Goal: Task Accomplishment & Management: Use online tool/utility

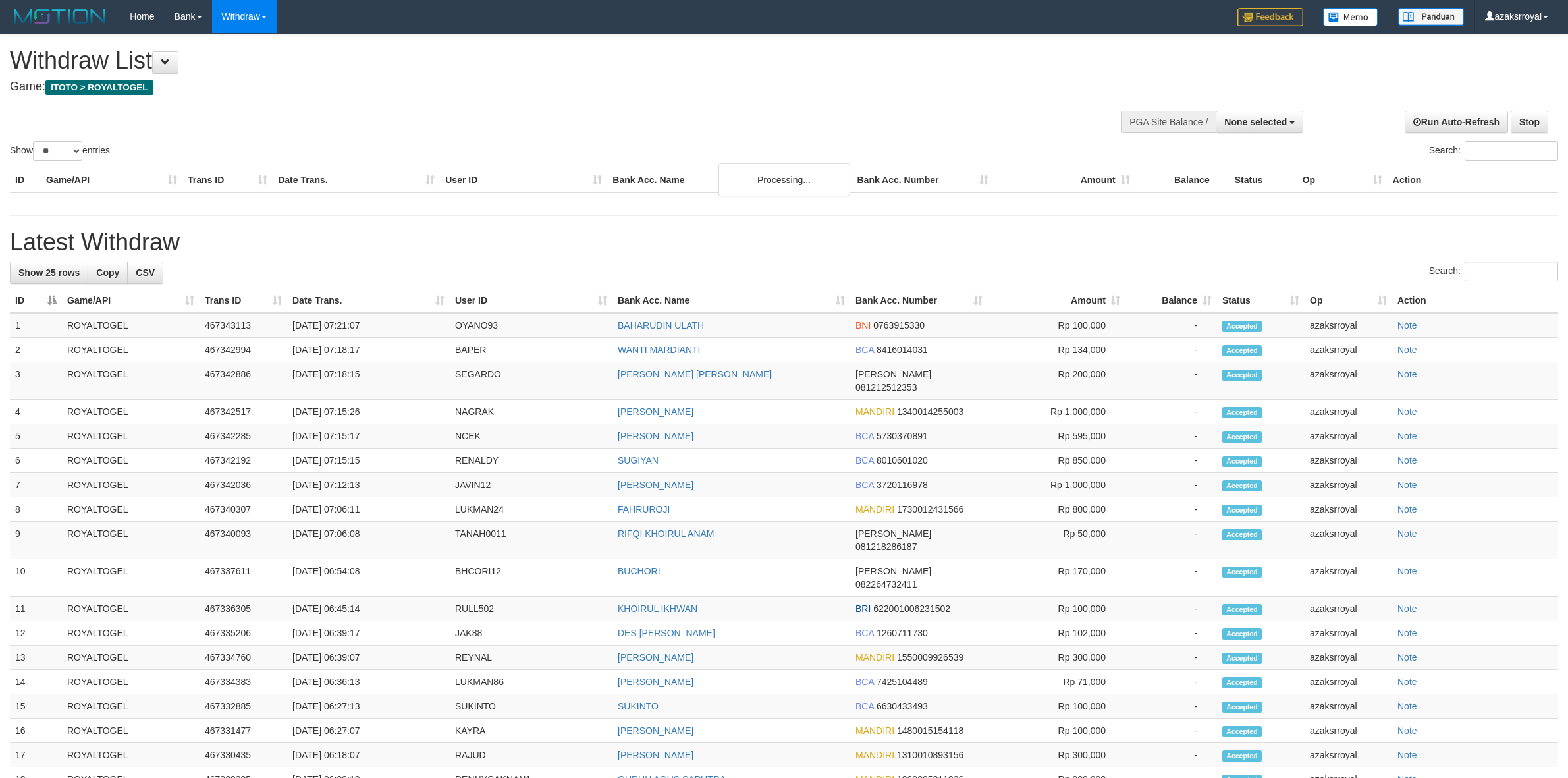
select select
select select "**"
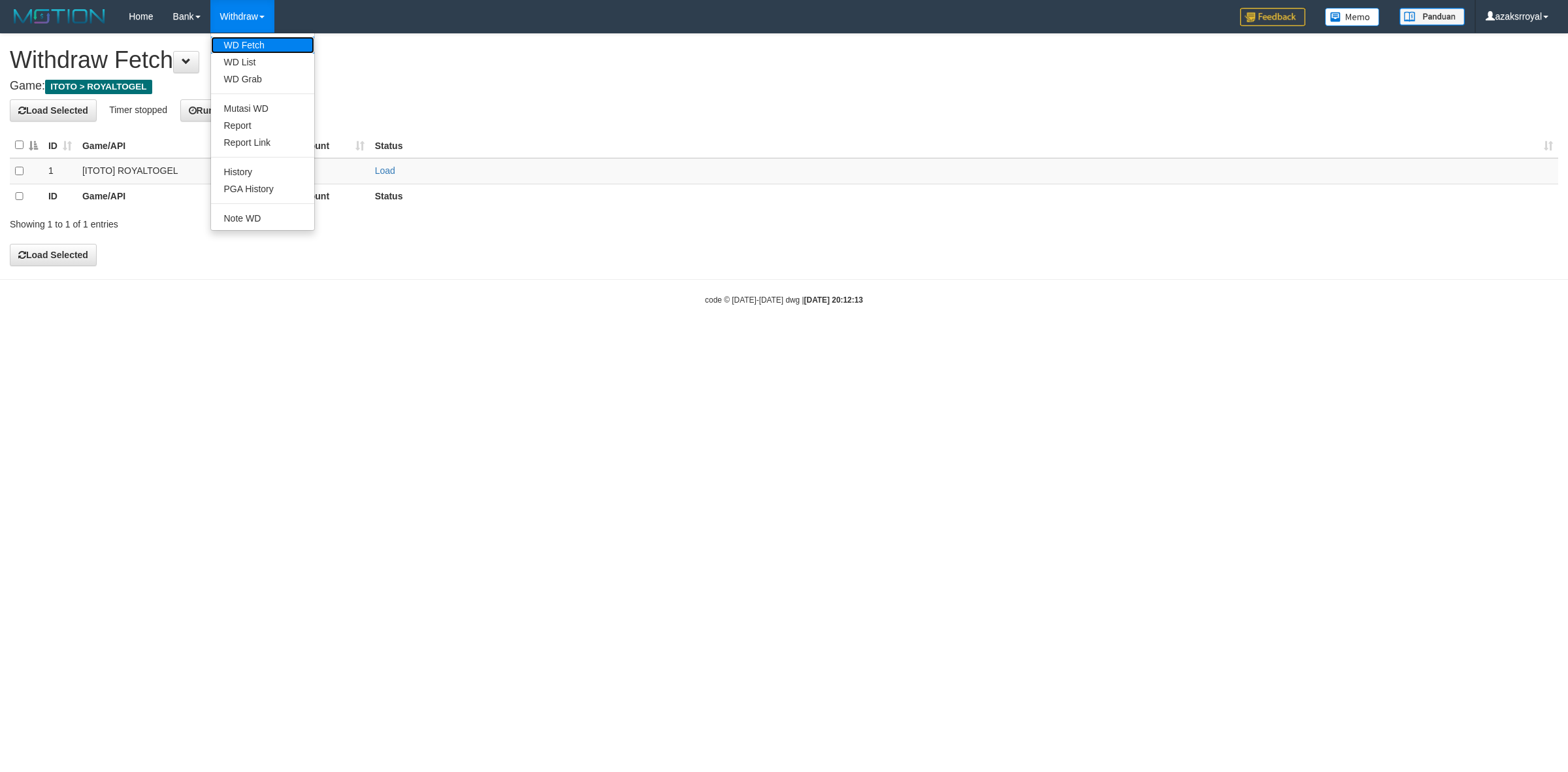
click at [247, 50] on link "WD Fetch" at bounding box center [262, 45] width 103 height 17
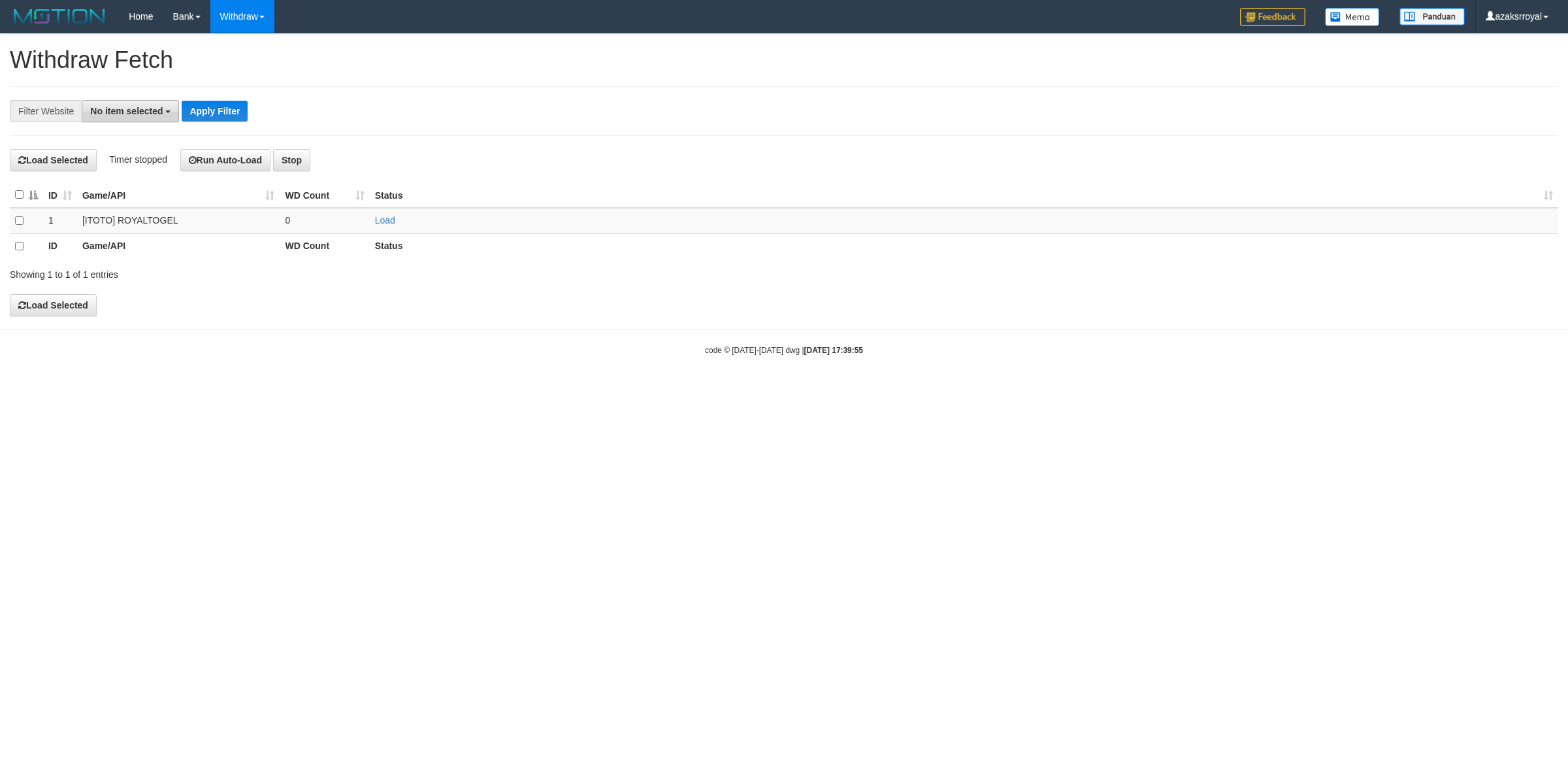
click at [139, 115] on span "No item selected" at bounding box center [127, 111] width 73 height 11
click at [138, 205] on label "[ITOTO] ROYALTOGEL" at bounding box center [148, 198] width 130 height 18
select select "***"
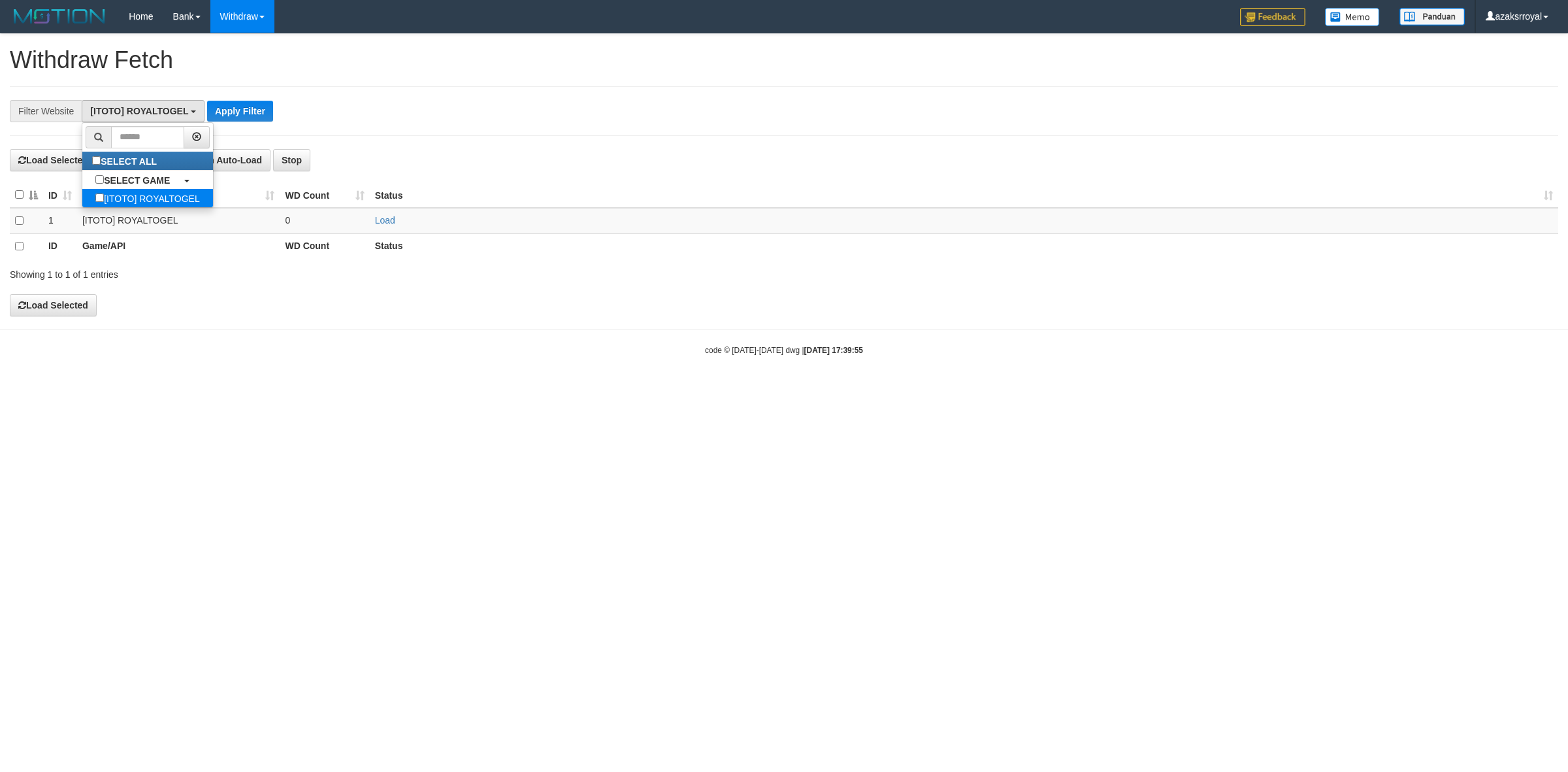
scroll to position [11, 0]
click at [238, 113] on button "Apply Filter" at bounding box center [240, 111] width 66 height 21
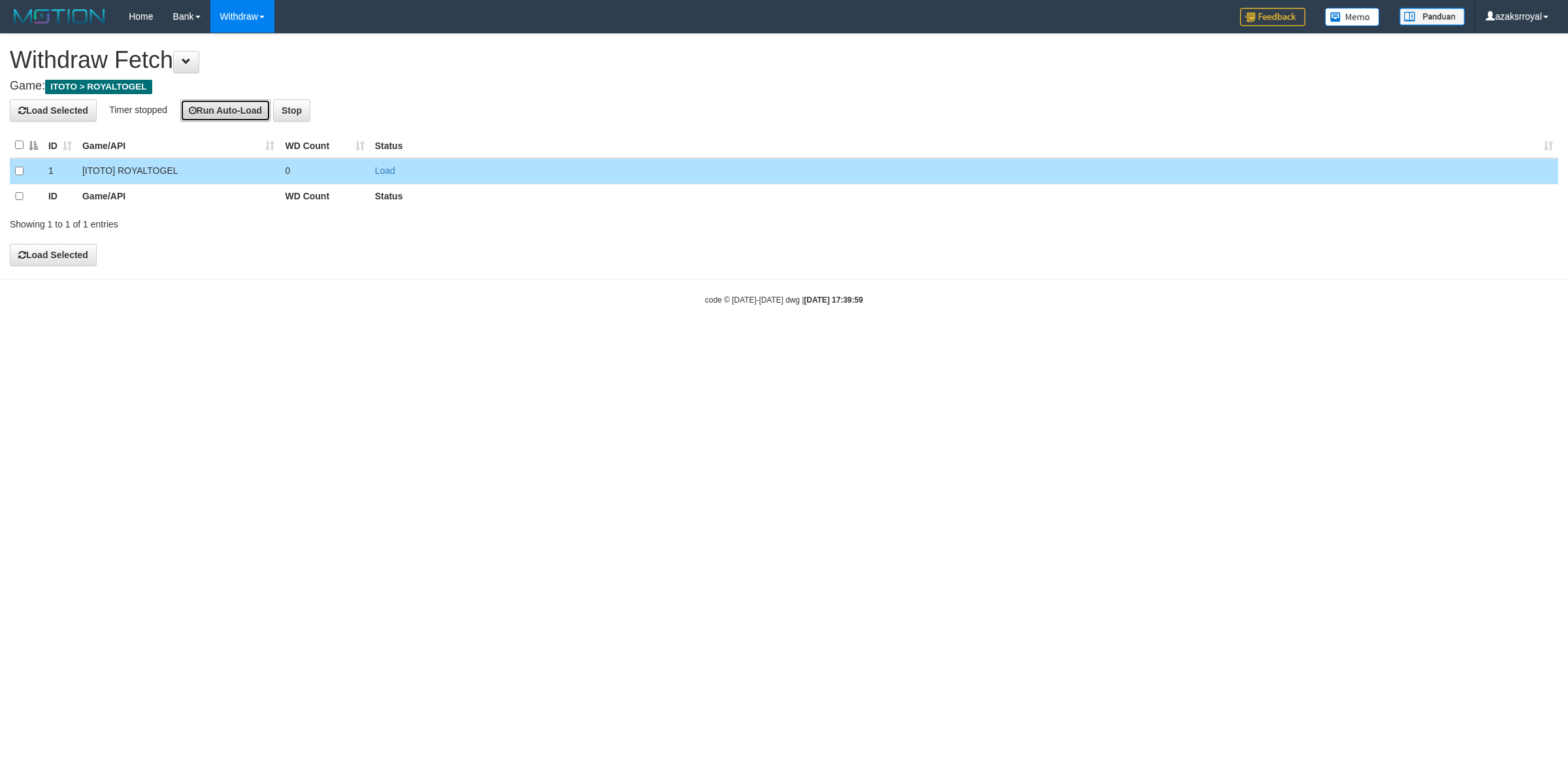
click at [229, 114] on button "Run Auto-Load" at bounding box center [226, 111] width 91 height 22
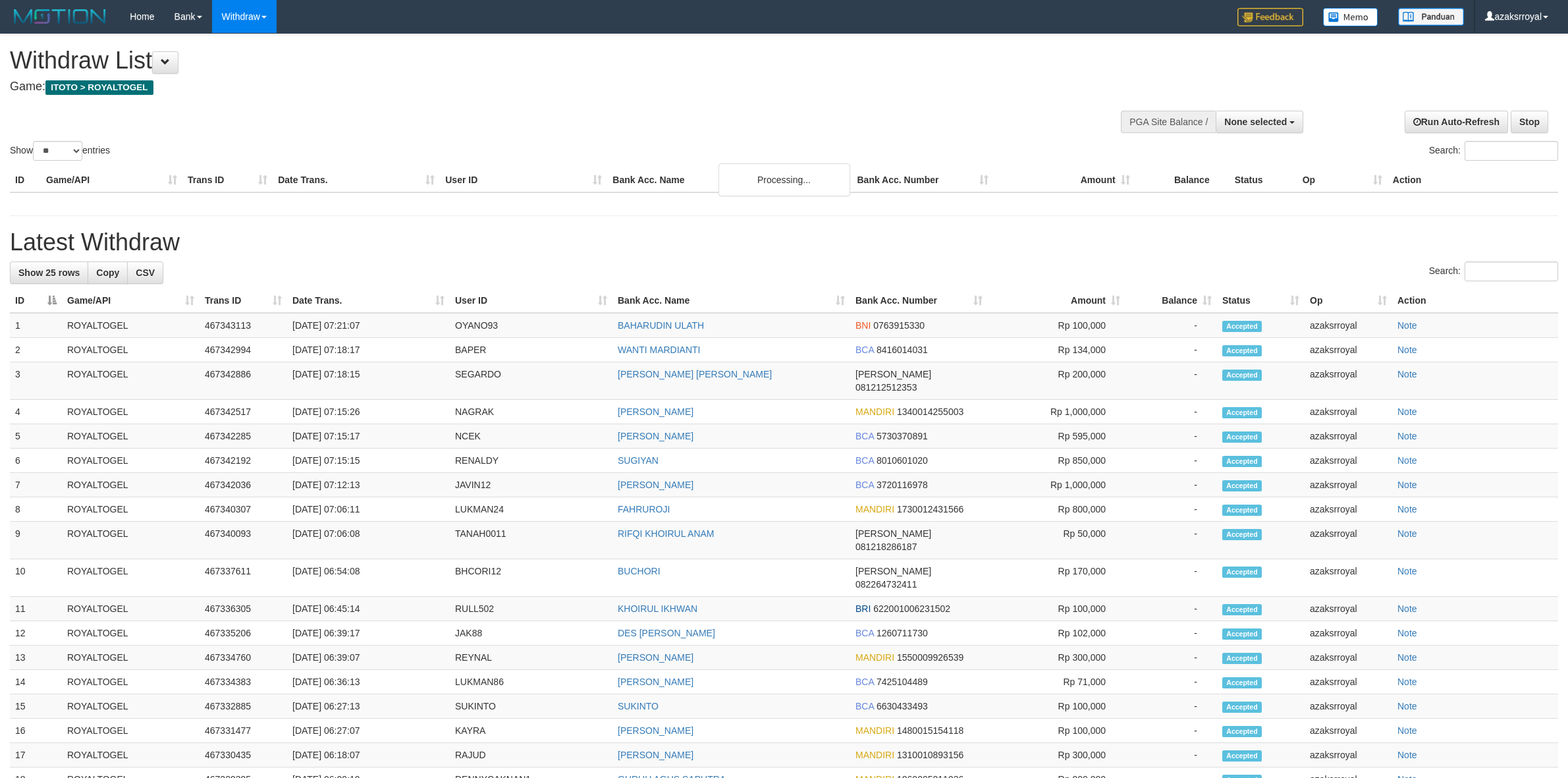
select select
select select "**"
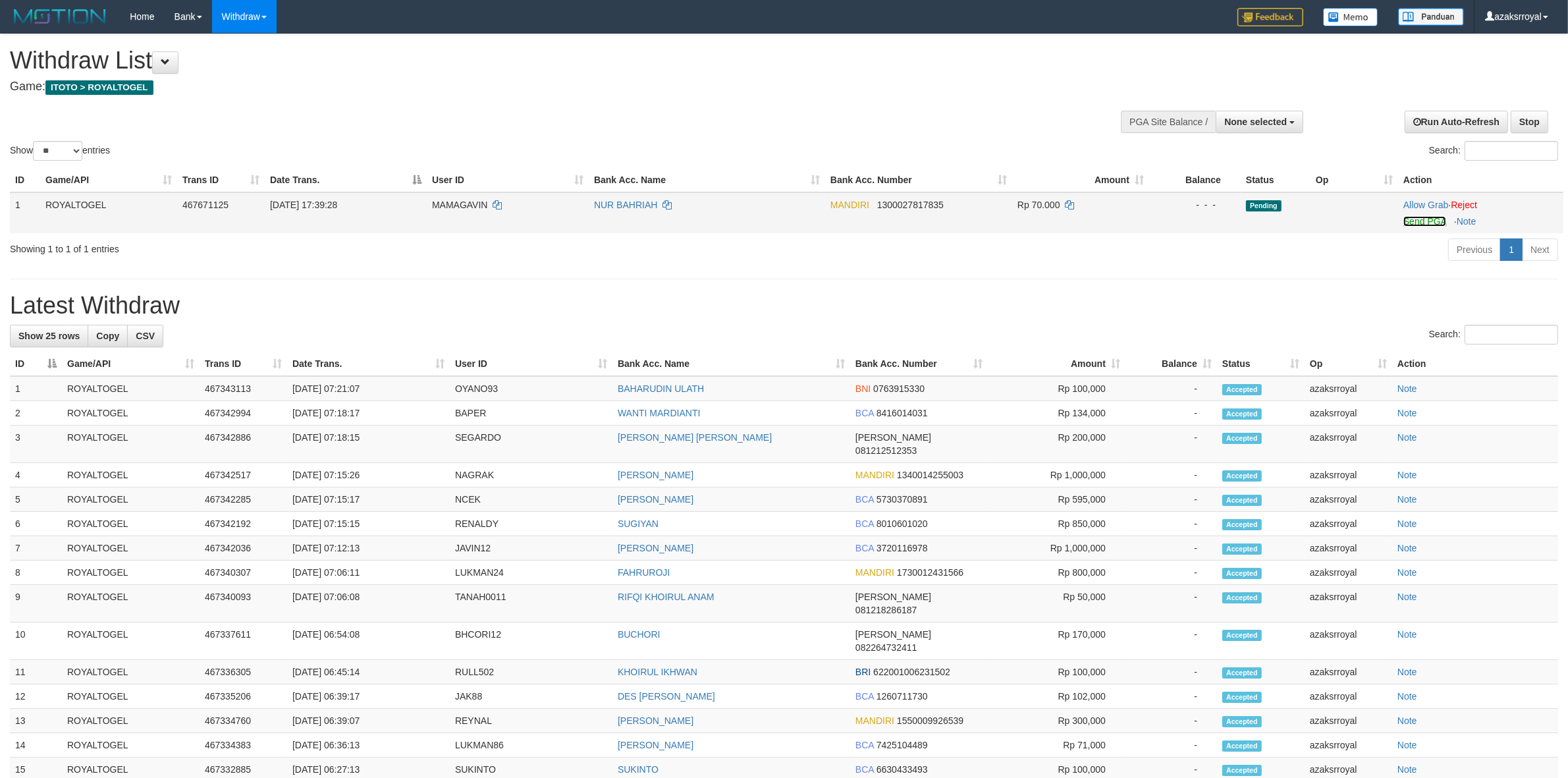
click at [1411, 220] on link "Send PGA" at bounding box center [1425, 221] width 43 height 11
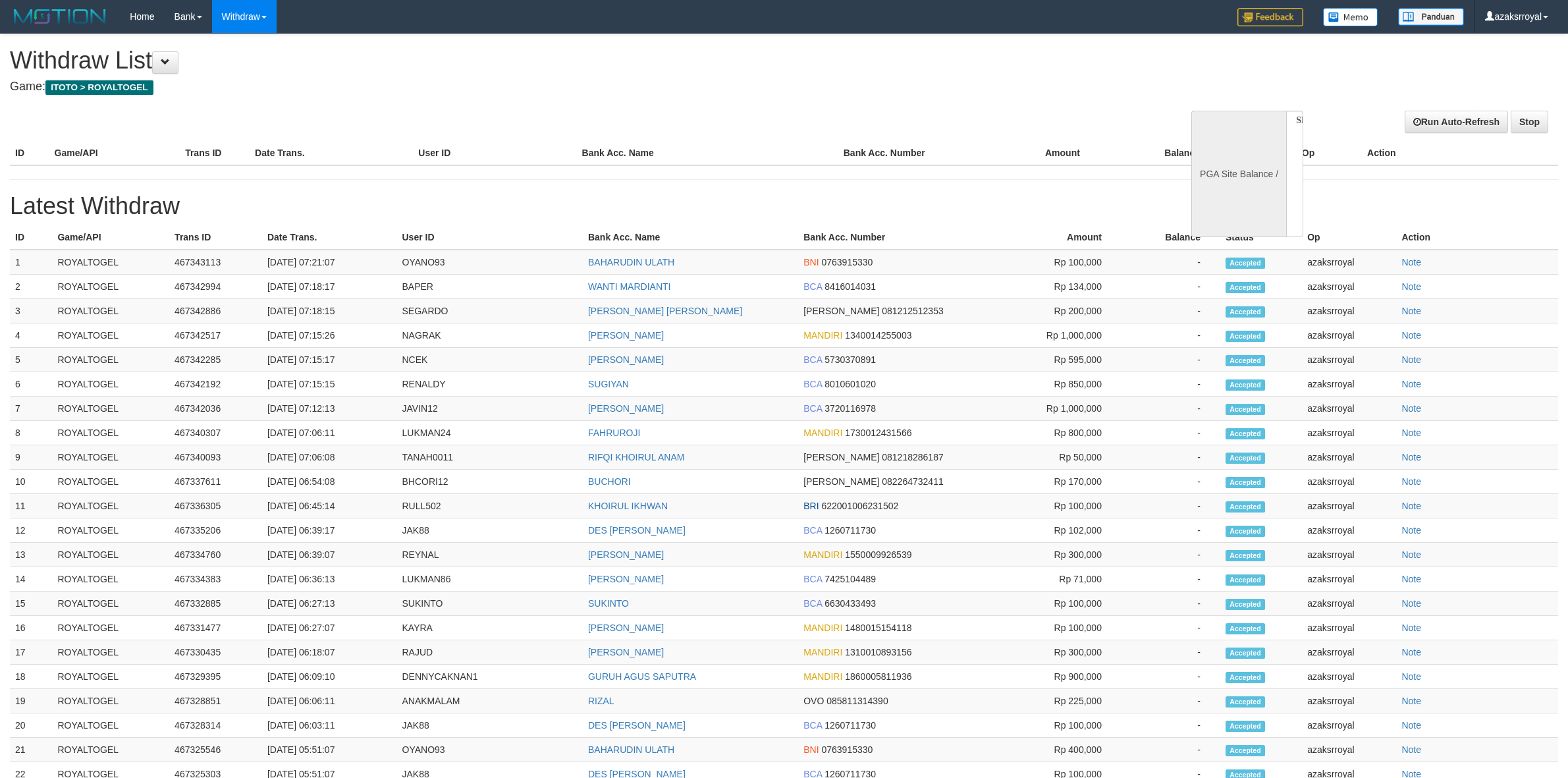
select select
select select "**"
select select
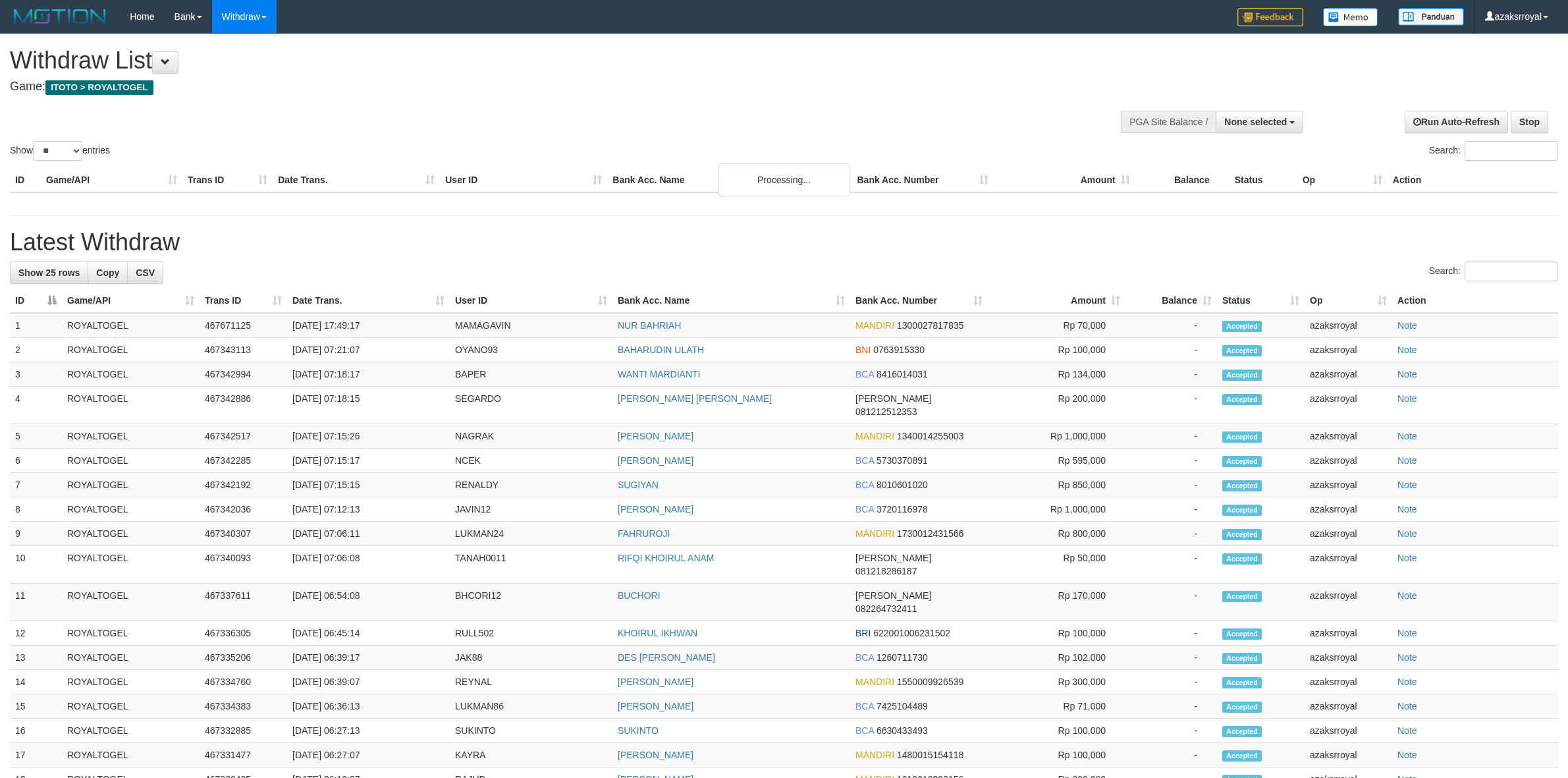
select select
select select "**"
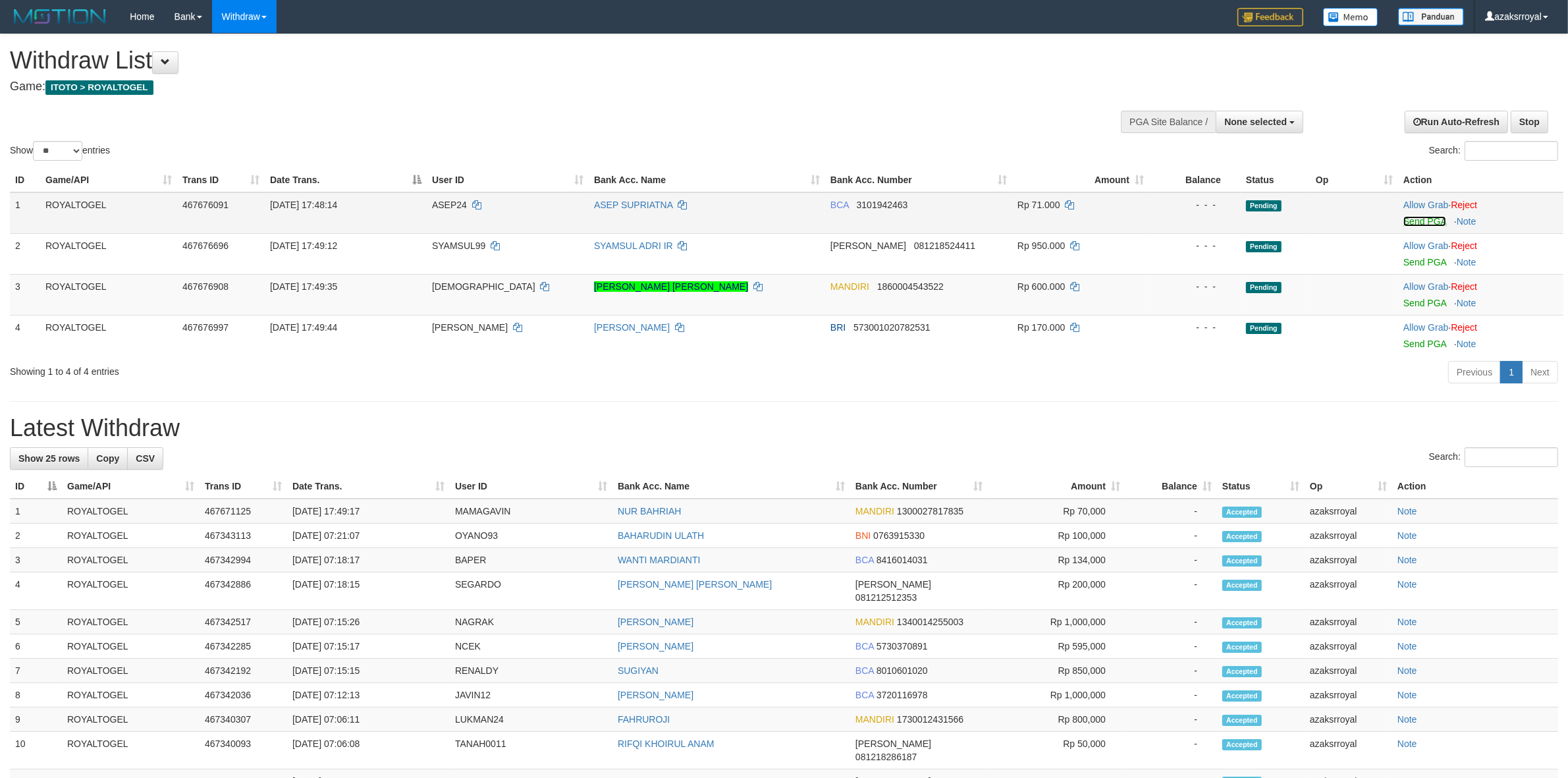
drag, startPoint x: 1423, startPoint y: 219, endPoint x: 858, endPoint y: 228, distance: 565.1
click at [1423, 219] on link "Send PGA" at bounding box center [1425, 221] width 43 height 11
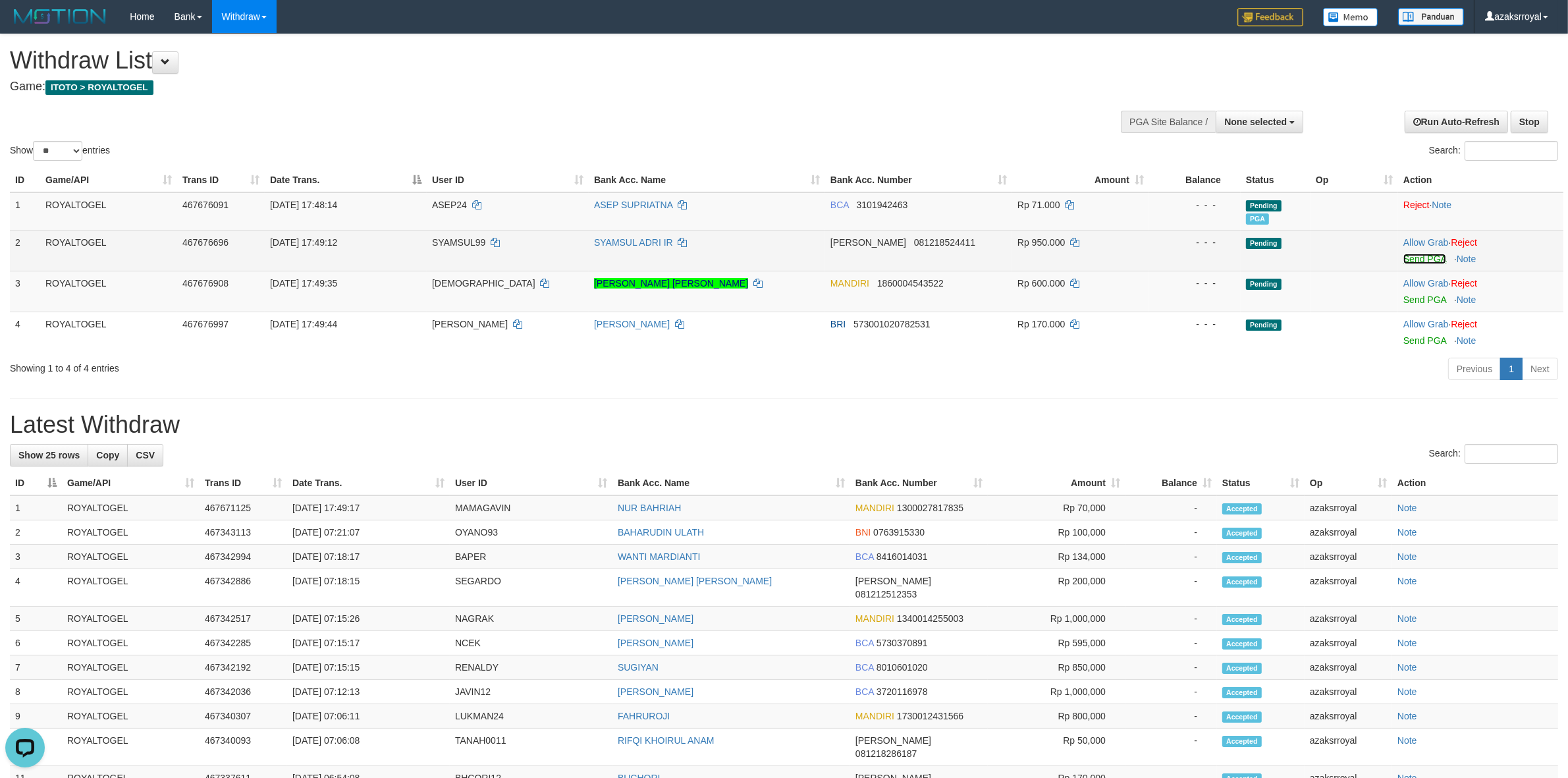
drag, startPoint x: 1414, startPoint y: 256, endPoint x: 854, endPoint y: 229, distance: 560.7
click at [1414, 256] on link "Send PGA" at bounding box center [1425, 258] width 43 height 11
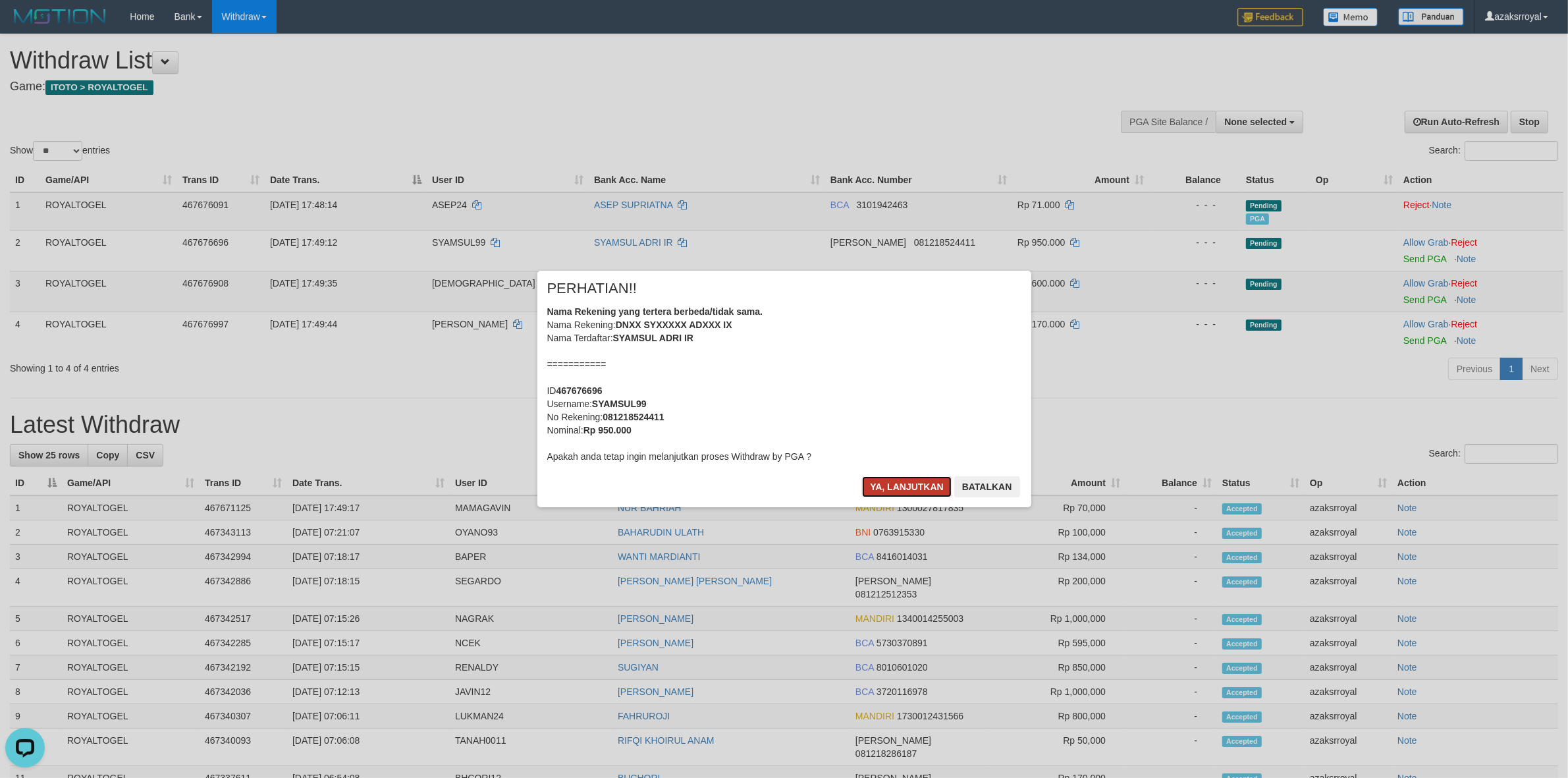
click at [890, 484] on button "Ya, lanjutkan" at bounding box center [906, 486] width 90 height 21
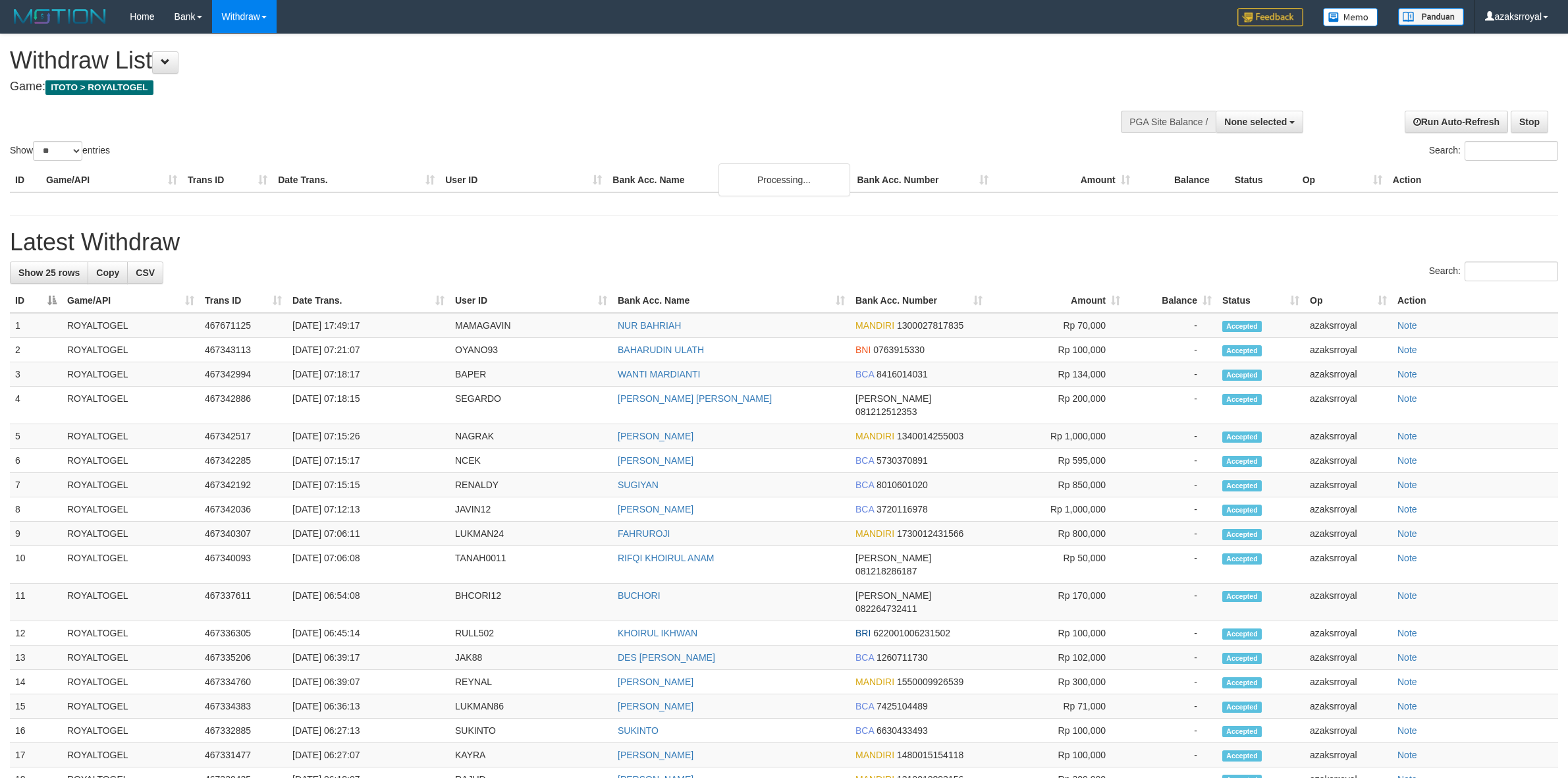
select select
select select "**"
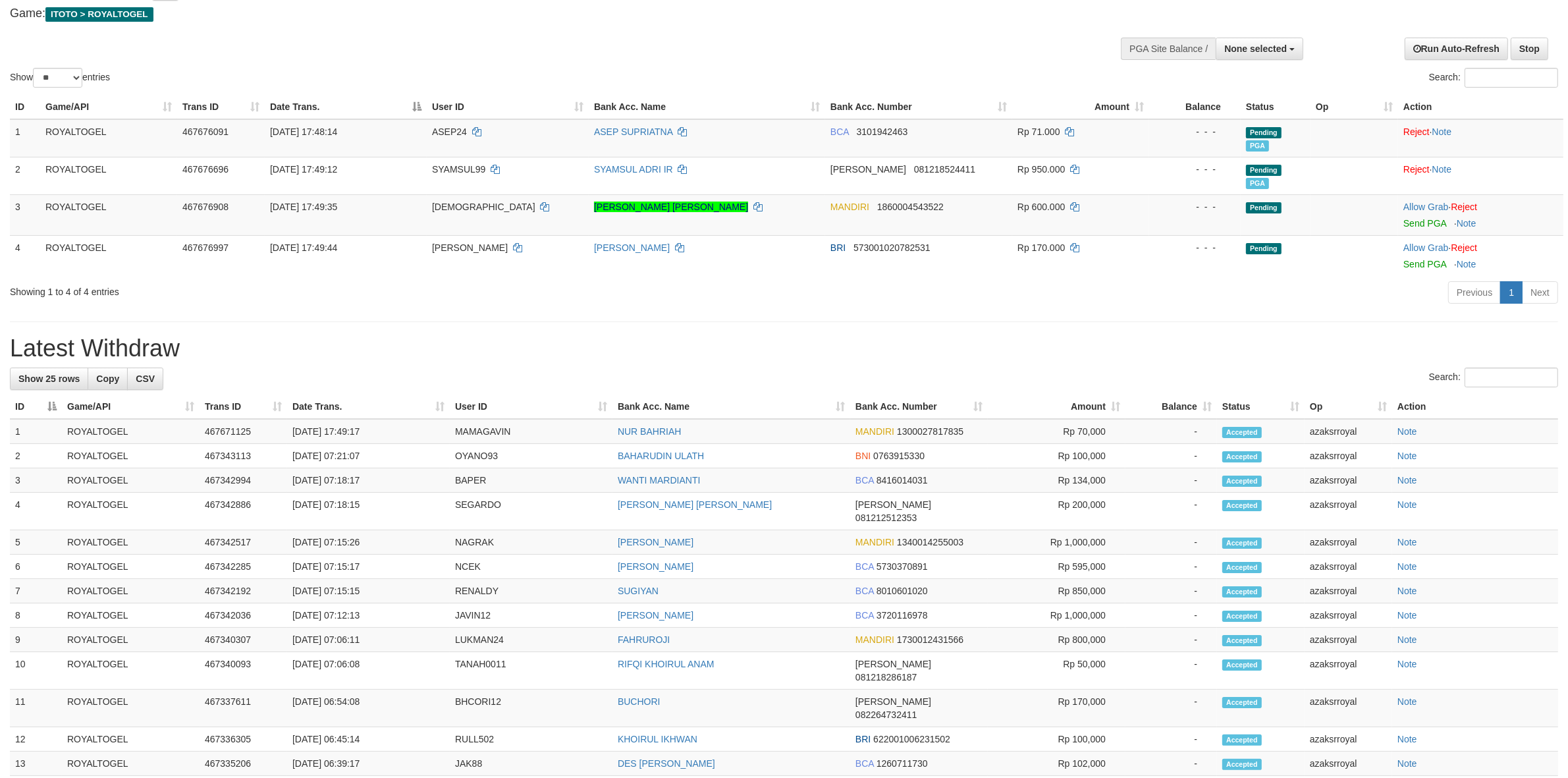
scroll to position [109, 0]
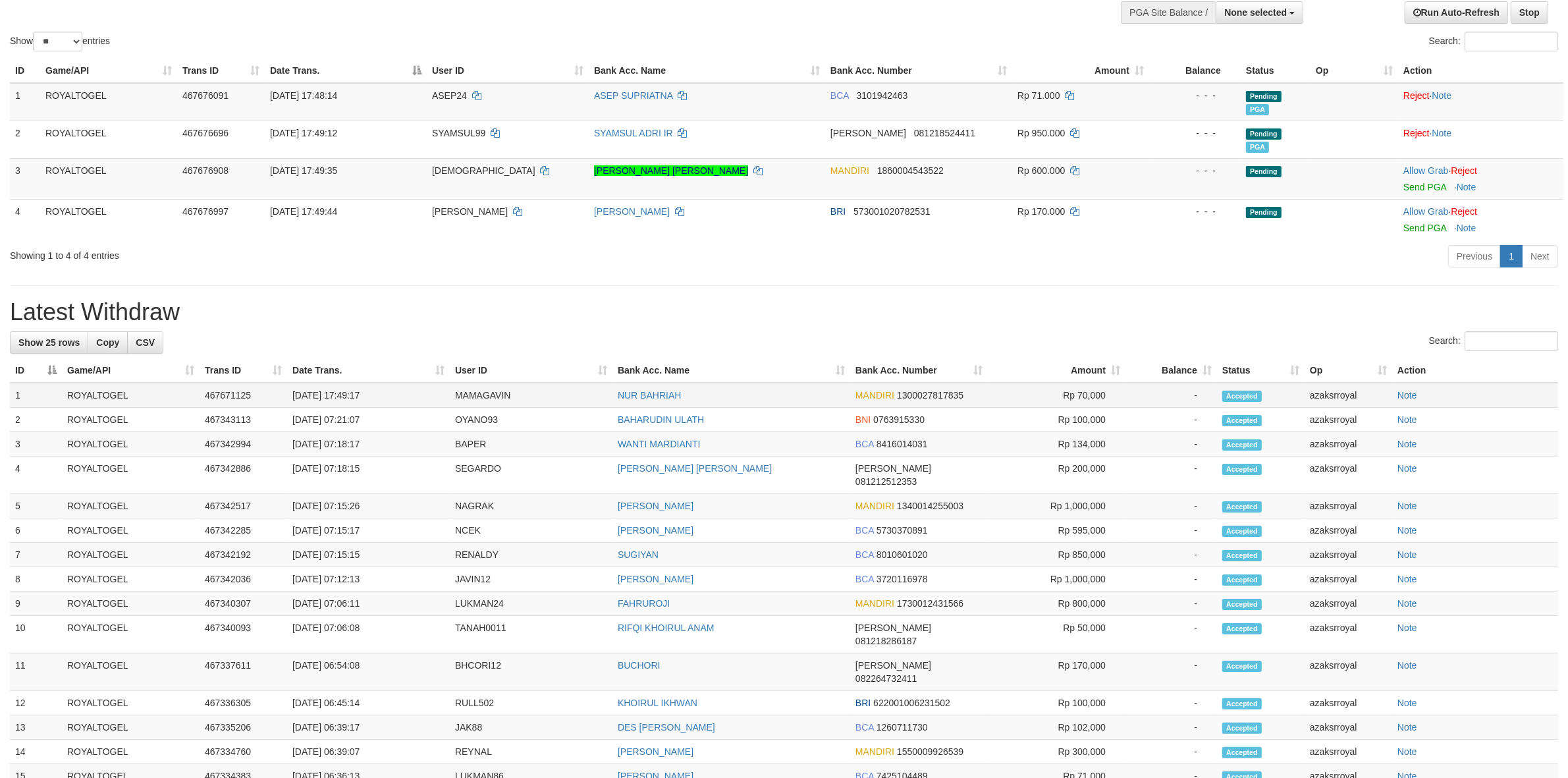
click at [342, 386] on td "31/08/2025 17:49:17" at bounding box center [369, 395] width 162 height 25
copy td "17:49:17"
drag, startPoint x: 342, startPoint y: 386, endPoint x: 378, endPoint y: 392, distance: 36.5
click at [378, 392] on td "[DATE] 17:49:17" at bounding box center [369, 395] width 162 height 25
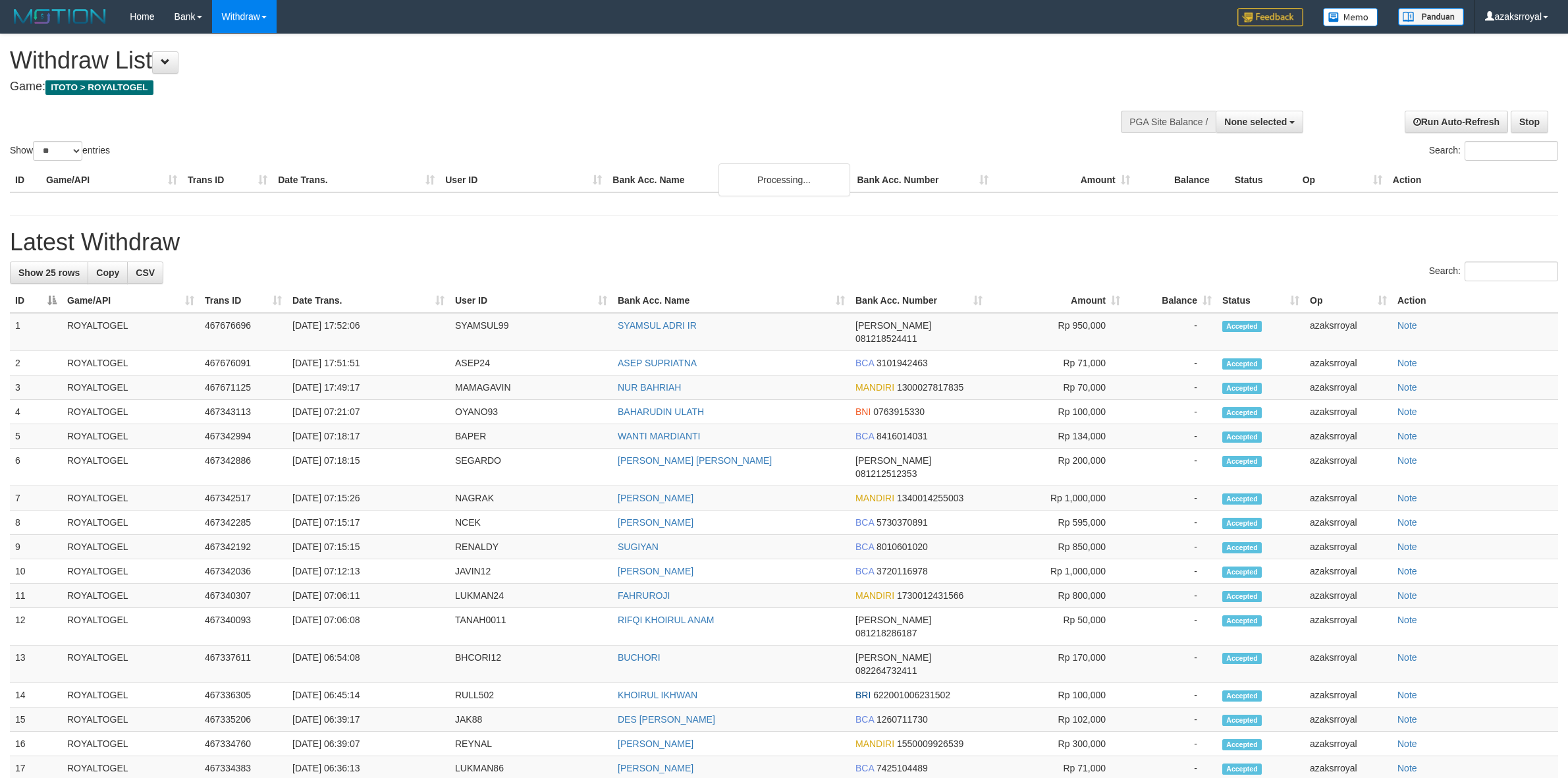
select select
select select "**"
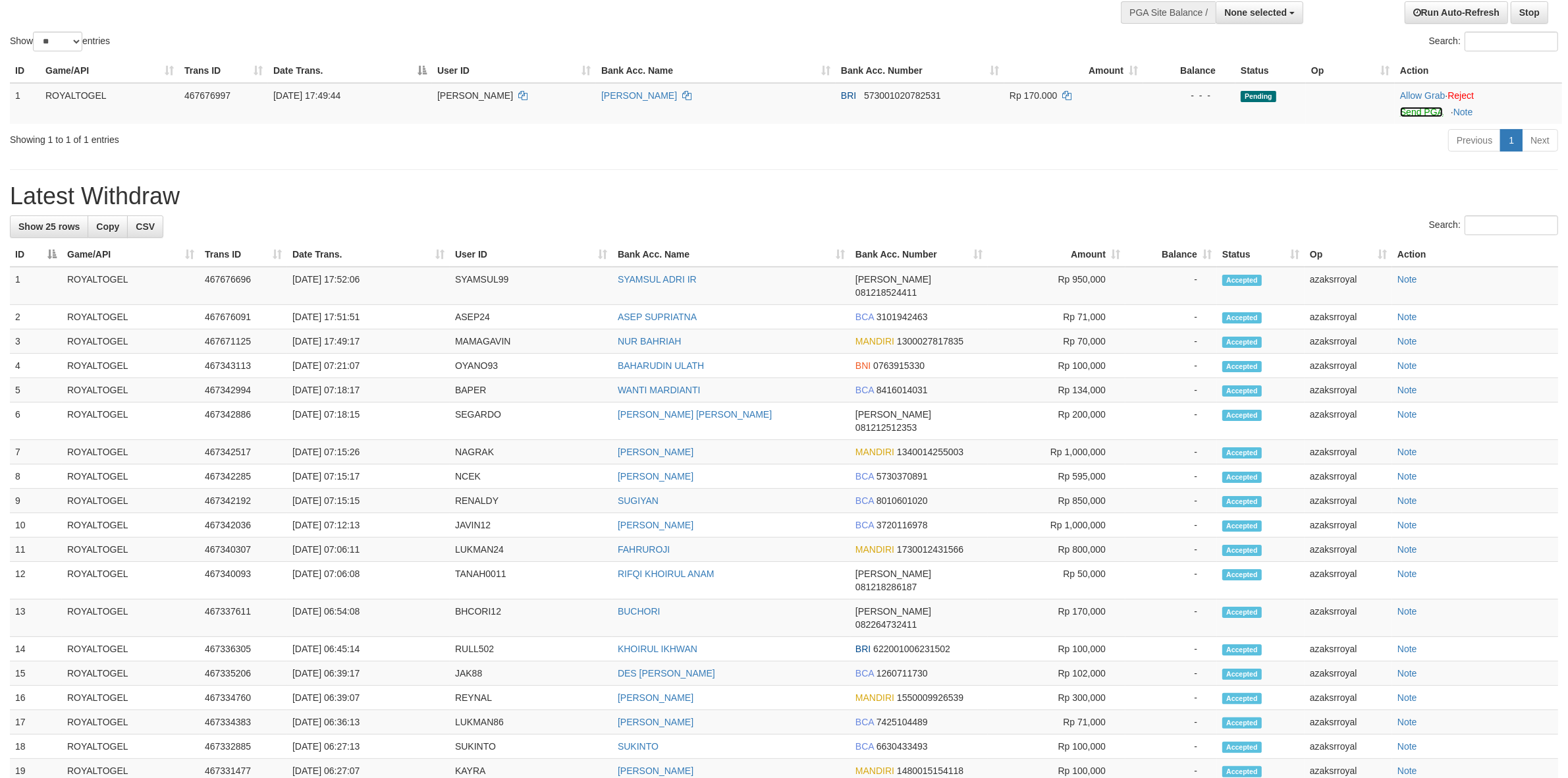
drag, startPoint x: 1416, startPoint y: 110, endPoint x: 856, endPoint y: 224, distance: 571.5
click at [1416, 110] on link "Send PGA" at bounding box center [1421, 112] width 43 height 11
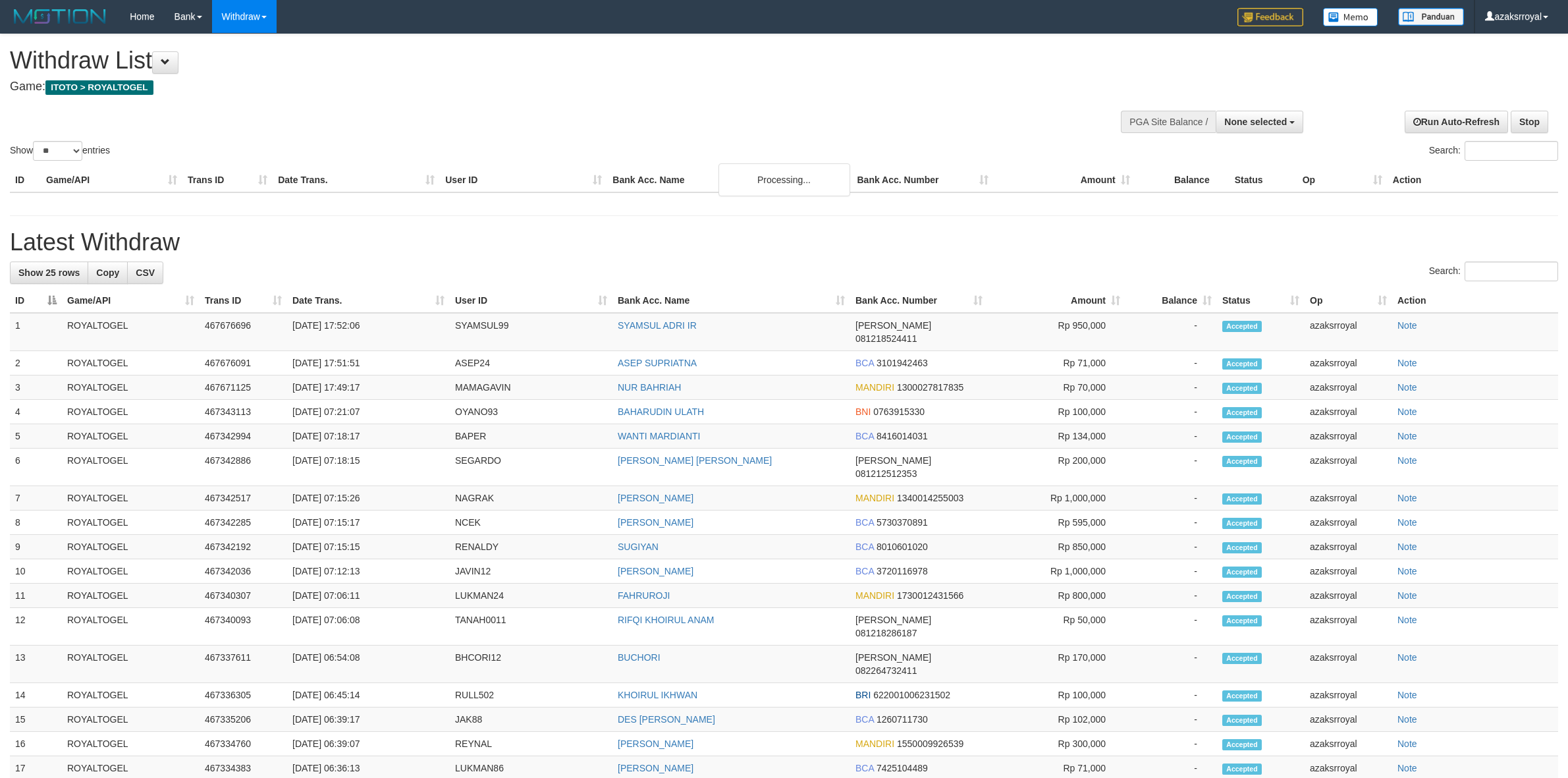
select select
select select "**"
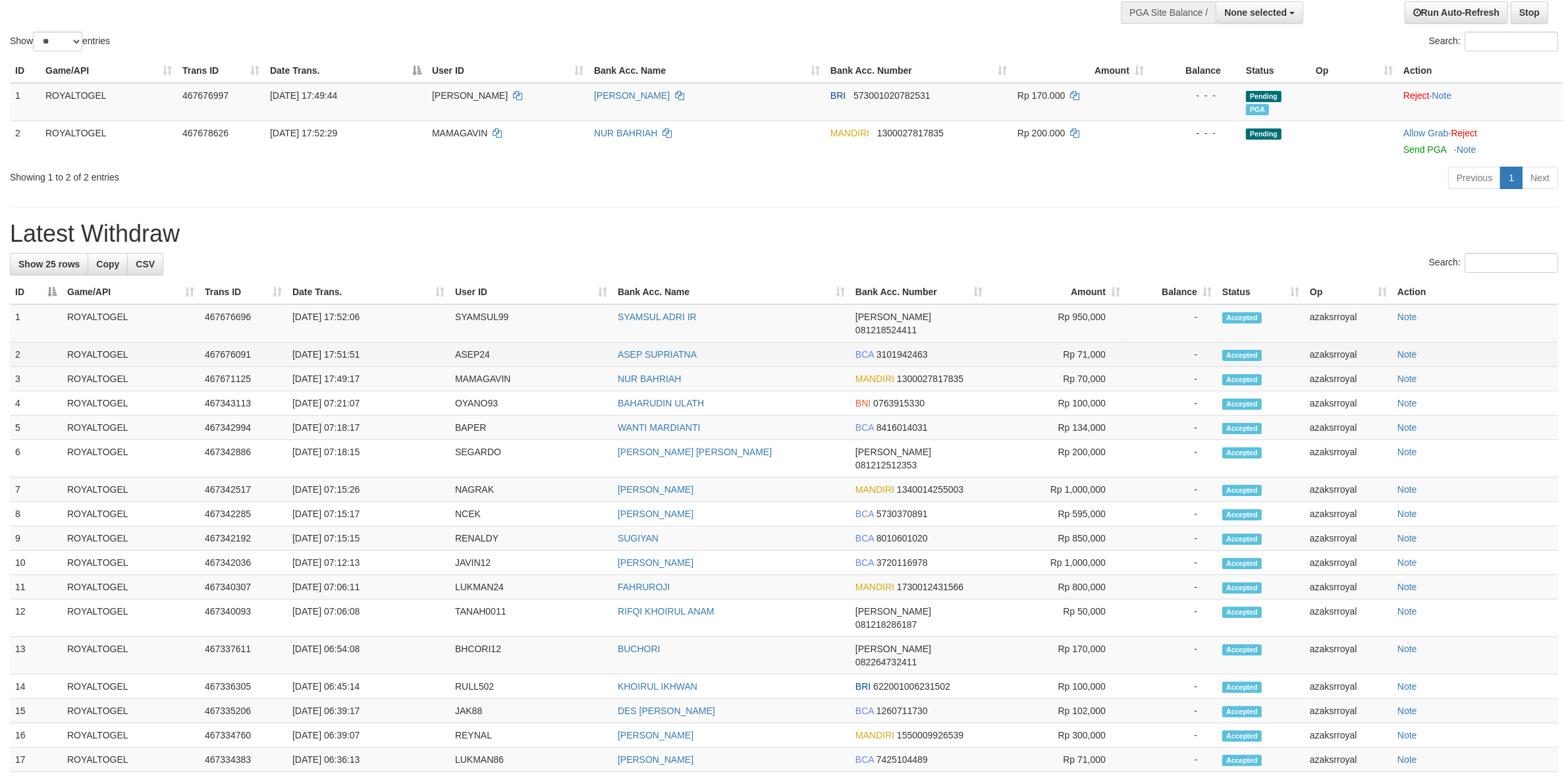
click at [344, 342] on td "[DATE] 17:51:51" at bounding box center [369, 354] width 162 height 25
copy td "17:51:51"
drag, startPoint x: 344, startPoint y: 342, endPoint x: 404, endPoint y: 345, distance: 60.1
click at [404, 345] on td "[DATE] 17:51:51" at bounding box center [369, 354] width 162 height 25
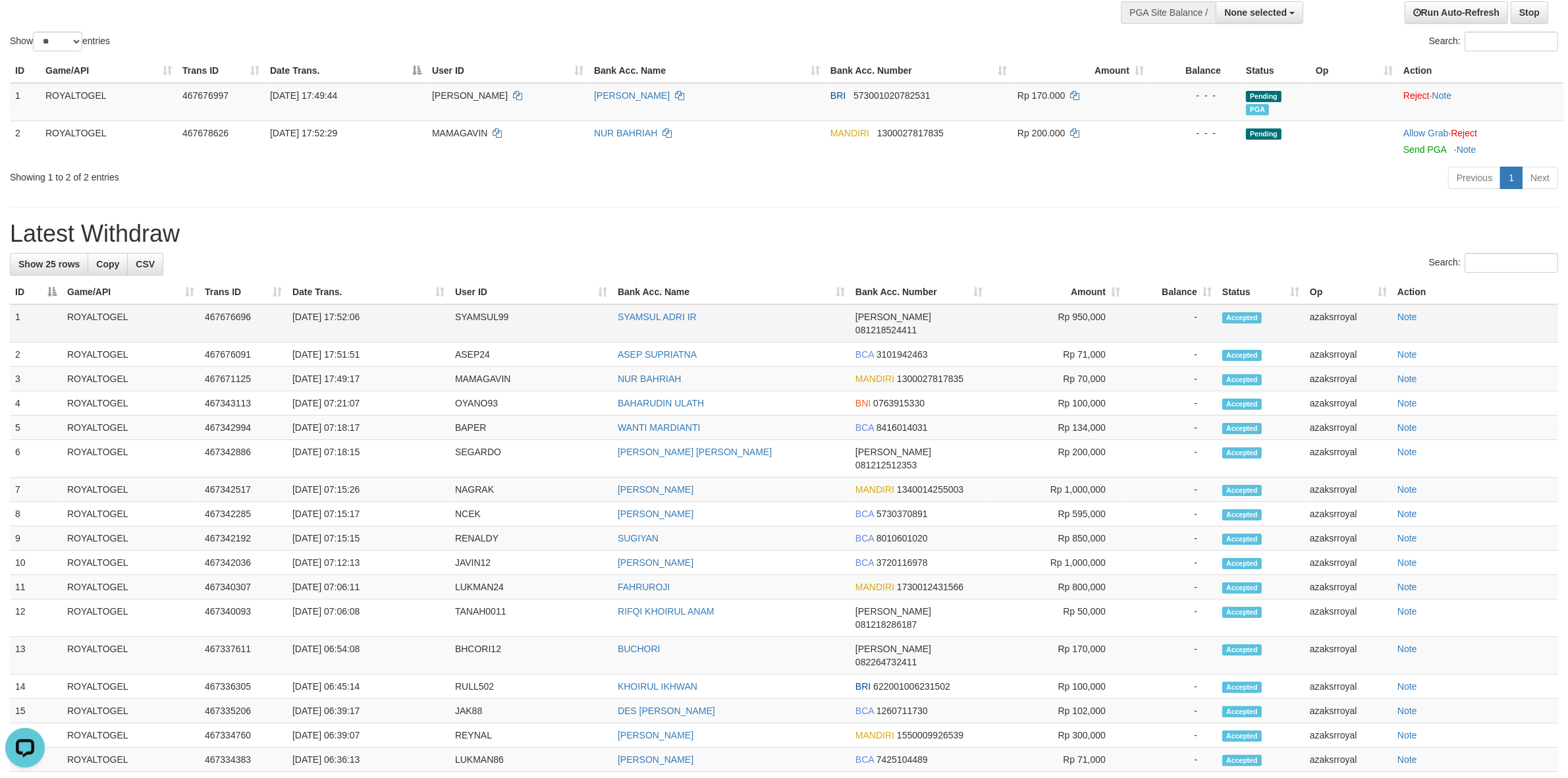
click at [341, 319] on td "[DATE] 17:52:06" at bounding box center [369, 323] width 162 height 38
copy td "17:52:06"
drag, startPoint x: 341, startPoint y: 319, endPoint x: 395, endPoint y: 315, distance: 54.1
click at [395, 315] on td "[DATE] 17:52:06" at bounding box center [369, 323] width 162 height 38
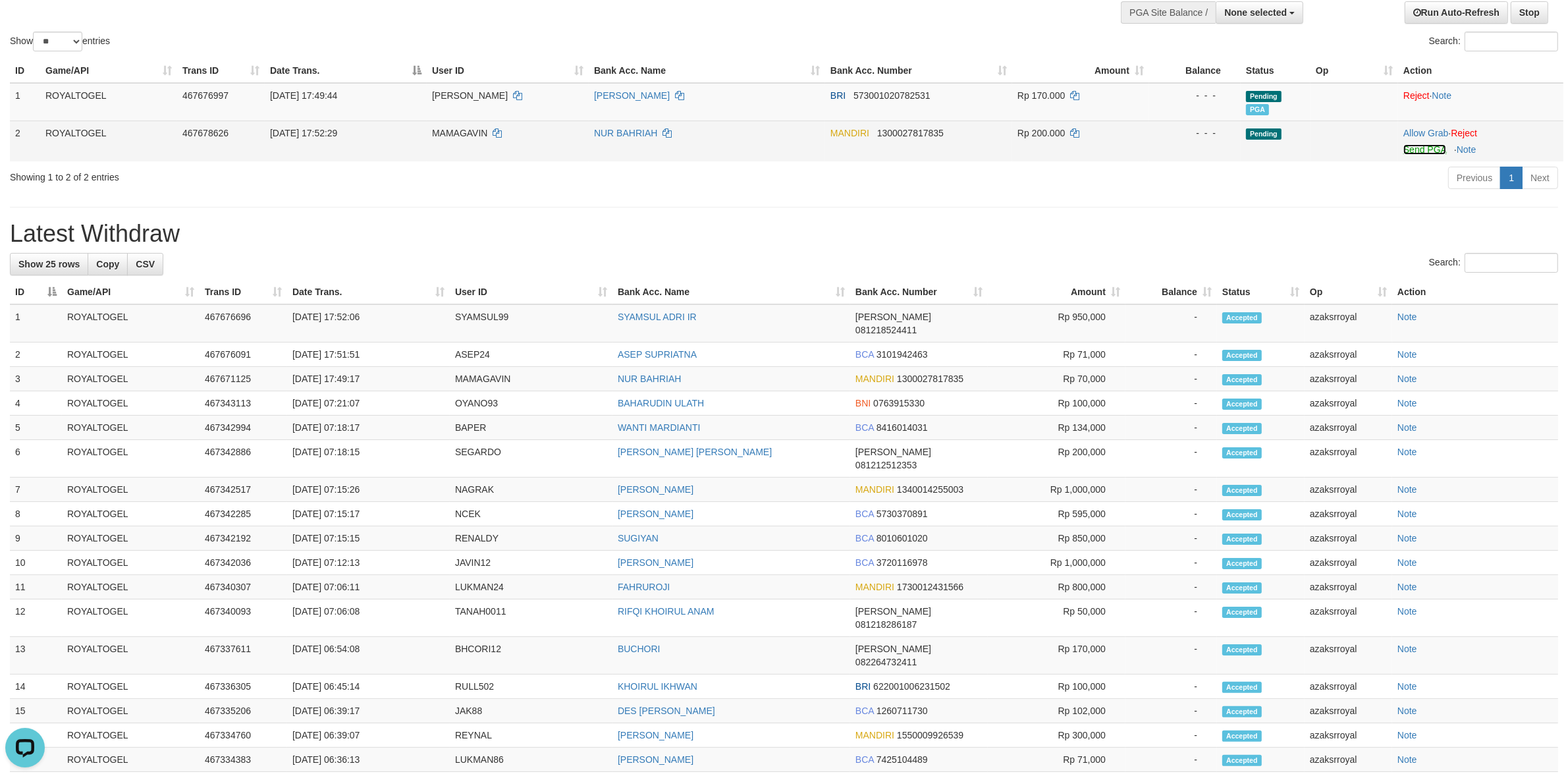
click at [1420, 150] on link "Send PGA" at bounding box center [1425, 149] width 43 height 11
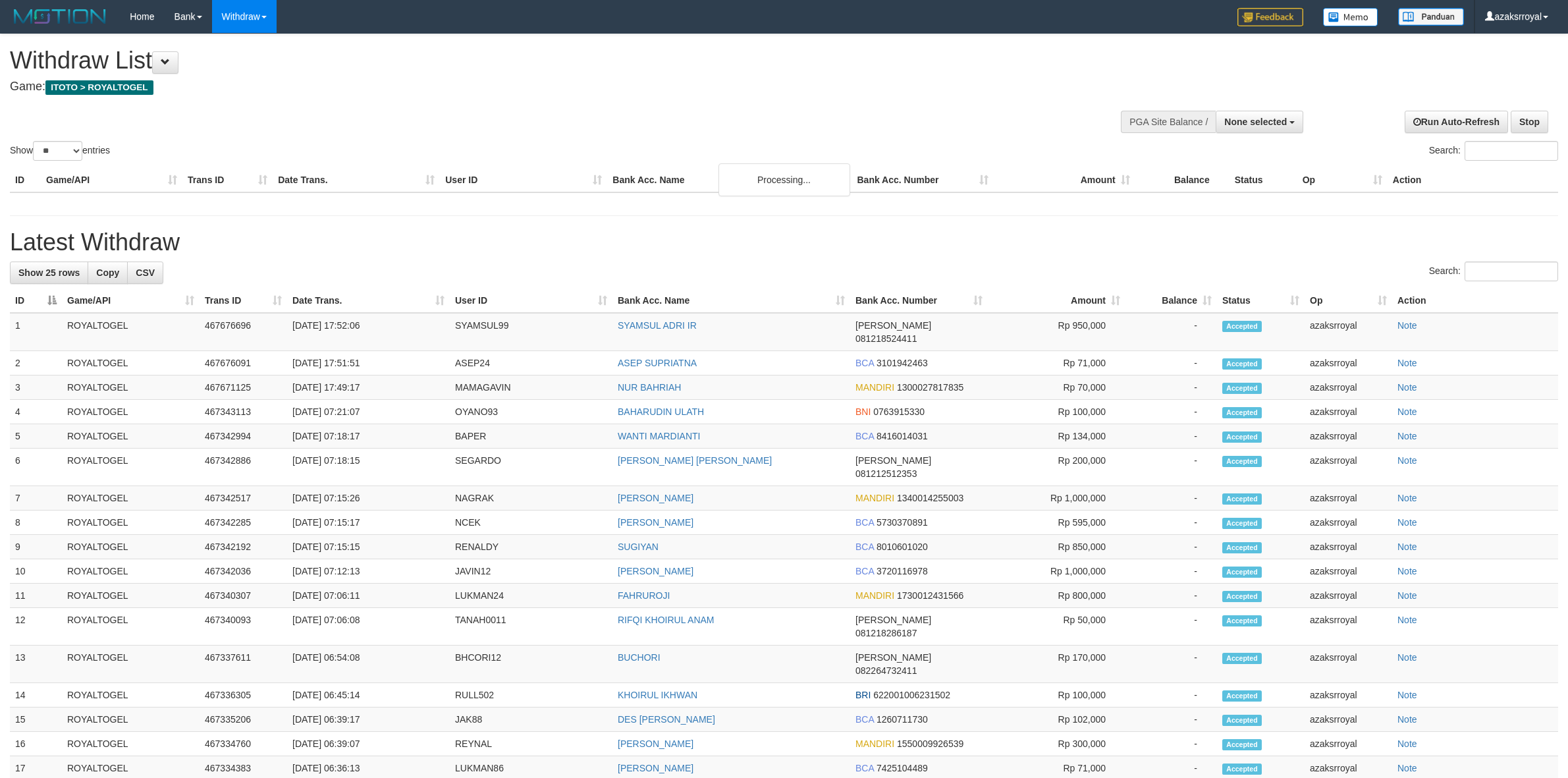
select select
select select "**"
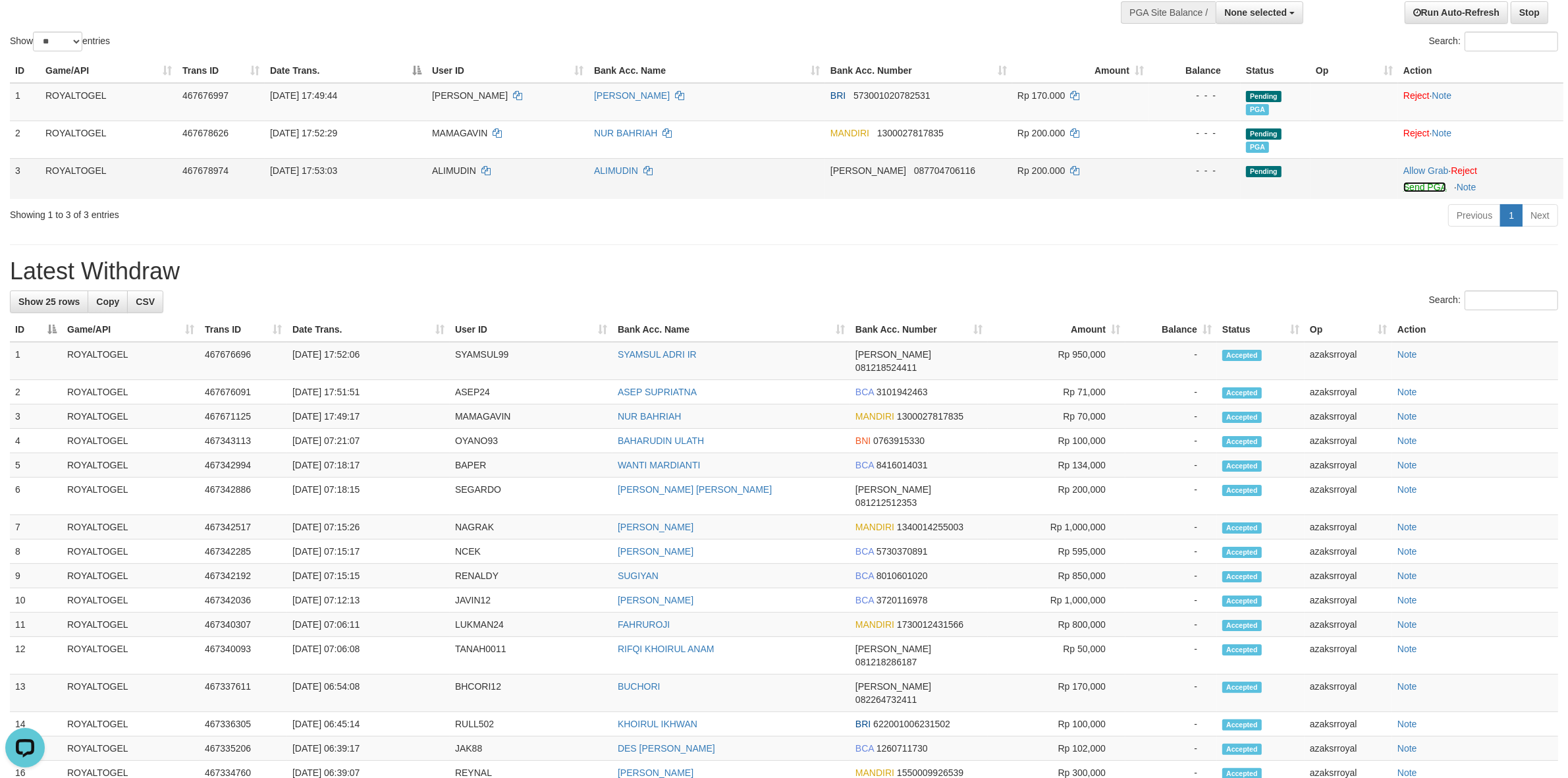
click at [1424, 188] on link "Send PGA" at bounding box center [1425, 186] width 43 height 11
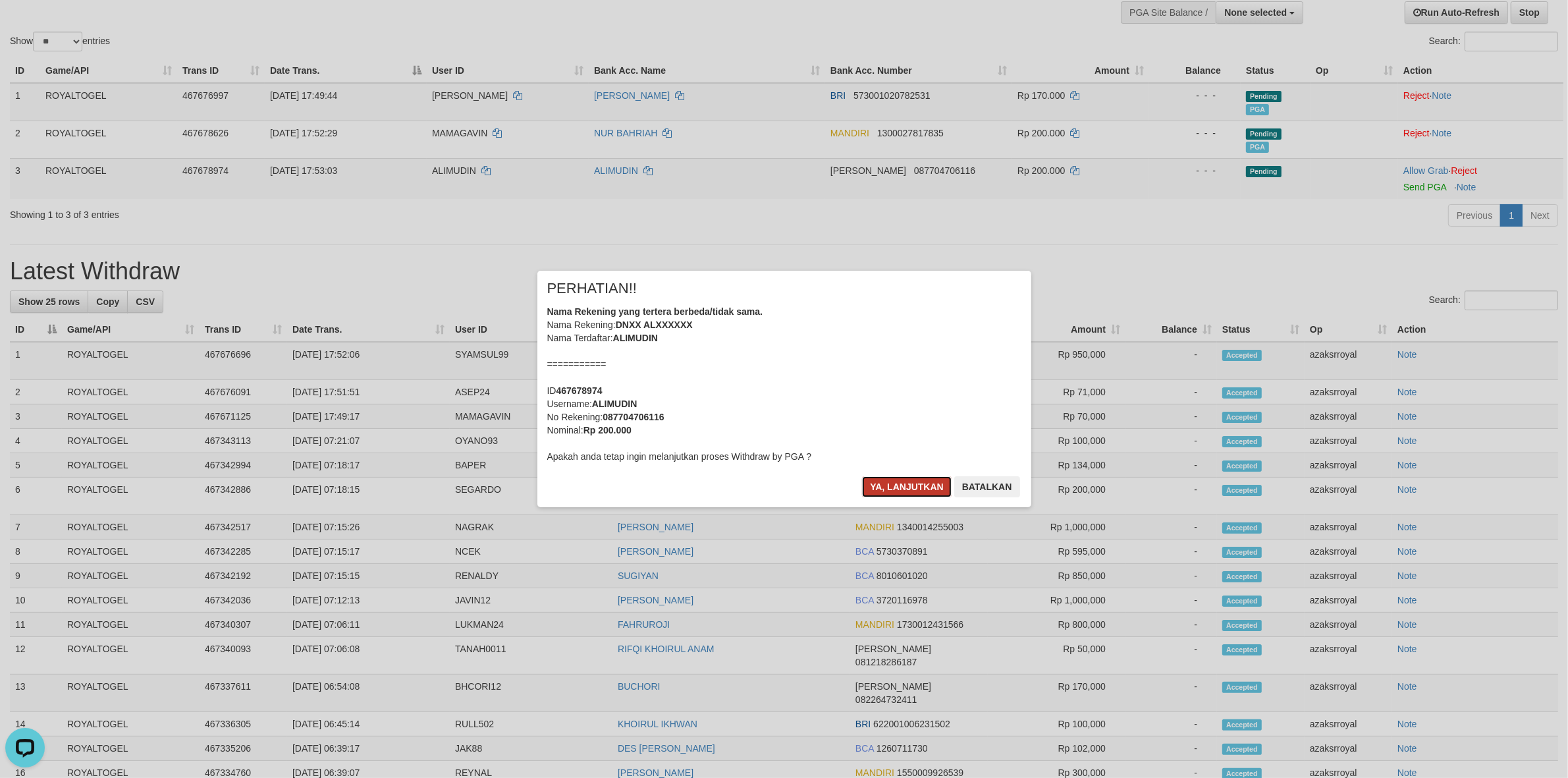
click at [901, 481] on button "Ya, lanjutkan" at bounding box center [906, 486] width 90 height 21
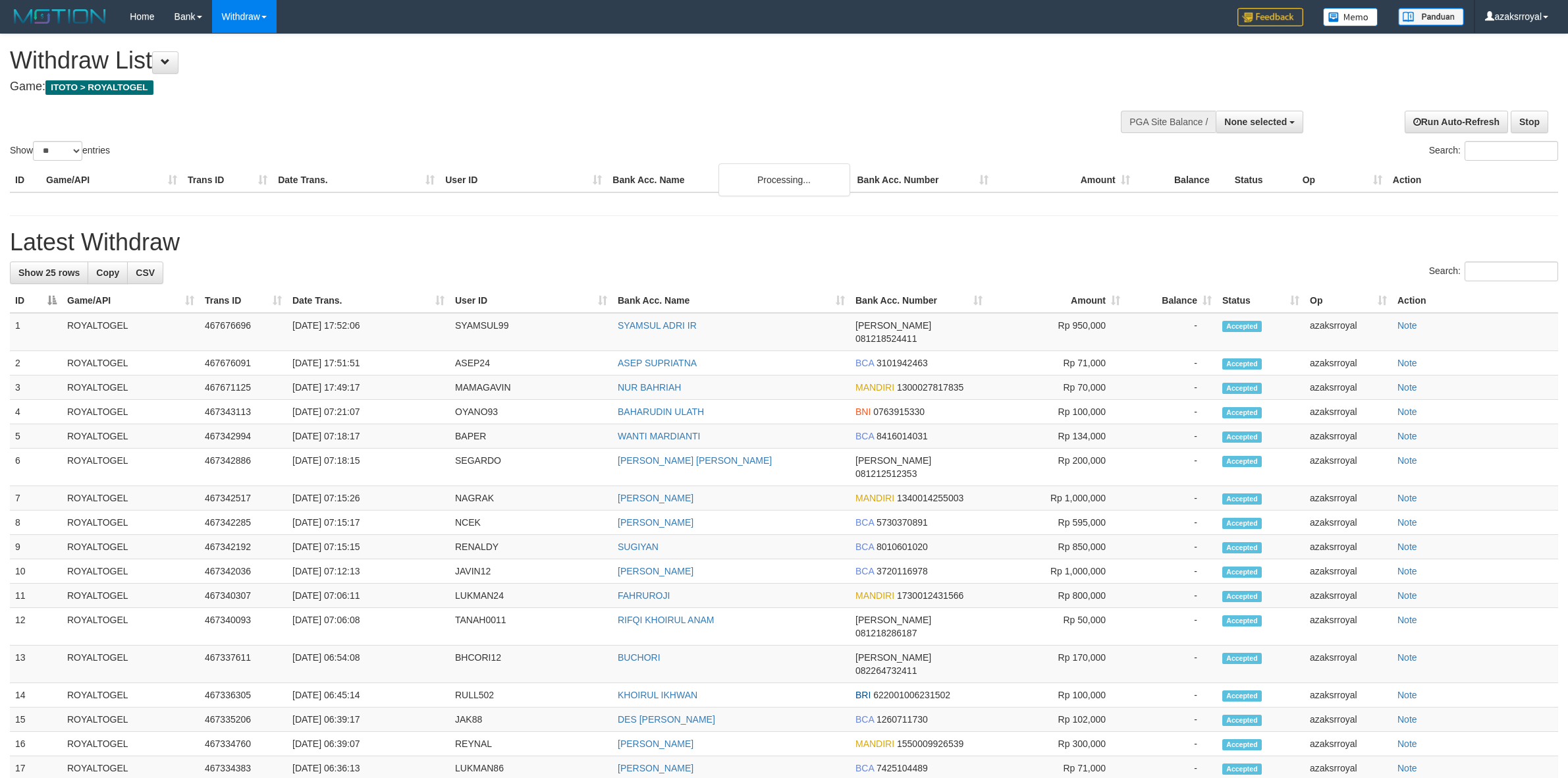
select select
select select "**"
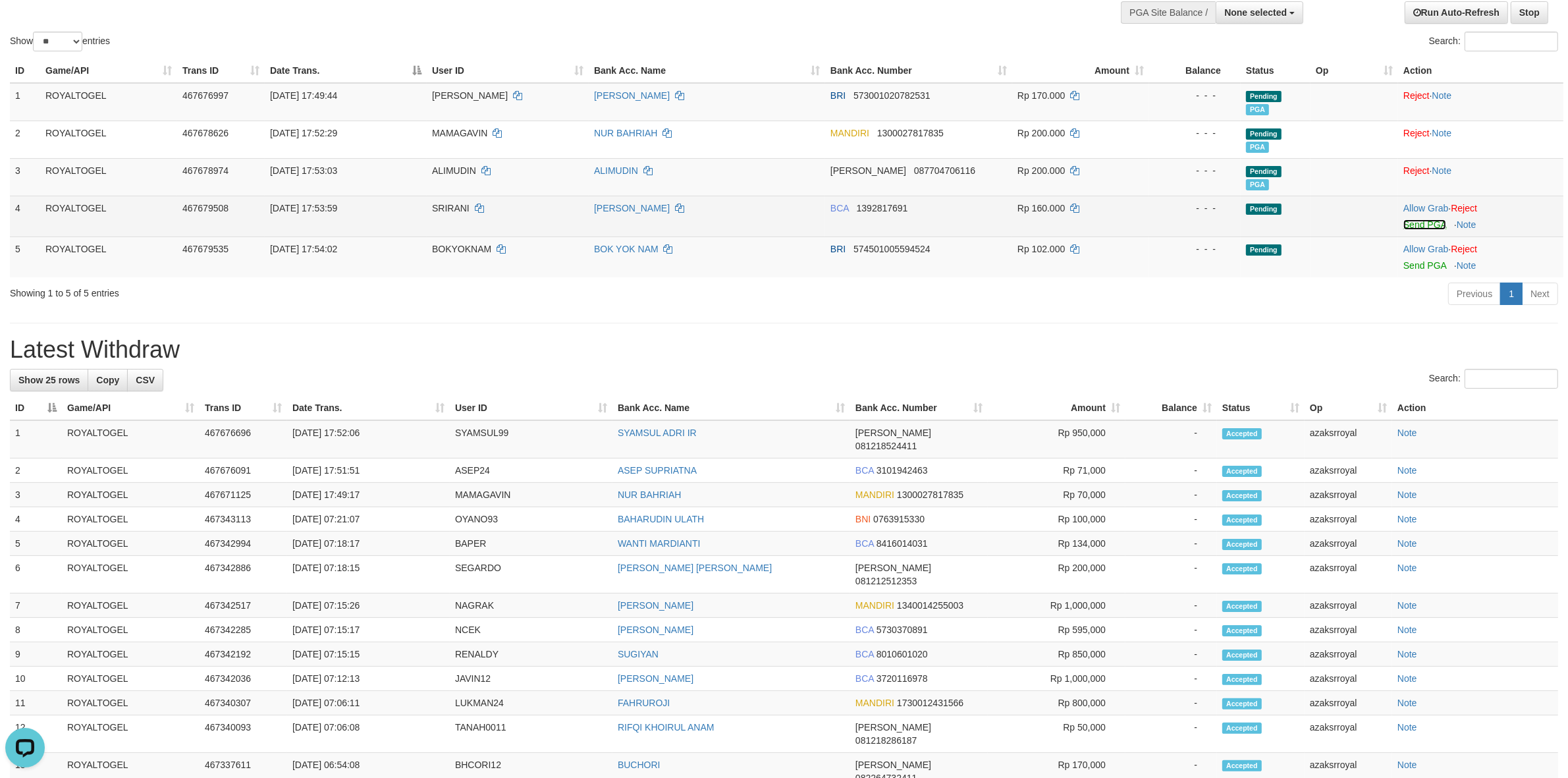
click at [1420, 222] on link "Send PGA" at bounding box center [1425, 225] width 43 height 11
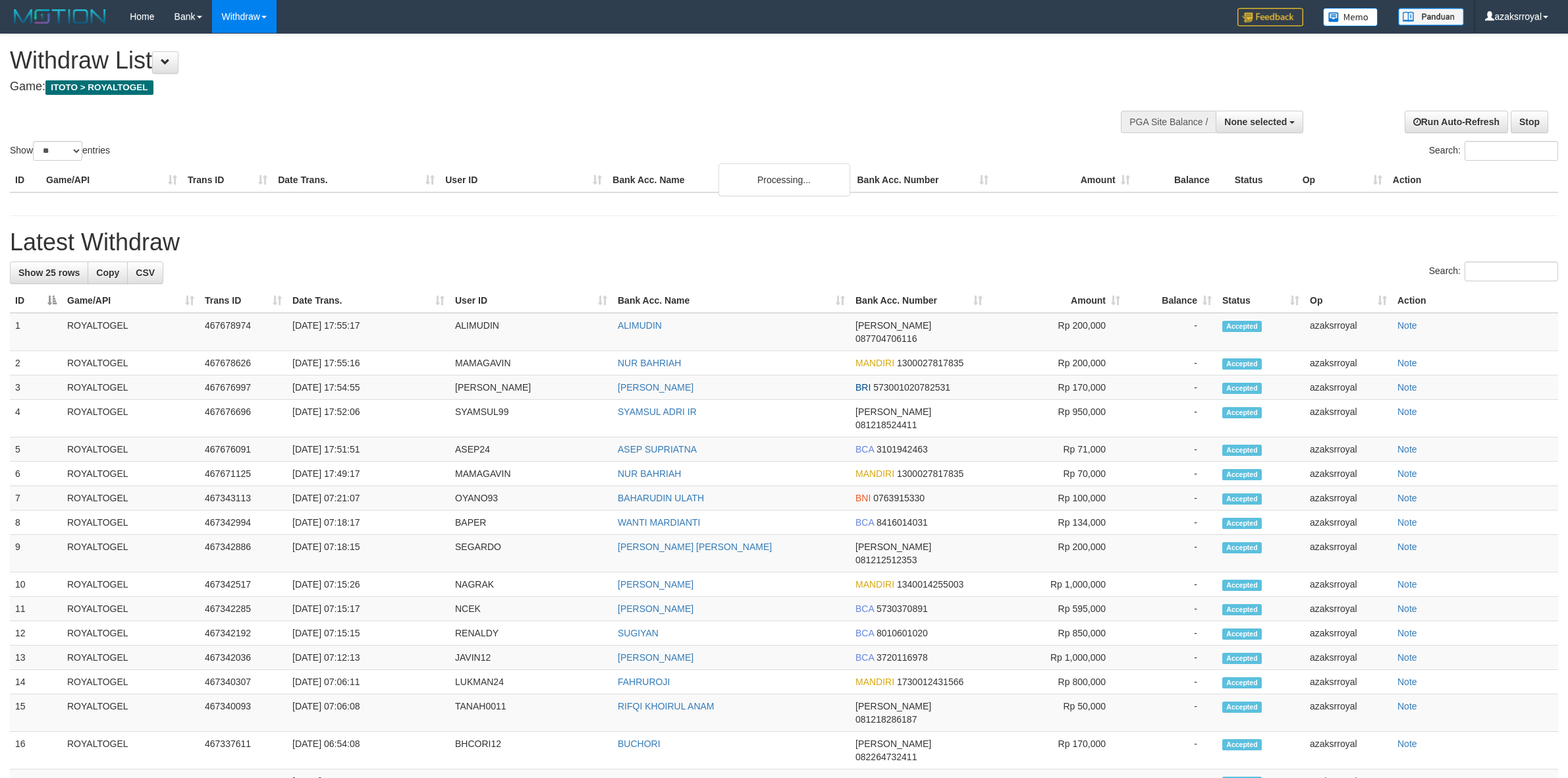
select select
select select "**"
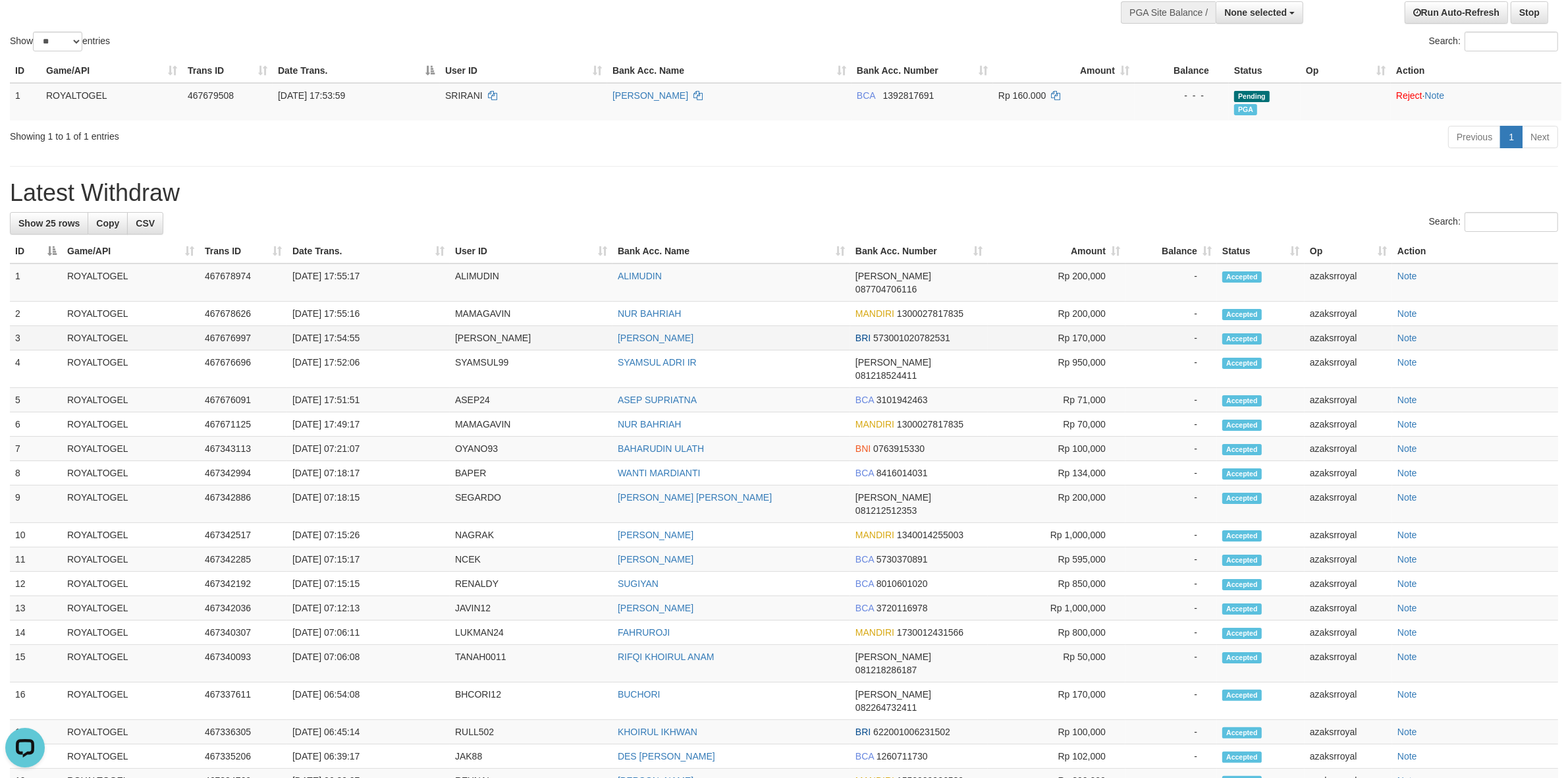
click at [346, 330] on td "[DATE] 17:54:55" at bounding box center [369, 338] width 162 height 25
copy td "17:54:55"
drag, startPoint x: 346, startPoint y: 330, endPoint x: 386, endPoint y: 326, distance: 40.2
click at [386, 326] on td "[DATE] 17:54:55" at bounding box center [369, 338] width 162 height 25
click at [340, 301] on td "[DATE] 17:55:16" at bounding box center [369, 313] width 162 height 25
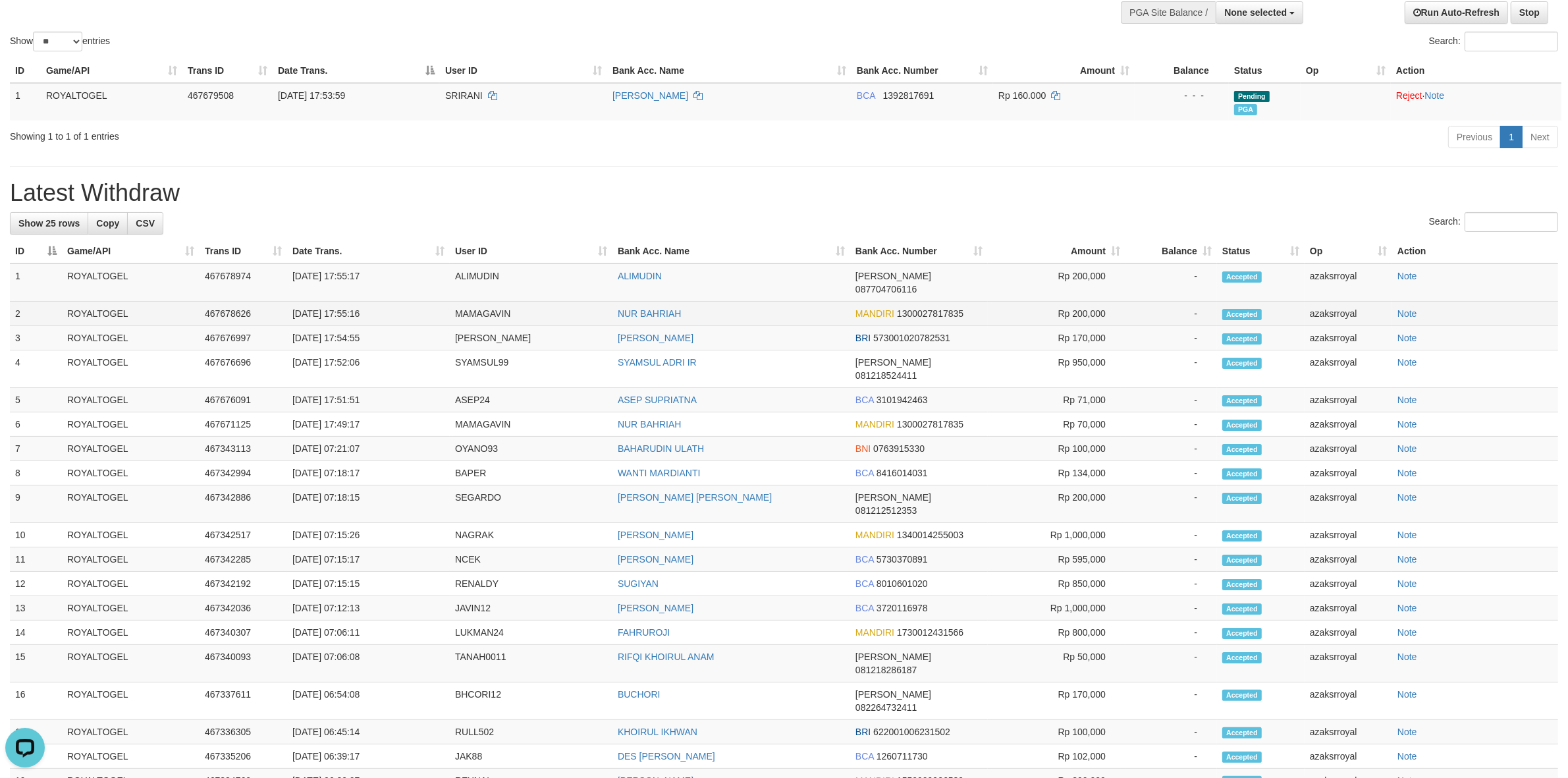
copy td "17:55:16"
drag, startPoint x: 340, startPoint y: 294, endPoint x: 409, endPoint y: 294, distance: 69.0
click at [409, 301] on td "[DATE] 17:55:16" at bounding box center [369, 313] width 162 height 25
click at [345, 273] on td "[DATE] 17:55:17" at bounding box center [369, 282] width 162 height 38
copy td "17:55:17"
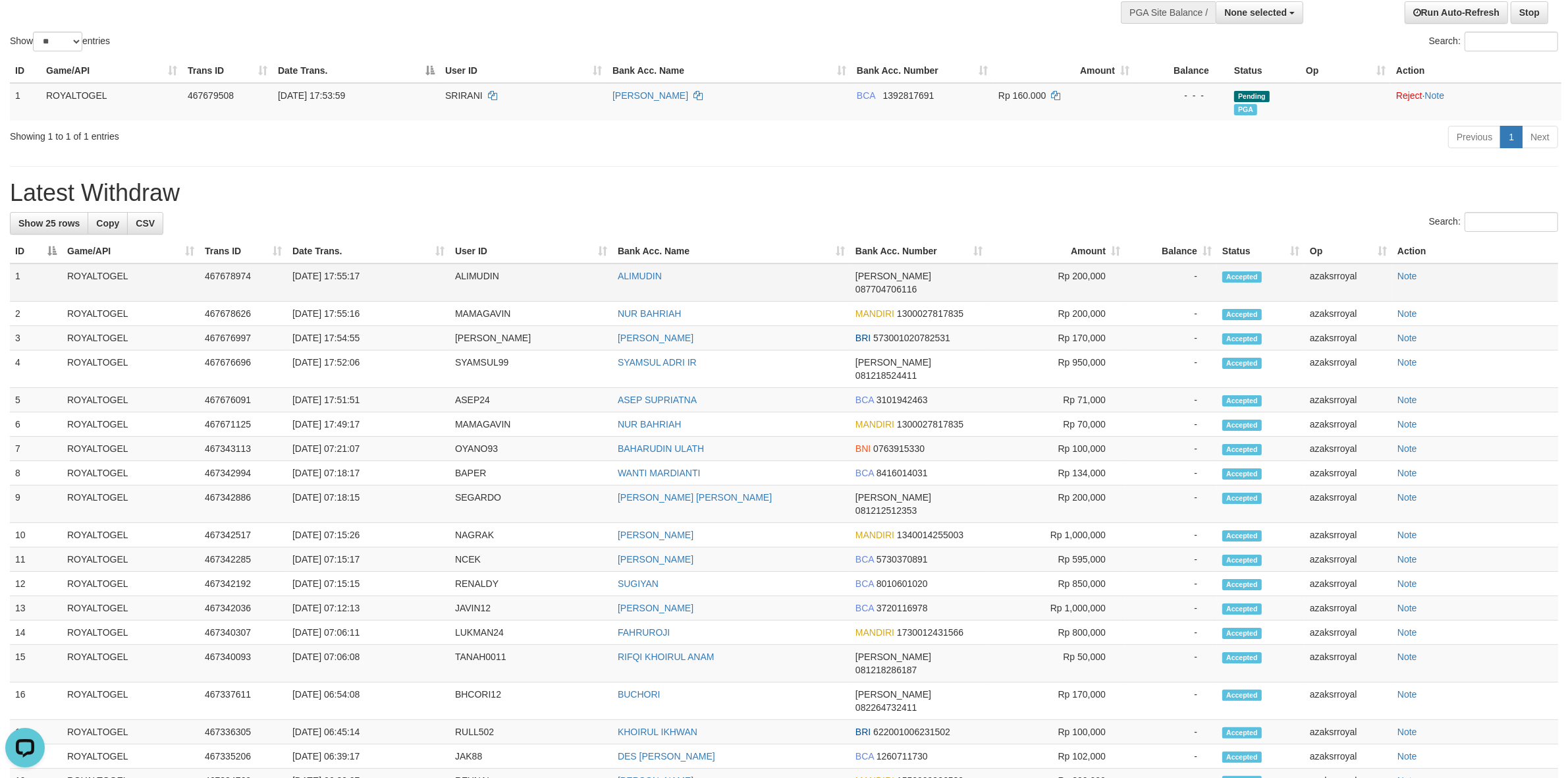
drag, startPoint x: 345, startPoint y: 273, endPoint x: 400, endPoint y: 267, distance: 55.3
click at [400, 267] on td "[DATE] 17:55:17" at bounding box center [369, 282] width 162 height 38
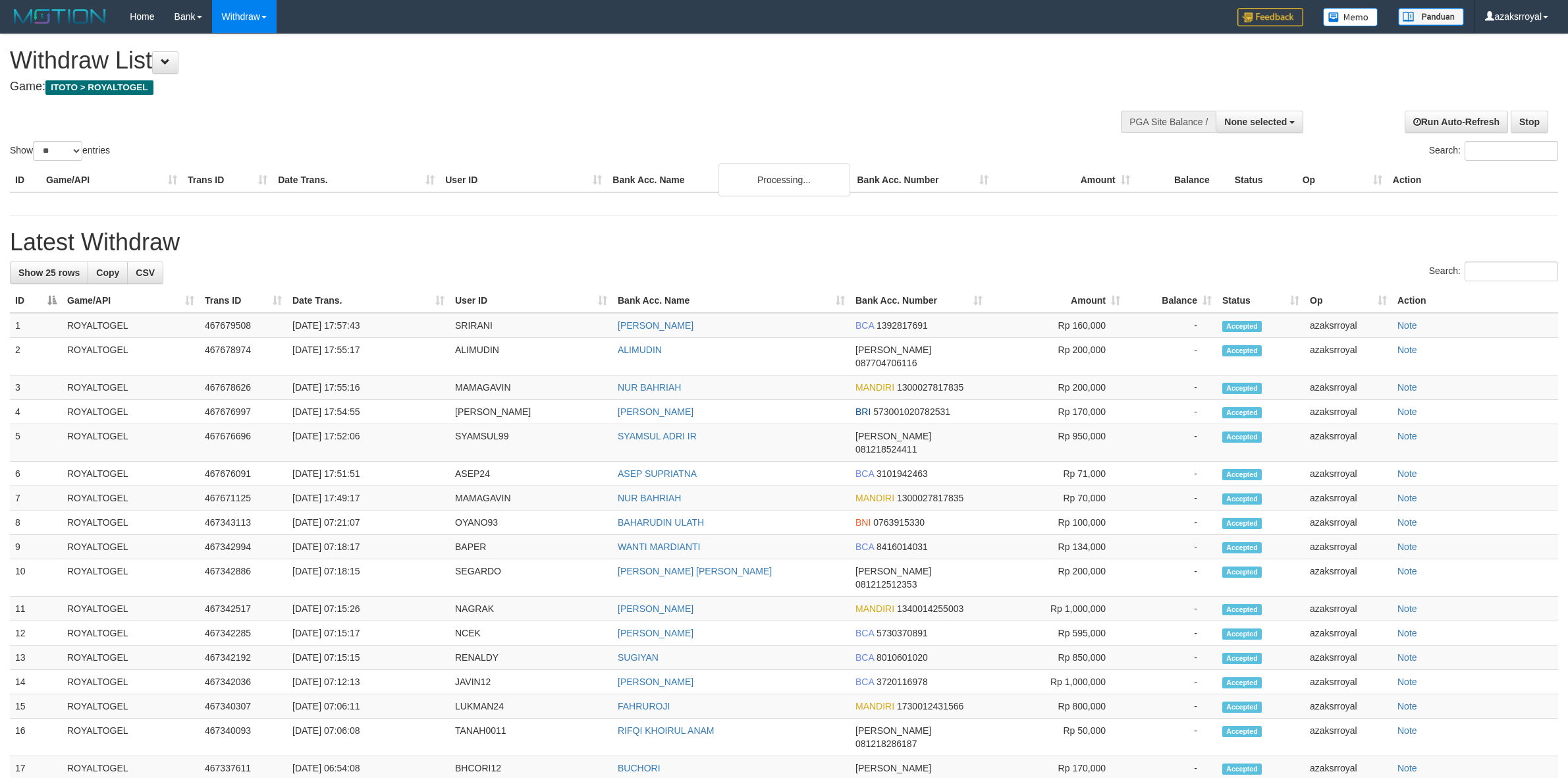
select select
select select "**"
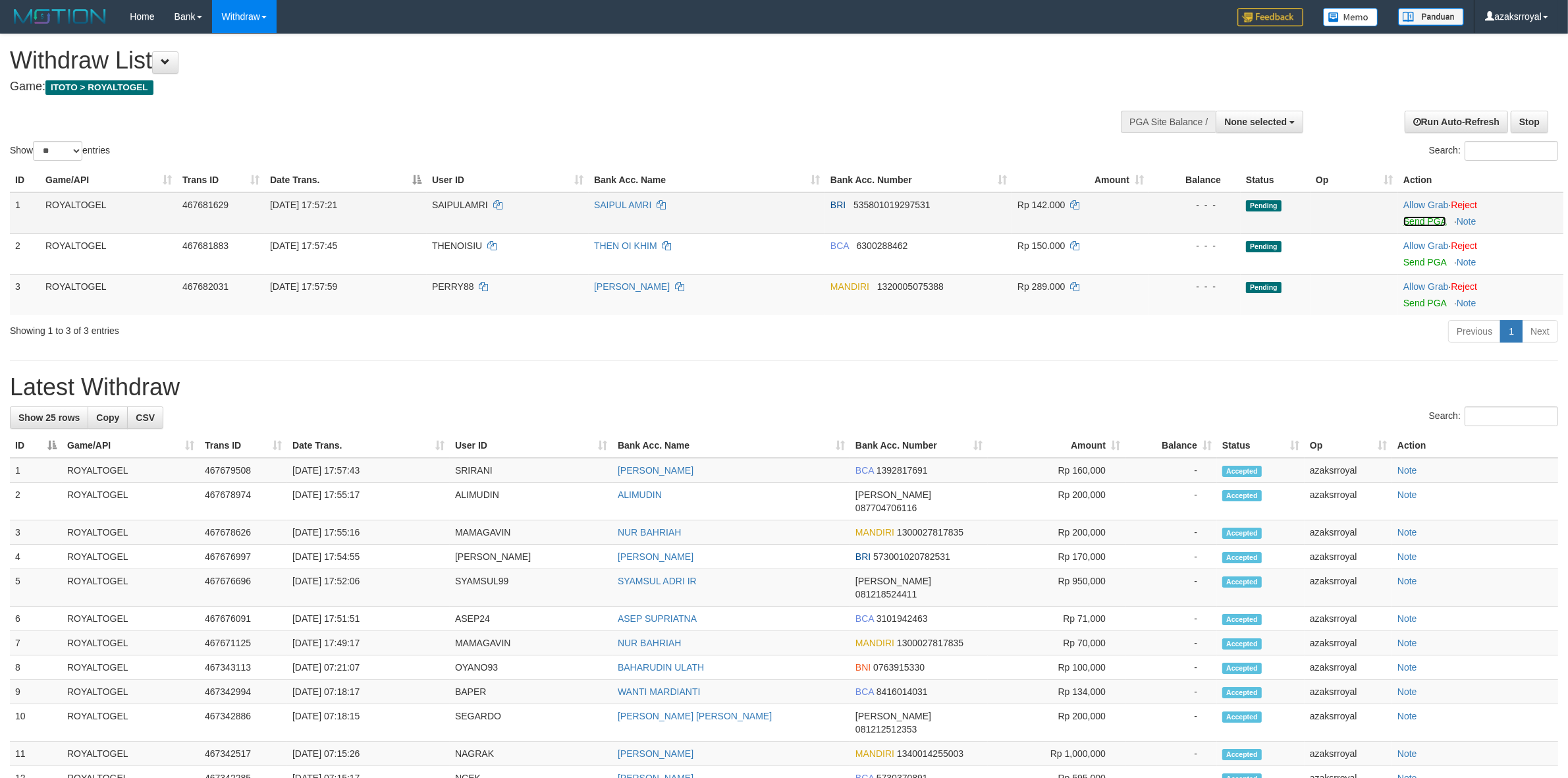
drag, startPoint x: 1419, startPoint y: 220, endPoint x: 856, endPoint y: 226, distance: 563.0
click at [1419, 220] on link "Send PGA" at bounding box center [1425, 221] width 43 height 11
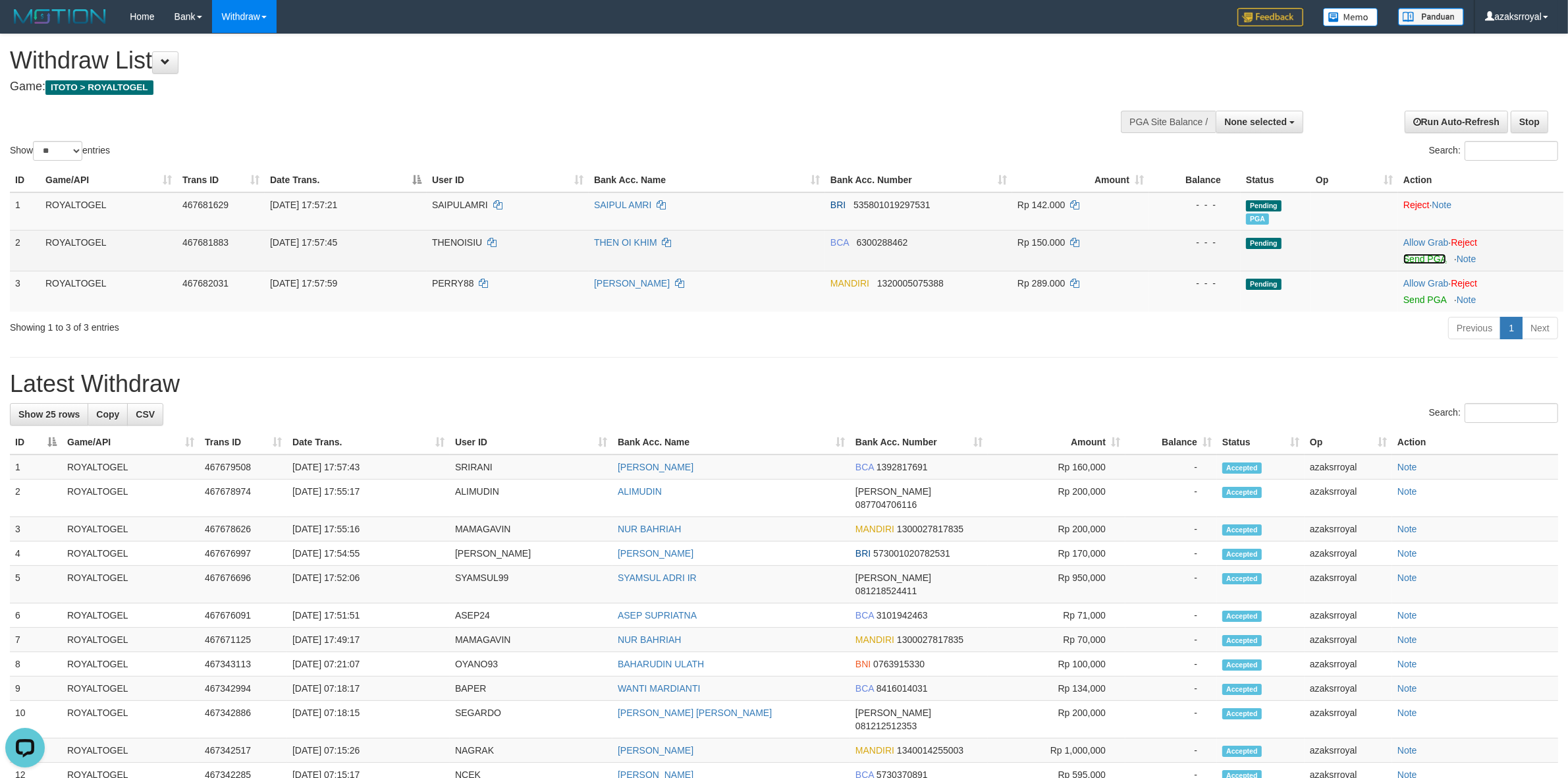
click at [1424, 258] on link "Send PGA" at bounding box center [1425, 258] width 43 height 11
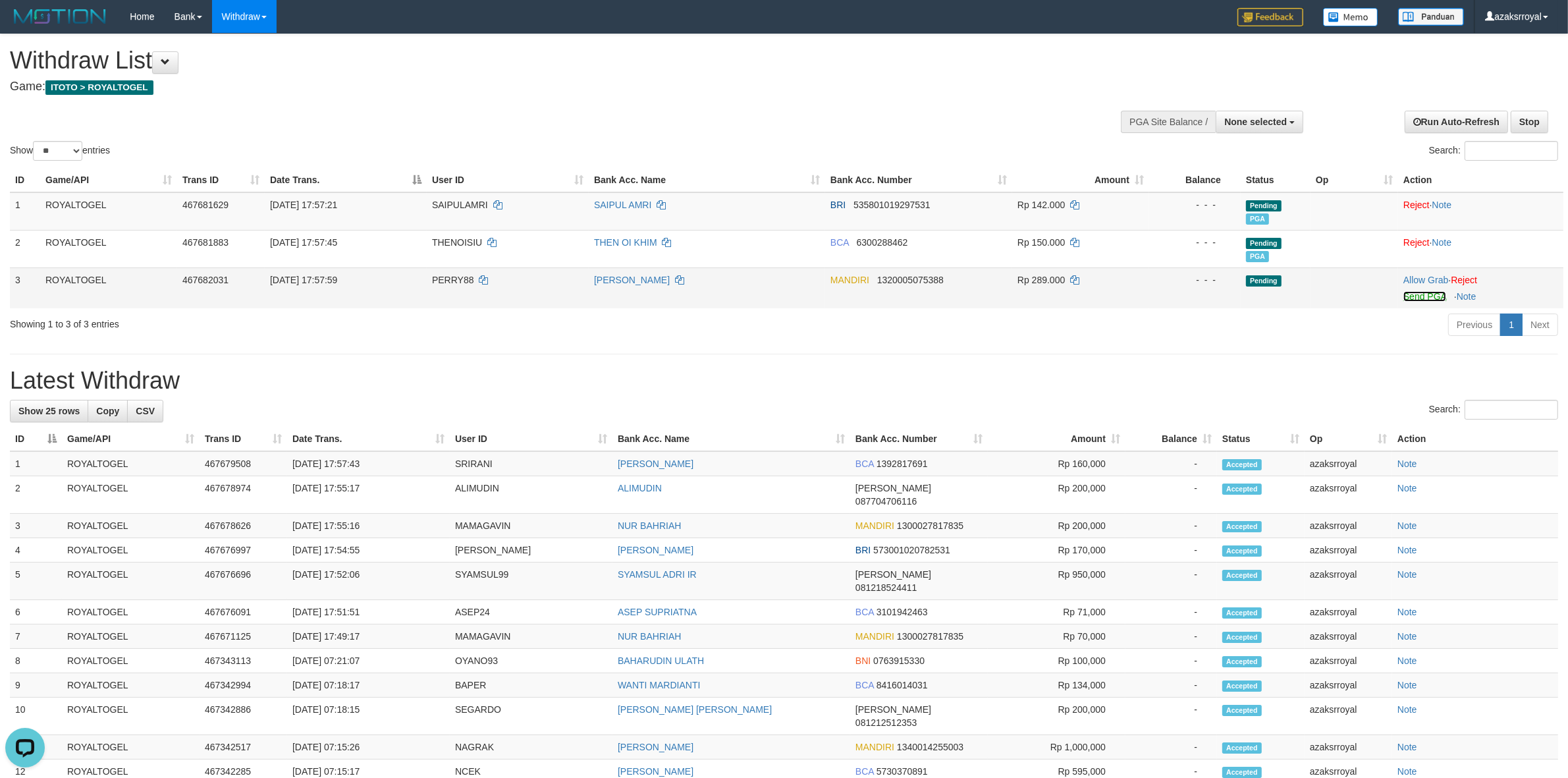
click at [1418, 295] on link "Send PGA" at bounding box center [1425, 296] width 43 height 11
click at [342, 462] on td "[DATE] 17:57:43" at bounding box center [369, 460] width 162 height 25
copy td "17:57:43"
drag, startPoint x: 342, startPoint y: 462, endPoint x: 495, endPoint y: 413, distance: 160.7
click at [377, 458] on td "[DATE] 17:57:43" at bounding box center [369, 460] width 162 height 25
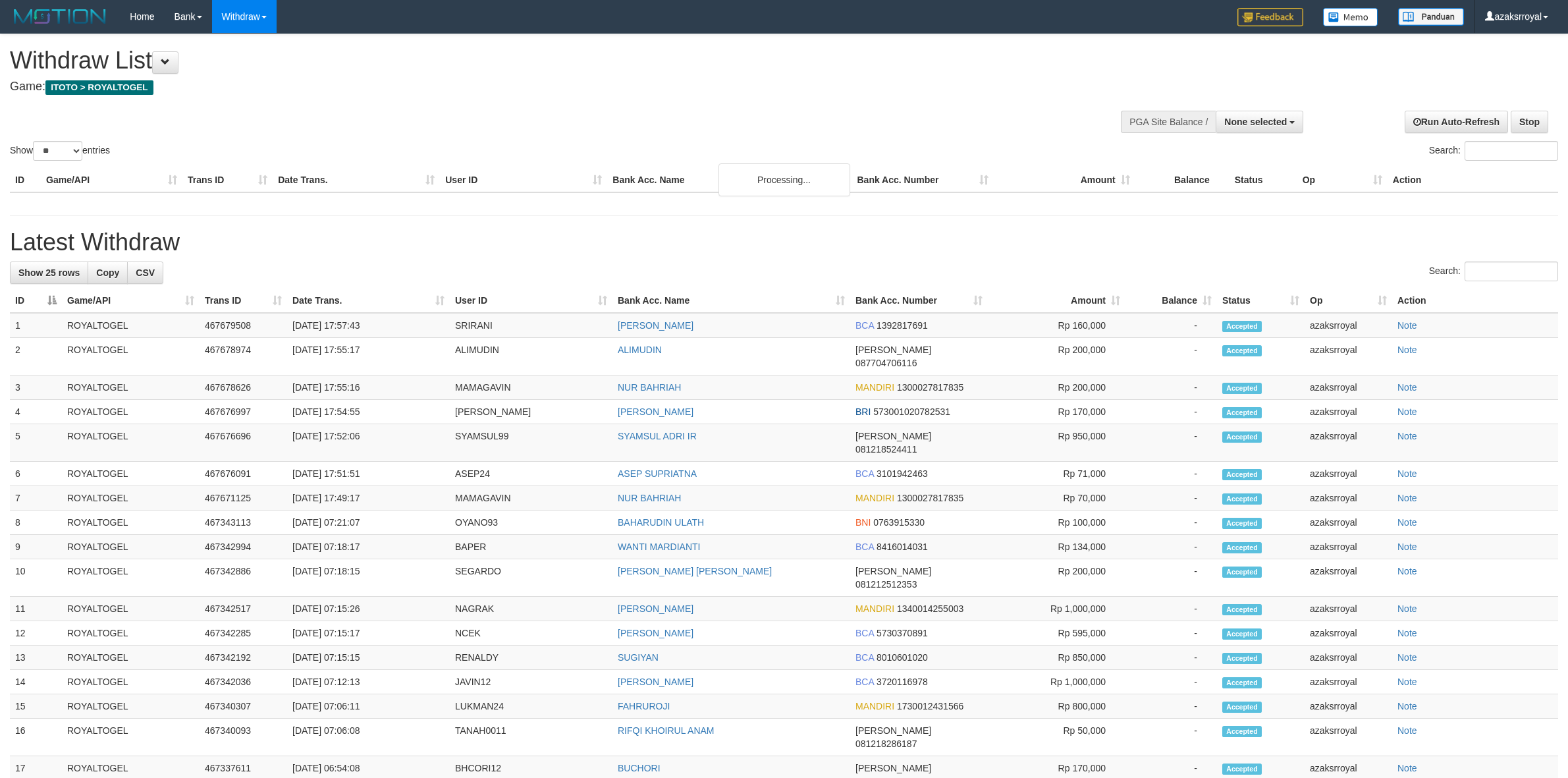
select select
select select "**"
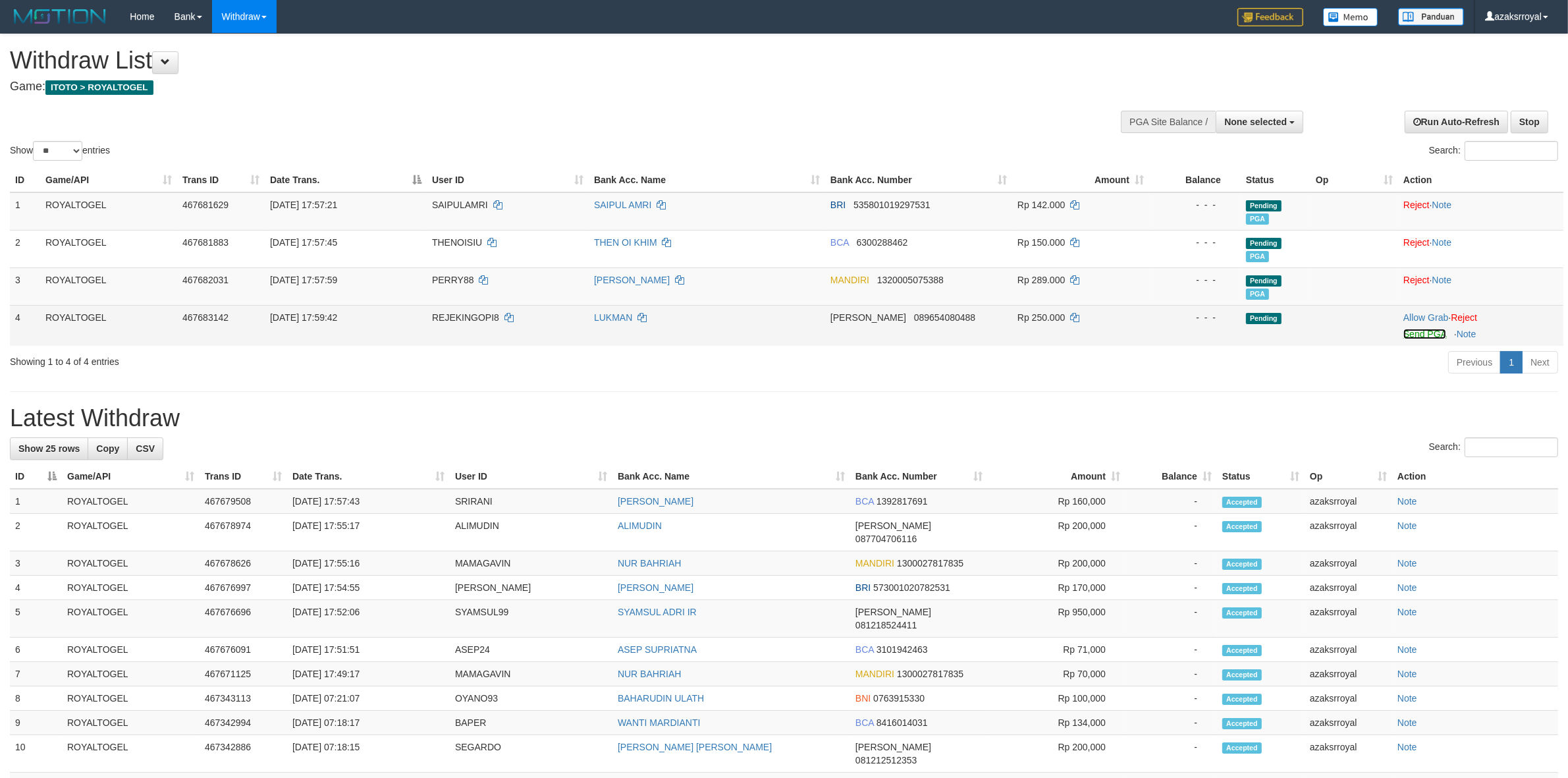
click at [1416, 333] on link "Send PGA" at bounding box center [1425, 333] width 43 height 11
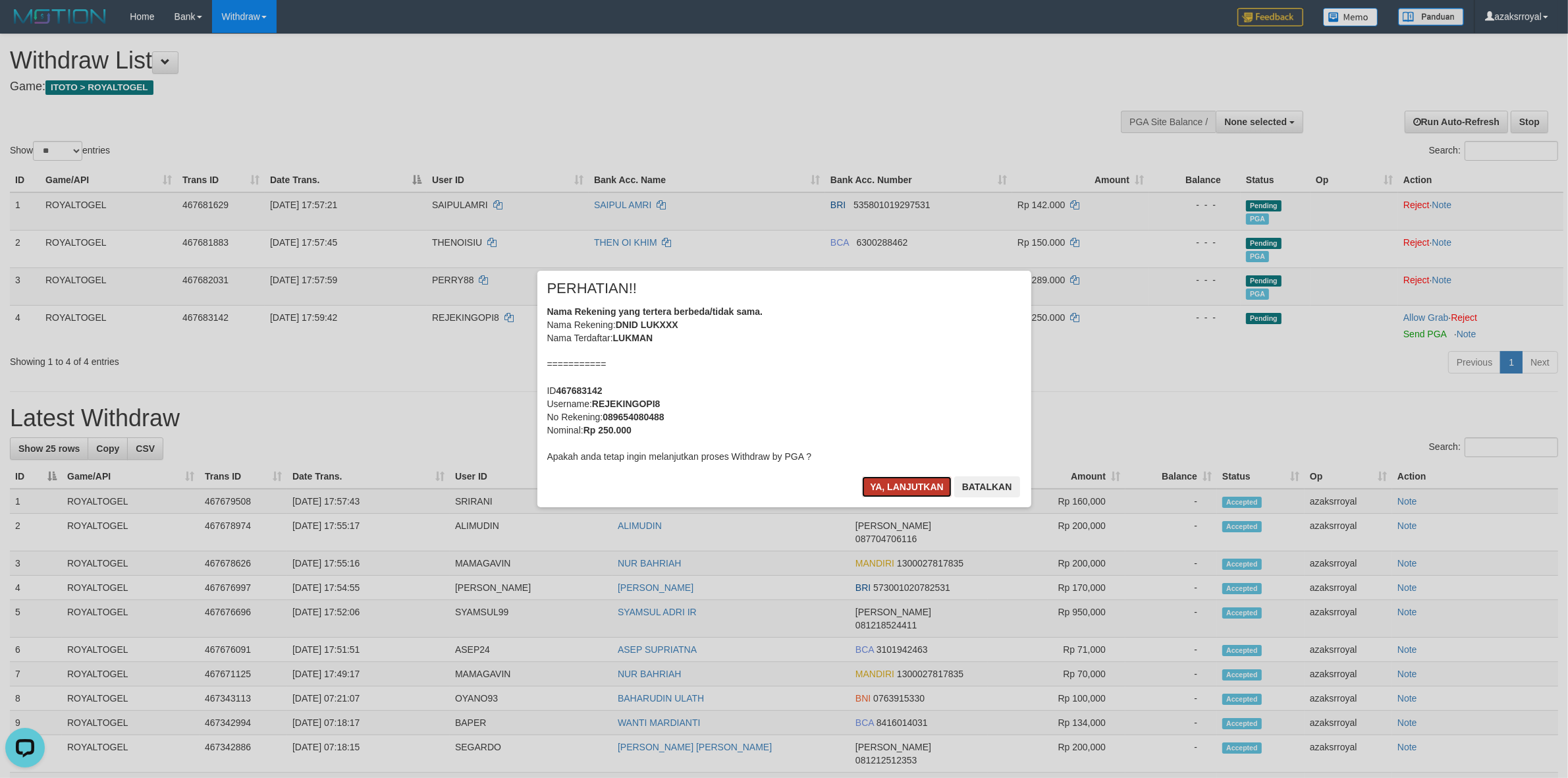
click at [897, 481] on button "Ya, lanjutkan" at bounding box center [906, 486] width 90 height 21
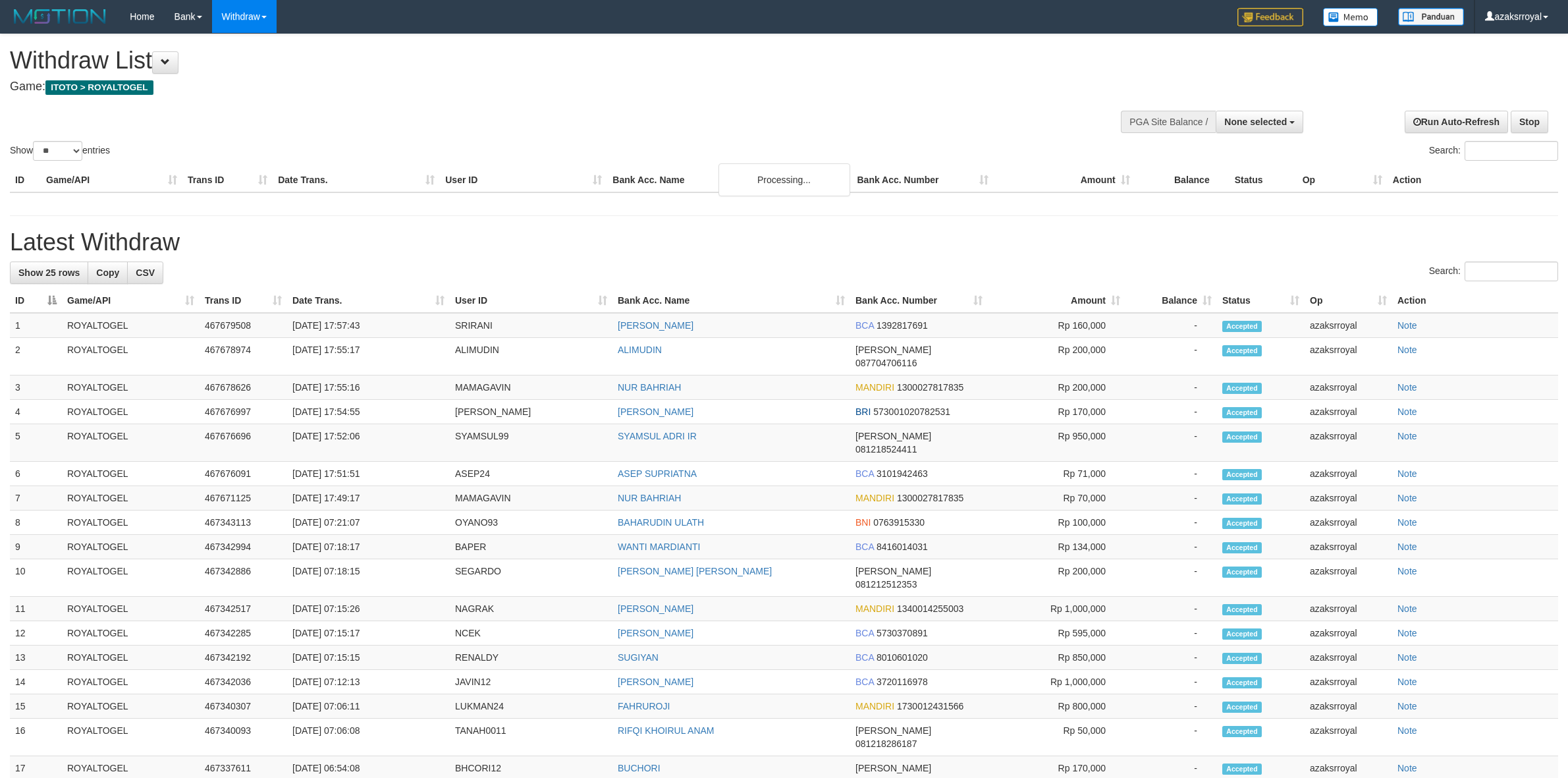
select select
select select "**"
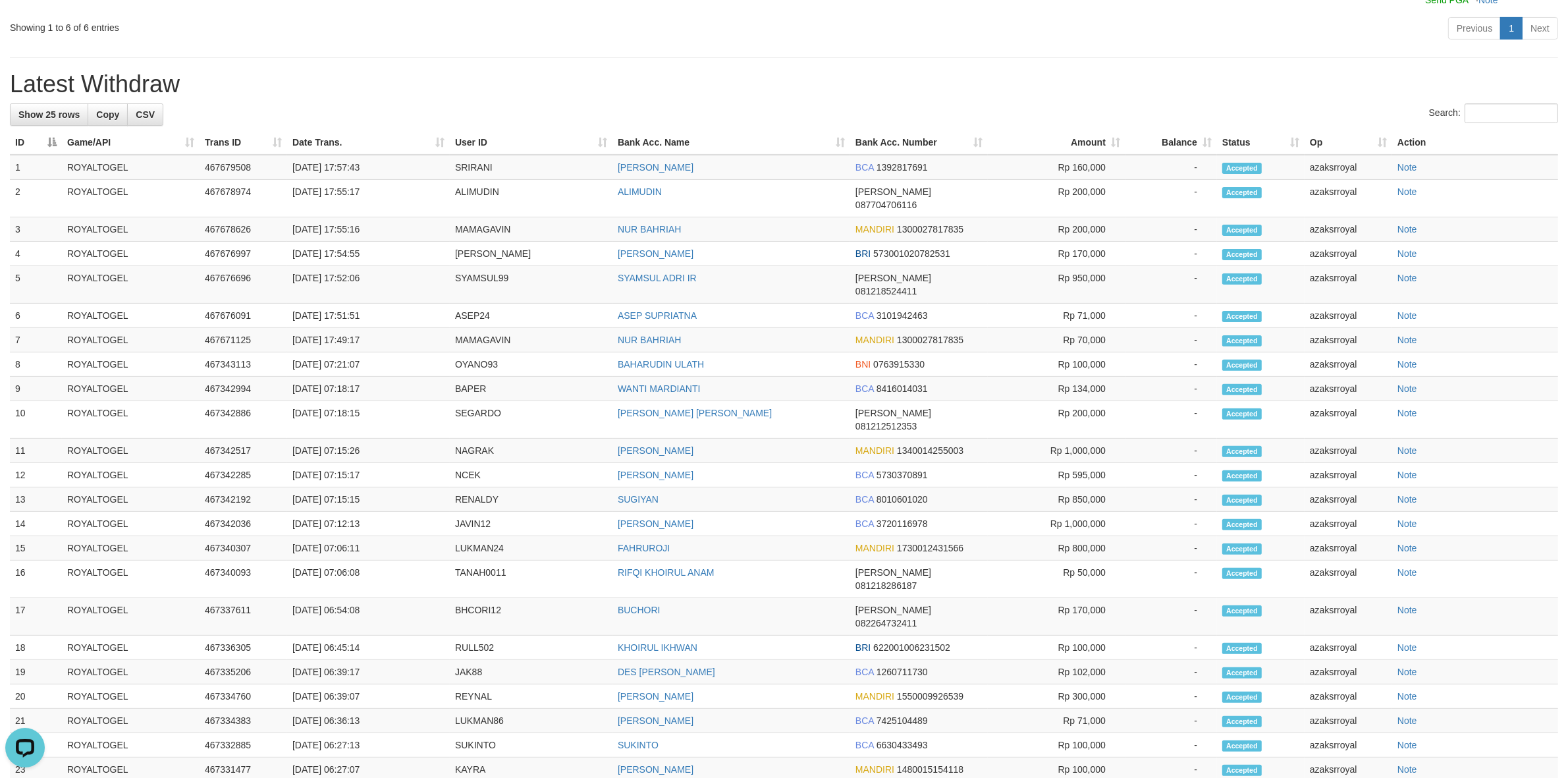
scroll to position [18, 0]
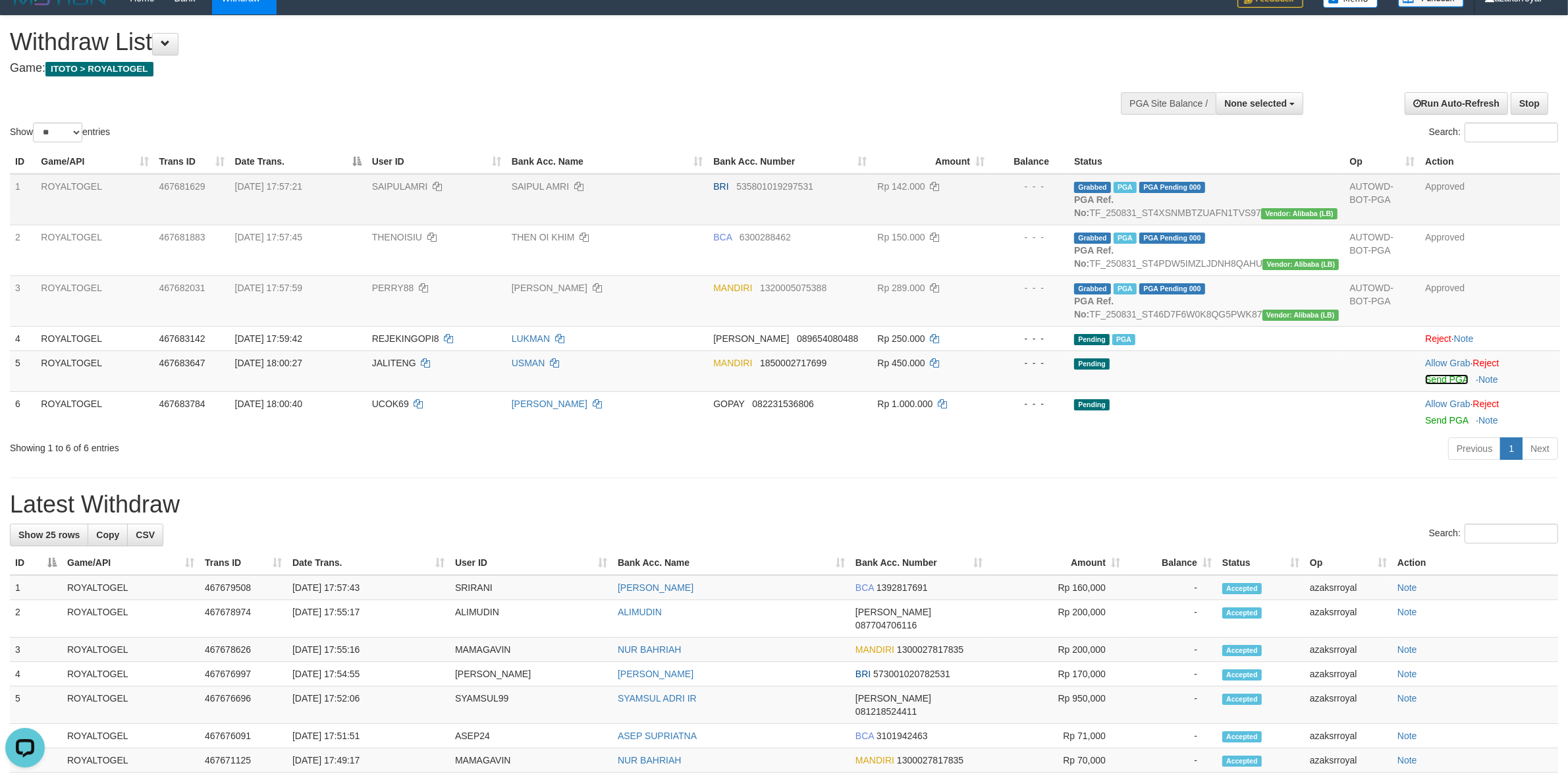
drag, startPoint x: 1430, startPoint y: 403, endPoint x: 854, endPoint y: 220, distance: 604.4
click at [1430, 385] on link "Send PGA" at bounding box center [1446, 379] width 43 height 11
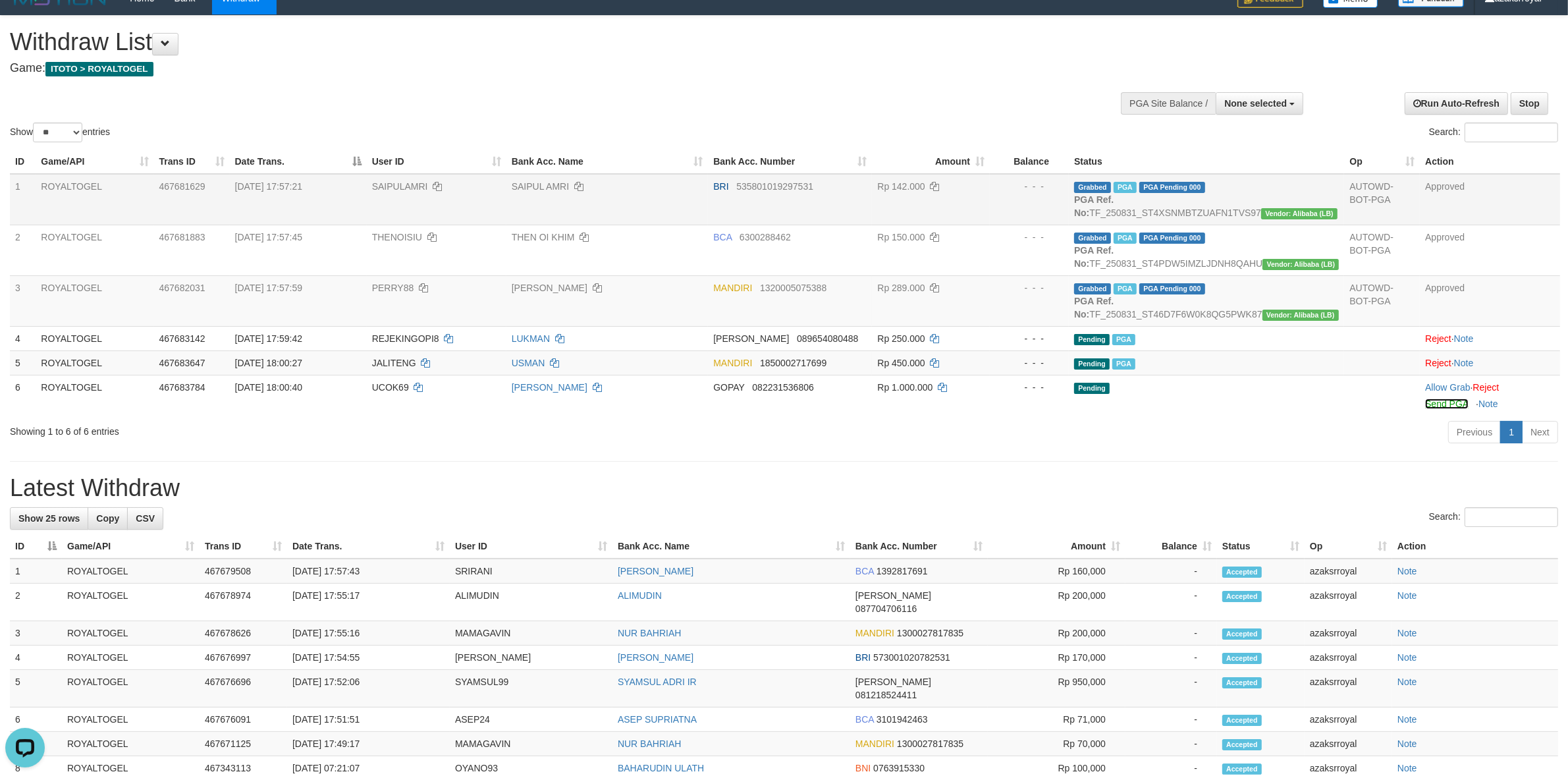
drag, startPoint x: 1440, startPoint y: 433, endPoint x: 856, endPoint y: 218, distance: 622.3
click at [1440, 409] on link "Send PGA" at bounding box center [1446, 403] width 43 height 11
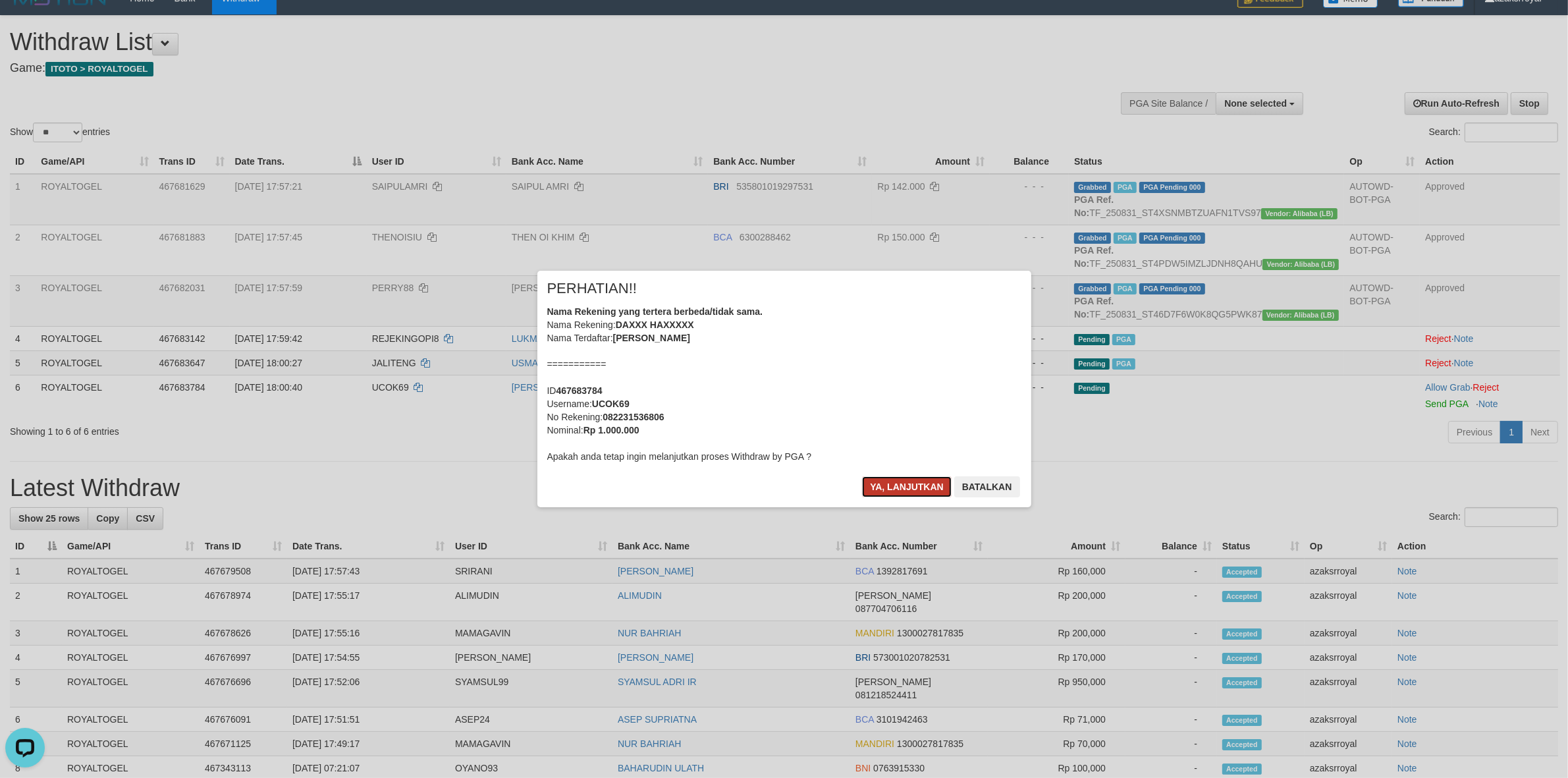
click at [899, 484] on button "Ya, lanjutkan" at bounding box center [906, 486] width 90 height 21
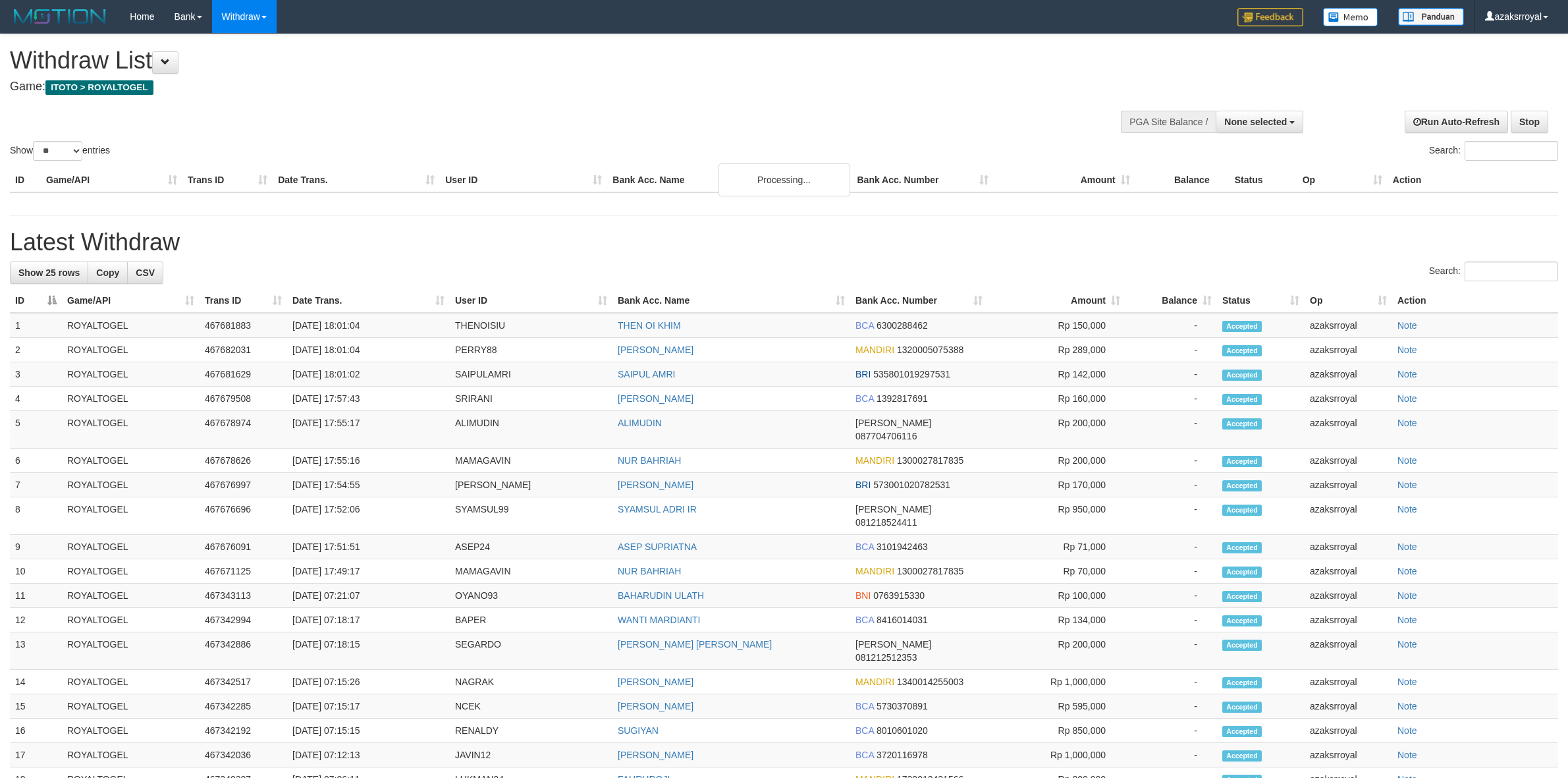
select select
select select "**"
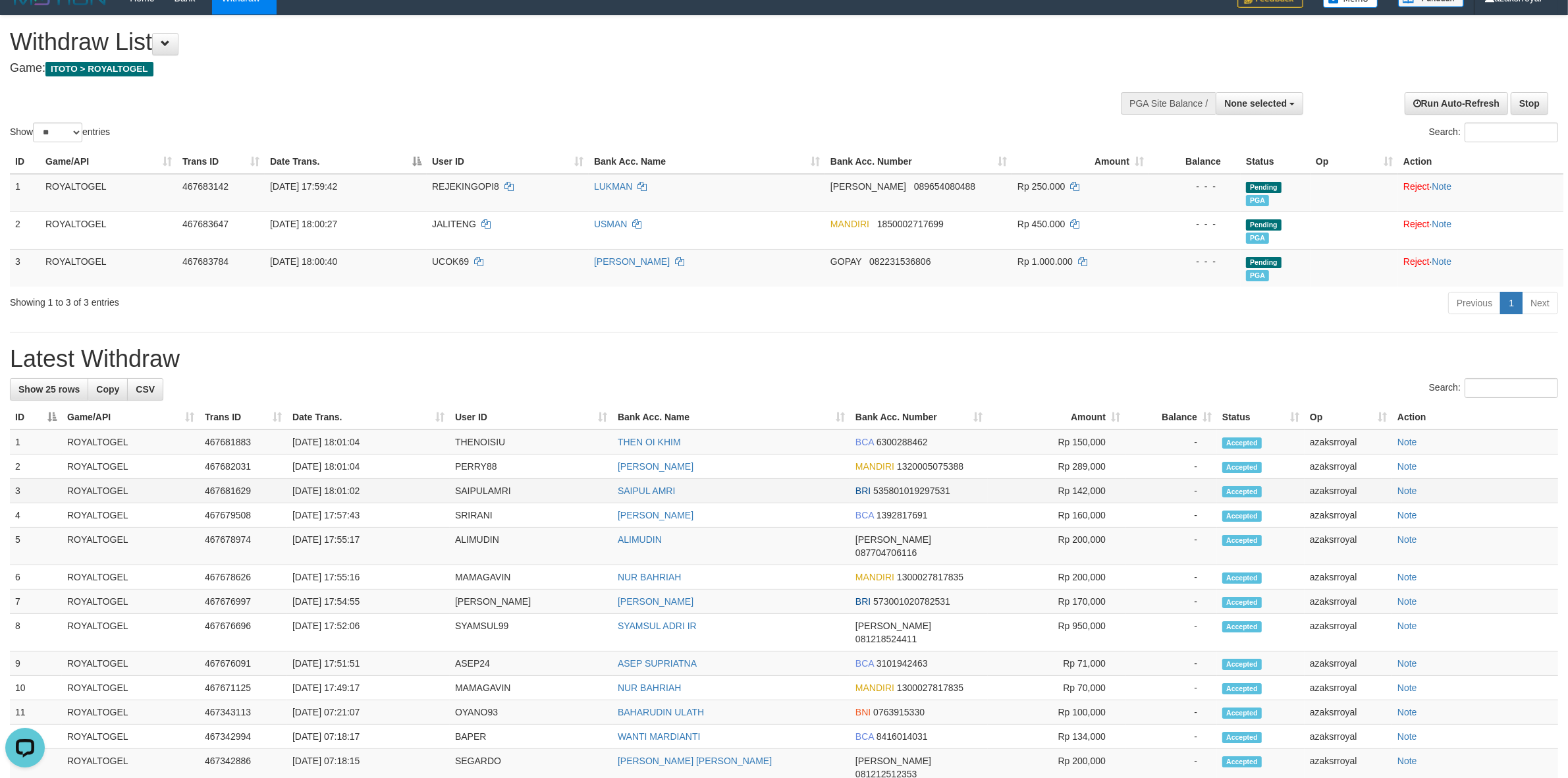
click at [343, 486] on td "[DATE] 18:01:02" at bounding box center [369, 491] width 162 height 25
copy td "18:01:02"
drag, startPoint x: 343, startPoint y: 486, endPoint x: 425, endPoint y: 478, distance: 82.4
click at [383, 486] on td "[DATE] 18:01:02" at bounding box center [369, 491] width 162 height 25
click at [349, 443] on td "[DATE] 18:01:04" at bounding box center [369, 441] width 162 height 25
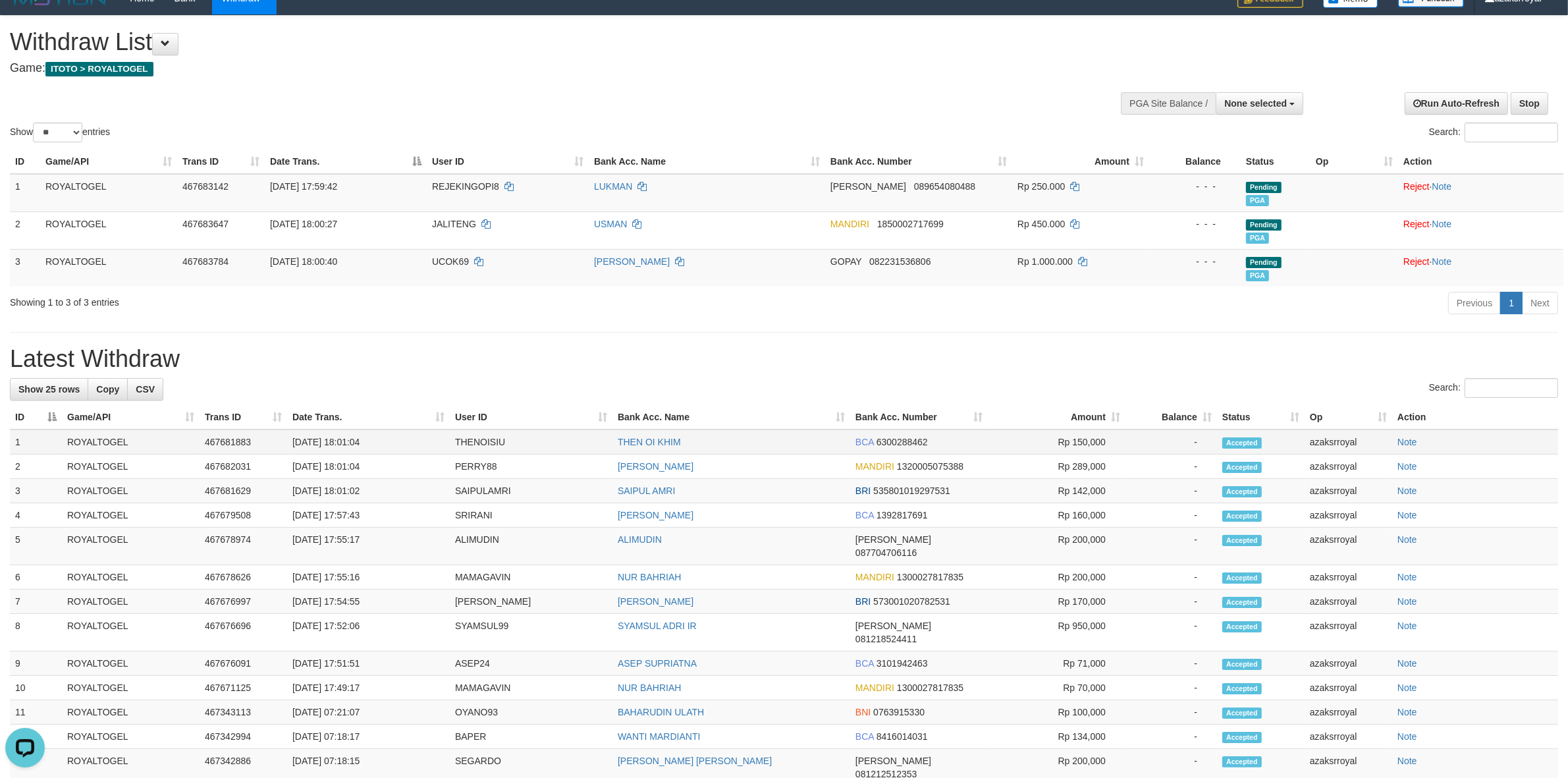
click at [344, 441] on td "[DATE] 18:01:04" at bounding box center [369, 441] width 162 height 25
copy td "18:01:04"
drag, startPoint x: 344, startPoint y: 441, endPoint x: 382, endPoint y: 441, distance: 38.0
click at [382, 441] on td "[DATE] 18:01:04" at bounding box center [369, 441] width 162 height 25
click at [346, 472] on td "[DATE] 18:01:04" at bounding box center [369, 467] width 162 height 25
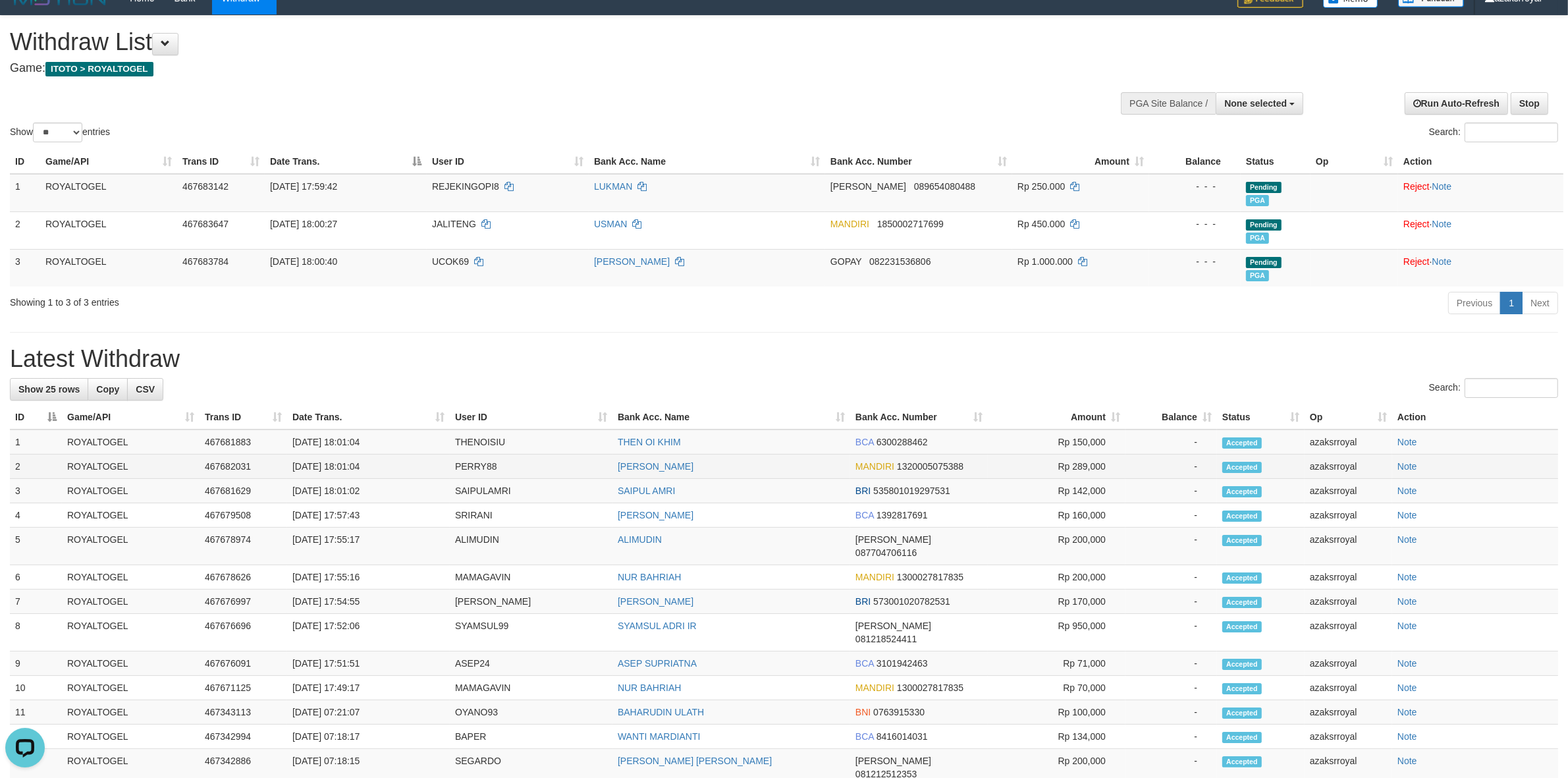
copy td "18:01:04"
drag, startPoint x: 346, startPoint y: 472, endPoint x: 534, endPoint y: 426, distance: 193.5
click at [416, 465] on td "[DATE] 18:01:04" at bounding box center [369, 467] width 162 height 25
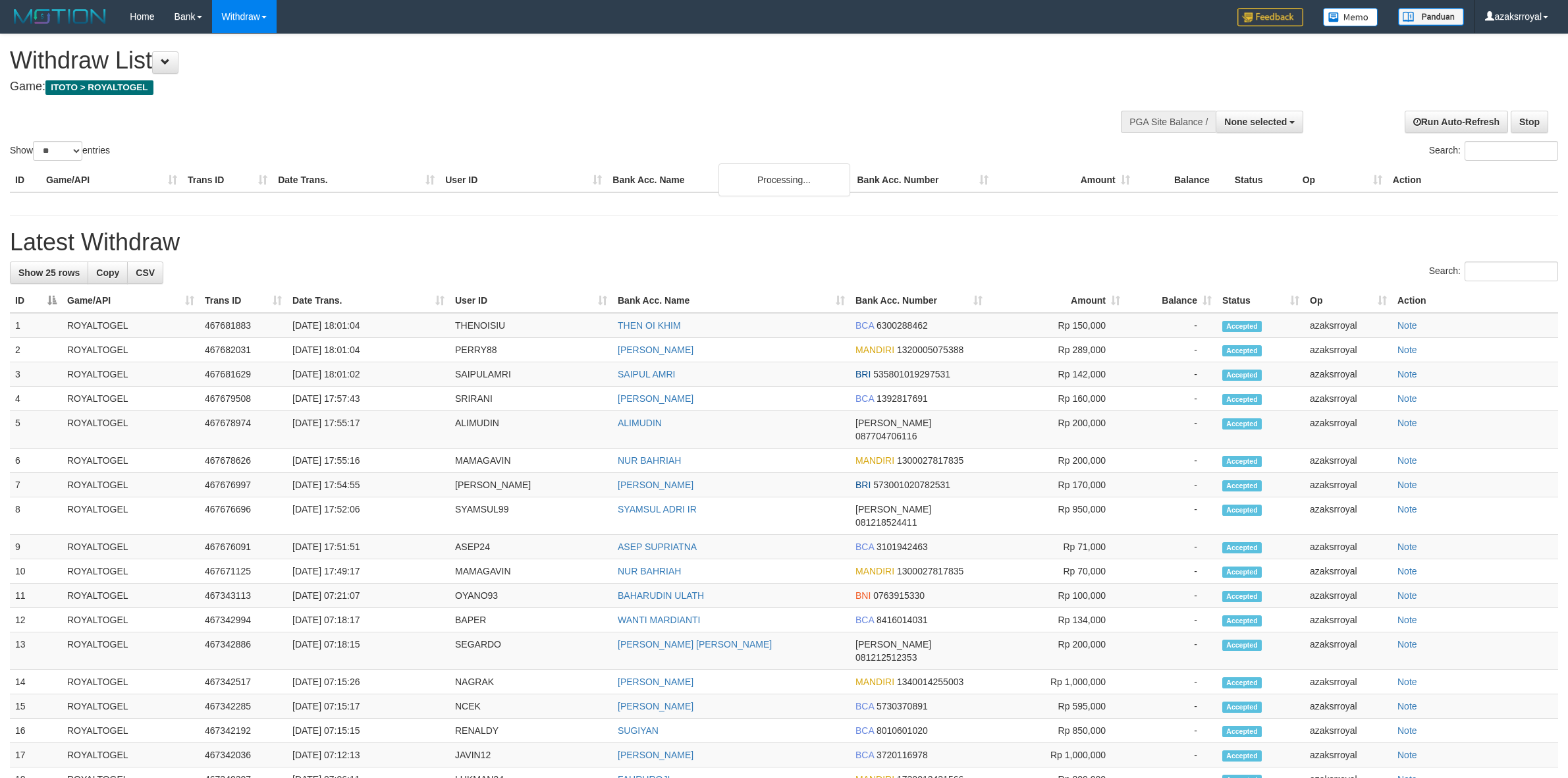
select select
select select "**"
select select
select select "**"
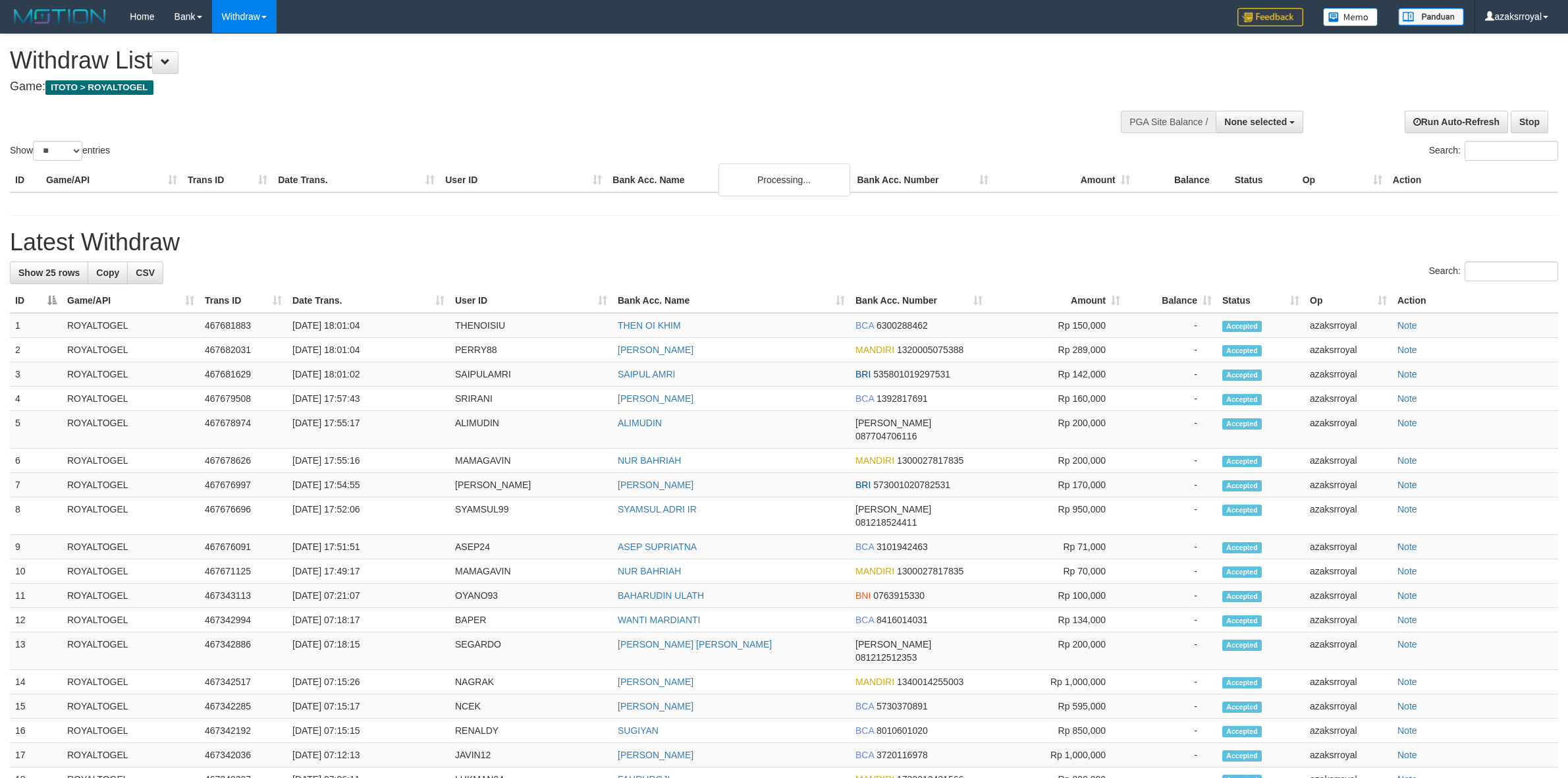
scroll to position [18, 0]
select select
select select "**"
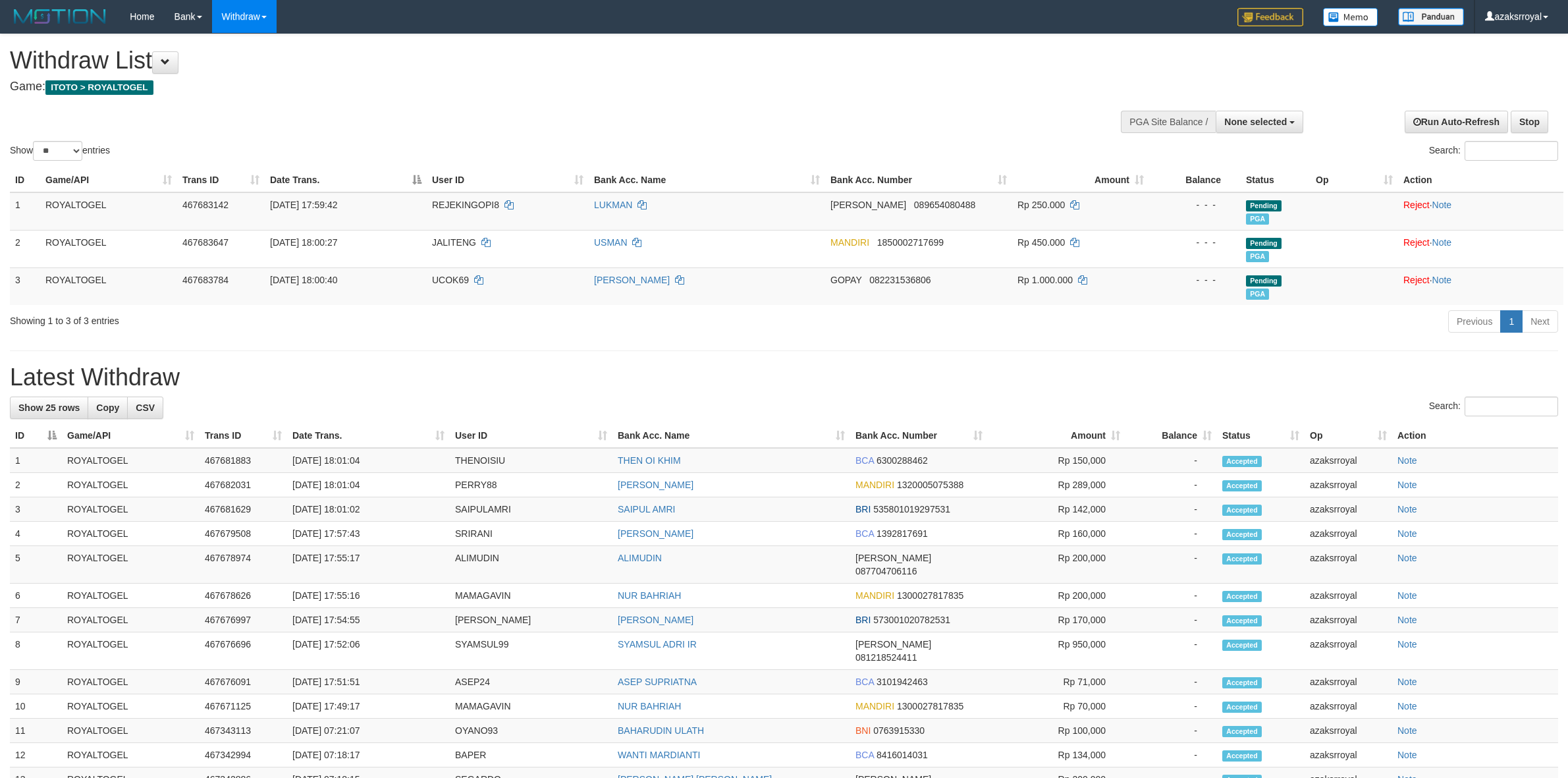
select select
select select "**"
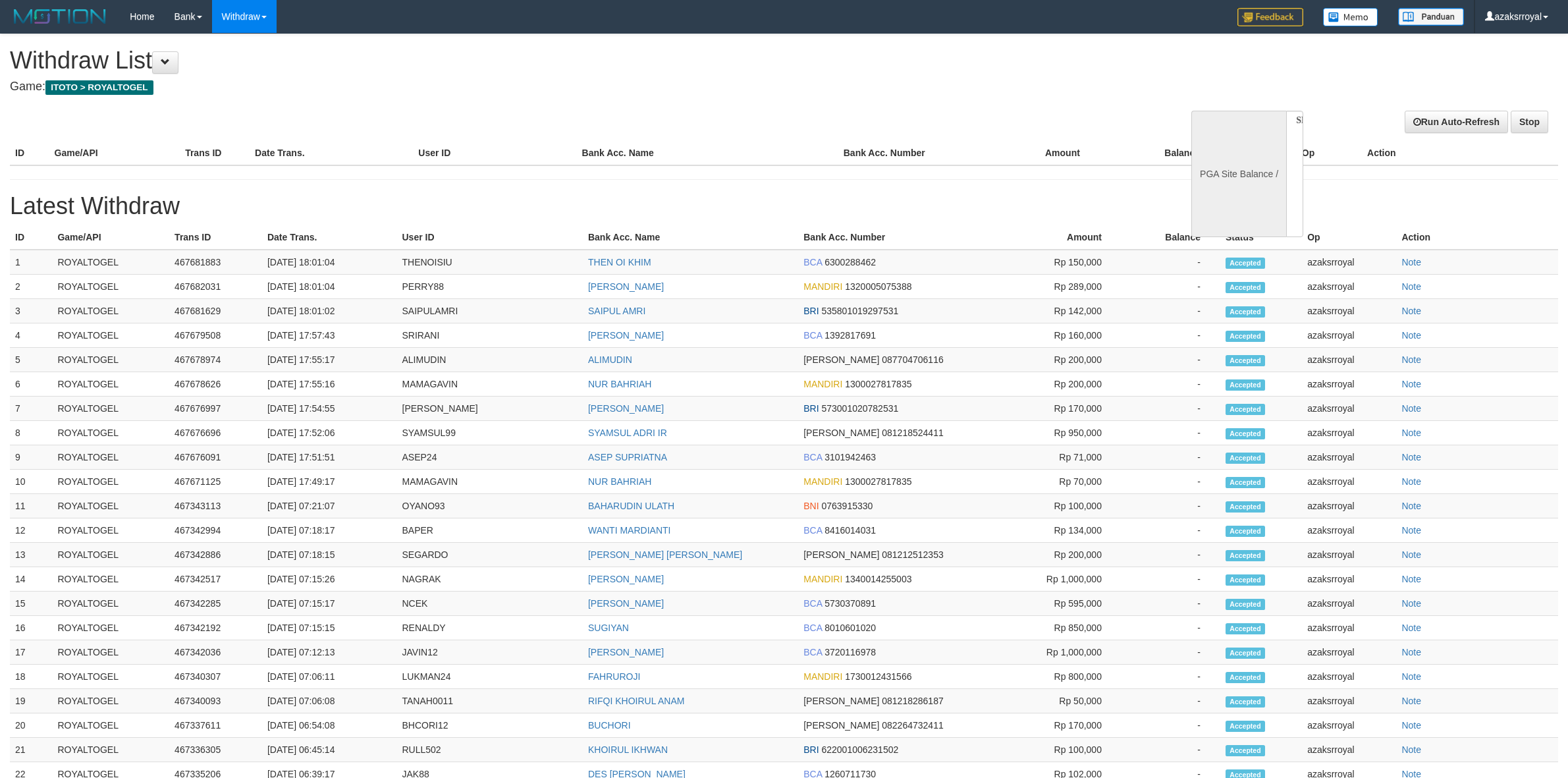
select select
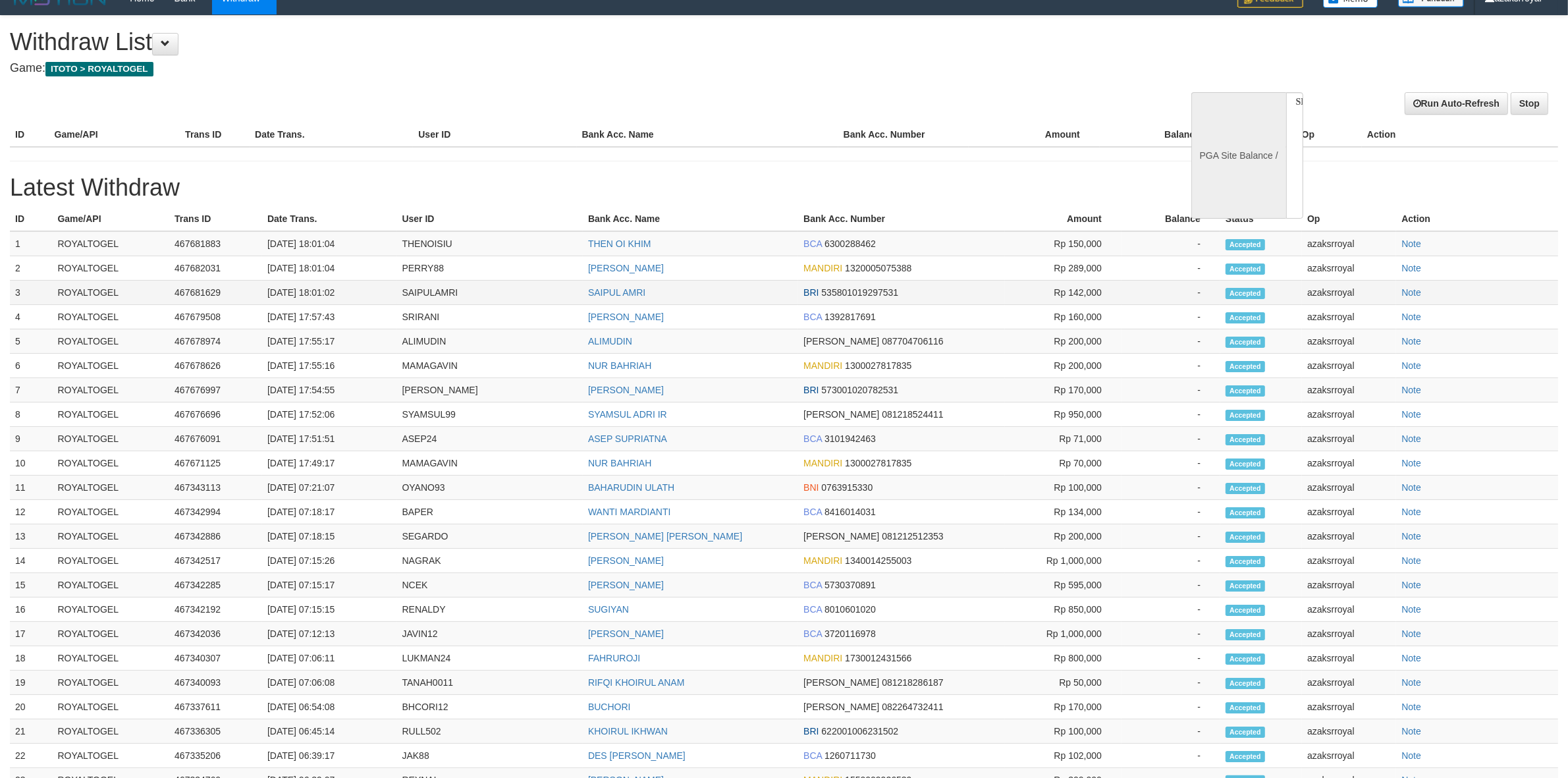
select select "**"
select select
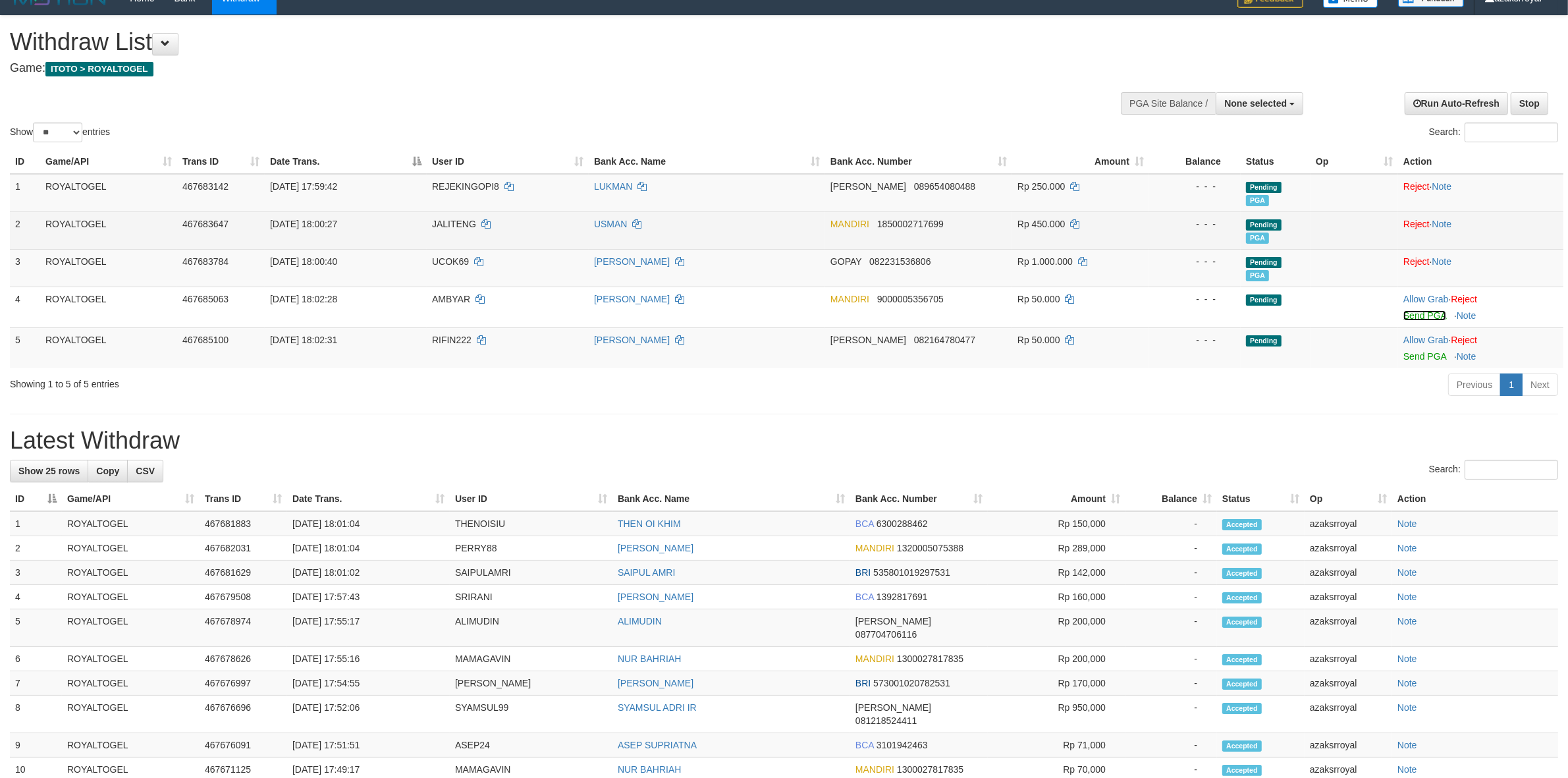
drag, startPoint x: 1425, startPoint y: 311, endPoint x: 857, endPoint y: 230, distance: 573.7
click at [1425, 311] on link "Send PGA" at bounding box center [1425, 315] width 43 height 11
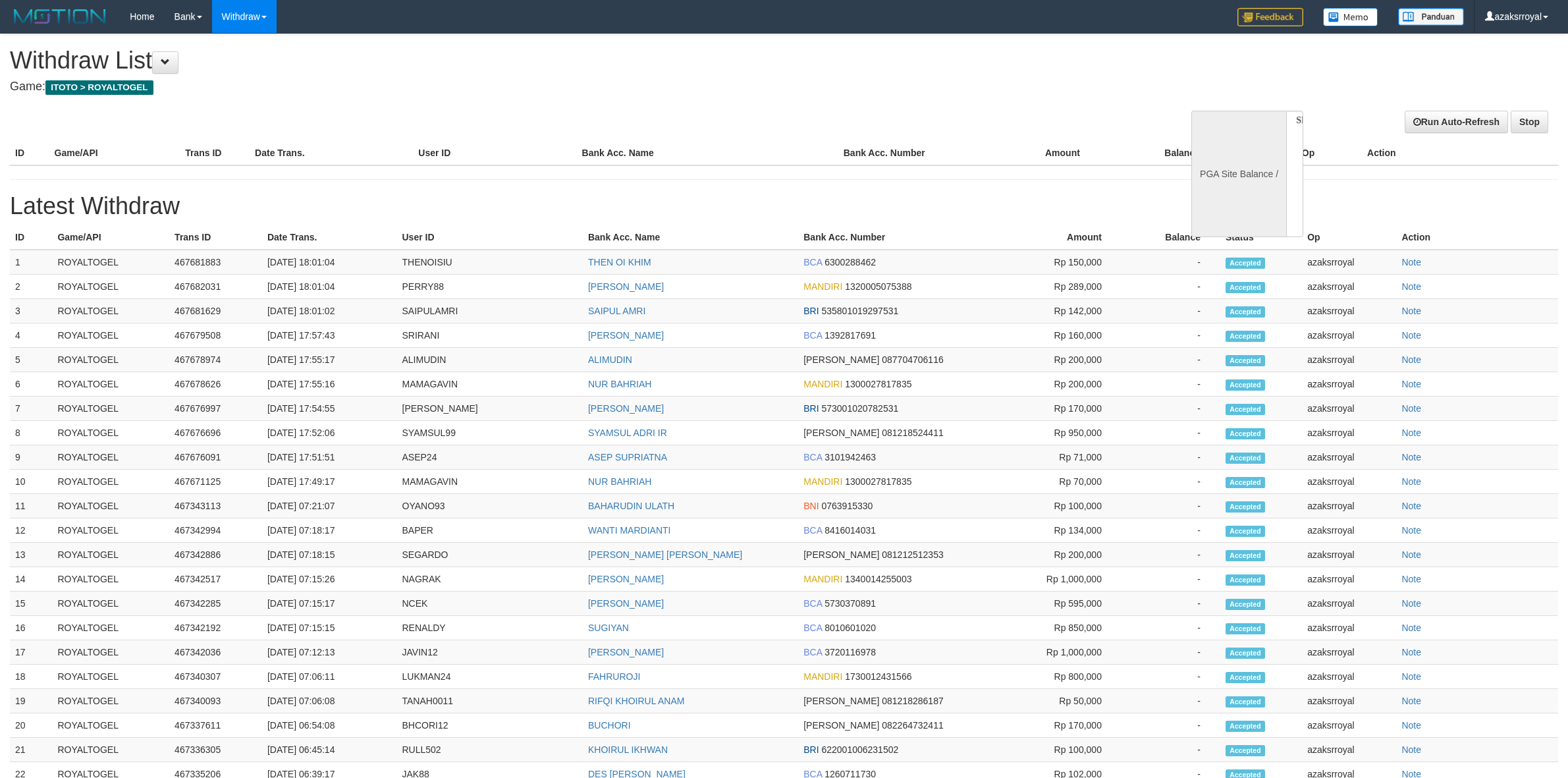
select select
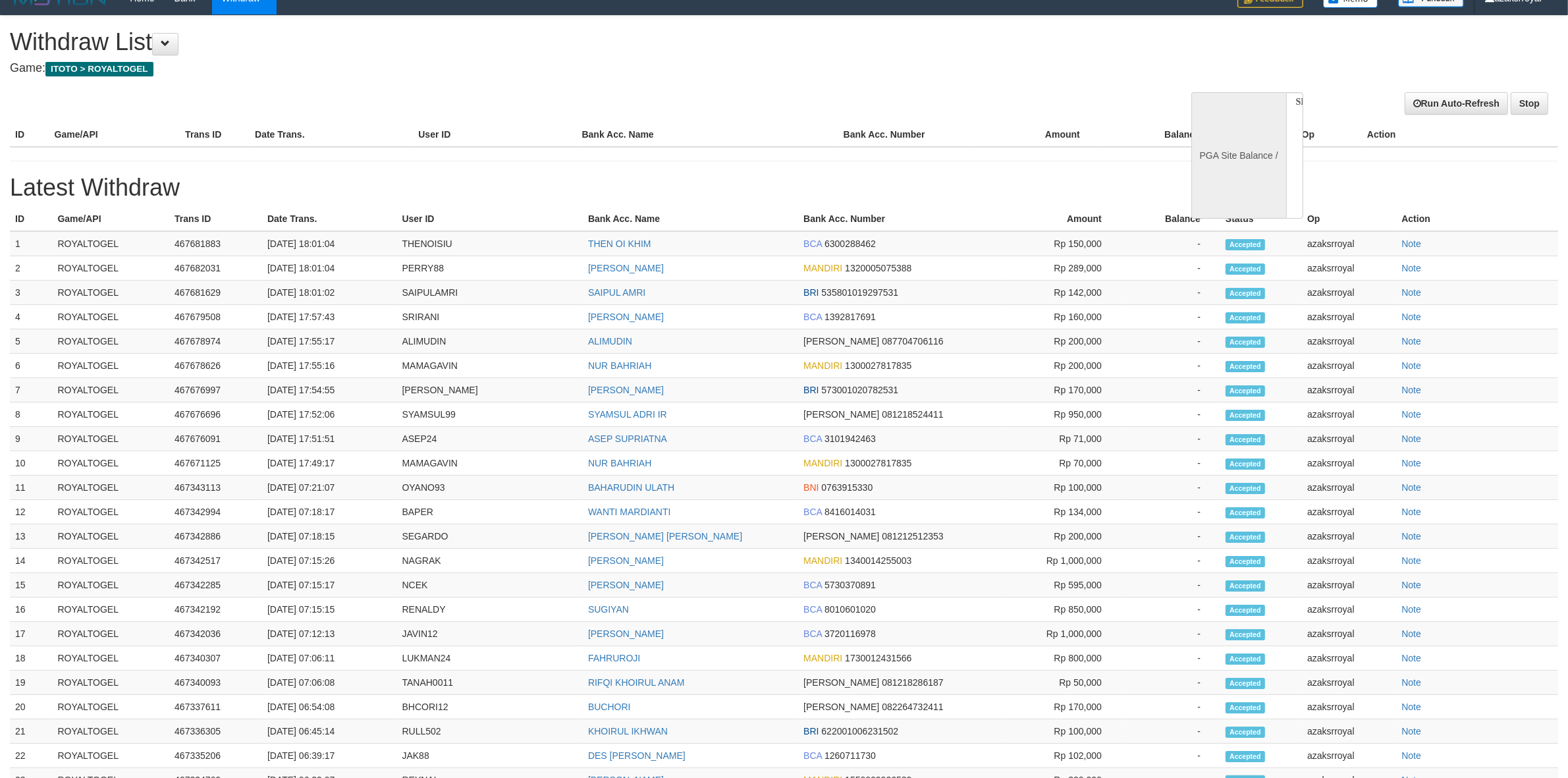
select select "**"
select select
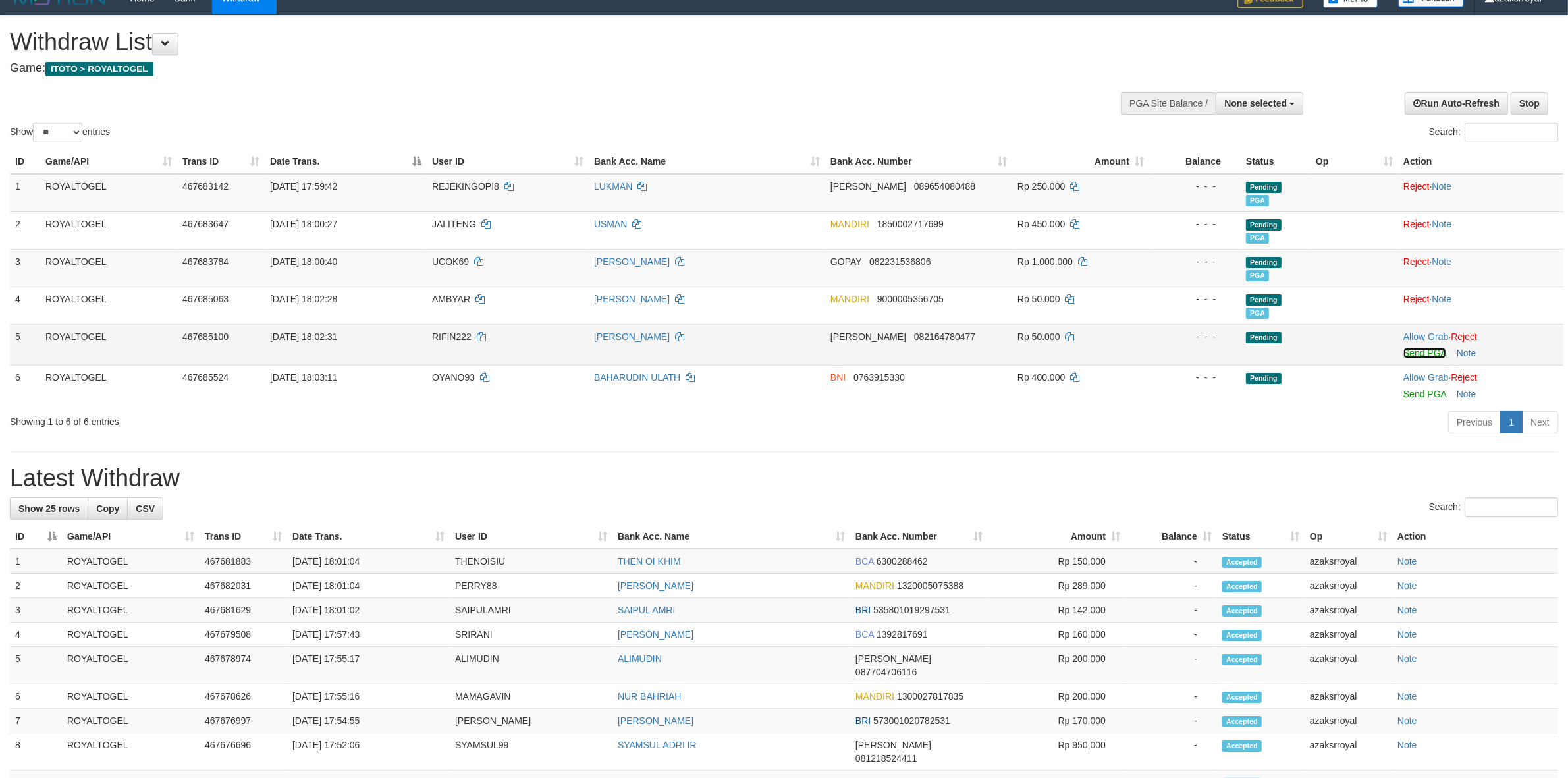
click at [1413, 351] on link "Send PGA" at bounding box center [1425, 352] width 43 height 11
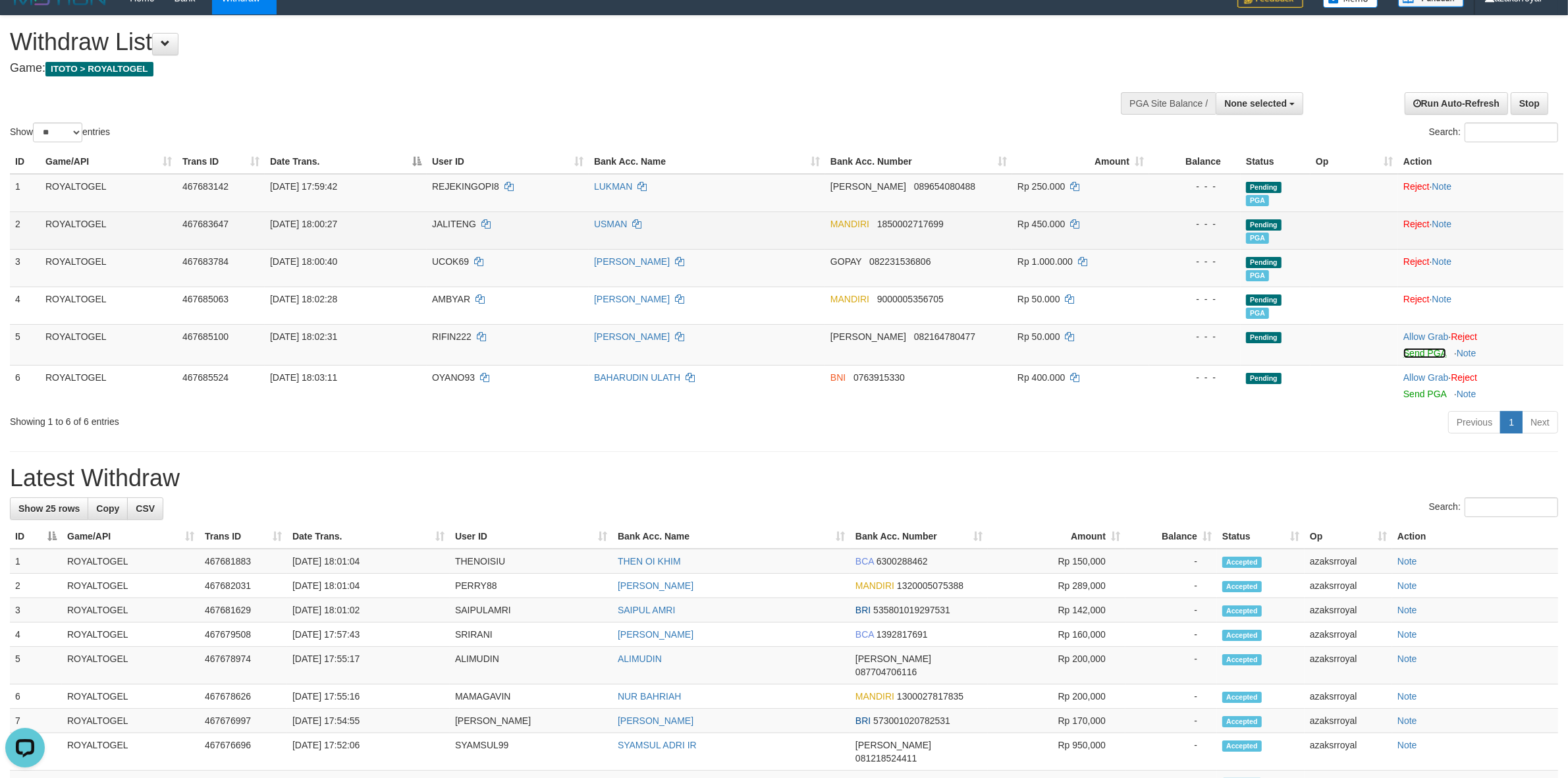
scroll to position [0, 0]
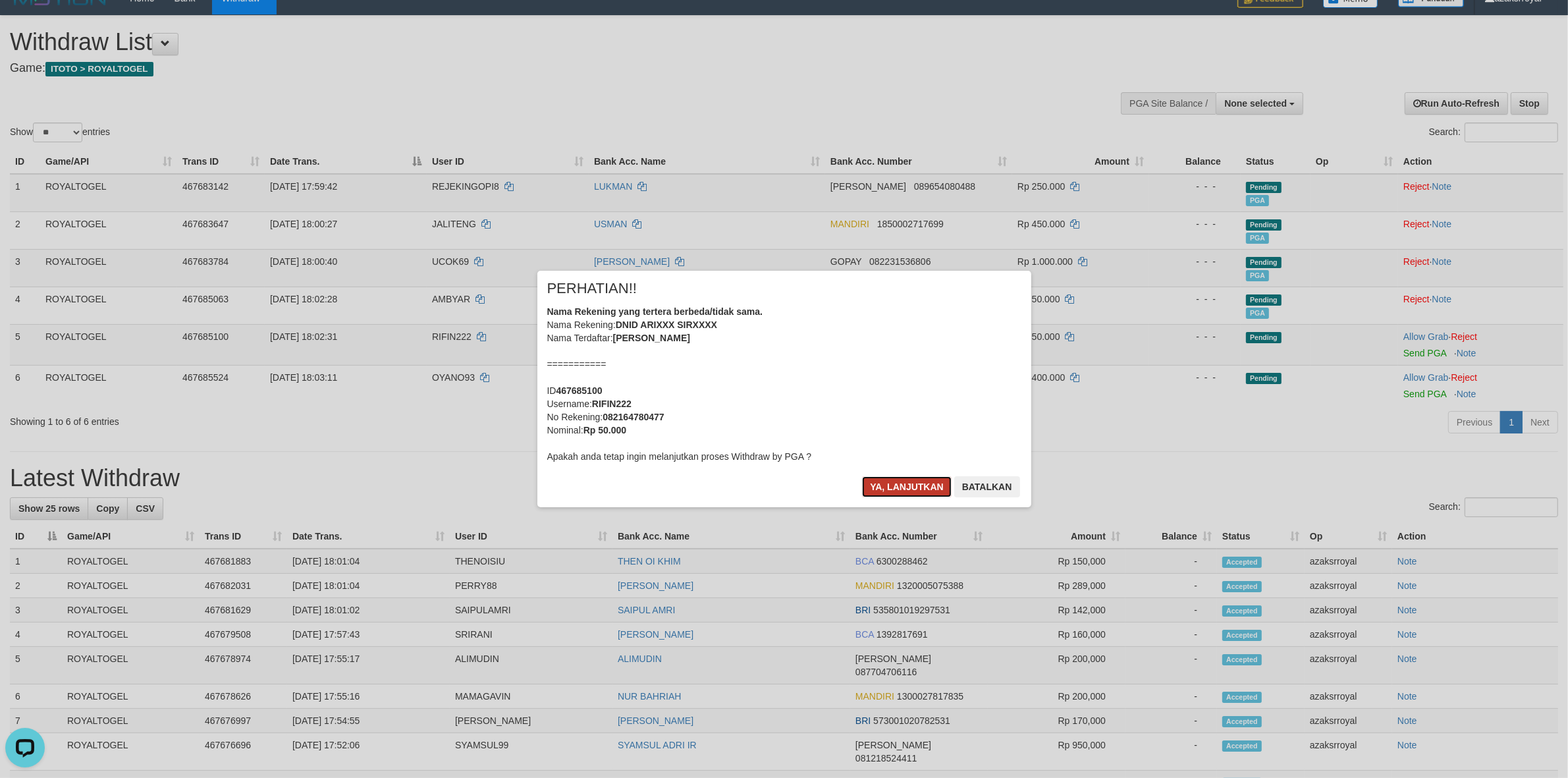
click at [887, 484] on button "Ya, lanjutkan" at bounding box center [906, 486] width 90 height 21
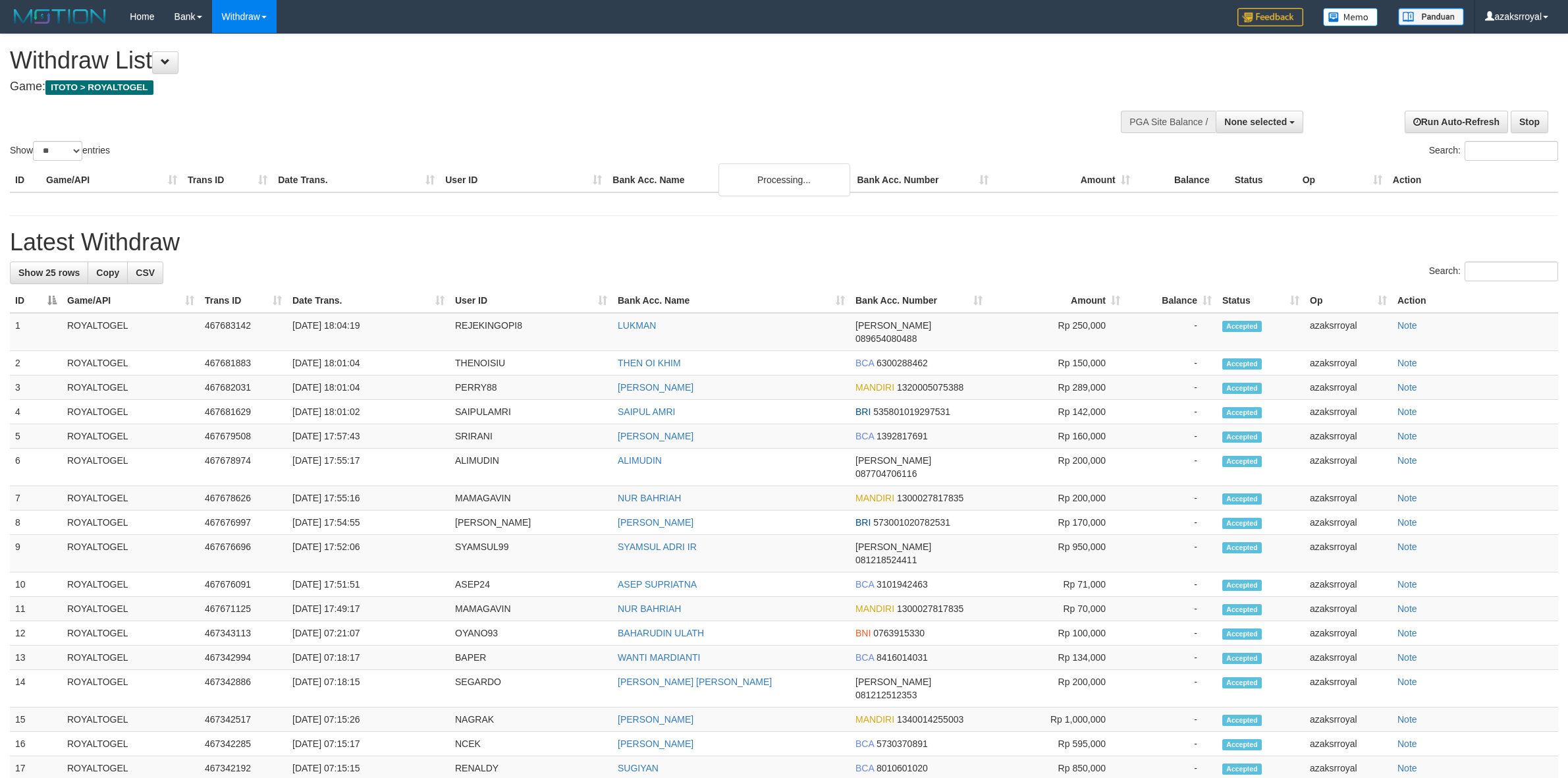
select select
select select "**"
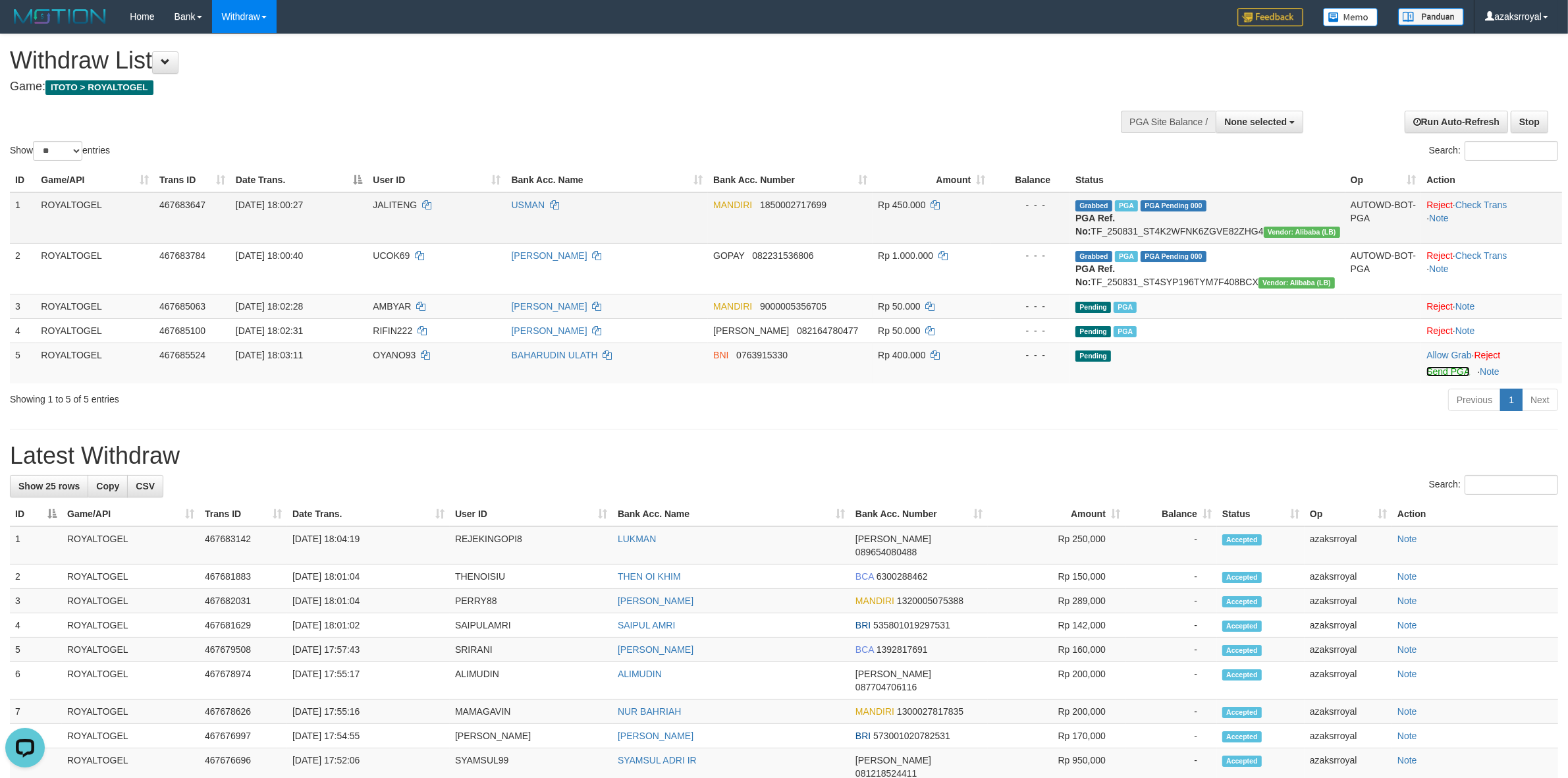
drag, startPoint x: 1430, startPoint y: 397, endPoint x: 855, endPoint y: 222, distance: 601.0
click at [1430, 377] on link "Send PGA" at bounding box center [1447, 371] width 43 height 11
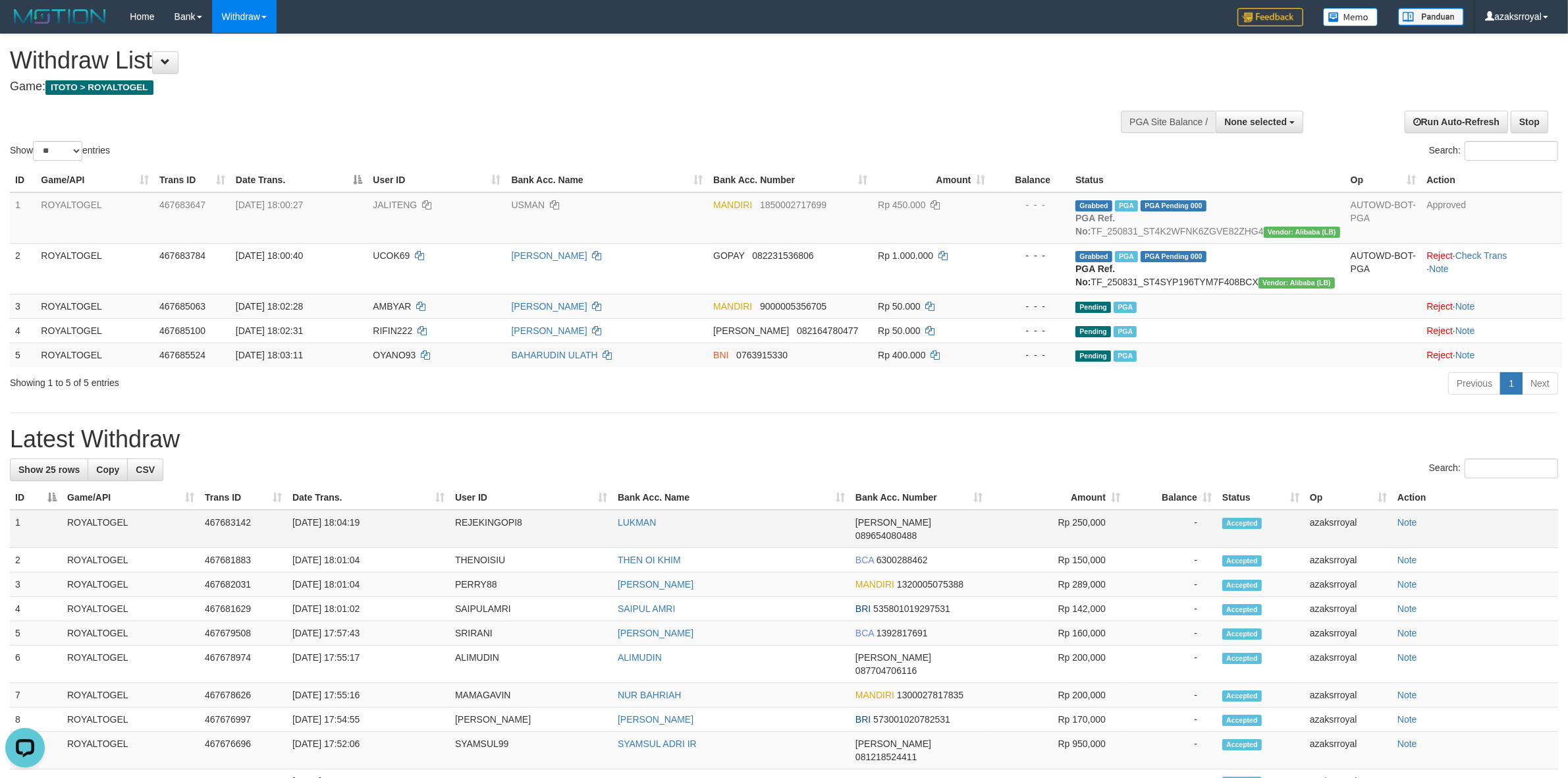
click at [341, 548] on td "[DATE] 18:04:19" at bounding box center [369, 529] width 162 height 38
copy td "18:04:19"
drag, startPoint x: 341, startPoint y: 551, endPoint x: 397, endPoint y: 551, distance: 56.0
click at [397, 548] on td "[DATE] 18:04:19" at bounding box center [369, 529] width 162 height 38
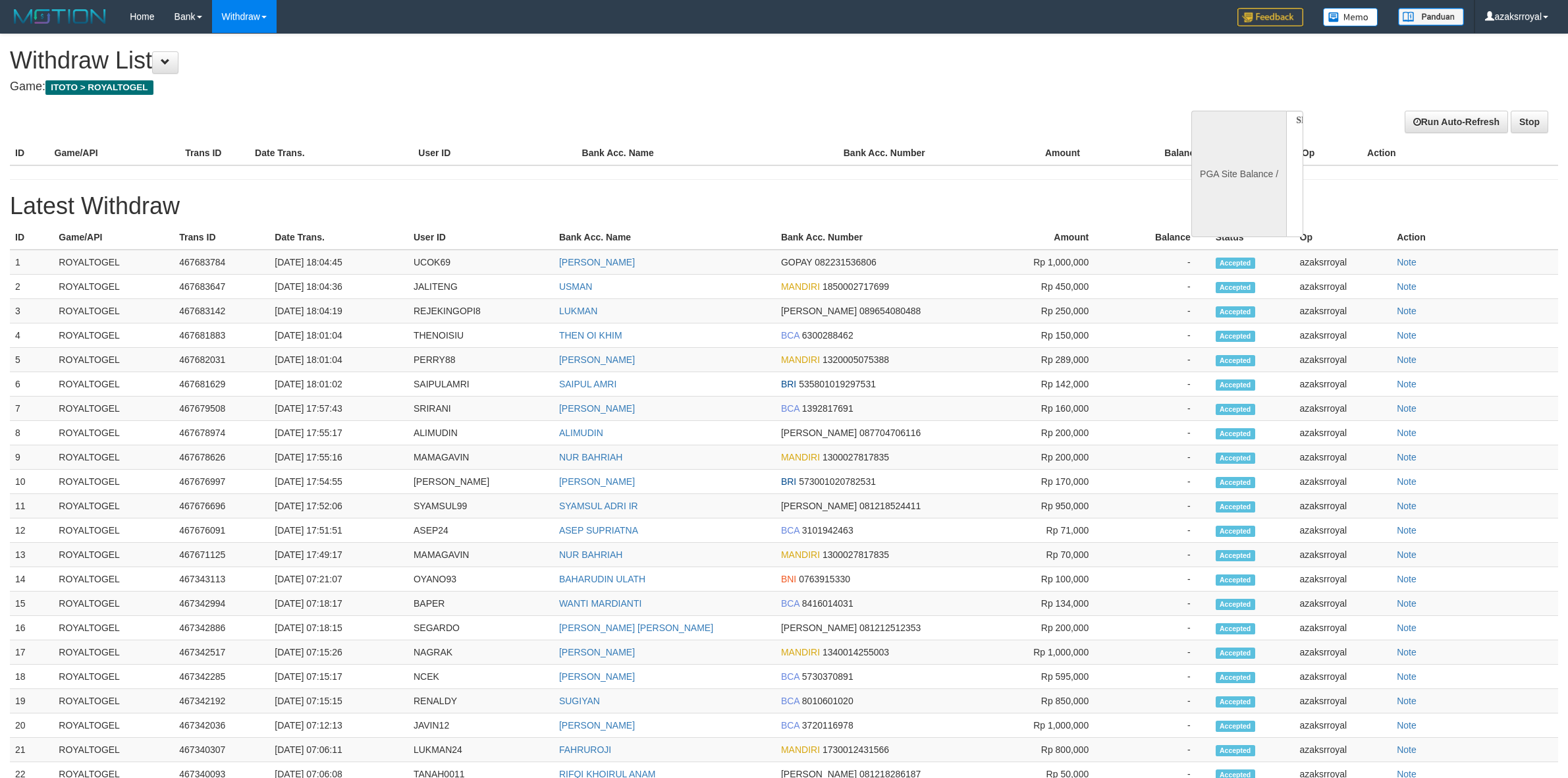
select select
click at [341, 279] on td "[DATE] 18:04:36" at bounding box center [338, 287] width 139 height 25
copy td "18:04:36"
drag, startPoint x: 341, startPoint y: 279, endPoint x: 412, endPoint y: 274, distance: 71.2
click at [386, 279] on td "[DATE] 18:04:36" at bounding box center [338, 287] width 139 height 25
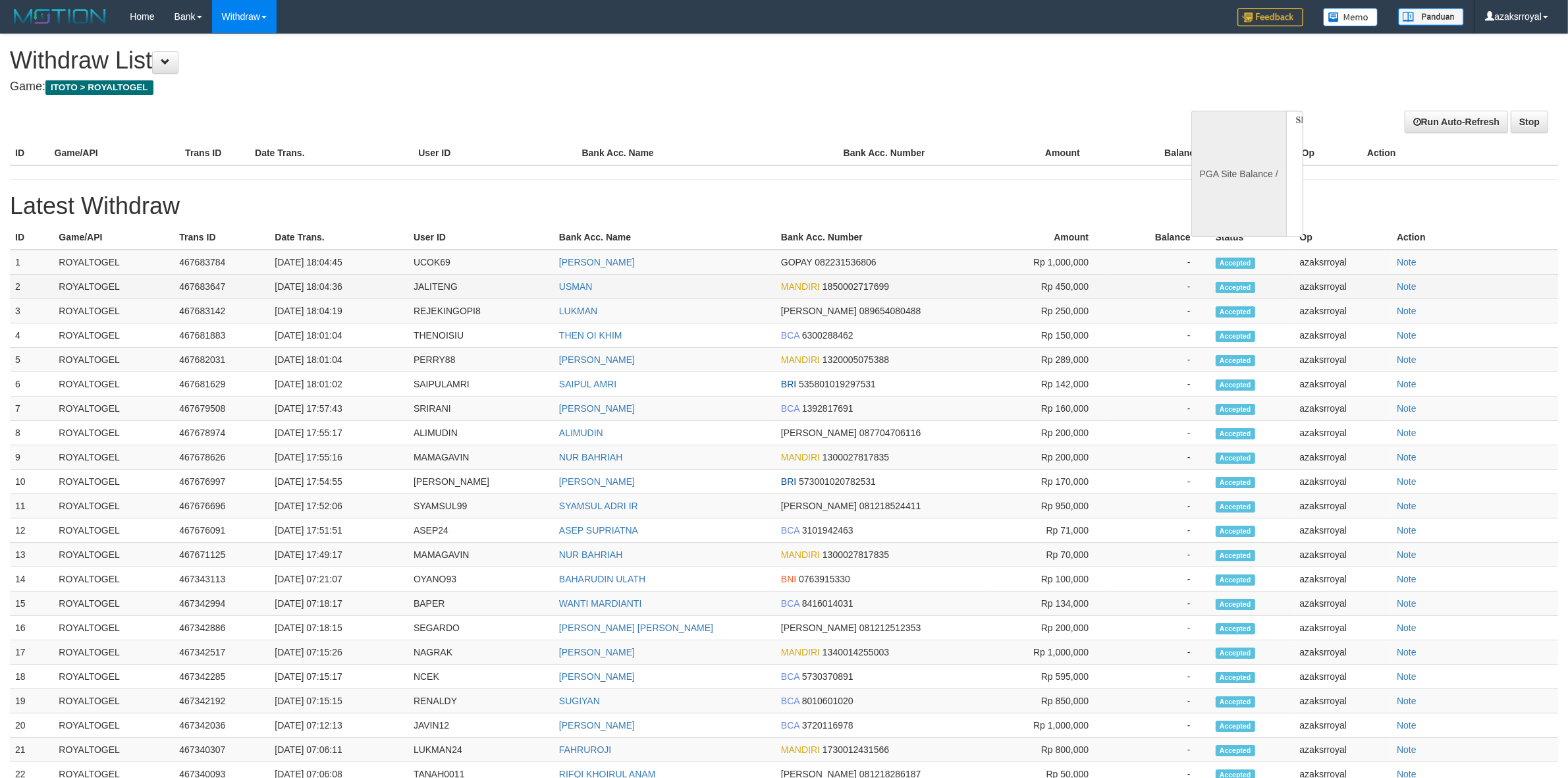
select select "**"
select select
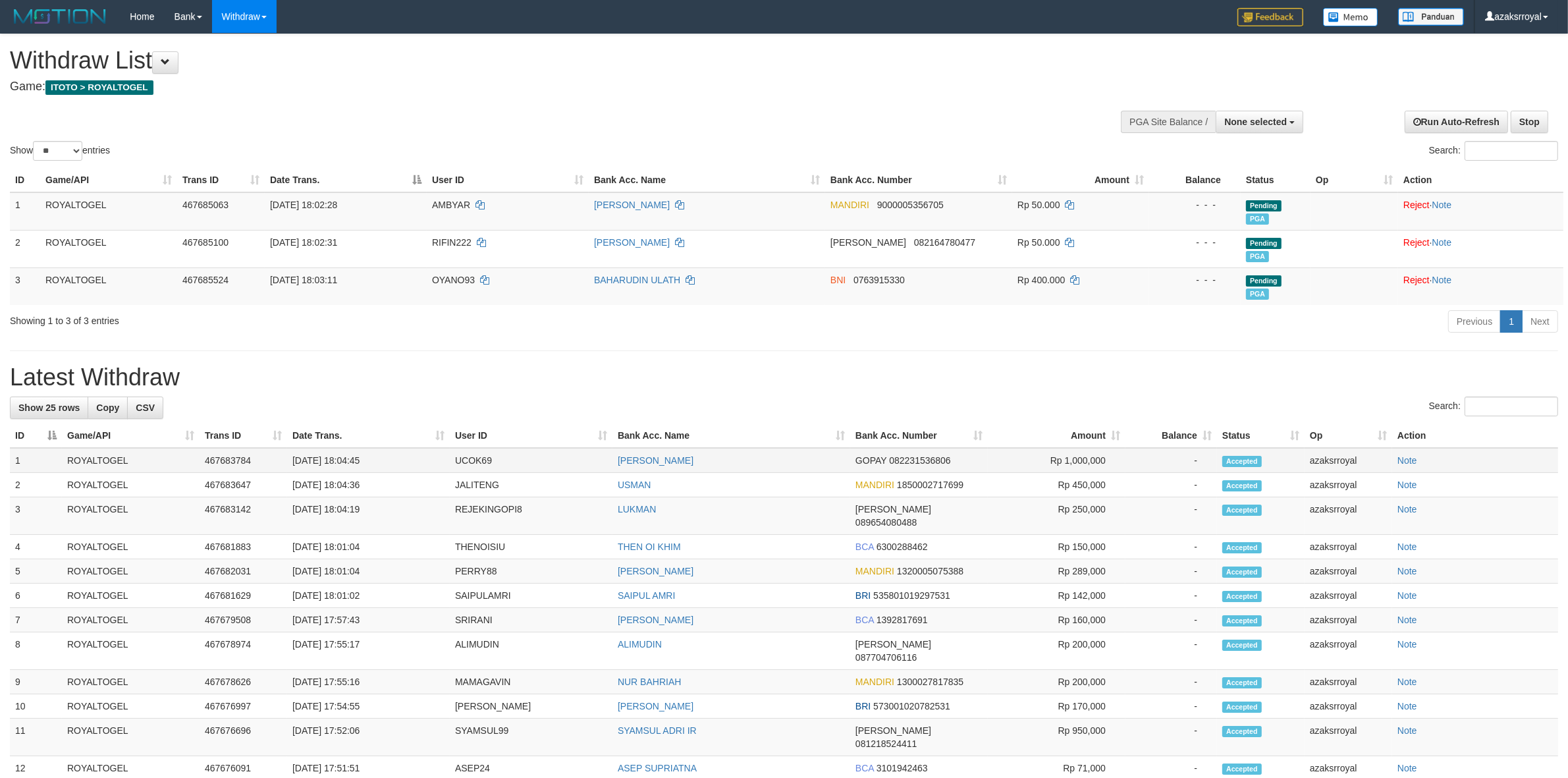
click at [347, 457] on td "[DATE] 18:04:45" at bounding box center [369, 460] width 162 height 25
copy td "18:04:45"
drag, startPoint x: 347, startPoint y: 457, endPoint x: 395, endPoint y: 458, distance: 48.0
click at [395, 458] on td "[DATE] 18:04:45" at bounding box center [369, 460] width 162 height 25
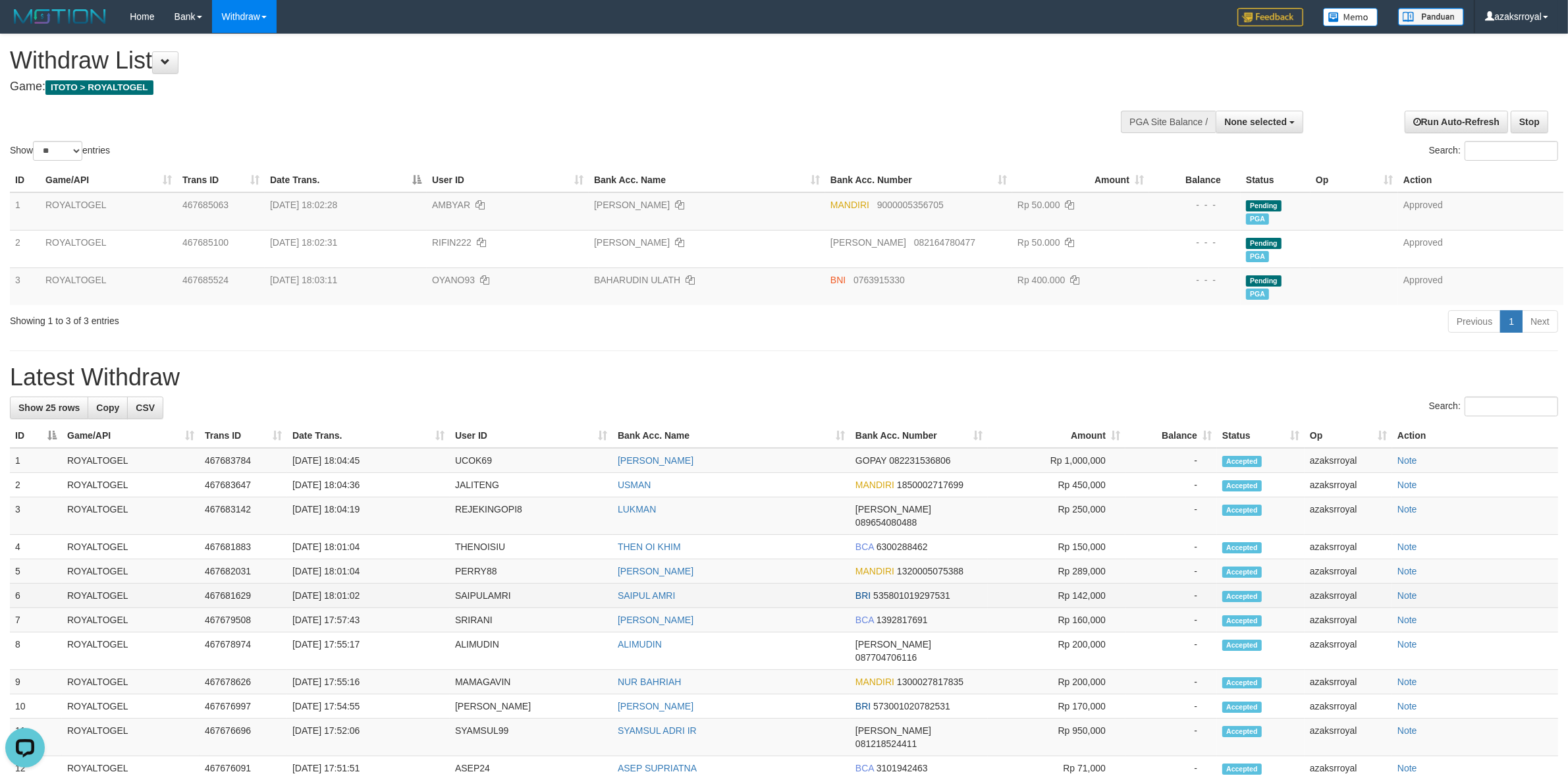
click at [672, 594] on tbody "1 ROYALTOGEL 467683784 31/08/2025 18:04:45 UCOK69 DAVID HANDOKO GOPAY 082231536…" at bounding box center [784, 792] width 1548 height 689
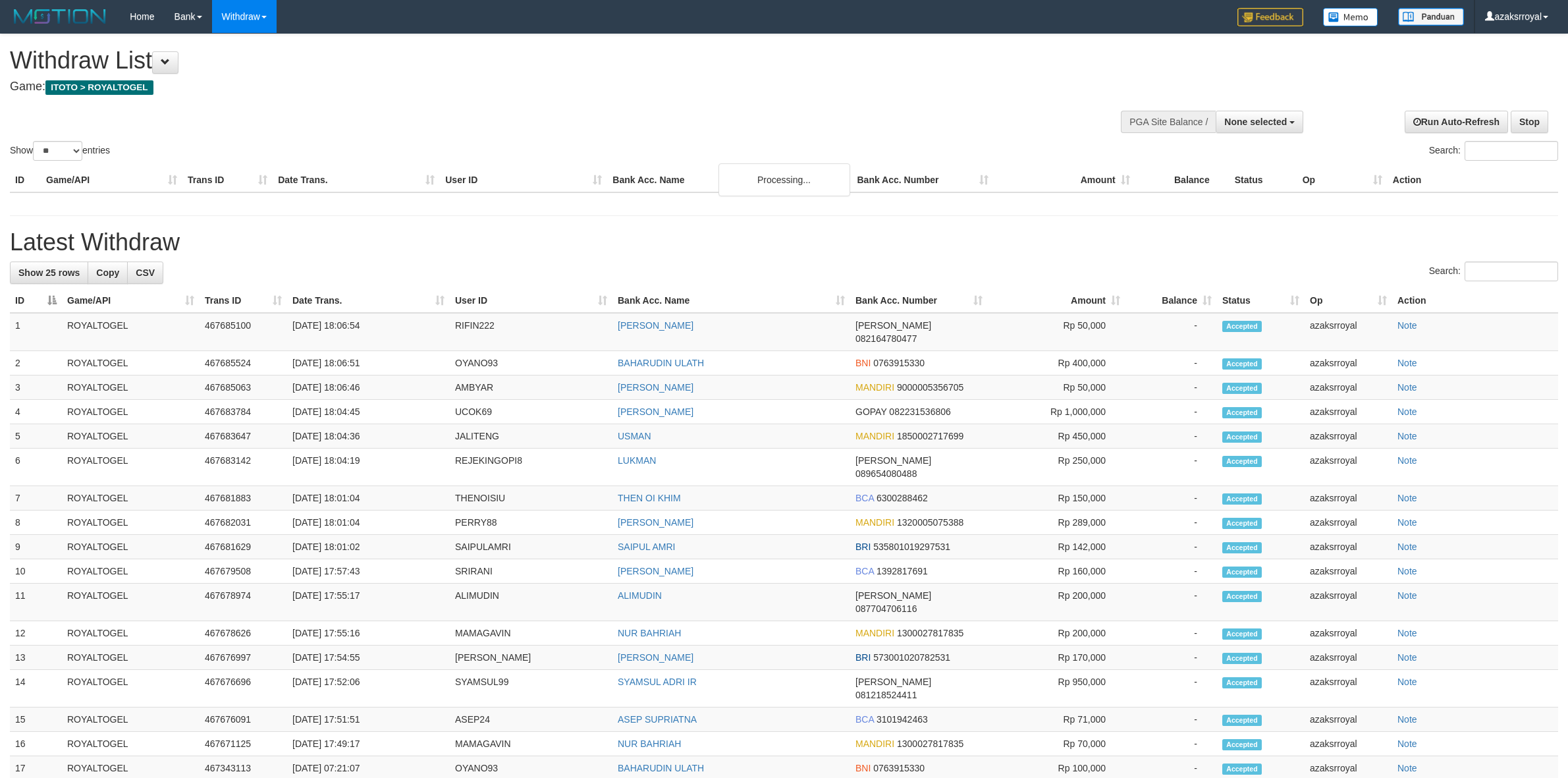
select select
select select "**"
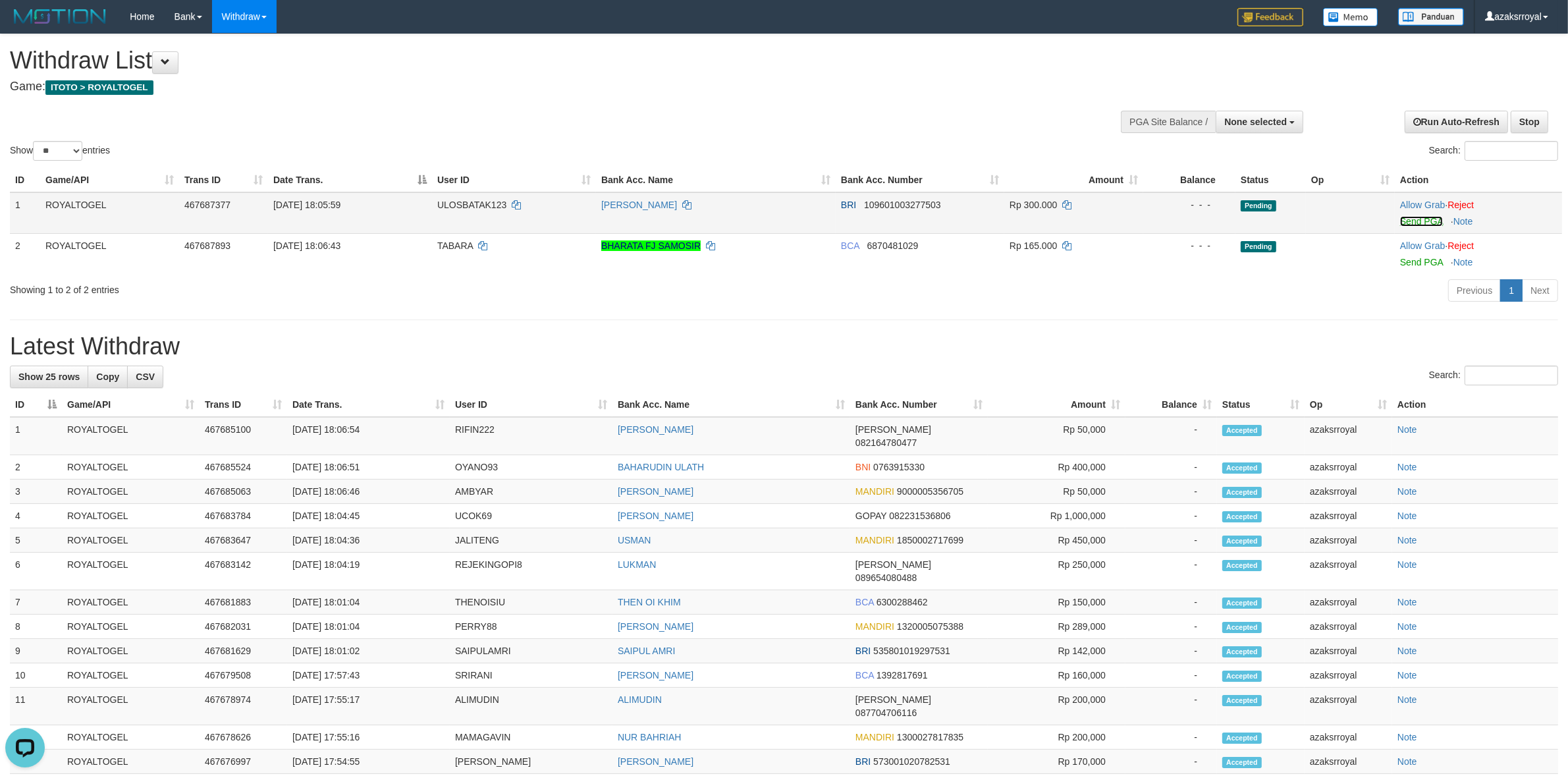
drag, startPoint x: 1423, startPoint y: 220, endPoint x: 851, endPoint y: 225, distance: 572.0
click at [1423, 220] on link "Send PGA" at bounding box center [1421, 221] width 43 height 11
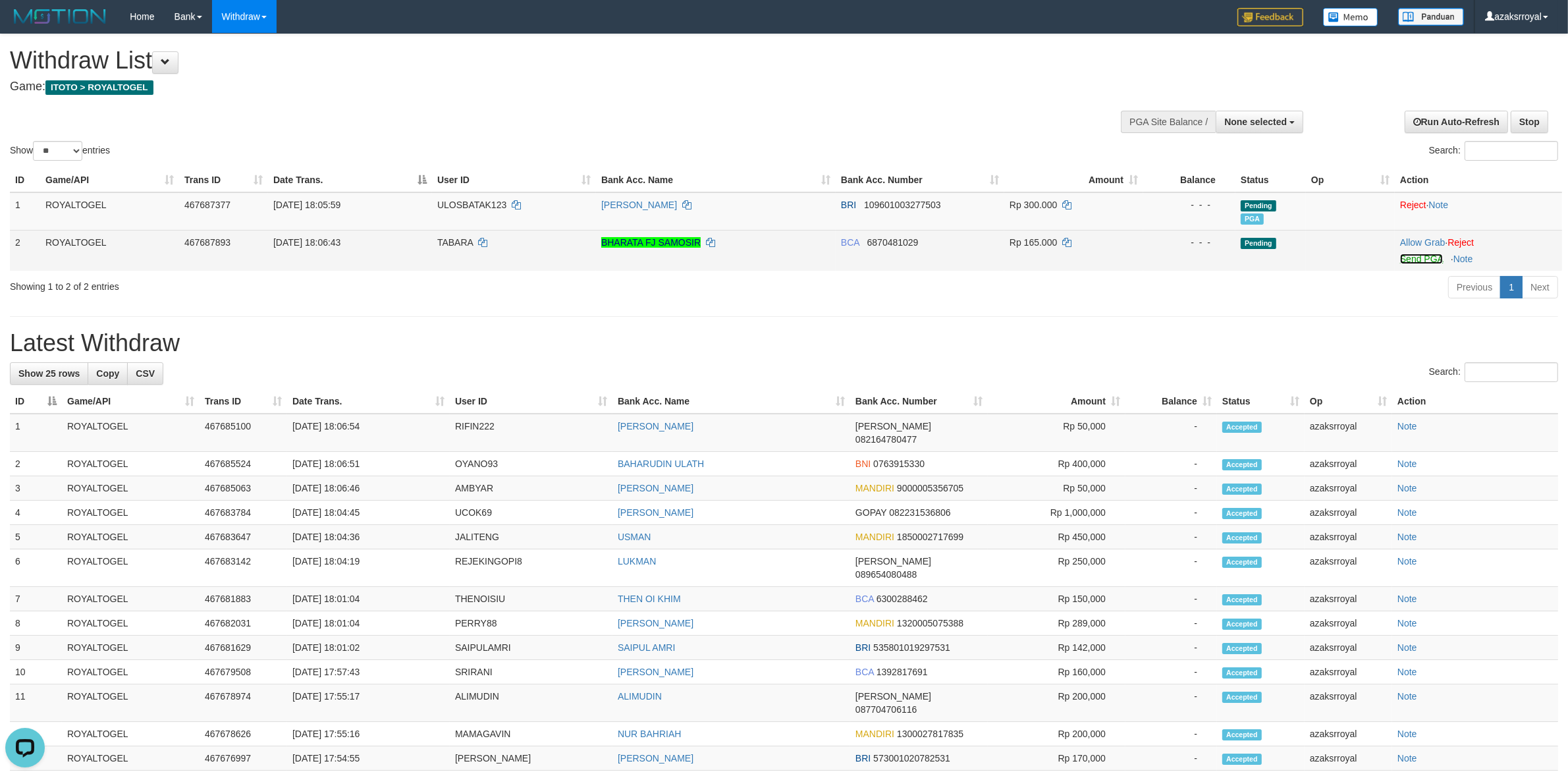
click at [1414, 257] on link "Send PGA" at bounding box center [1421, 258] width 43 height 11
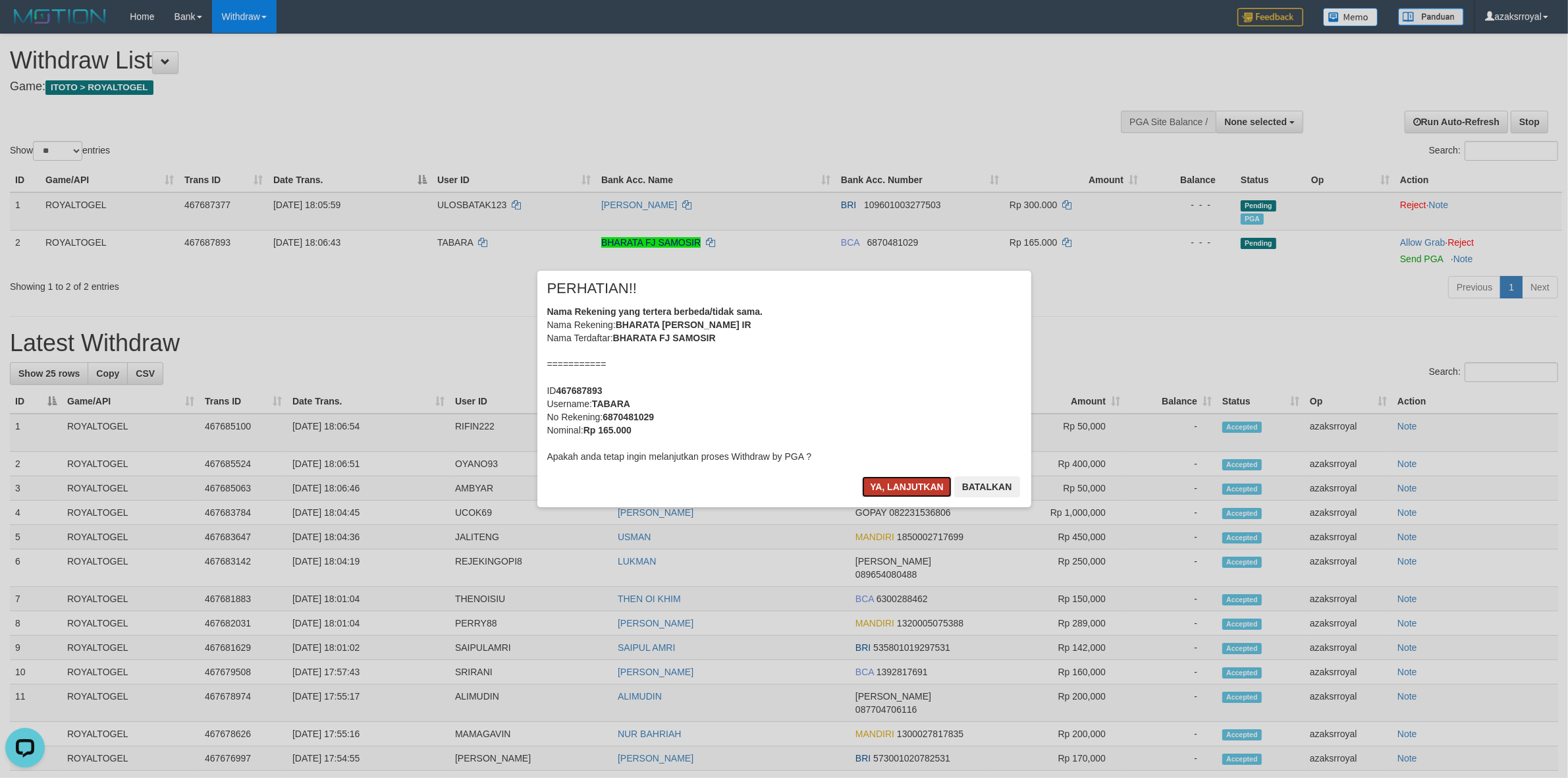
click at [905, 482] on button "Ya, lanjutkan" at bounding box center [906, 486] width 90 height 21
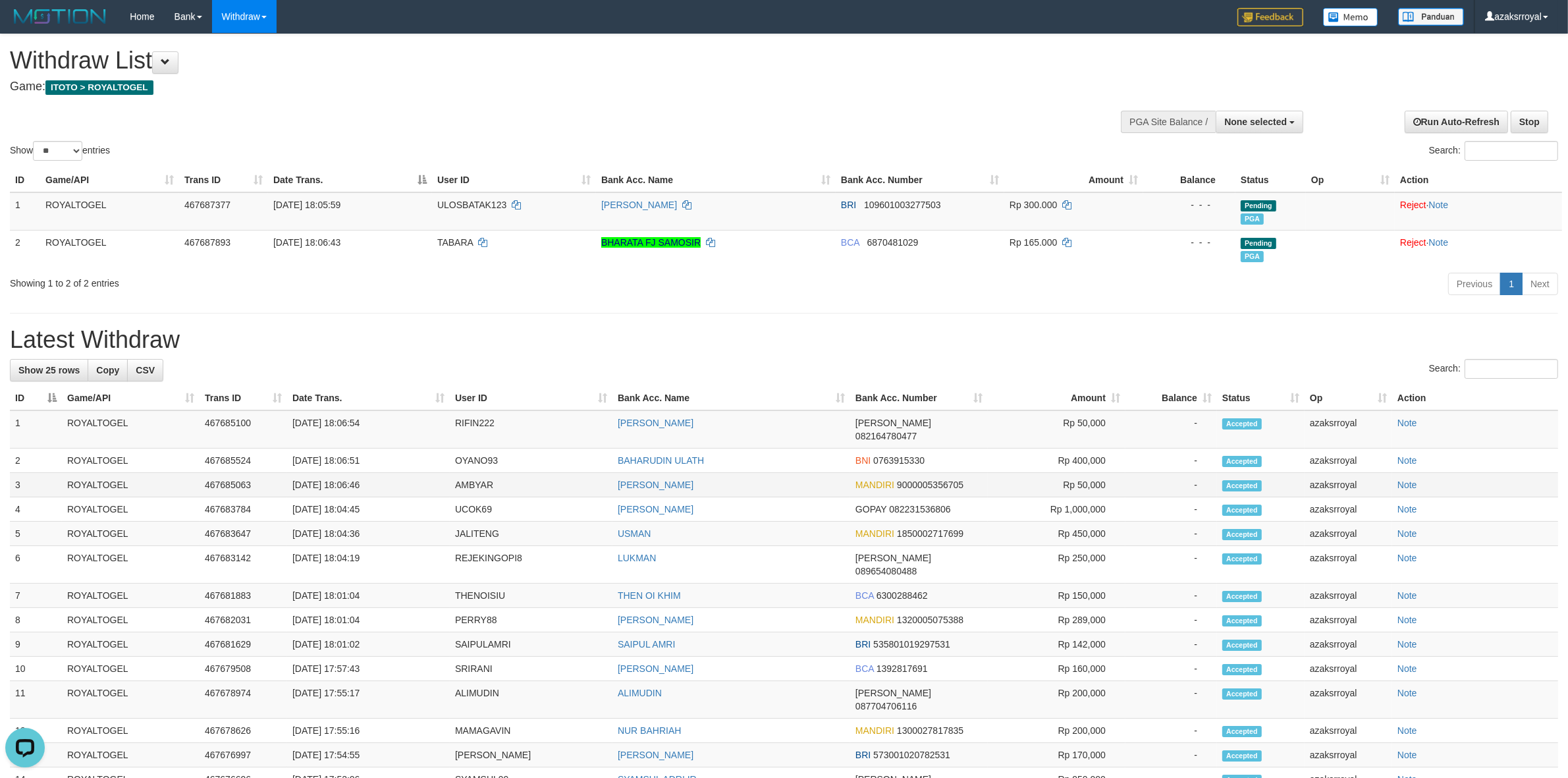
click at [343, 473] on td "[DATE] 18:06:46" at bounding box center [369, 485] width 162 height 25
copy td "18:06:46"
drag, startPoint x: 343, startPoint y: 473, endPoint x: 371, endPoint y: 475, distance: 28.1
click at [371, 475] on td "[DATE] 18:06:46" at bounding box center [369, 485] width 162 height 25
click at [344, 423] on td "[DATE] 18:06:54" at bounding box center [369, 429] width 162 height 38
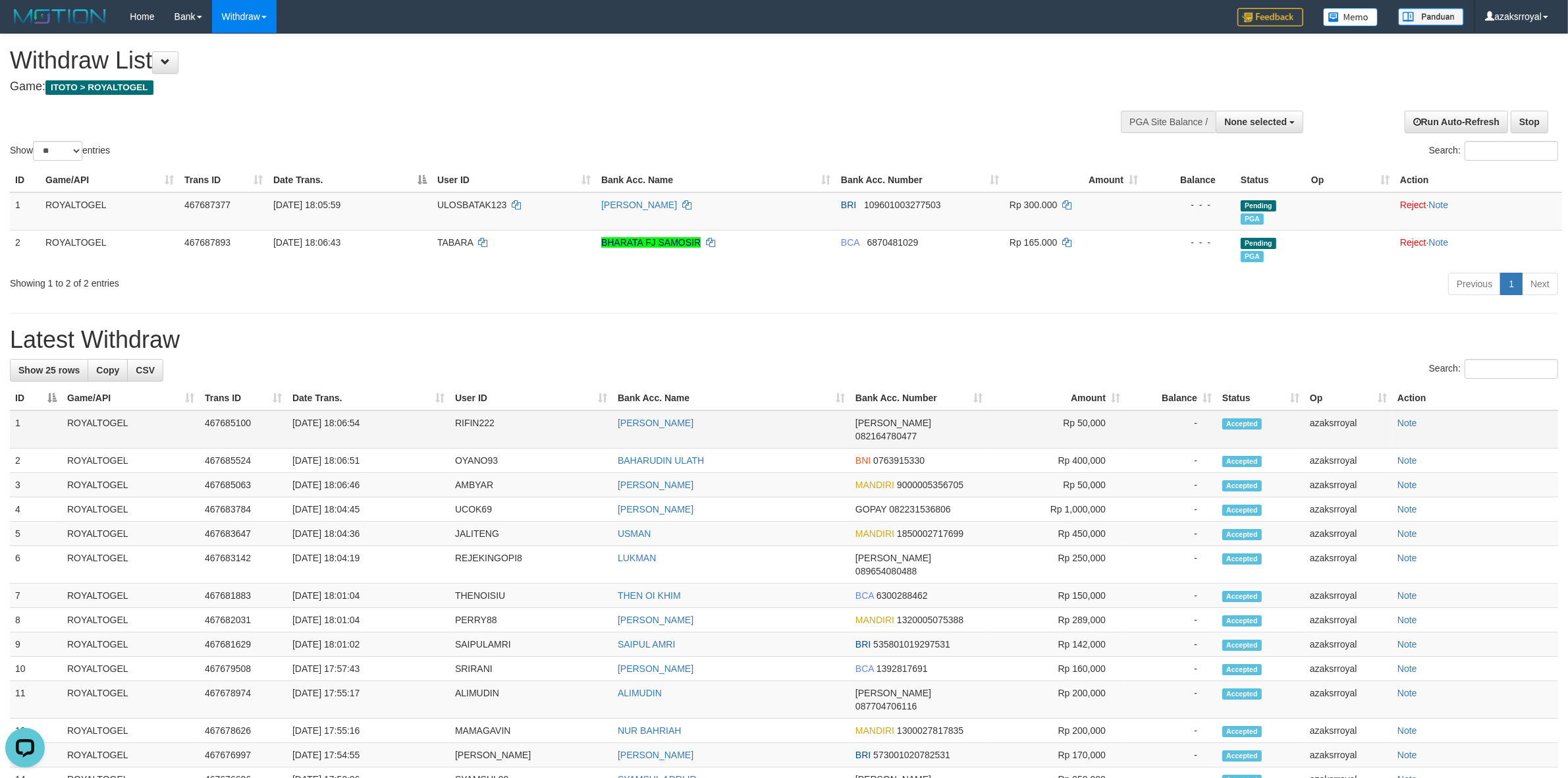
copy td "18:06:54"
drag, startPoint x: 344, startPoint y: 423, endPoint x: 392, endPoint y: 412, distance: 49.2
click at [376, 419] on td "[DATE] 18:06:54" at bounding box center [369, 429] width 162 height 38
click at [350, 448] on td "[DATE] 18:06:51" at bounding box center [369, 460] width 162 height 25
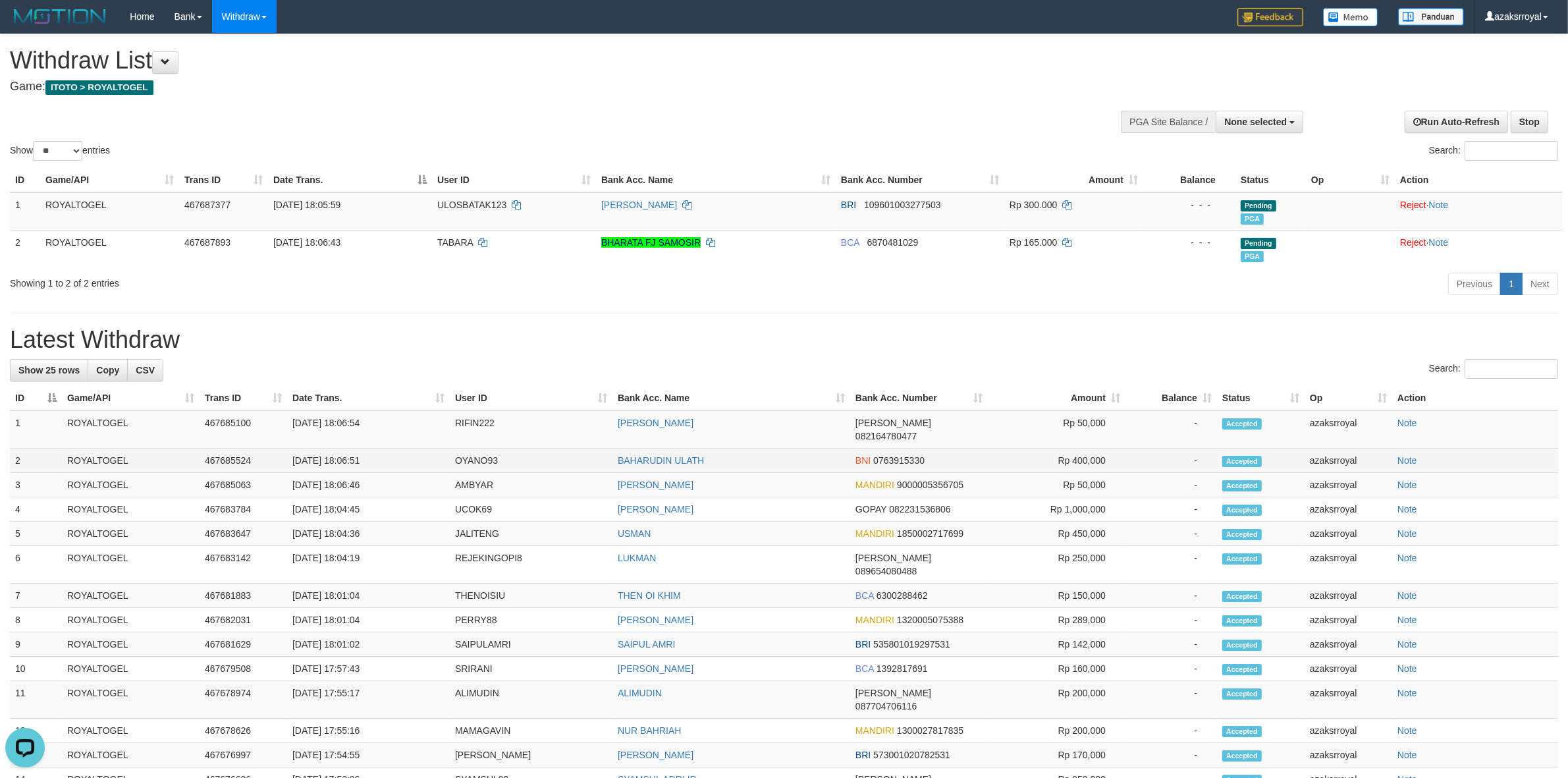
click at [347, 448] on td "[DATE] 18:06:51" at bounding box center [369, 460] width 162 height 25
copy td "18:06:51"
drag, startPoint x: 347, startPoint y: 445, endPoint x: 373, endPoint y: 445, distance: 26.0
click at [373, 448] on td "[DATE] 18:06:51" at bounding box center [369, 460] width 162 height 25
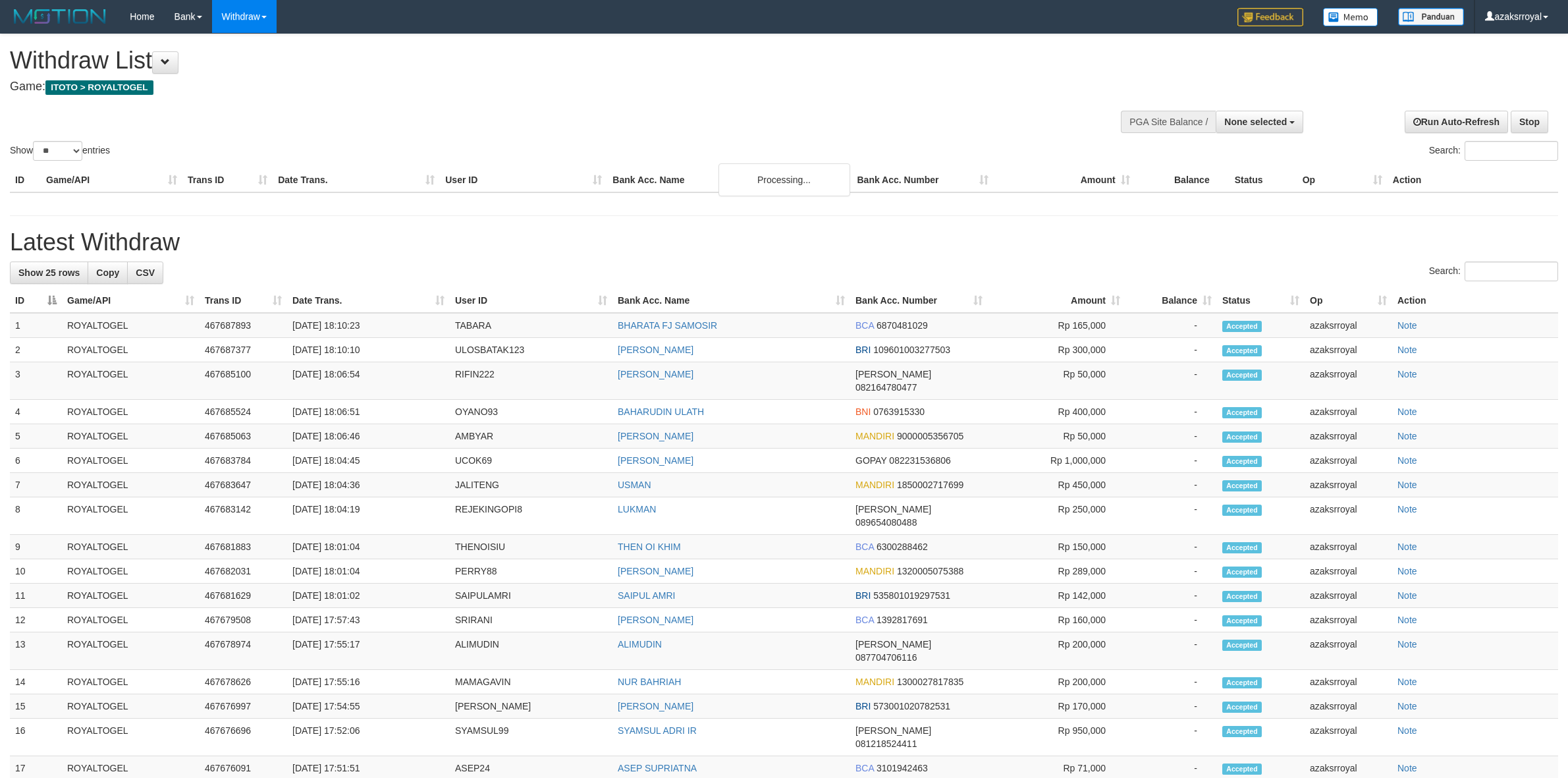
select select
select select "**"
select select
select select "**"
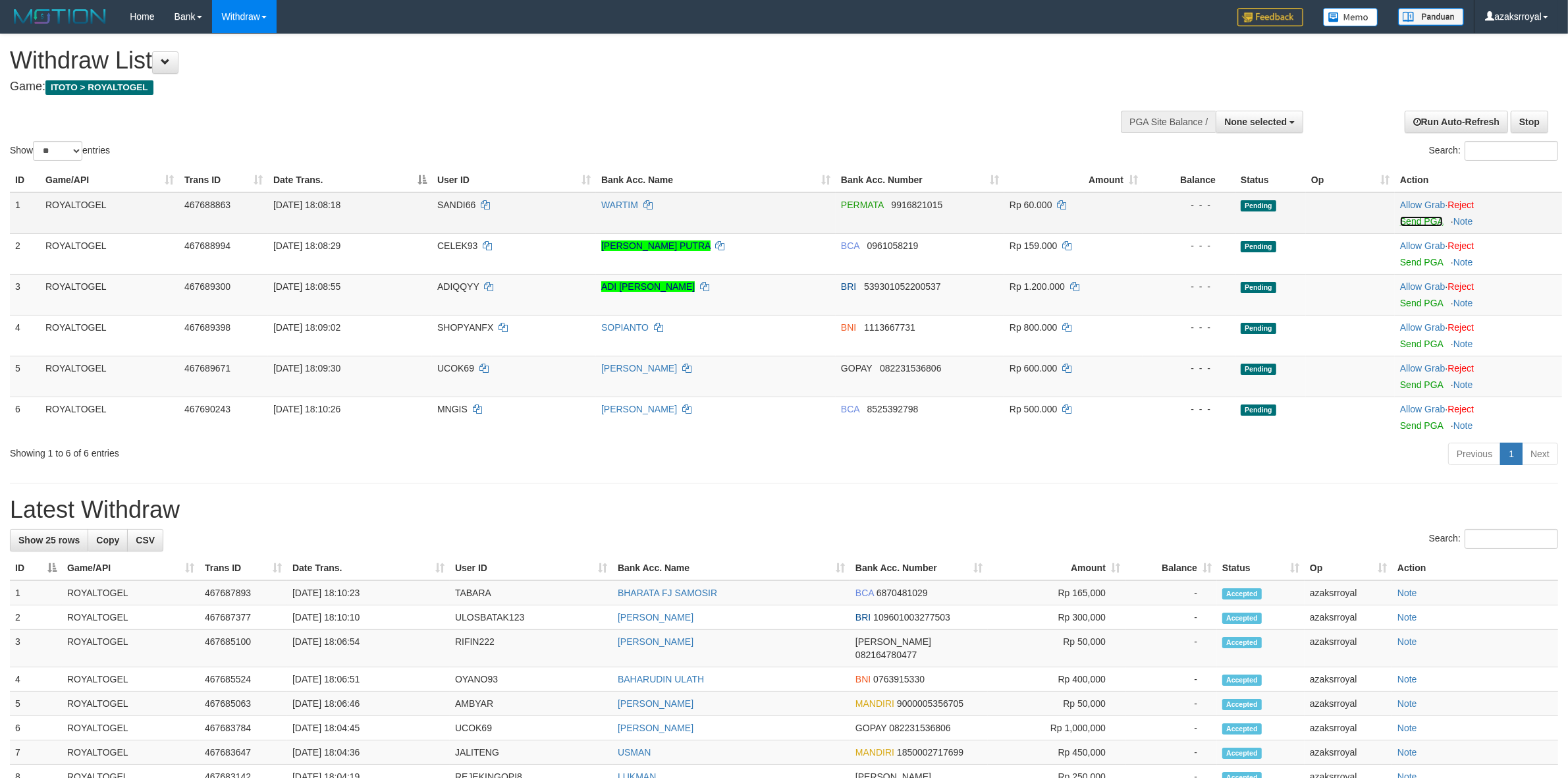
drag, startPoint x: 1427, startPoint y: 220, endPoint x: 854, endPoint y: 229, distance: 573.1
click at [1427, 220] on link "Send PGA" at bounding box center [1421, 221] width 43 height 11
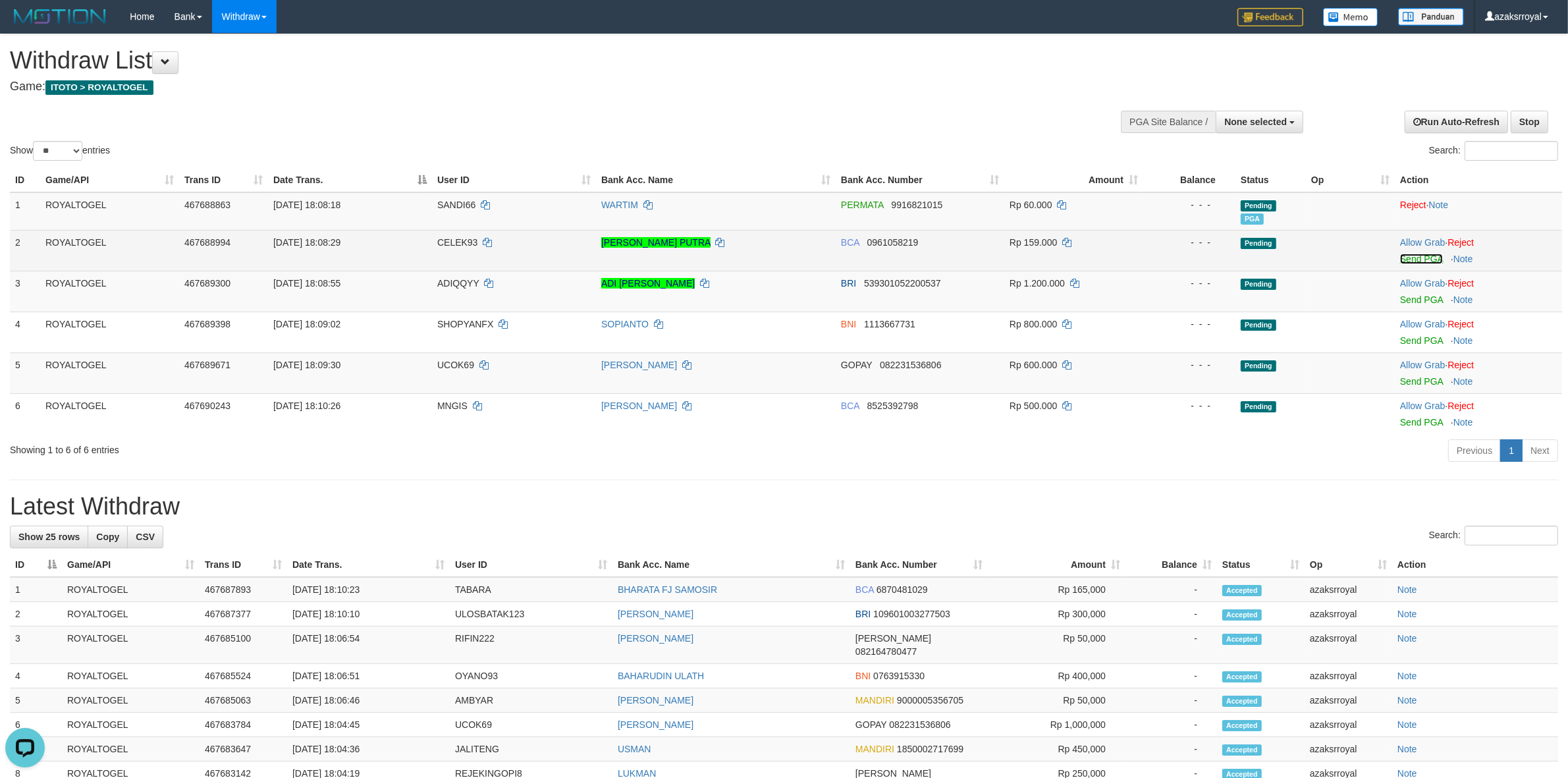
click at [1409, 259] on link "Send PGA" at bounding box center [1421, 258] width 43 height 11
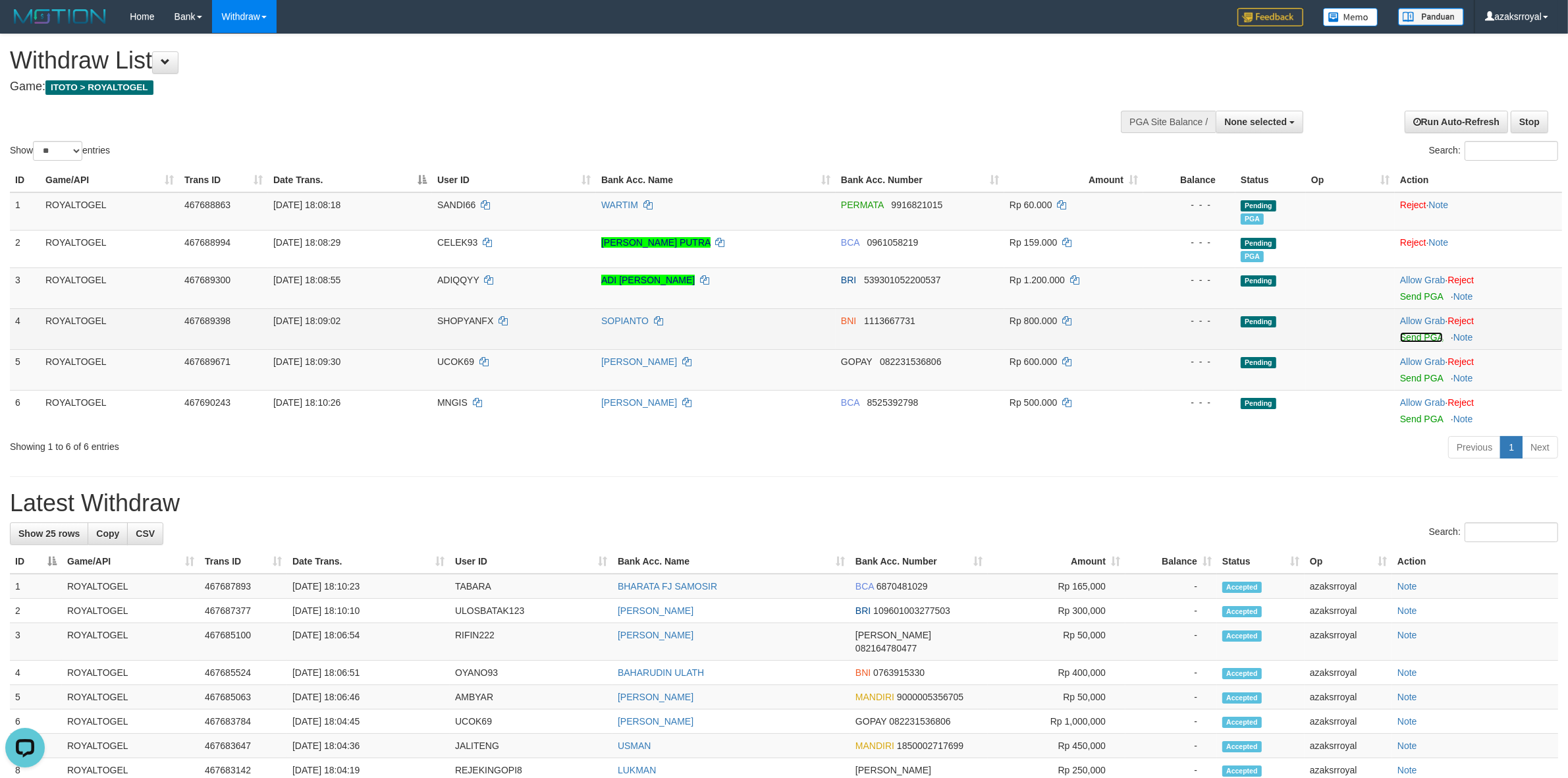
click at [1414, 335] on link "Send PGA" at bounding box center [1421, 337] width 43 height 11
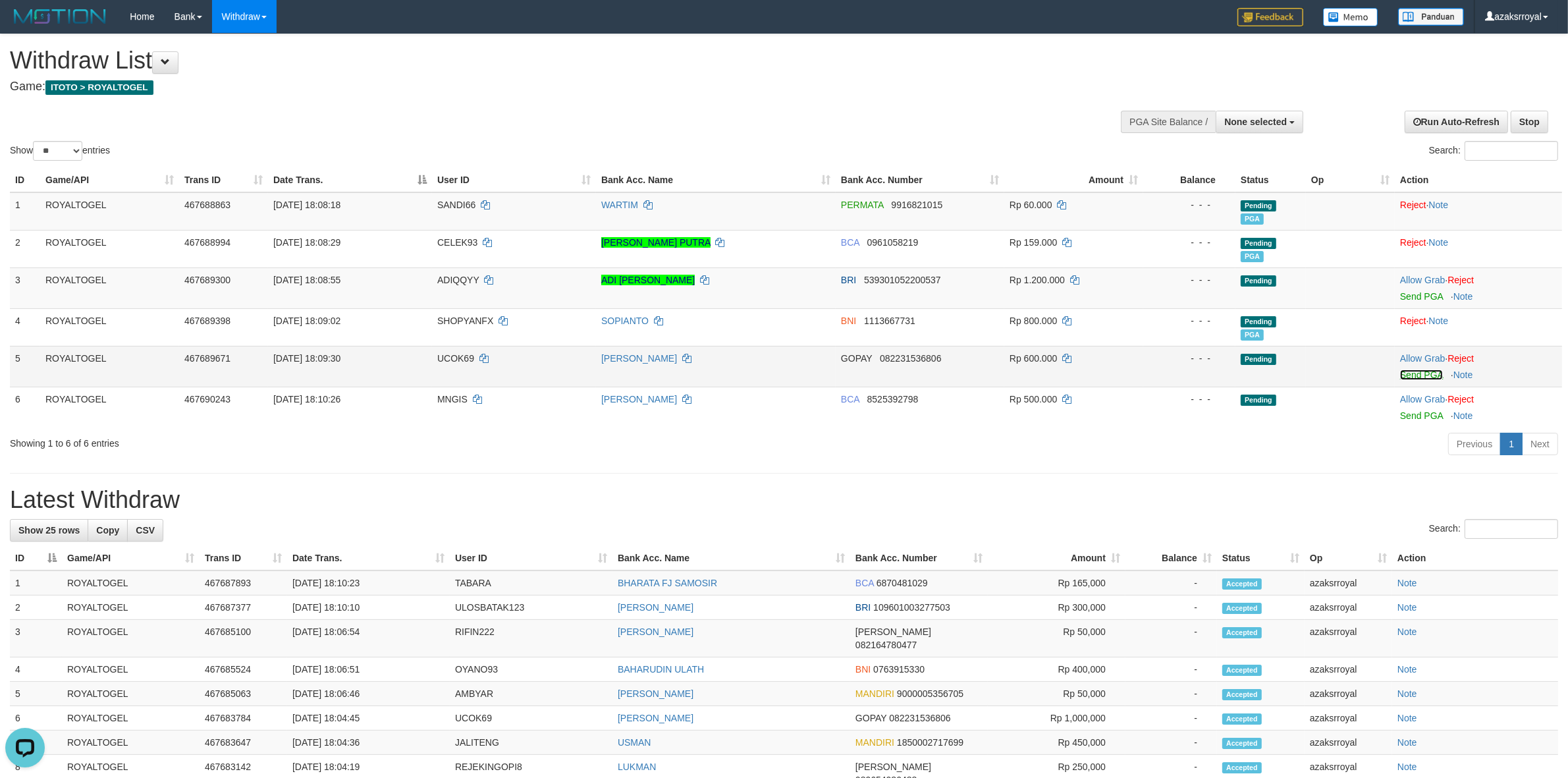
click at [1414, 373] on link "Send PGA" at bounding box center [1421, 374] width 43 height 11
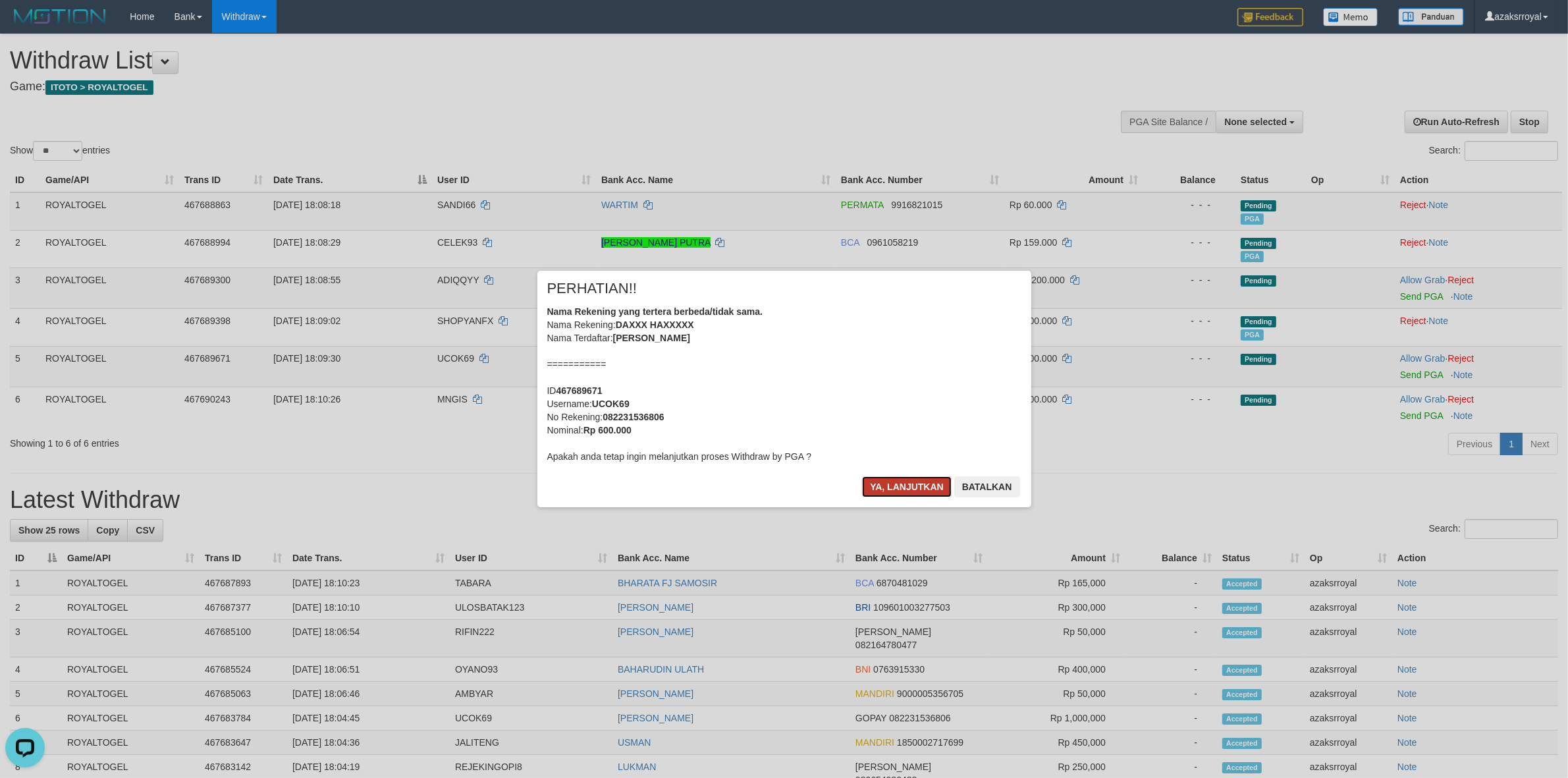
click at [892, 487] on button "Ya, lanjutkan" at bounding box center [906, 486] width 90 height 21
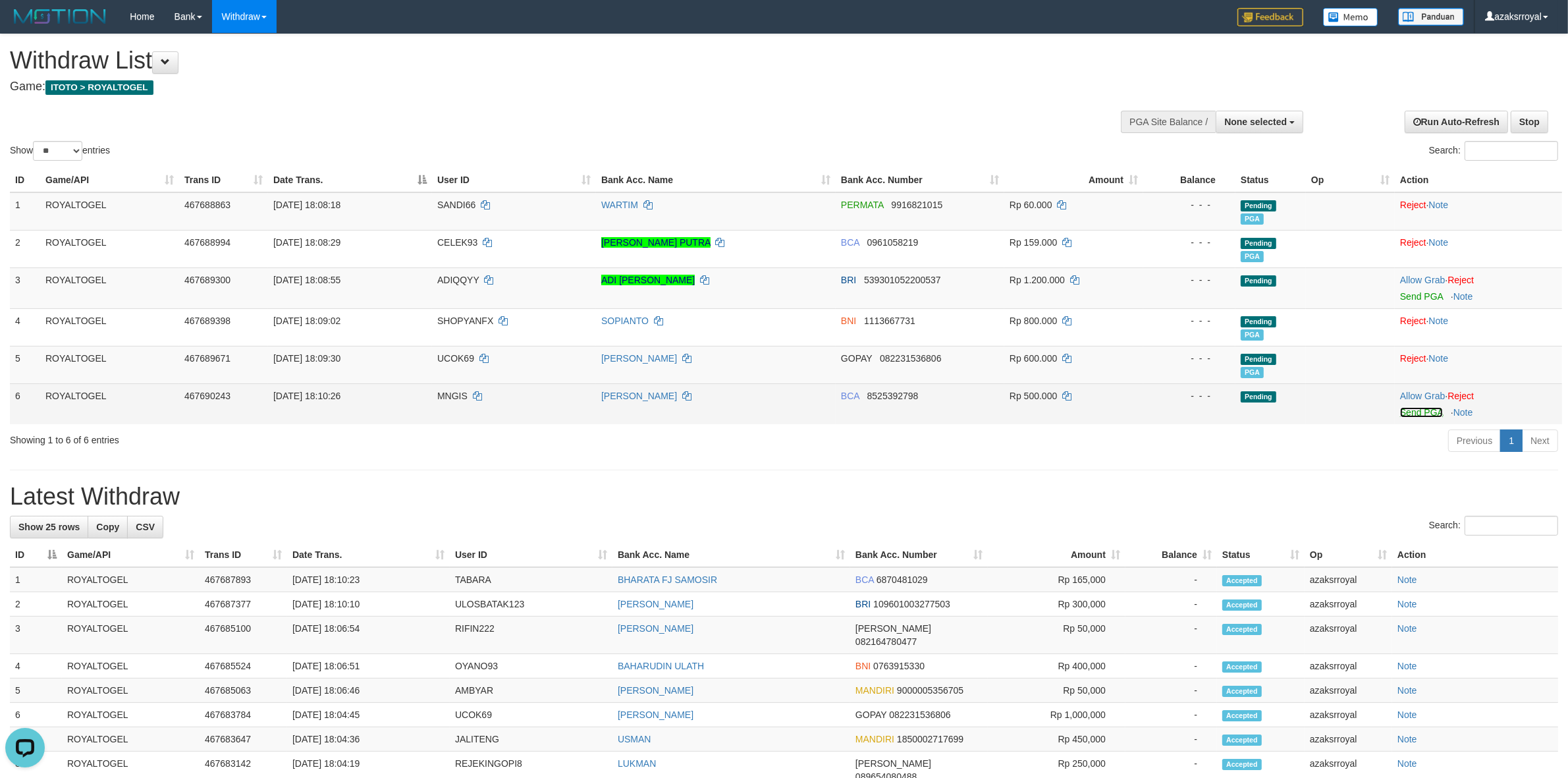
click at [1409, 413] on link "Send PGA" at bounding box center [1421, 412] width 43 height 11
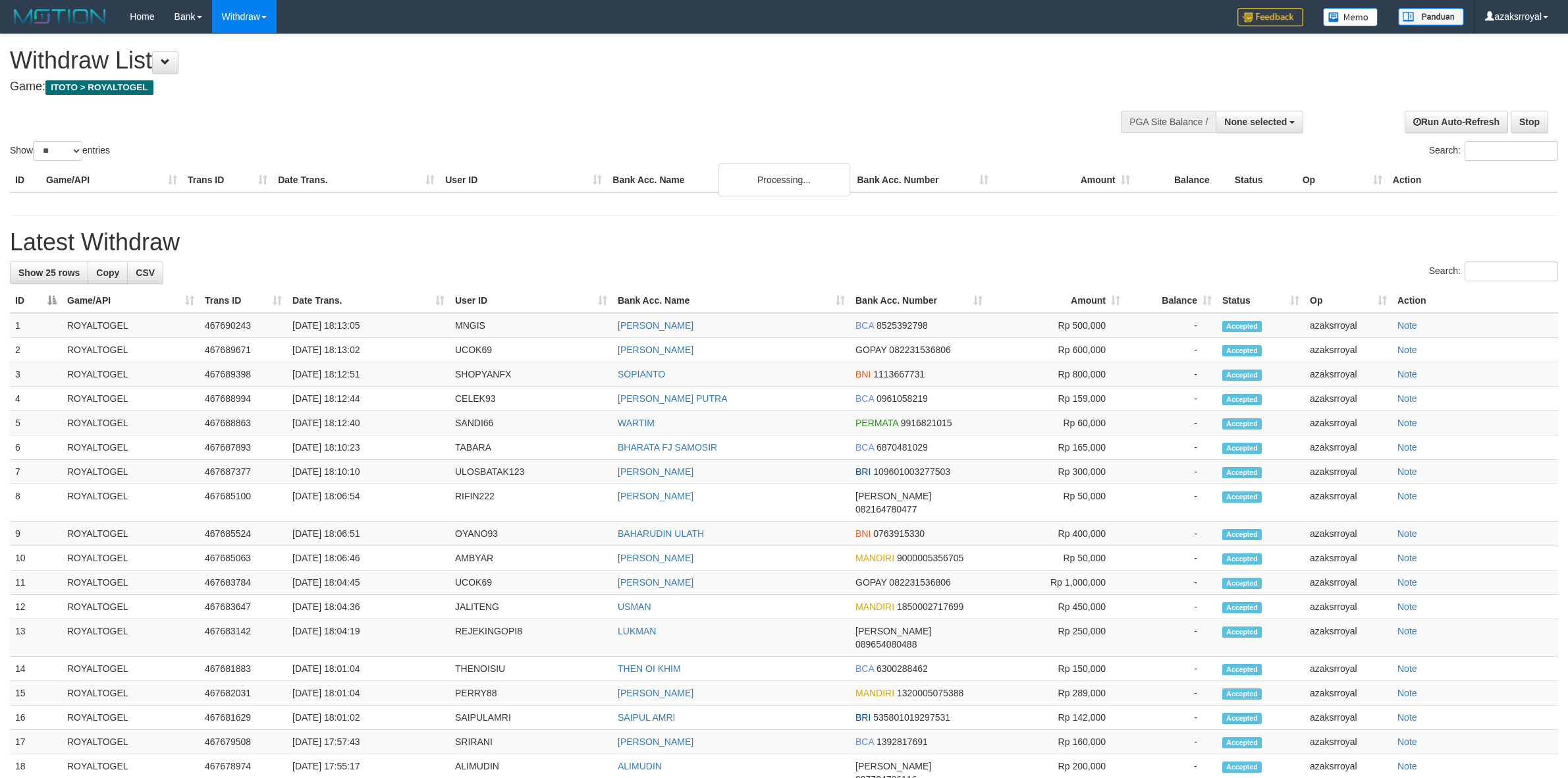
select select
select select "**"
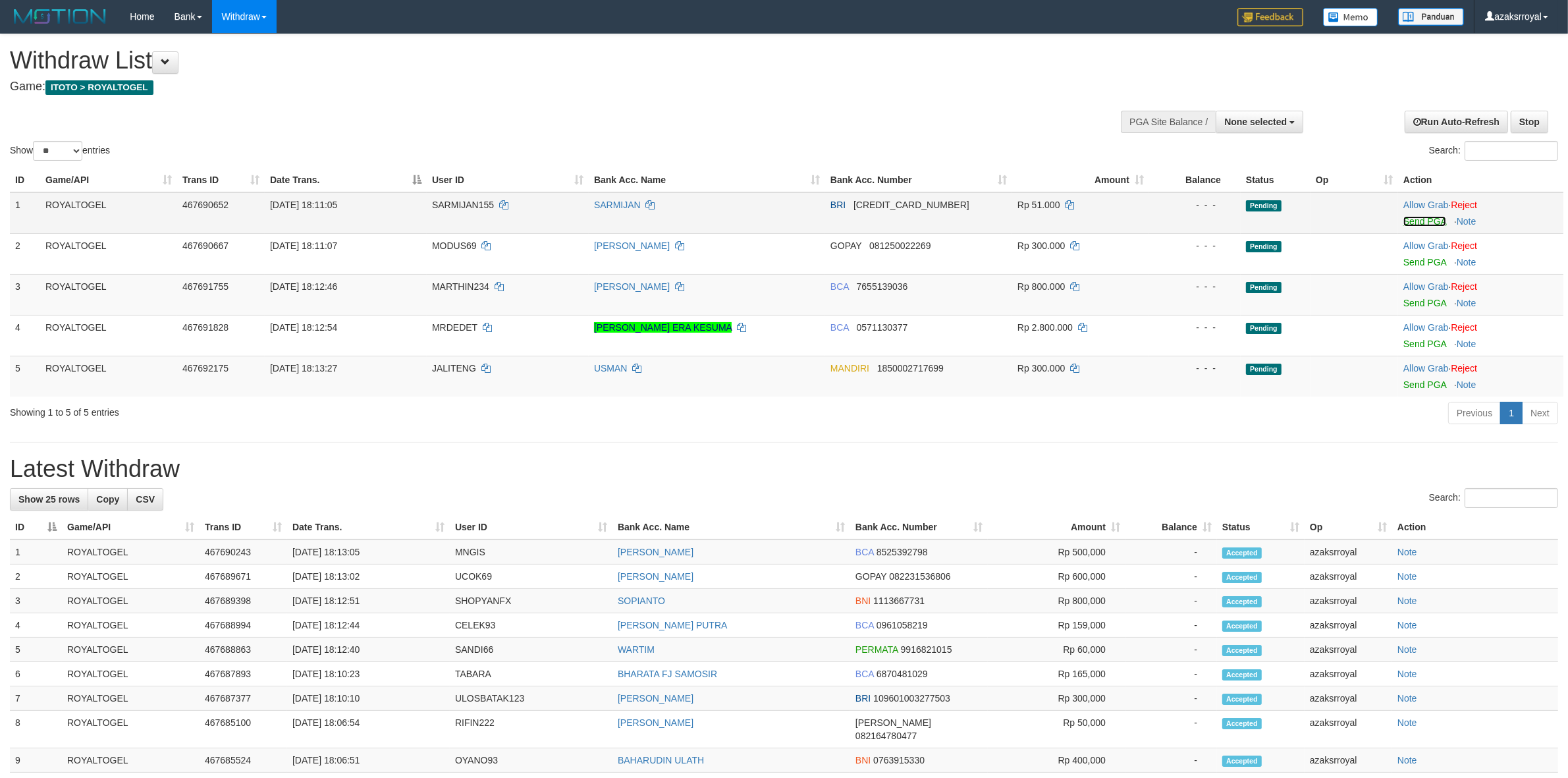
drag, startPoint x: 1413, startPoint y: 219, endPoint x: 856, endPoint y: 225, distance: 557.0
click at [1413, 219] on link "Send PGA" at bounding box center [1425, 221] width 43 height 11
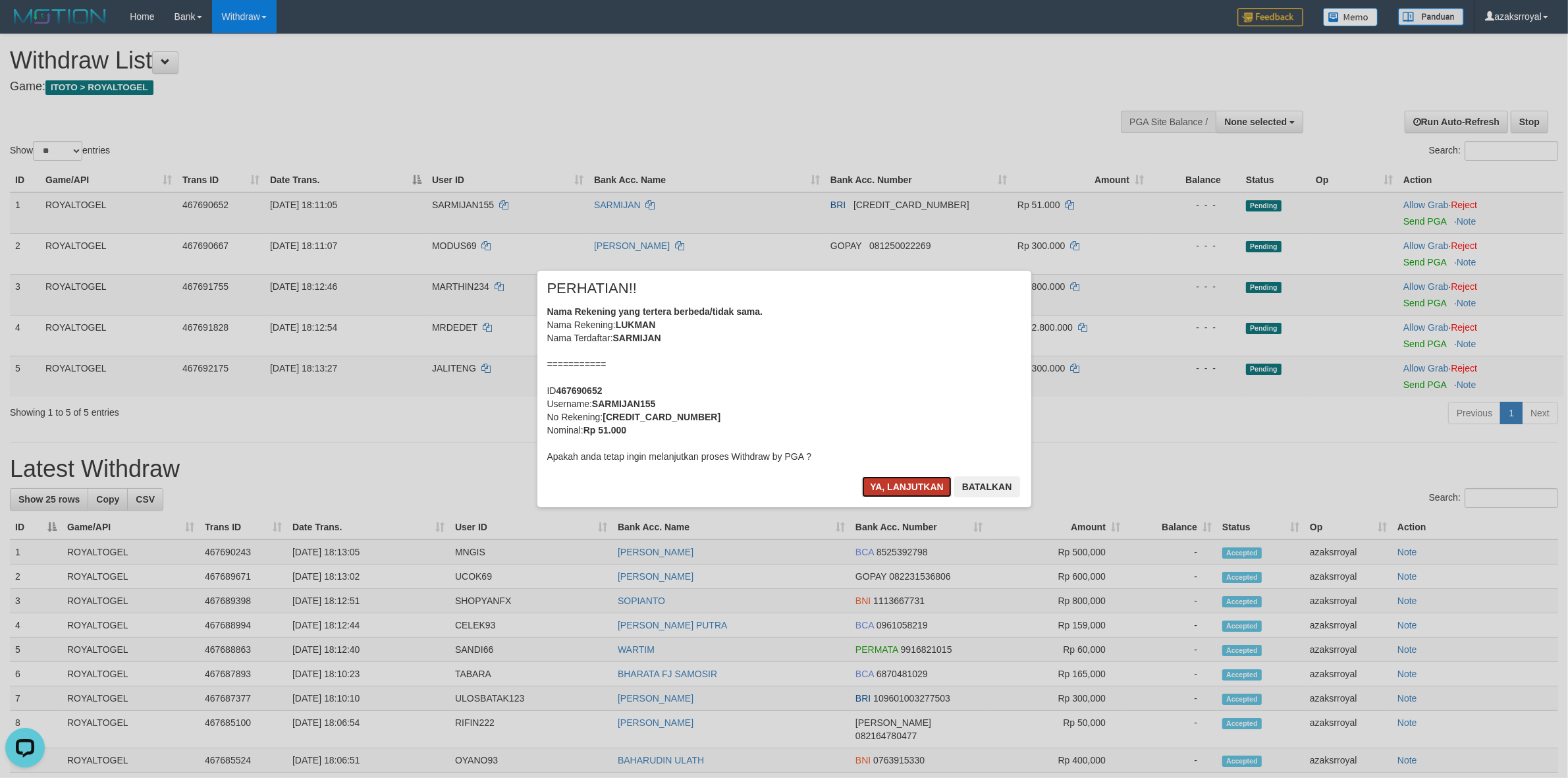
click at [897, 483] on button "Ya, lanjutkan" at bounding box center [906, 486] width 90 height 21
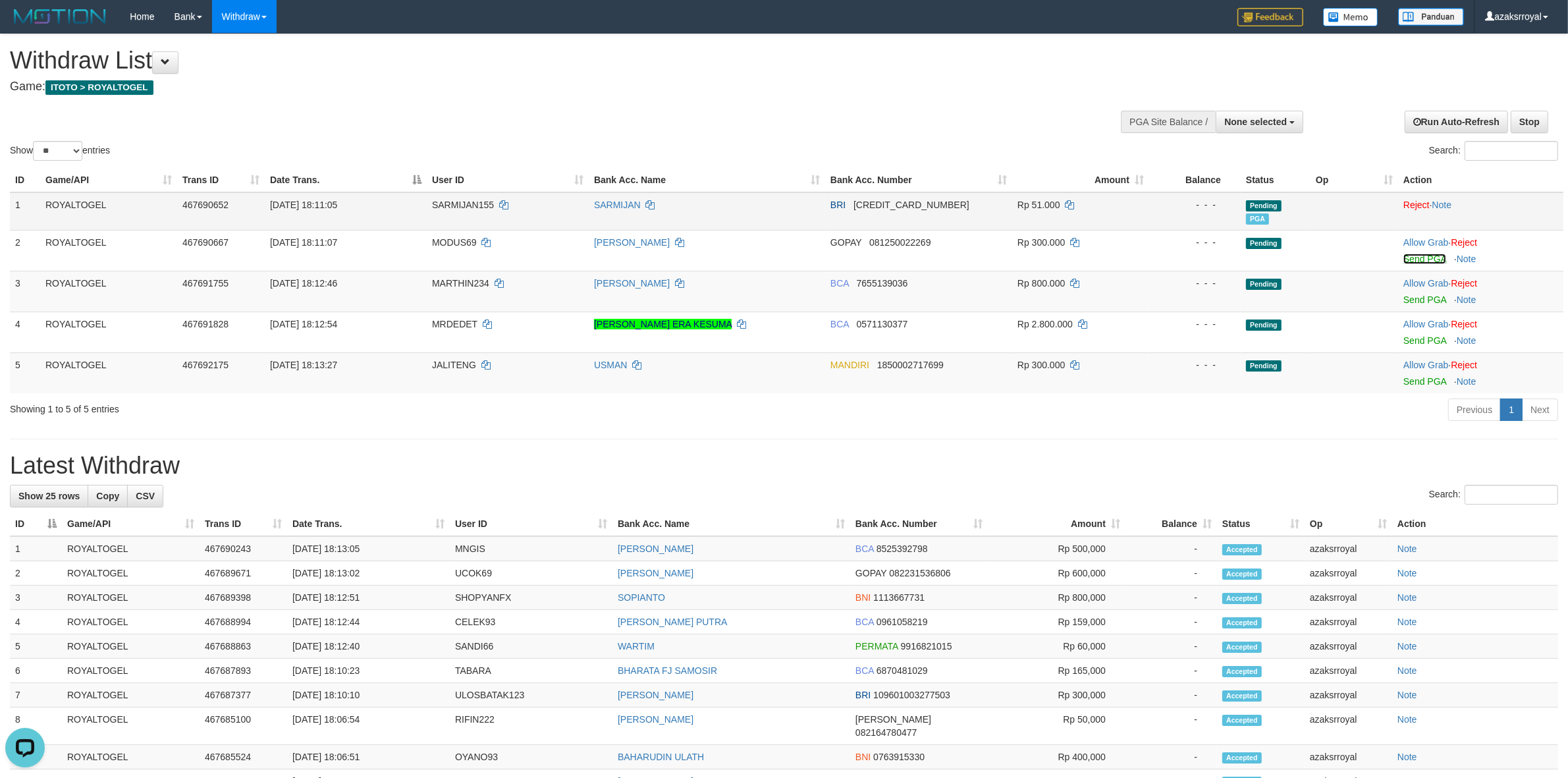
drag, startPoint x: 1418, startPoint y: 258, endPoint x: 861, endPoint y: 229, distance: 557.8
click at [1418, 258] on link "Send PGA" at bounding box center [1425, 258] width 43 height 11
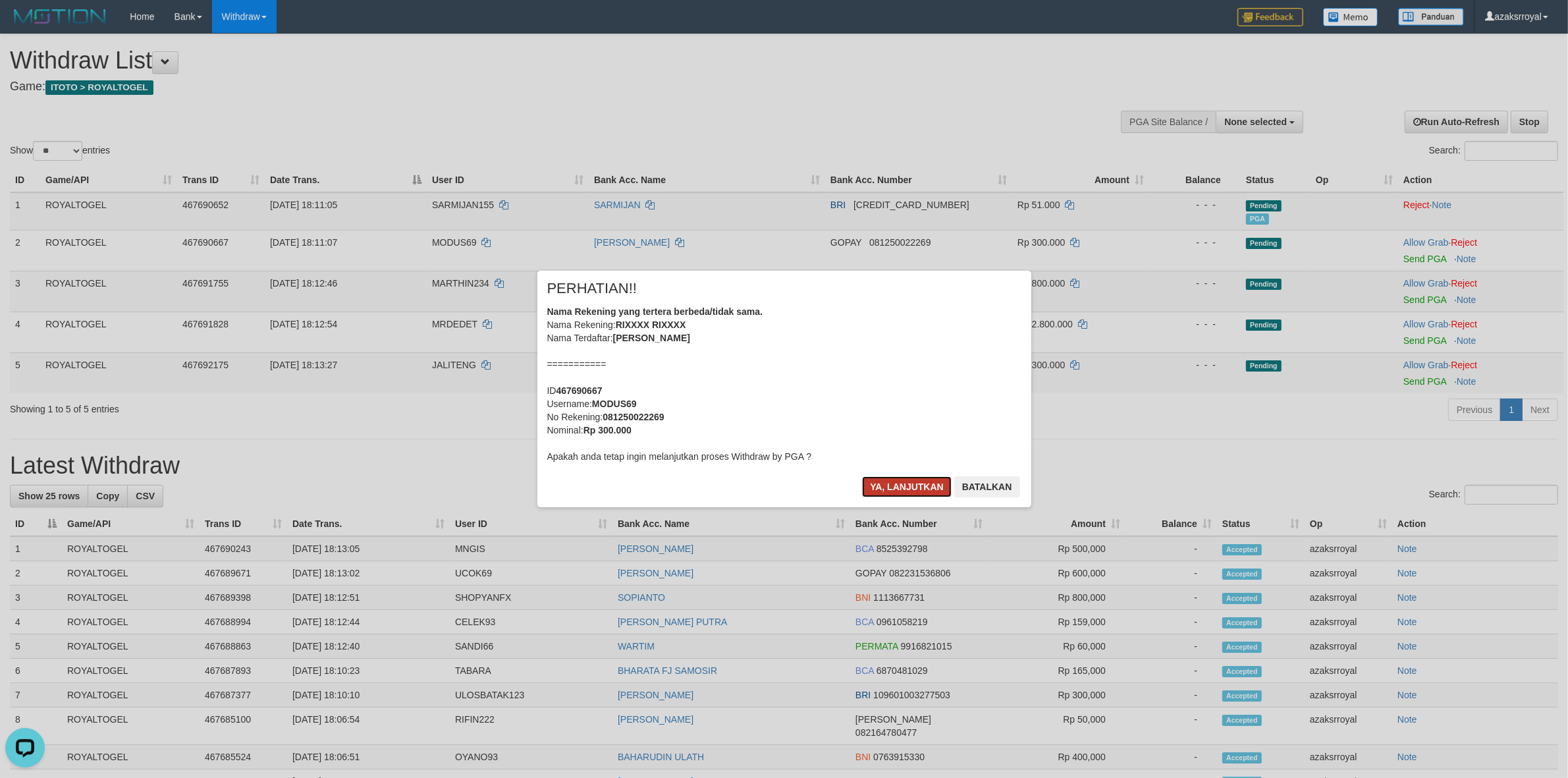
click at [894, 481] on button "Ya, lanjutkan" at bounding box center [906, 486] width 90 height 21
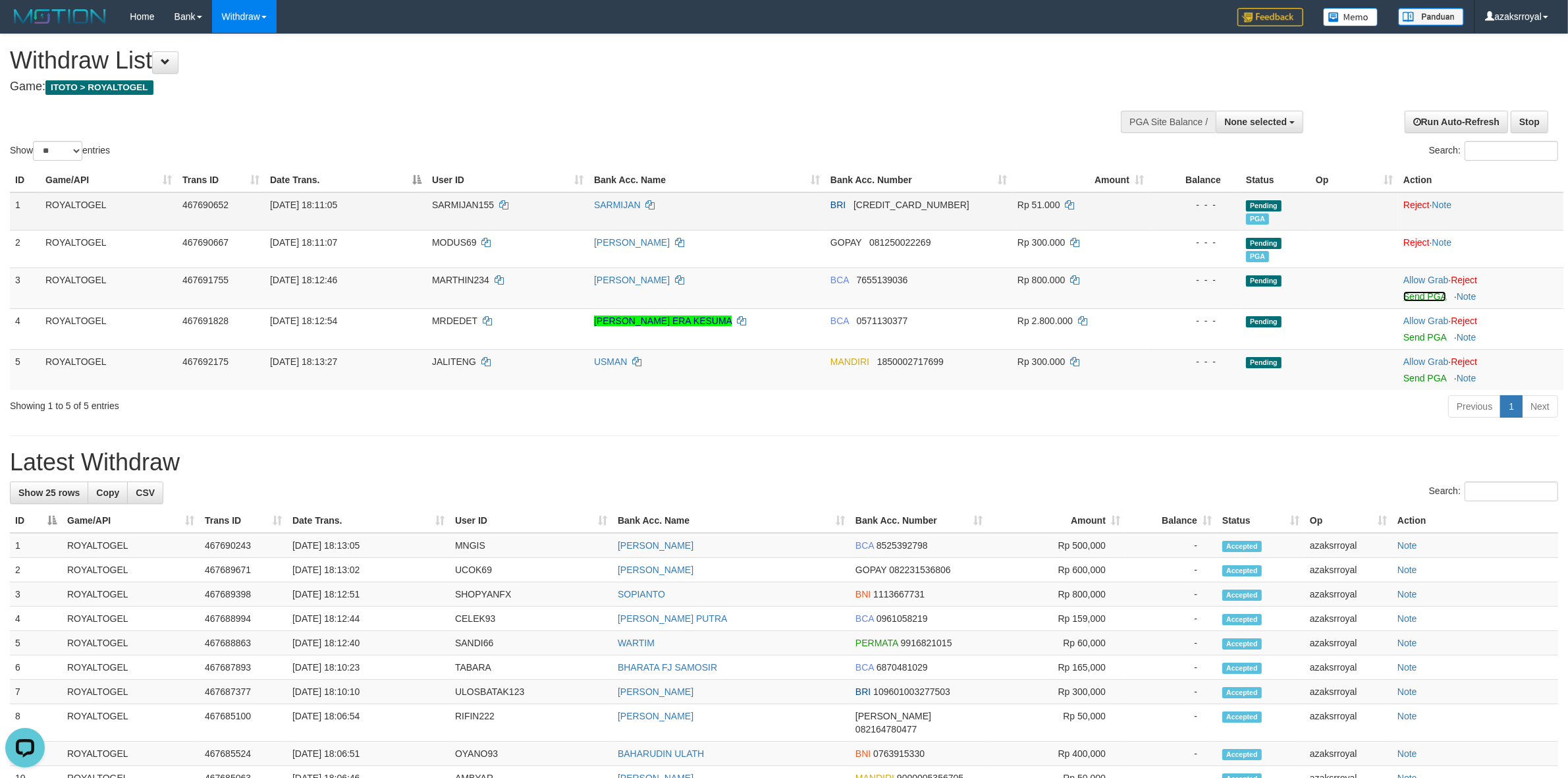
drag, startPoint x: 1413, startPoint y: 295, endPoint x: 863, endPoint y: 221, distance: 555.0
click at [1413, 295] on link "Send PGA" at bounding box center [1425, 296] width 43 height 11
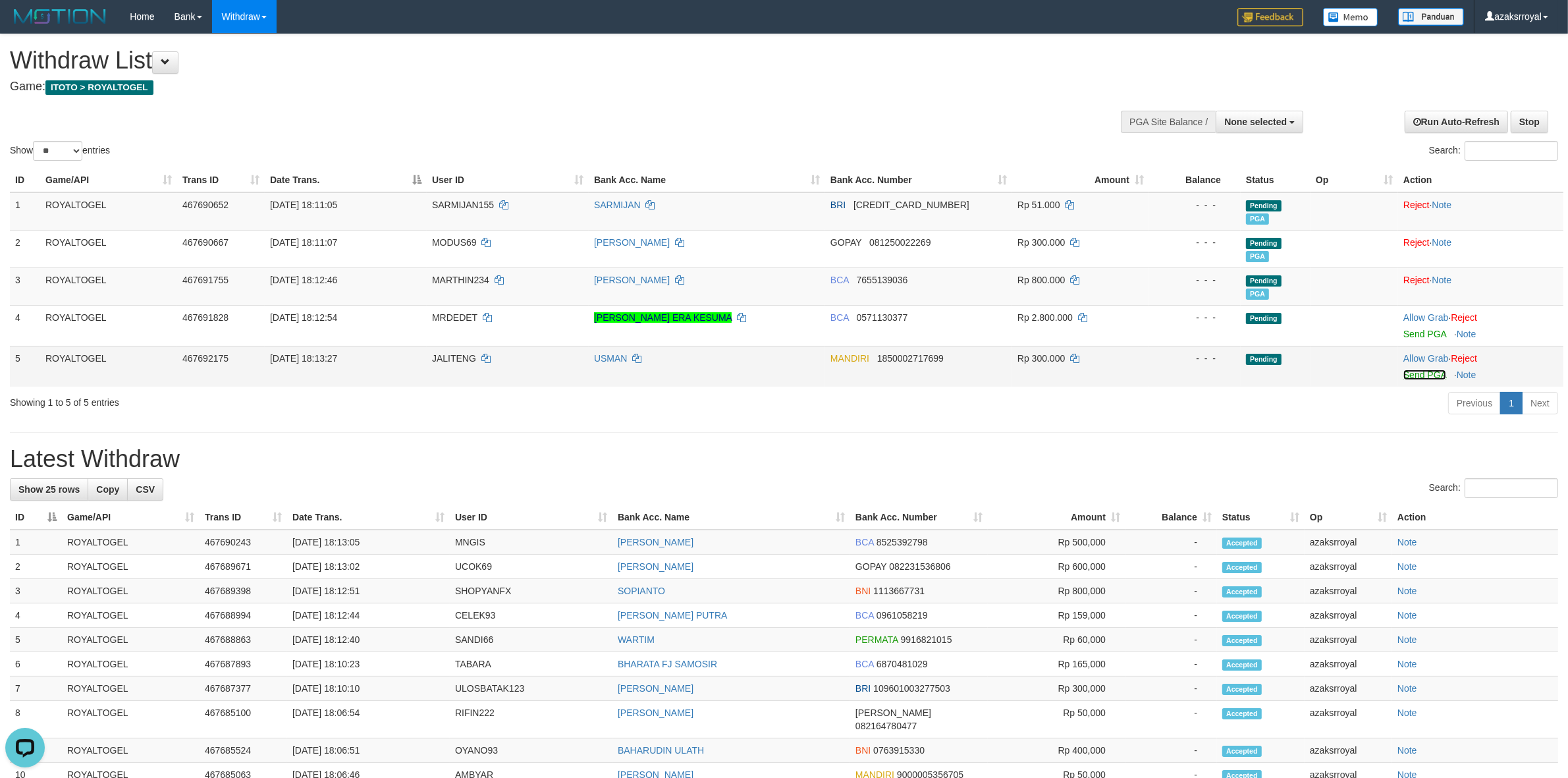
click at [1414, 374] on link "Send PGA" at bounding box center [1425, 374] width 43 height 11
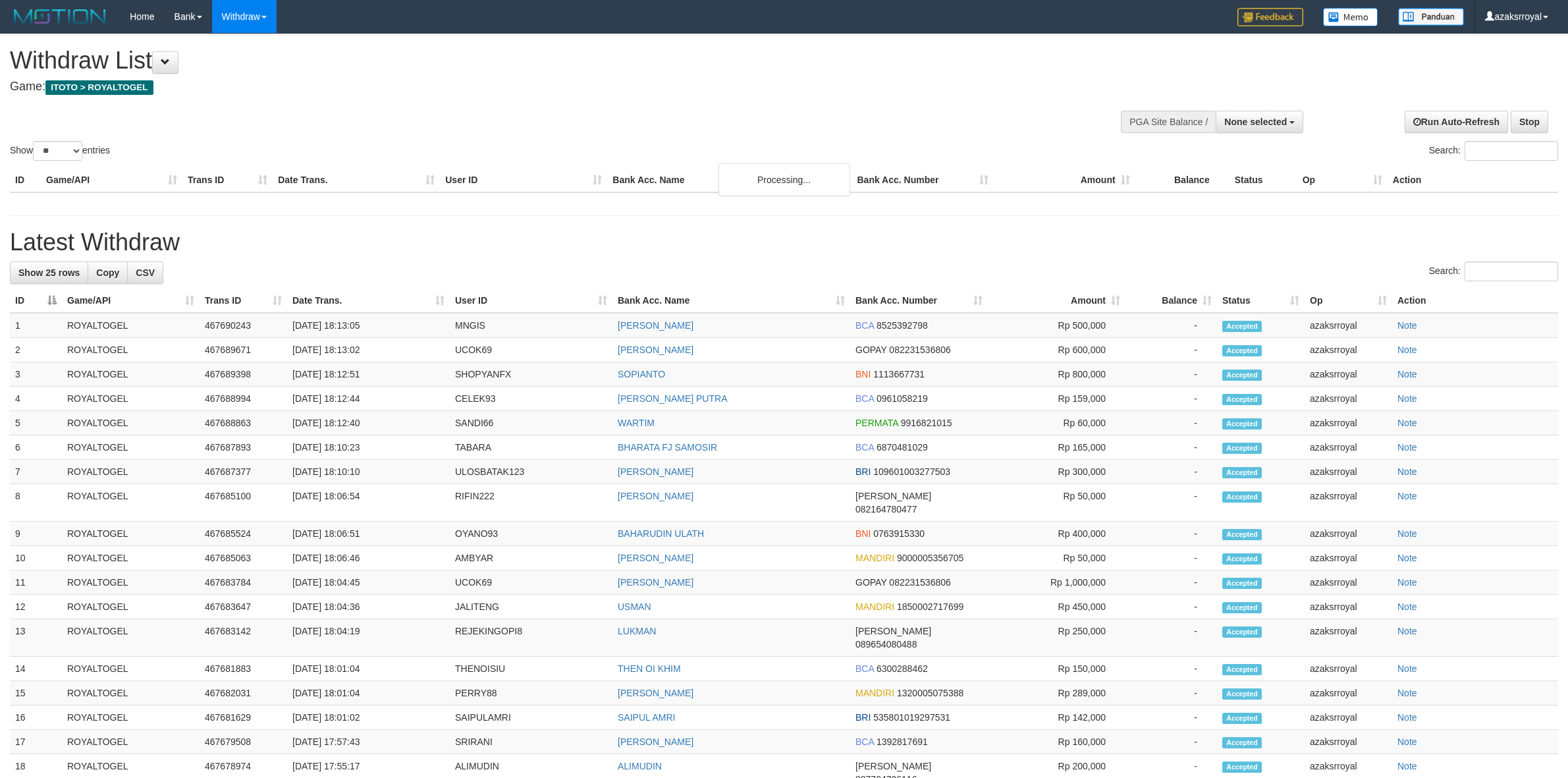
select select
select select "**"
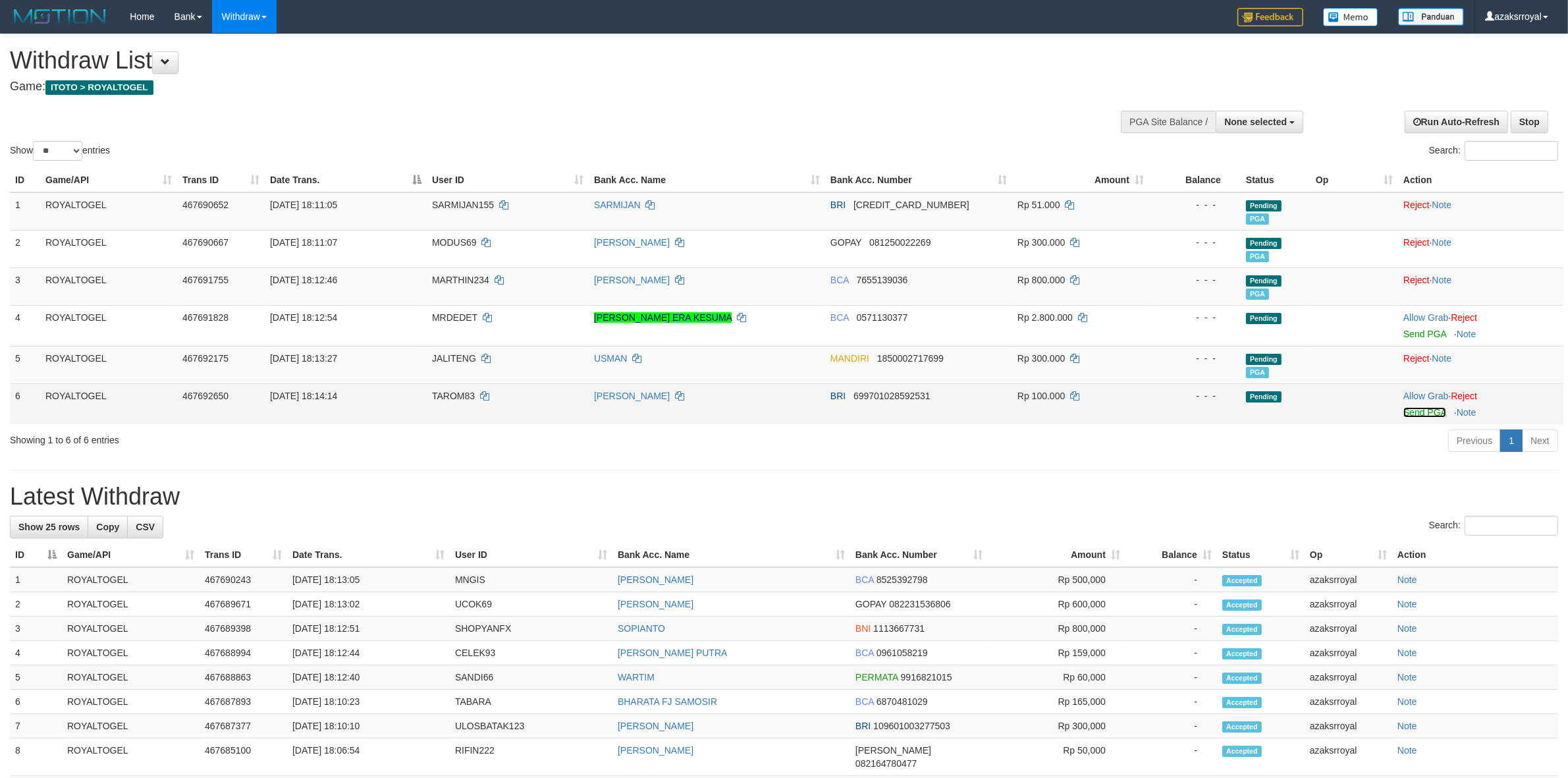
click at [1416, 412] on link "Send PGA" at bounding box center [1425, 412] width 43 height 11
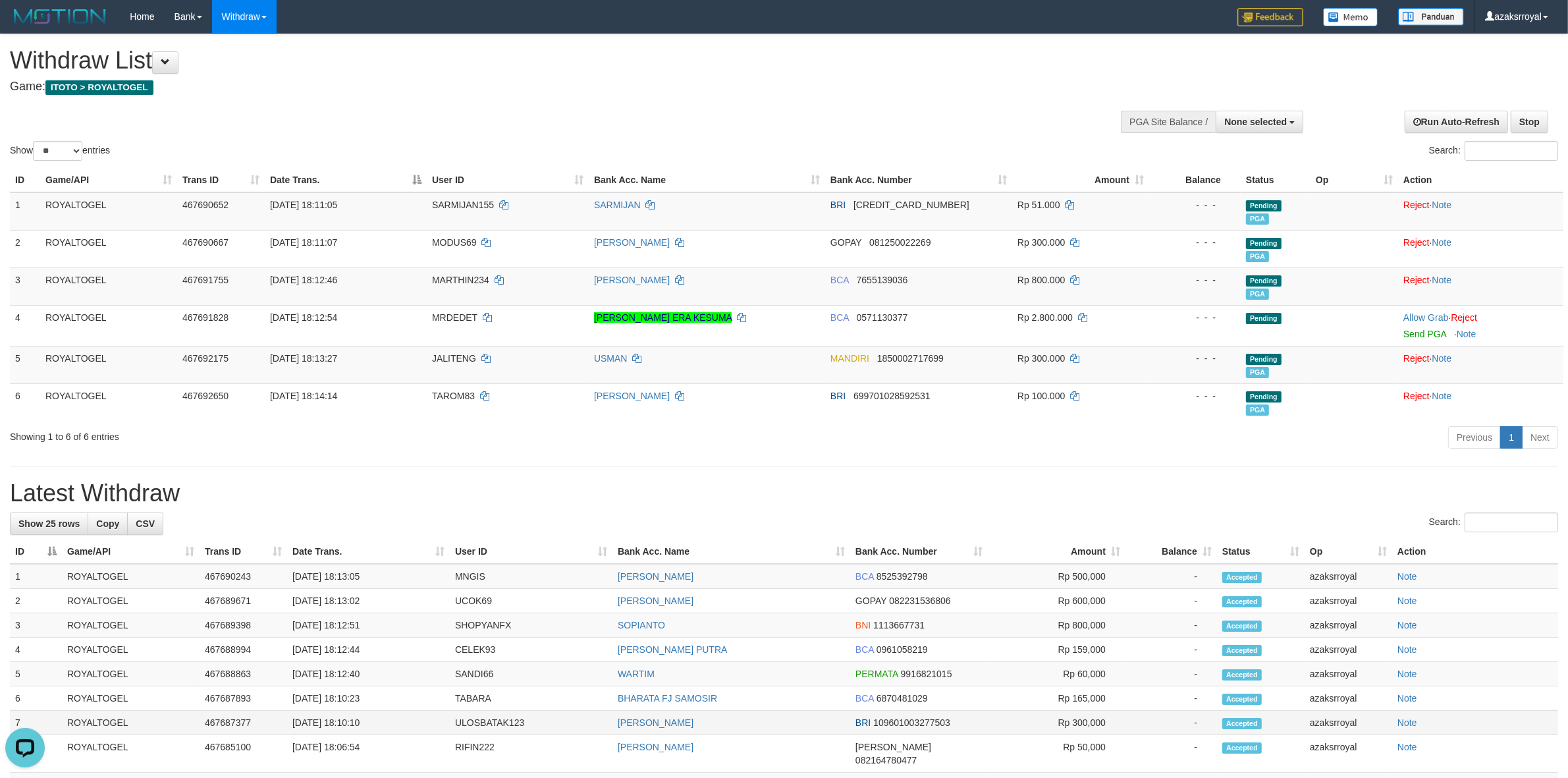
click at [343, 726] on td "[DATE] 18:10:10" at bounding box center [369, 722] width 162 height 25
copy td "18:10:10"
drag, startPoint x: 343, startPoint y: 726, endPoint x: 396, endPoint y: 717, distance: 53.8
click at [396, 721] on td "[DATE] 18:10:10" at bounding box center [369, 722] width 162 height 25
click at [343, 700] on td "[DATE] 18:10:23" at bounding box center [369, 698] width 162 height 25
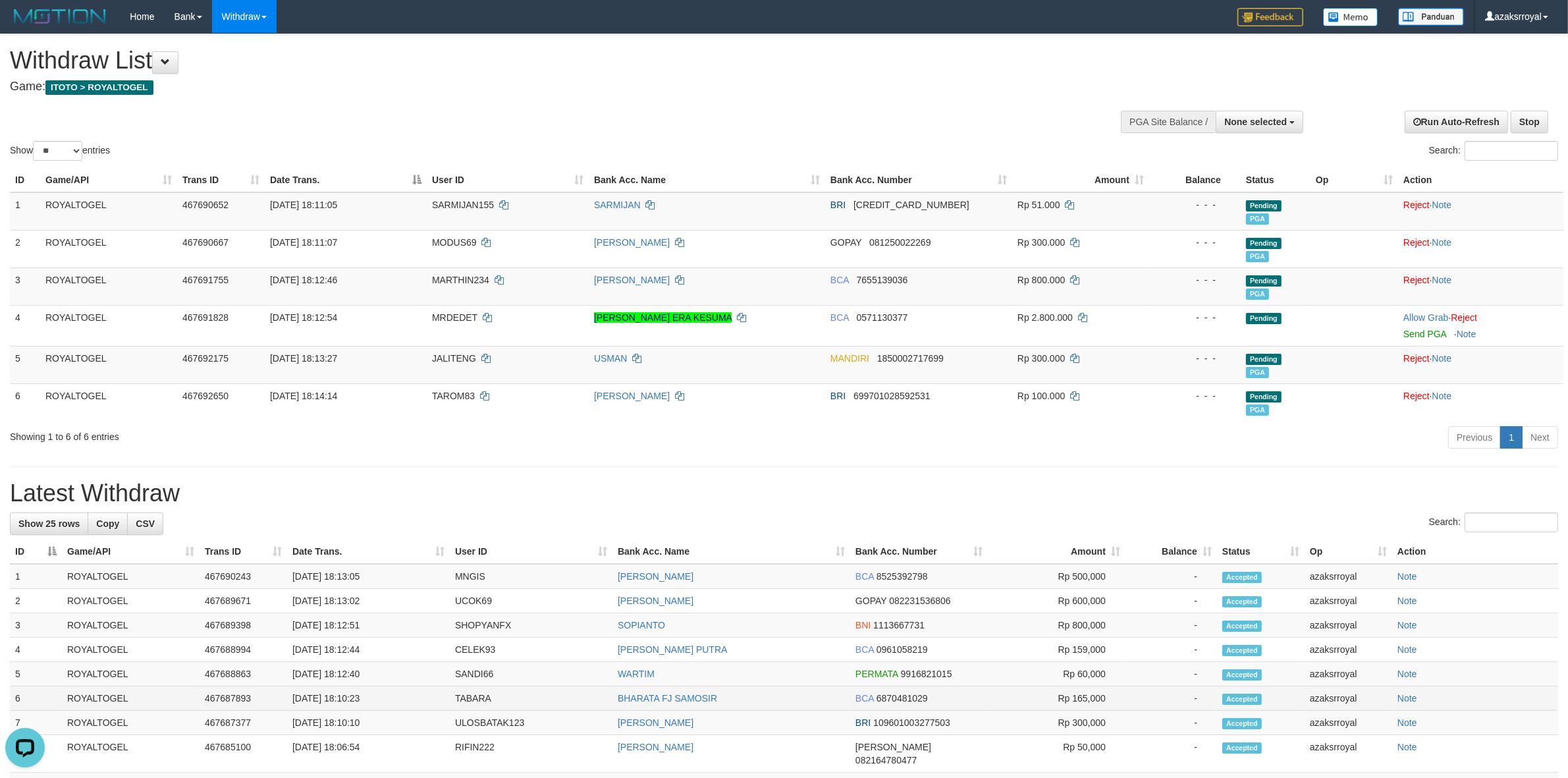
copy td "18:10:23"
drag, startPoint x: 343, startPoint y: 700, endPoint x: 377, endPoint y: 700, distance: 34.0
click at [377, 700] on td "[DATE] 18:10:23" at bounding box center [369, 698] width 162 height 25
click at [344, 676] on td "[DATE] 18:12:40" at bounding box center [369, 674] width 162 height 25
copy td "18:12:40"
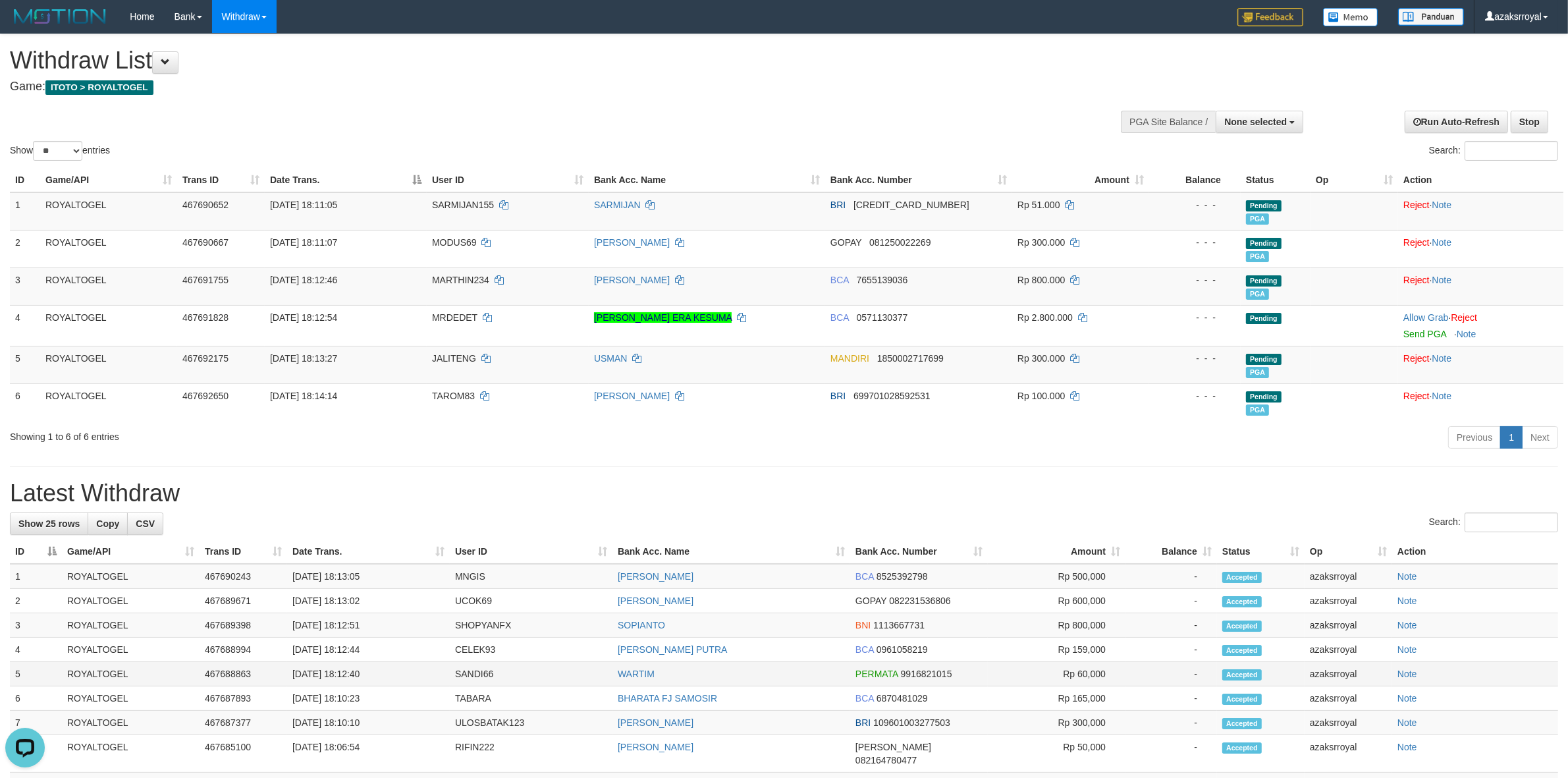
drag, startPoint x: 344, startPoint y: 676, endPoint x: 384, endPoint y: 674, distance: 40.0
click at [384, 674] on td "[DATE] 18:12:40" at bounding box center [369, 674] width 162 height 25
click at [346, 651] on td "[DATE] 18:12:44" at bounding box center [369, 650] width 162 height 25
copy td "18:12:44"
drag, startPoint x: 346, startPoint y: 651, endPoint x: 393, endPoint y: 647, distance: 47.2
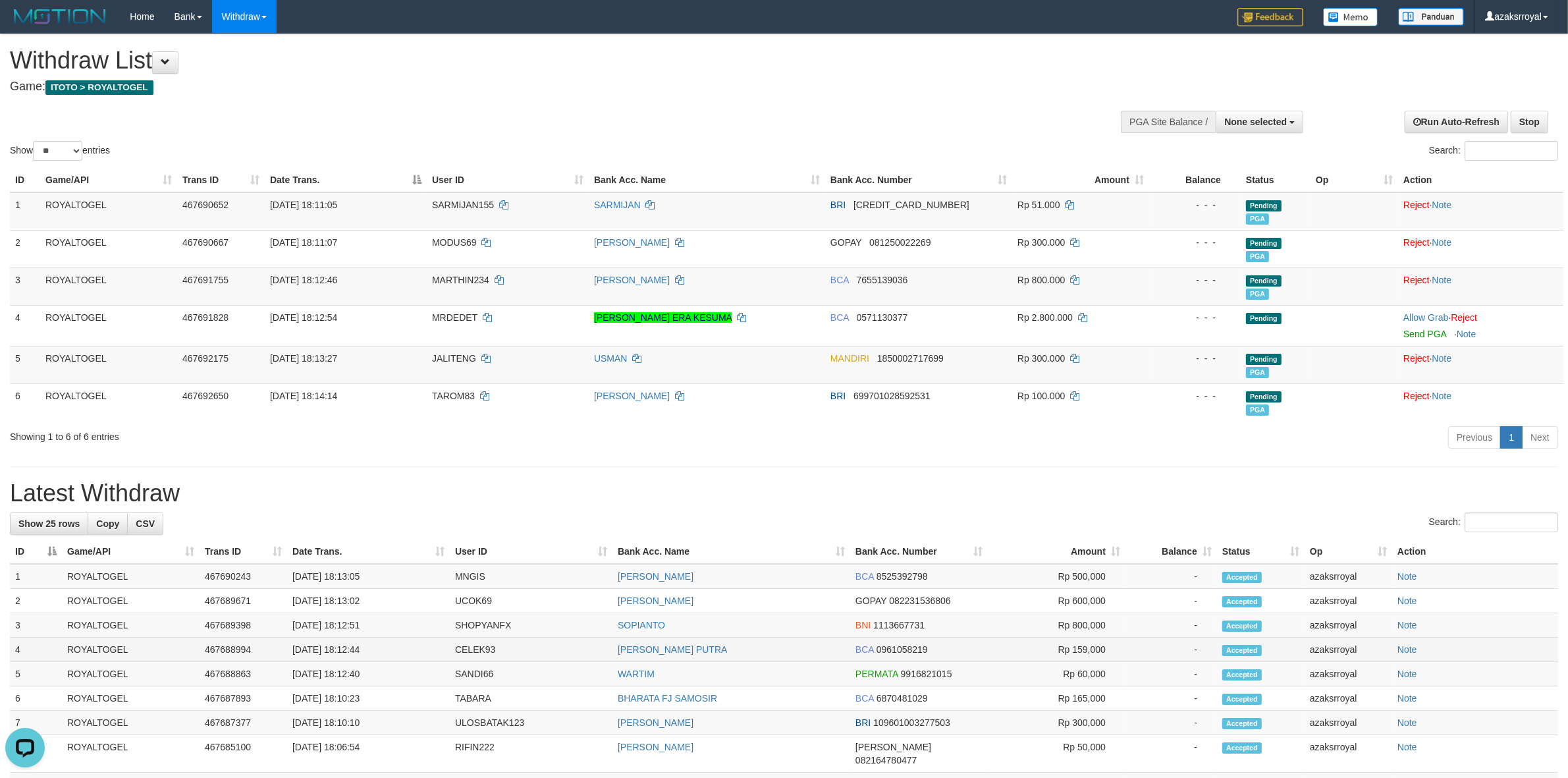
click at [393, 647] on td "[DATE] 18:12:44" at bounding box center [369, 650] width 162 height 25
click at [342, 621] on td "[DATE] 18:12:51" at bounding box center [369, 625] width 162 height 25
copy td "18:12:51"
drag, startPoint x: 342, startPoint y: 621, endPoint x: 379, endPoint y: 627, distance: 37.5
click at [379, 627] on td "[DATE] 18:12:51" at bounding box center [369, 625] width 162 height 25
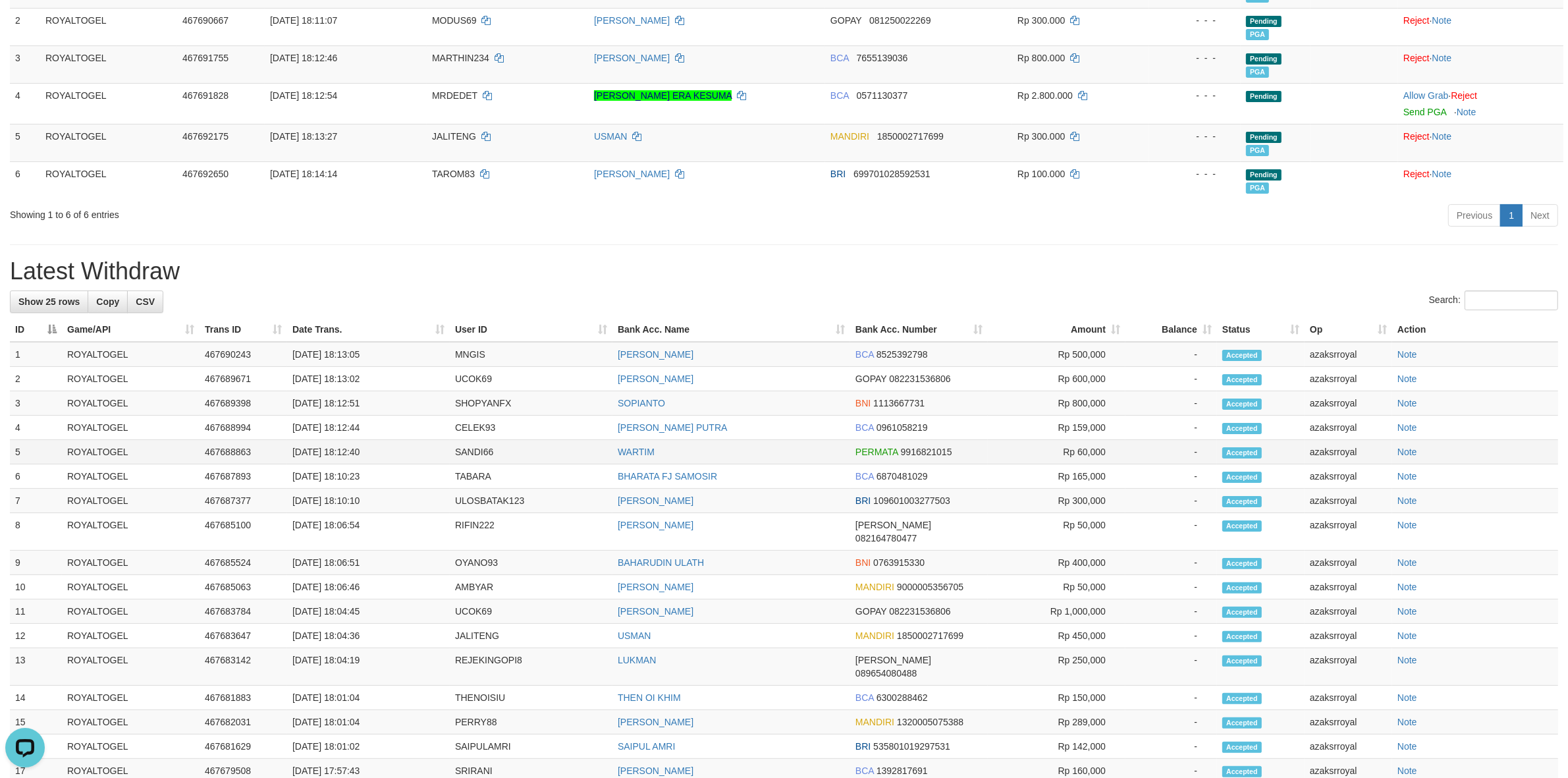
scroll to position [213, 0]
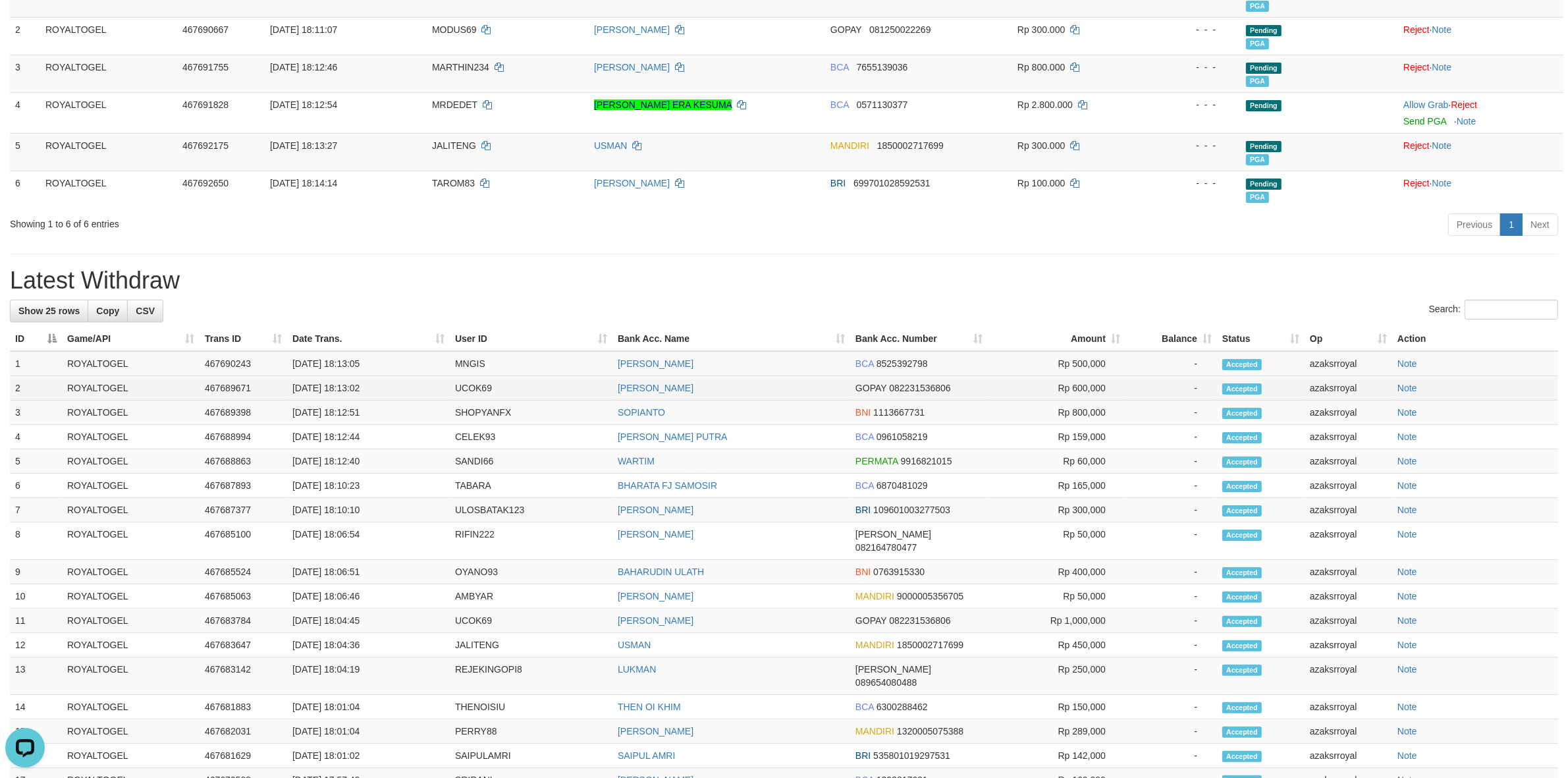
click at [343, 386] on td "[DATE] 18:13:02" at bounding box center [369, 388] width 162 height 25
copy td "18:13:02"
drag, startPoint x: 343, startPoint y: 386, endPoint x: 382, endPoint y: 387, distance: 39.0
click at [382, 387] on td "[DATE] 18:13:02" at bounding box center [369, 388] width 162 height 25
click at [346, 362] on td "[DATE] 18:13:05" at bounding box center [369, 363] width 162 height 25
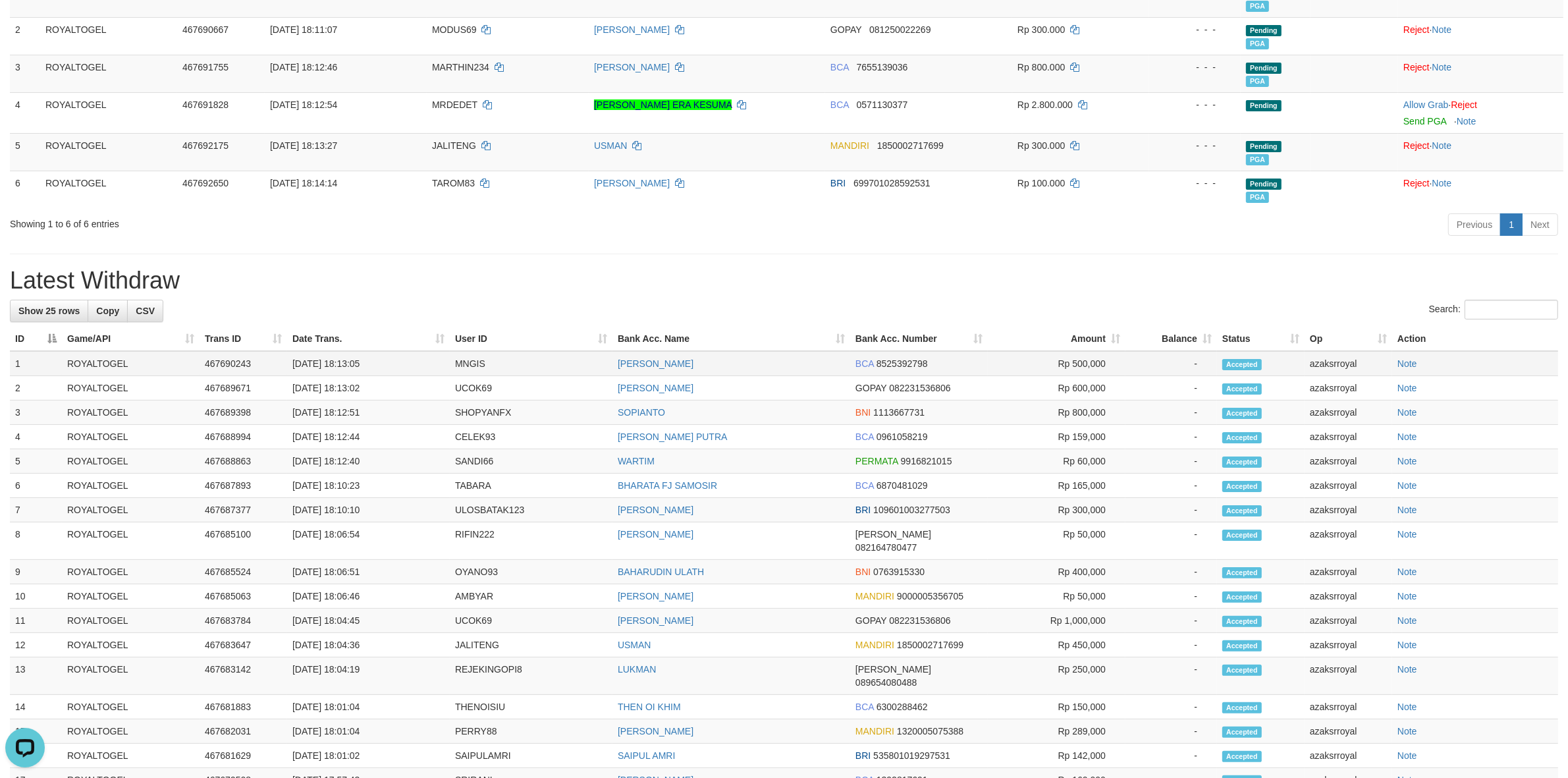
copy td "18:13:05"
drag, startPoint x: 346, startPoint y: 362, endPoint x: 389, endPoint y: 367, distance: 43.3
click at [389, 367] on td "31/08/2025 18:13:05" at bounding box center [369, 363] width 162 height 25
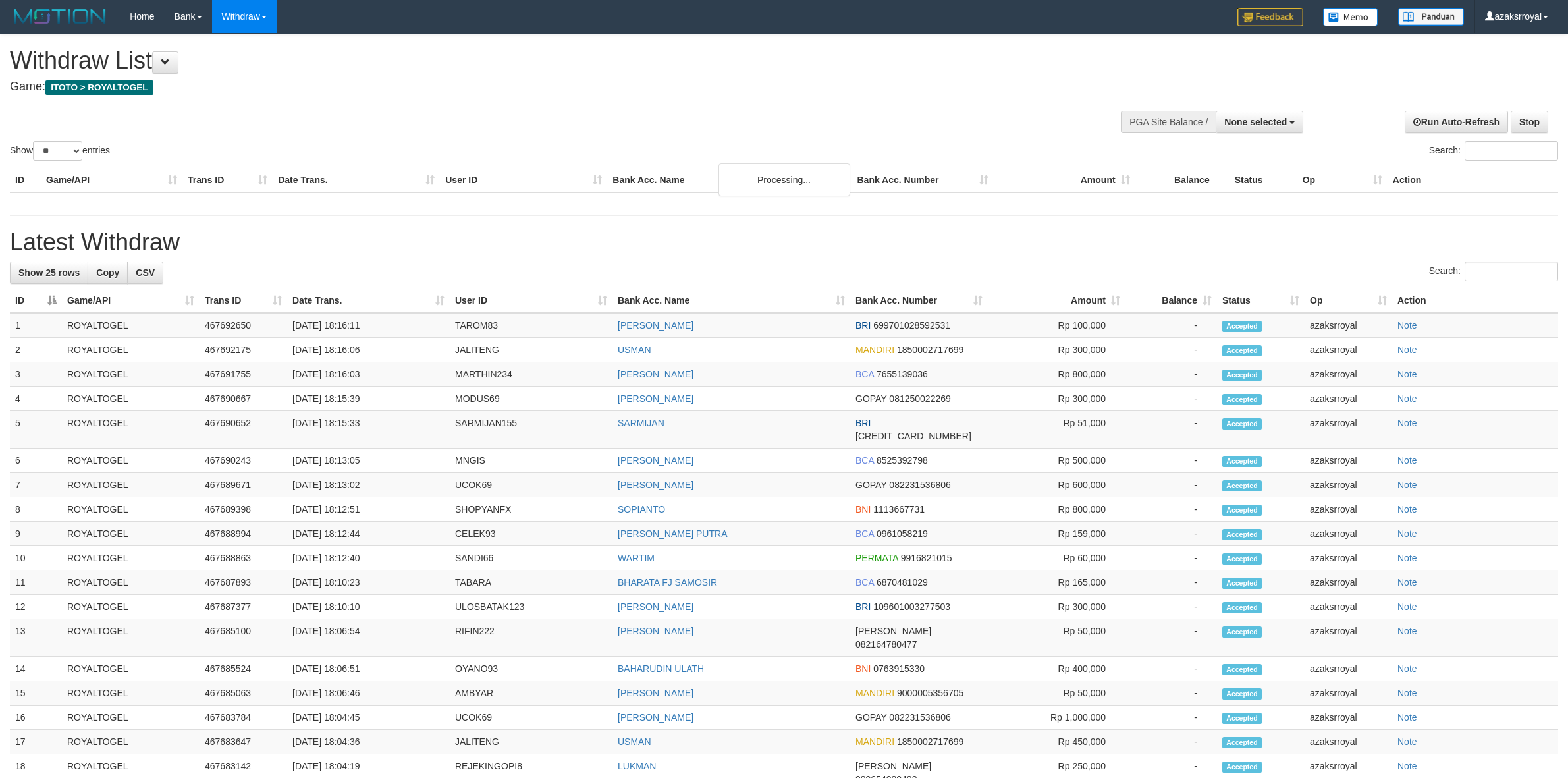
select select
select select "**"
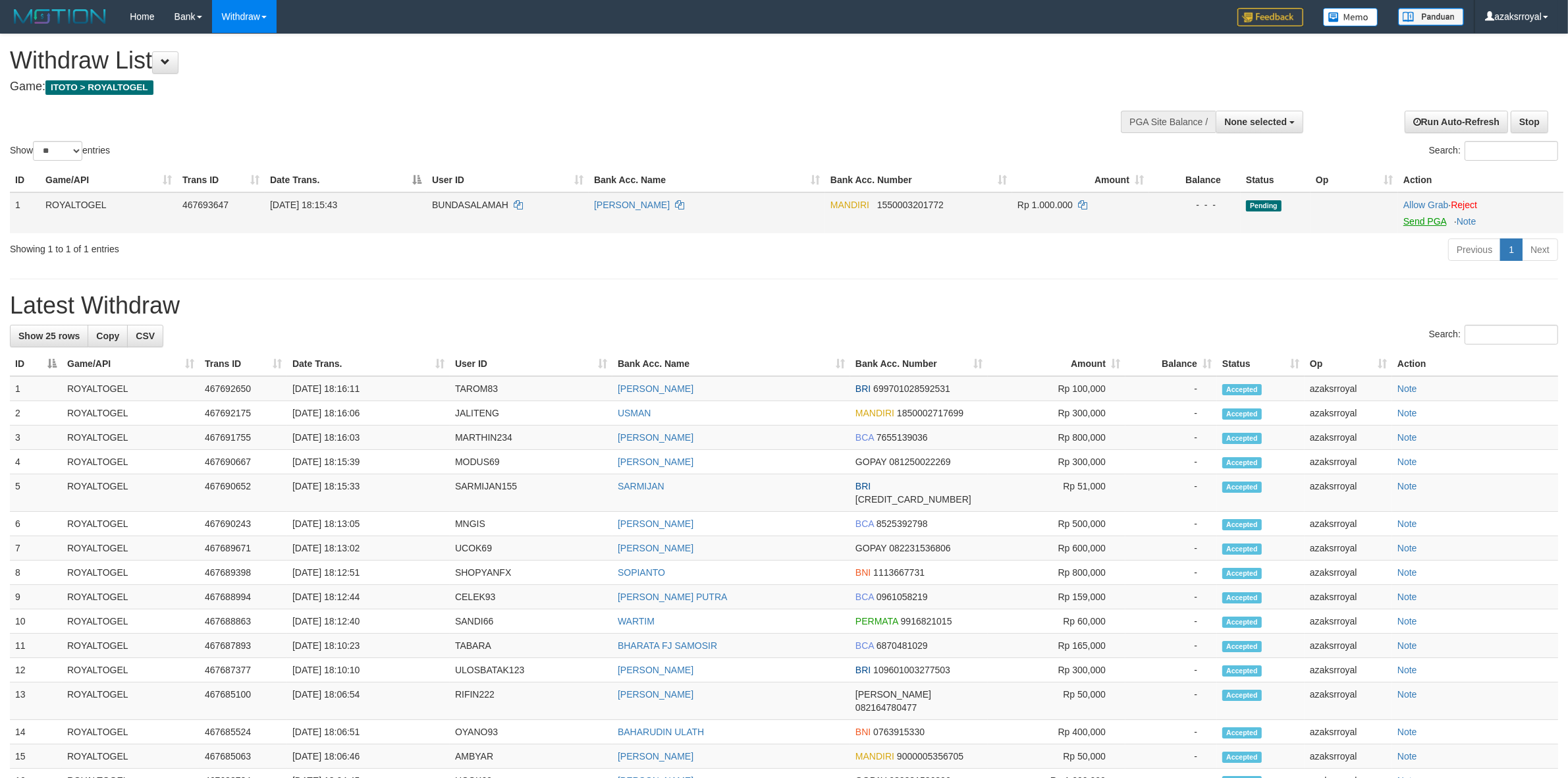
scroll to position [25, 0]
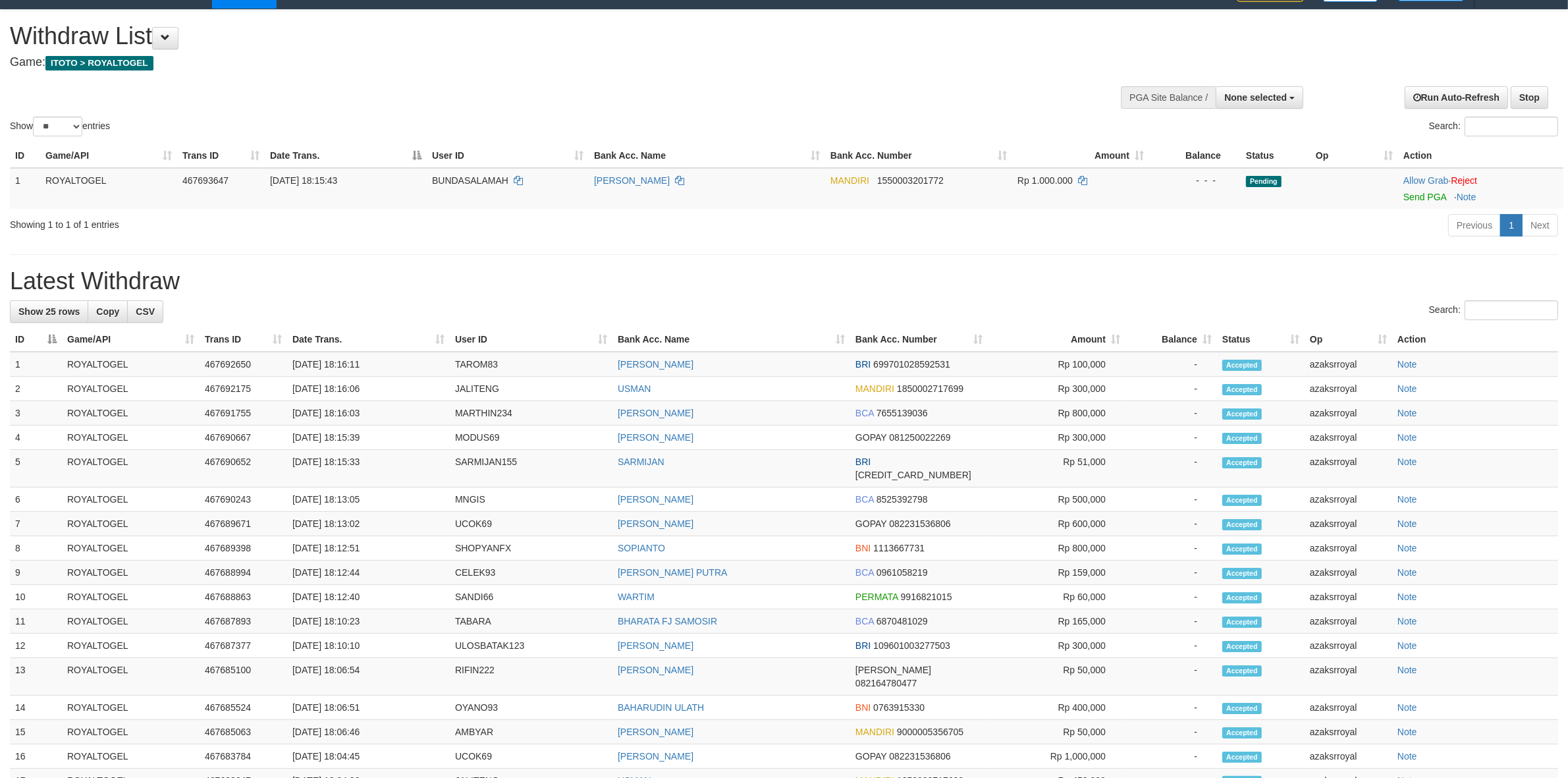
click at [1418, 221] on div "Previous 1 Next" at bounding box center [1111, 227] width 895 height 28
click at [1416, 195] on link "Send PGA" at bounding box center [1425, 196] width 43 height 11
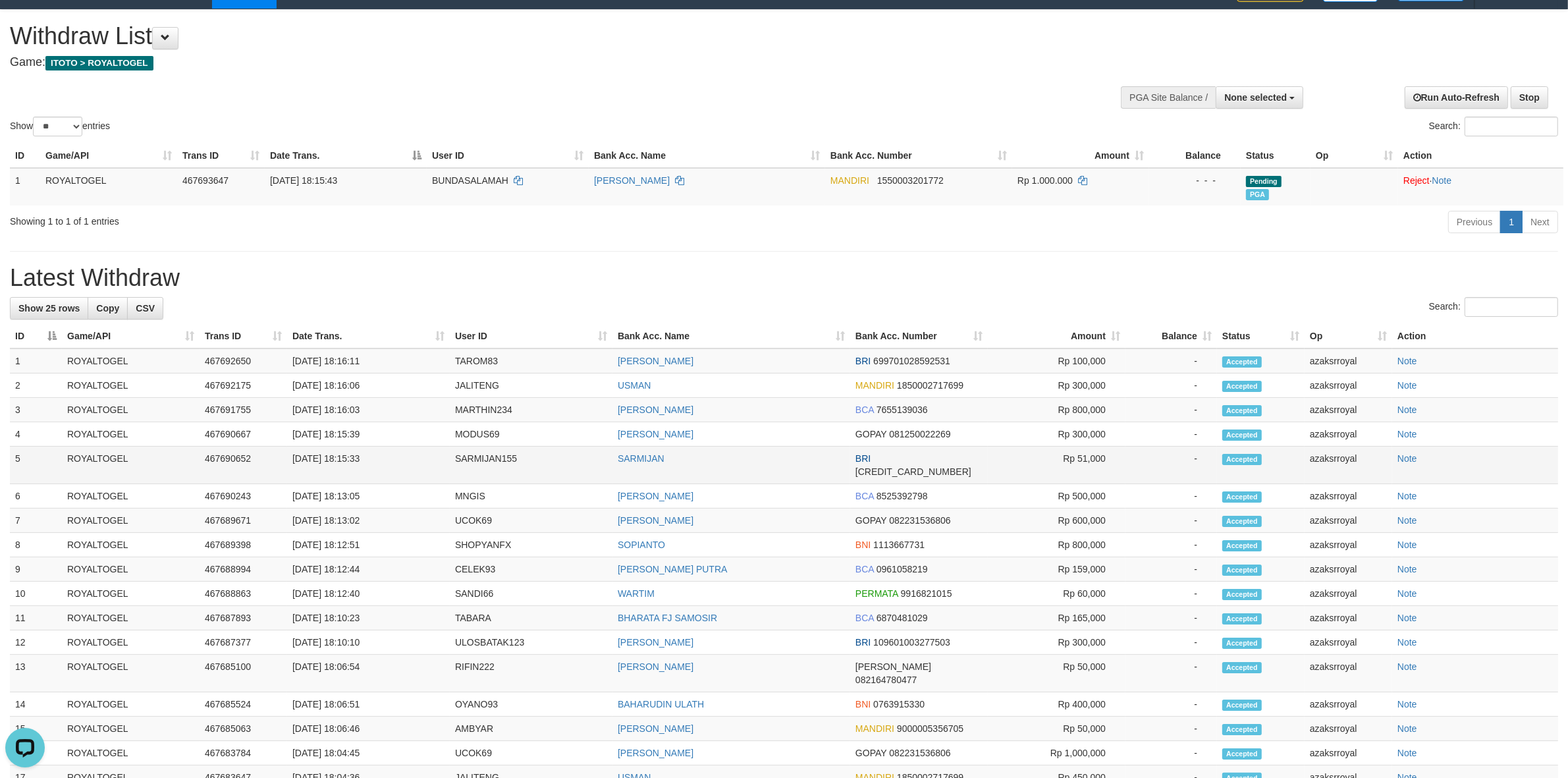
click at [283, 473] on tbody "1 ROYALTOGEL 467692650 [DATE] 18:16:11 TAROM83 [PERSON_NAME] BRI 69970102859253…" at bounding box center [784, 679] width 1548 height 662
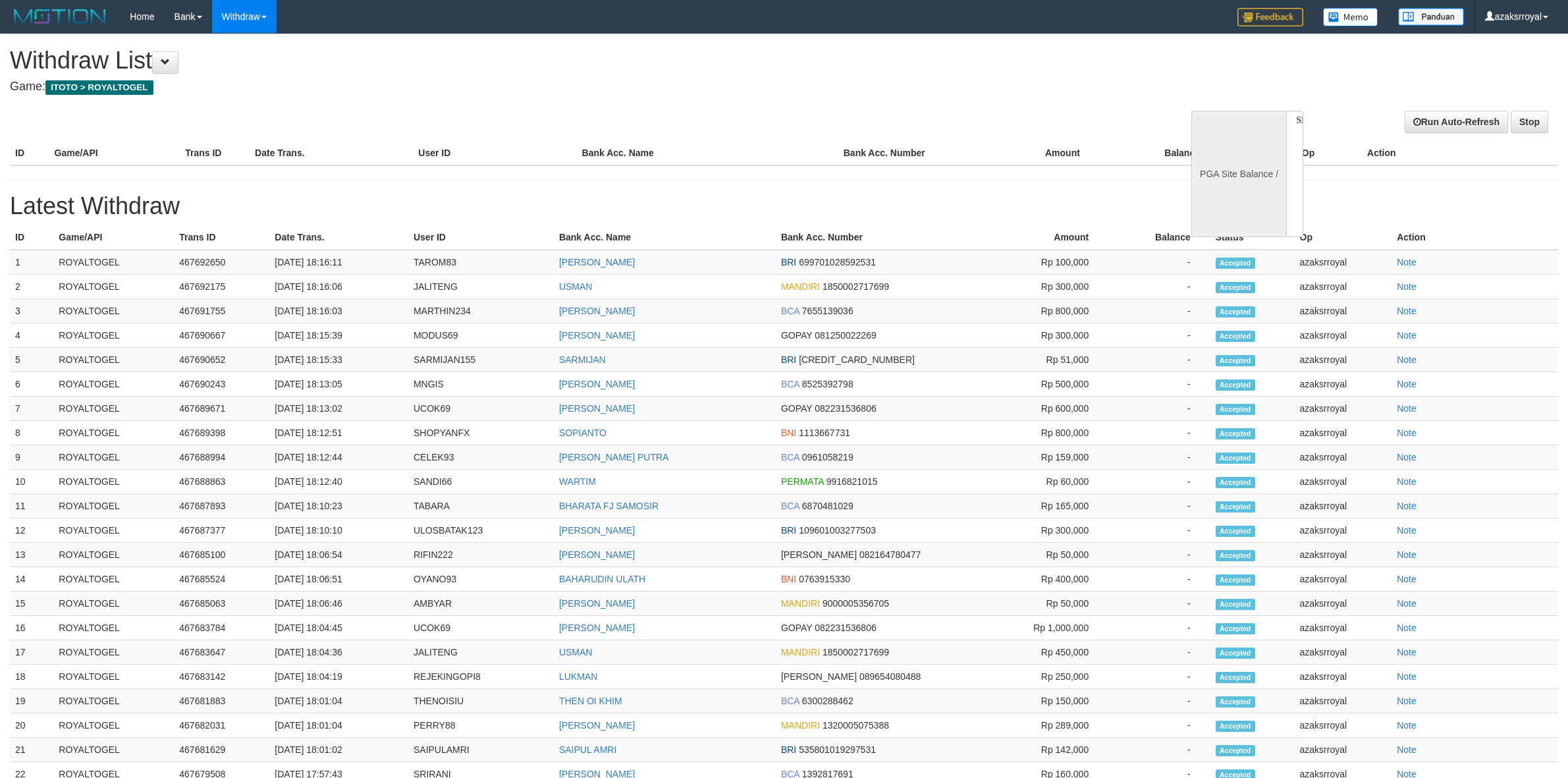
select select
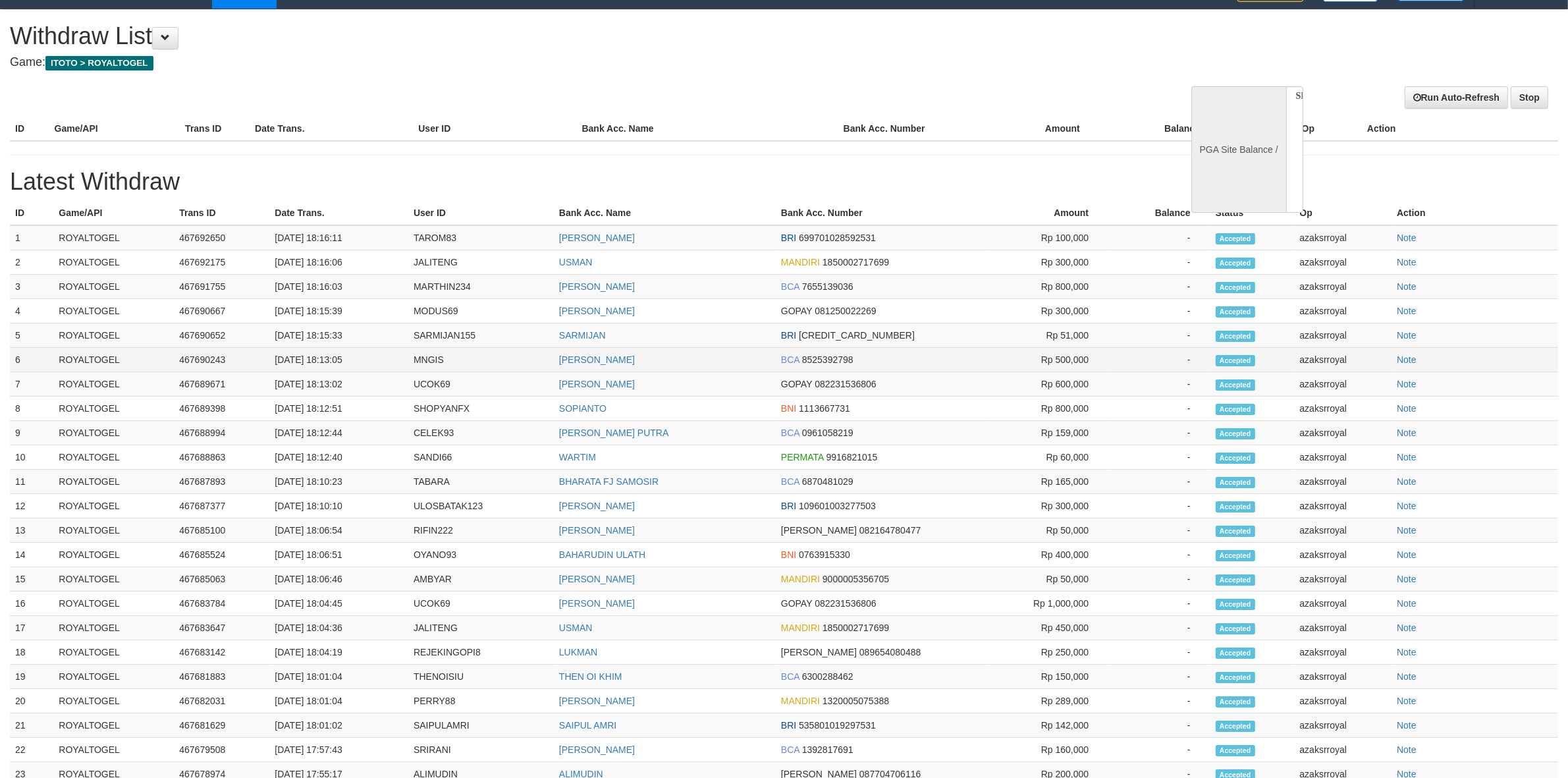
select select "**"
select select
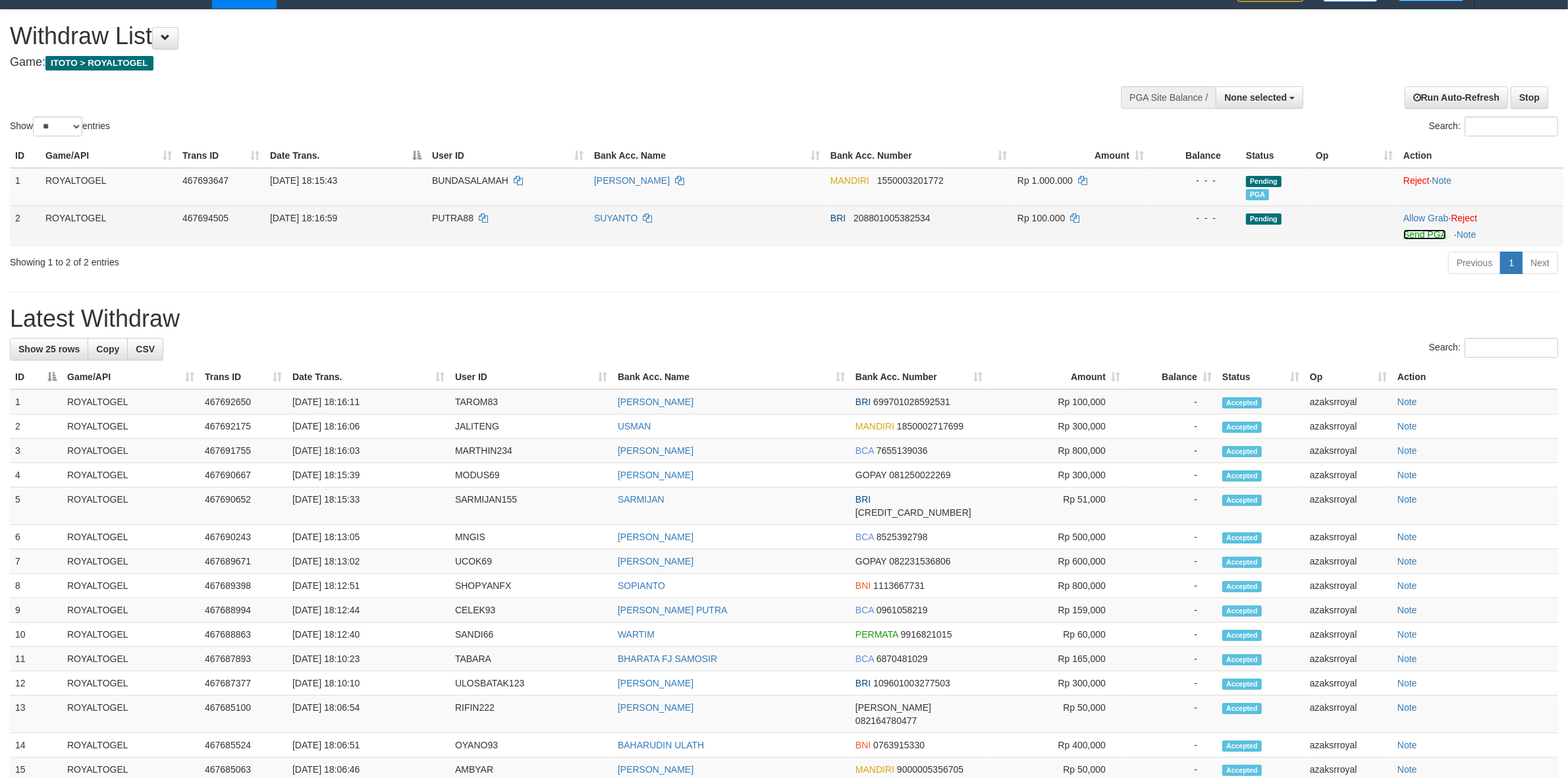
drag, startPoint x: 1416, startPoint y: 235, endPoint x: 876, endPoint y: 229, distance: 540.0
click at [1416, 235] on link "Send PGA" at bounding box center [1425, 234] width 43 height 11
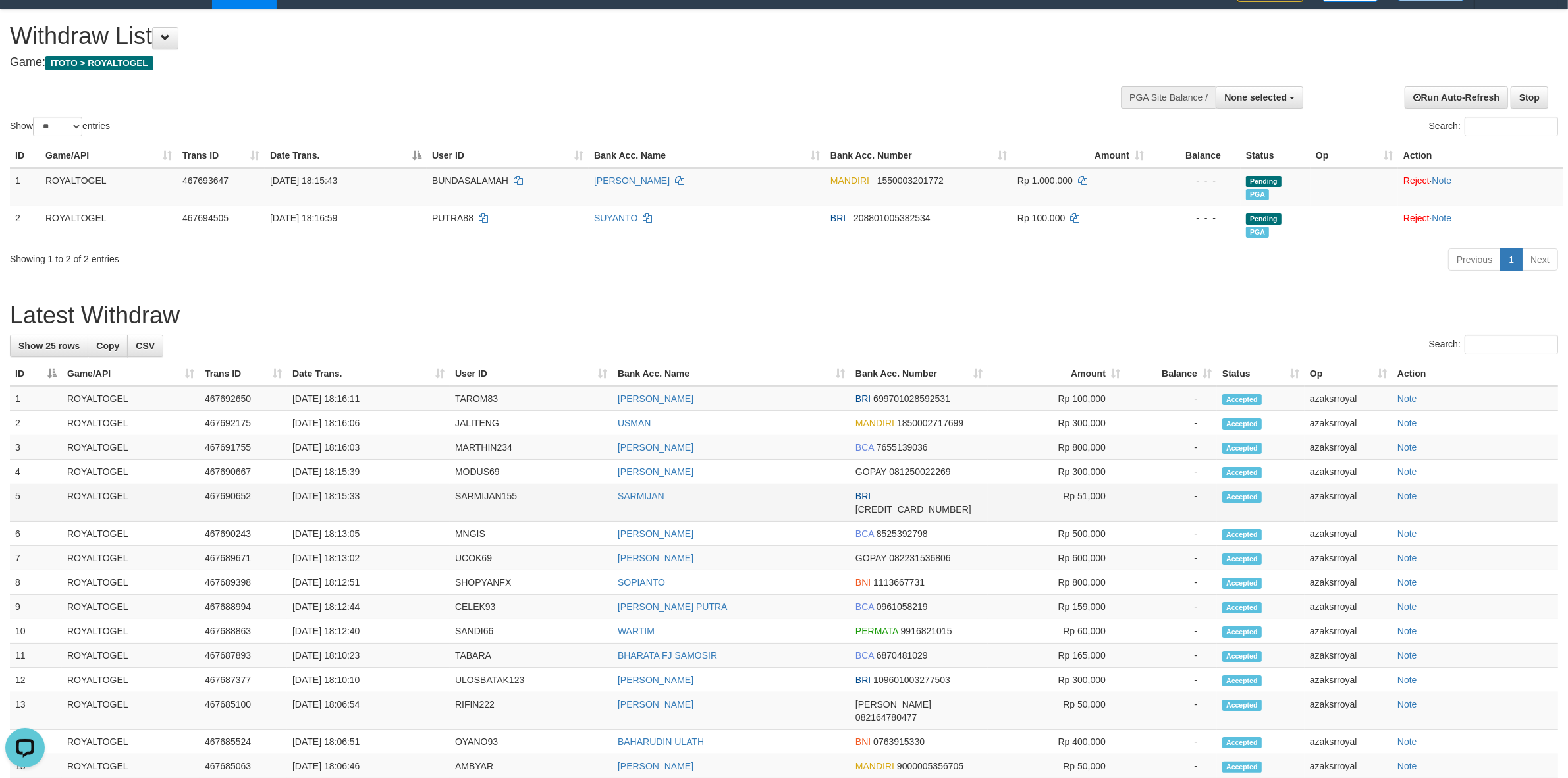
click at [347, 493] on td "[DATE] 18:15:33" at bounding box center [369, 503] width 162 height 37
copy td "18:15:33"
drag, startPoint x: 347, startPoint y: 493, endPoint x: 513, endPoint y: 416, distance: 183.0
click at [395, 491] on td "[DATE] 18:15:33" at bounding box center [369, 503] width 162 height 37
click at [344, 462] on td "[DATE] 18:15:39" at bounding box center [369, 472] width 162 height 25
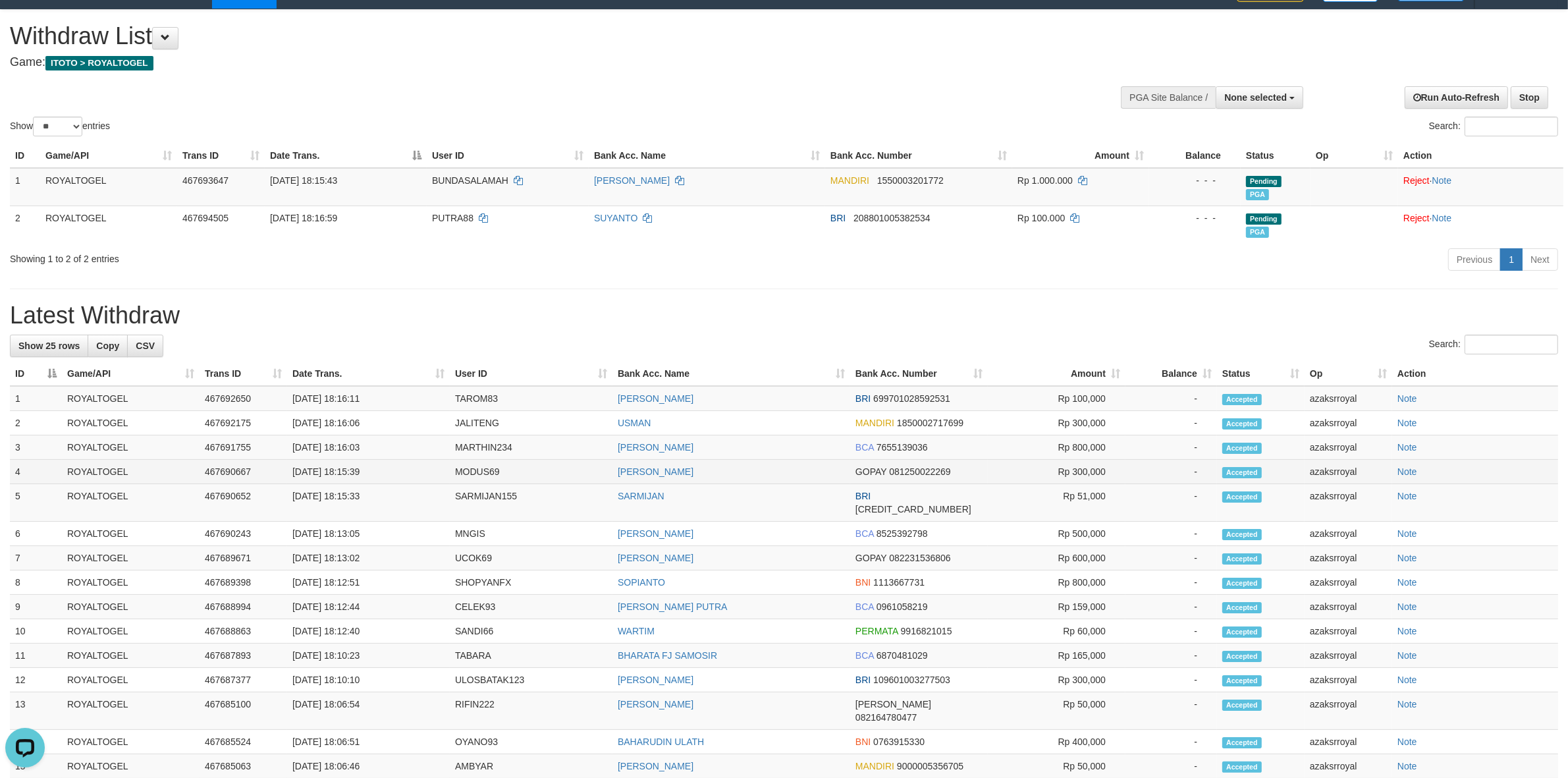
copy td "18:15:39"
drag, startPoint x: 344, startPoint y: 462, endPoint x: 418, endPoint y: 472, distance: 74.7
click at [418, 472] on td "[DATE] 18:15:39" at bounding box center [369, 472] width 162 height 25
click at [343, 445] on td "[DATE] 18:16:03" at bounding box center [369, 448] width 162 height 25
copy td "18:16:03"
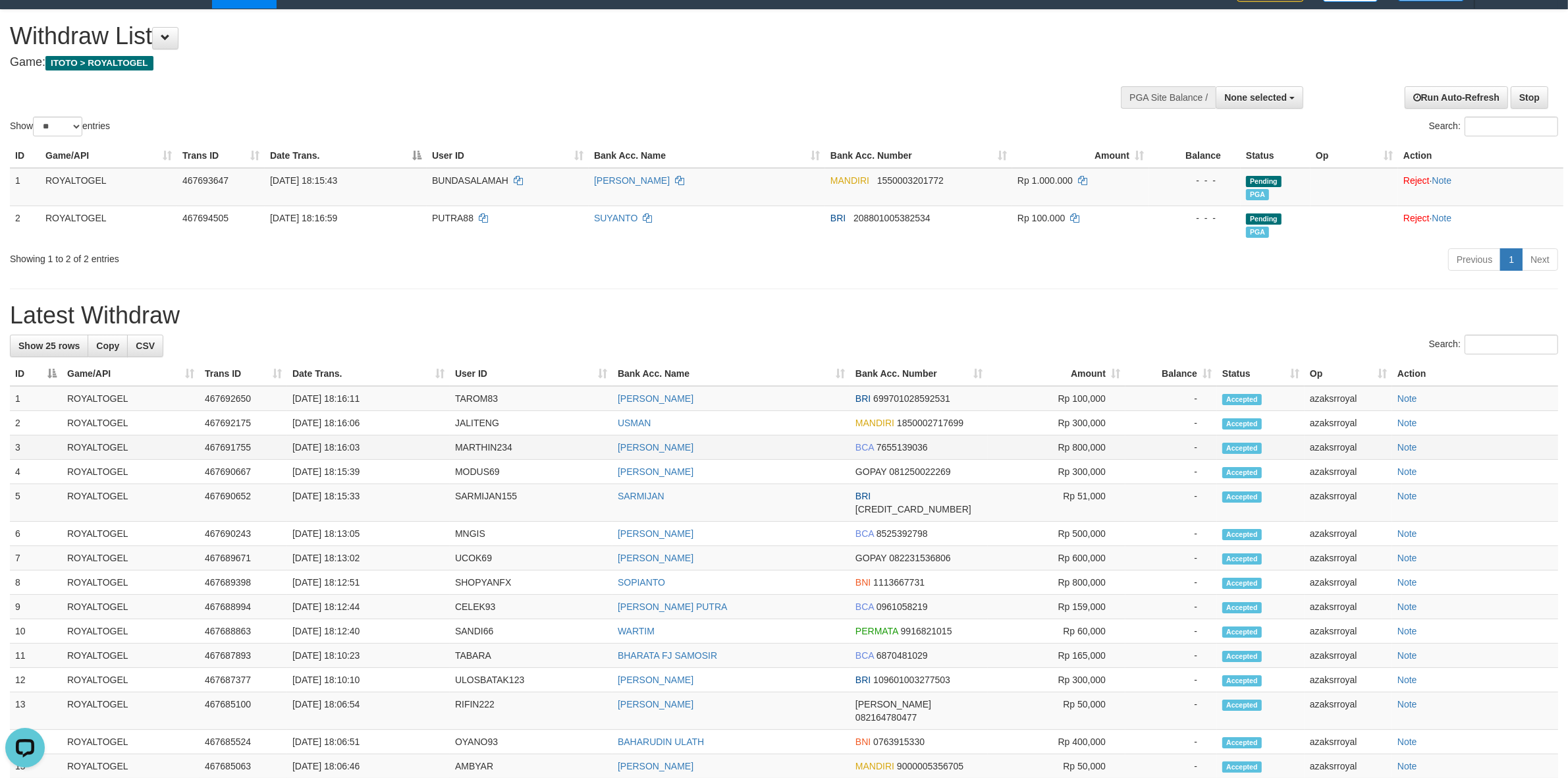
drag, startPoint x: 343, startPoint y: 445, endPoint x: 396, endPoint y: 436, distance: 53.8
click at [386, 445] on td "[DATE] 18:16:03" at bounding box center [369, 448] width 162 height 25
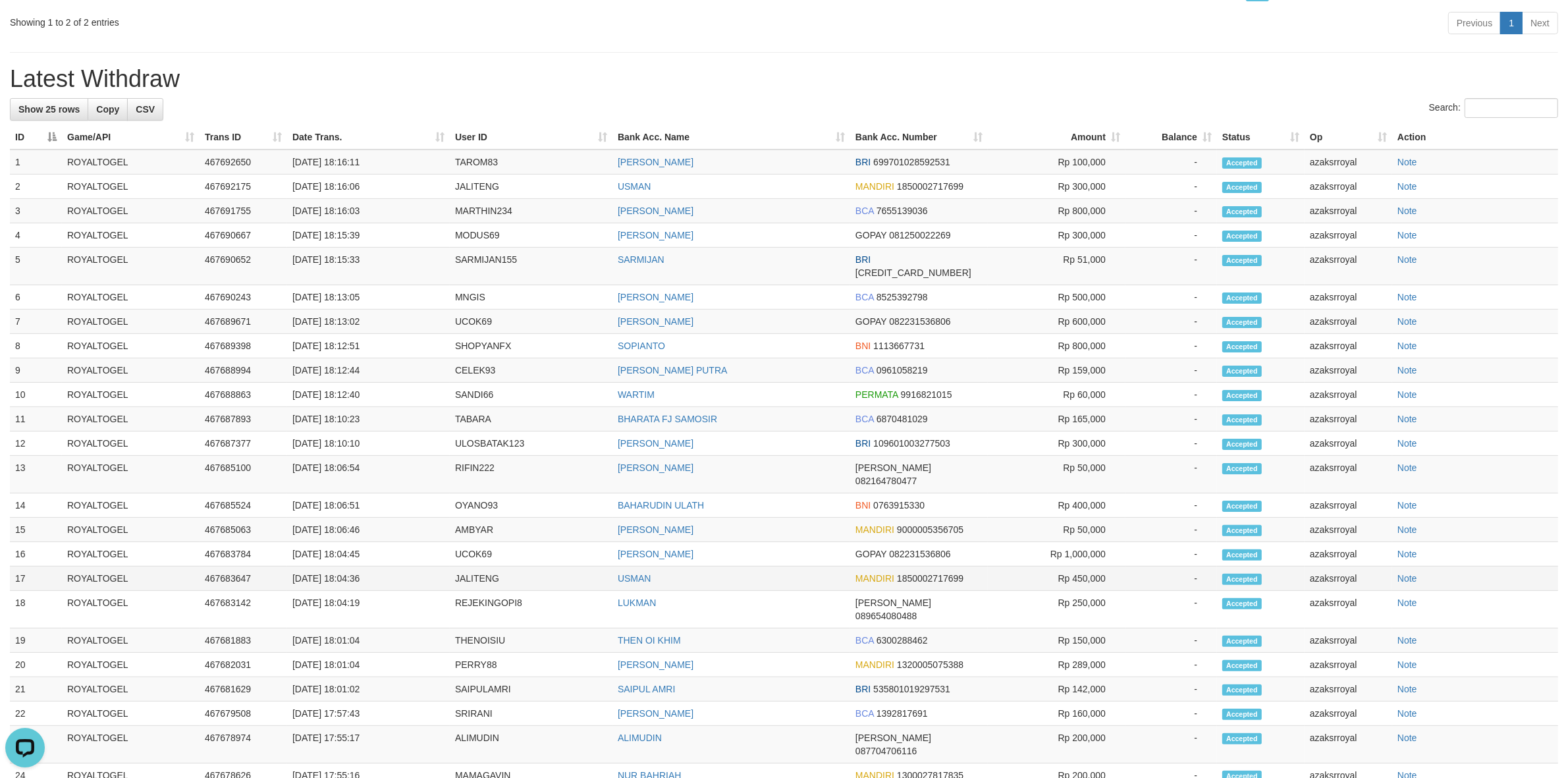
scroll to position [173, 0]
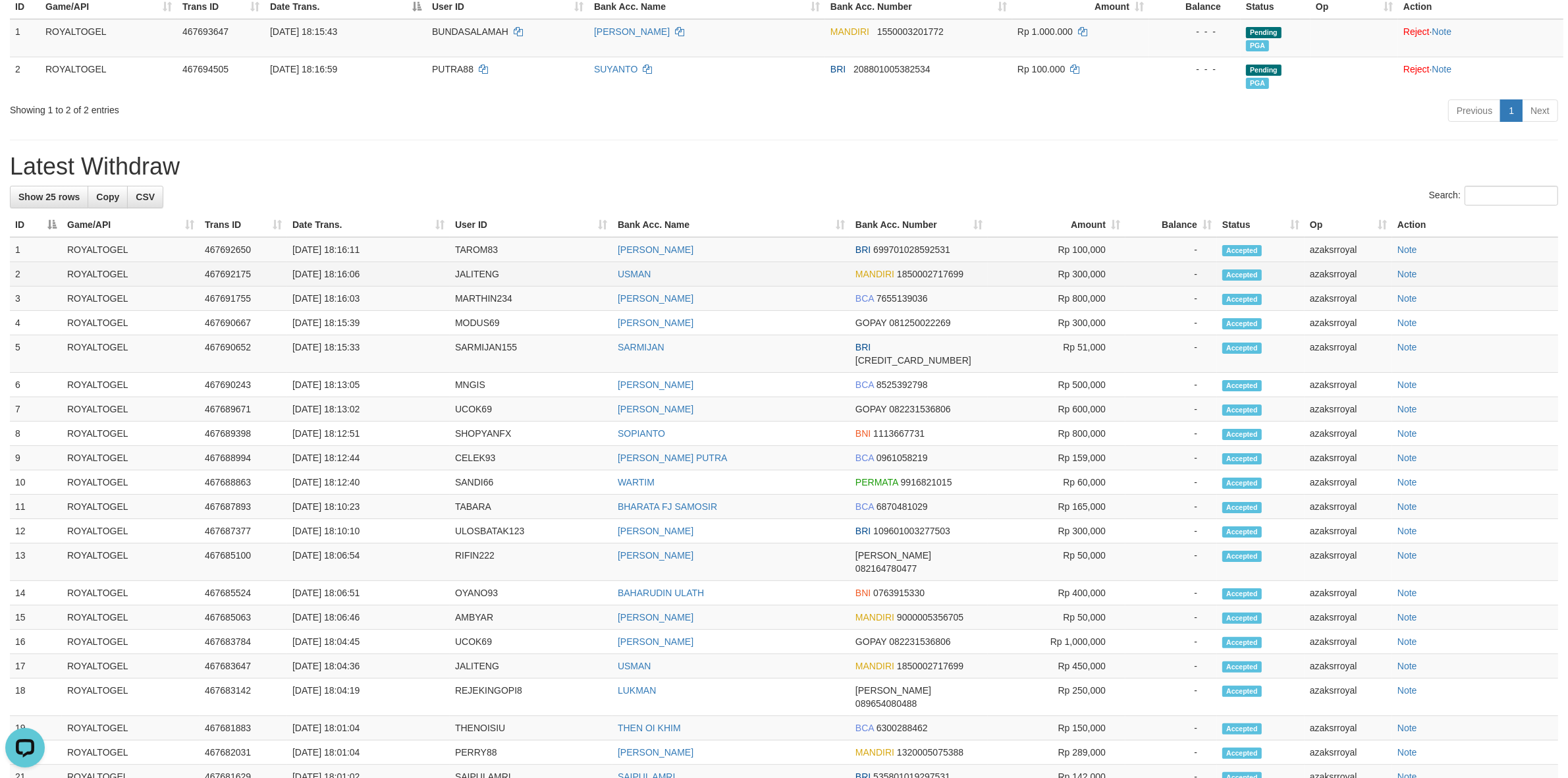
click at [346, 273] on td "[DATE] 18:16:06" at bounding box center [369, 274] width 162 height 25
copy td "18:16:06"
drag, startPoint x: 346, startPoint y: 273, endPoint x: 402, endPoint y: 270, distance: 56.1
click at [396, 270] on td "[DATE] 18:16:06" at bounding box center [369, 274] width 162 height 25
click at [341, 249] on td "[DATE] 18:16:11" at bounding box center [369, 249] width 162 height 25
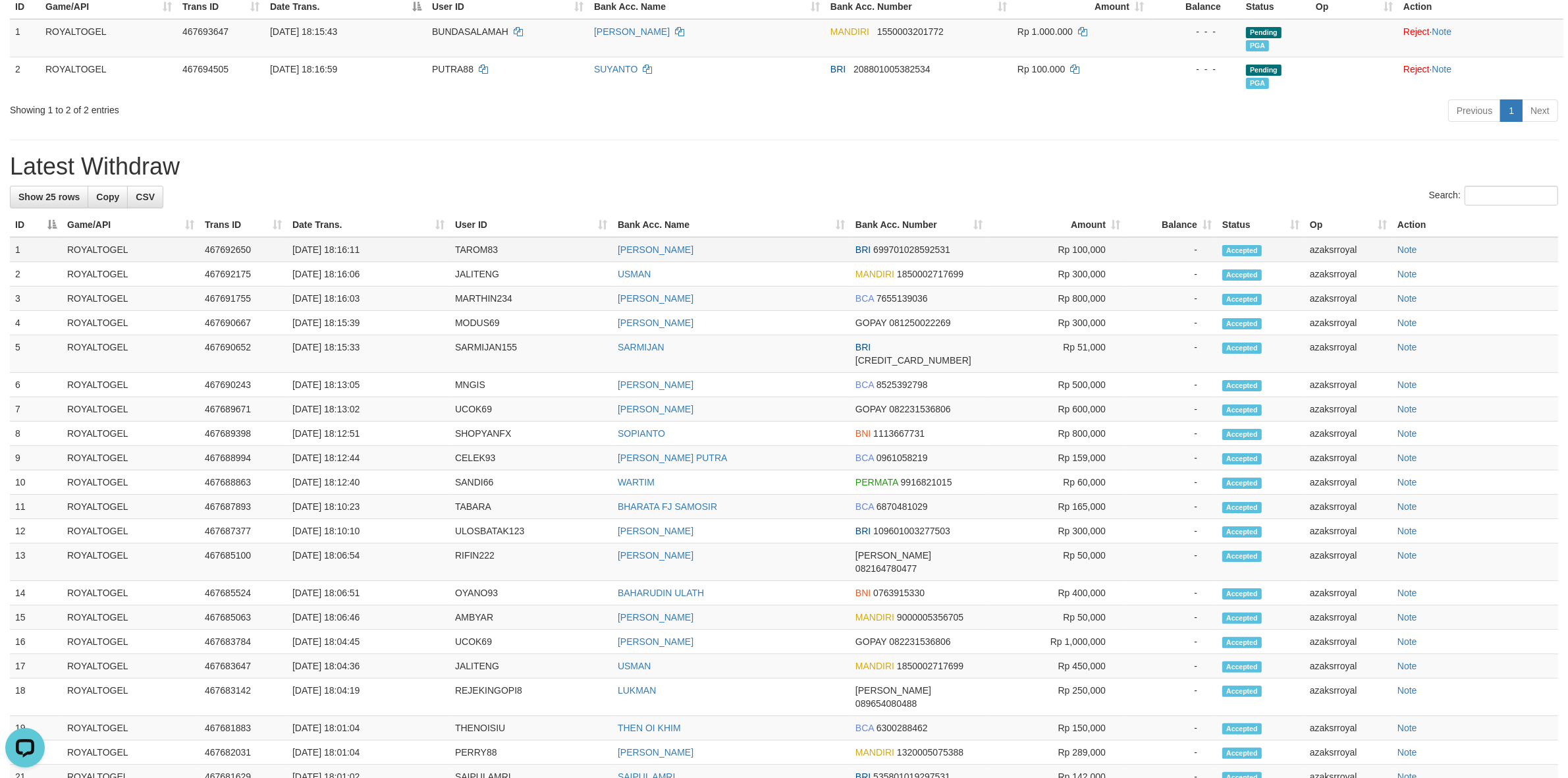
copy td "18:16:11"
drag, startPoint x: 341, startPoint y: 249, endPoint x: 394, endPoint y: 248, distance: 53.0
click at [387, 257] on td "[DATE] 18:16:11" at bounding box center [369, 249] width 162 height 25
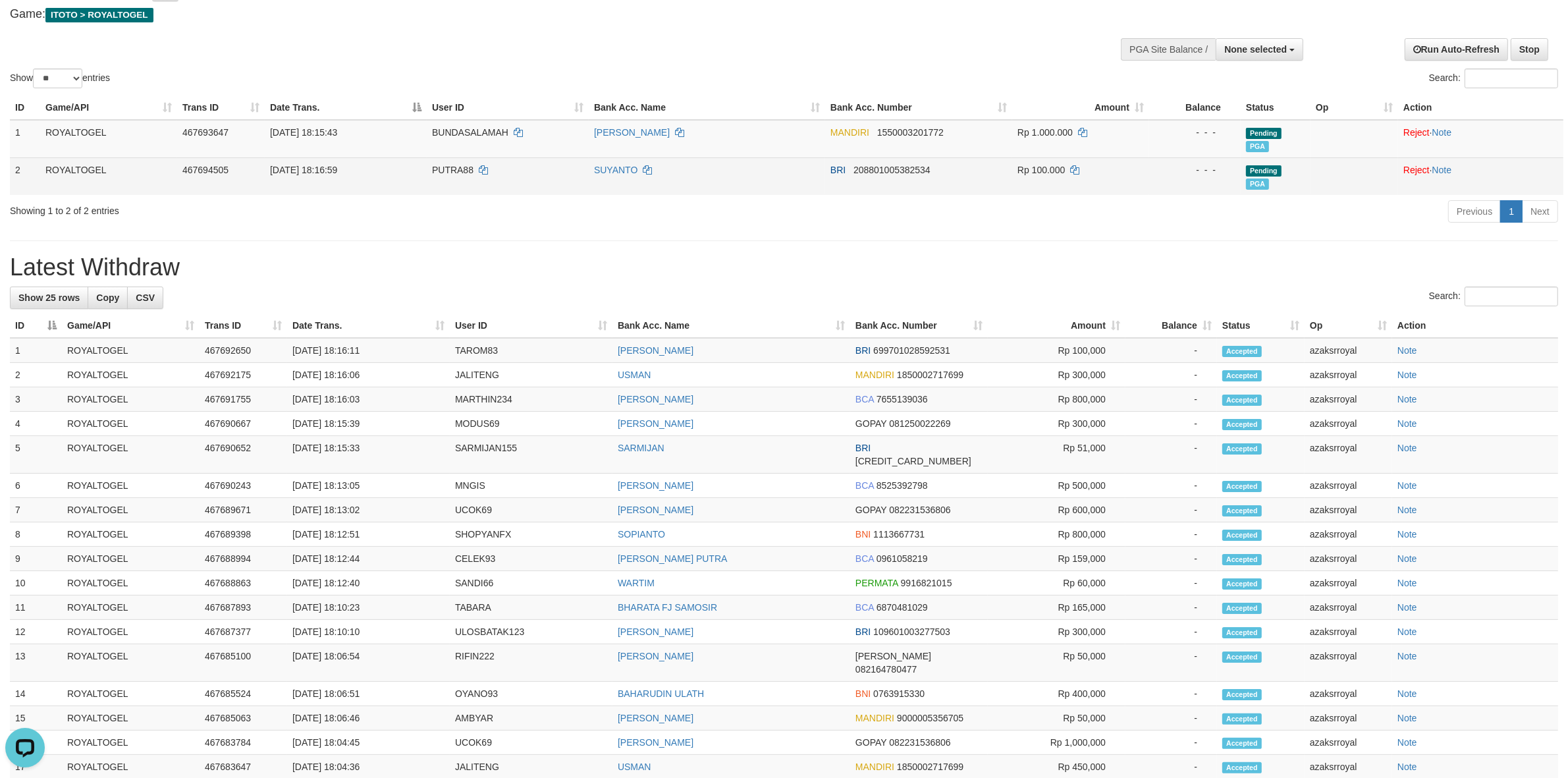
scroll to position [0, 0]
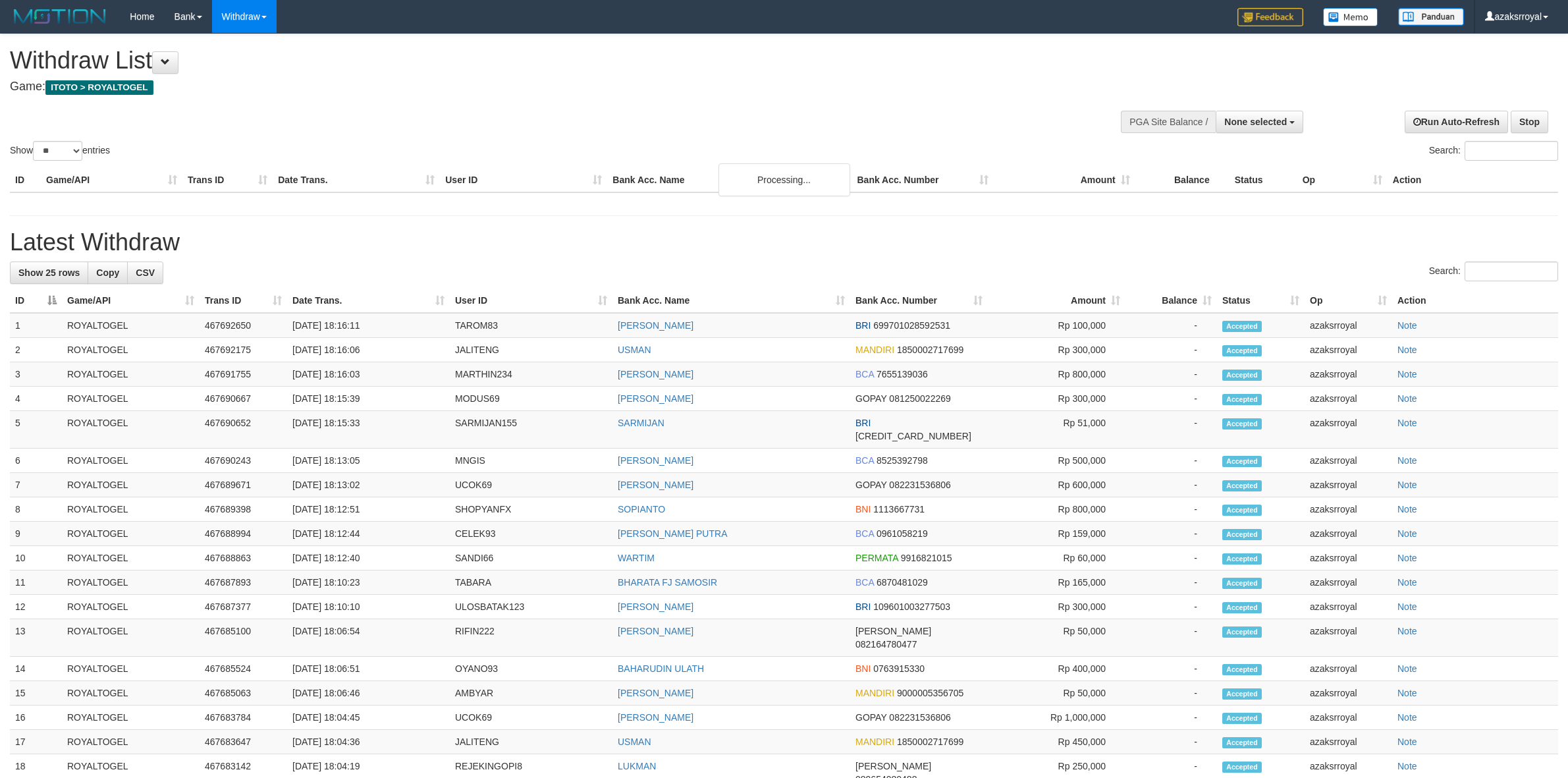
select select
select select "**"
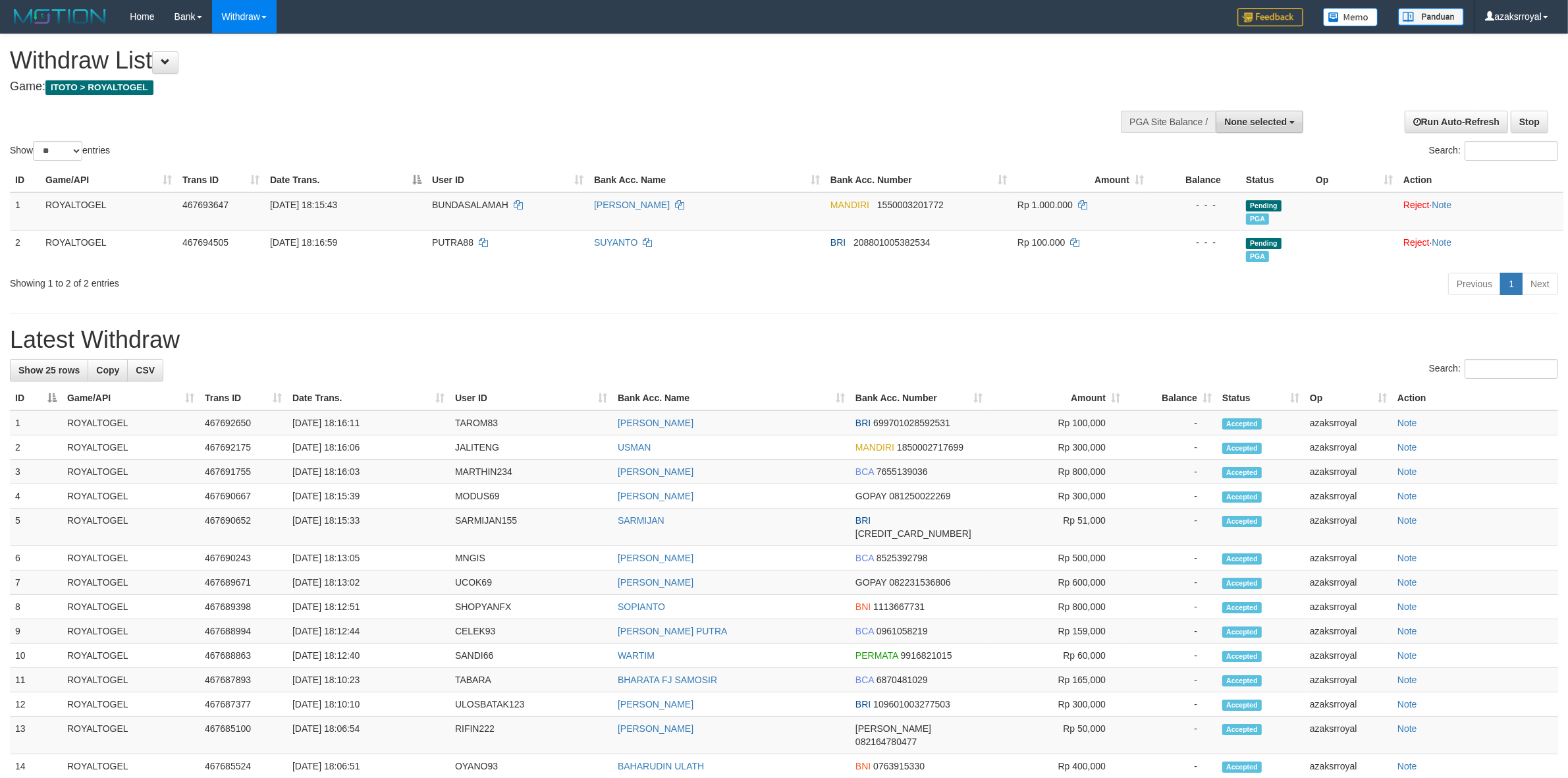
click at [1262, 125] on span "None selected" at bounding box center [1255, 121] width 63 height 11
click at [1233, 193] on label "[ITOTO] ROYALTOGEL" at bounding box center [1235, 188] width 136 height 17
select select "***"
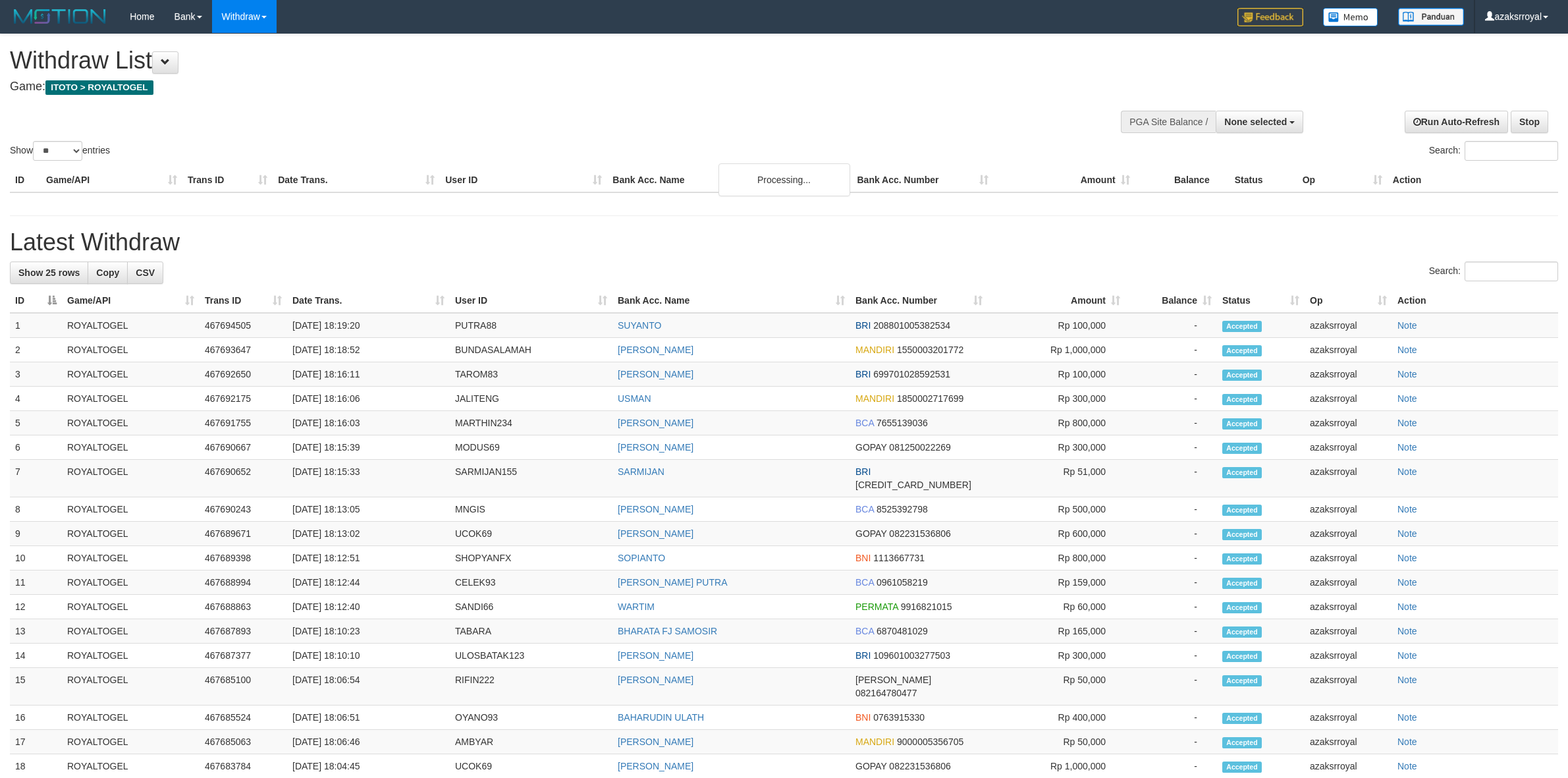
select select
select select "**"
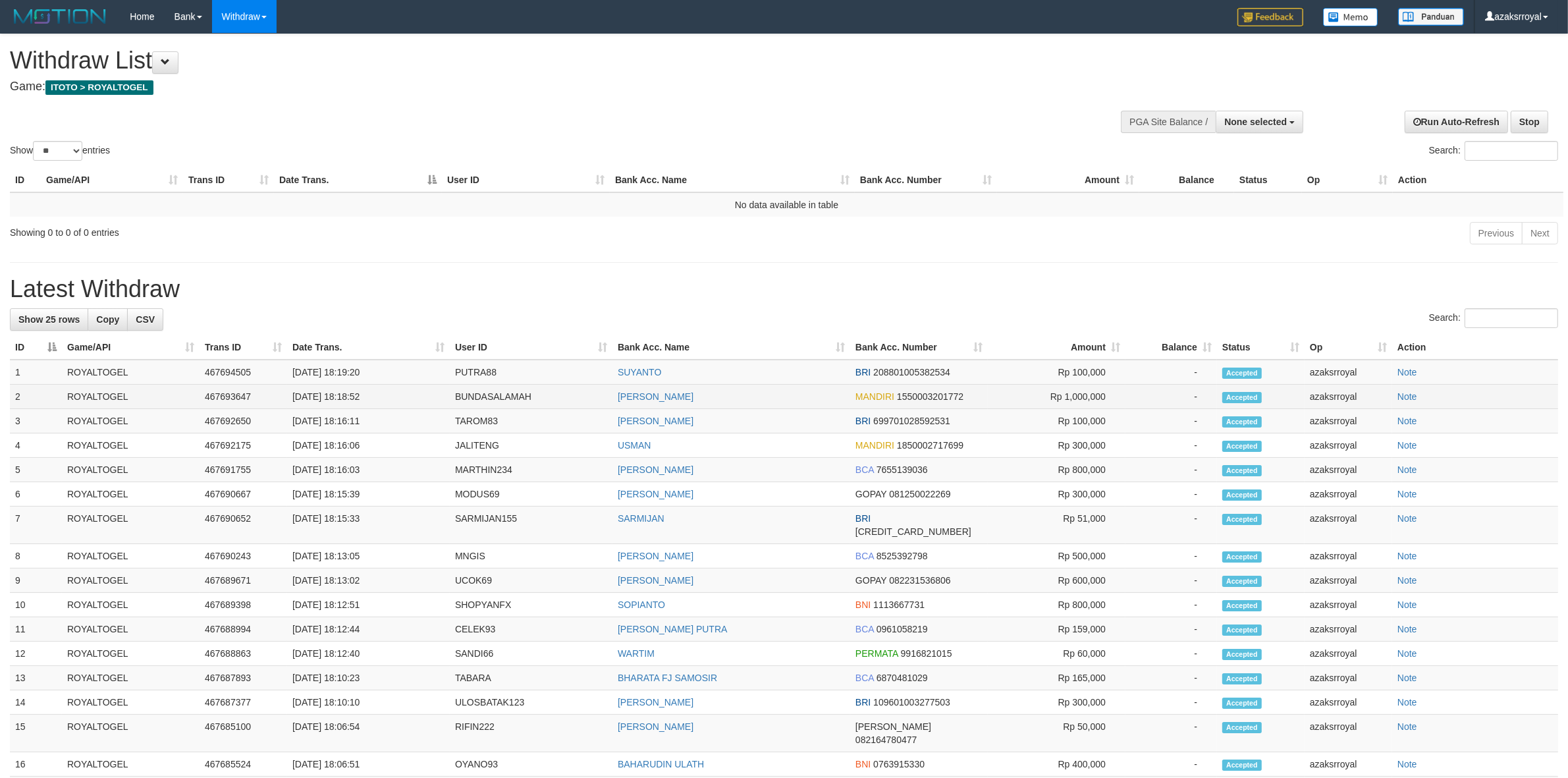
click at [347, 397] on td "[DATE] 18:18:52" at bounding box center [369, 397] width 162 height 25
copy td "18:18:52"
drag, startPoint x: 347, startPoint y: 397, endPoint x: 390, endPoint y: 400, distance: 43.1
click at [390, 400] on td "[DATE] 18:18:52" at bounding box center [369, 397] width 162 height 25
click at [345, 369] on td "[DATE] 18:19:20" at bounding box center [369, 371] width 162 height 25
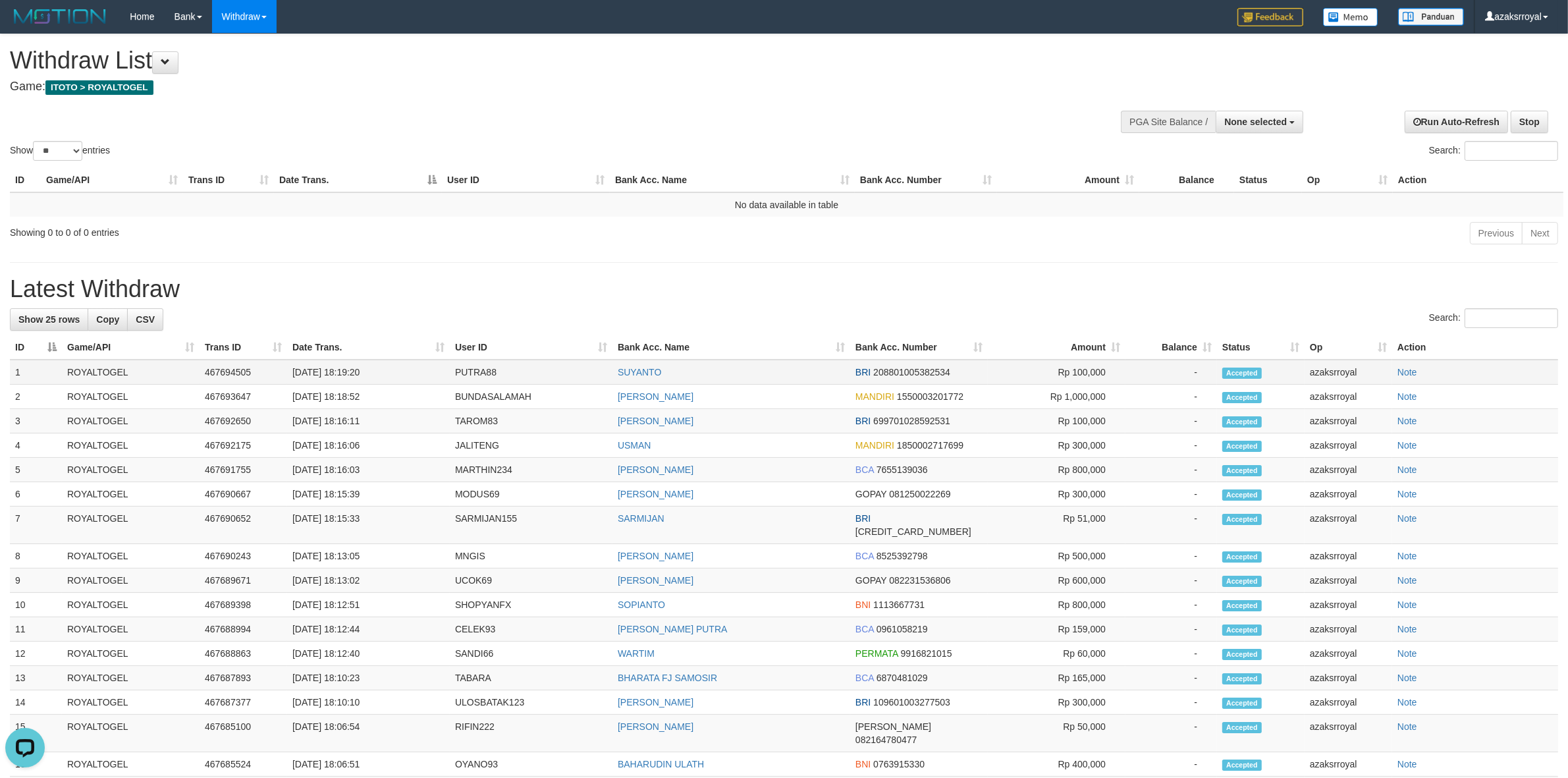
copy td "18:19:20"
drag, startPoint x: 345, startPoint y: 369, endPoint x: 397, endPoint y: 369, distance: 52.0
click at [397, 369] on td "[DATE] 18:19:20" at bounding box center [369, 371] width 162 height 25
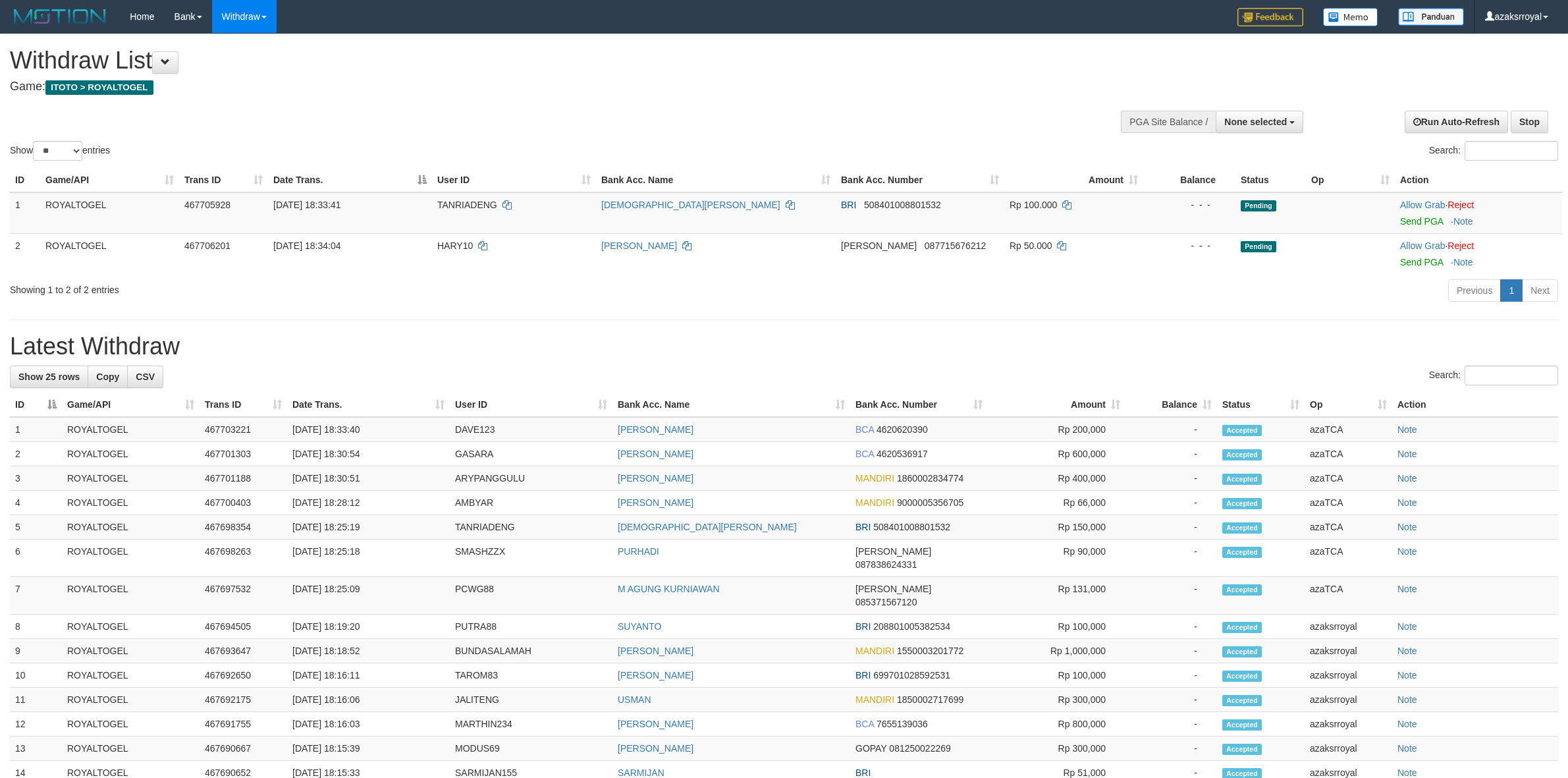
select select
select select "**"
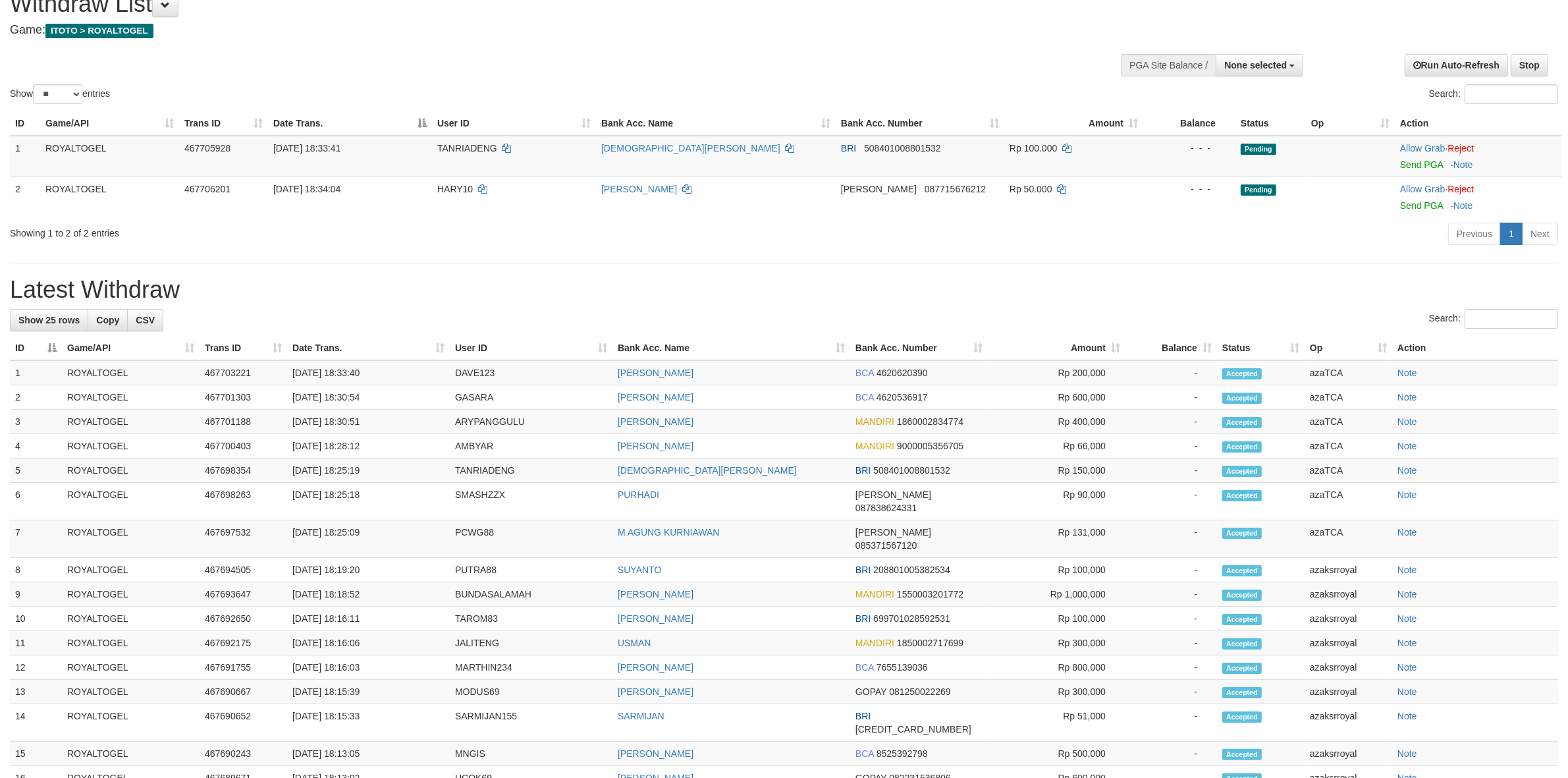
click at [1423, 219] on div "ID Game/API Trans ID Date Trans. User ID Bank Acc. Name Bank Acc. Number Amount…" at bounding box center [784, 164] width 1568 height 114
click at [1419, 169] on link "Send PGA" at bounding box center [1421, 164] width 43 height 11
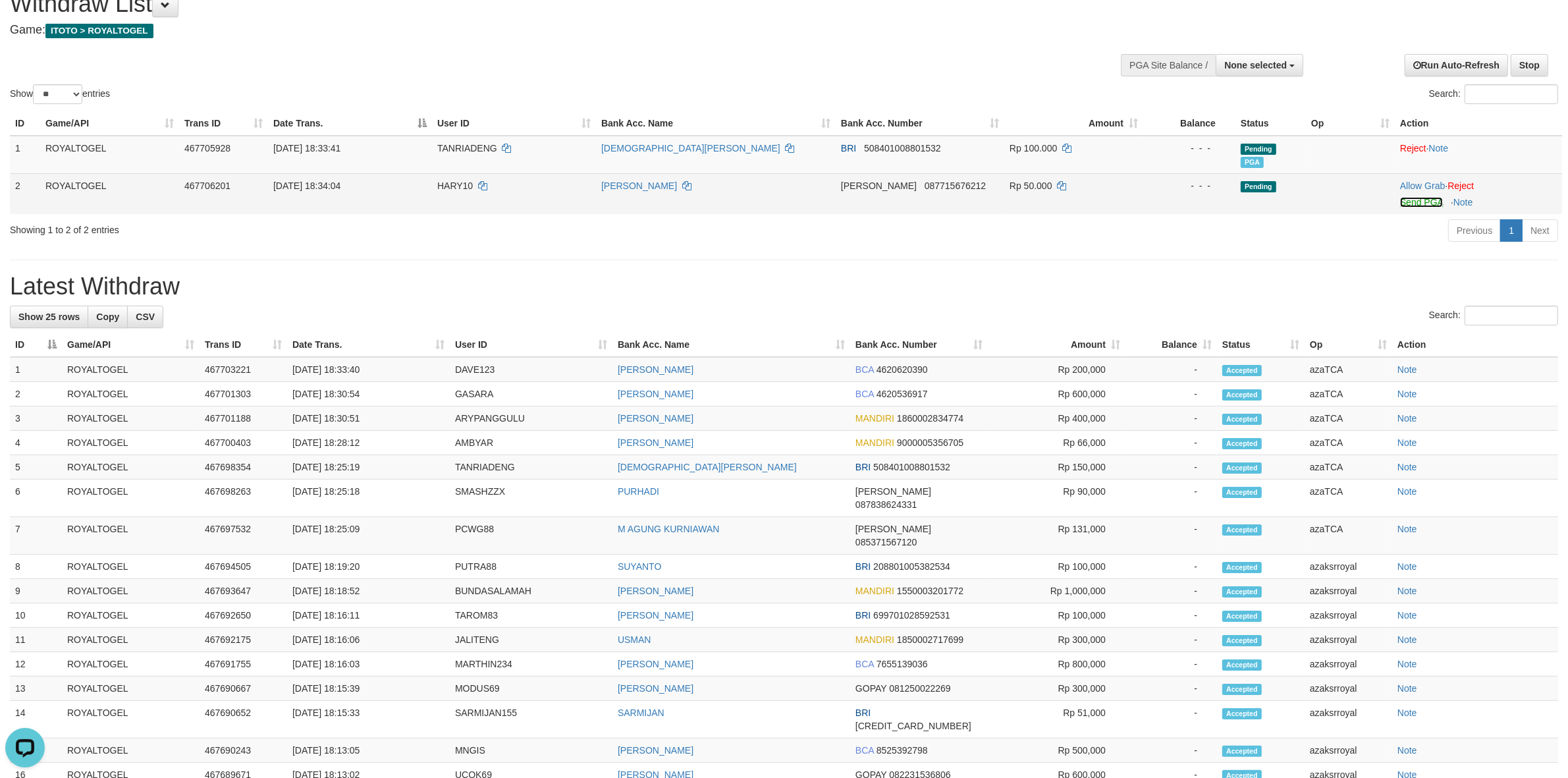
click at [1413, 199] on link "Send PGA" at bounding box center [1421, 202] width 43 height 11
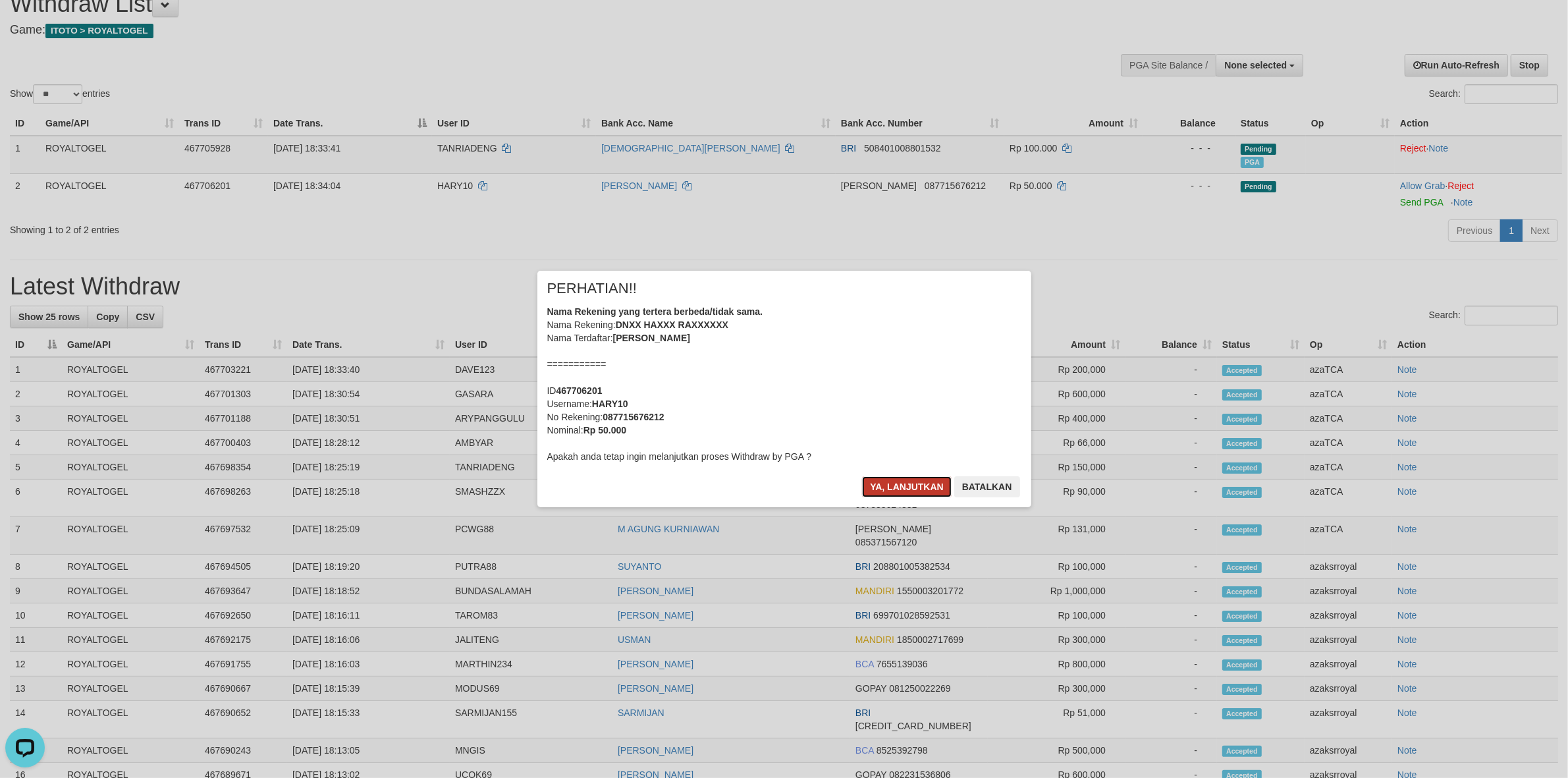
click at [892, 484] on button "Ya, lanjutkan" at bounding box center [906, 486] width 90 height 21
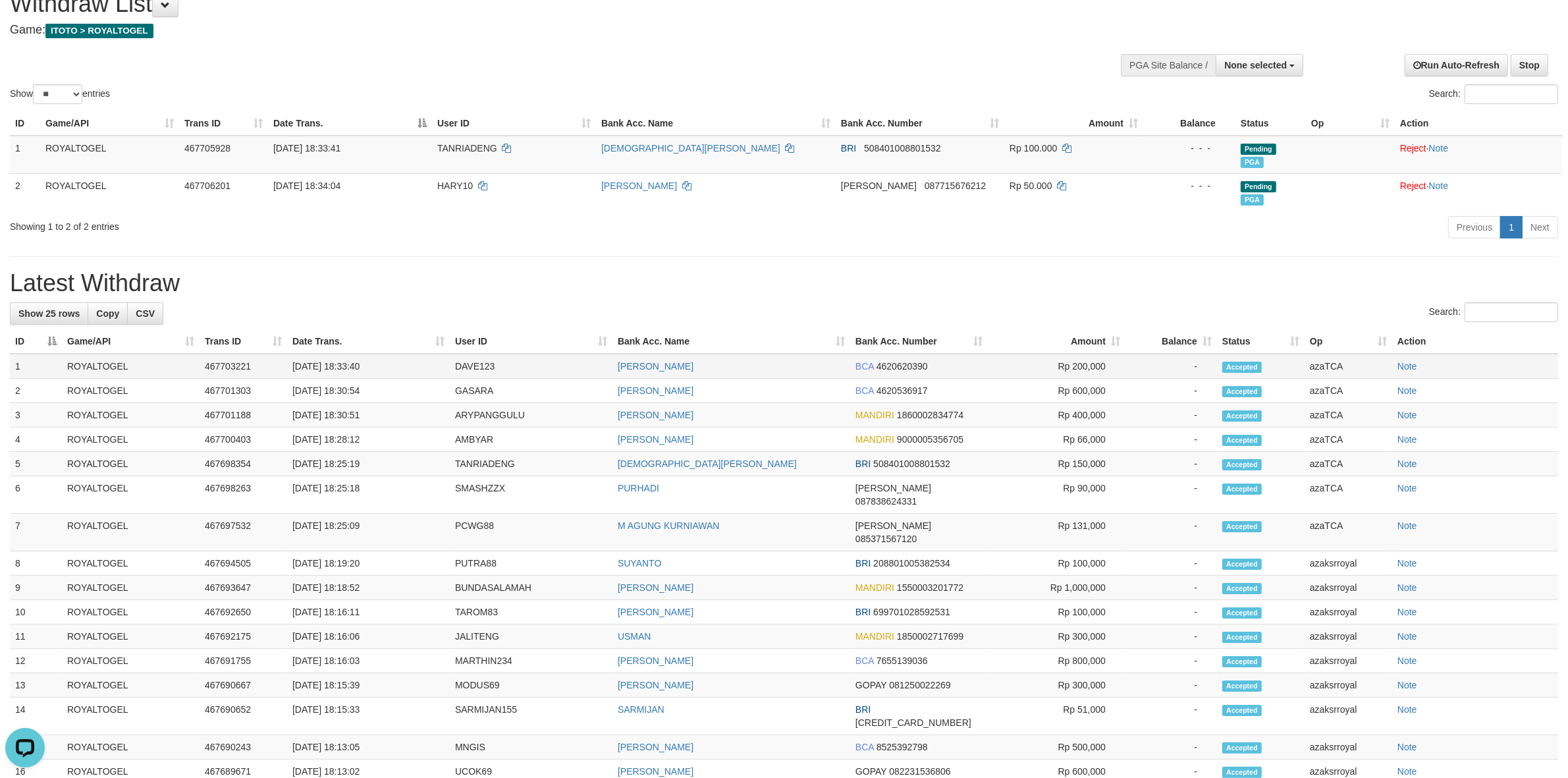
click at [347, 367] on td "[DATE] 18:33:40" at bounding box center [369, 366] width 162 height 25
copy td "18:33:40"
drag, startPoint x: 347, startPoint y: 367, endPoint x: 380, endPoint y: 367, distance: 33.0
click at [380, 367] on td "[DATE] 18:33:40" at bounding box center [369, 366] width 162 height 25
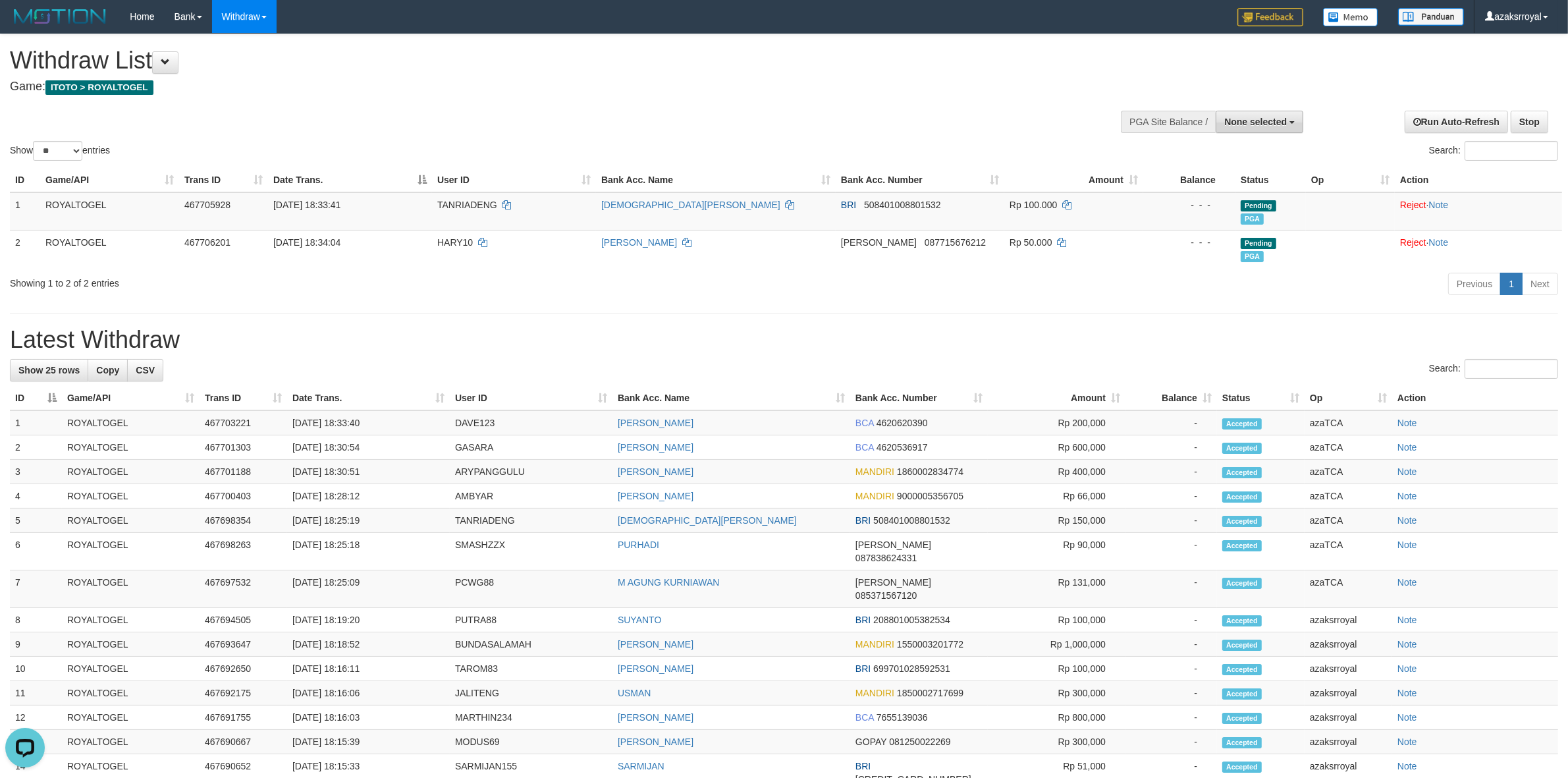
click at [1245, 119] on span "None selected" at bounding box center [1255, 121] width 63 height 11
click at [1239, 190] on label "[ITOTO] ROYALTOGEL" at bounding box center [1235, 188] width 136 height 17
select select "***"
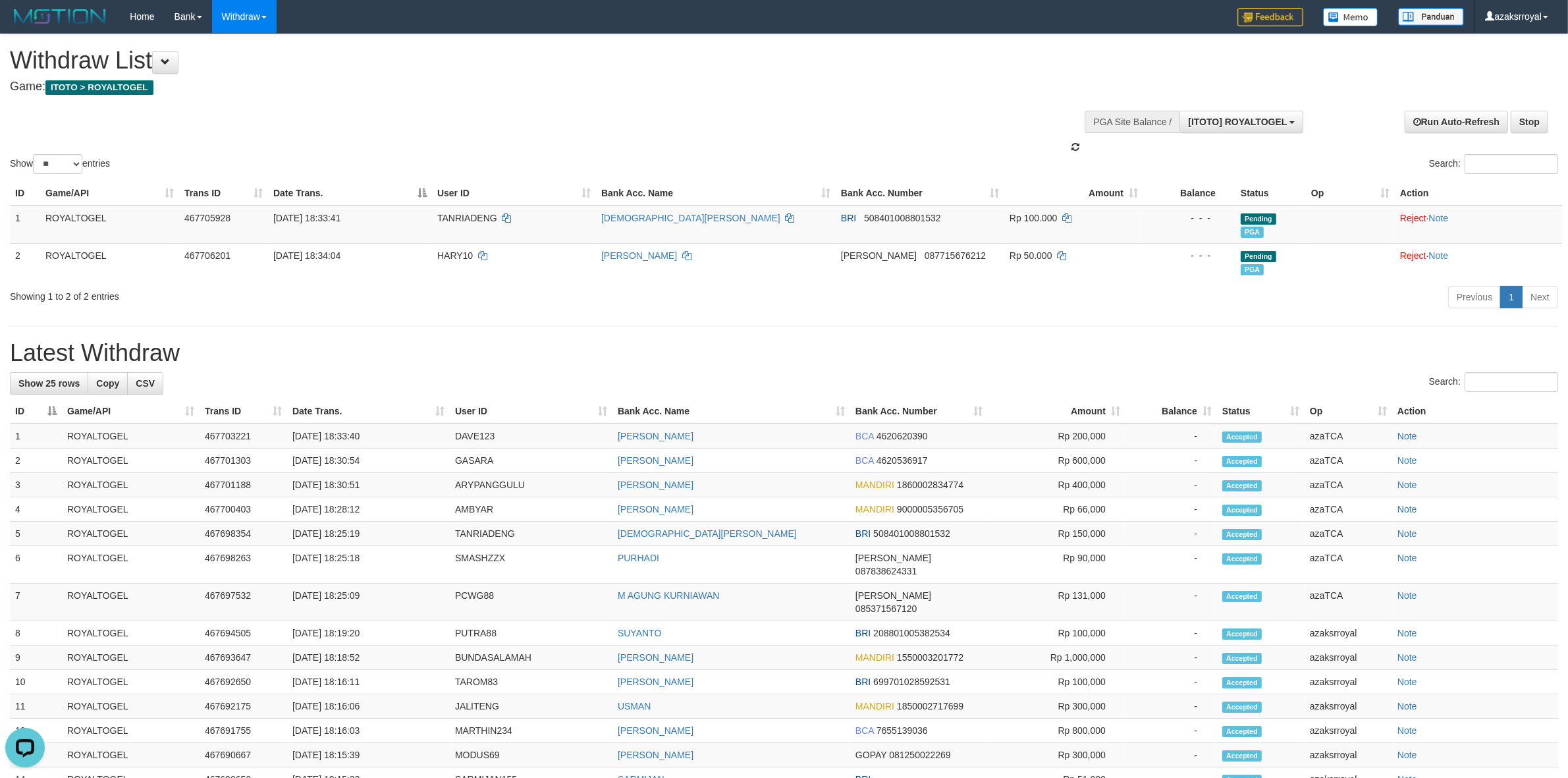
scroll to position [11, 0]
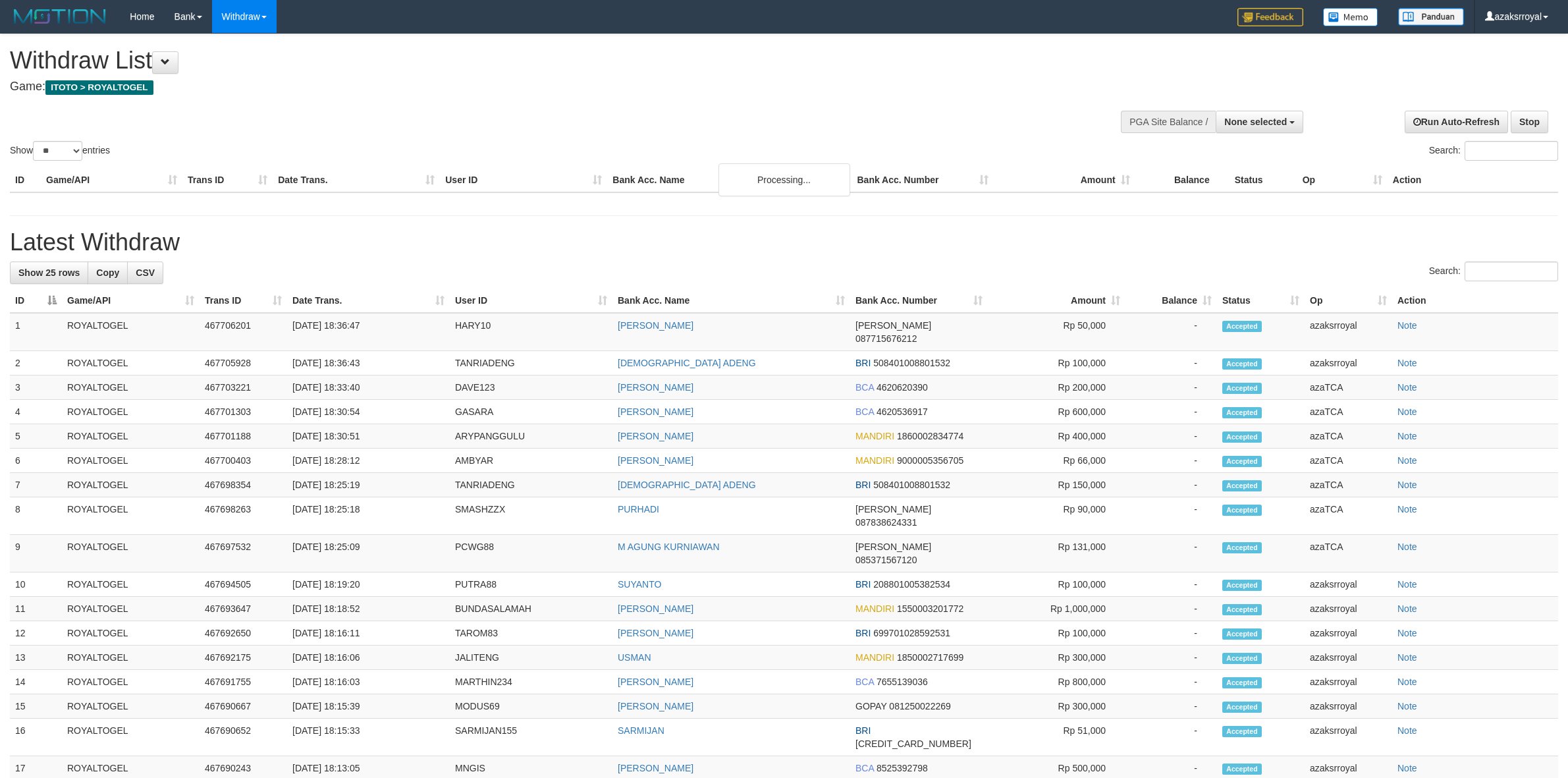
select select
select select "**"
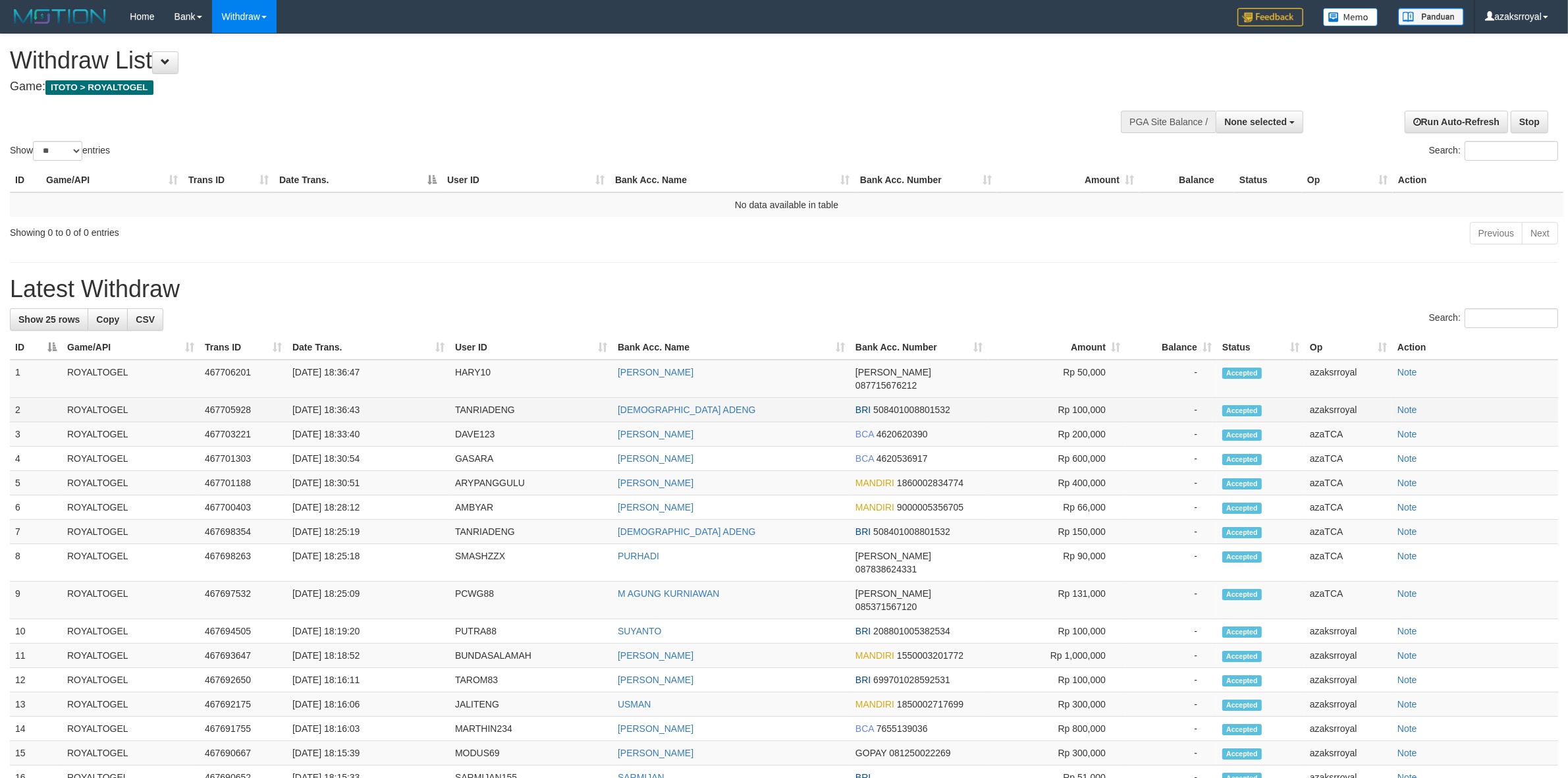
click at [342, 400] on td "[DATE] 18:36:43" at bounding box center [369, 409] width 162 height 25
copy td "18:36:43"
drag, startPoint x: 342, startPoint y: 400, endPoint x: 390, endPoint y: 400, distance: 48.0
click at [390, 400] on td "[DATE] 18:36:43" at bounding box center [369, 409] width 162 height 25
click at [345, 374] on td "[DATE] 18:36:47" at bounding box center [369, 378] width 162 height 38
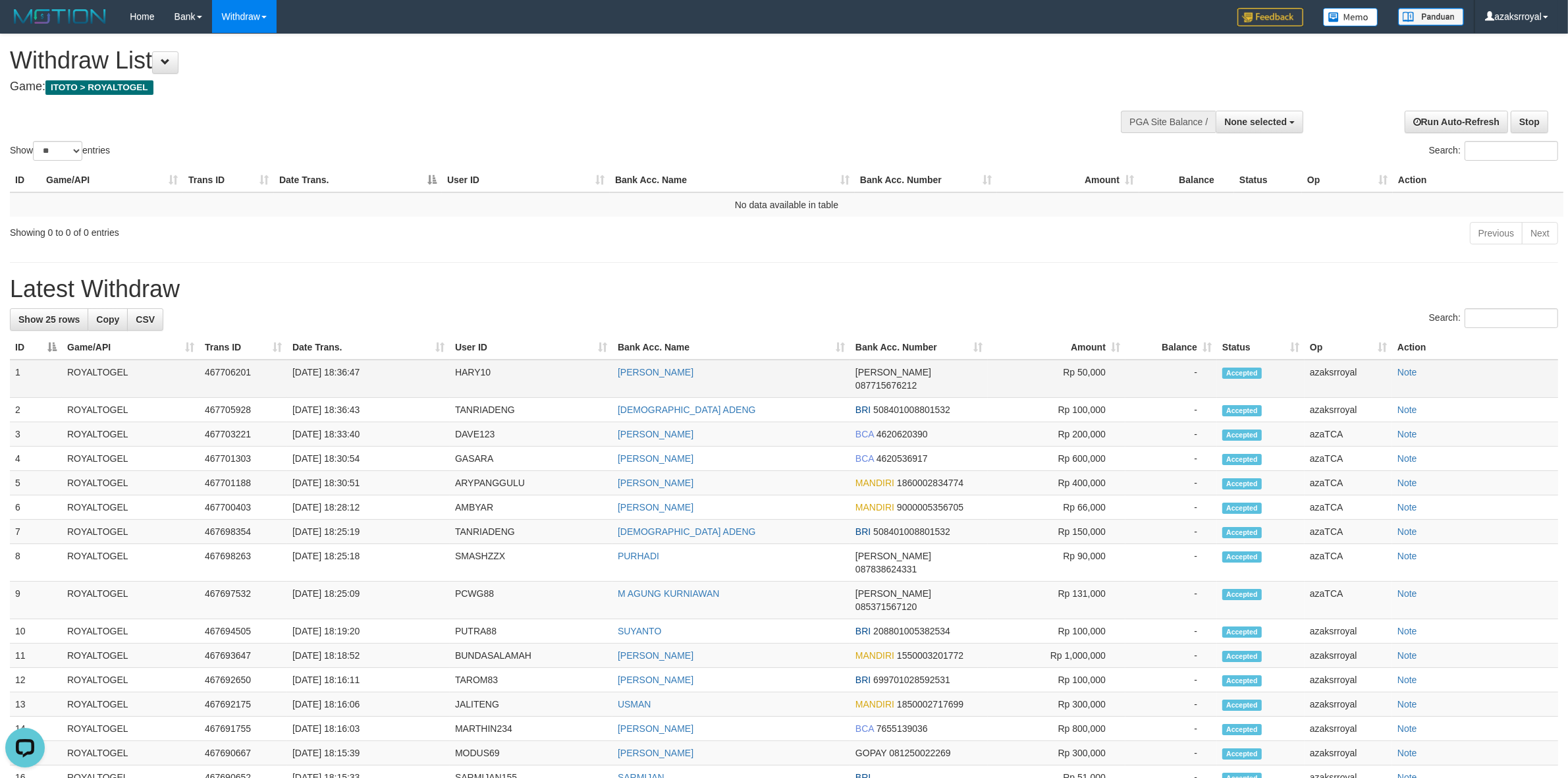
copy td "18:36:47"
drag, startPoint x: 345, startPoint y: 374, endPoint x: 373, endPoint y: 364, distance: 29.7
click at [373, 364] on td "[DATE] 18:36:47" at bounding box center [369, 378] width 162 height 38
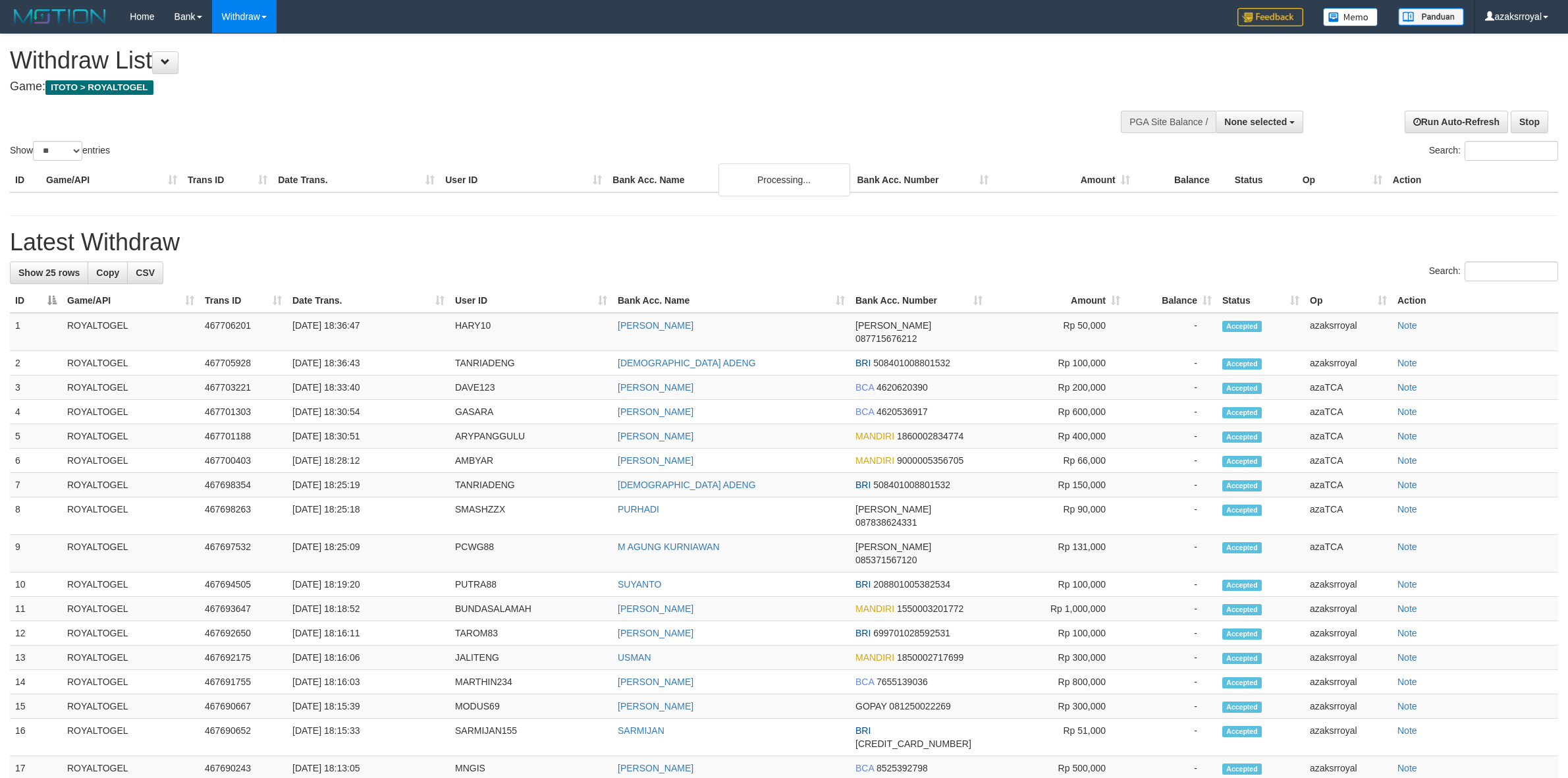
select select
select select "**"
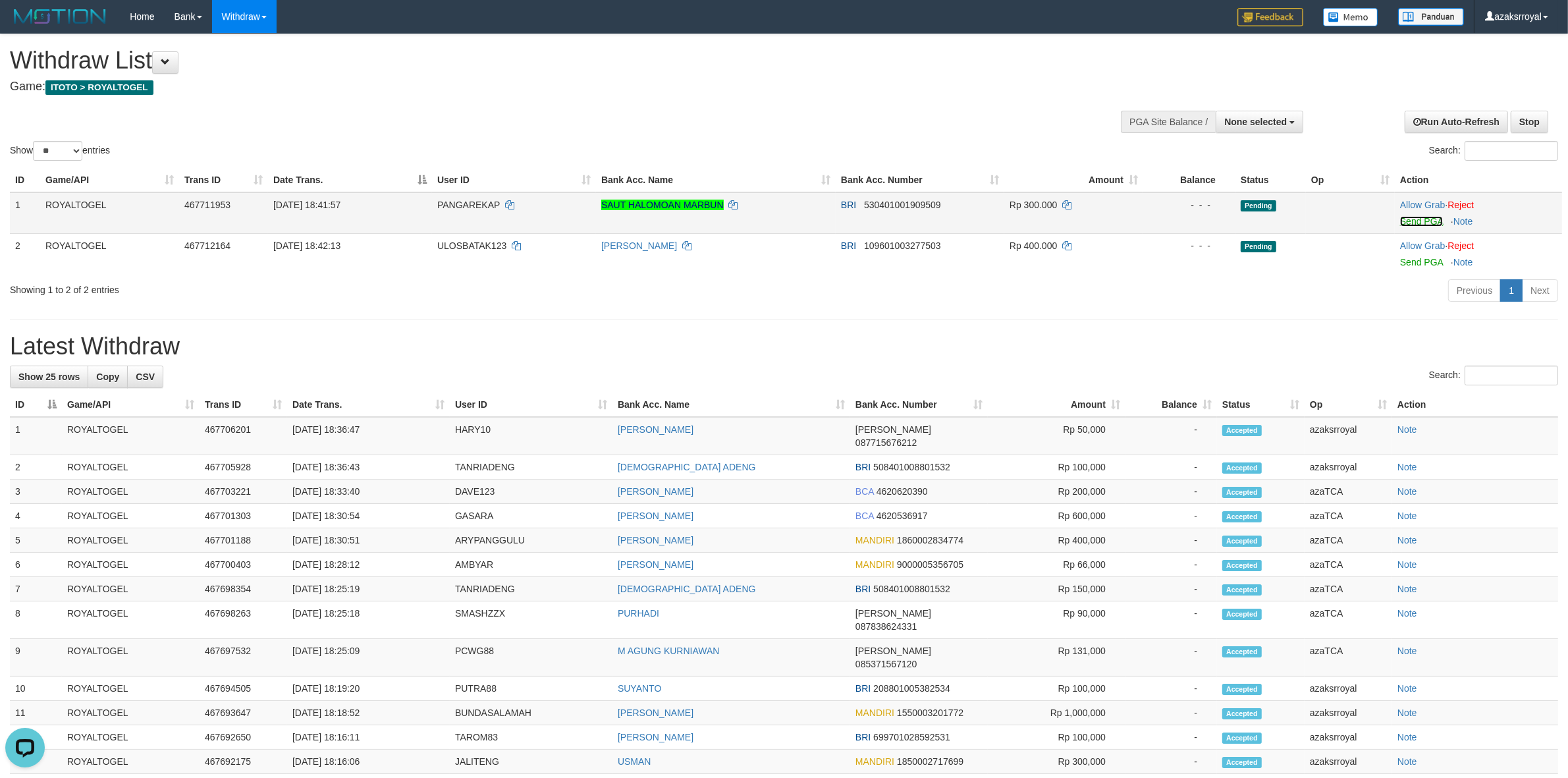
drag, startPoint x: 1423, startPoint y: 219, endPoint x: 856, endPoint y: 229, distance: 567.1
click at [1423, 219] on link "Send PGA" at bounding box center [1421, 221] width 43 height 11
drag, startPoint x: 1414, startPoint y: 257, endPoint x: 855, endPoint y: 225, distance: 559.9
click at [1414, 257] on link "Send PGA" at bounding box center [1421, 258] width 43 height 11
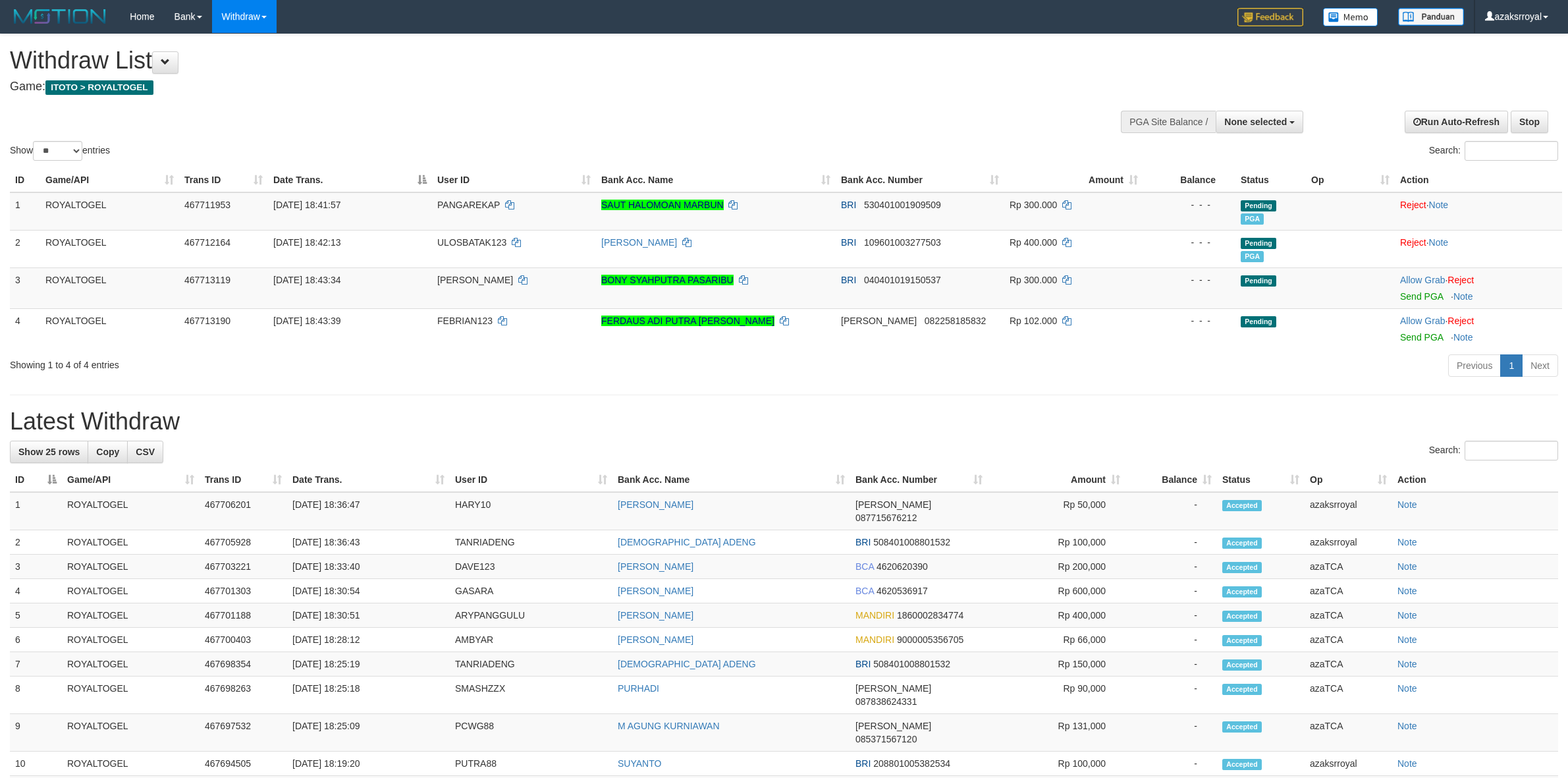
select select
select select "**"
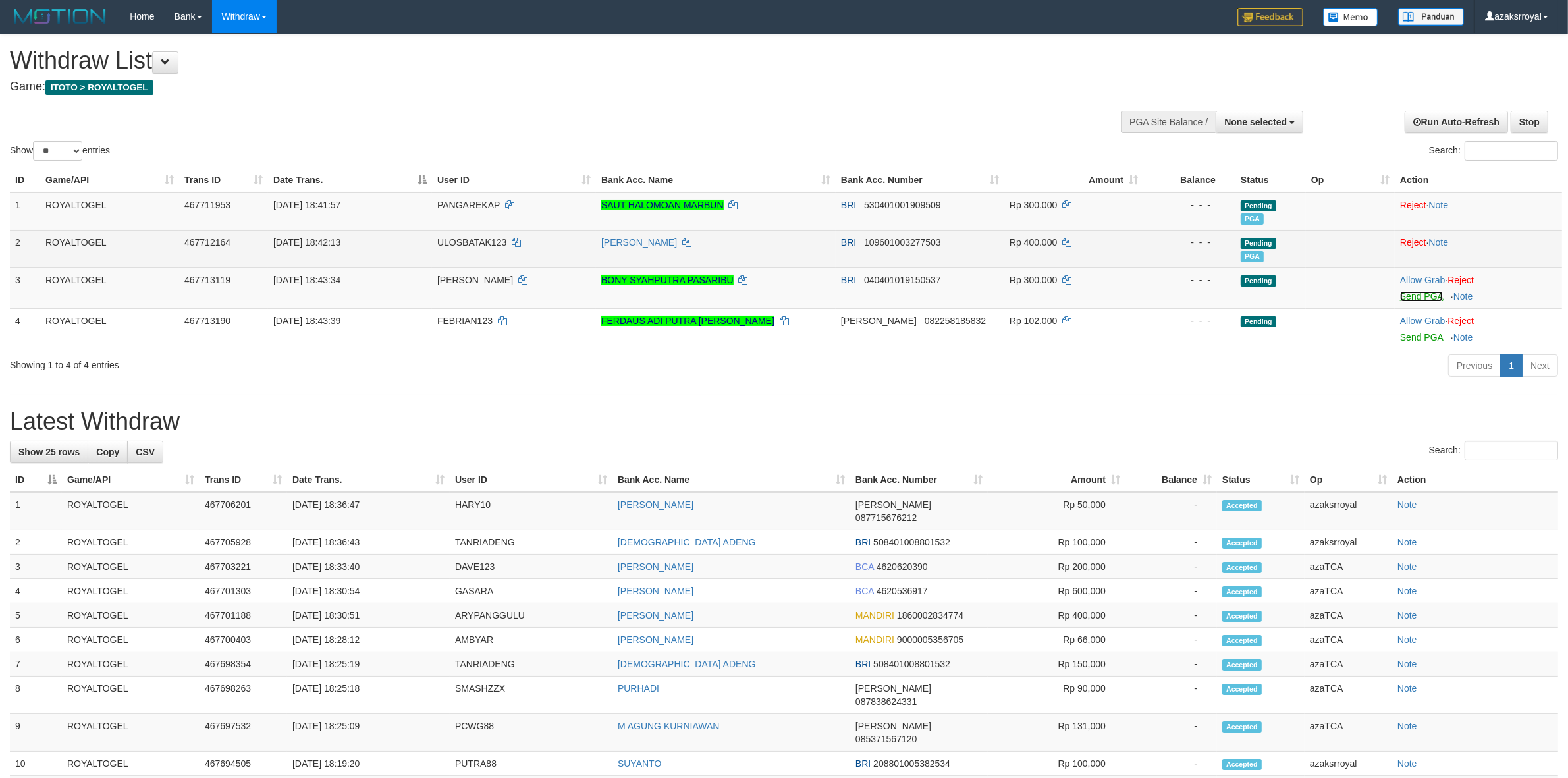
drag, startPoint x: 1409, startPoint y: 295, endPoint x: 863, endPoint y: 235, distance: 549.3
click at [1409, 295] on link "Send PGA" at bounding box center [1421, 296] width 43 height 11
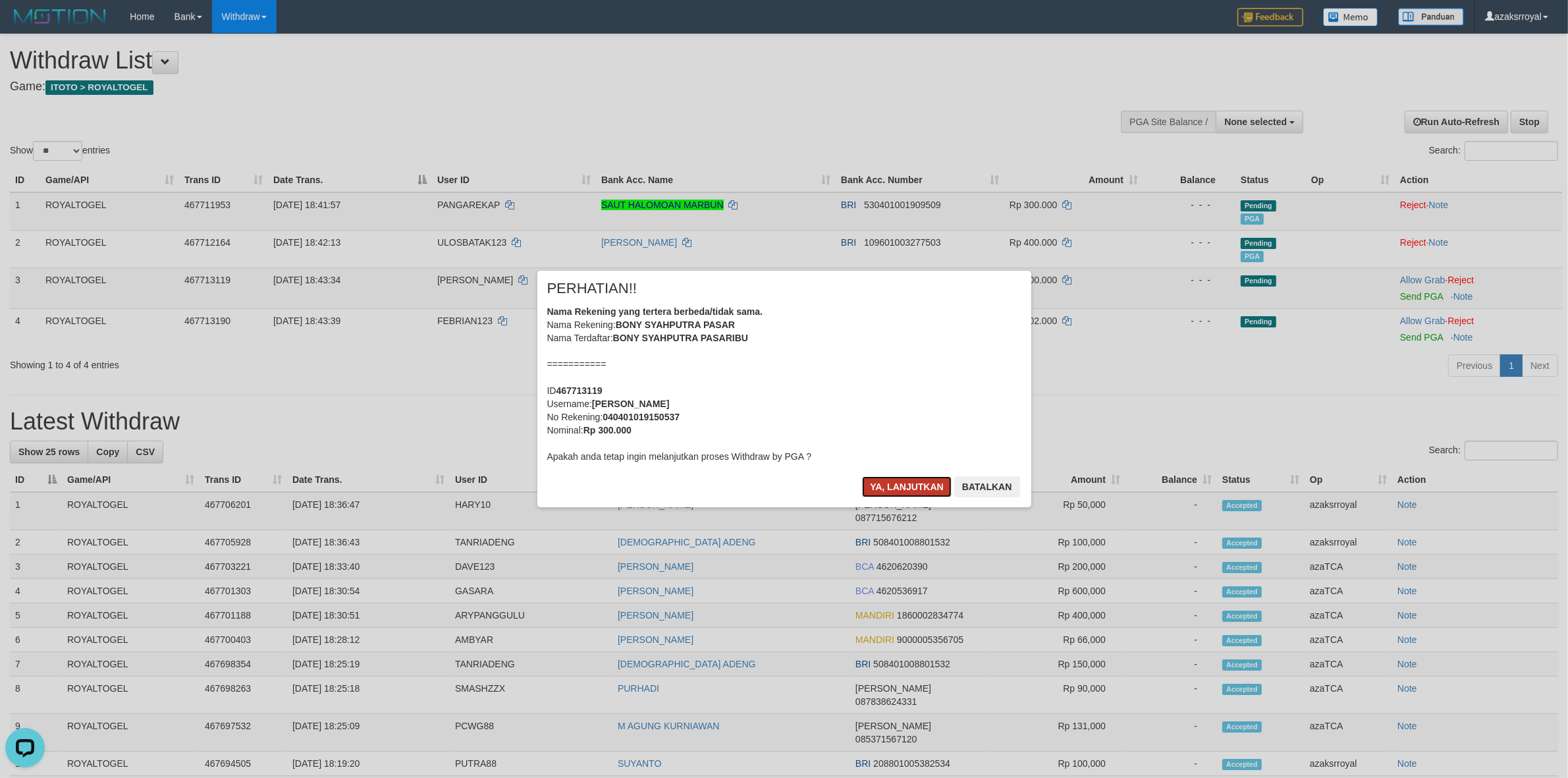
click at [878, 489] on button "Ya, lanjutkan" at bounding box center [906, 486] width 90 height 21
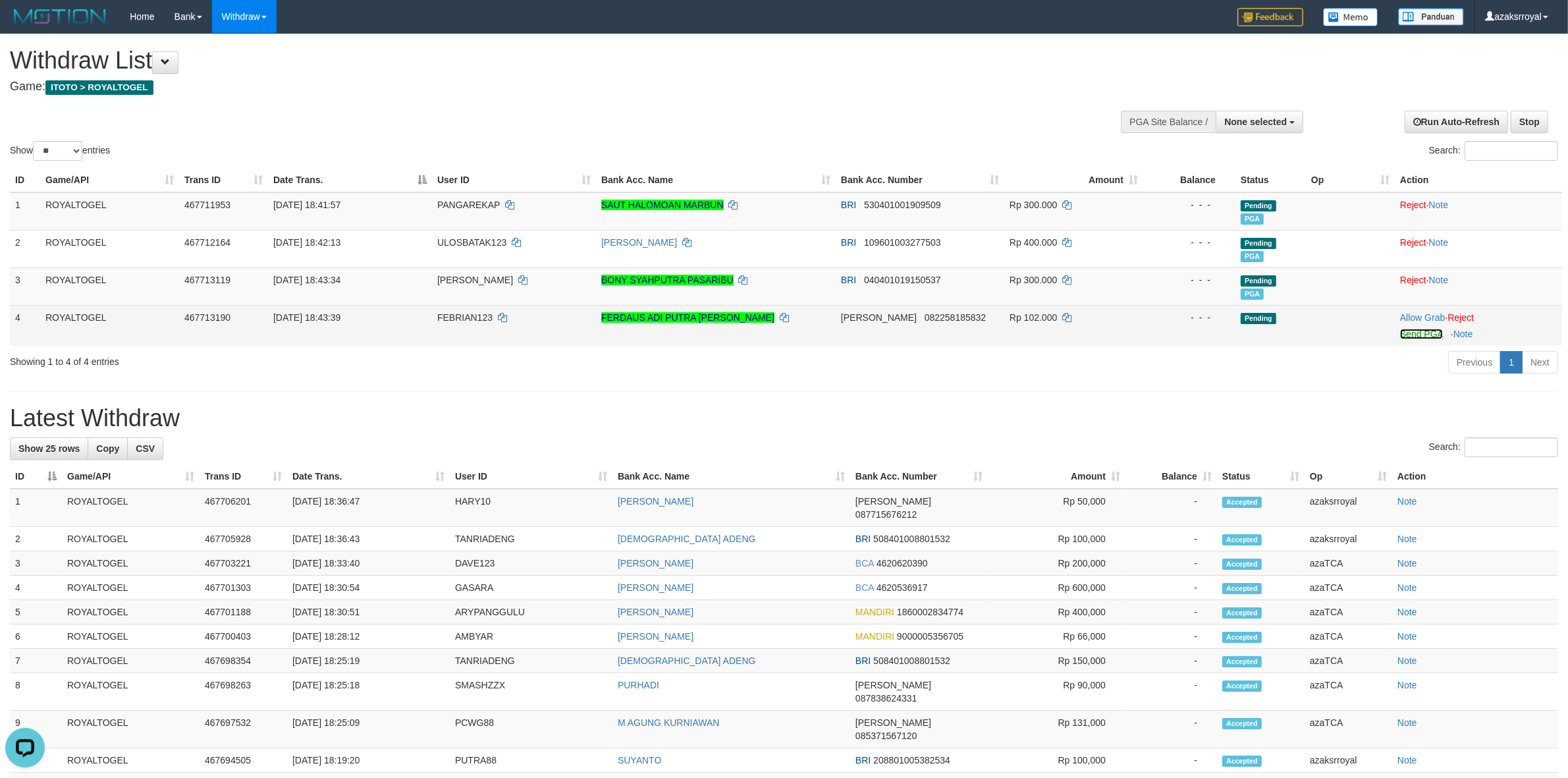
click at [1411, 333] on link "Send PGA" at bounding box center [1421, 333] width 43 height 11
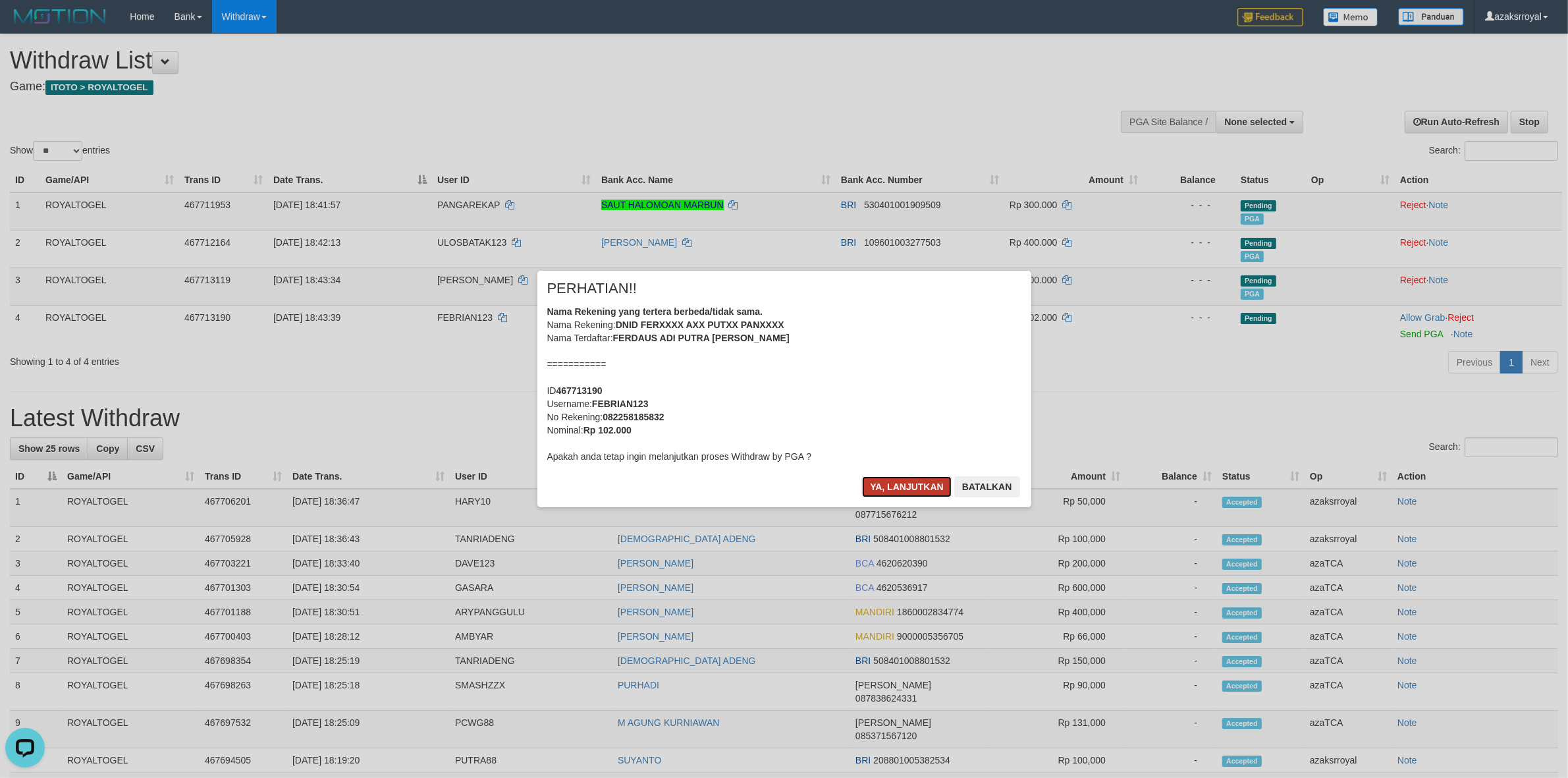
click at [892, 482] on button "Ya, lanjutkan" at bounding box center [906, 486] width 90 height 21
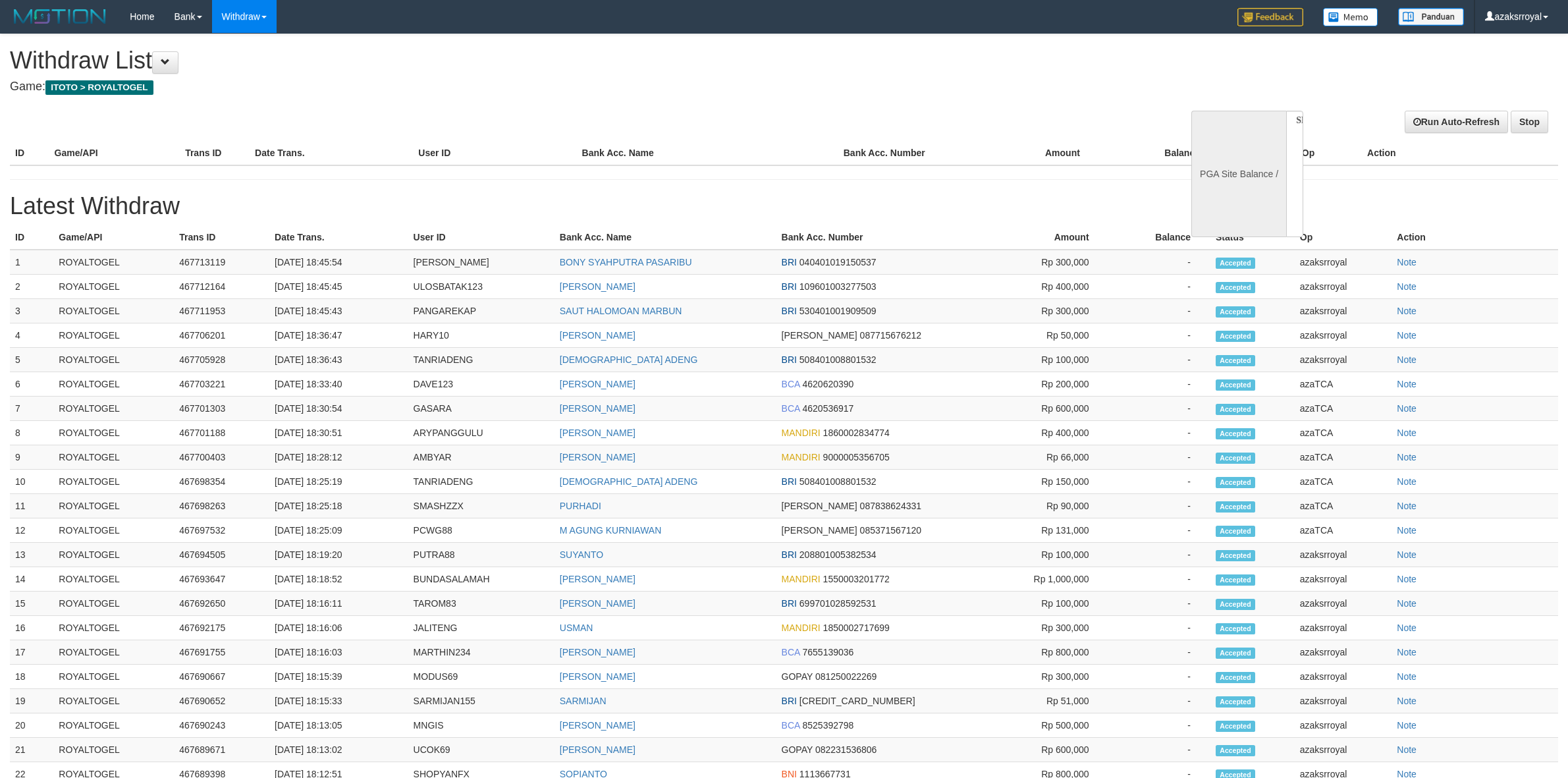
select select
select select "**"
select select
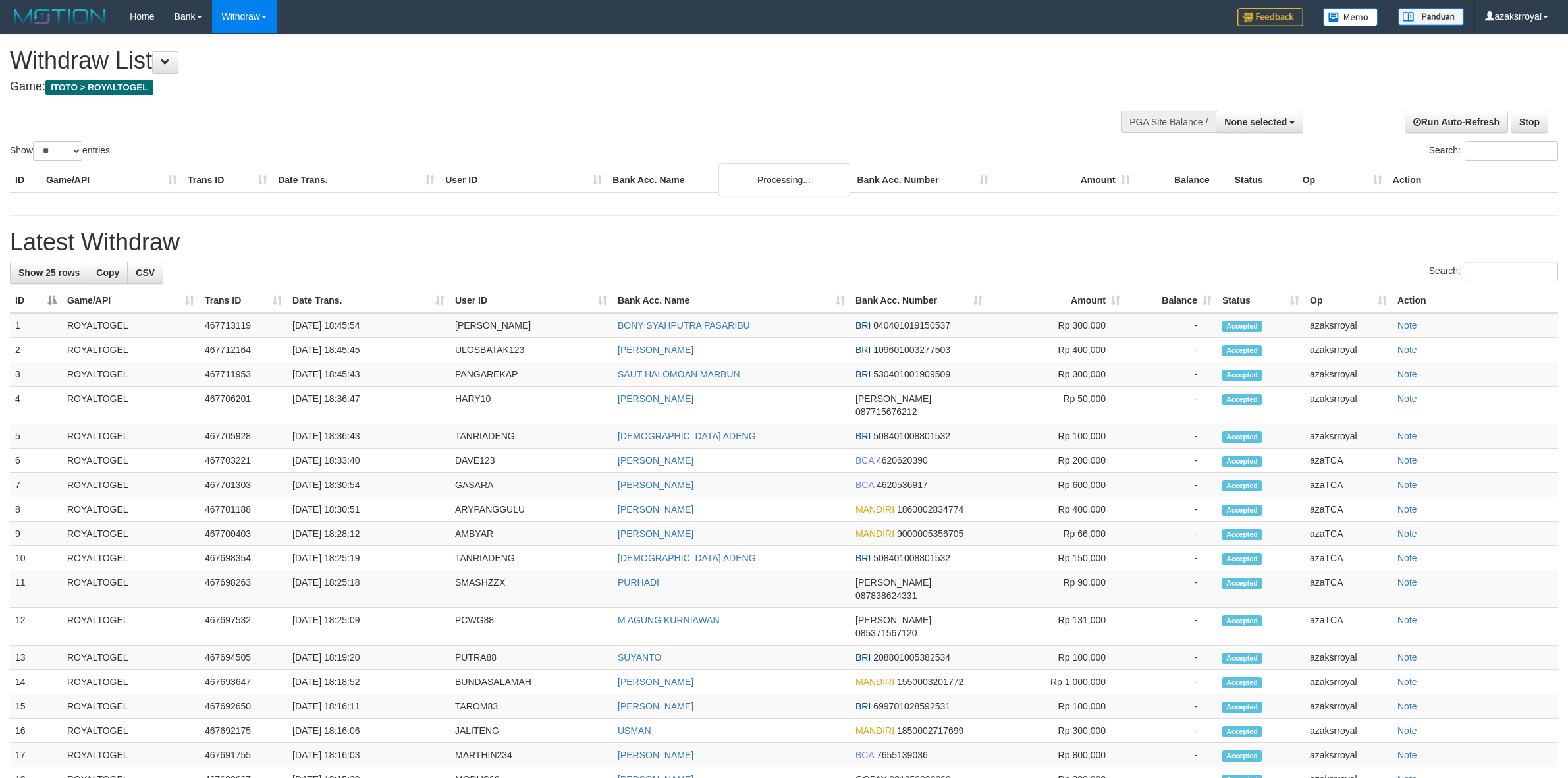
select select
select select "**"
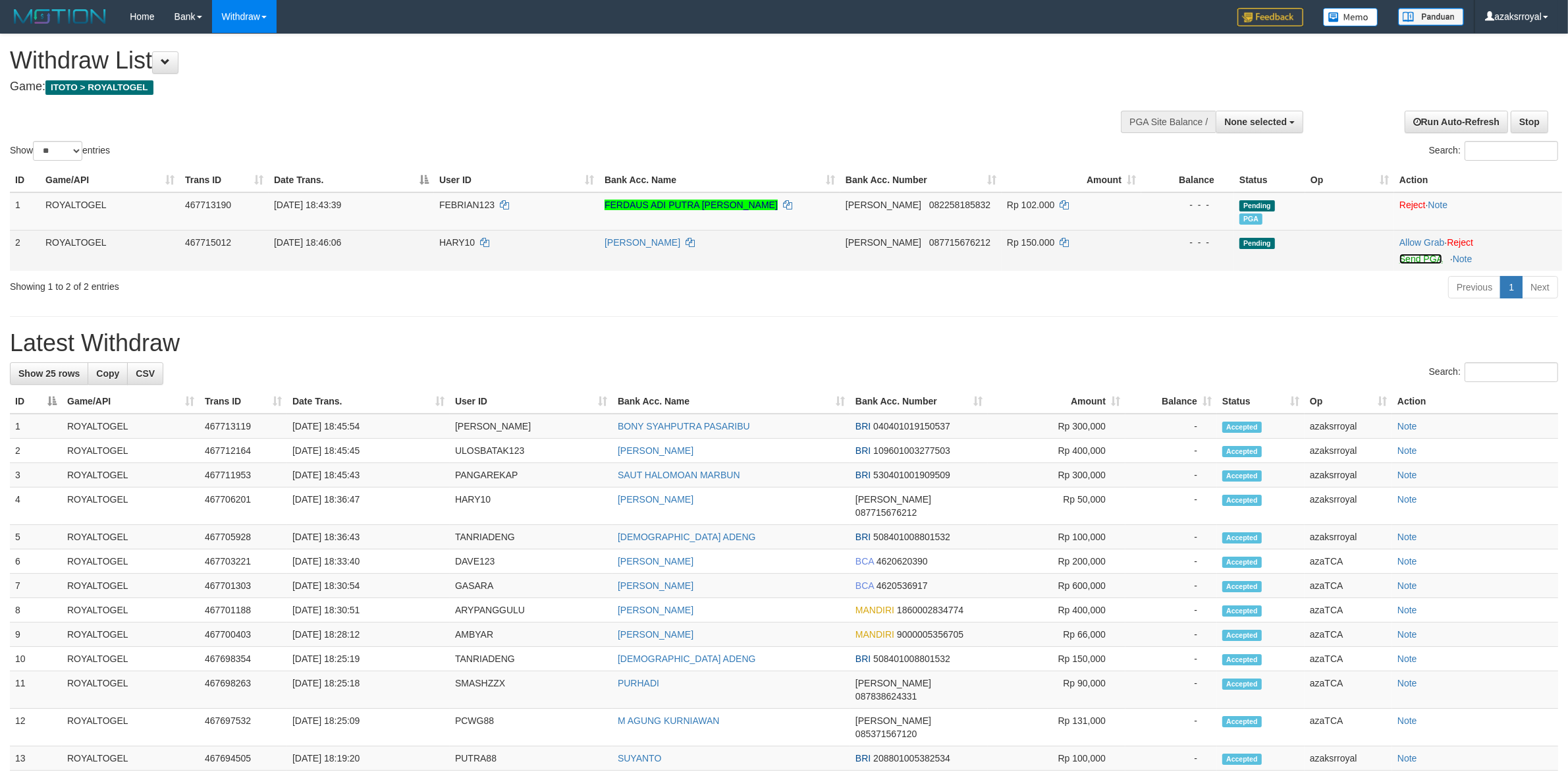
click at [1411, 258] on link "Send PGA" at bounding box center [1420, 258] width 43 height 11
click at [1411, 256] on link "Send PGA" at bounding box center [1420, 258] width 43 height 11
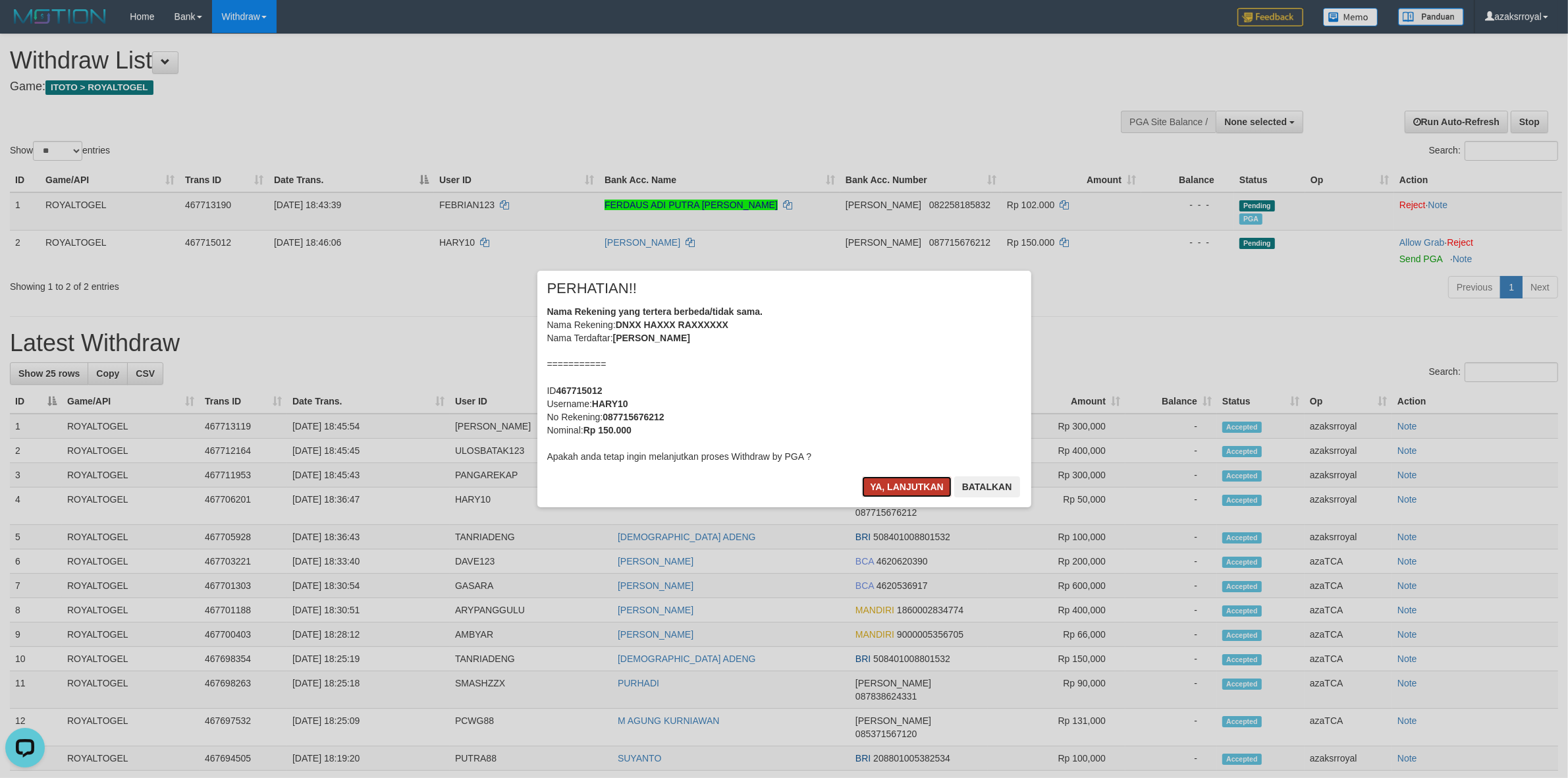
click at [885, 486] on button "Ya, lanjutkan" at bounding box center [906, 486] width 90 height 21
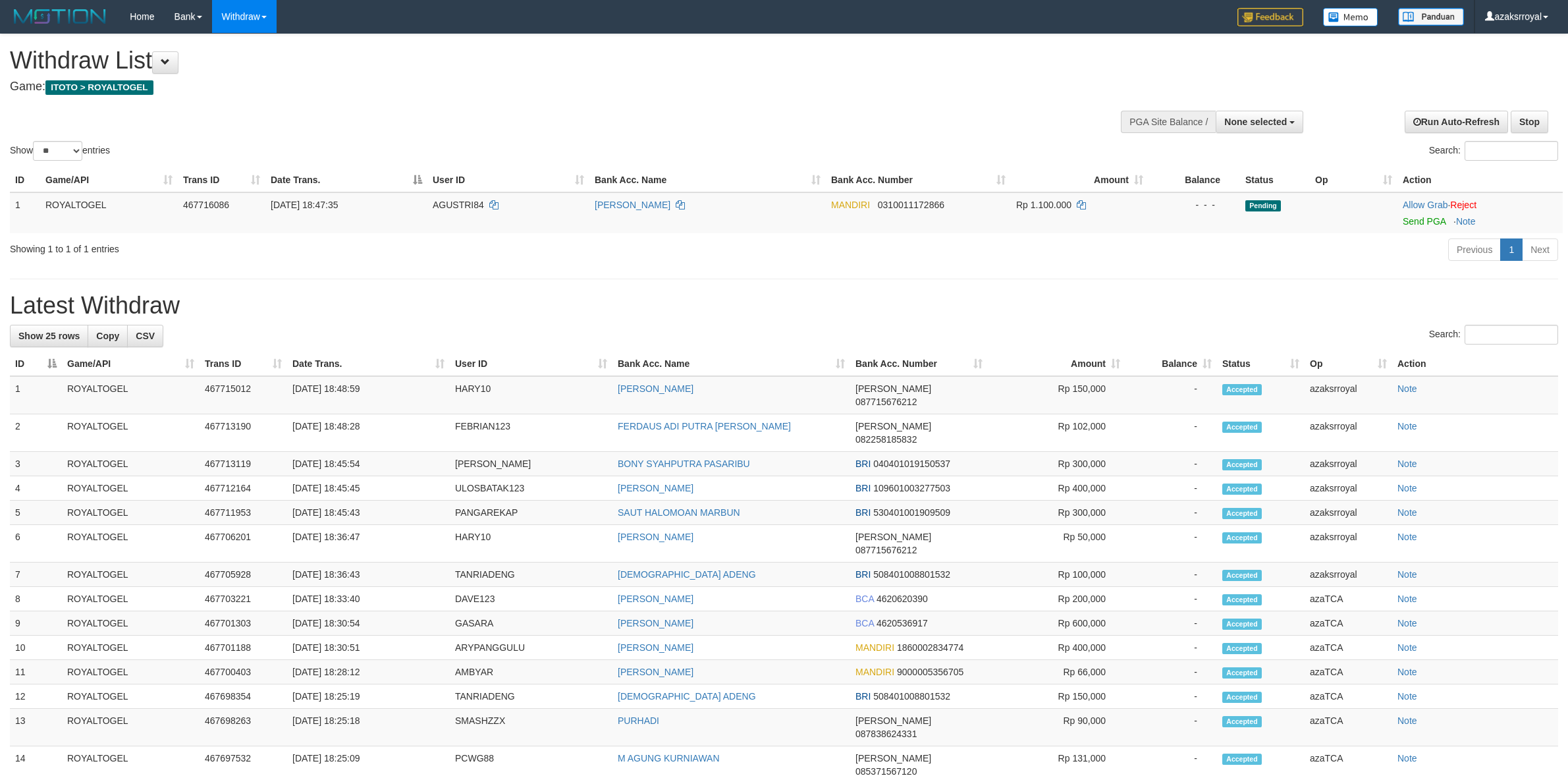
select select
select select "**"
click at [345, 501] on td "[DATE] 18:45:43" at bounding box center [369, 513] width 162 height 25
copy td "18:45:43"
drag, startPoint x: 345, startPoint y: 485, endPoint x: 376, endPoint y: 482, distance: 31.1
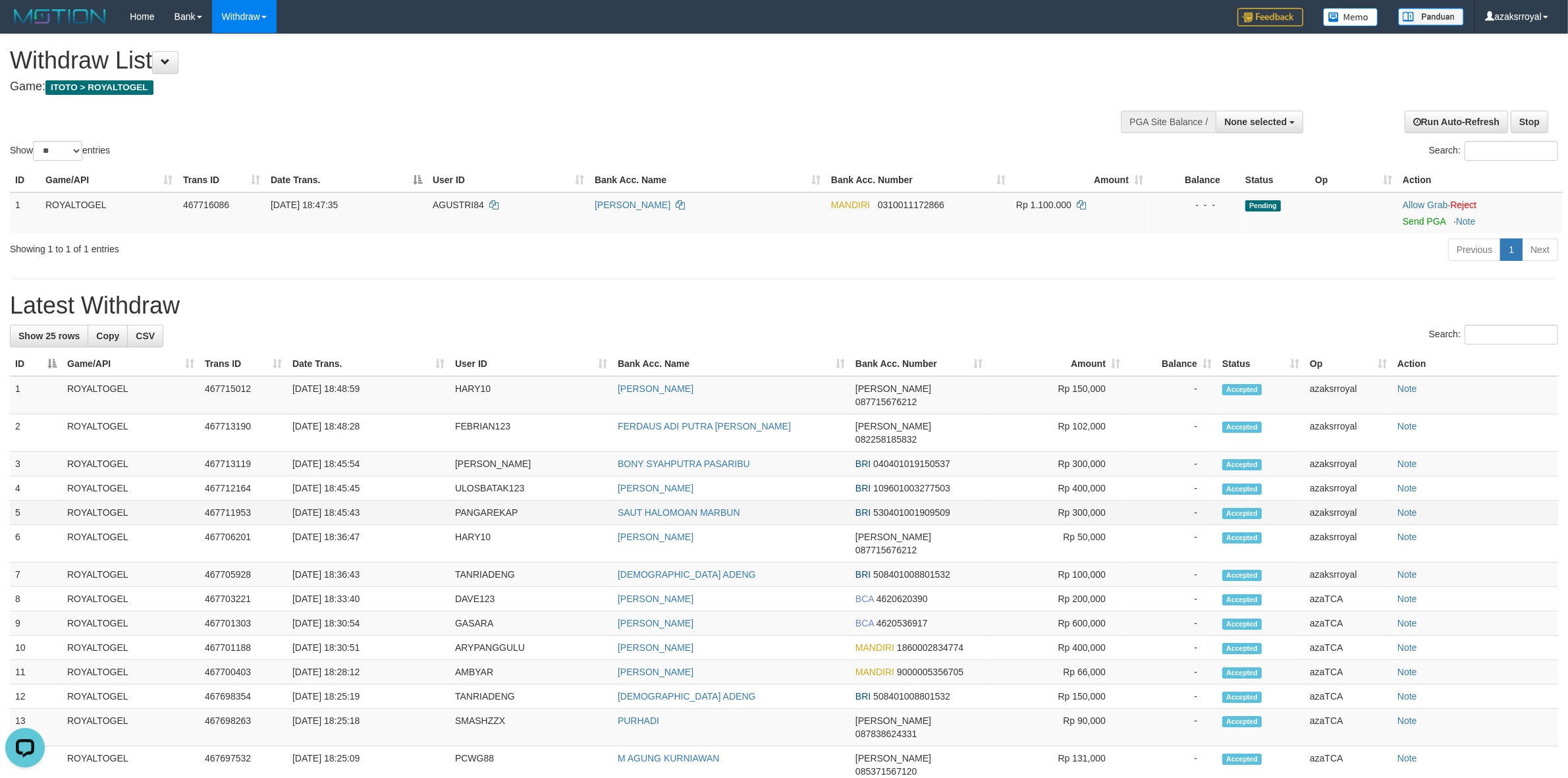
click at [376, 501] on td "[DATE] 18:45:43" at bounding box center [369, 513] width 162 height 25
click at [344, 476] on td "[DATE] 18:45:45" at bounding box center [369, 488] width 162 height 25
copy td "18:45:45"
drag, startPoint x: 344, startPoint y: 460, endPoint x: 406, endPoint y: 449, distance: 63.0
click at [387, 476] on td "[DATE] 18:45:45" at bounding box center [369, 488] width 162 height 25
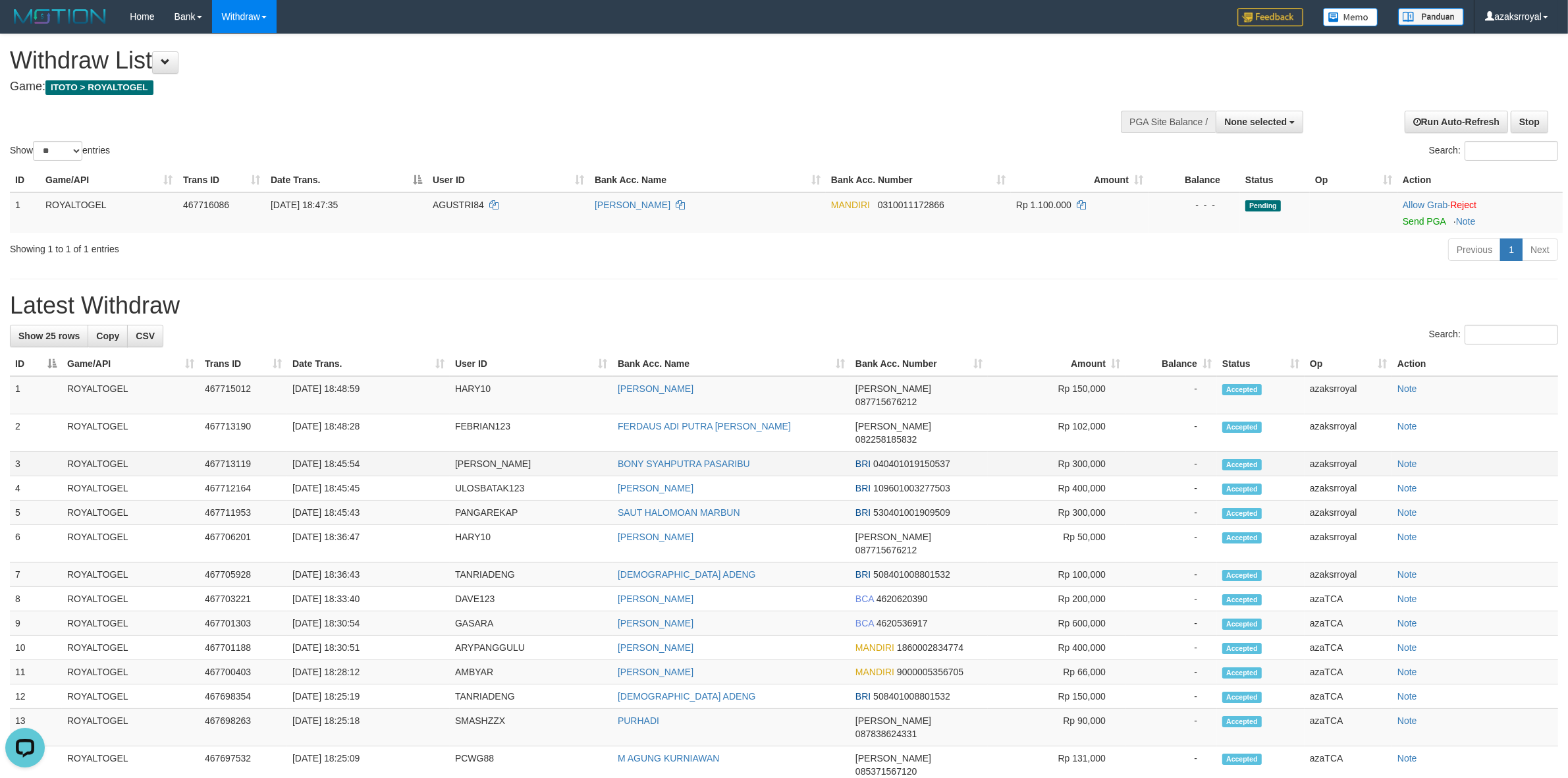
click at [345, 452] on td "[DATE] 18:45:54" at bounding box center [369, 464] width 162 height 25
copy td "18:45:54"
drag, startPoint x: 345, startPoint y: 439, endPoint x: 378, endPoint y: 439, distance: 33.0
click at [378, 452] on td "[DATE] 18:45:54" at bounding box center [369, 464] width 162 height 25
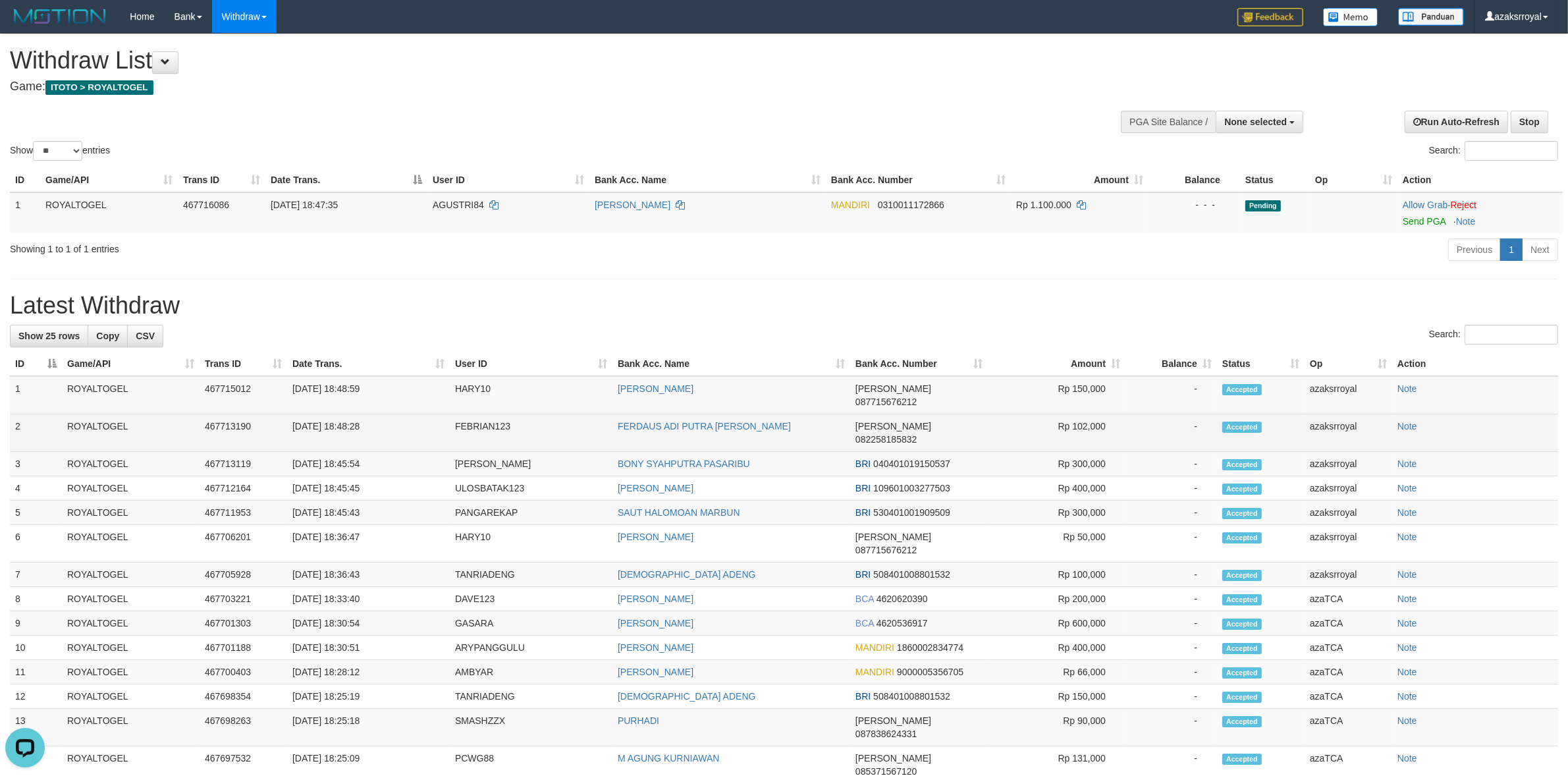
click at [341, 415] on td "[DATE] 18:48:28" at bounding box center [369, 433] width 162 height 37
copy td "18:48:28"
drag, startPoint x: 341, startPoint y: 415, endPoint x: 404, endPoint y: 408, distance: 63.4
click at [394, 414] on td "[DATE] 18:48:28" at bounding box center [369, 433] width 162 height 37
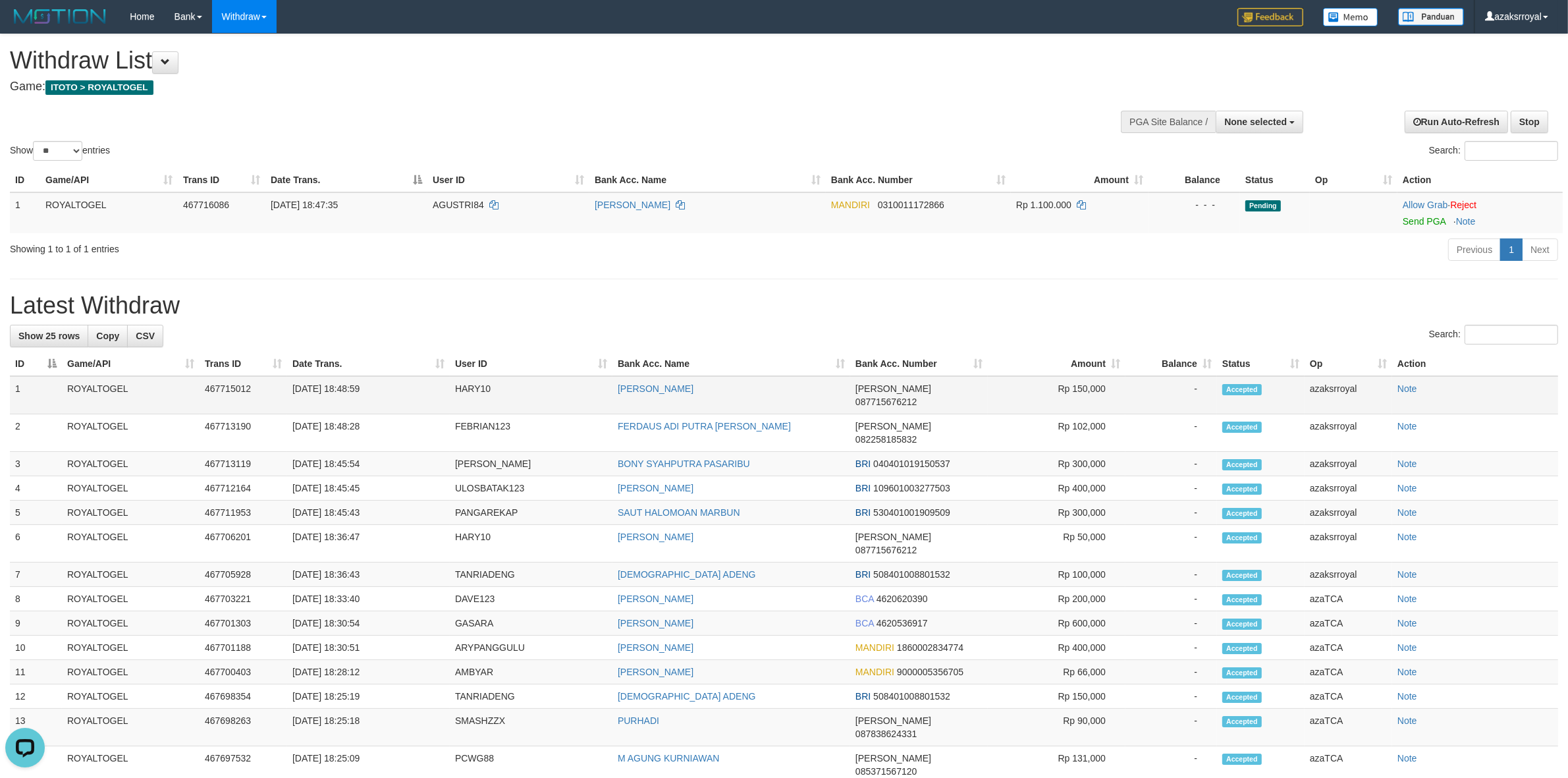
click at [345, 383] on td "[DATE] 18:48:59" at bounding box center [369, 395] width 162 height 38
copy td "18:48:59"
drag, startPoint x: 345, startPoint y: 383, endPoint x: 384, endPoint y: 383, distance: 39.0
click at [384, 383] on td "[DATE] 18:48:59" at bounding box center [369, 395] width 162 height 38
click at [1258, 117] on span "None selected" at bounding box center [1255, 121] width 63 height 11
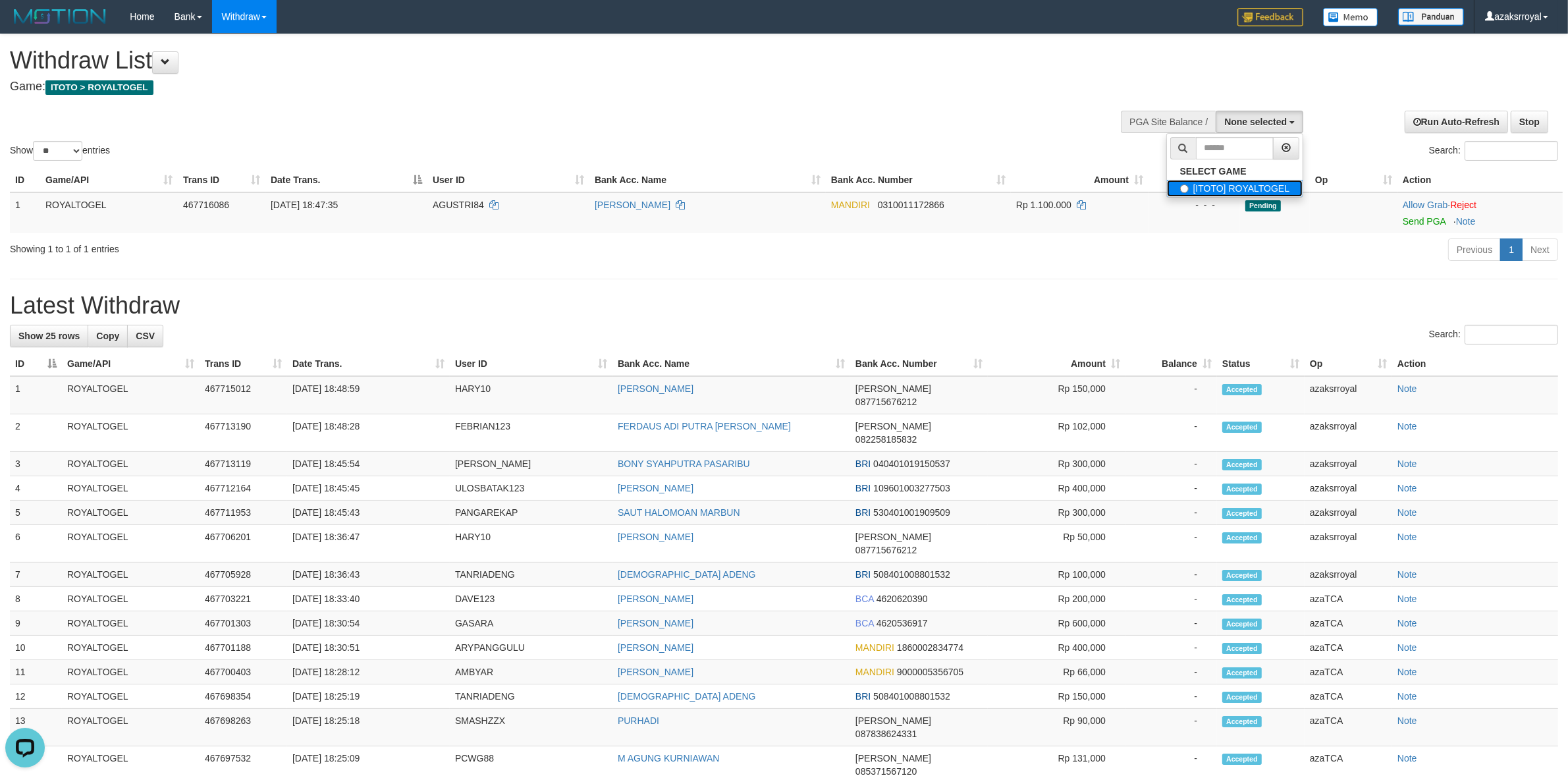
click at [1238, 188] on label "[ITOTO] ROYALTOGEL" at bounding box center [1235, 188] width 136 height 17
select select "***"
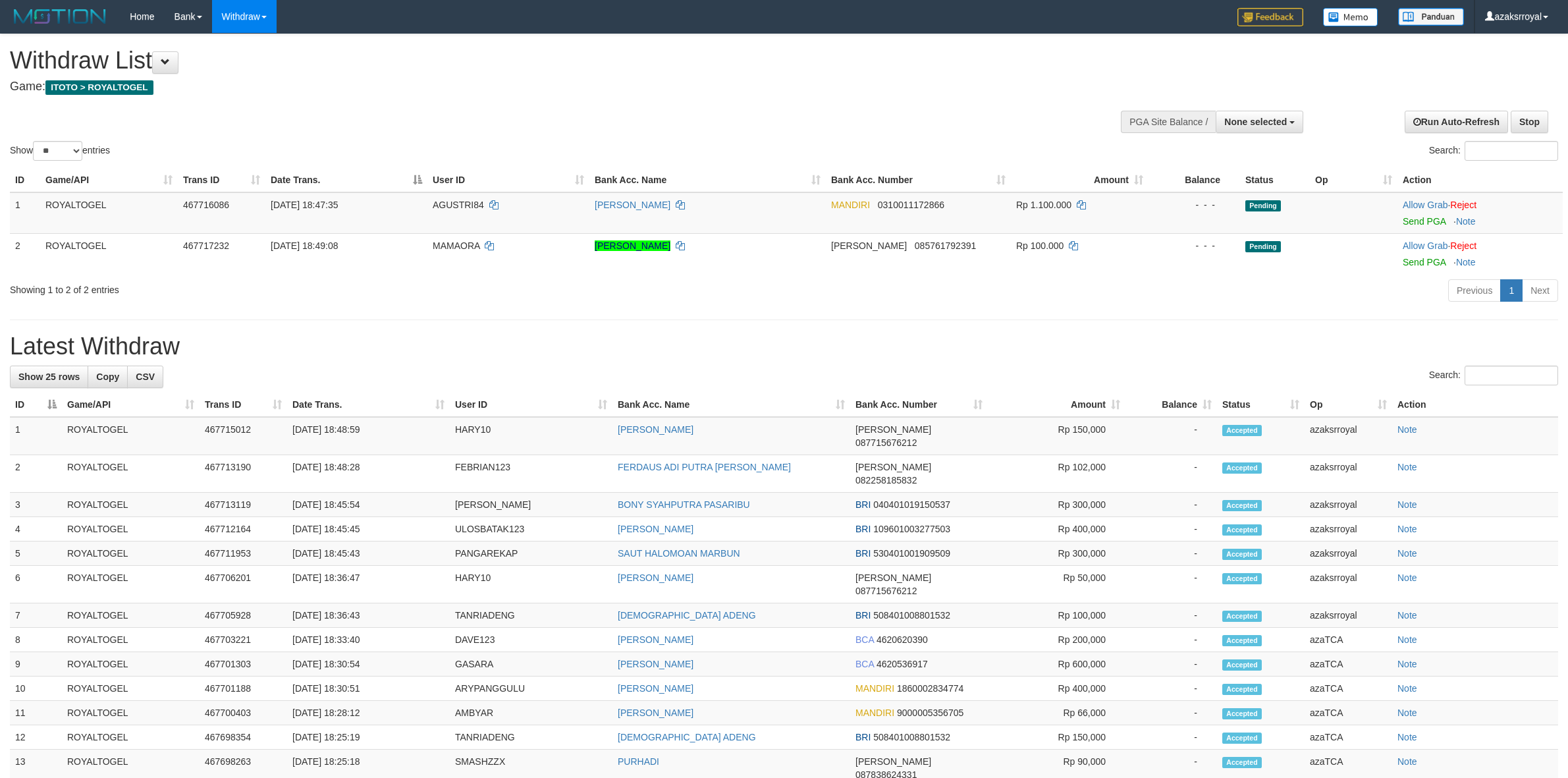
select select
select select "**"
drag, startPoint x: 1420, startPoint y: 261, endPoint x: 854, endPoint y: 227, distance: 567.0
click at [1420, 261] on link "Send PGA" at bounding box center [1424, 262] width 43 height 11
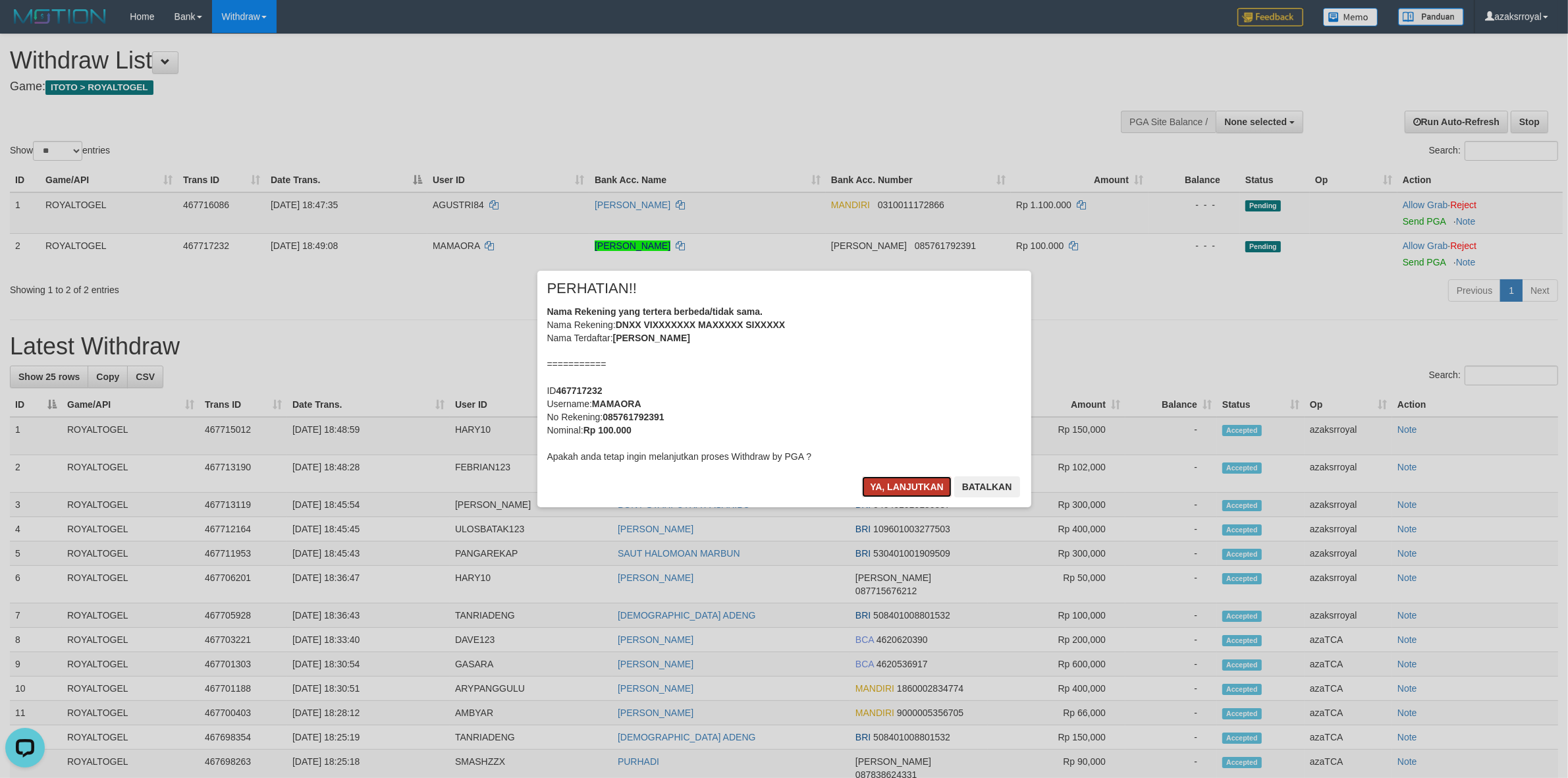
click at [887, 484] on button "Ya, lanjutkan" at bounding box center [906, 486] width 90 height 21
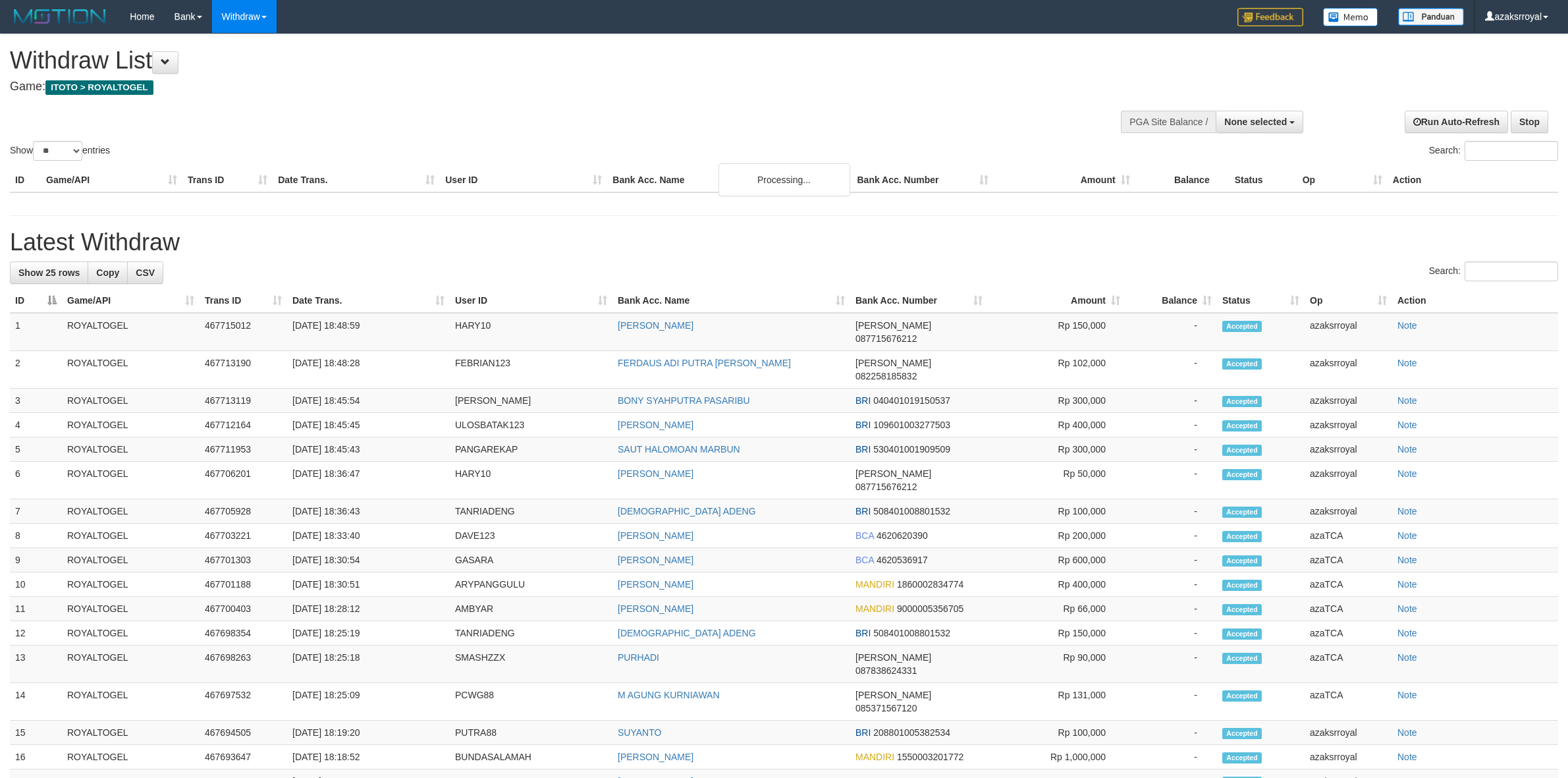
select select
select select "**"
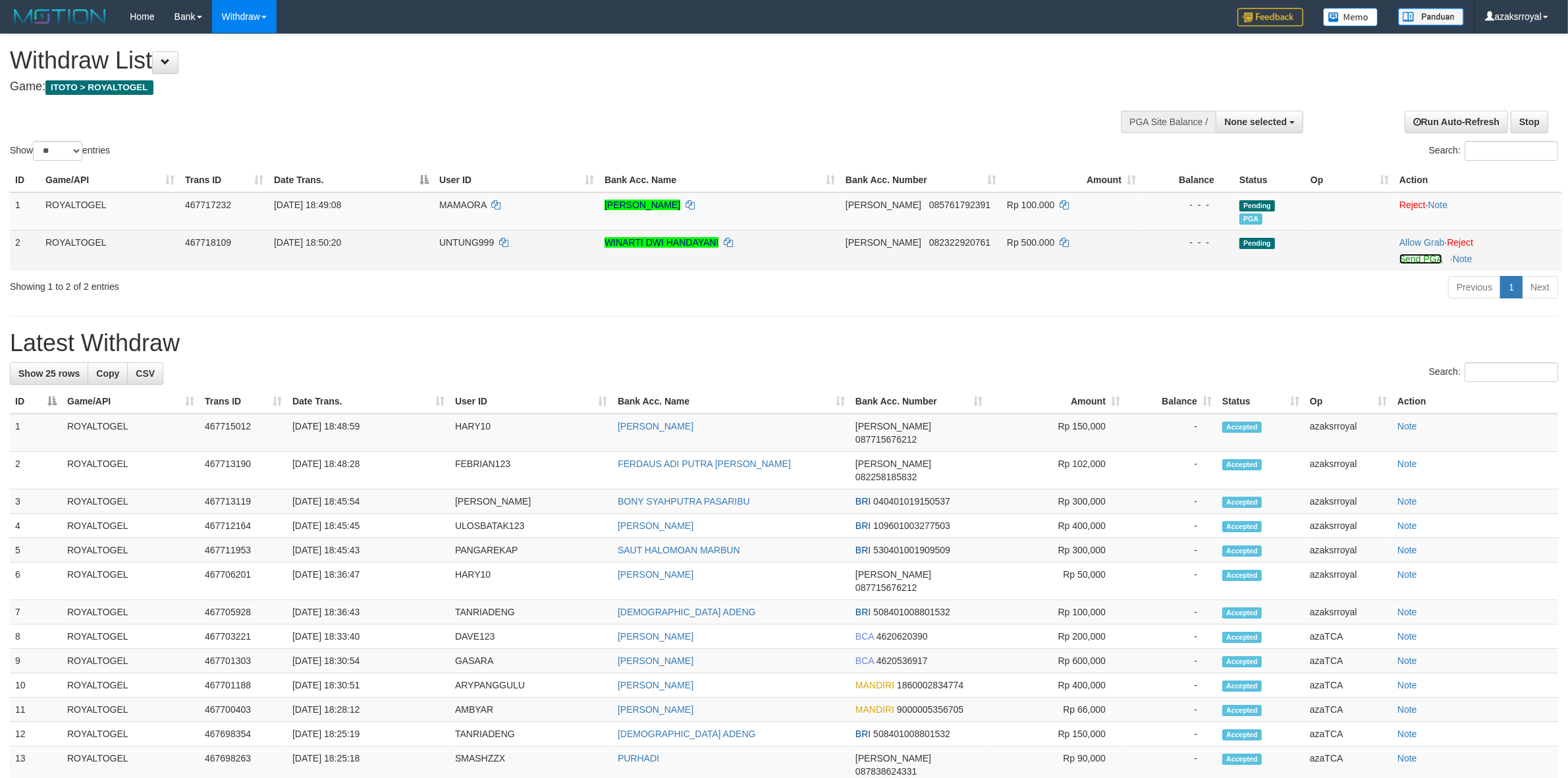
drag, startPoint x: 1419, startPoint y: 260, endPoint x: 849, endPoint y: 231, distance: 570.7
click at [1419, 260] on link "Send PGA" at bounding box center [1420, 258] width 43 height 11
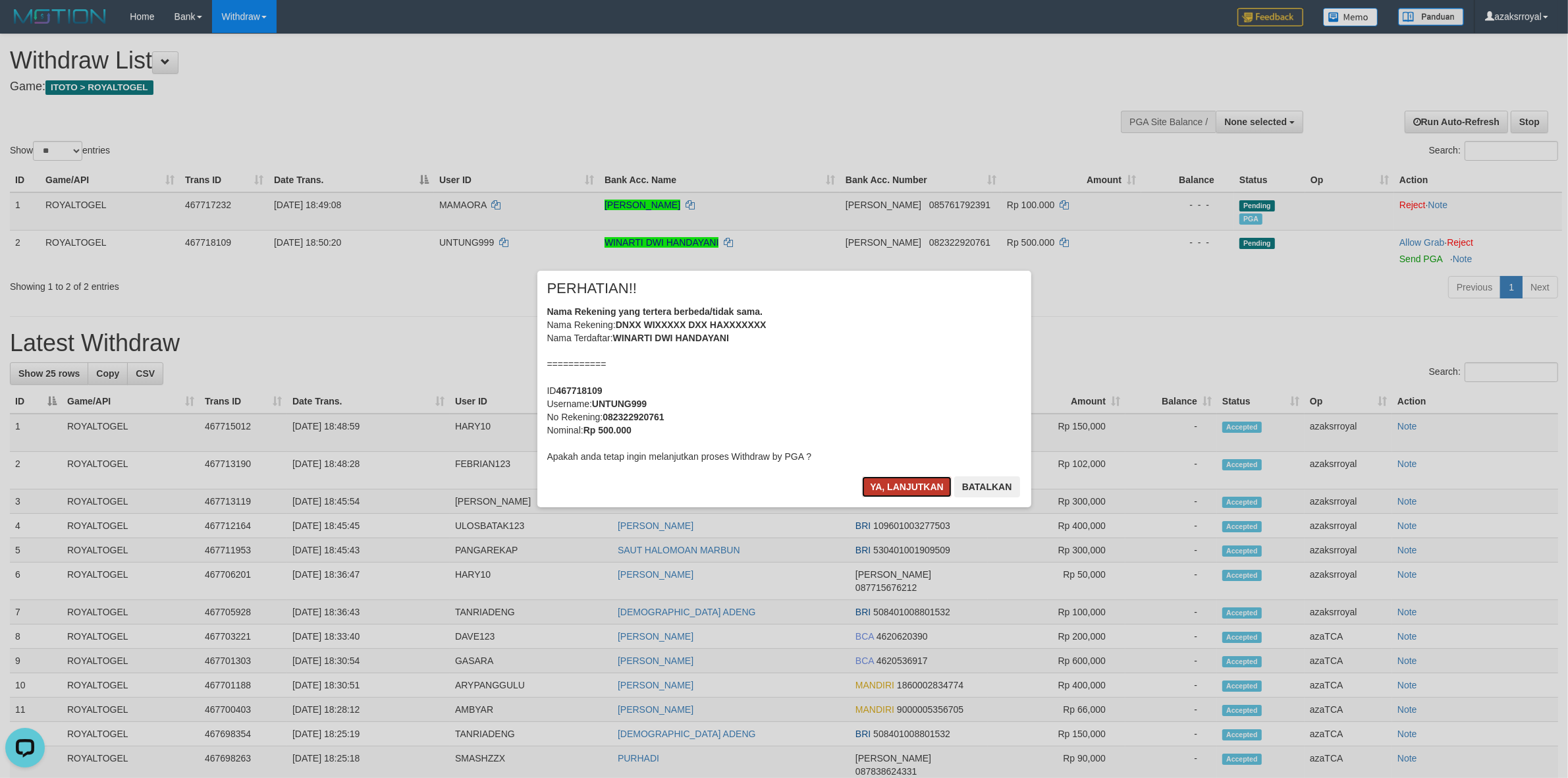
click at [885, 484] on button "Ya, lanjutkan" at bounding box center [906, 486] width 90 height 21
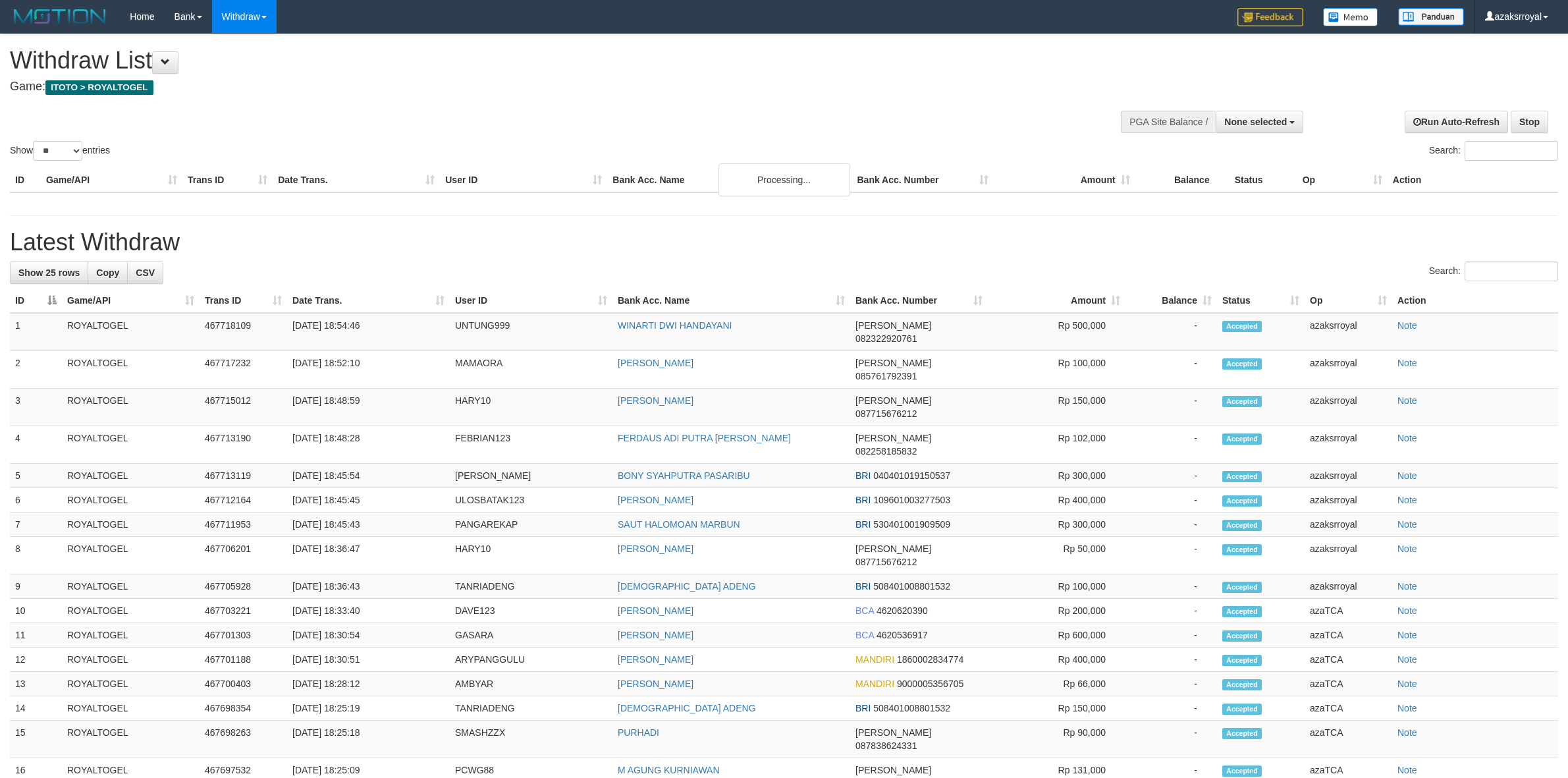
select select
select select "**"
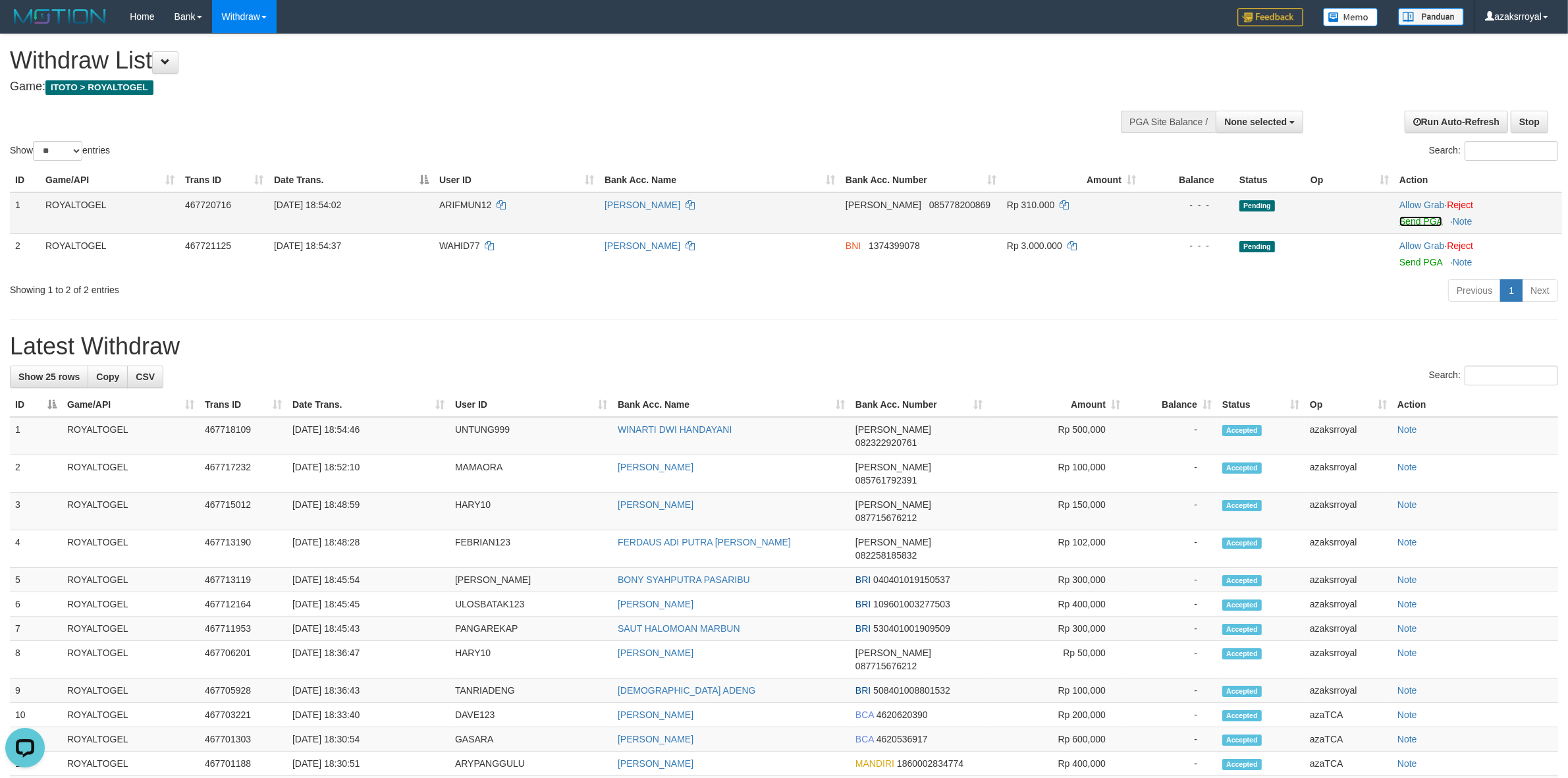
click at [1419, 220] on link "Send PGA" at bounding box center [1420, 221] width 43 height 11
drag, startPoint x: 1416, startPoint y: 222, endPoint x: 863, endPoint y: 228, distance: 553.0
click at [1416, 222] on link "Send PGA" at bounding box center [1420, 221] width 43 height 11
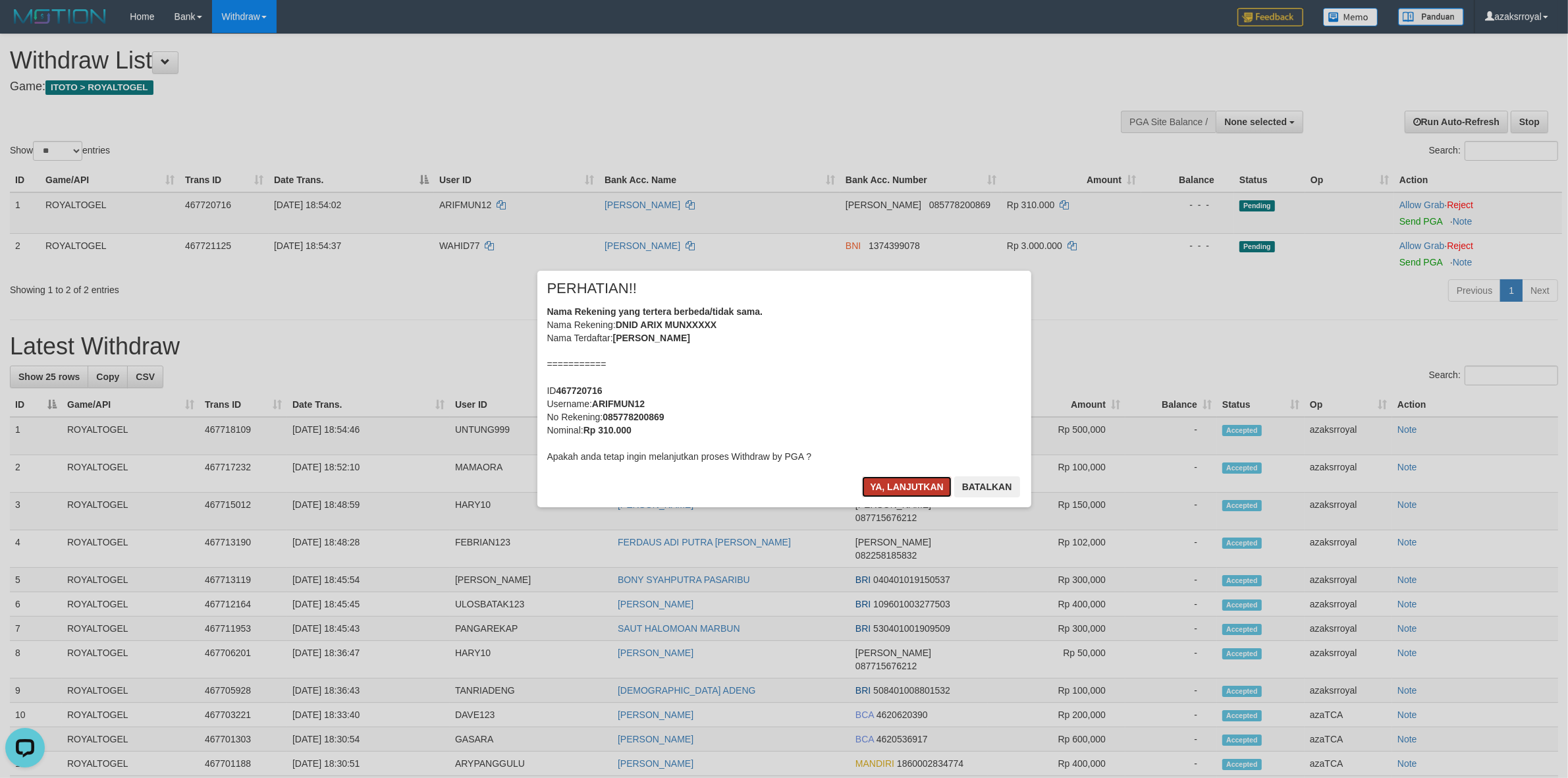
click at [906, 482] on button "Ya, lanjutkan" at bounding box center [906, 486] width 90 height 21
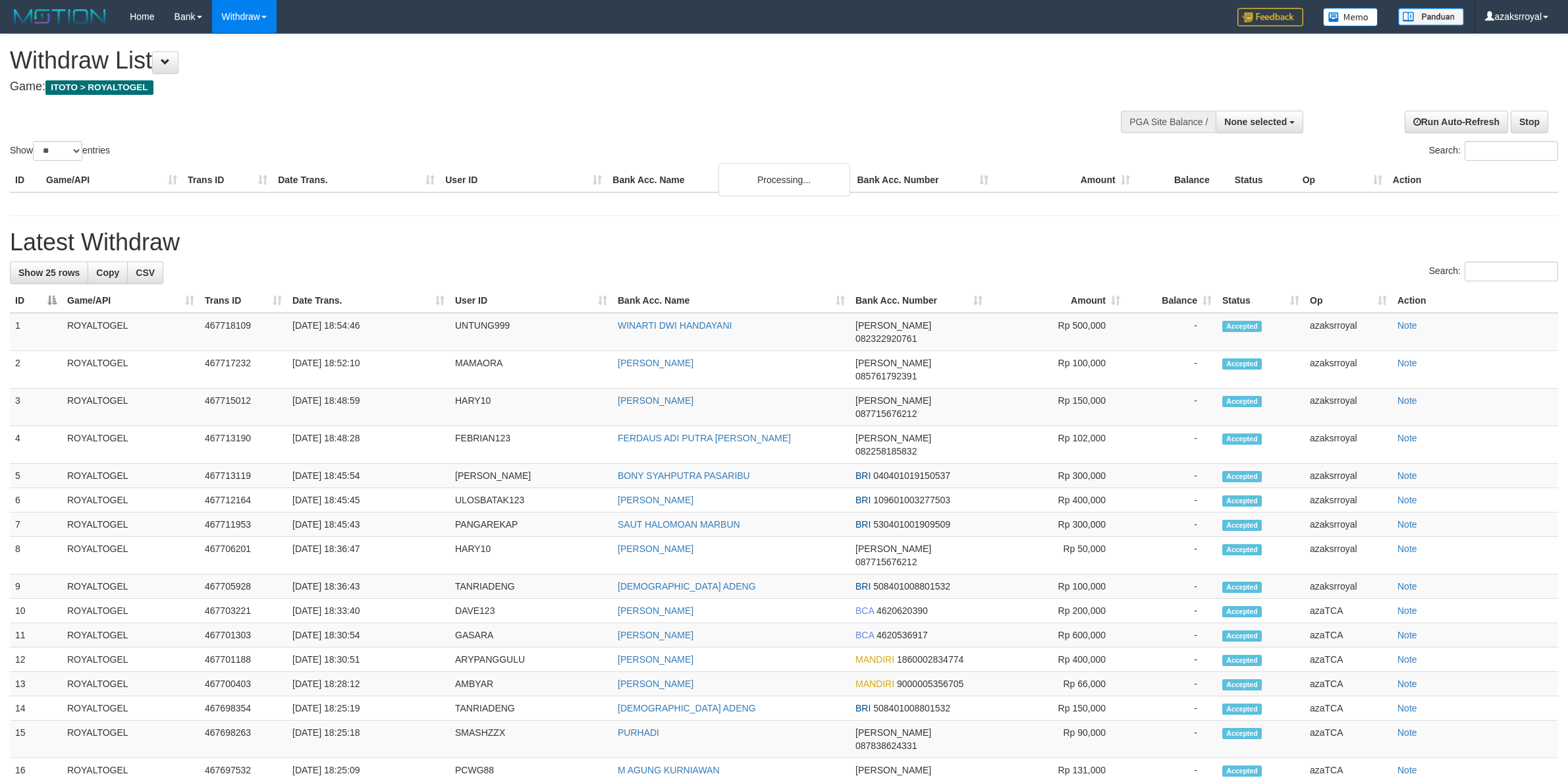
select select
select select "**"
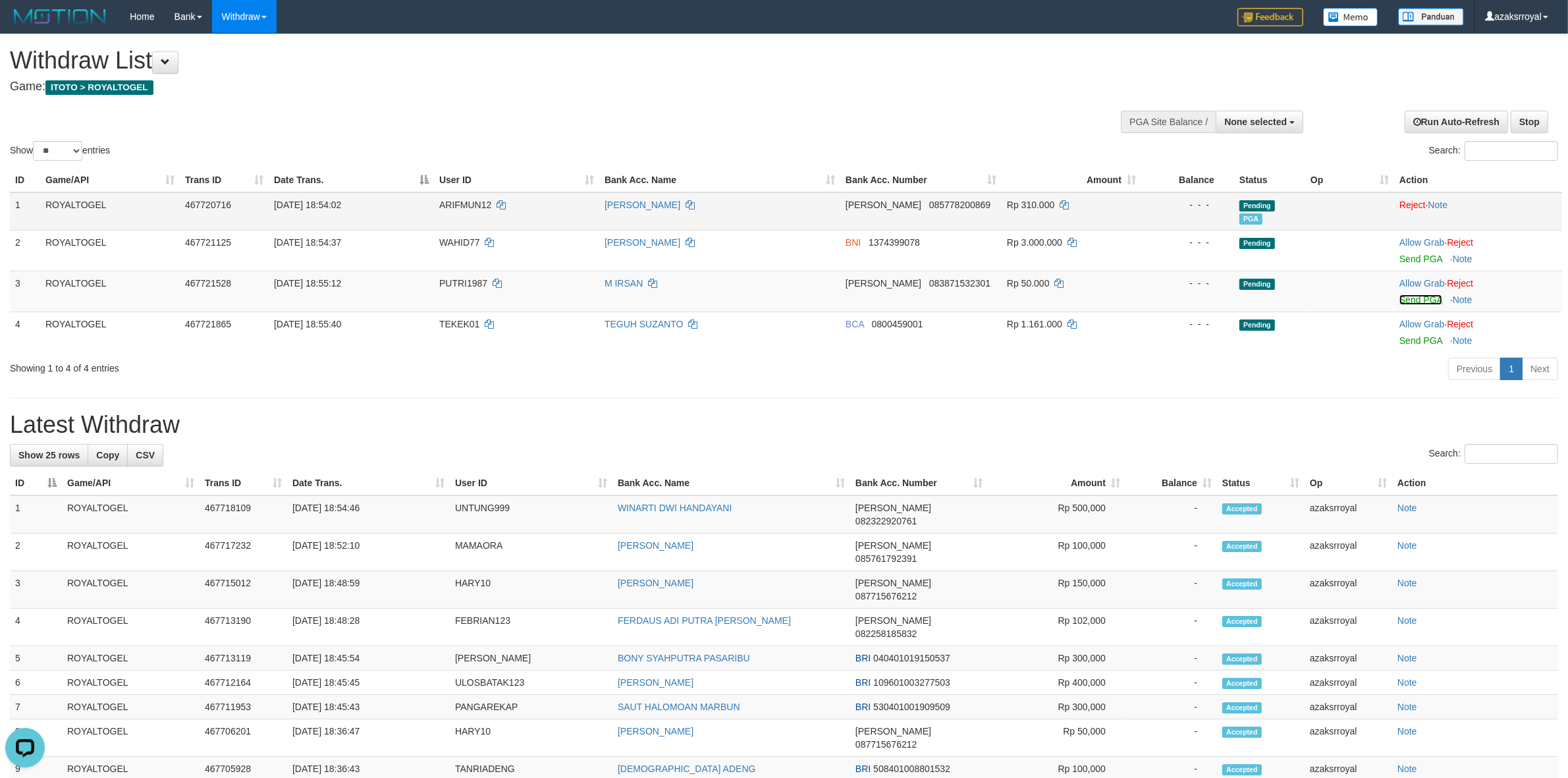
drag, startPoint x: 1423, startPoint y: 298, endPoint x: 853, endPoint y: 226, distance: 574.5
click at [1423, 298] on link "Send PGA" at bounding box center [1420, 299] width 43 height 11
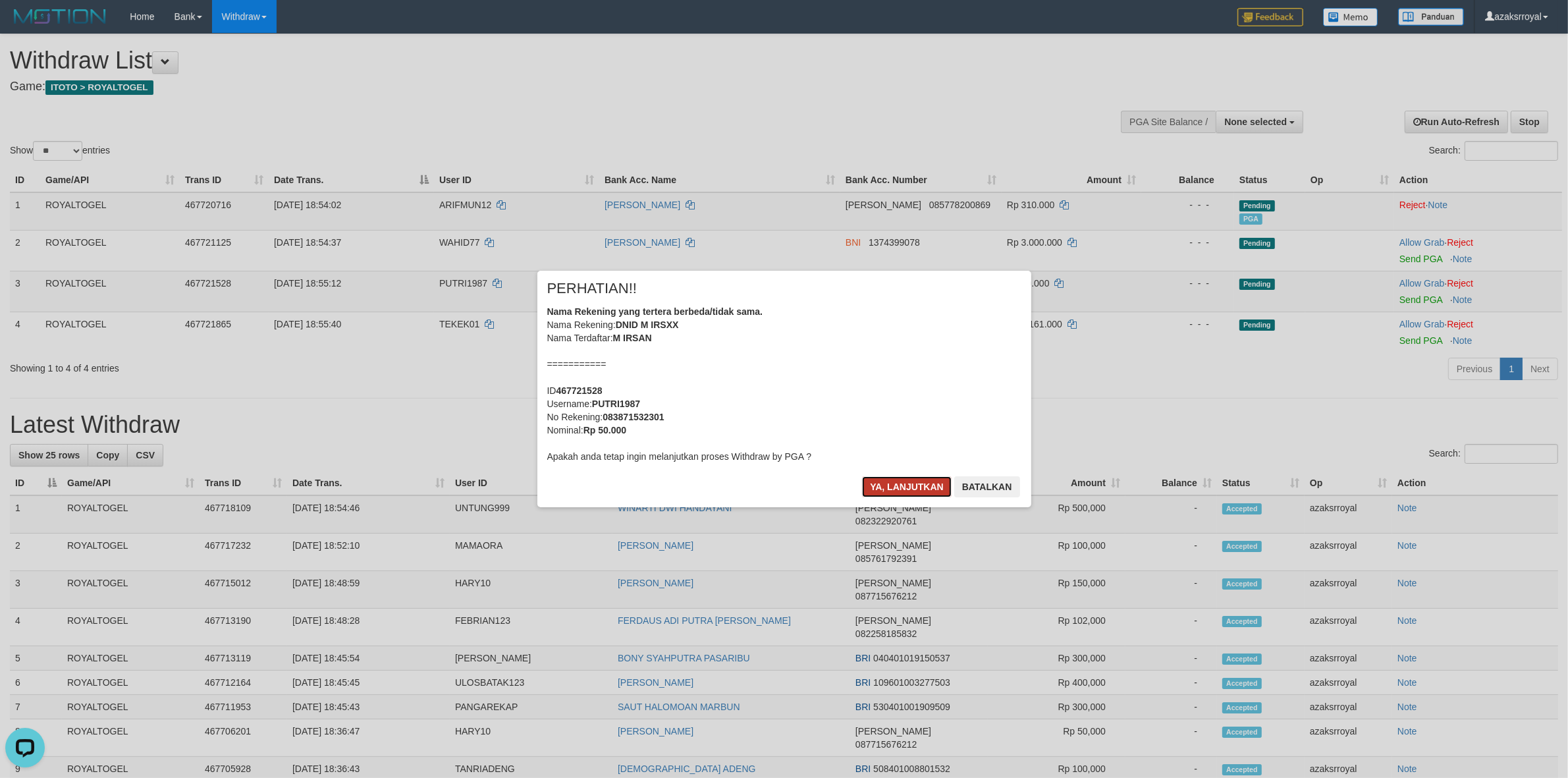
click at [889, 484] on button "Ya, lanjutkan" at bounding box center [906, 486] width 90 height 21
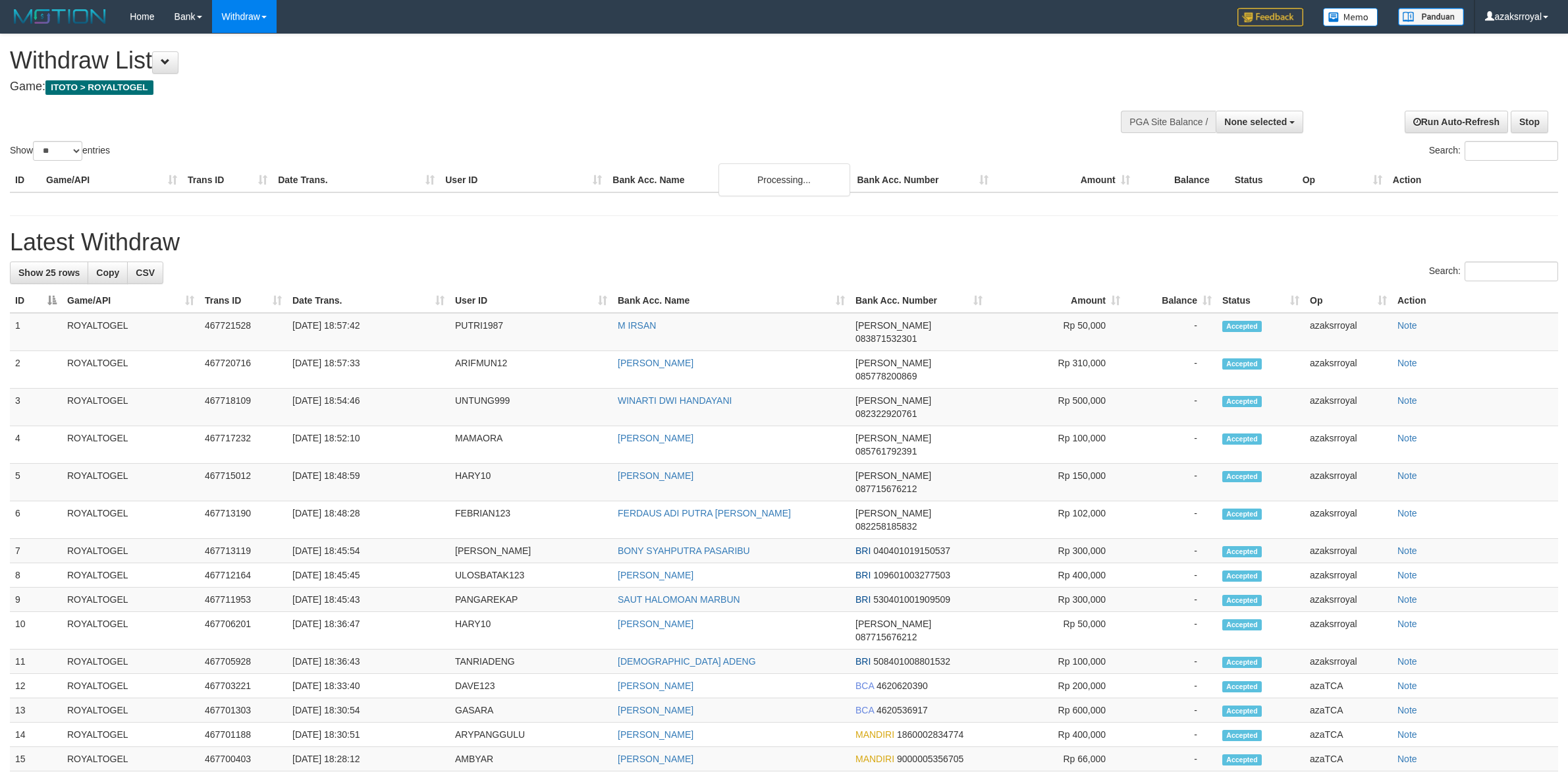
select select
select select "**"
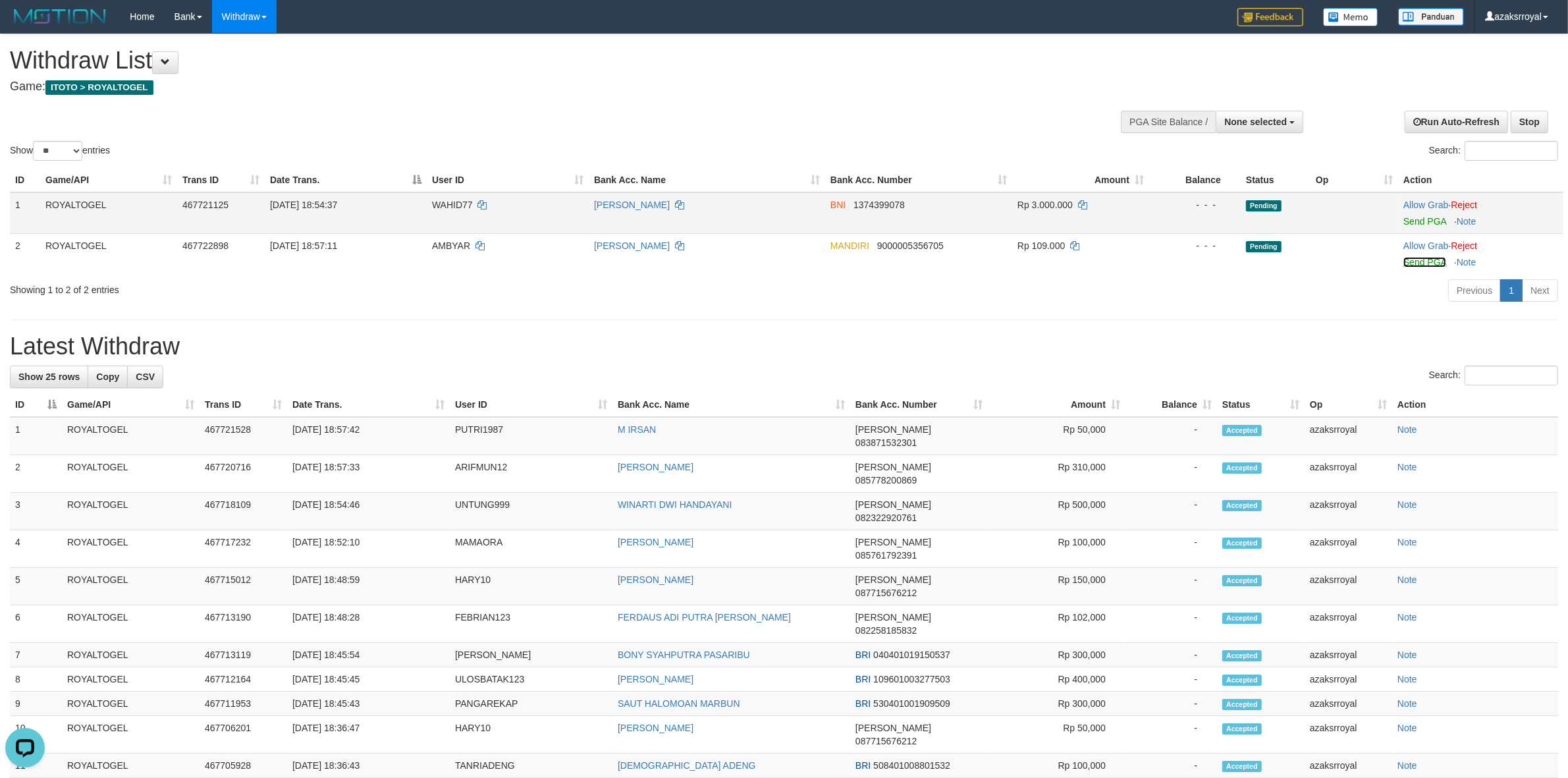
drag, startPoint x: 1416, startPoint y: 262, endPoint x: 851, endPoint y: 228, distance: 566.0
click at [1416, 262] on link "Send PGA" at bounding box center [1425, 262] width 43 height 11
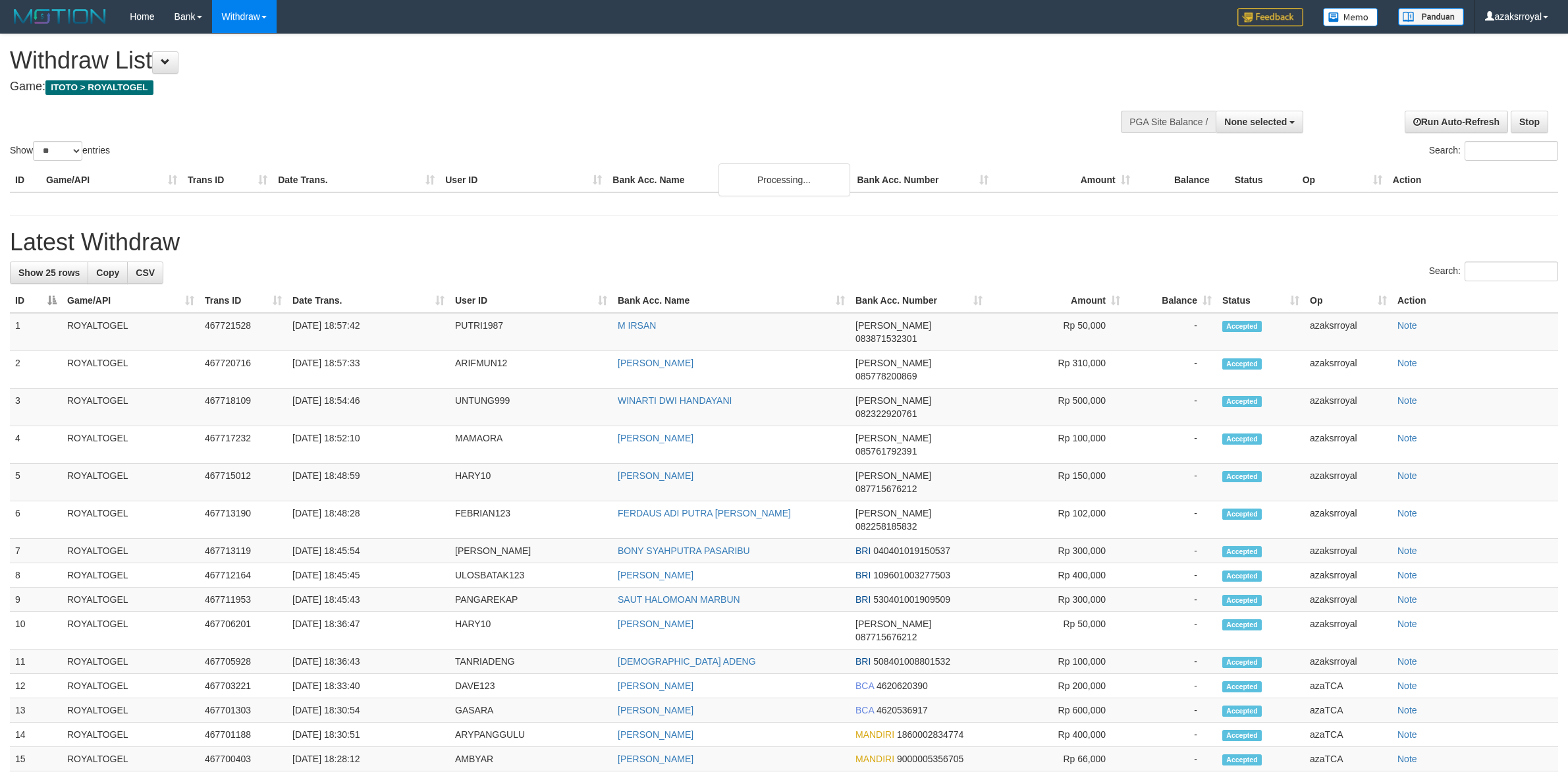
select select
select select "**"
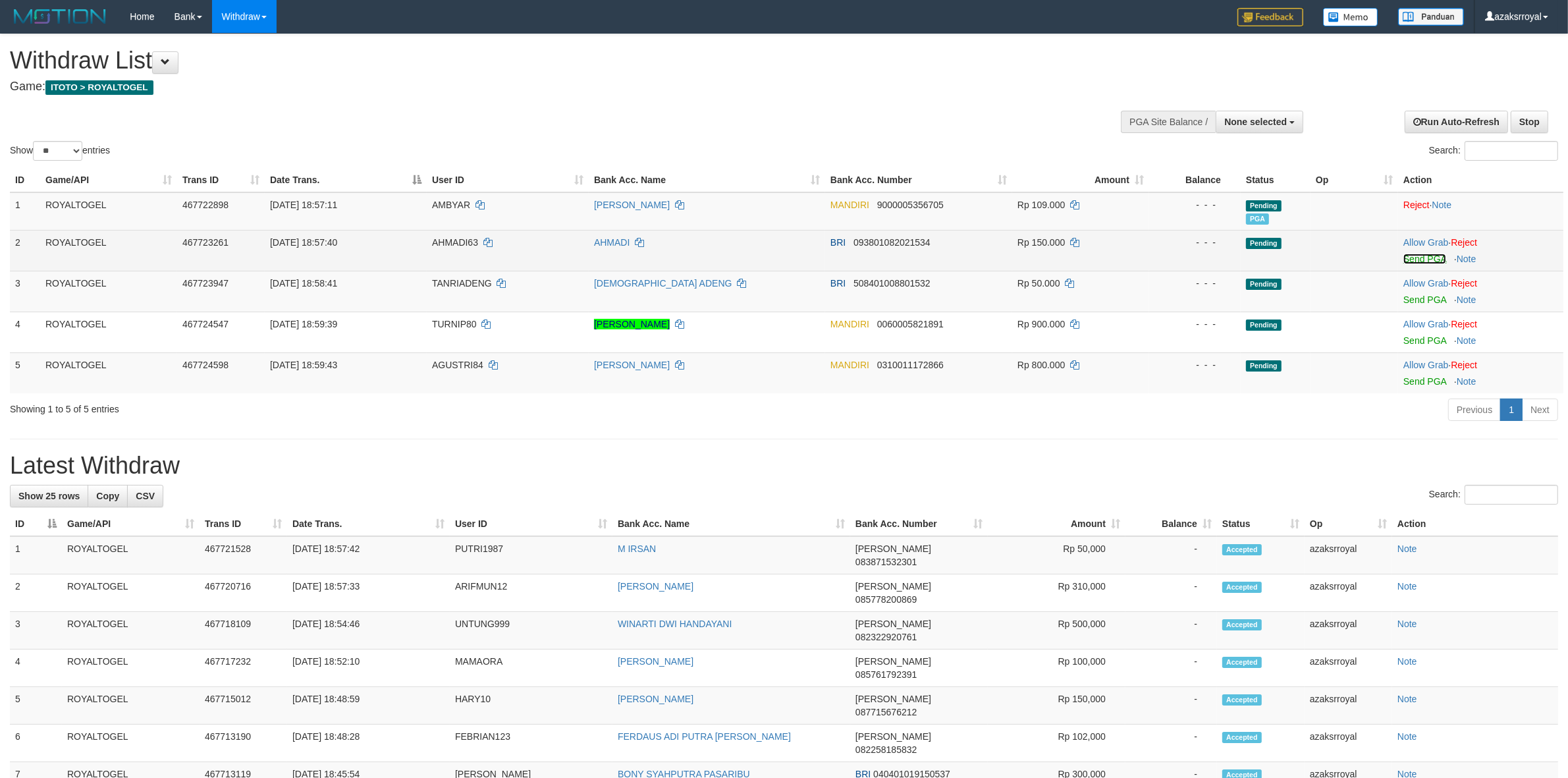
drag, startPoint x: 1420, startPoint y: 258, endPoint x: 842, endPoint y: 229, distance: 578.7
click at [1420, 258] on link "Send PGA" at bounding box center [1425, 258] width 43 height 11
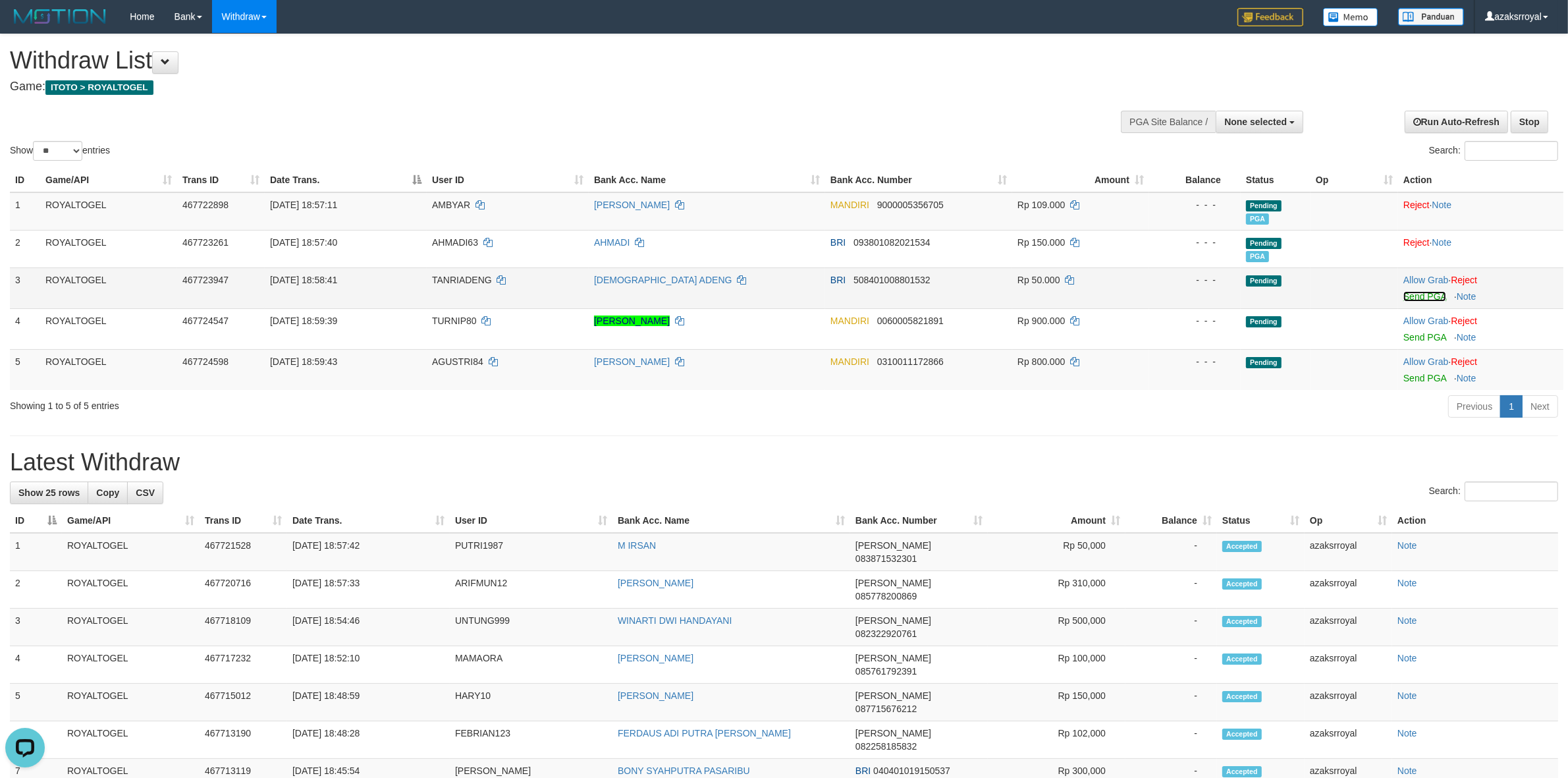
click at [1429, 294] on link "Send PGA" at bounding box center [1425, 296] width 43 height 11
drag, startPoint x: 1433, startPoint y: 337, endPoint x: 861, endPoint y: 228, distance: 582.3
click at [1433, 337] on link "Send PGA" at bounding box center [1425, 333] width 43 height 11
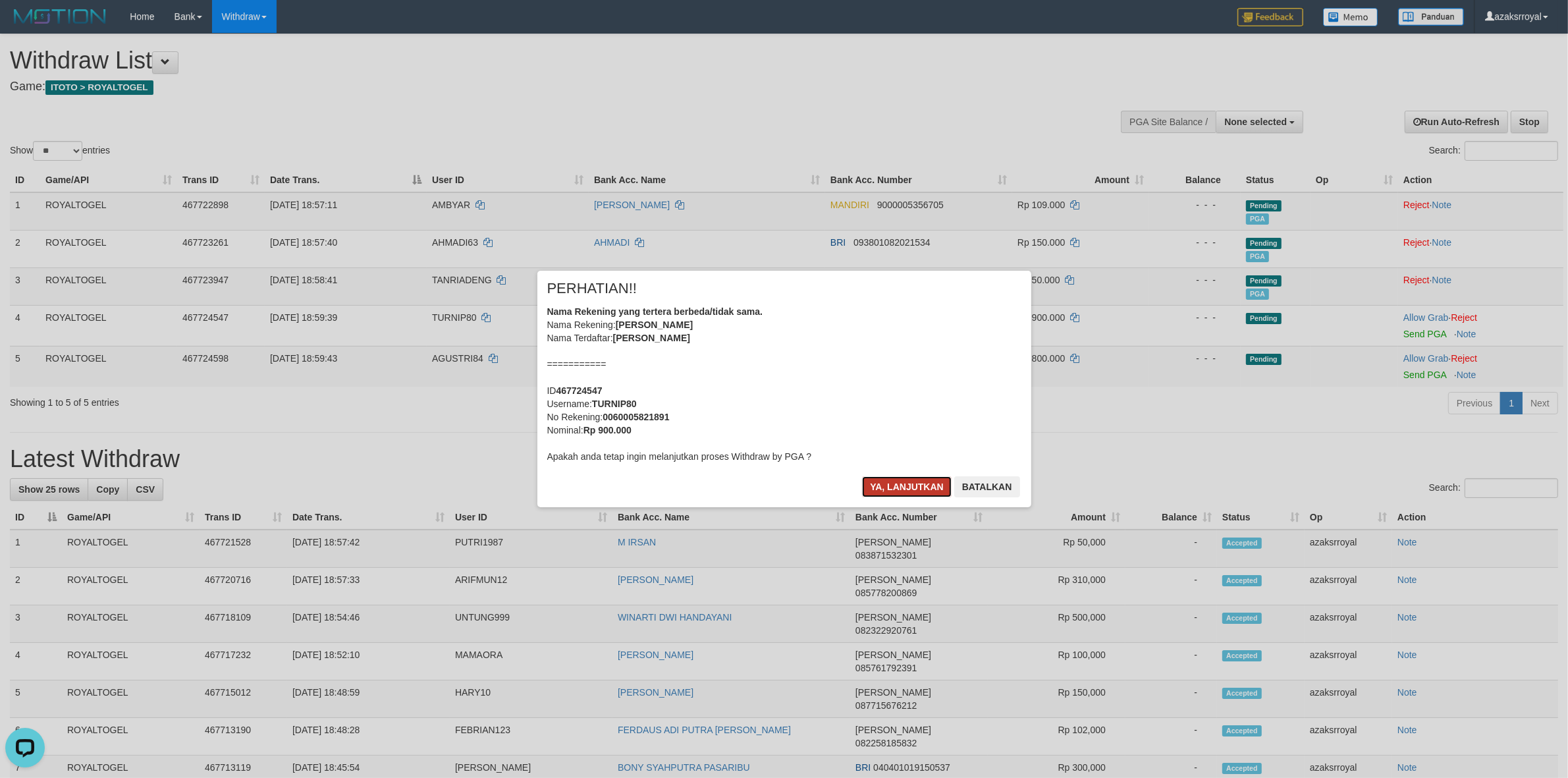
click at [889, 484] on button "Ya, lanjutkan" at bounding box center [906, 486] width 90 height 21
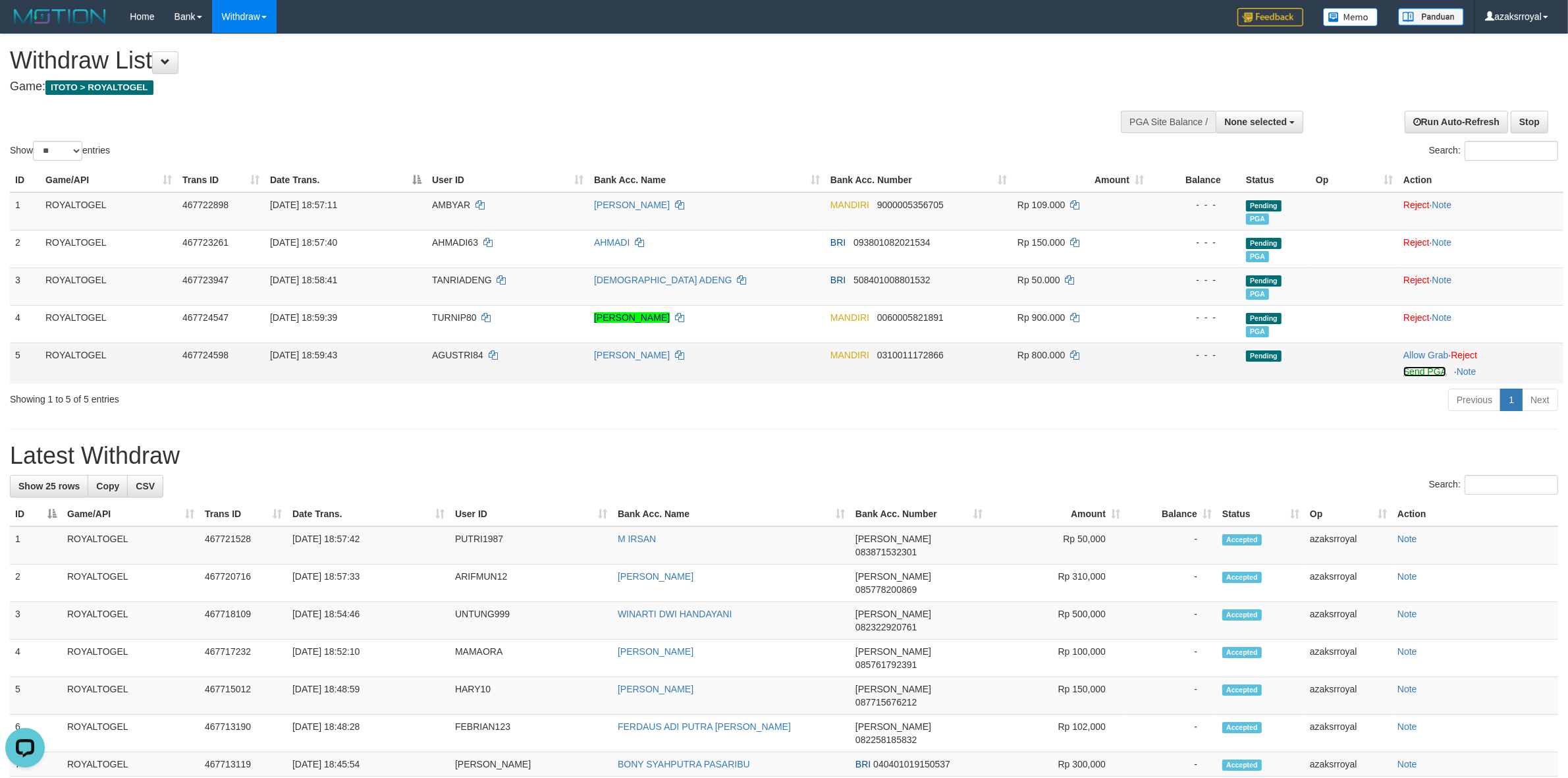
click at [1419, 370] on link "Send PGA" at bounding box center [1425, 371] width 43 height 11
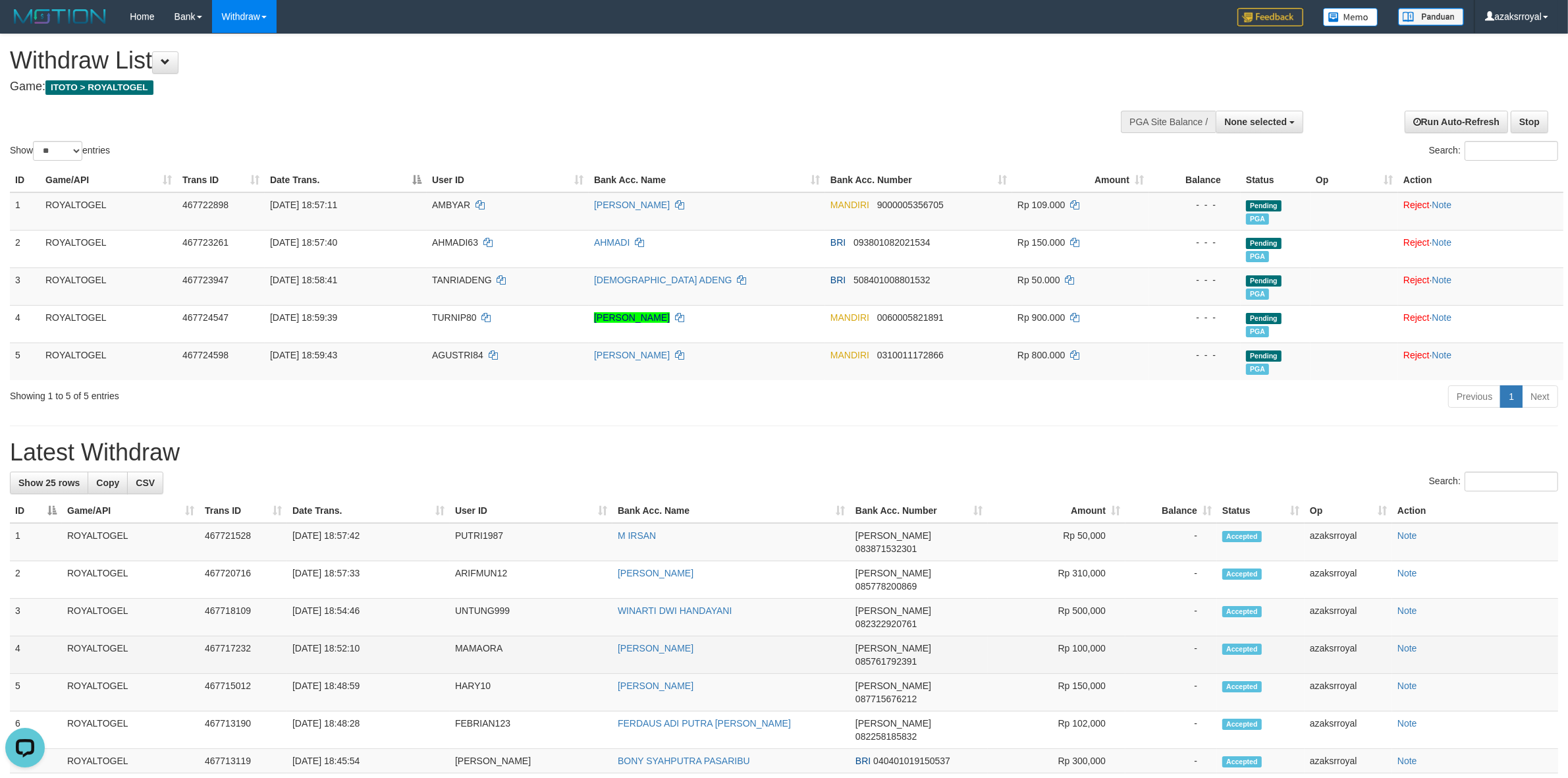
click at [344, 636] on td "[DATE] 18:52:10" at bounding box center [369, 654] width 162 height 37
copy td "18:52:10"
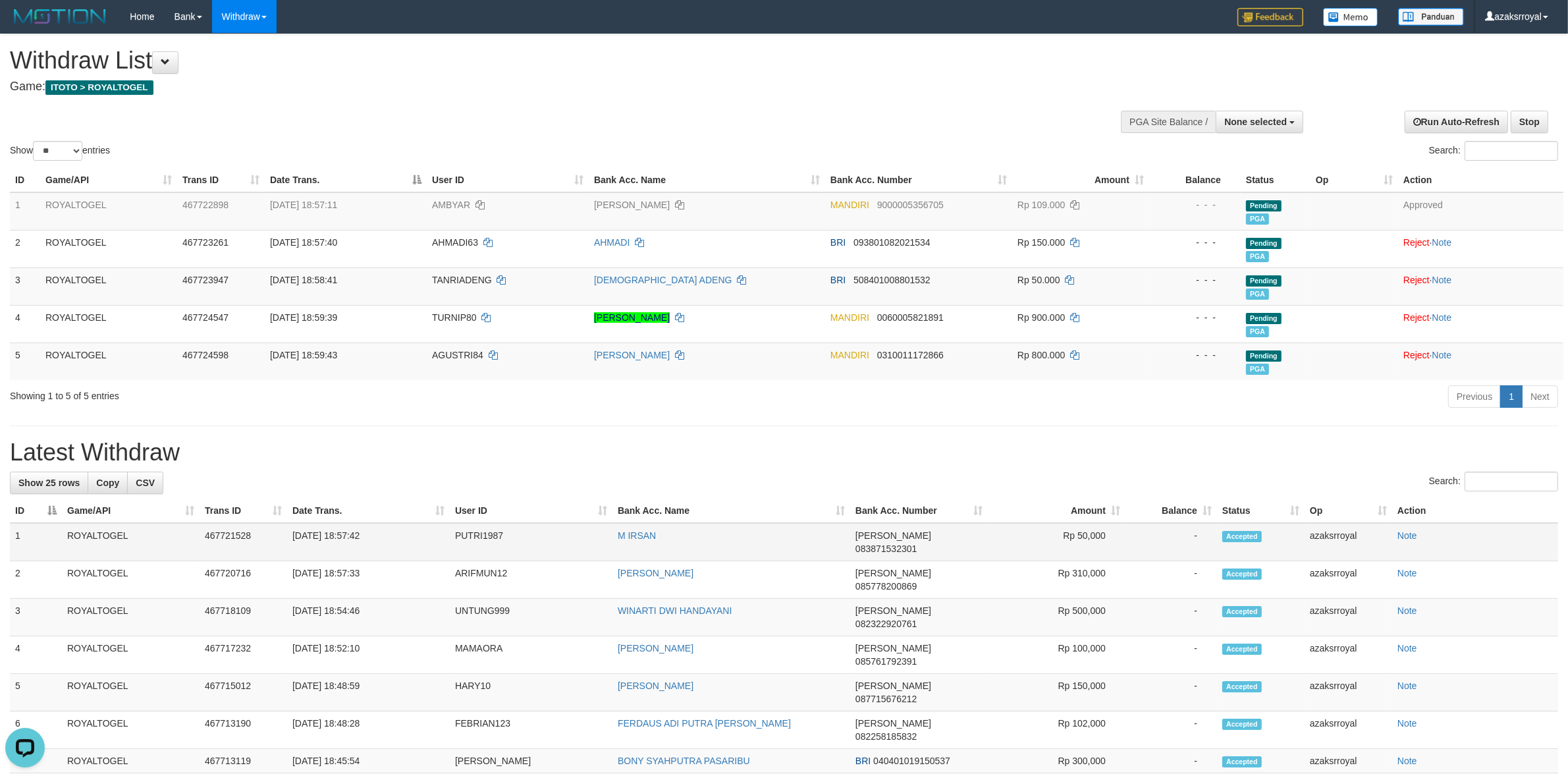
drag, startPoint x: 344, startPoint y: 610, endPoint x: 491, endPoint y: 544, distance: 161.1
click at [394, 636] on td "[DATE] 18:52:10" at bounding box center [369, 654] width 162 height 37
click at [344, 599] on td "[DATE] 18:54:46" at bounding box center [369, 617] width 162 height 37
copy td "18:54:46"
drag, startPoint x: 344, startPoint y: 587, endPoint x: 429, endPoint y: 572, distance: 86.3
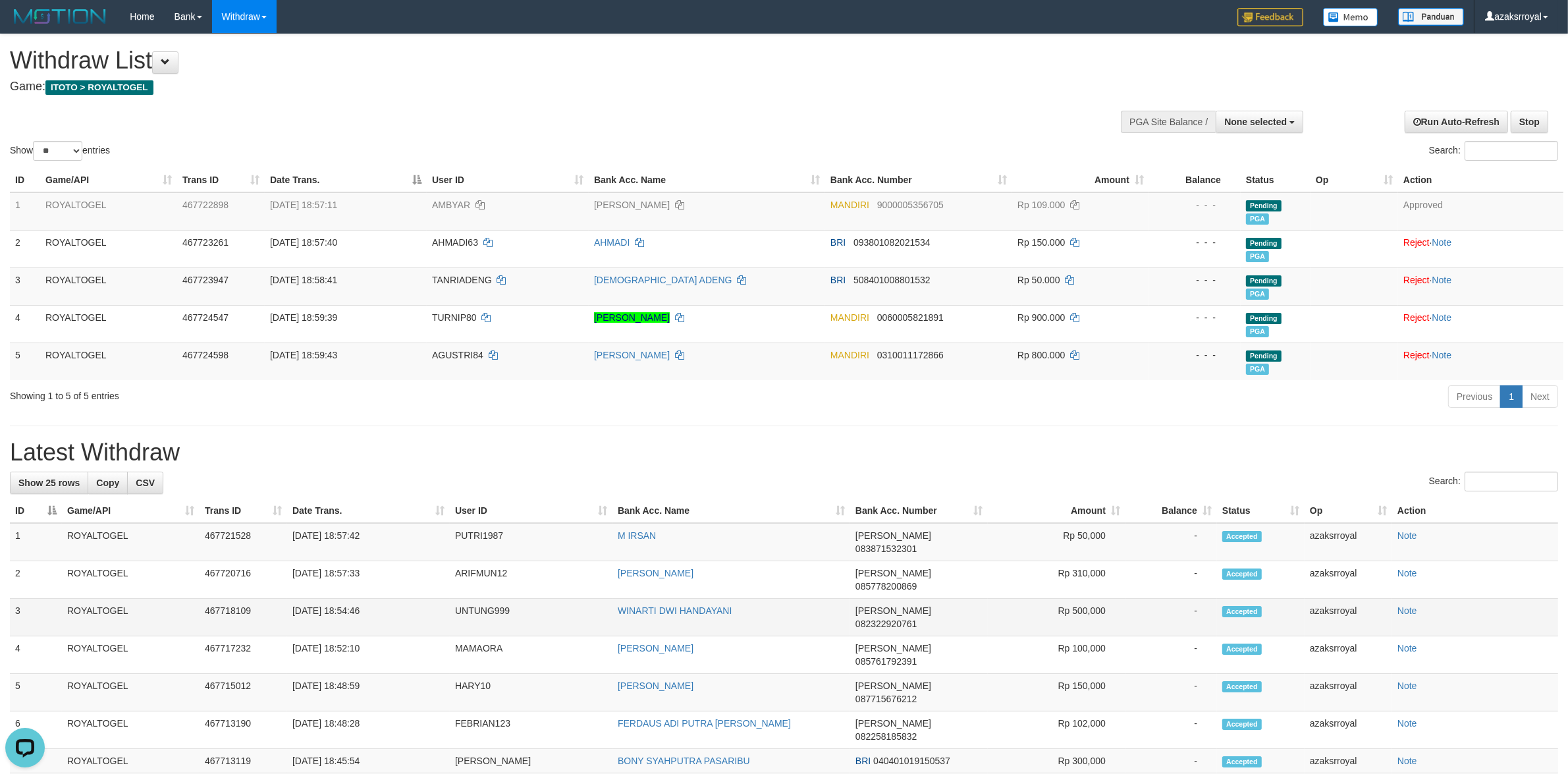
click at [408, 599] on td "[DATE] 18:54:46" at bounding box center [369, 617] width 162 height 37
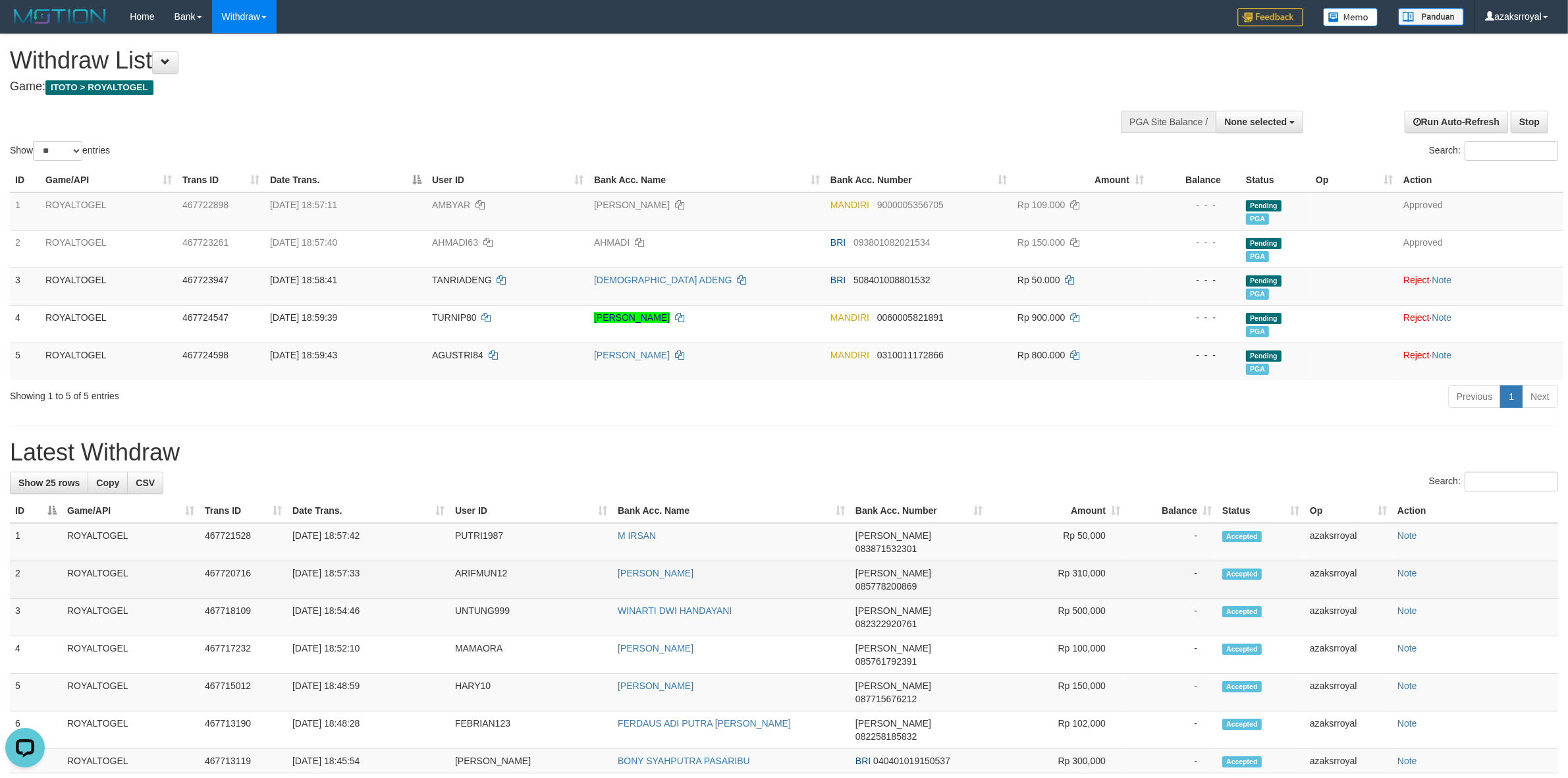
click at [344, 561] on td "[DATE] 18:57:33" at bounding box center [369, 580] width 162 height 37
copy td "18:57:33"
drag, startPoint x: 344, startPoint y: 561, endPoint x: 395, endPoint y: 555, distance: 51.4
click at [381, 561] on td "[DATE] 18:57:33" at bounding box center [369, 580] width 162 height 37
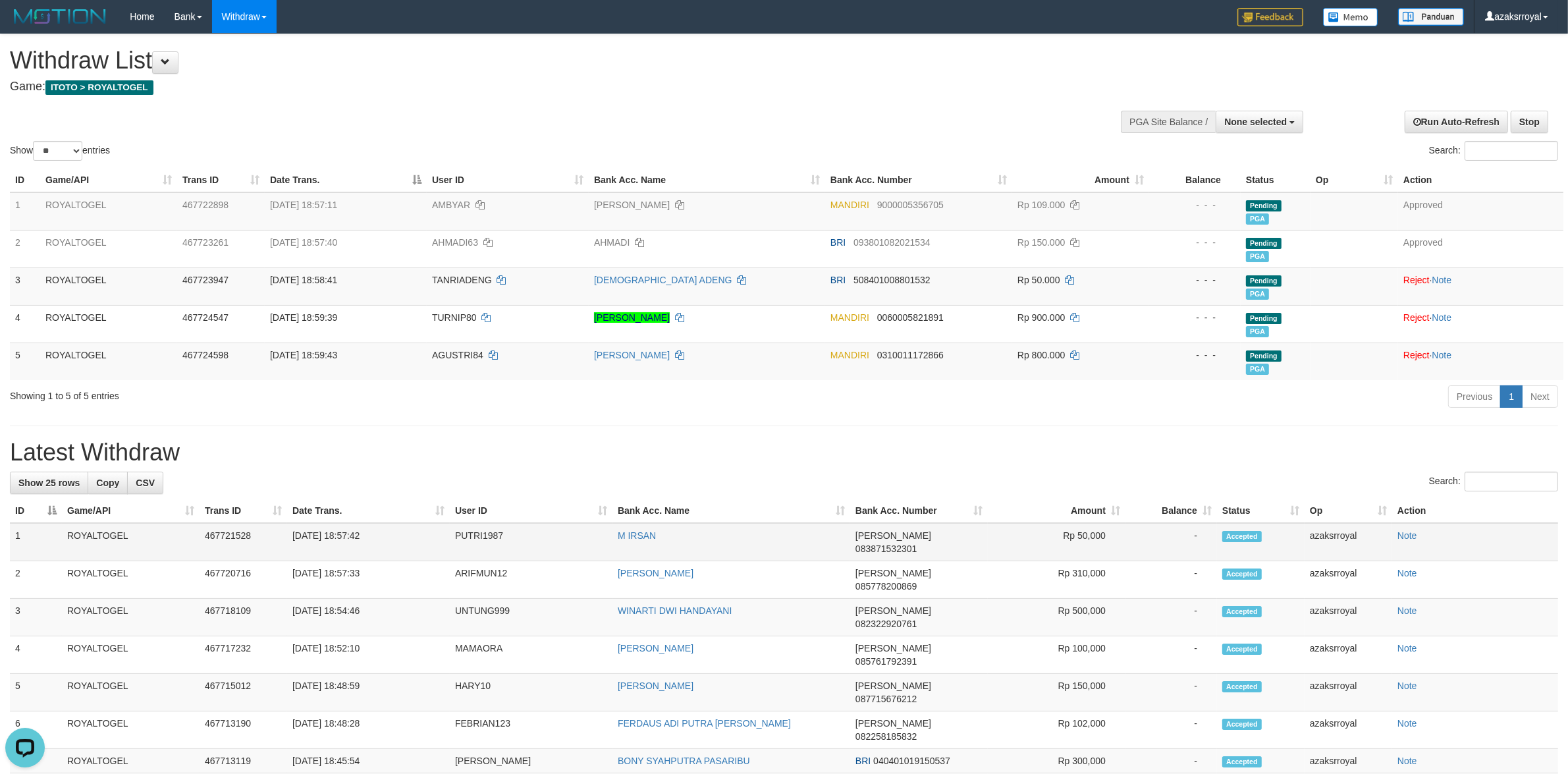
click at [343, 525] on td "[DATE] 18:57:42" at bounding box center [369, 542] width 162 height 38
copy td "18:57:42"
drag, startPoint x: 343, startPoint y: 525, endPoint x: 441, endPoint y: 513, distance: 98.7
click at [397, 527] on td "[DATE] 18:57:42" at bounding box center [369, 542] width 162 height 38
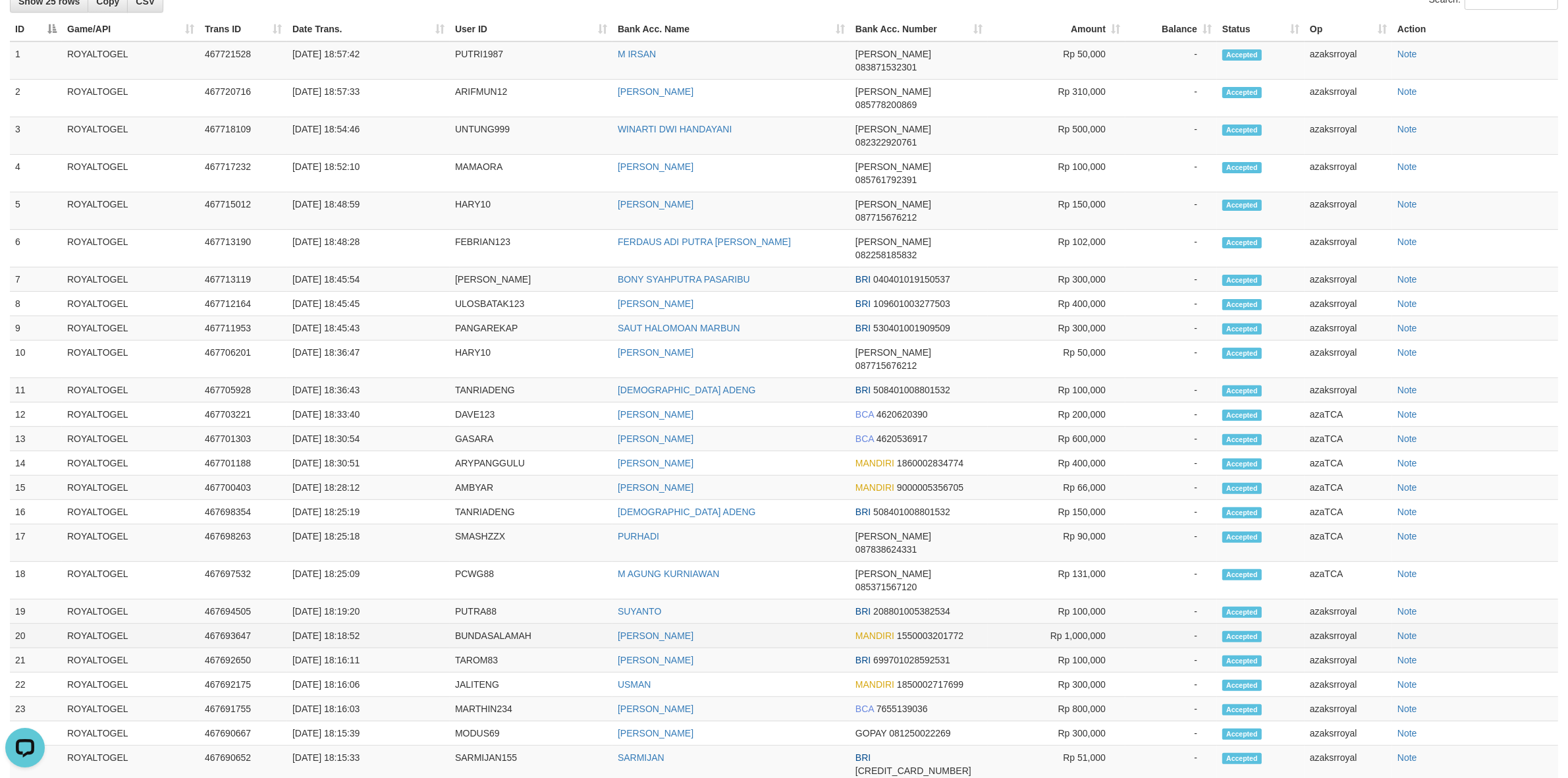
scroll to position [51, 0]
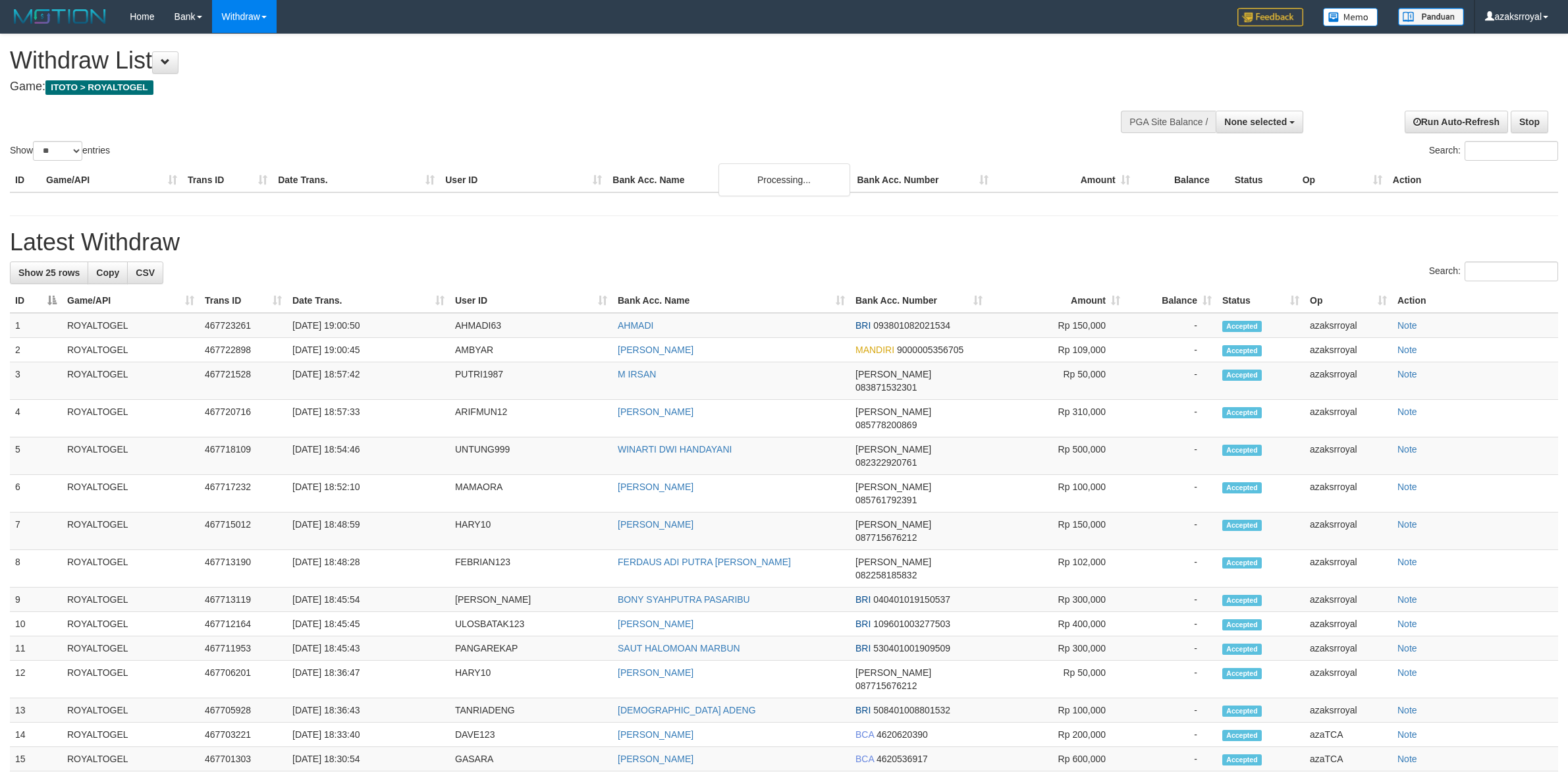
select select
select select "**"
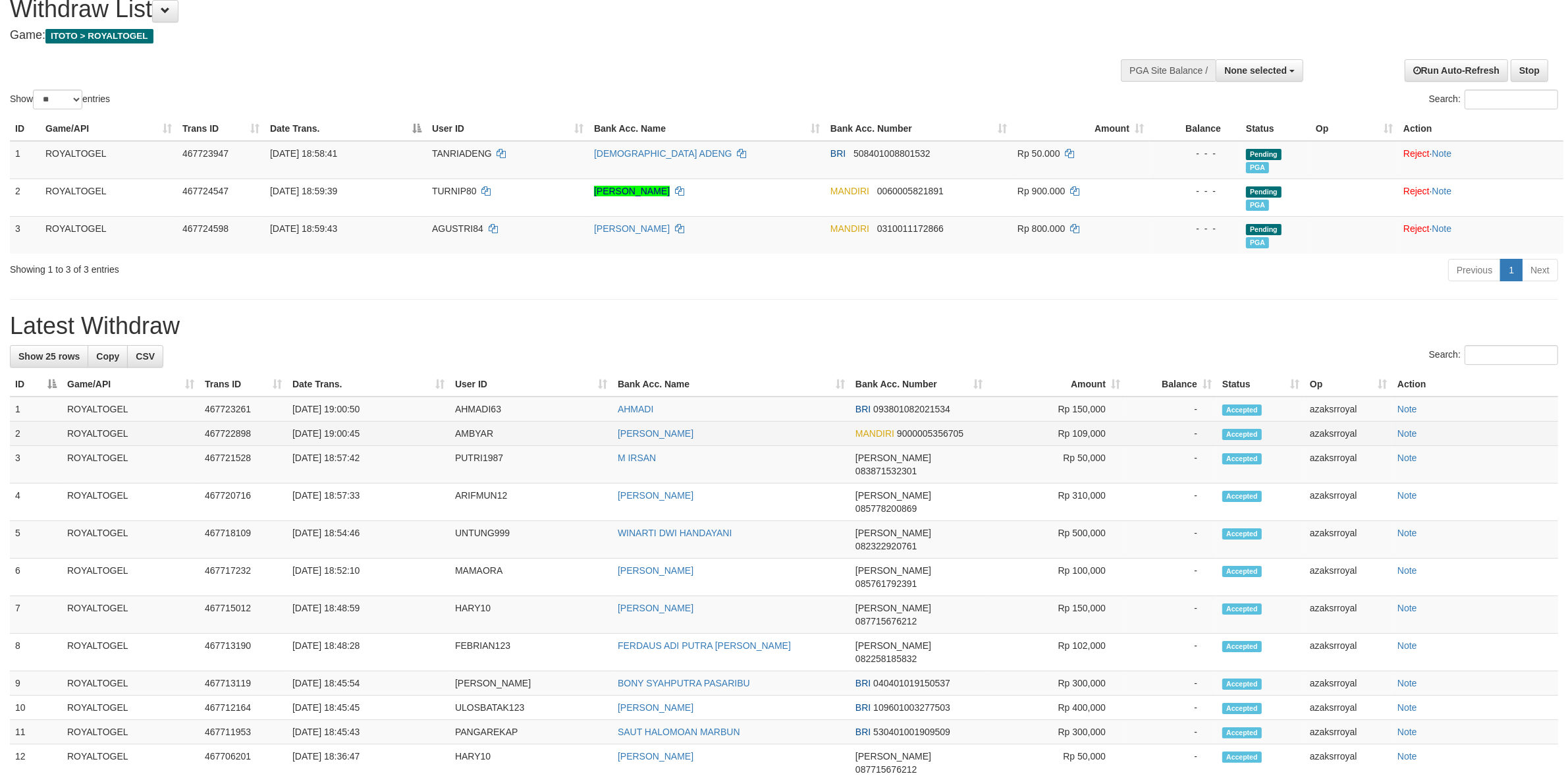
click at [346, 429] on td "[DATE] 19:00:45" at bounding box center [369, 433] width 162 height 25
copy td "19:00:45"
drag, startPoint x: 346, startPoint y: 429, endPoint x: 373, endPoint y: 430, distance: 27.0
click at [373, 430] on td "[DATE] 19:00:45" at bounding box center [369, 433] width 162 height 25
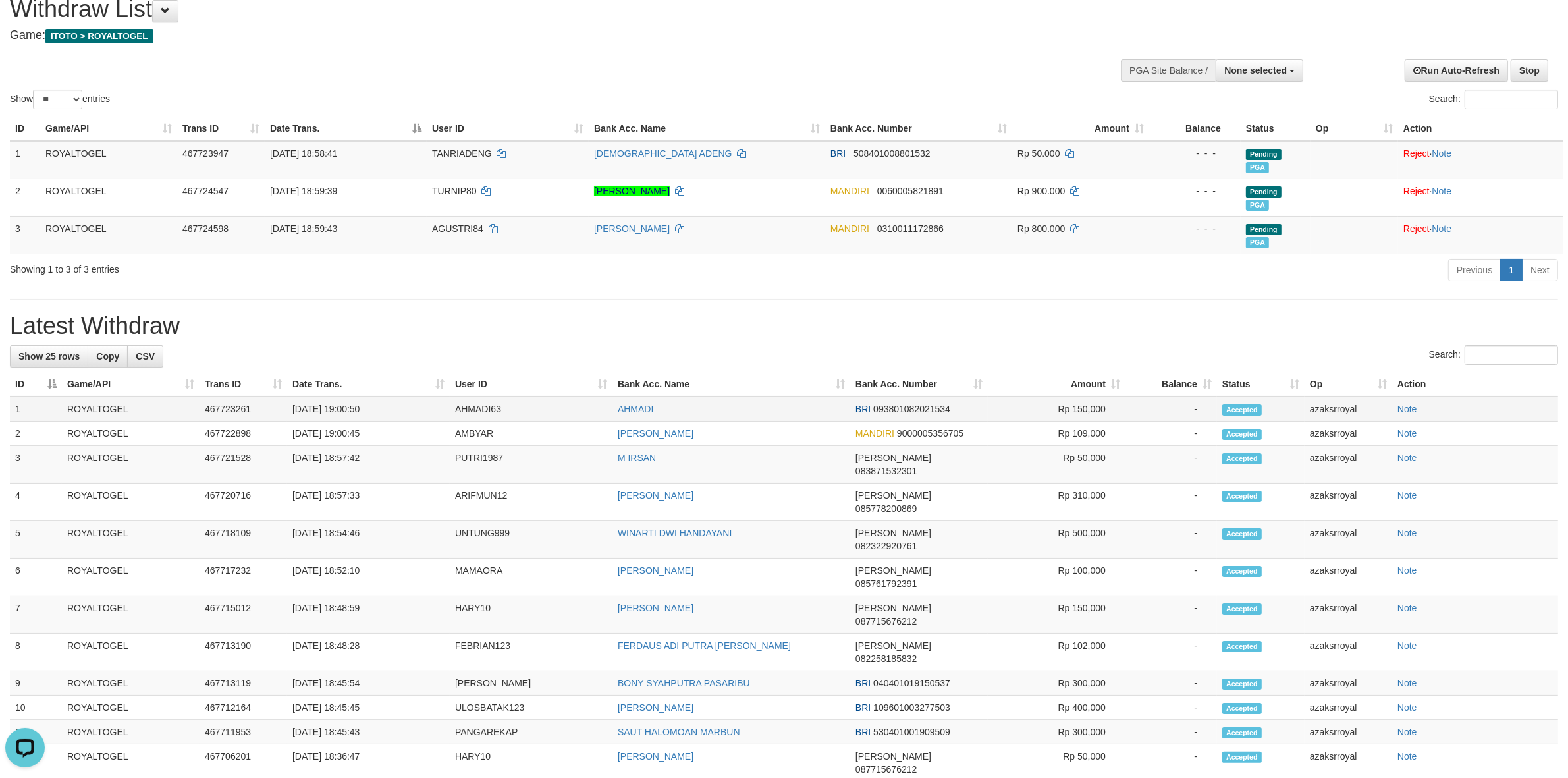
click at [344, 406] on td "[DATE] 19:00:50" at bounding box center [369, 408] width 162 height 25
copy td "19:00:50"
drag, startPoint x: 344, startPoint y: 406, endPoint x: 386, endPoint y: 406, distance: 42.0
click at [386, 406] on td "[DATE] 19:00:50" at bounding box center [369, 408] width 162 height 25
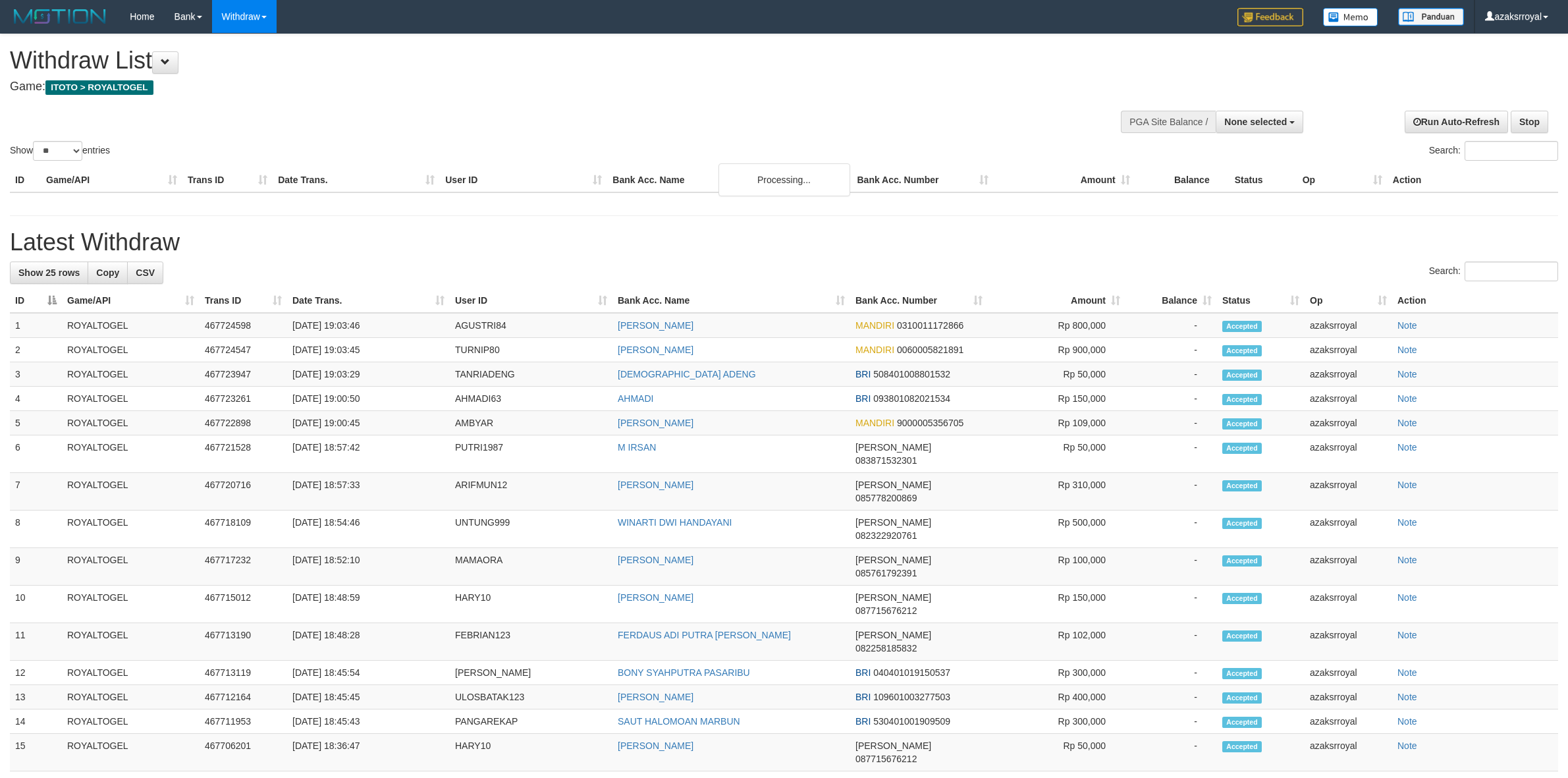
select select
select select "**"
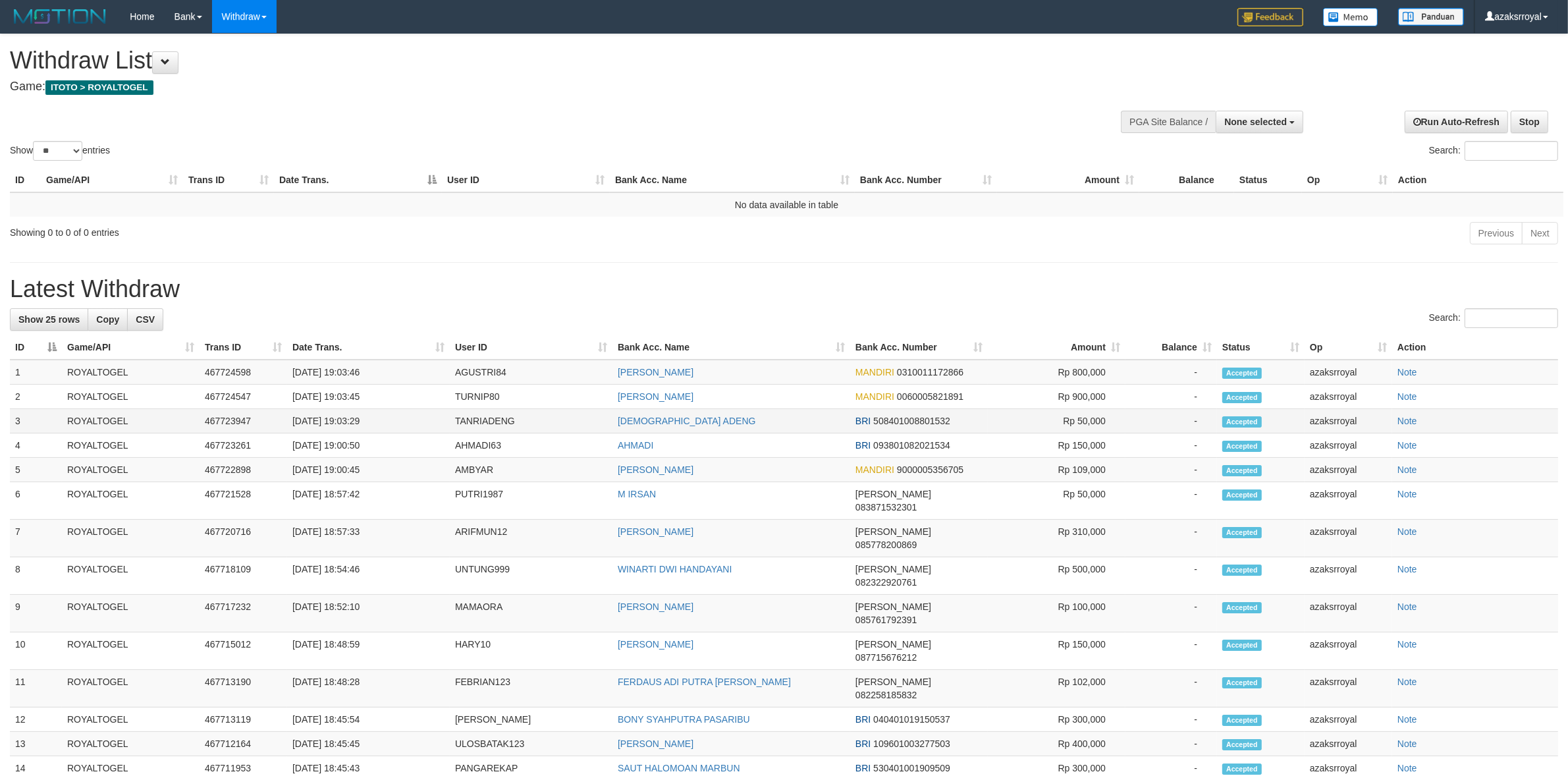
click at [341, 413] on td "[DATE] 19:03:29" at bounding box center [369, 421] width 162 height 25
copy td "19:03:29"
drag, startPoint x: 341, startPoint y: 413, endPoint x: 374, endPoint y: 413, distance: 33.0
click at [374, 413] on td "[DATE] 19:03:29" at bounding box center [369, 421] width 162 height 25
click at [345, 390] on td "[DATE] 19:03:45" at bounding box center [369, 397] width 162 height 25
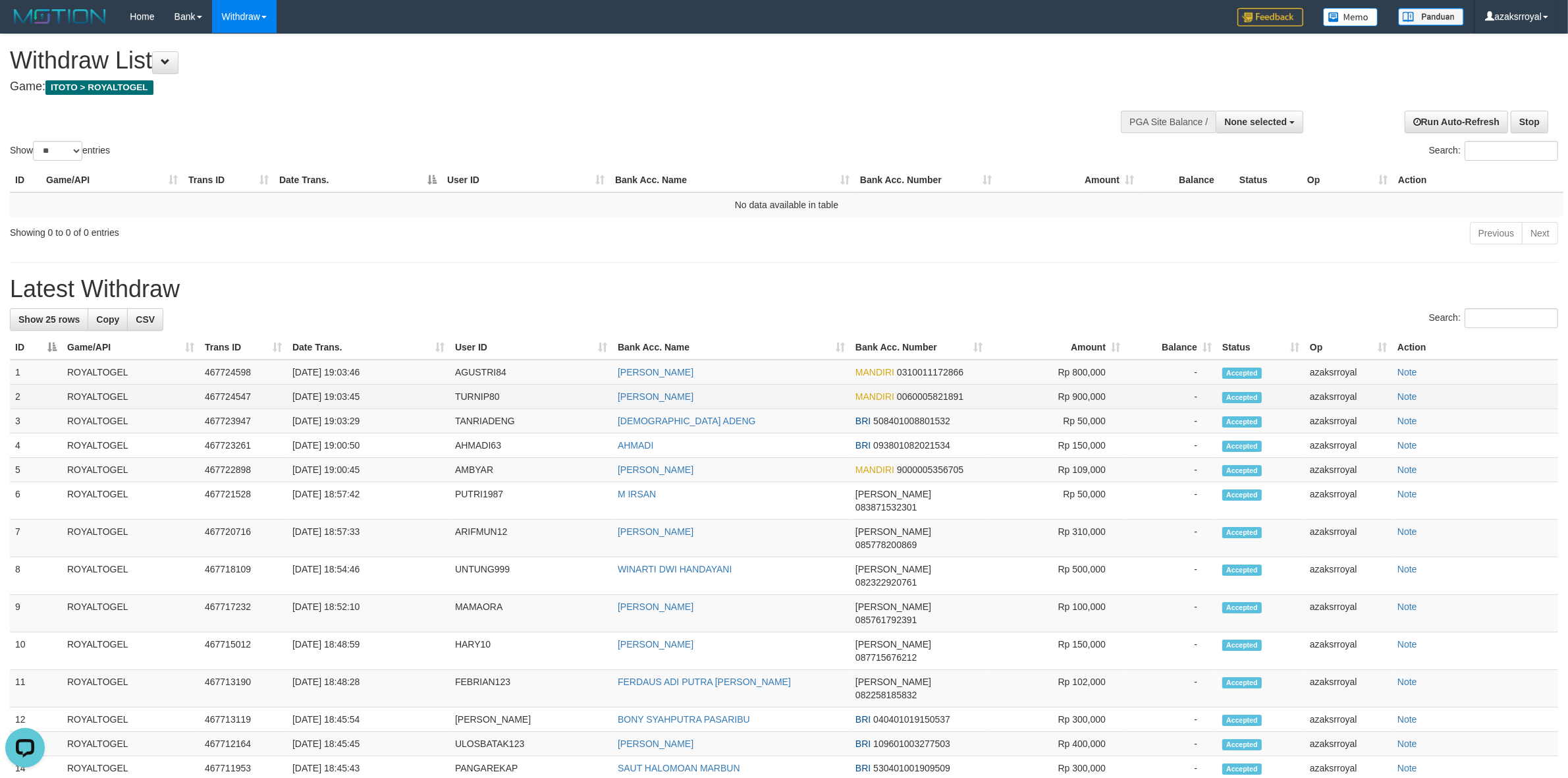
copy td "19:03:45"
drag, startPoint x: 345, startPoint y: 390, endPoint x: 399, endPoint y: 395, distance: 54.2
click at [399, 395] on td "[DATE] 19:03:45" at bounding box center [369, 397] width 162 height 25
click at [343, 371] on td "[DATE] 19:03:46" at bounding box center [369, 371] width 162 height 25
copy td "19:03:46"
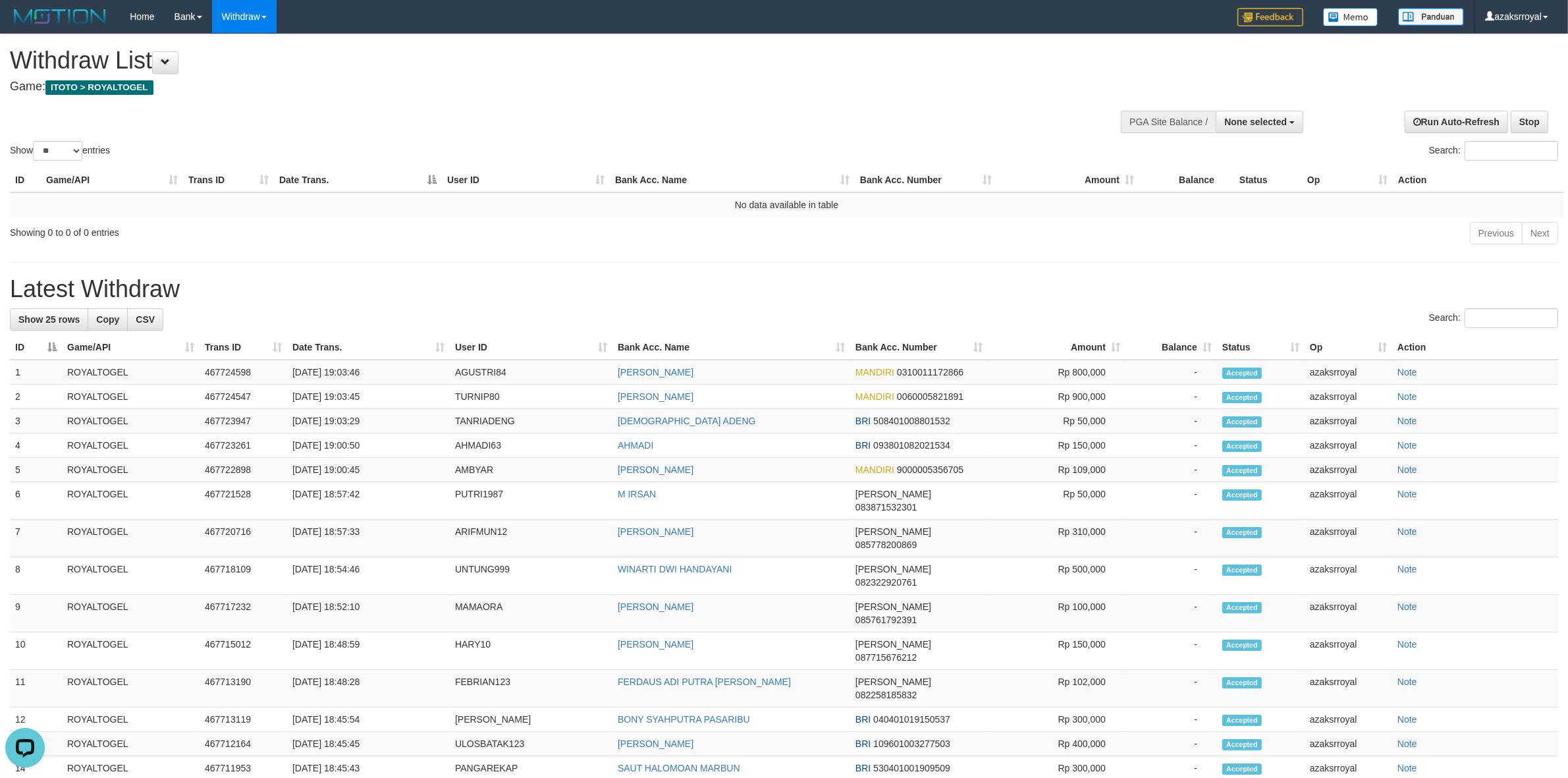
drag, startPoint x: 343, startPoint y: 371, endPoint x: 423, endPoint y: 357, distance: 81.2
click at [398, 371] on td "[DATE] 19:03:46" at bounding box center [369, 371] width 162 height 25
click at [1262, 119] on span "None selected" at bounding box center [1255, 121] width 63 height 11
click at [1182, 191] on label "[ITOTO] ROYALTOGEL" at bounding box center [1235, 188] width 136 height 17
select select "***"
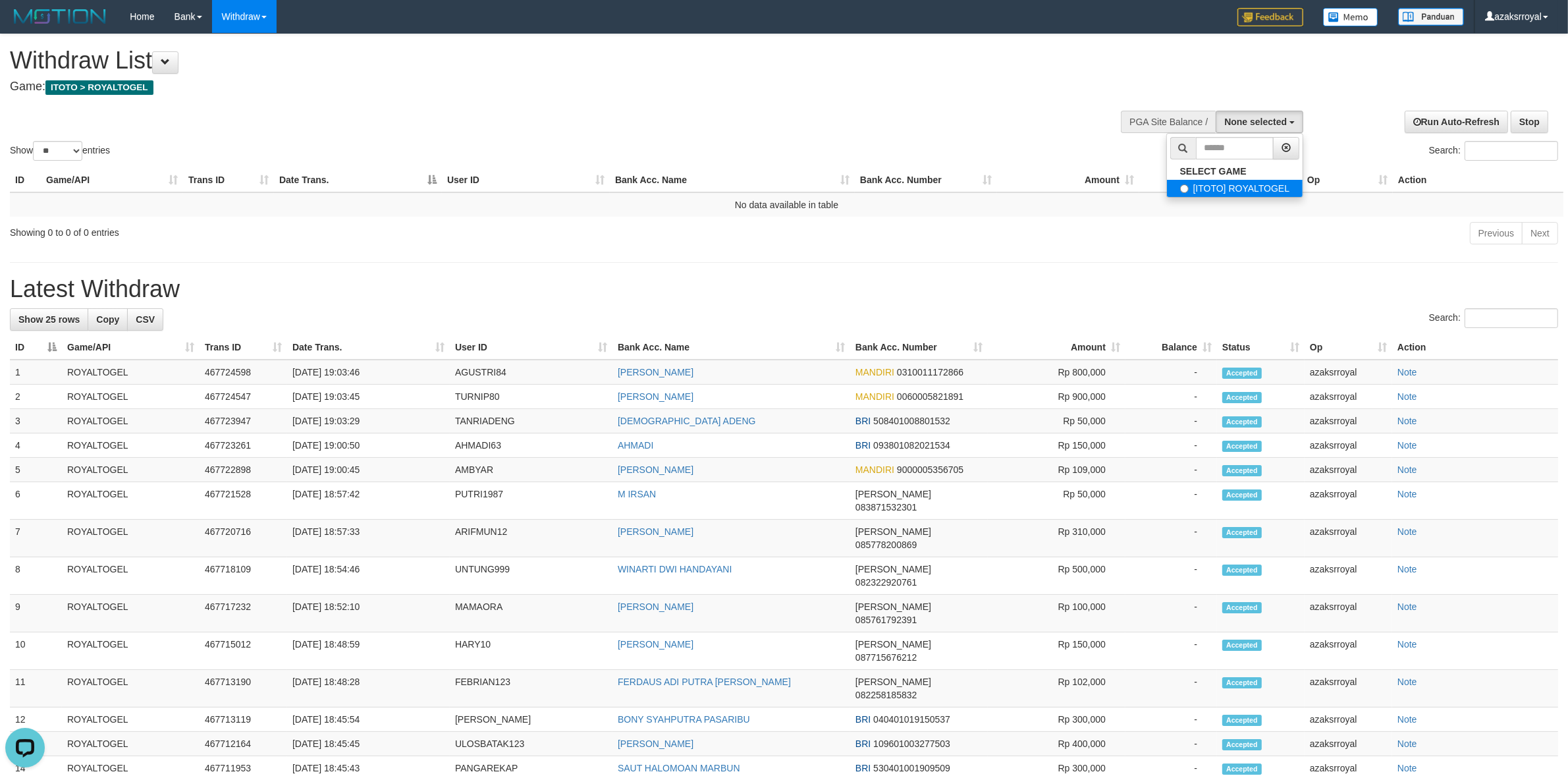
scroll to position [11, 0]
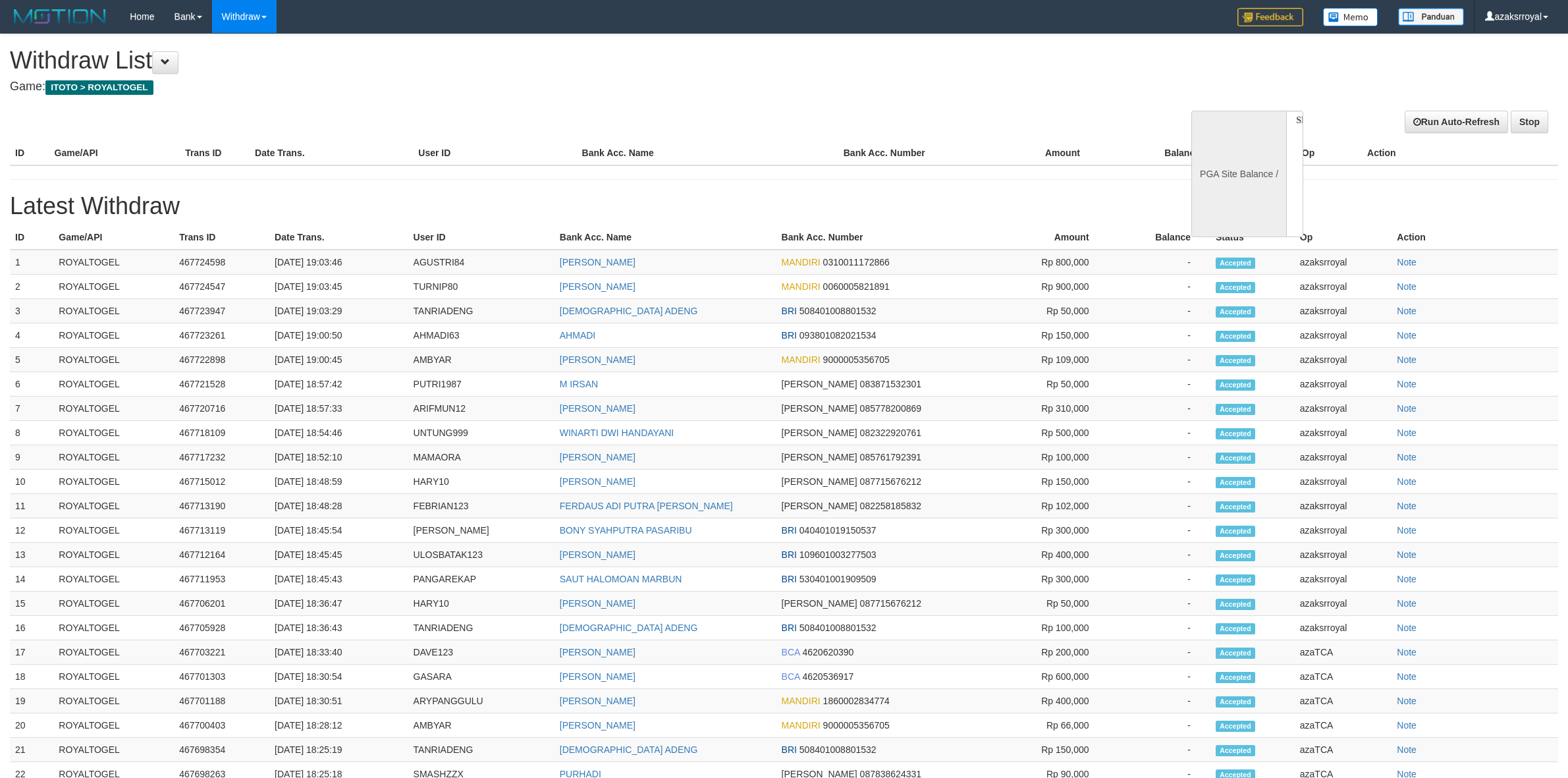
select select
select select "**"
select select
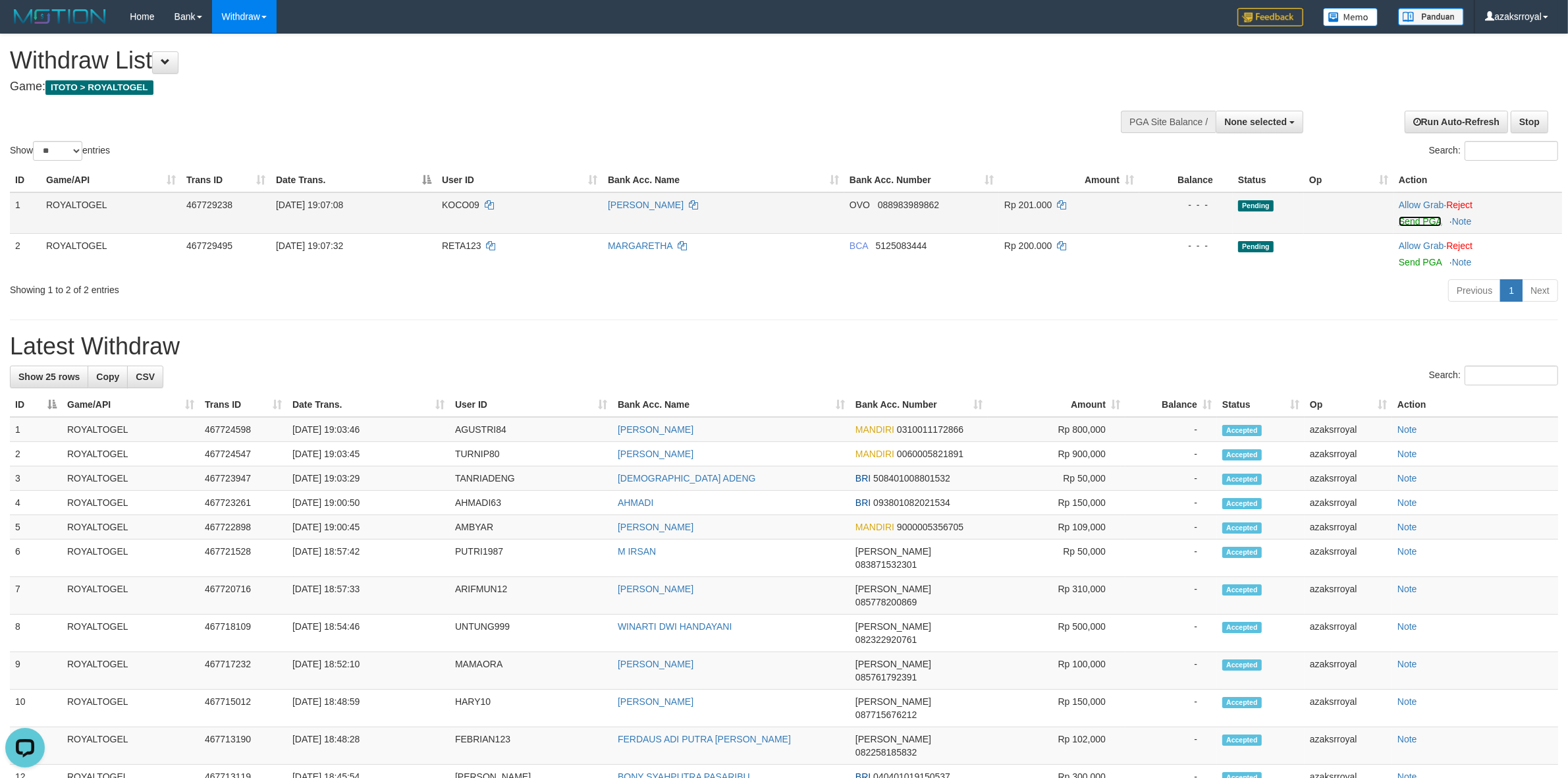
drag, startPoint x: 1416, startPoint y: 219, endPoint x: 859, endPoint y: 229, distance: 557.1
click at [1416, 219] on link "Send PGA" at bounding box center [1420, 221] width 43 height 11
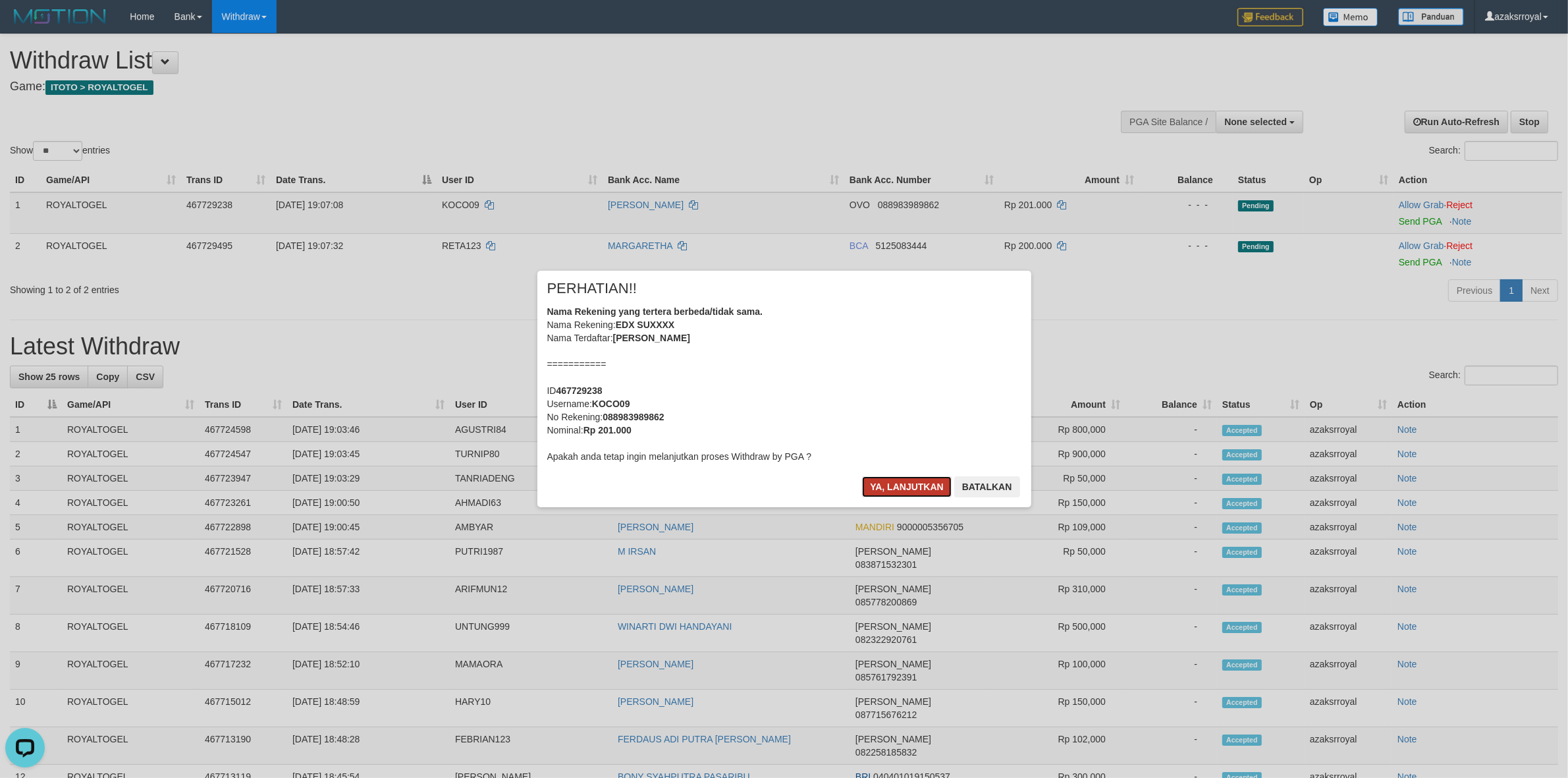
click at [897, 488] on button "Ya, lanjutkan" at bounding box center [906, 486] width 90 height 21
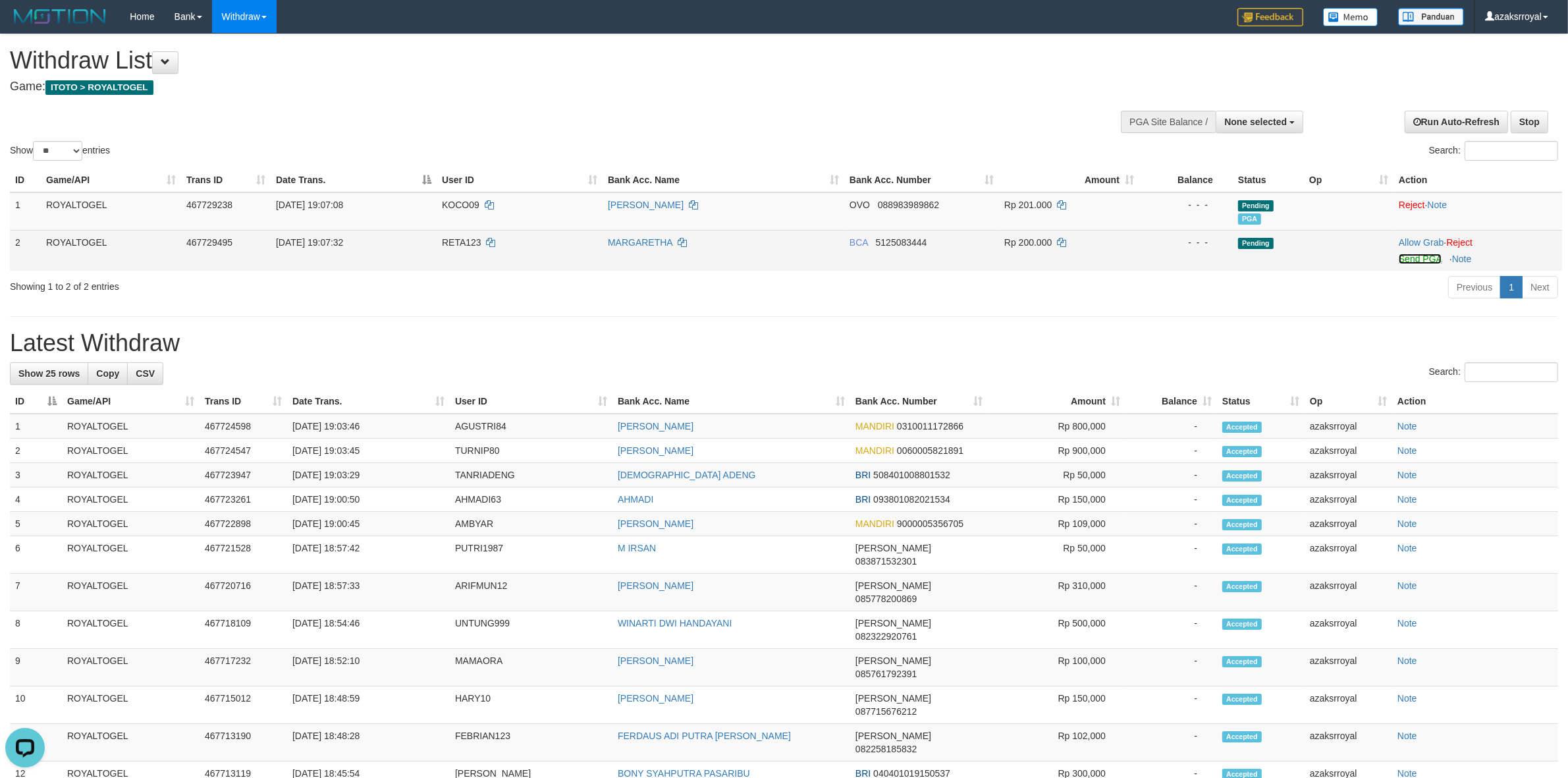
click at [1413, 258] on link "Send PGA" at bounding box center [1420, 258] width 43 height 11
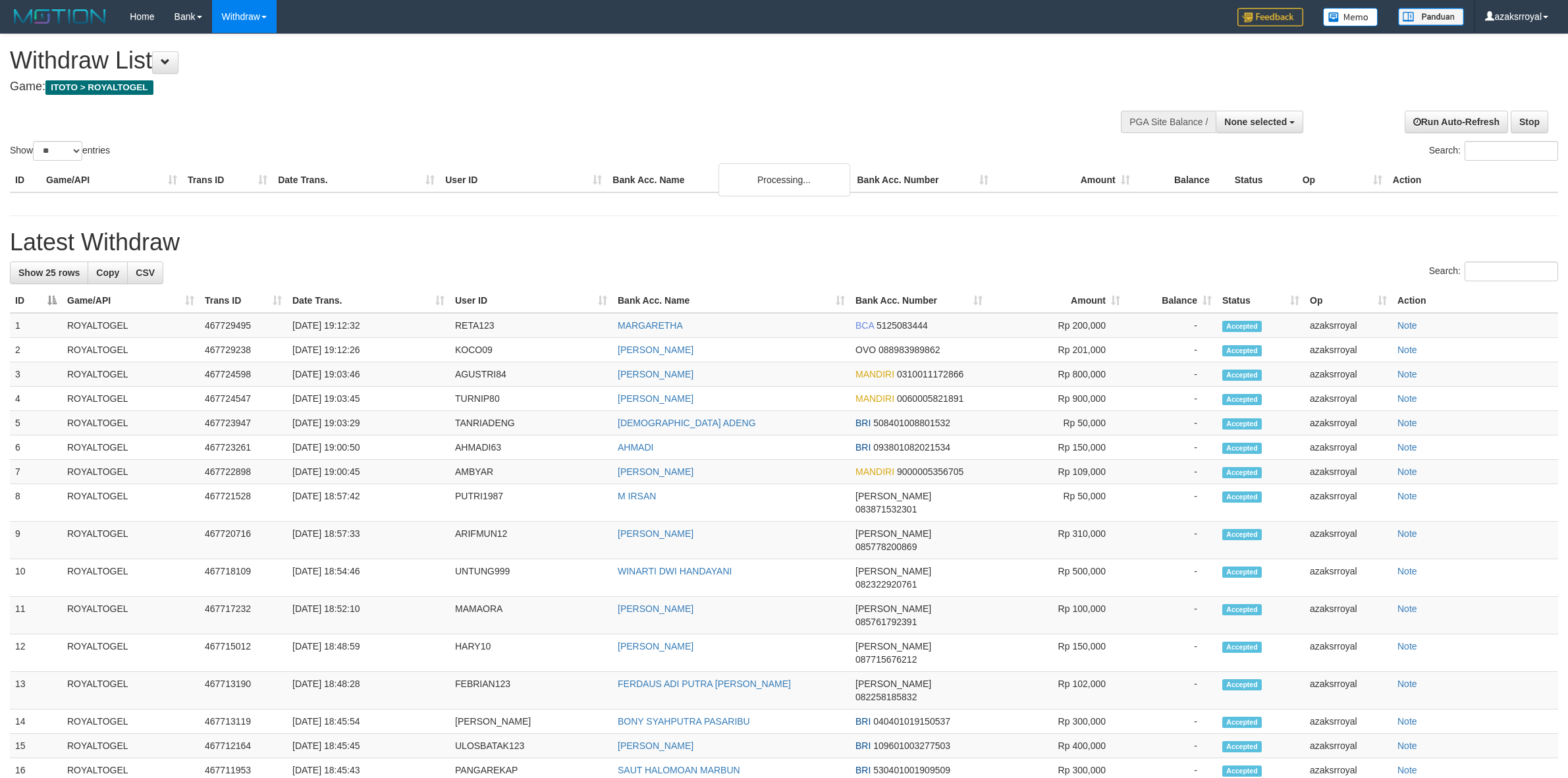
select select
select select "**"
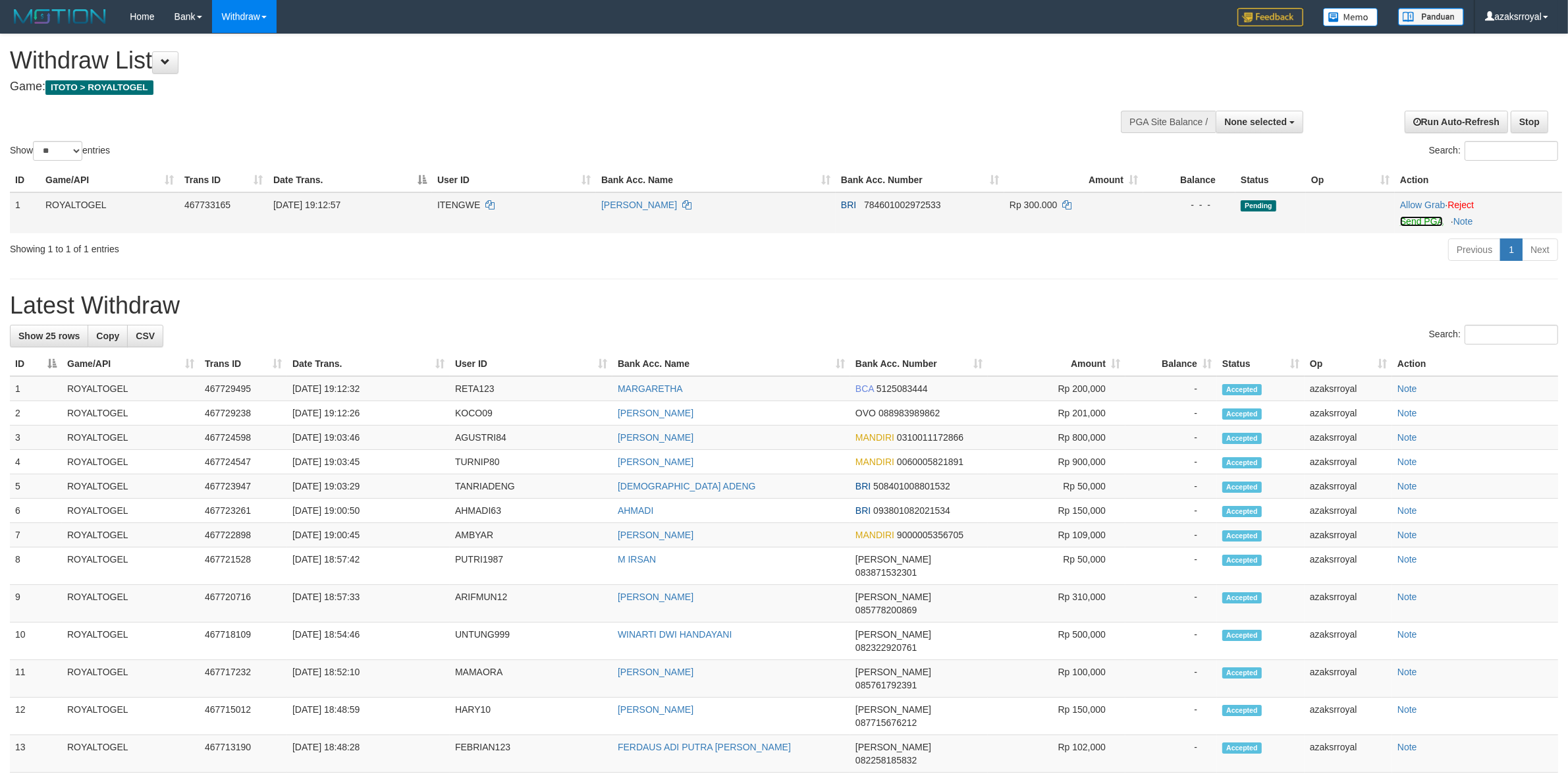
drag, startPoint x: 1413, startPoint y: 222, endPoint x: 861, endPoint y: 227, distance: 552.0
click at [1413, 222] on link "Send PGA" at bounding box center [1421, 221] width 43 height 11
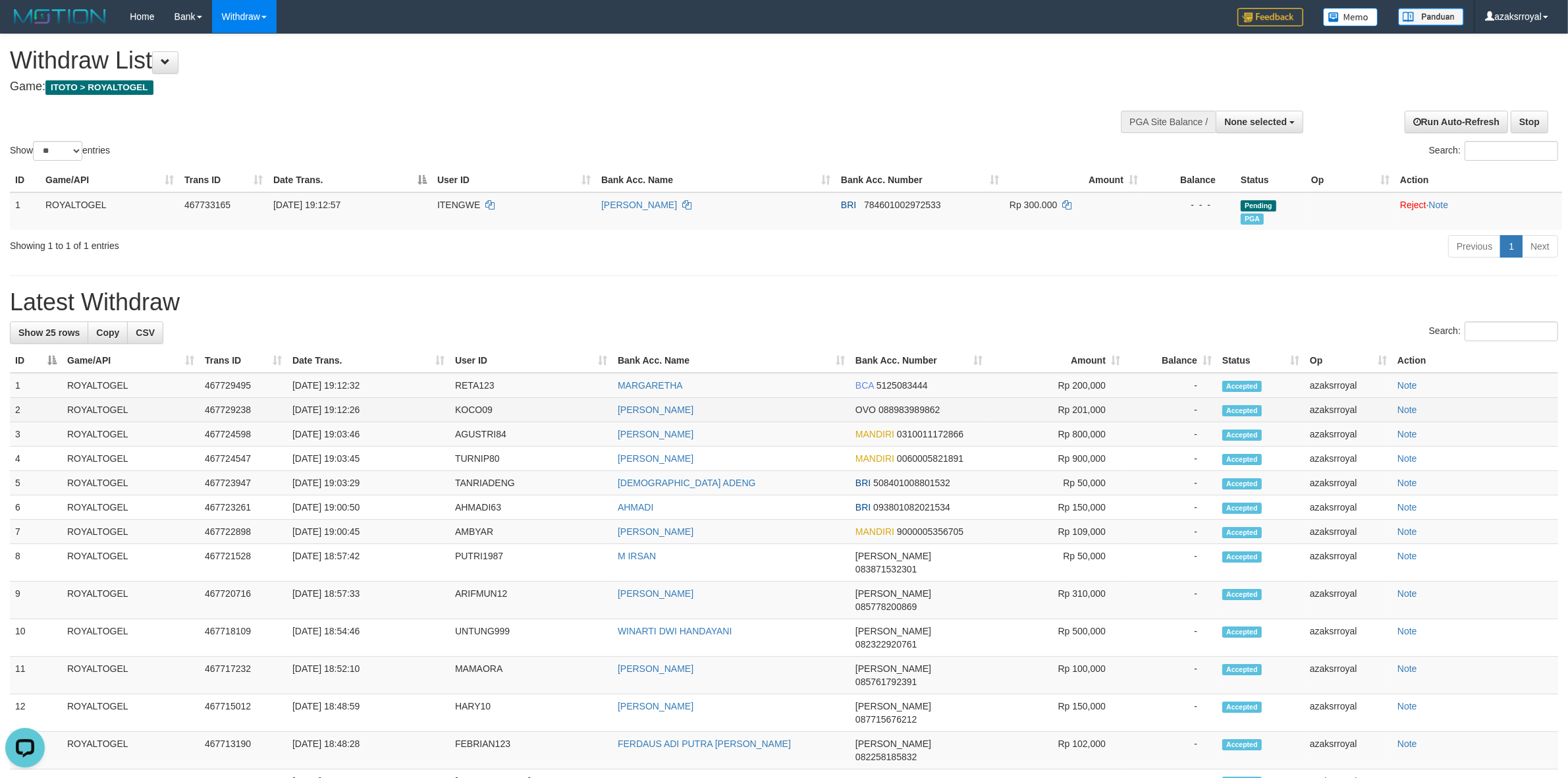
click at [346, 409] on td "[DATE] 19:12:26" at bounding box center [369, 409] width 162 height 25
copy td "19:12:26"
drag, startPoint x: 346, startPoint y: 409, endPoint x: 386, endPoint y: 416, distance: 40.6
click at [386, 416] on td "[DATE] 19:12:26" at bounding box center [369, 409] width 162 height 25
click at [343, 386] on td "[DATE] 19:12:32" at bounding box center [369, 385] width 162 height 25
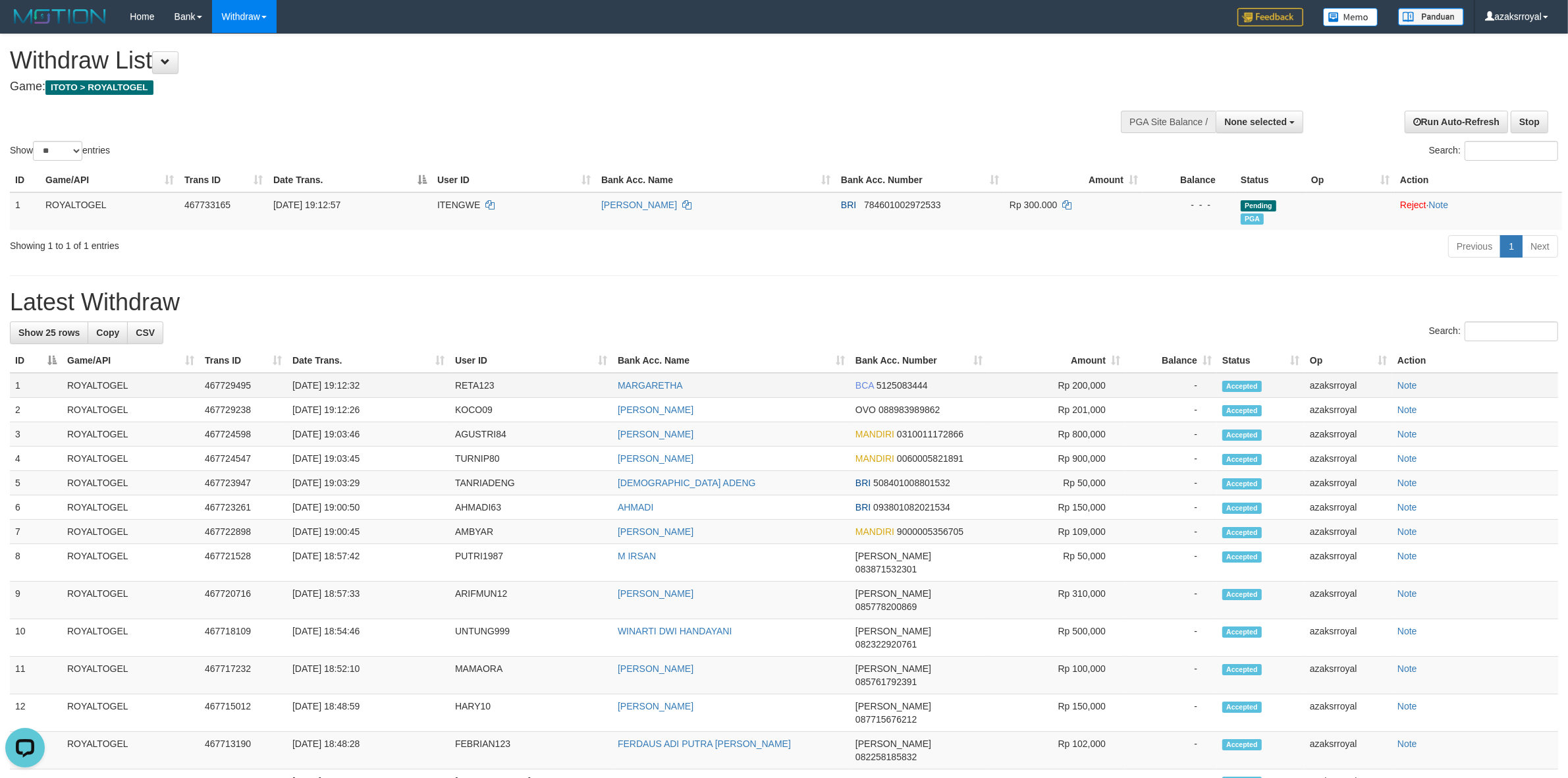
copy td "19:12:32"
drag, startPoint x: 343, startPoint y: 386, endPoint x: 420, endPoint y: 383, distance: 77.1
click at [420, 383] on td "[DATE] 19:12:32" at bounding box center [369, 385] width 162 height 25
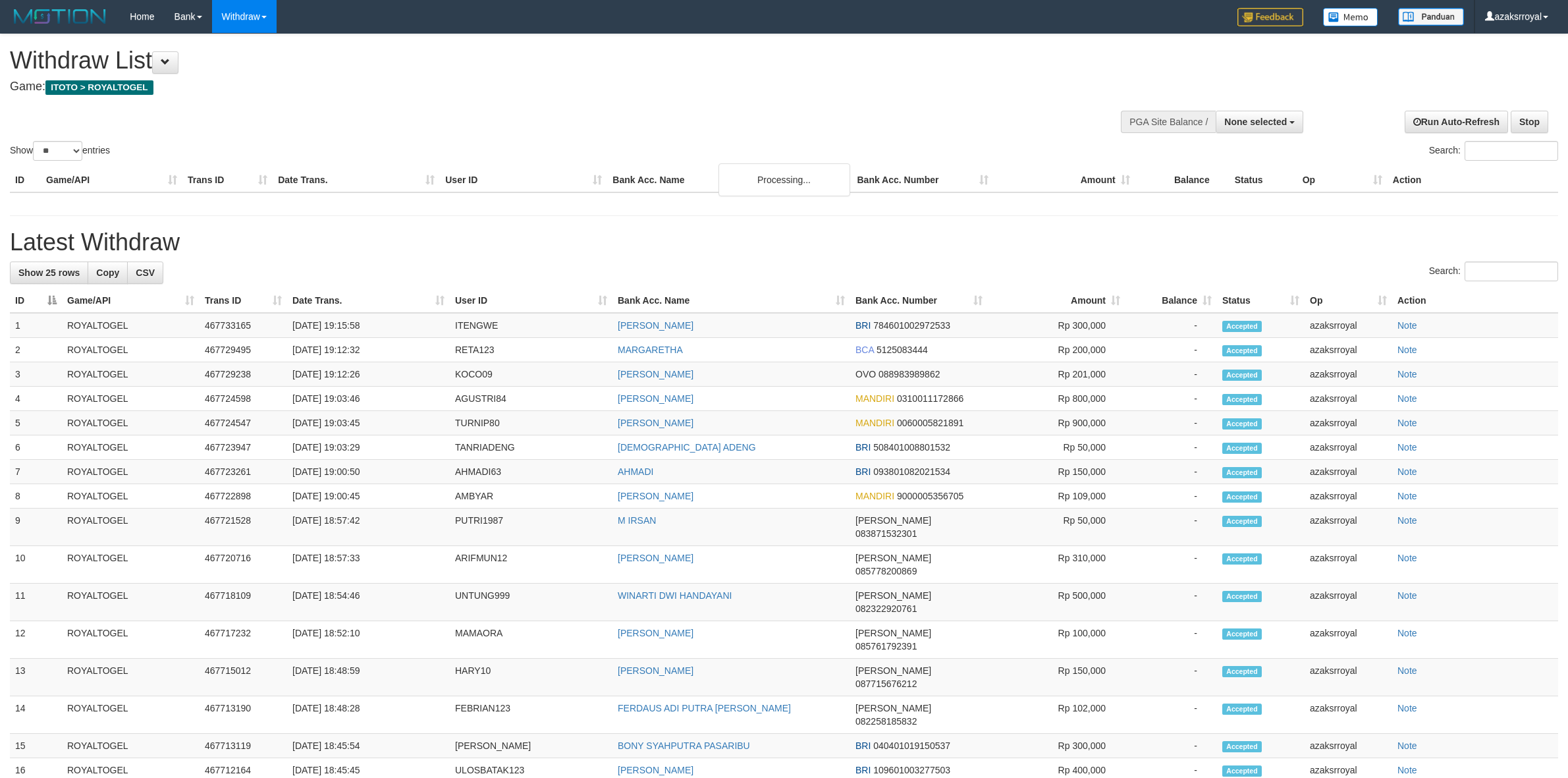
select select
select select "**"
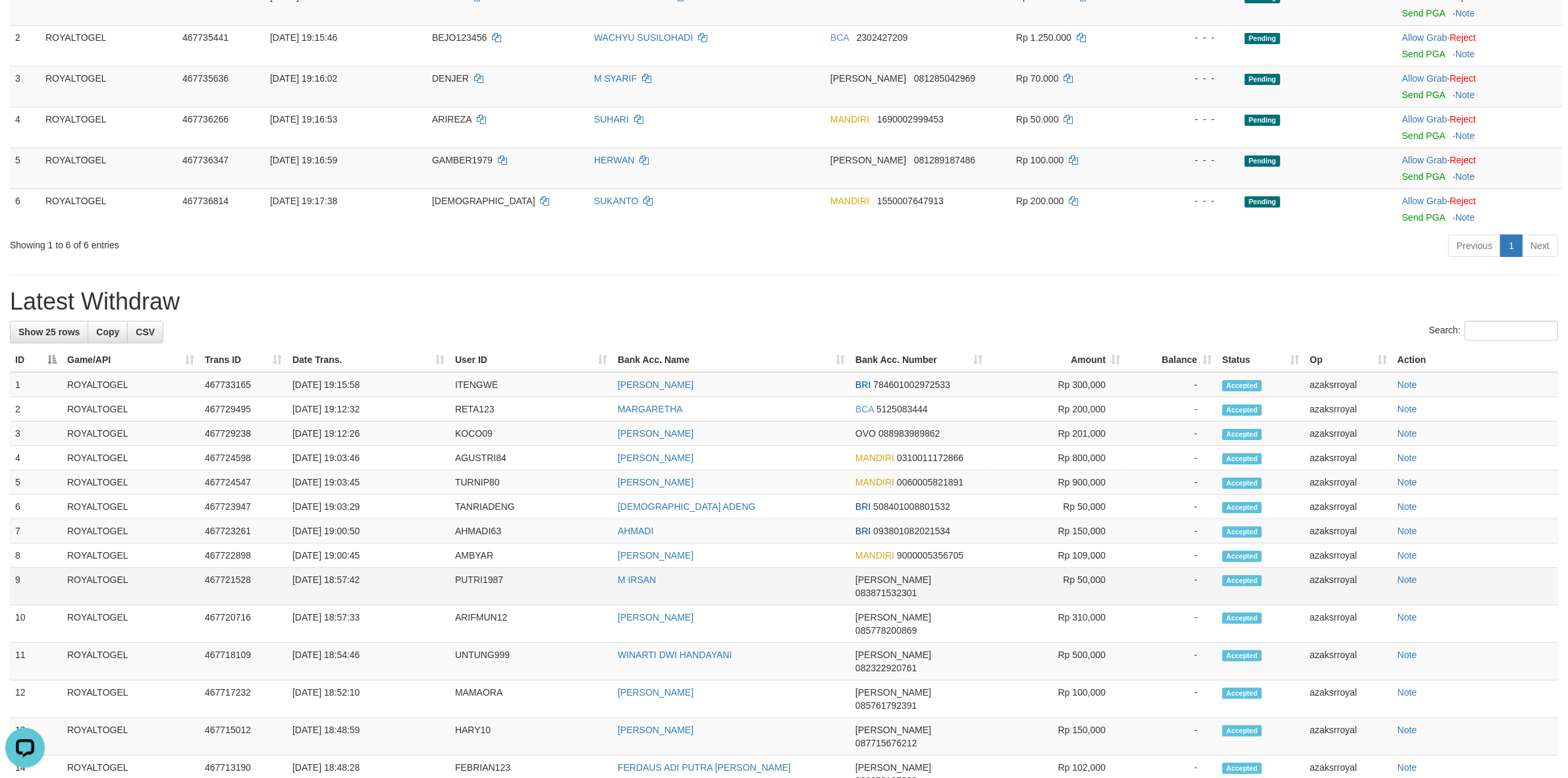
scroll to position [128, 0]
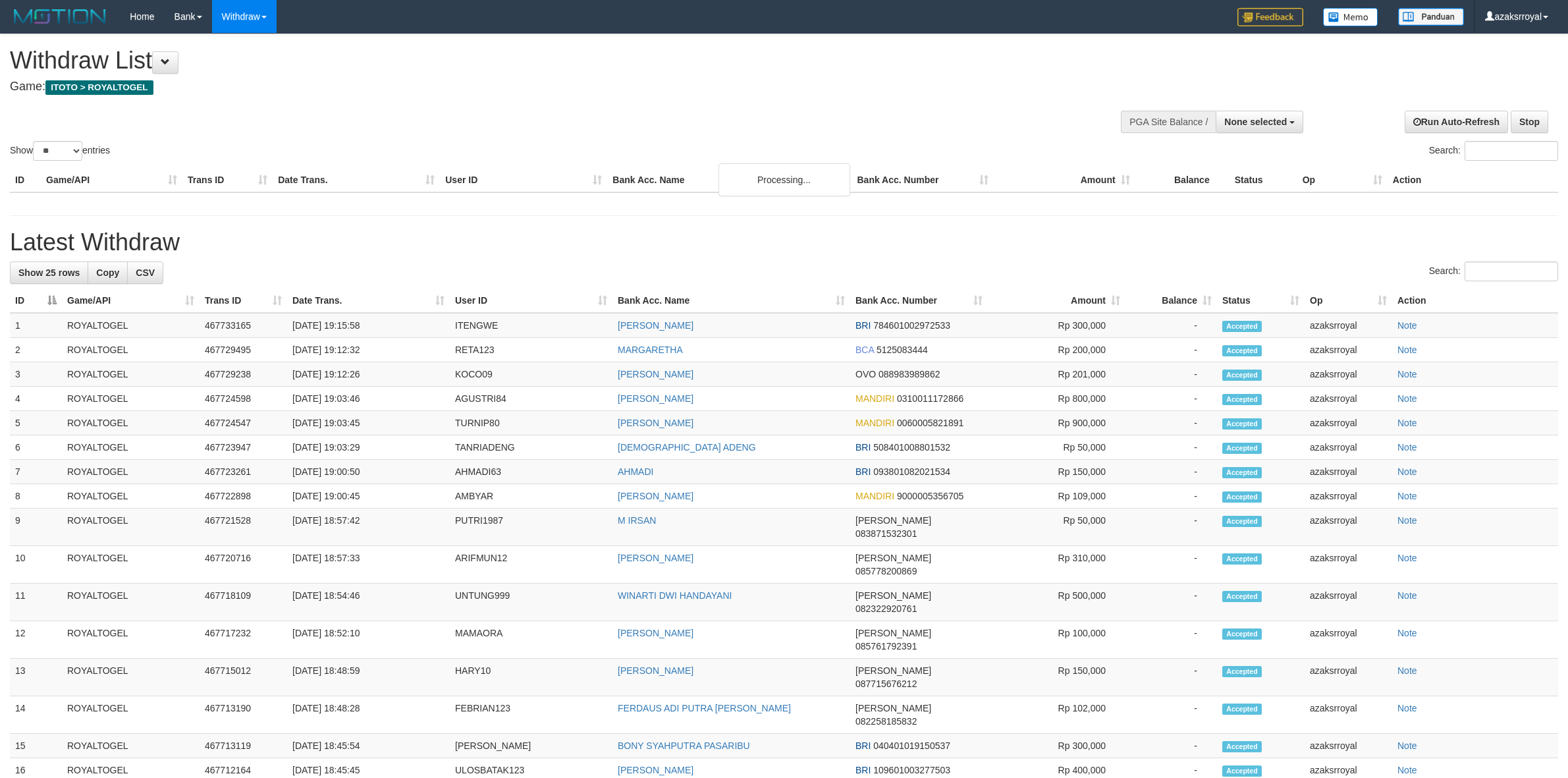
select select
select select "**"
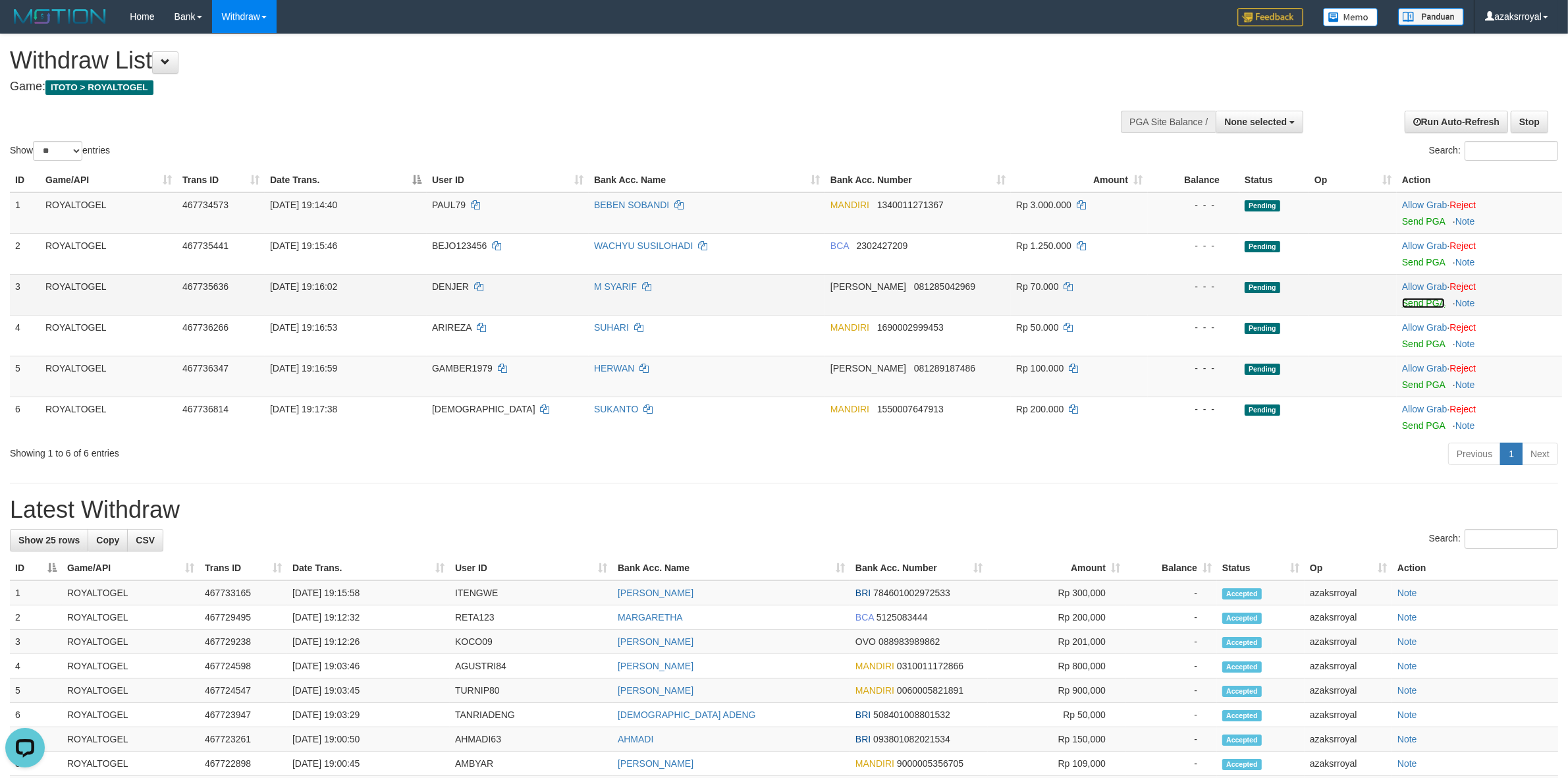
click at [1421, 300] on link "Send PGA" at bounding box center [1423, 303] width 43 height 11
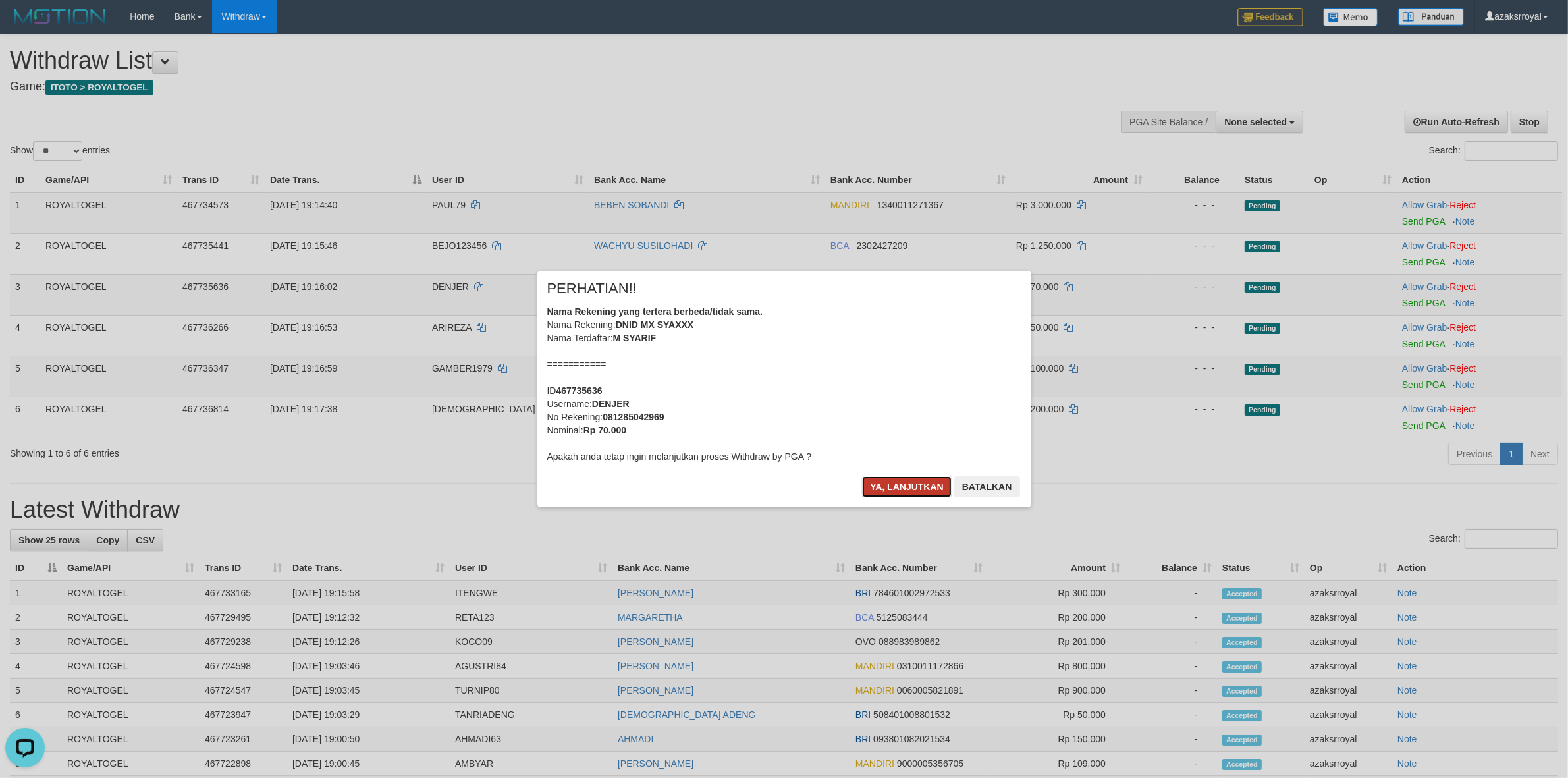
click at [880, 489] on button "Ya, lanjutkan" at bounding box center [906, 486] width 90 height 21
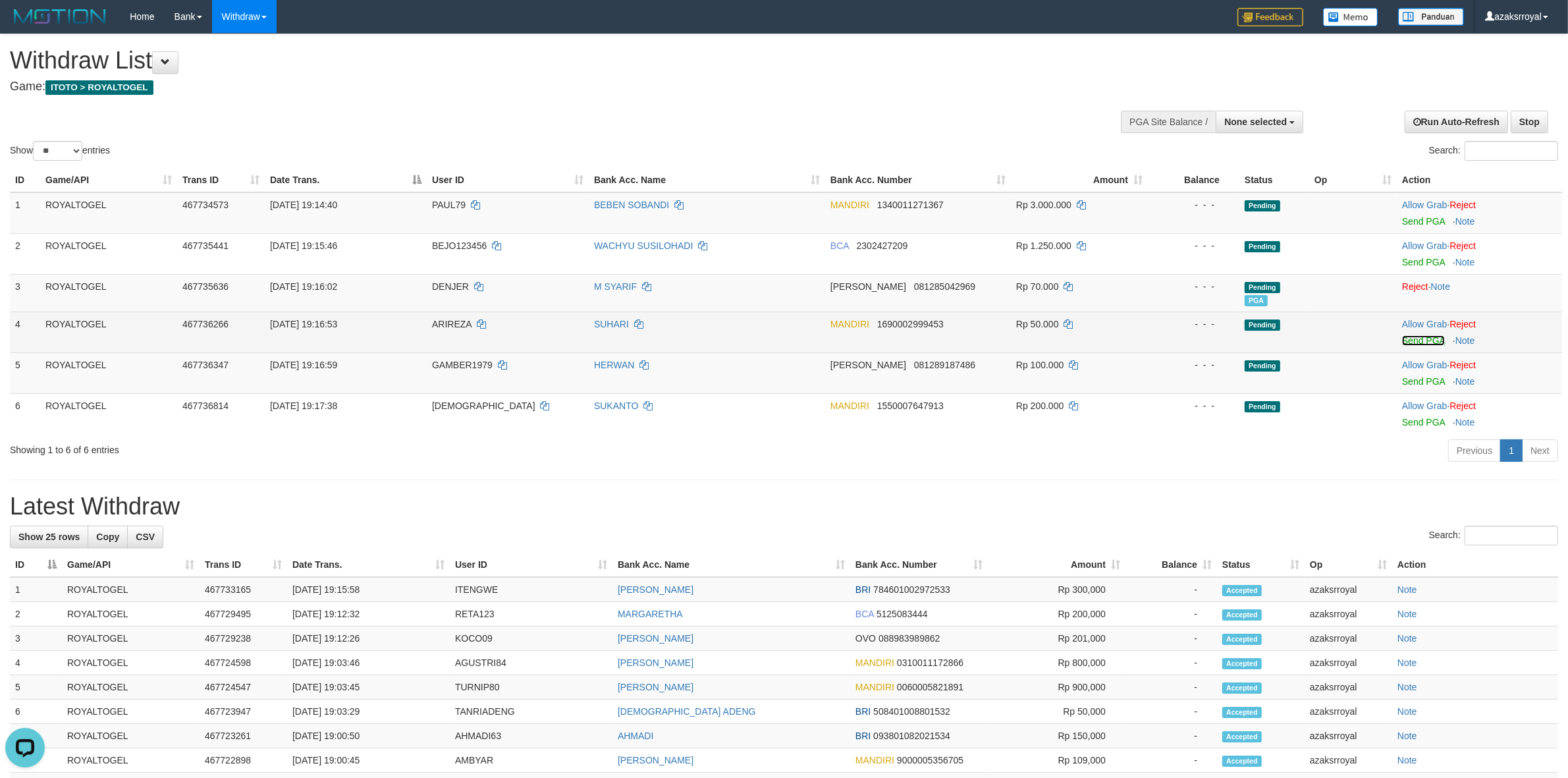
click at [1417, 336] on link "Send PGA" at bounding box center [1423, 340] width 43 height 11
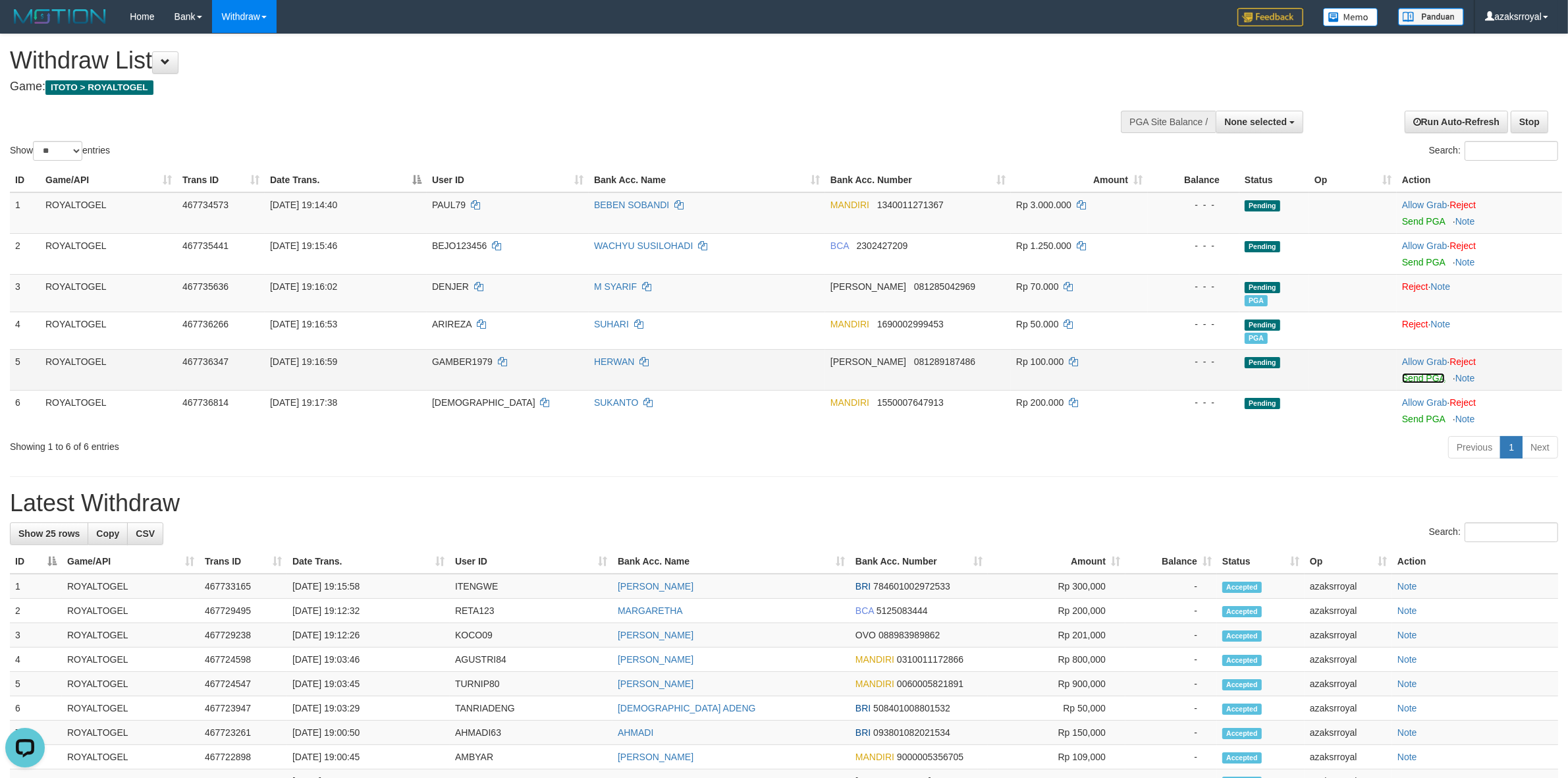
click at [1423, 378] on link "Send PGA" at bounding box center [1423, 378] width 43 height 11
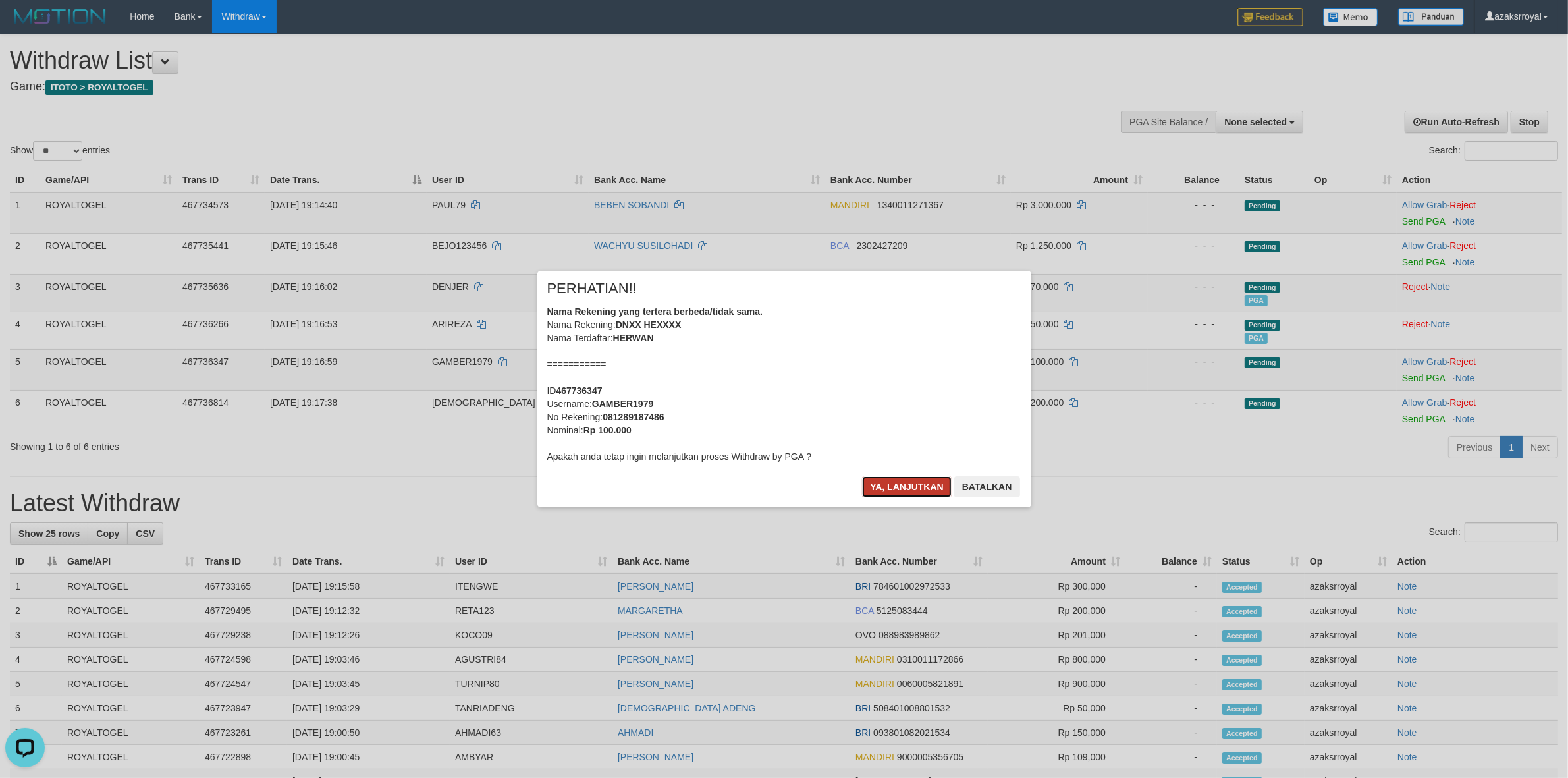
click at [885, 484] on button "Ya, lanjutkan" at bounding box center [906, 486] width 90 height 21
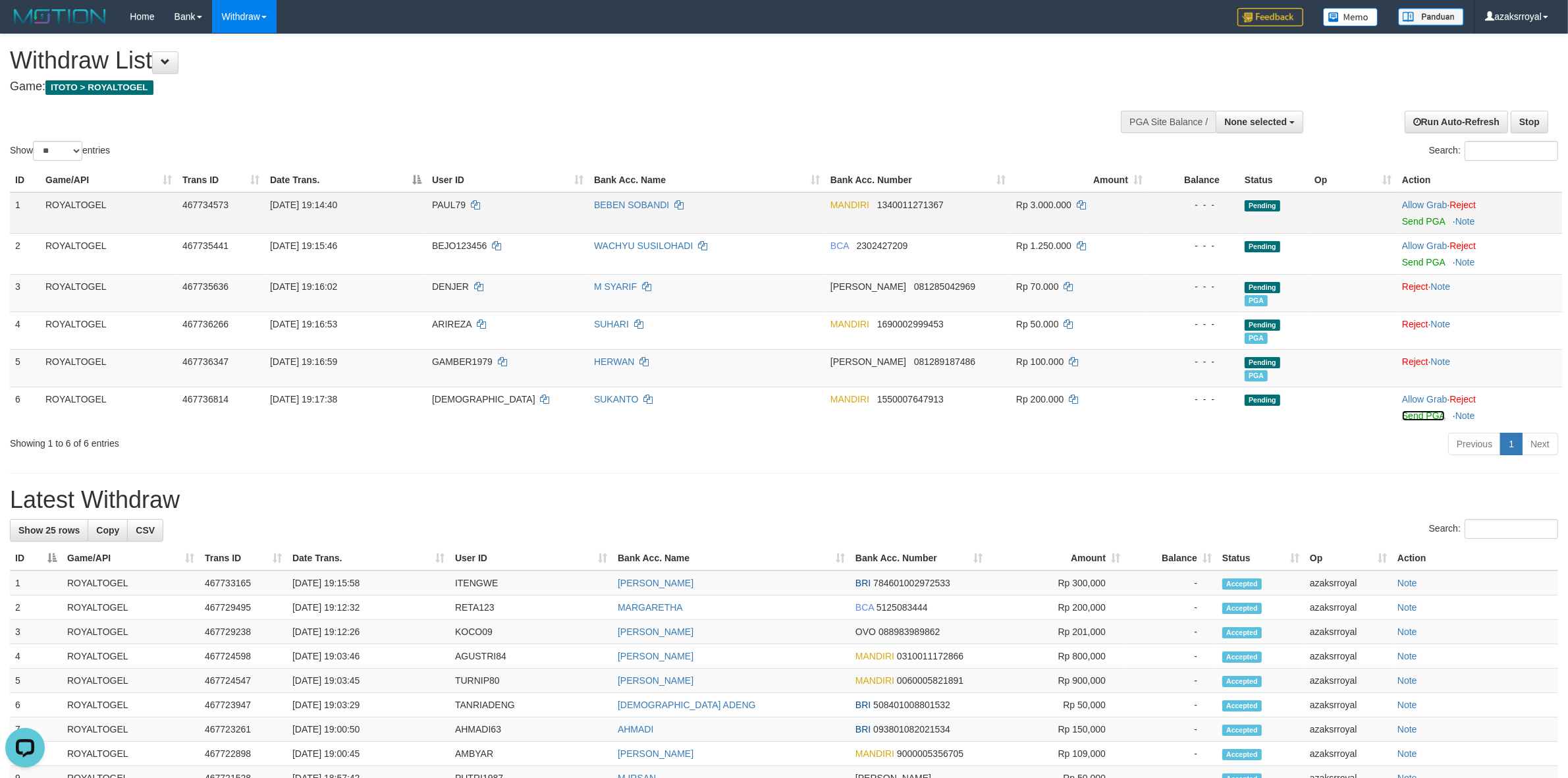
drag, startPoint x: 1420, startPoint y: 415, endPoint x: 854, endPoint y: 230, distance: 595.5
click at [1420, 415] on link "Send PGA" at bounding box center [1423, 415] width 43 height 11
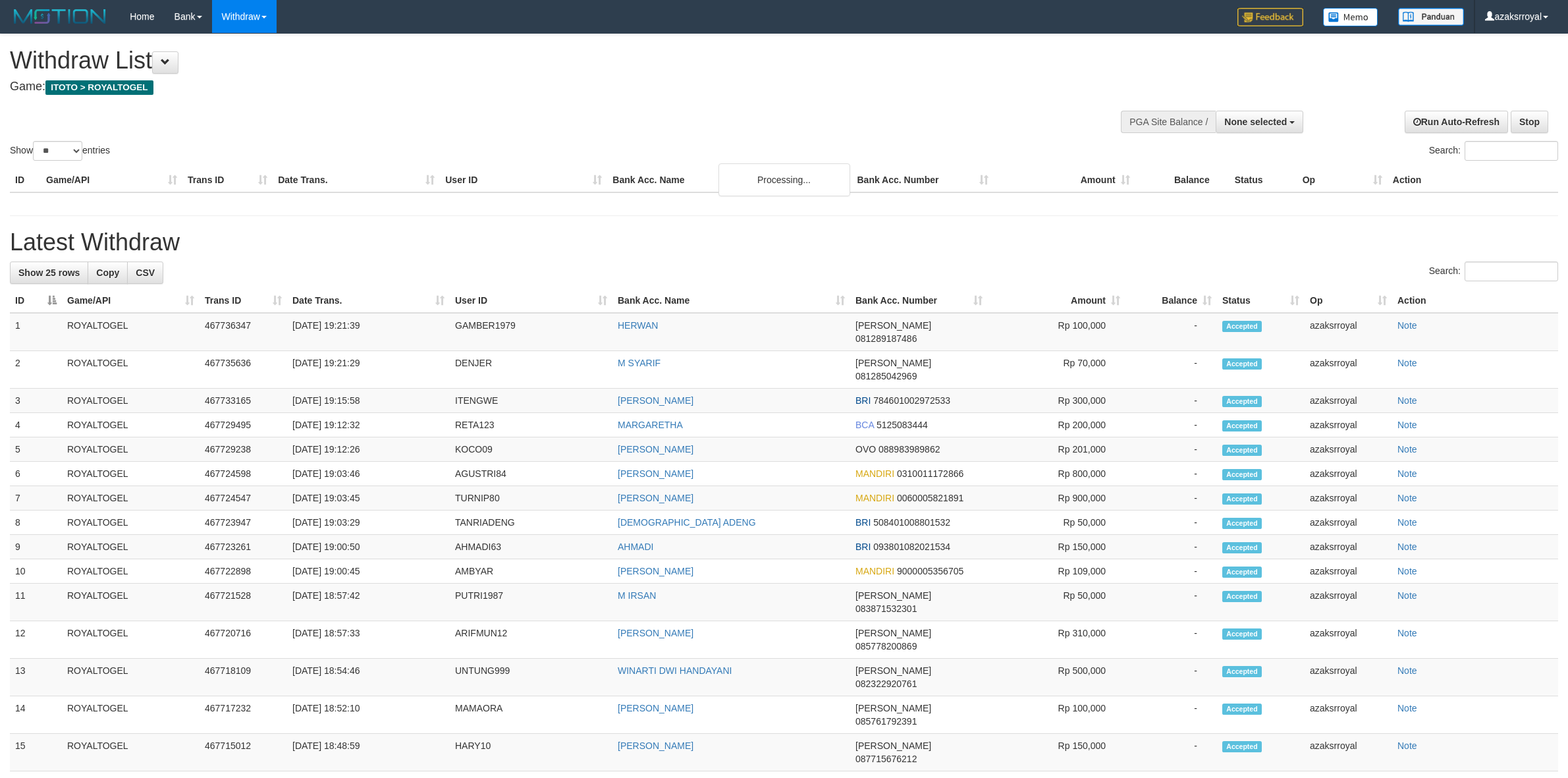
select select
select select "**"
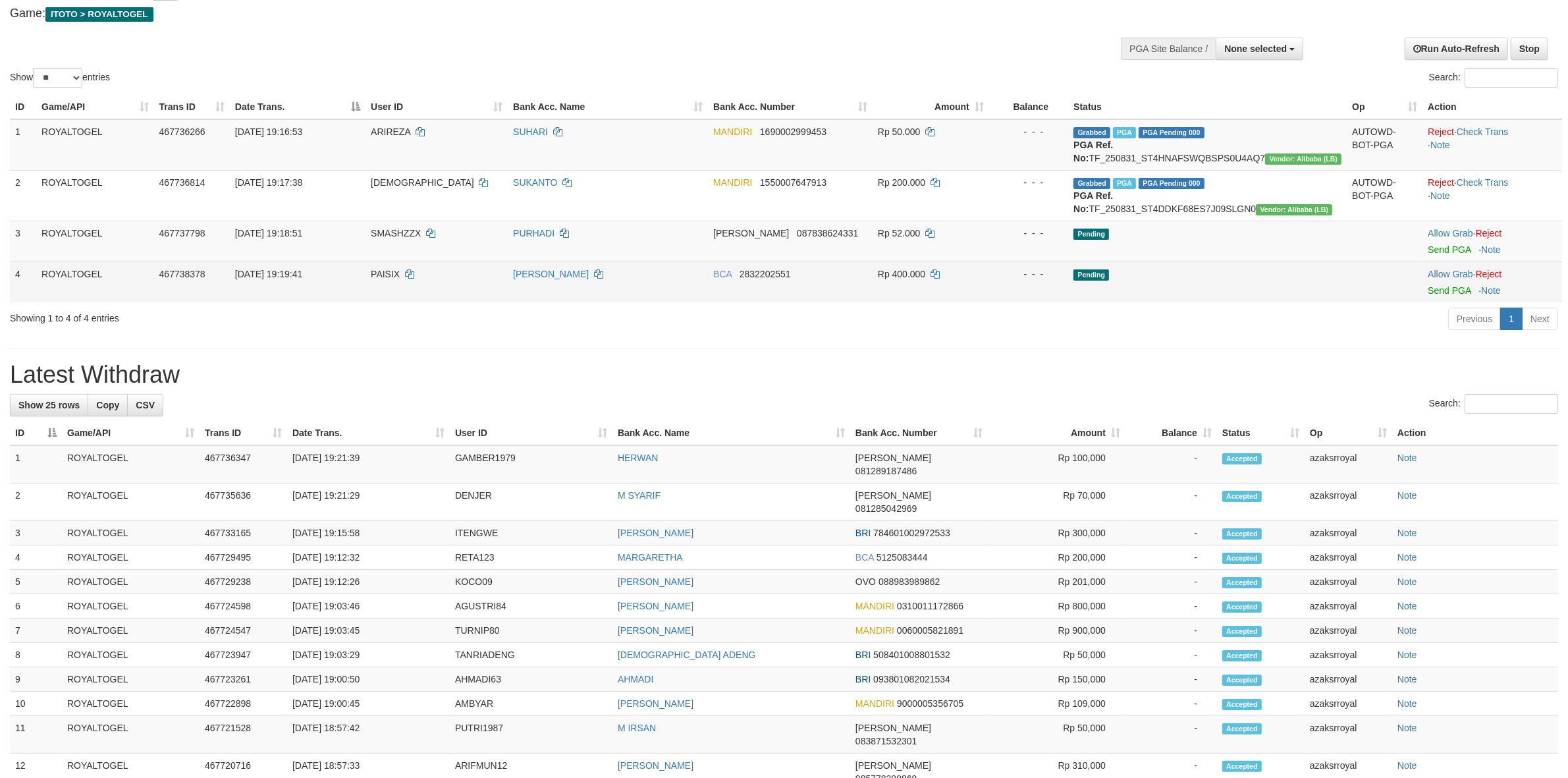
scroll to position [109, 0]
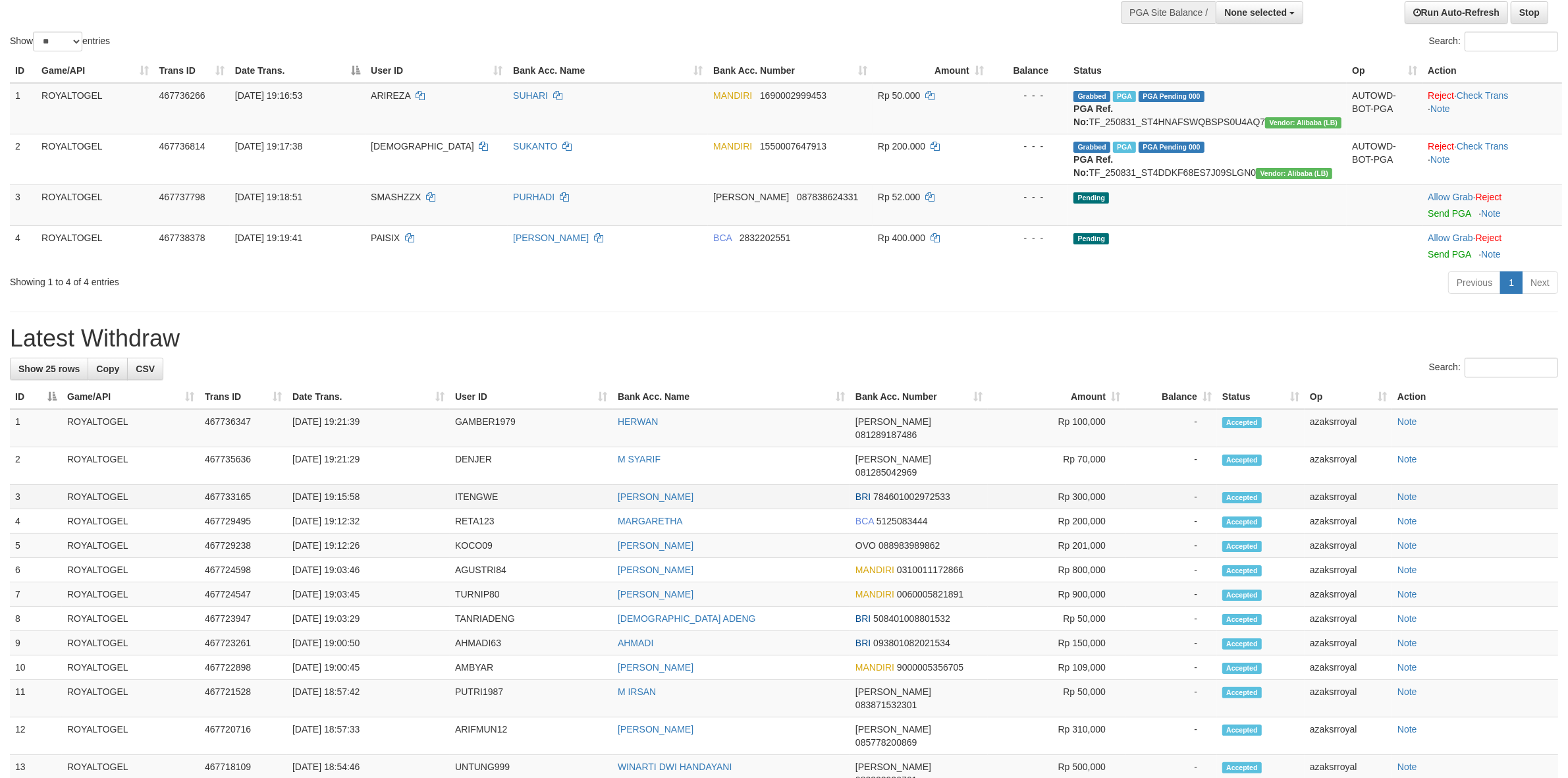
click at [347, 496] on td "[DATE] 19:15:58" at bounding box center [369, 496] width 162 height 25
copy td "19:15:58"
drag, startPoint x: 347, startPoint y: 496, endPoint x: 406, endPoint y: 479, distance: 61.4
click at [402, 495] on td "[DATE] 19:15:58" at bounding box center [369, 496] width 162 height 25
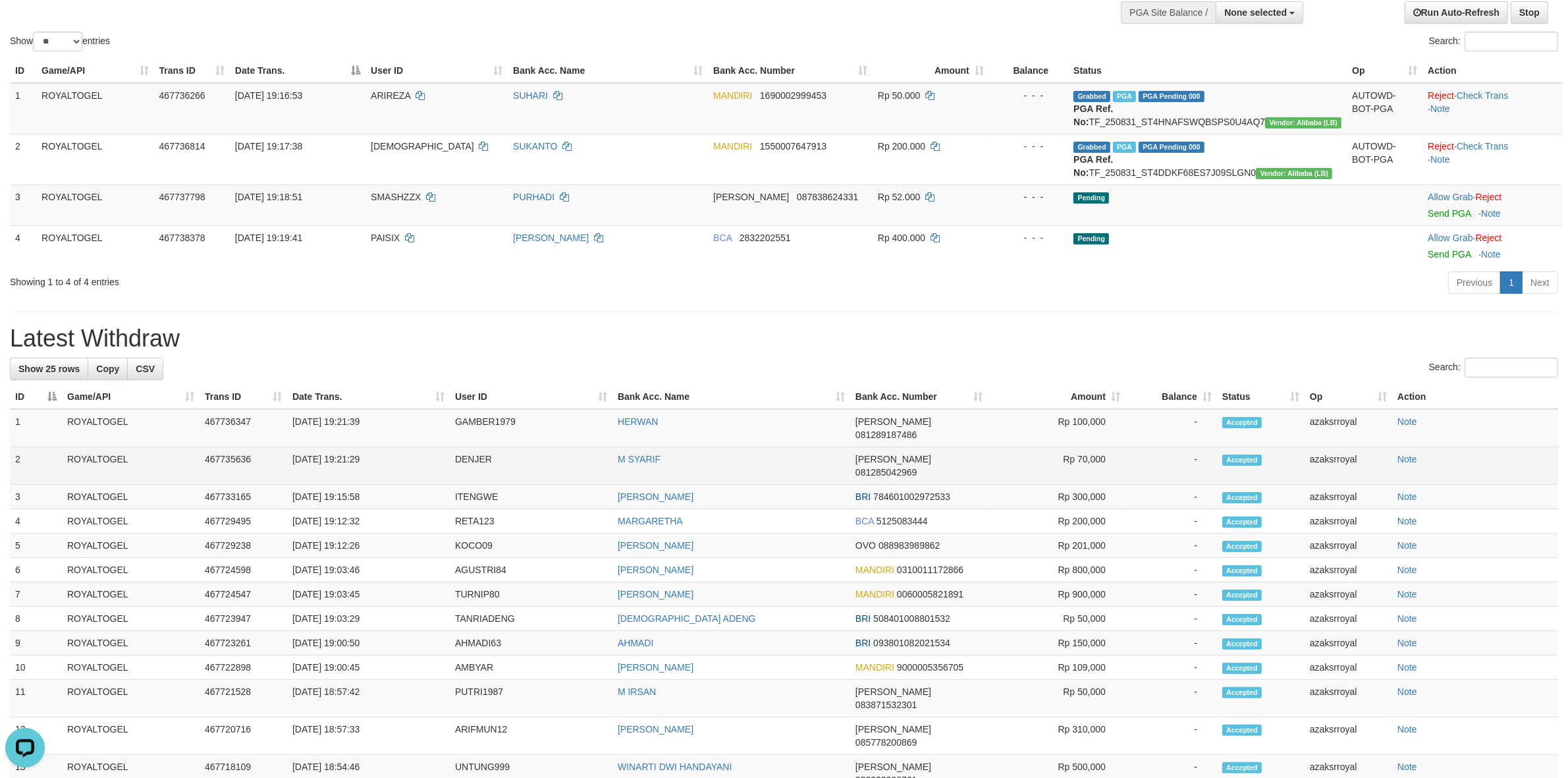
scroll to position [0, 0]
click at [342, 465] on td "[DATE] 19:21:29" at bounding box center [369, 465] width 162 height 37
copy td "19:21:29"
drag, startPoint x: 342, startPoint y: 465, endPoint x: 395, endPoint y: 469, distance: 53.2
click at [395, 469] on td "[DATE] 19:21:29" at bounding box center [369, 465] width 162 height 37
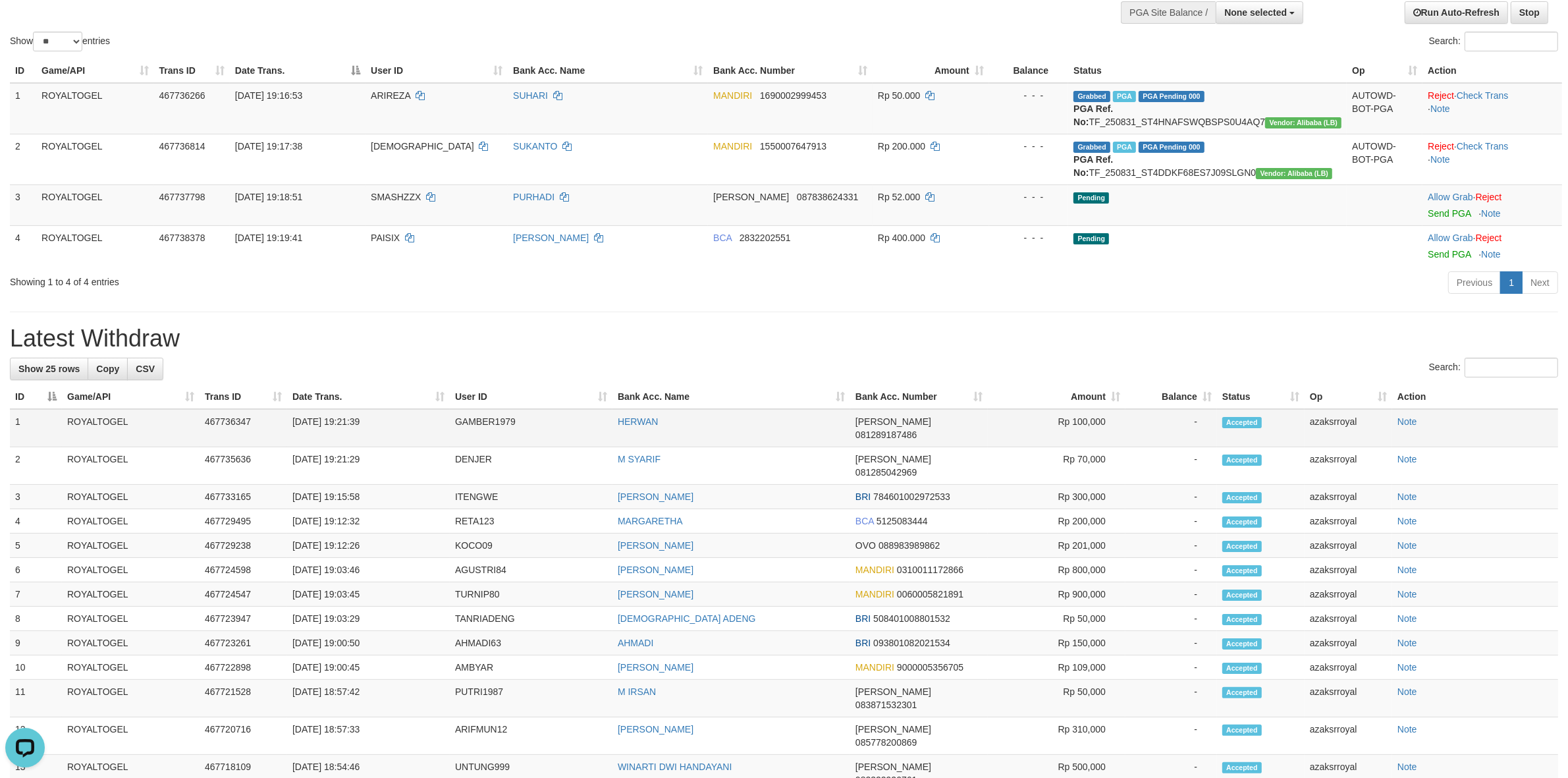
click at [347, 447] on td "[DATE] 19:21:39" at bounding box center [369, 428] width 162 height 38
copy td "19:21:39"
drag, startPoint x: 347, startPoint y: 450, endPoint x: 384, endPoint y: 448, distance: 37.1
click at [384, 447] on td "[DATE] 19:21:39" at bounding box center [369, 428] width 162 height 38
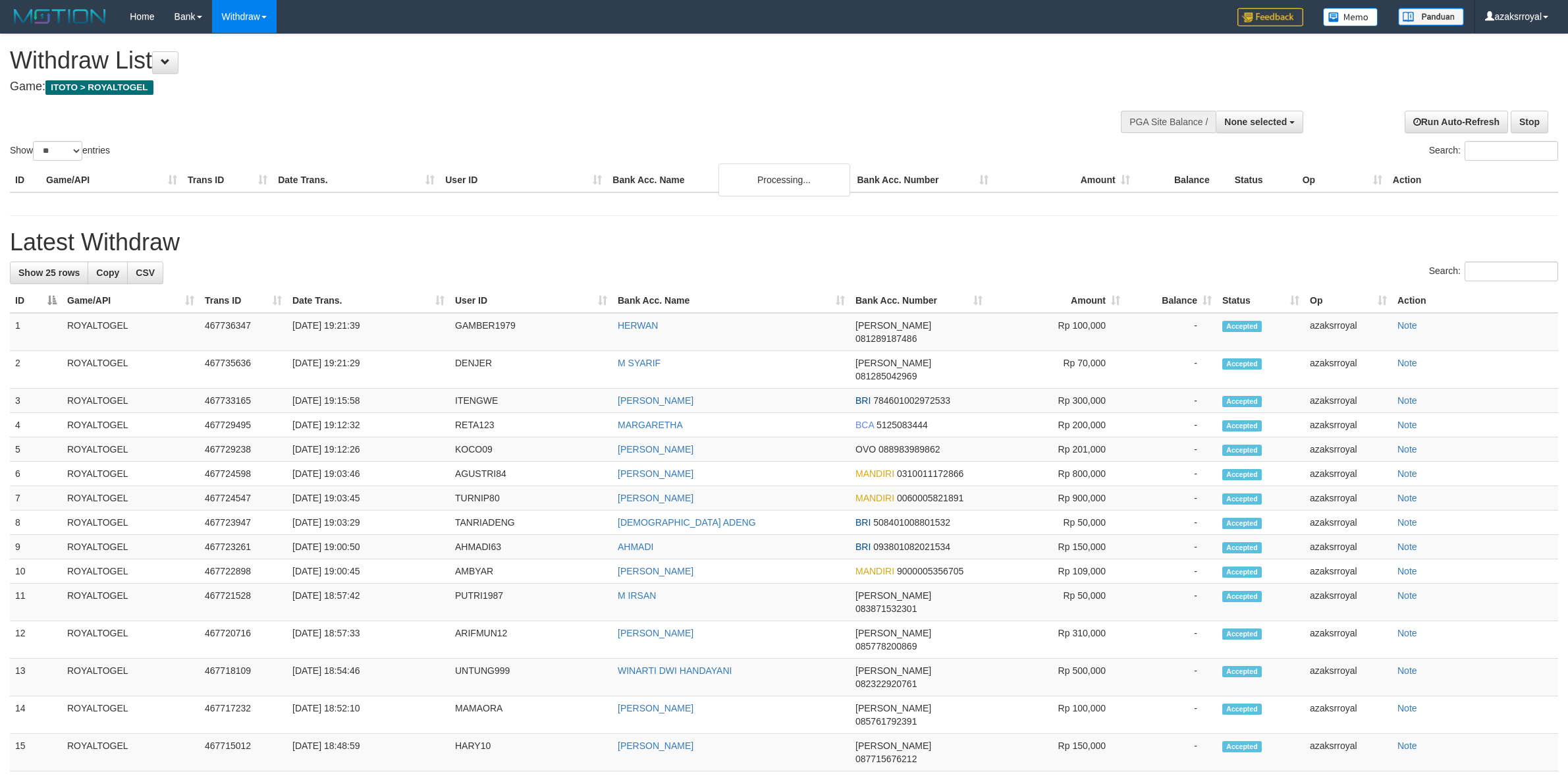
select select
select select "**"
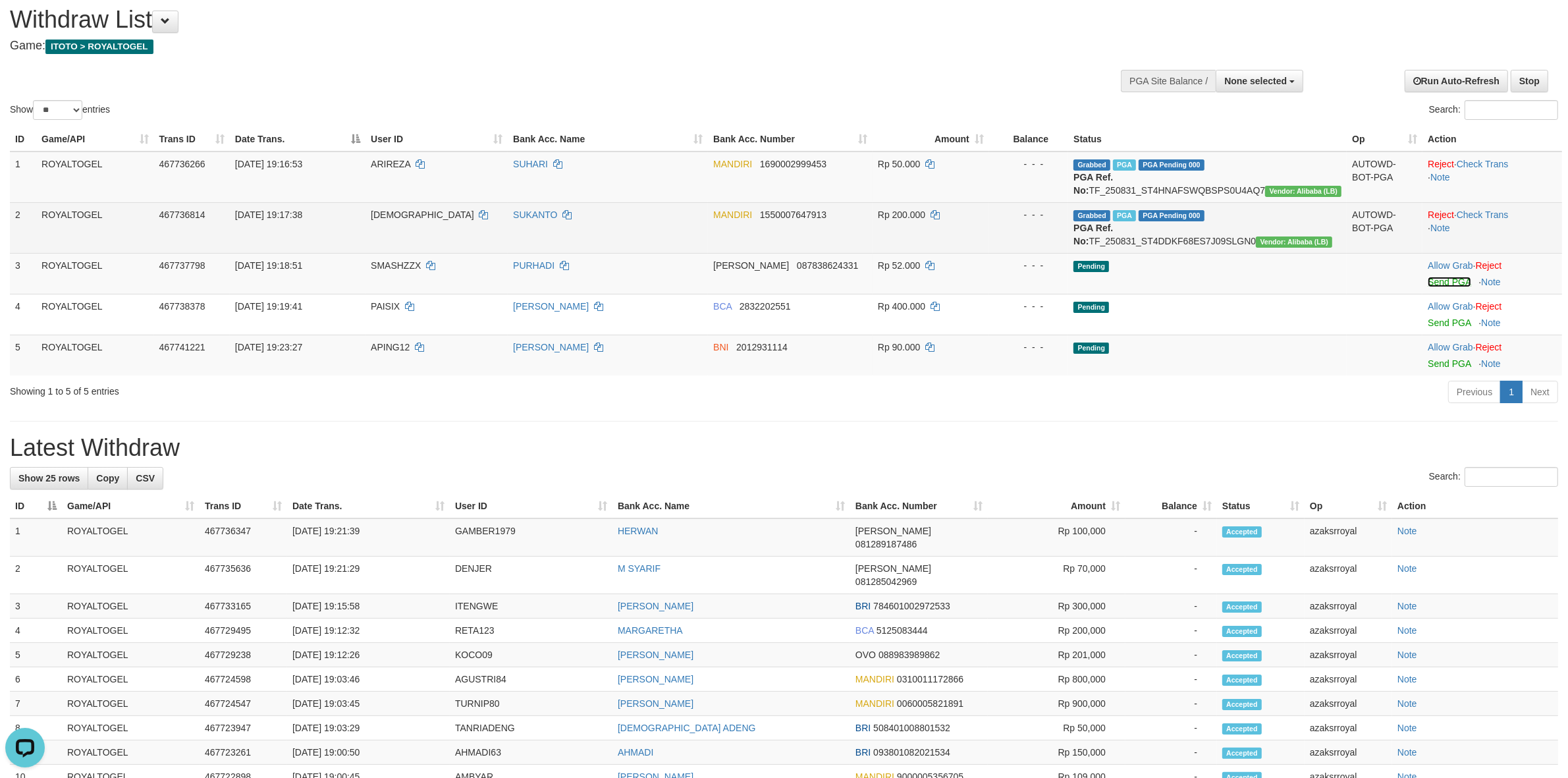
drag, startPoint x: 1446, startPoint y: 309, endPoint x: 844, endPoint y: 228, distance: 607.4
click at [1446, 287] on link "Send PGA" at bounding box center [1449, 282] width 43 height 11
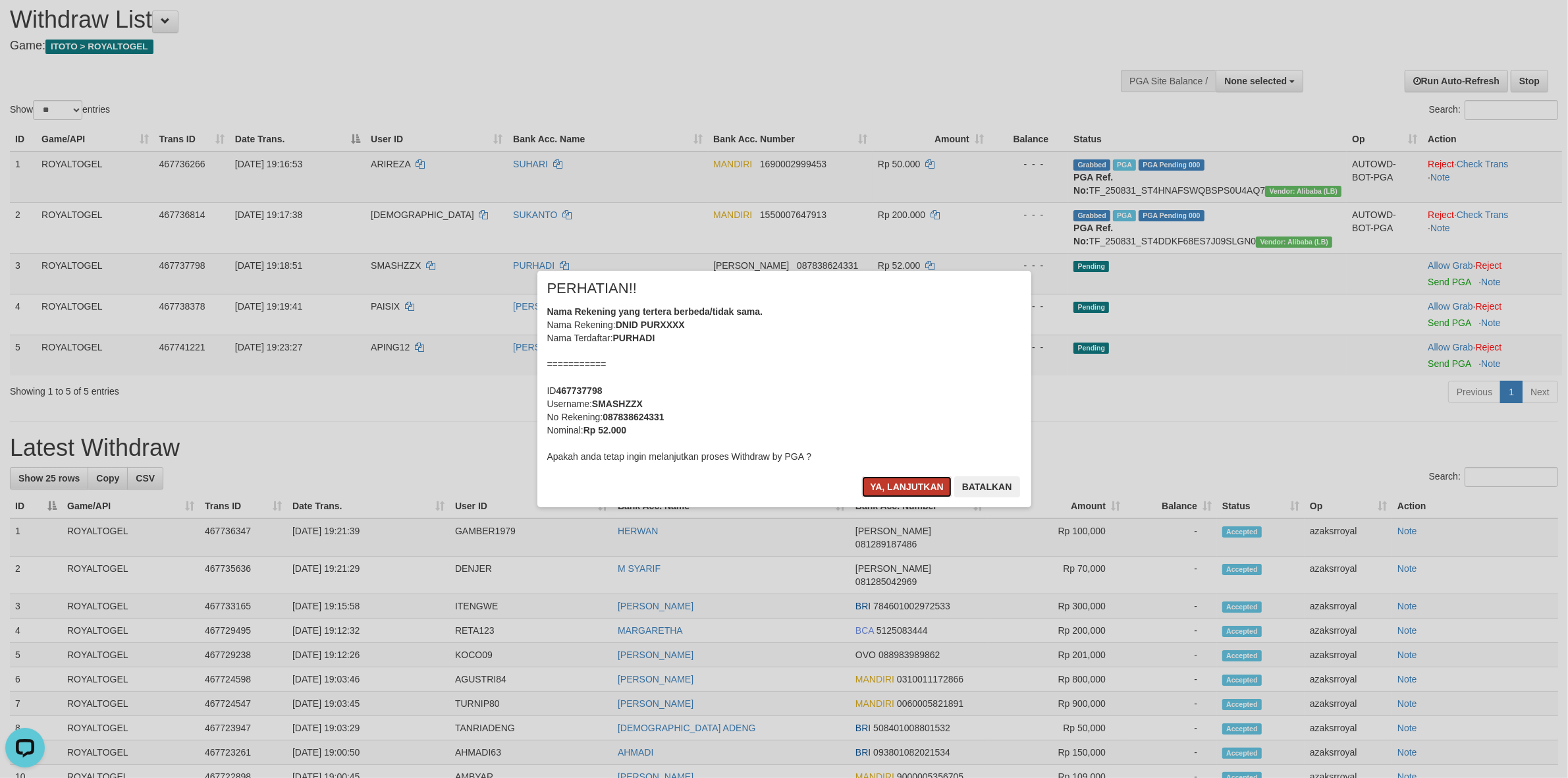
click at [882, 484] on button "Ya, lanjutkan" at bounding box center [906, 486] width 90 height 21
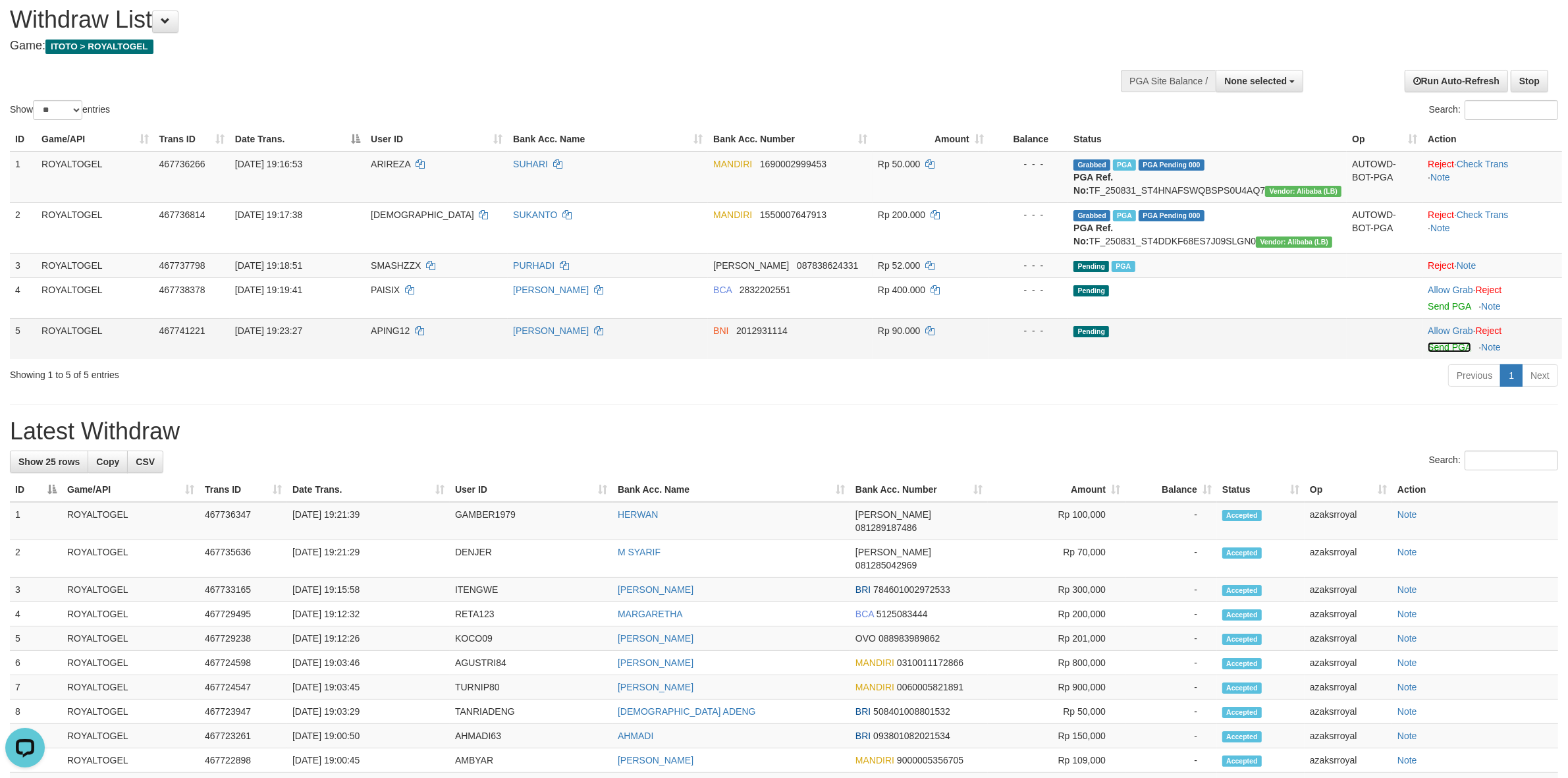
click at [1432, 352] on link "Send PGA" at bounding box center [1449, 347] width 43 height 11
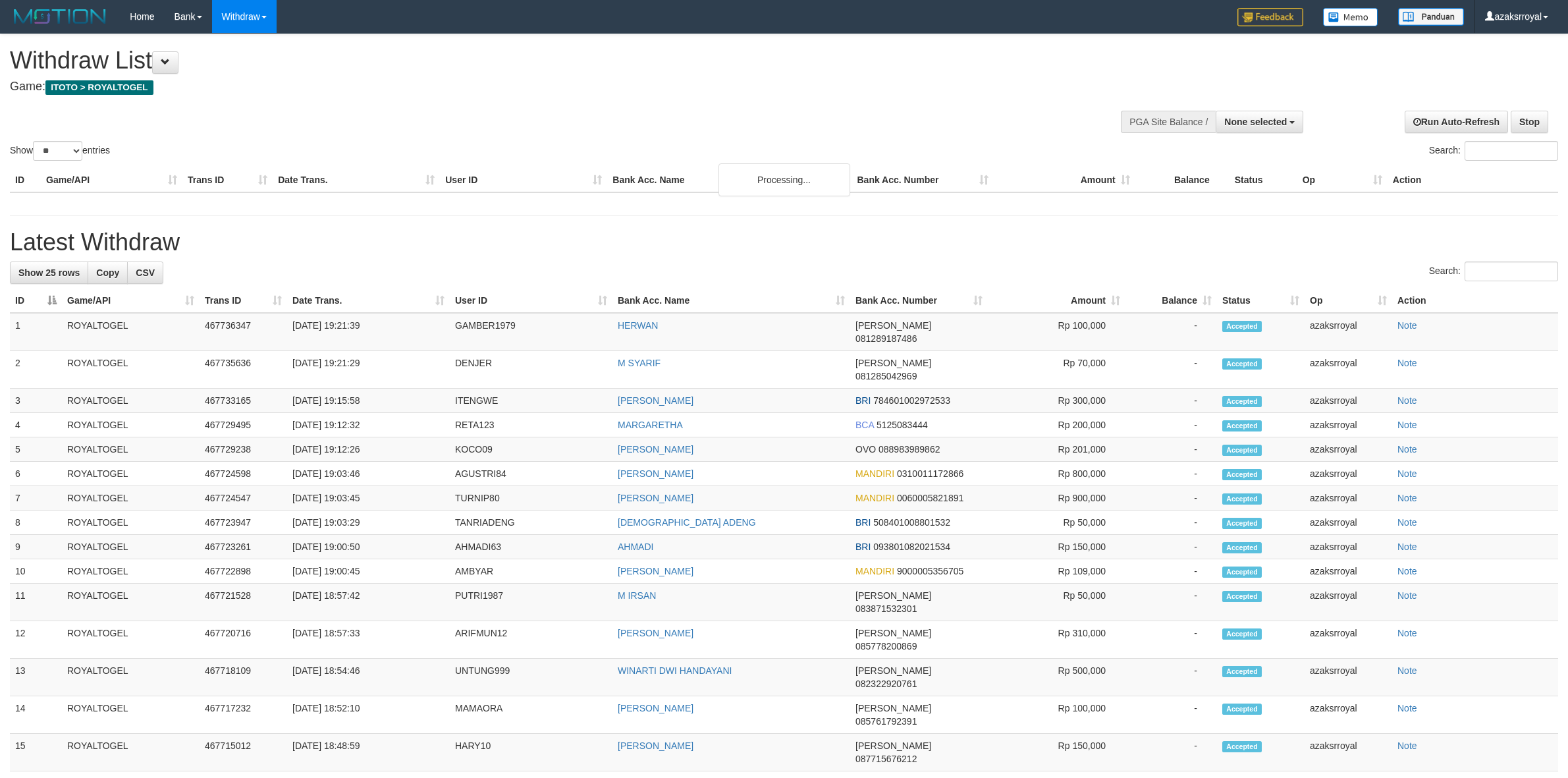
select select
select select "**"
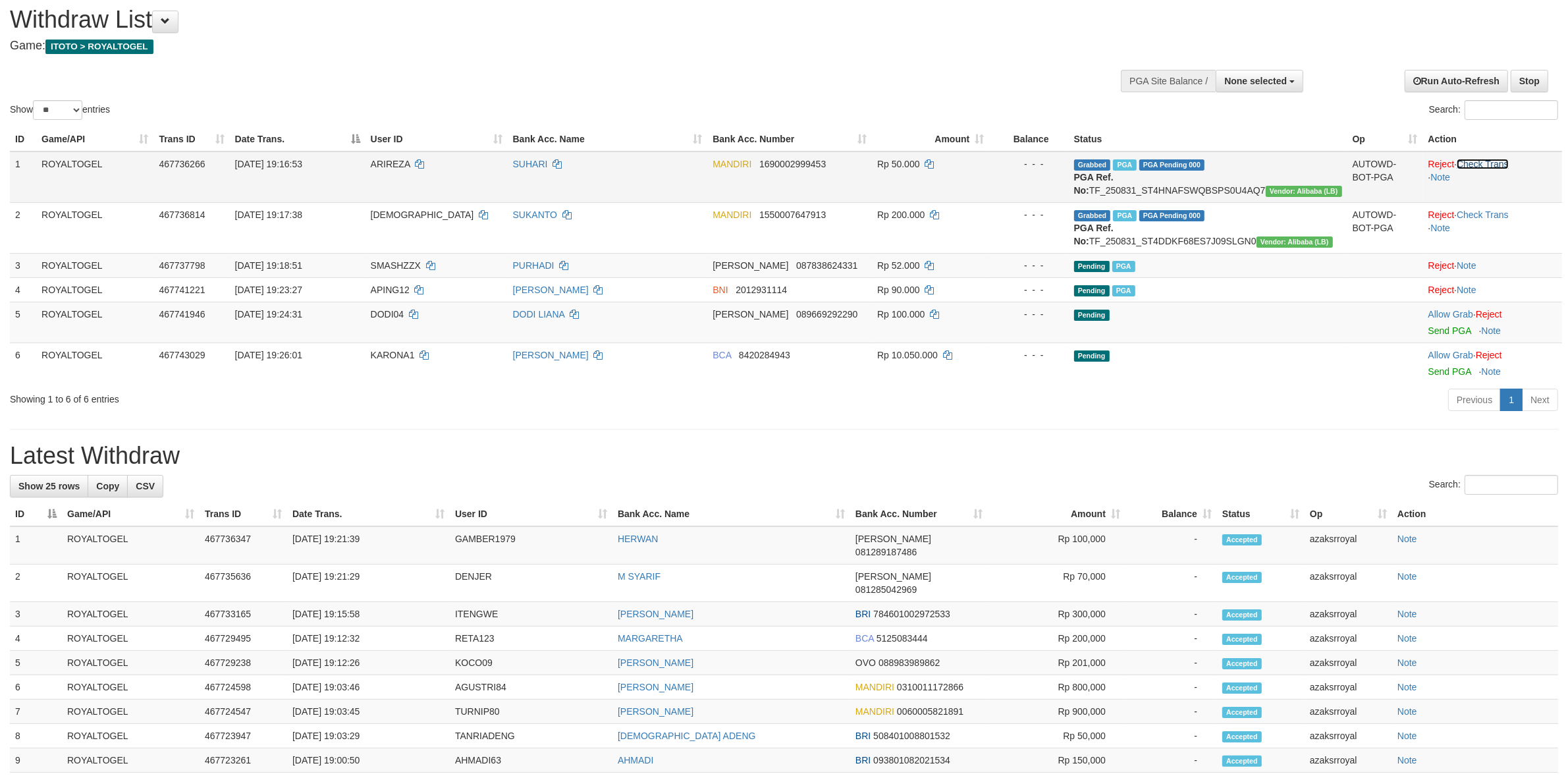
click at [1488, 159] on link "Check Trans" at bounding box center [1483, 164] width 52 height 11
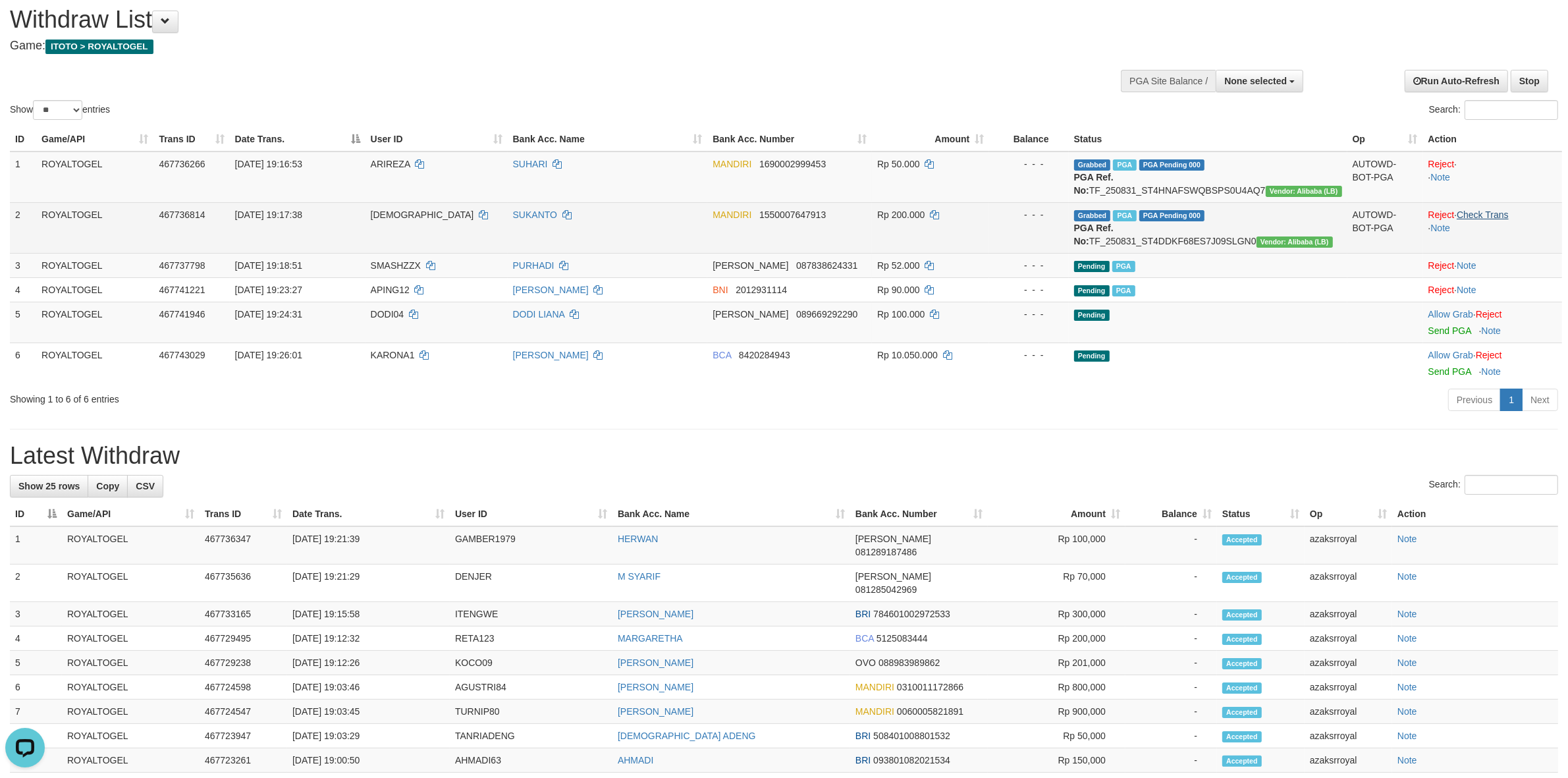
scroll to position [0, 0]
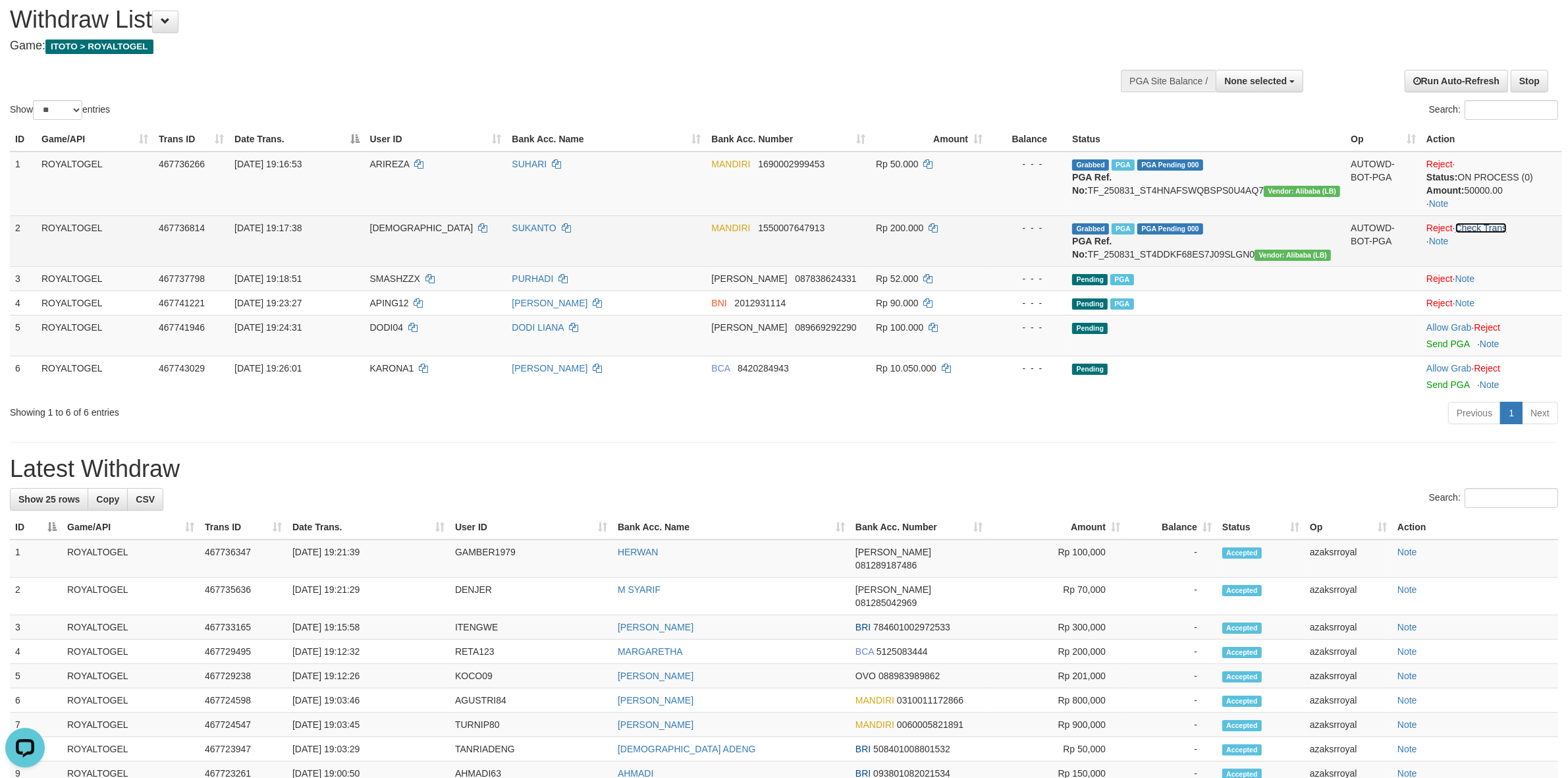
click at [1502, 229] on link "Check Trans" at bounding box center [1481, 227] width 52 height 11
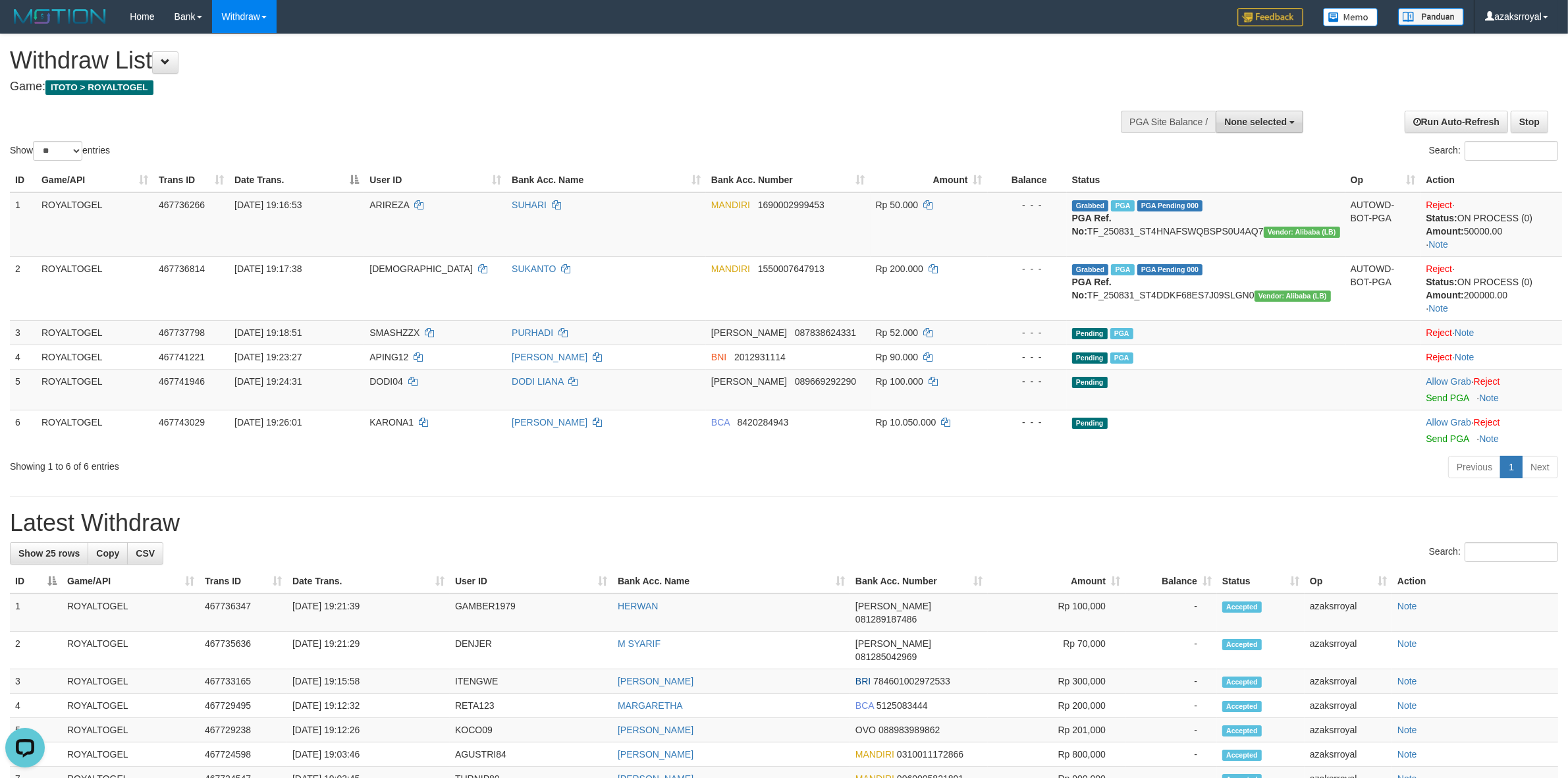
click at [1252, 120] on span "None selected" at bounding box center [1255, 121] width 63 height 11
click at [1223, 182] on label "[ITOTO] ROYALTOGEL" at bounding box center [1235, 188] width 136 height 17
select select "***"
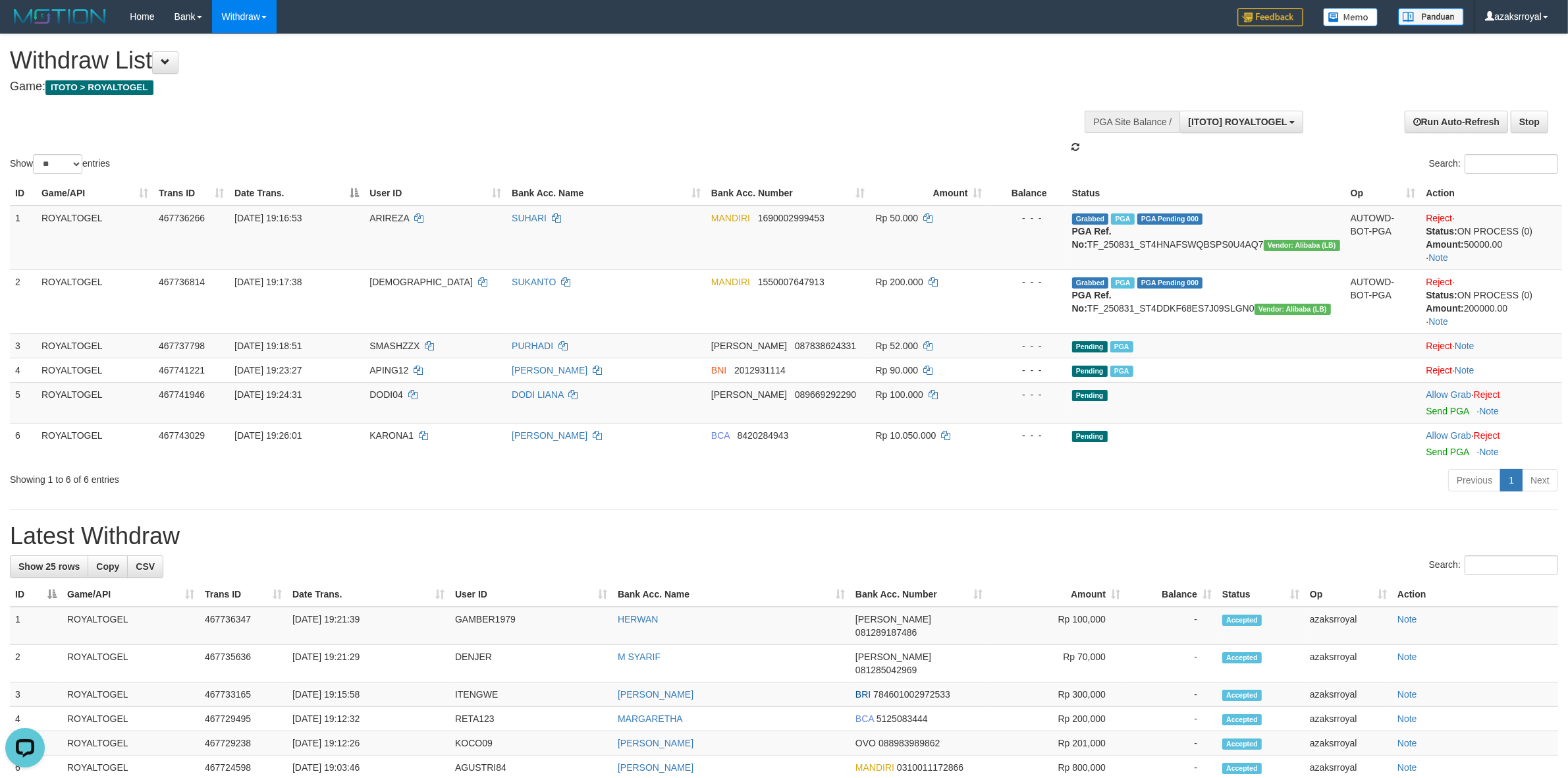
scroll to position [11, 0]
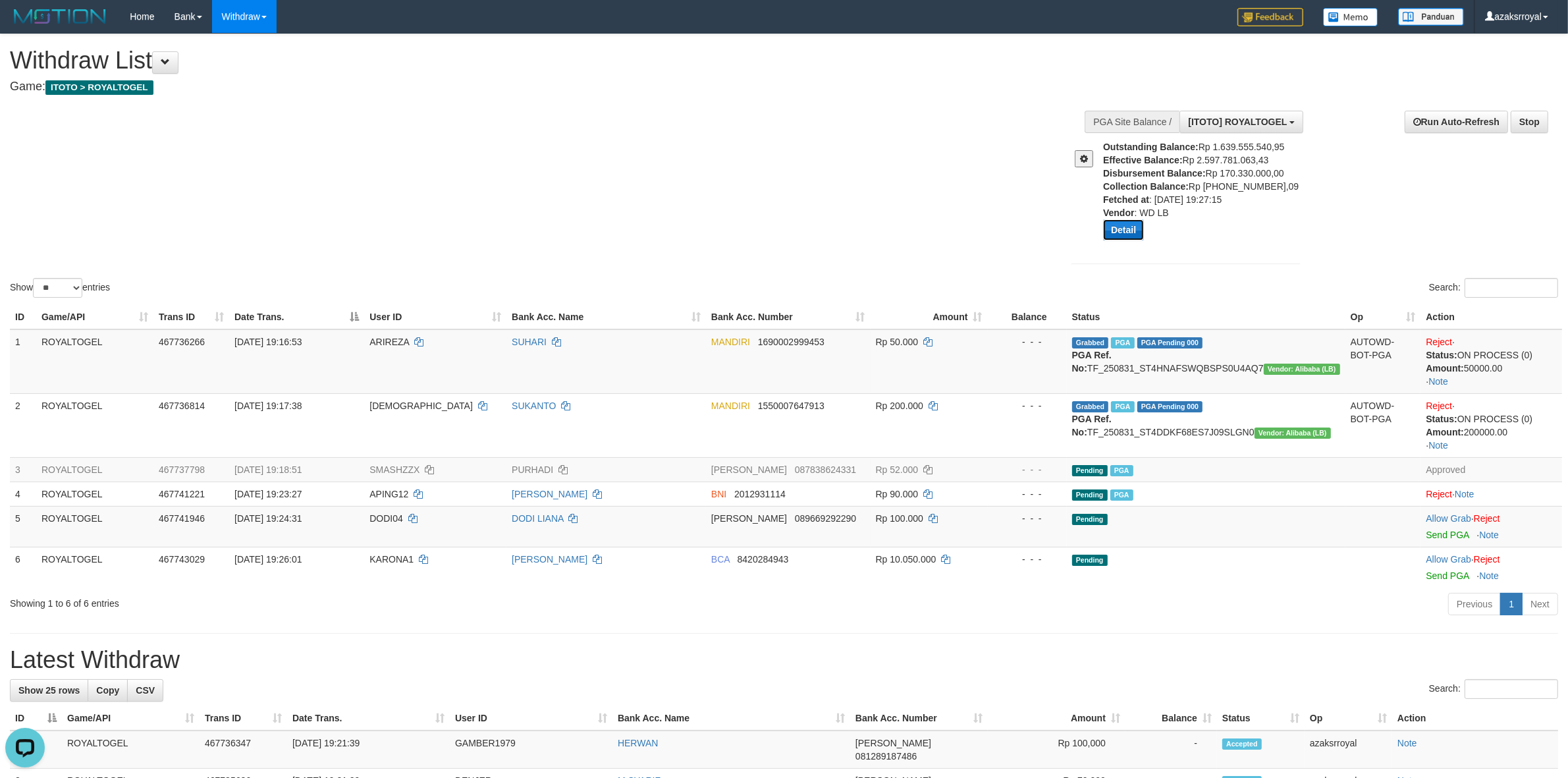
click at [1115, 232] on button "Detail" at bounding box center [1123, 230] width 41 height 21
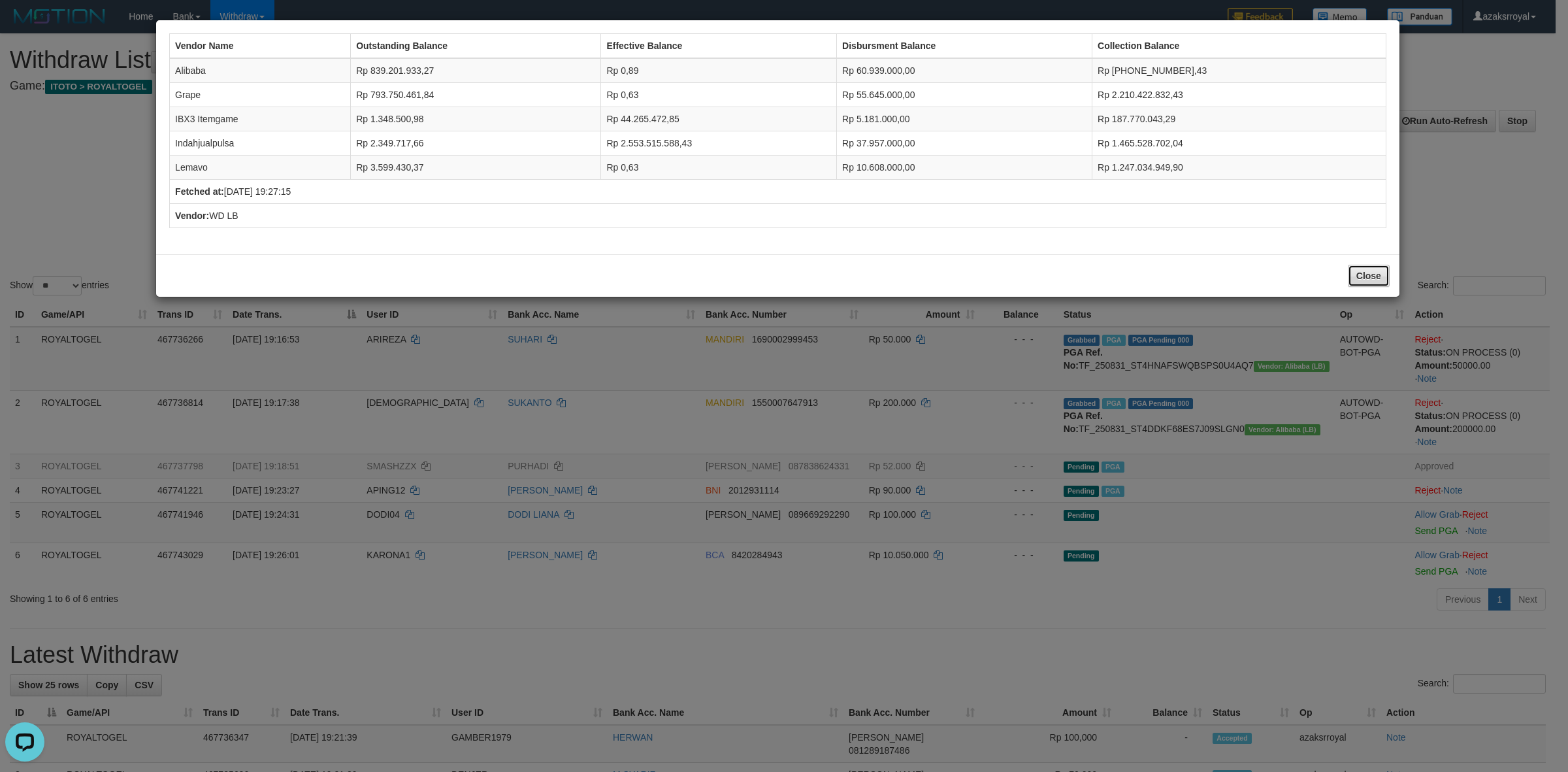
click at [1366, 279] on button "Close" at bounding box center [1369, 276] width 42 height 22
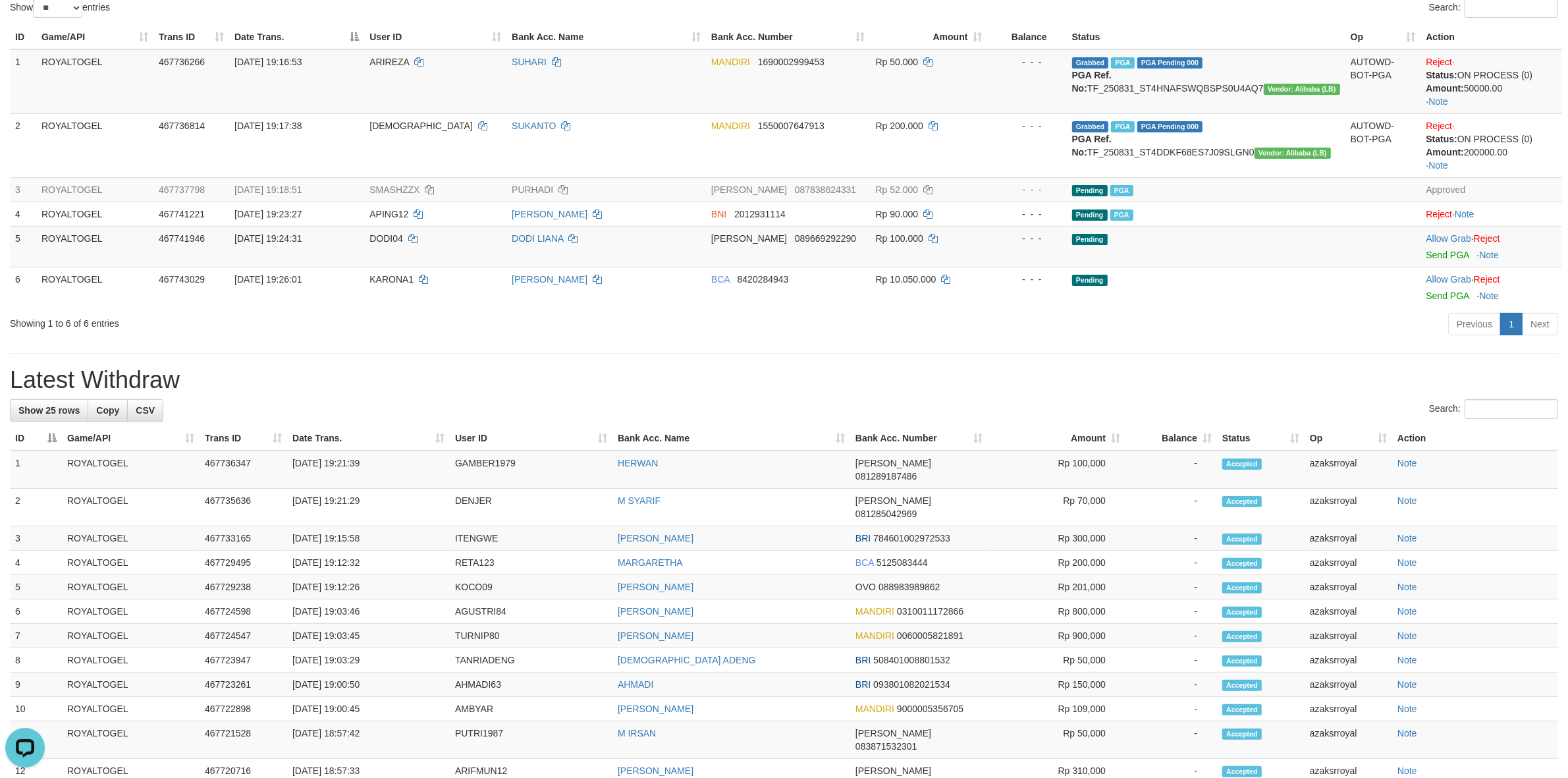
scroll to position [329, 0]
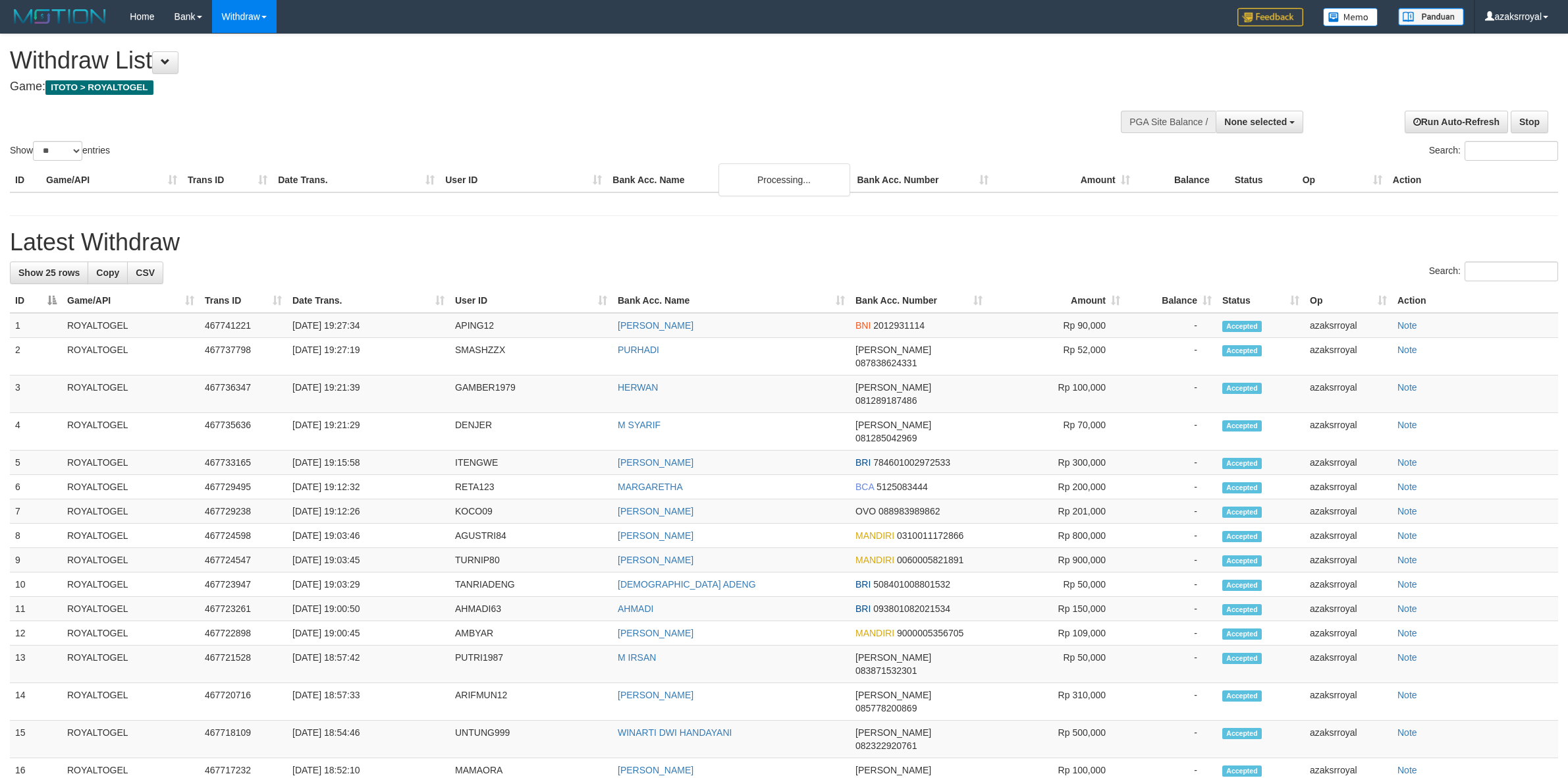
select select
select select "**"
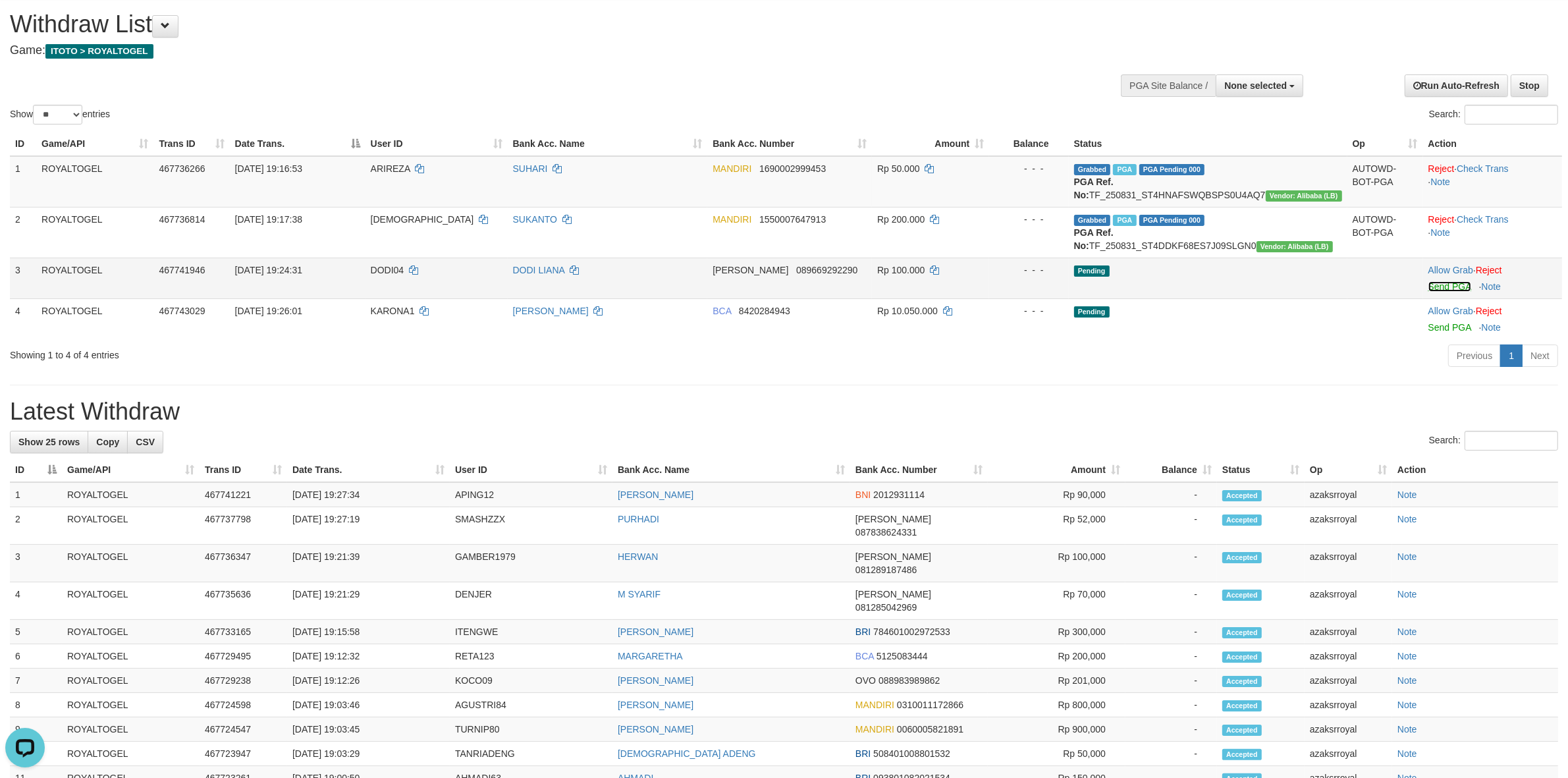
drag, startPoint x: 1433, startPoint y: 311, endPoint x: 848, endPoint y: 225, distance: 591.3
click at [1433, 292] on link "Send PGA" at bounding box center [1449, 286] width 43 height 11
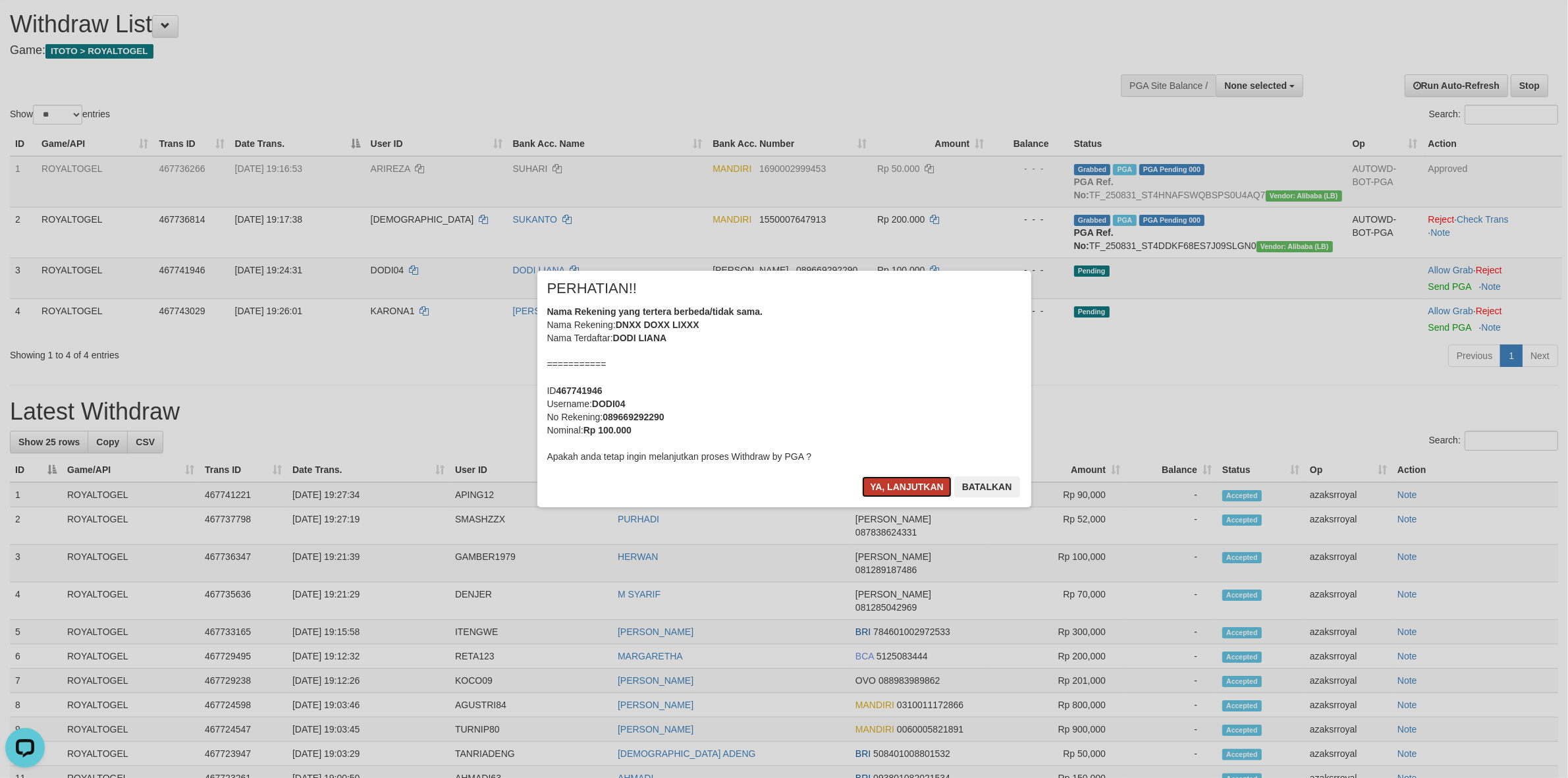
click at [877, 485] on button "Ya, lanjutkan" at bounding box center [906, 486] width 90 height 21
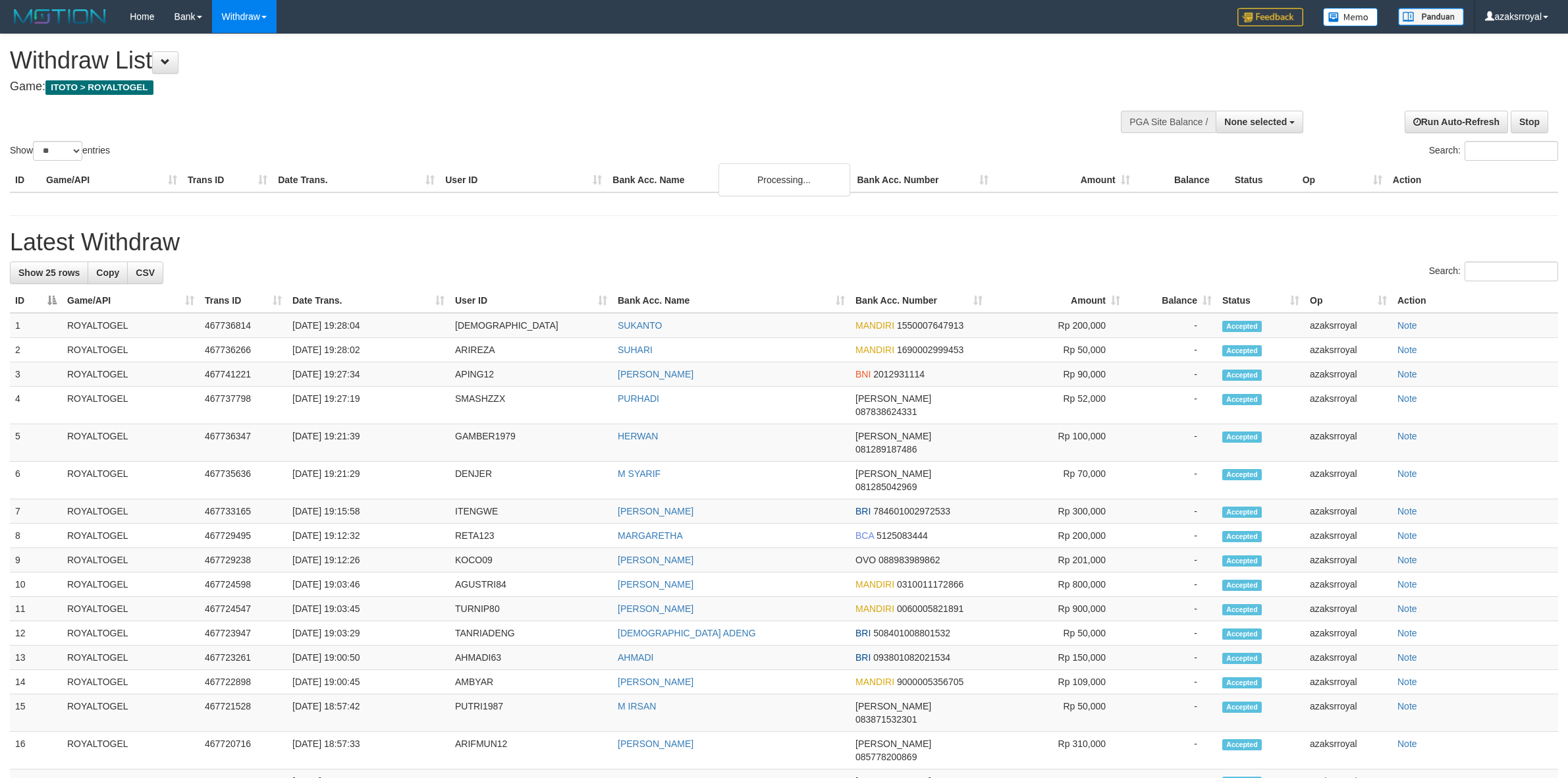
select select
select select "**"
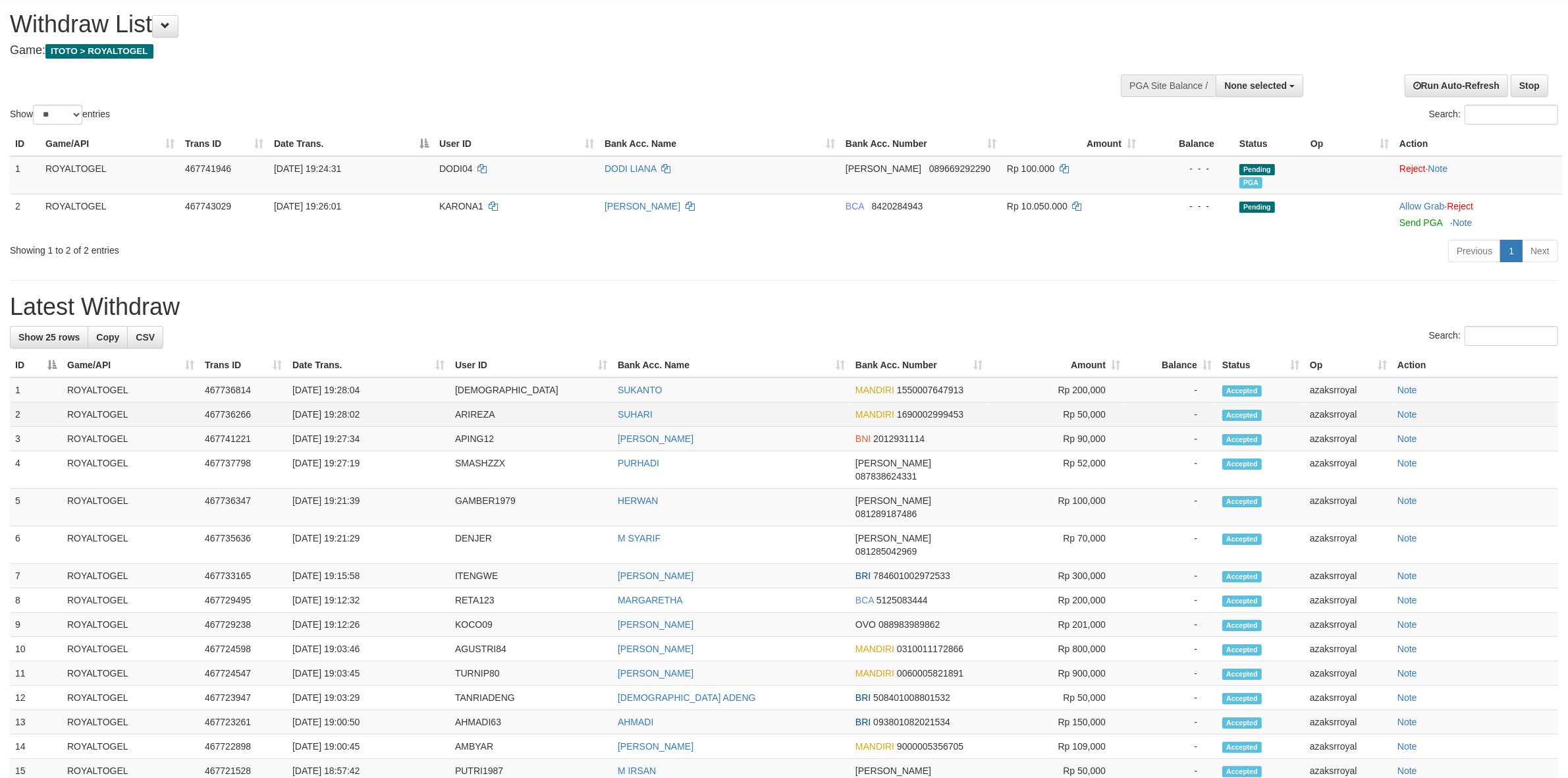
click at [344, 413] on td "[DATE] 19:28:02" at bounding box center [369, 414] width 162 height 25
copy td "19:28:02"
drag, startPoint x: 344, startPoint y: 413, endPoint x: 419, endPoint y: 420, distance: 75.3
click at [419, 420] on td "[DATE] 19:28:02" at bounding box center [369, 414] width 162 height 25
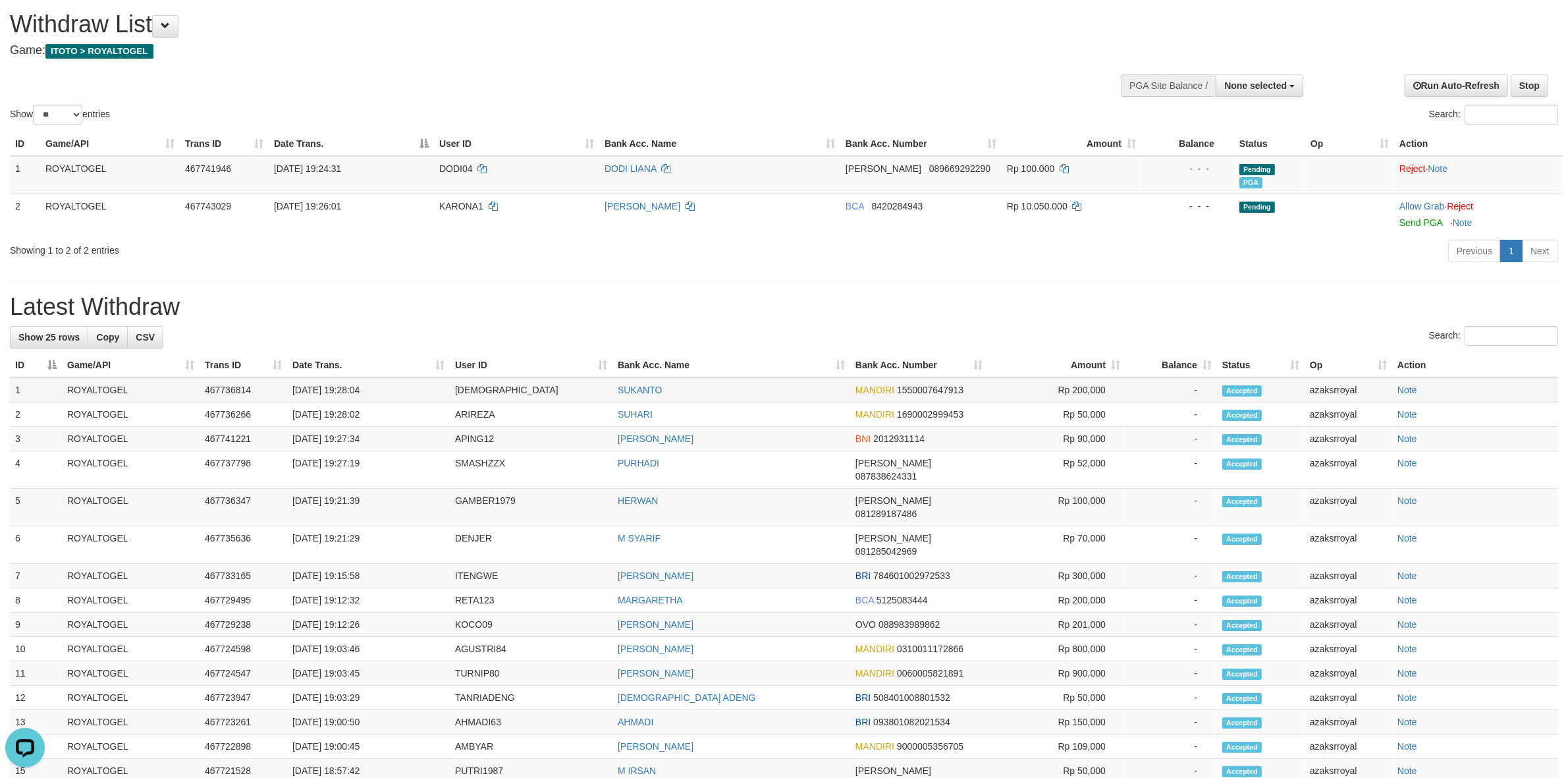
click at [343, 393] on td "[DATE] 19:28:04" at bounding box center [369, 389] width 162 height 25
copy td "19:28:04"
drag, startPoint x: 343, startPoint y: 393, endPoint x: 409, endPoint y: 376, distance: 68.2
click at [393, 386] on td "[DATE] 19:28:04" at bounding box center [369, 389] width 162 height 25
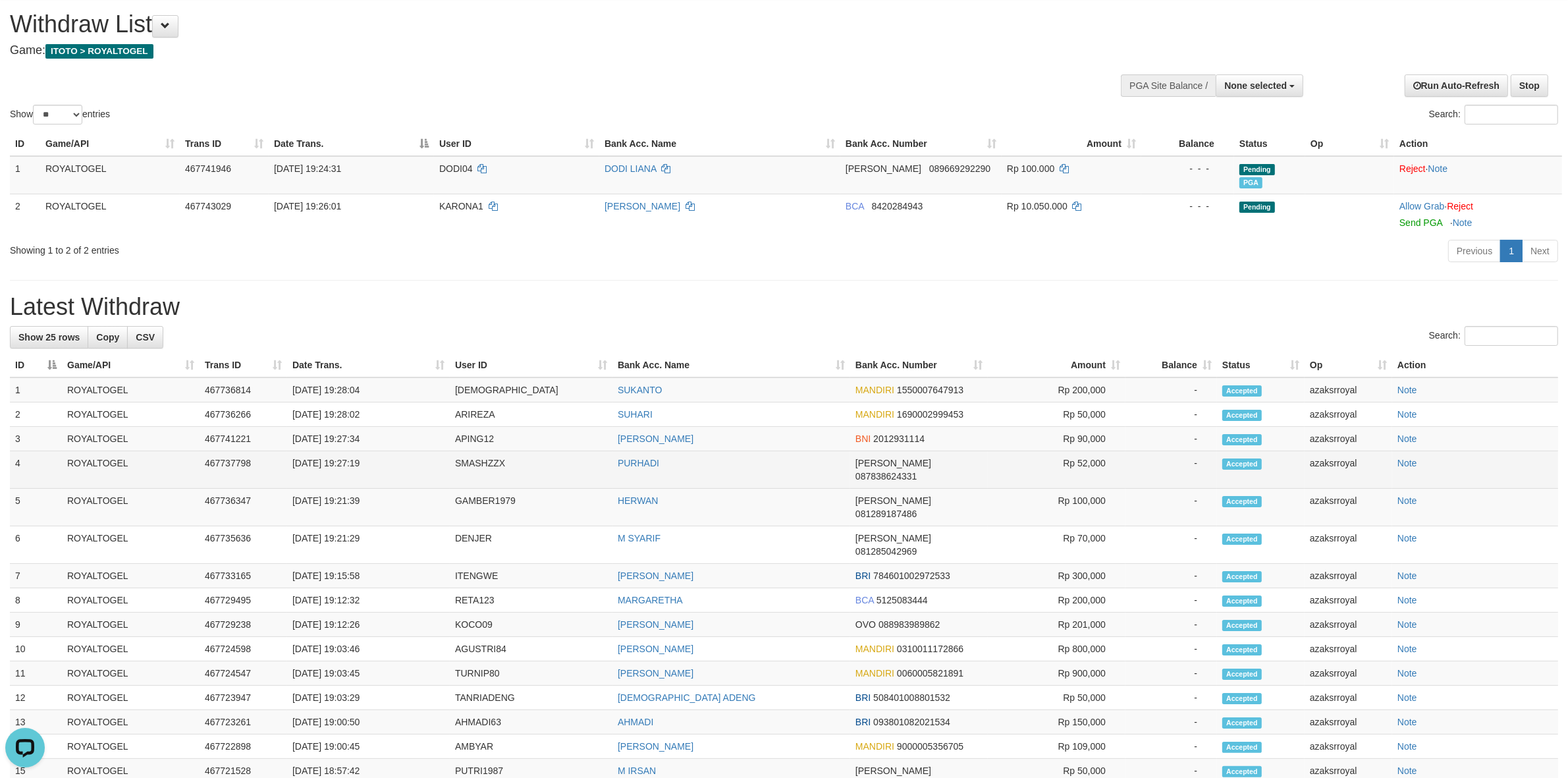
click at [346, 469] on td "[DATE] 19:27:19" at bounding box center [369, 469] width 162 height 37
copy td "19:27:19"
drag, startPoint x: 346, startPoint y: 469, endPoint x: 388, endPoint y: 461, distance: 42.8
click at [388, 461] on td "[DATE] 19:27:19" at bounding box center [369, 469] width 162 height 37
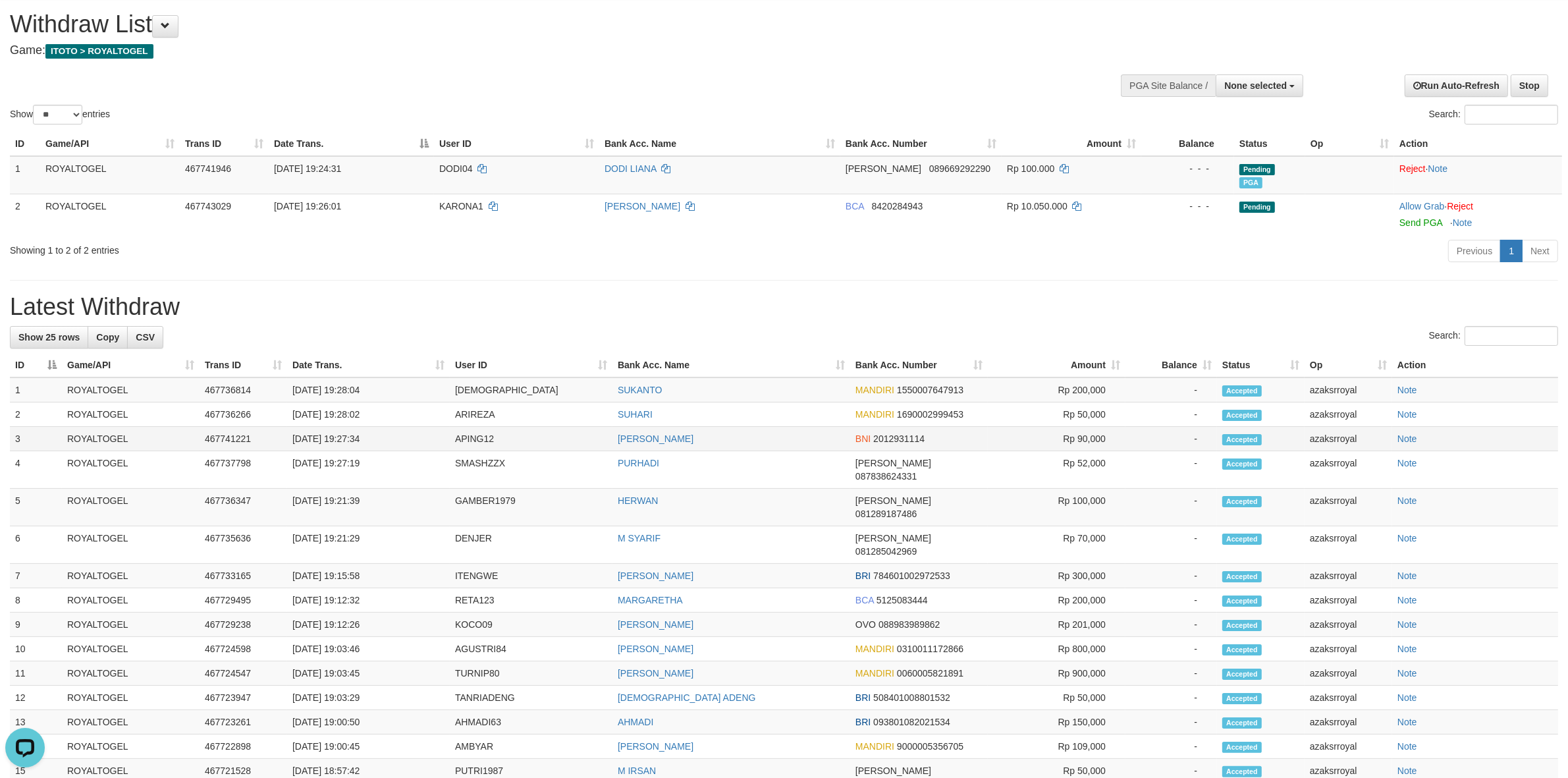
click at [343, 436] on td "[DATE] 19:27:34" at bounding box center [369, 438] width 162 height 25
copy td "19:27:34"
drag, startPoint x: 343, startPoint y: 436, endPoint x: 417, endPoint y: 433, distance: 74.1
click at [417, 433] on td "[DATE] 19:27:34" at bounding box center [369, 438] width 162 height 25
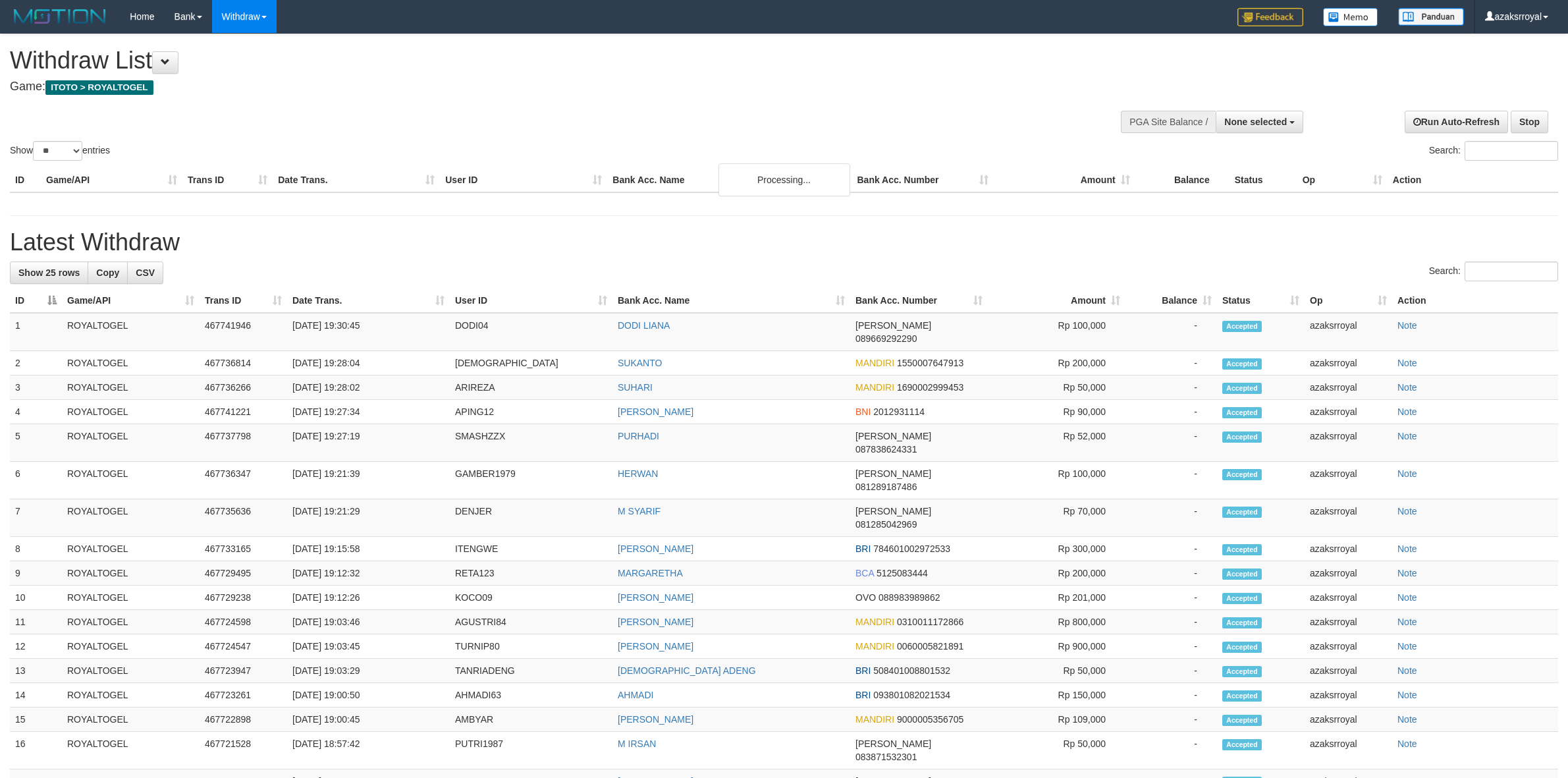
select select
select select "**"
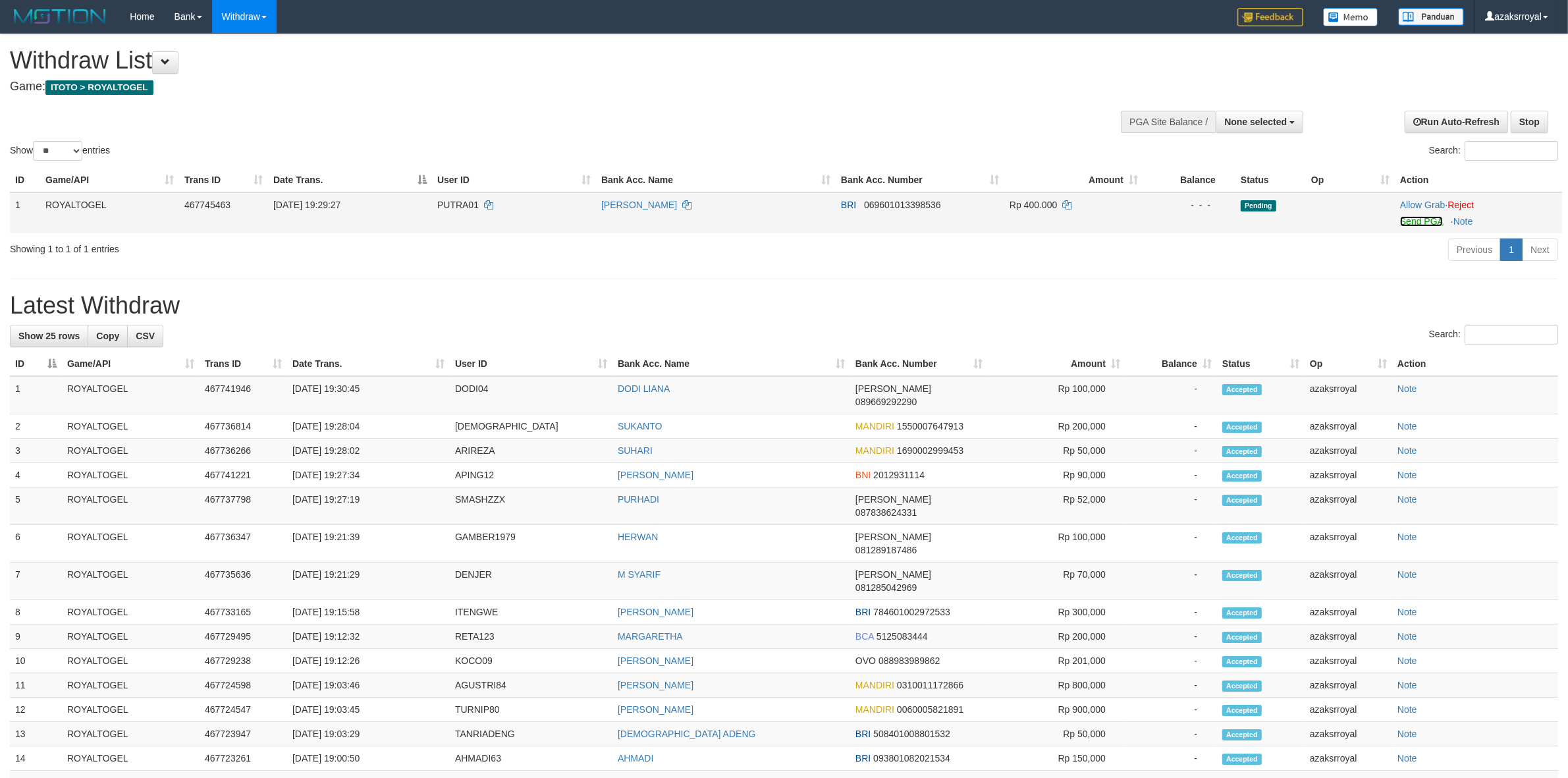
click at [1420, 222] on link "Send PGA" at bounding box center [1421, 221] width 43 height 11
click at [346, 380] on td "[DATE] 19:30:45" at bounding box center [369, 392] width 162 height 38
copy td "19:30:45"
drag, startPoint x: 346, startPoint y: 380, endPoint x: 393, endPoint y: 380, distance: 47.0
click at [393, 380] on td "[DATE] 19:30:45" at bounding box center [369, 392] width 162 height 38
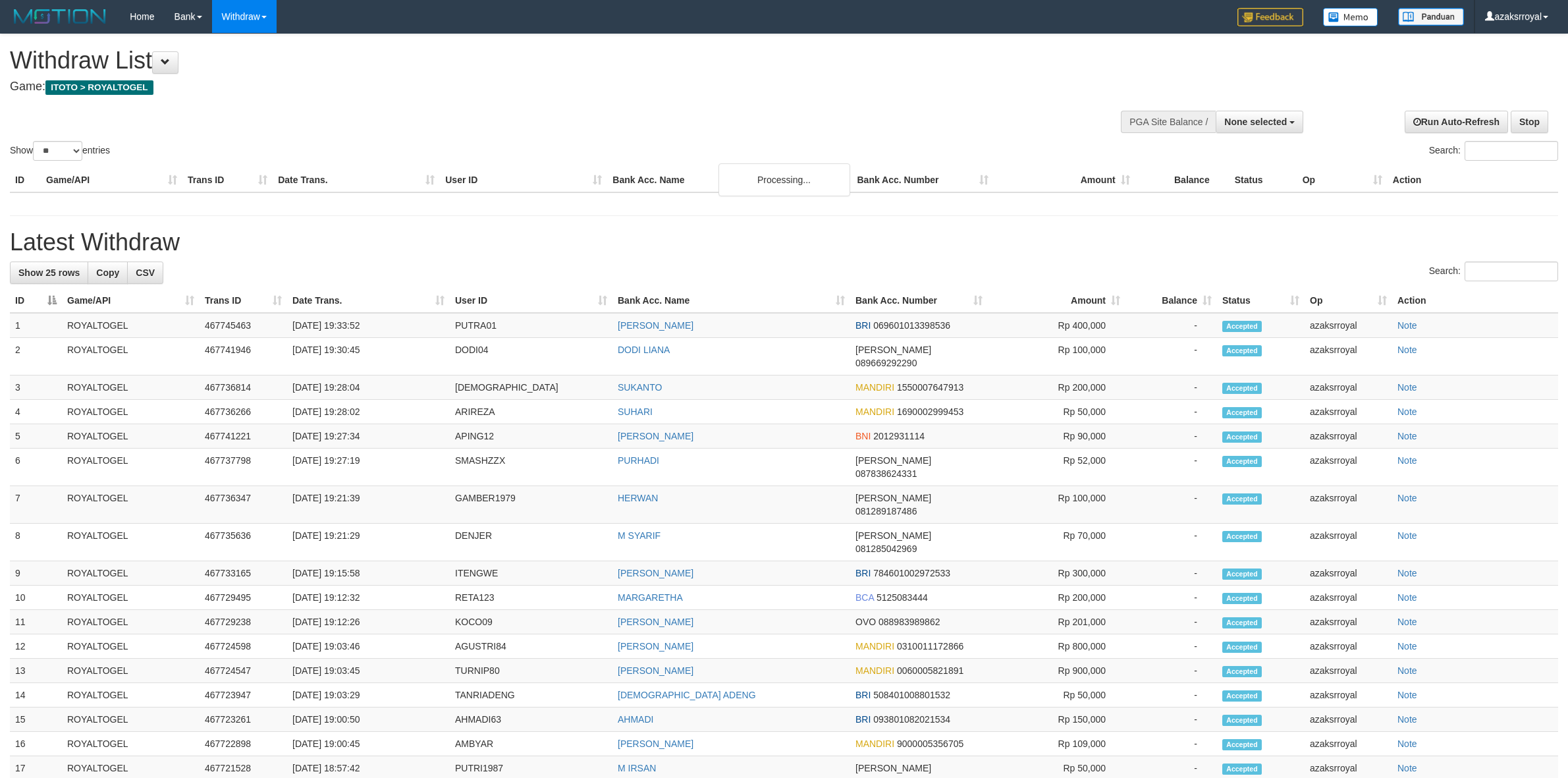
select select
select select "**"
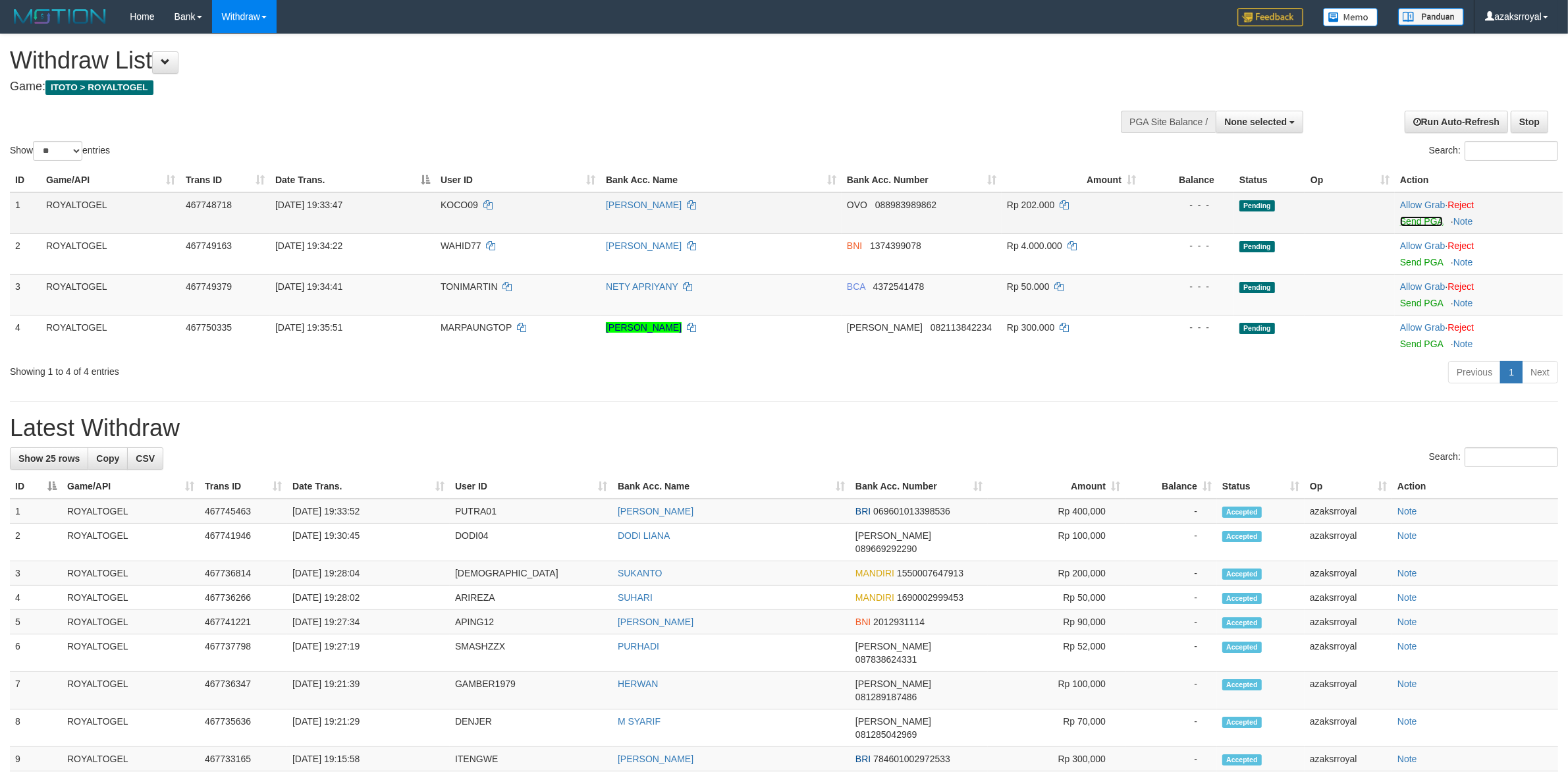
drag, startPoint x: 1420, startPoint y: 215, endPoint x: 853, endPoint y: 217, distance: 567.0
click at [1420, 216] on link "Send PGA" at bounding box center [1421, 221] width 43 height 11
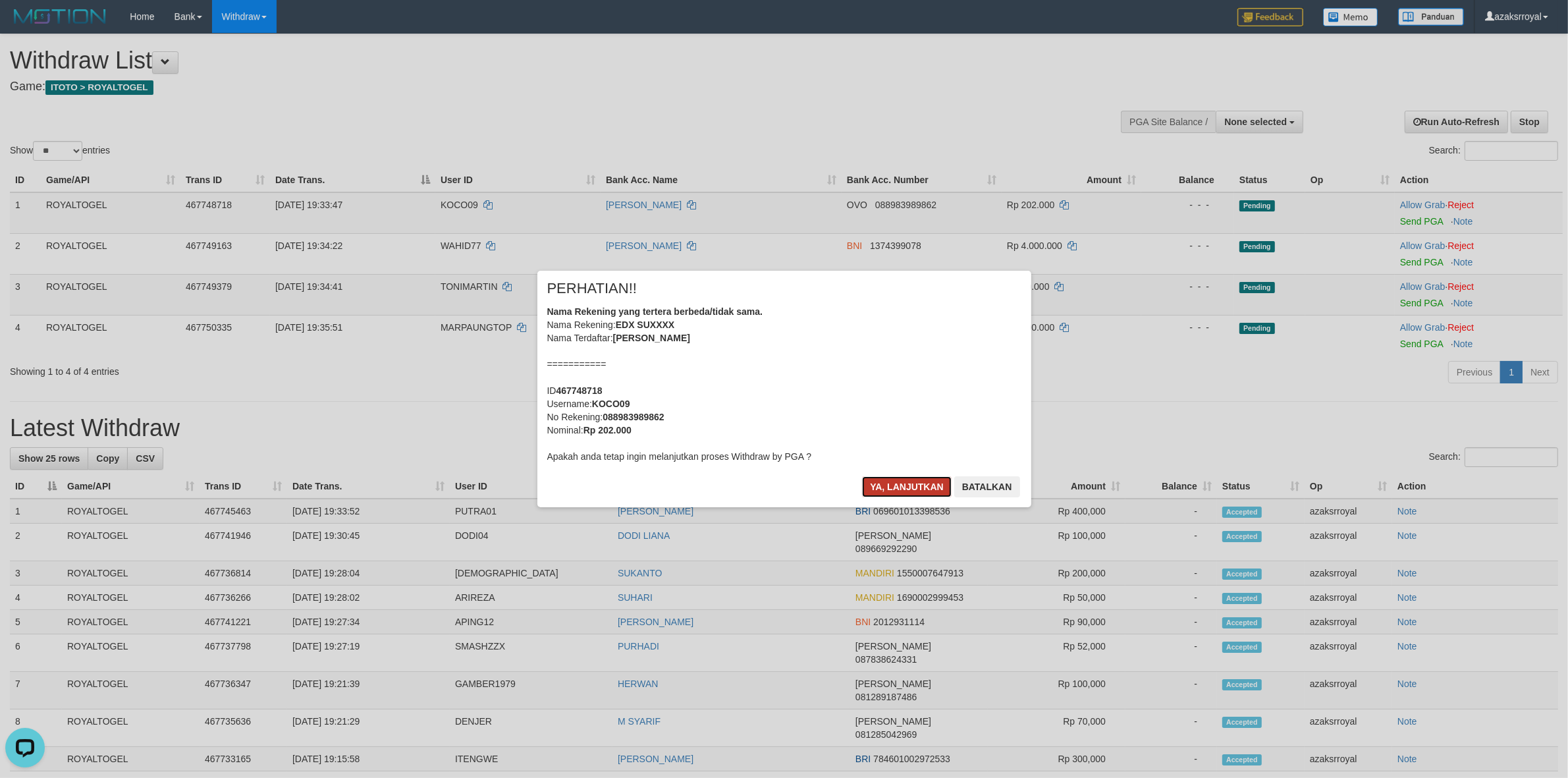
click at [879, 484] on button "Ya, lanjutkan" at bounding box center [906, 486] width 90 height 21
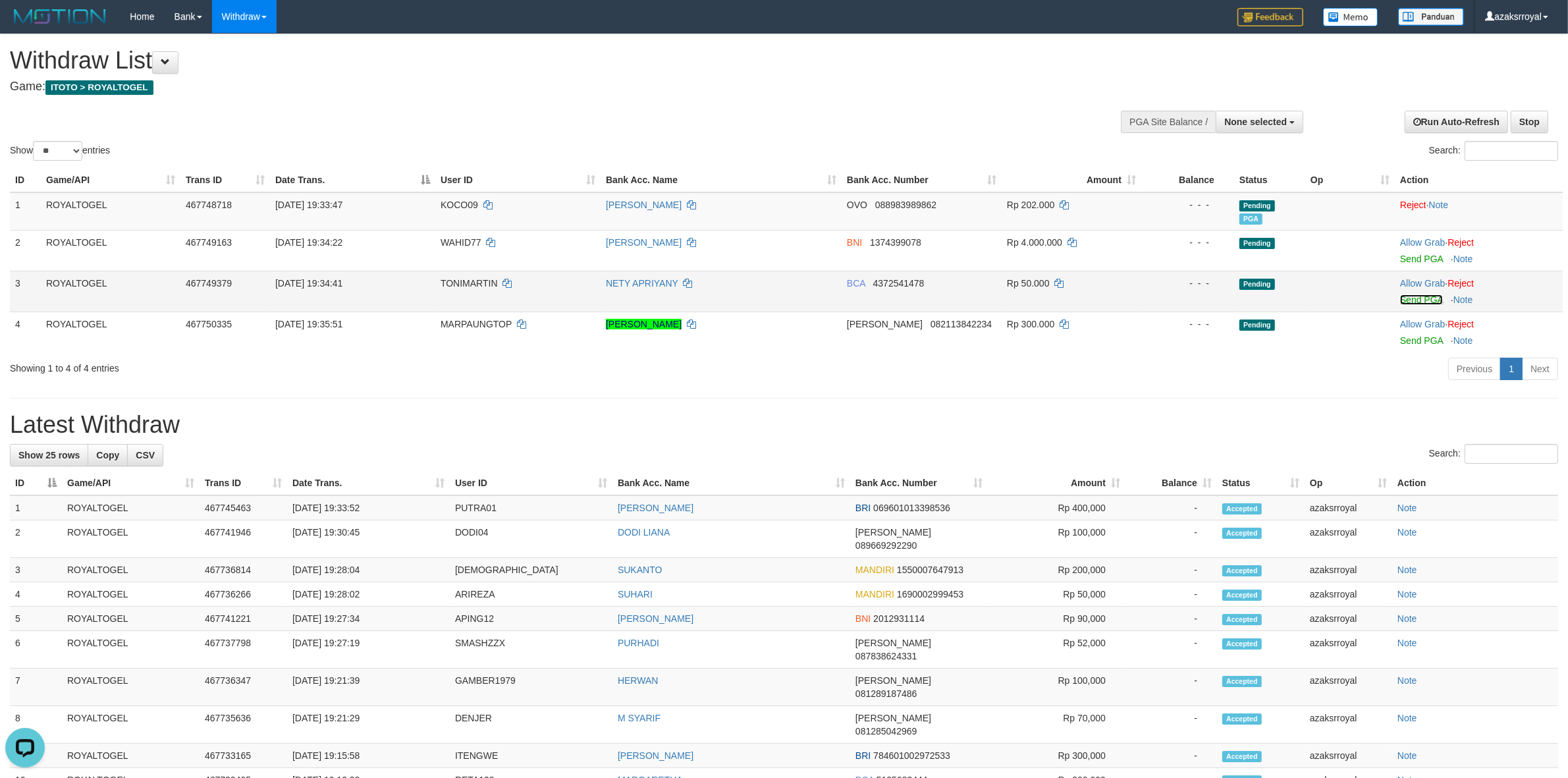
click at [1427, 300] on link "Send PGA" at bounding box center [1421, 299] width 43 height 11
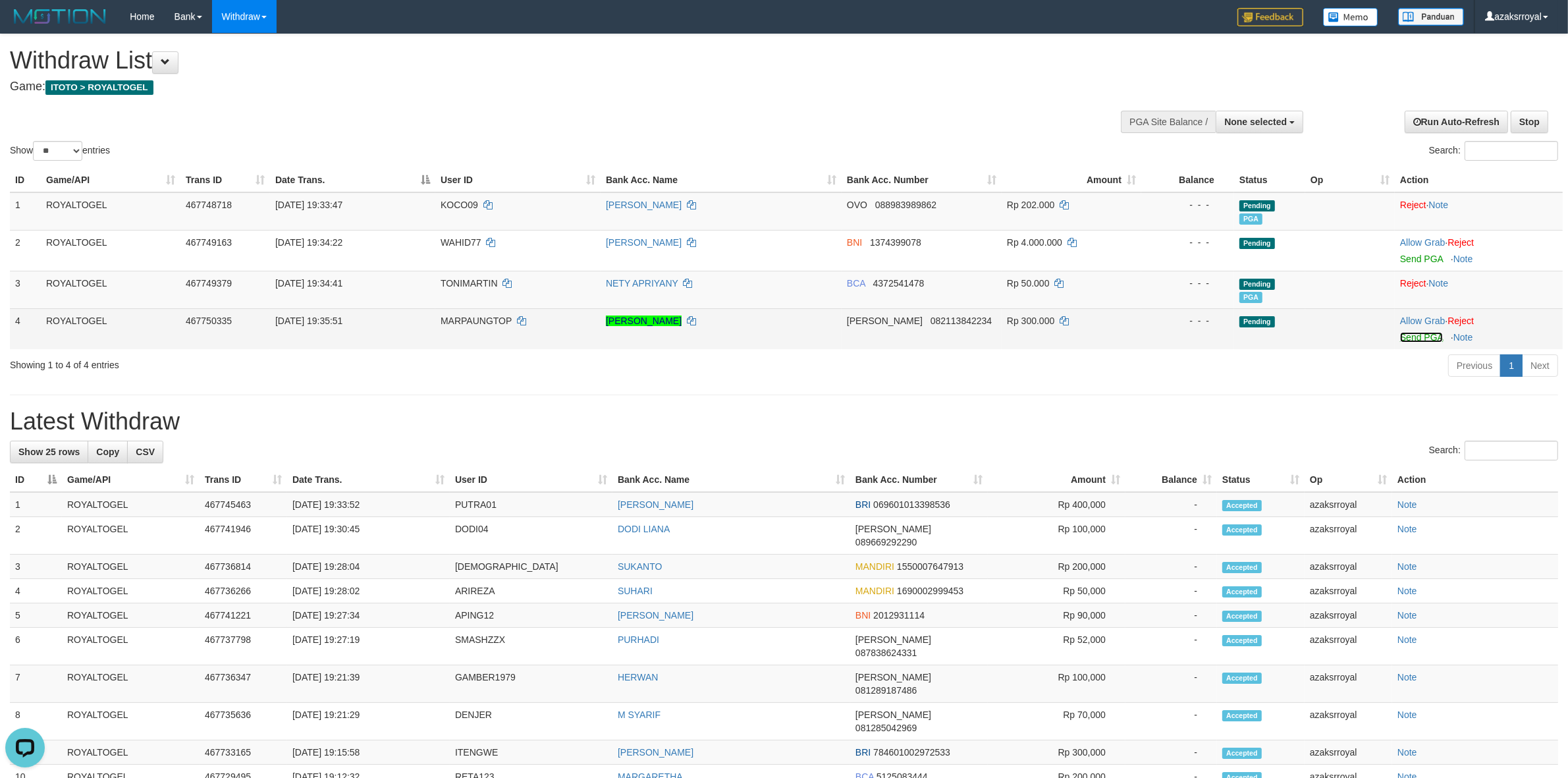
click at [1420, 337] on link "Send PGA" at bounding box center [1421, 337] width 43 height 11
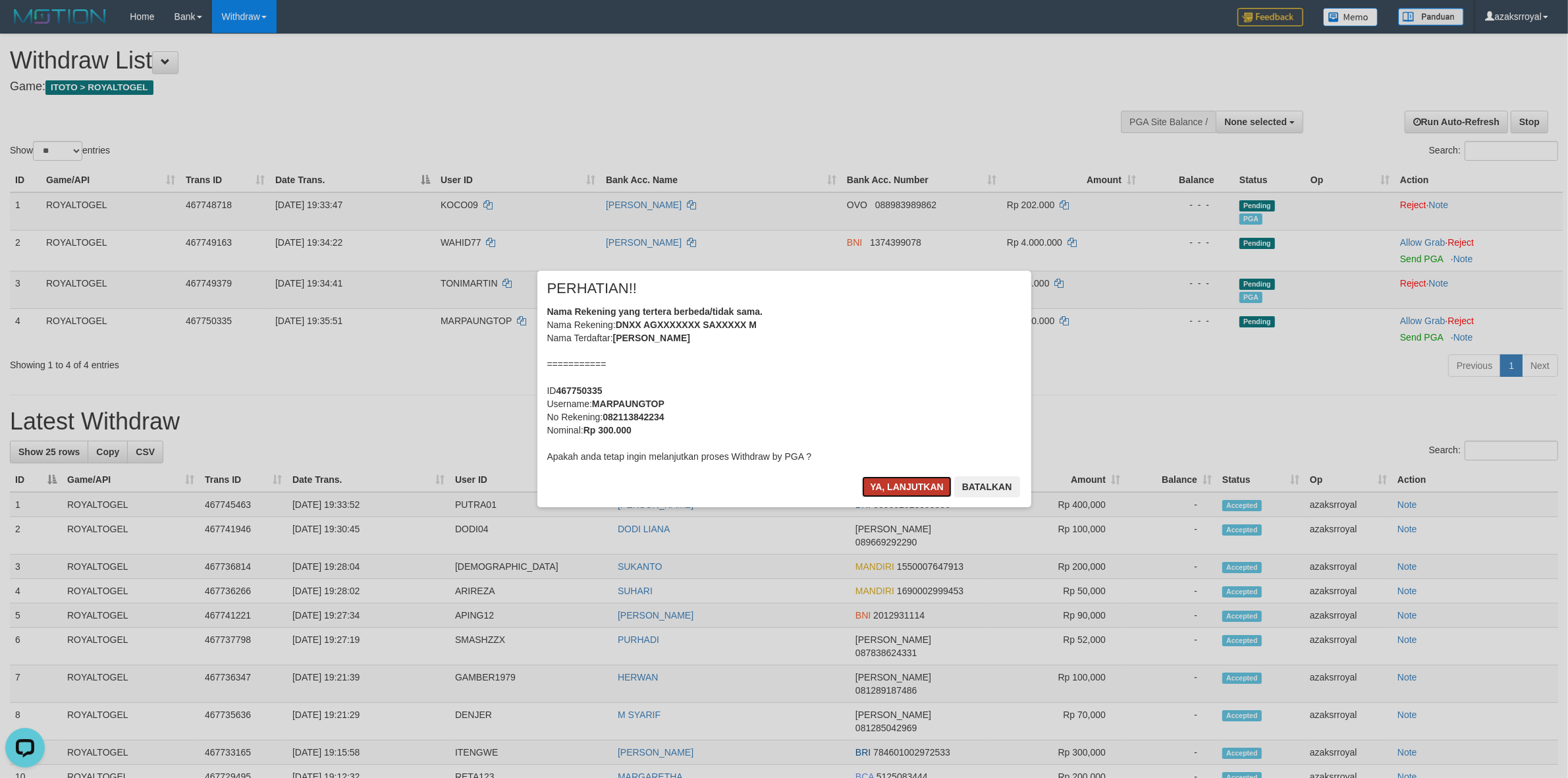
click at [897, 488] on button "Ya, lanjutkan" at bounding box center [906, 486] width 90 height 21
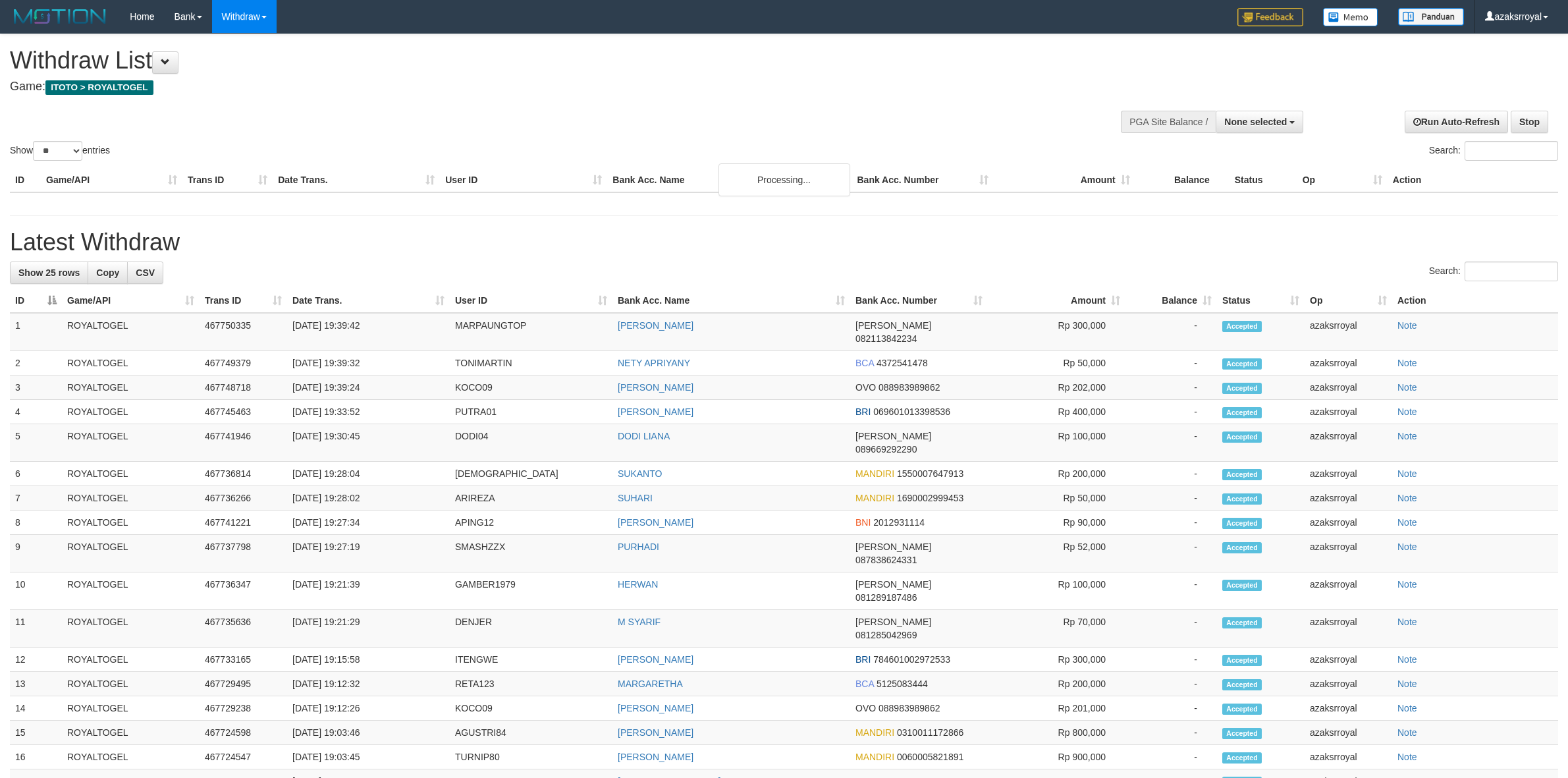
select select
select select "**"
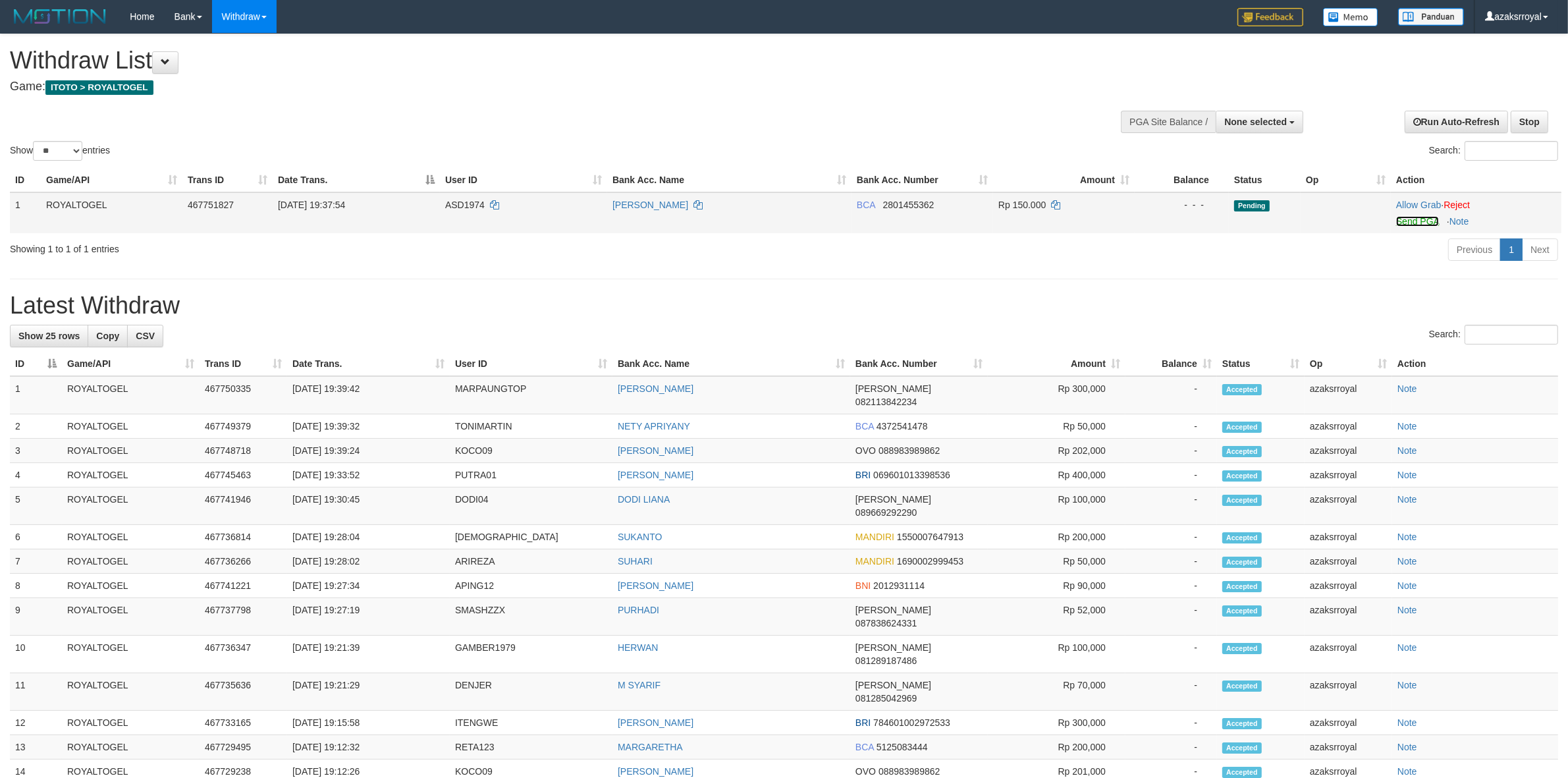
click at [1406, 221] on link "Send PGA" at bounding box center [1417, 221] width 43 height 11
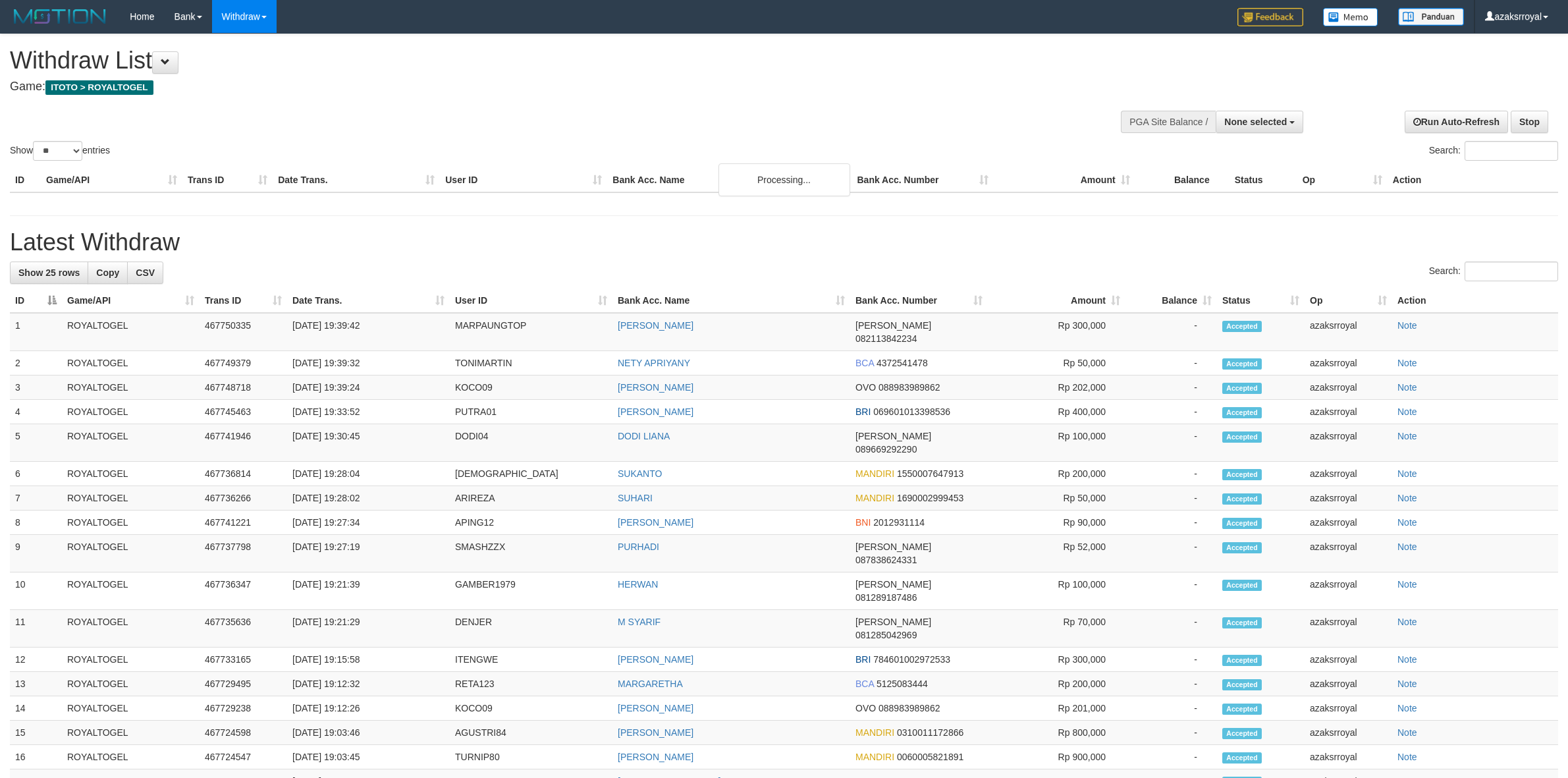
select select
select select "**"
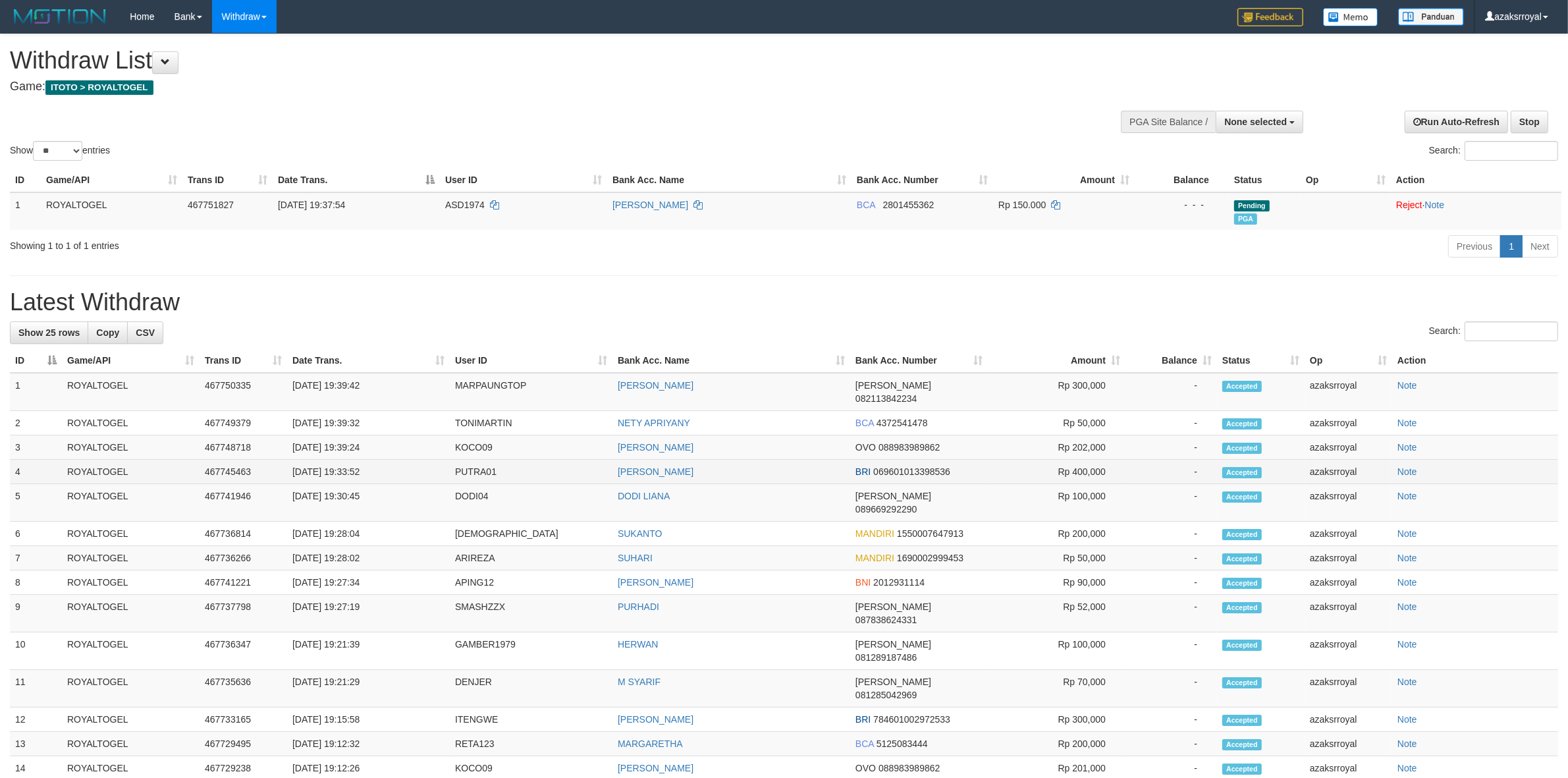
click at [341, 460] on td "[DATE] 19:33:52" at bounding box center [369, 472] width 162 height 25
copy td "19:33:52"
drag, startPoint x: 341, startPoint y: 459, endPoint x: 397, endPoint y: 465, distance: 56.3
click at [397, 465] on td "[DATE] 19:33:52" at bounding box center [369, 472] width 162 height 25
click at [344, 436] on td "31/08/2025 19:39:24" at bounding box center [369, 448] width 162 height 25
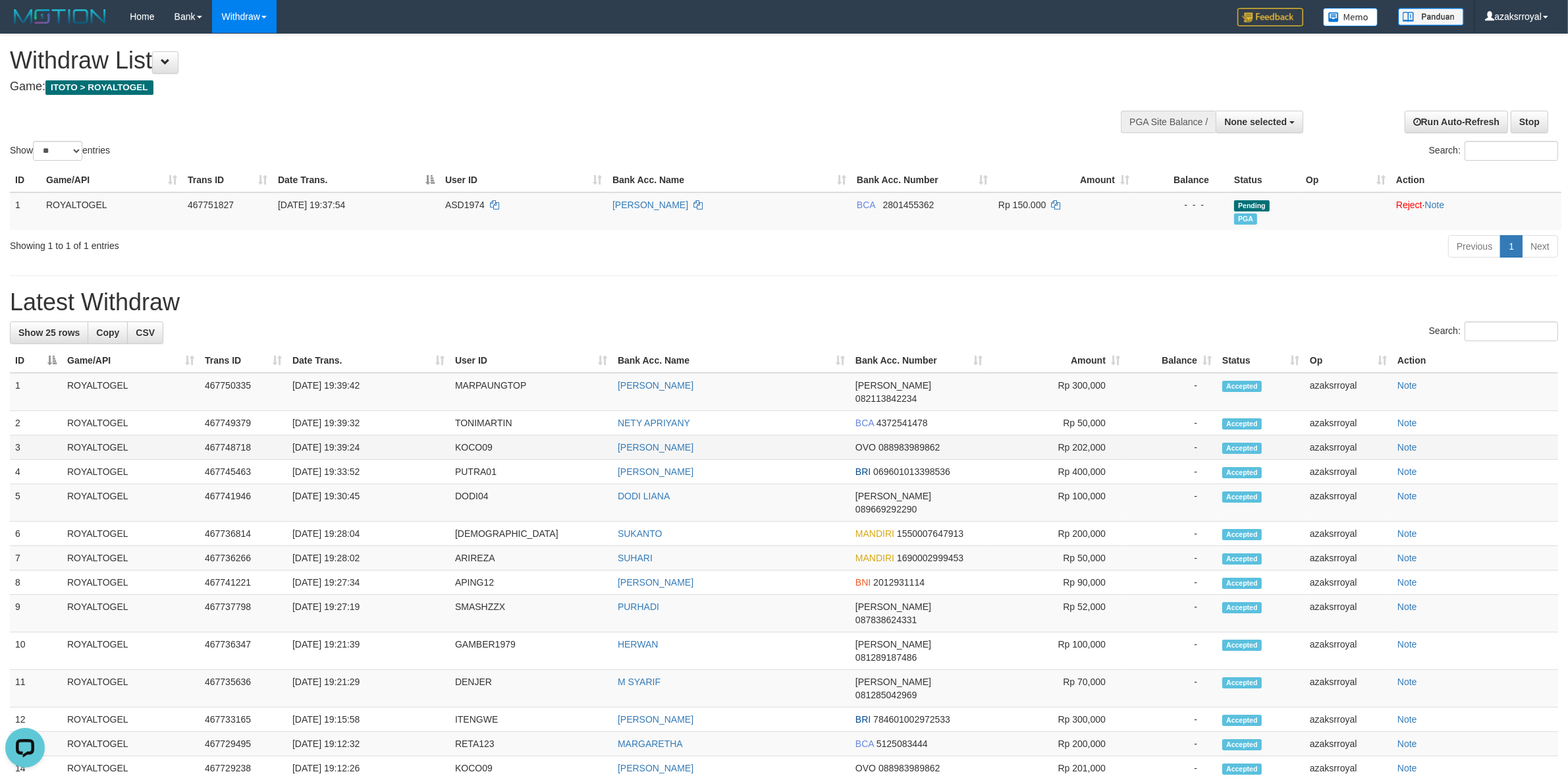
copy td "19:39:24"
drag, startPoint x: 344, startPoint y: 429, endPoint x: 379, endPoint y: 429, distance: 35.0
click at [379, 436] on td "31/08/2025 19:39:24" at bounding box center [369, 448] width 162 height 25
click at [347, 411] on td "[DATE] 19:39:32" at bounding box center [369, 423] width 162 height 25
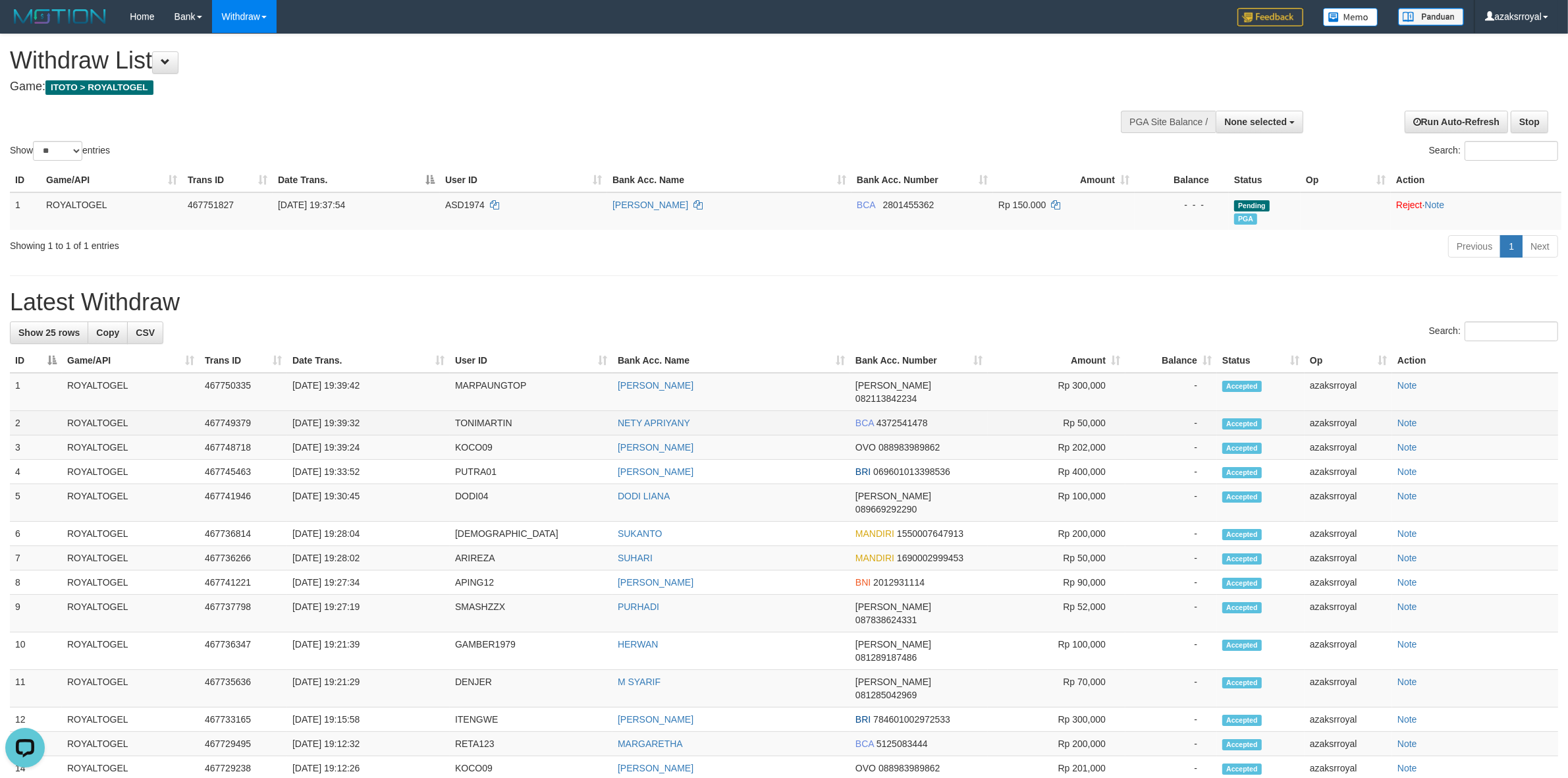
copy td "19:39:32"
drag, startPoint x: 347, startPoint y: 409, endPoint x: 376, endPoint y: 400, distance: 30.4
click at [371, 411] on td "[DATE] 19:39:32" at bounding box center [369, 423] width 162 height 25
click at [347, 383] on td "[DATE] 19:39:42" at bounding box center [369, 392] width 162 height 38
copy td "19:39:42"
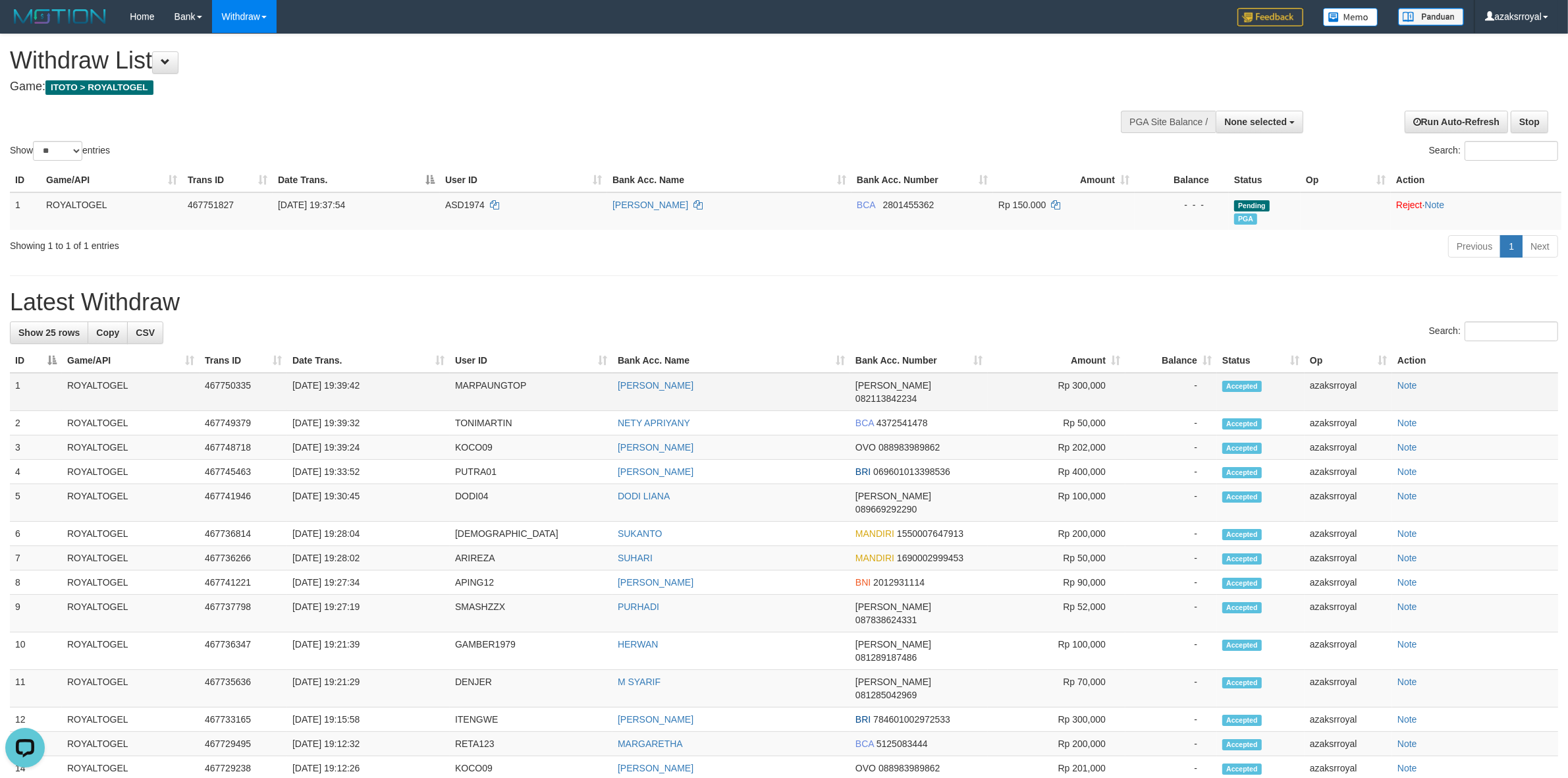
drag, startPoint x: 347, startPoint y: 383, endPoint x: 389, endPoint y: 383, distance: 42.0
click at [389, 383] on td "[DATE] 19:39:42" at bounding box center [369, 392] width 162 height 38
click at [1248, 116] on span "None selected" at bounding box center [1255, 121] width 63 height 11
click at [1187, 190] on label "[ITOTO] ROYALTOGEL" at bounding box center [1235, 188] width 136 height 17
select select "***"
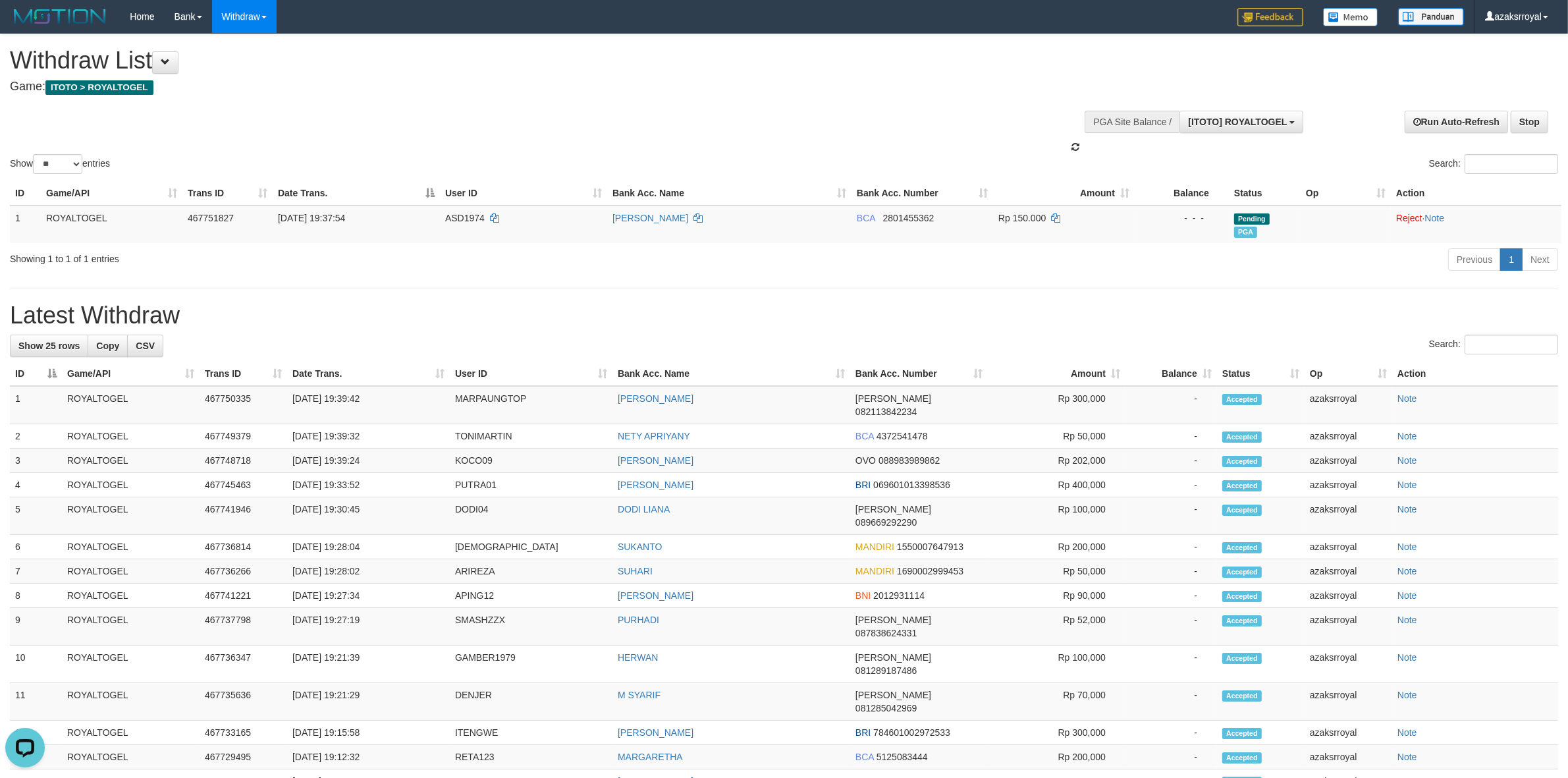
scroll to position [11, 0]
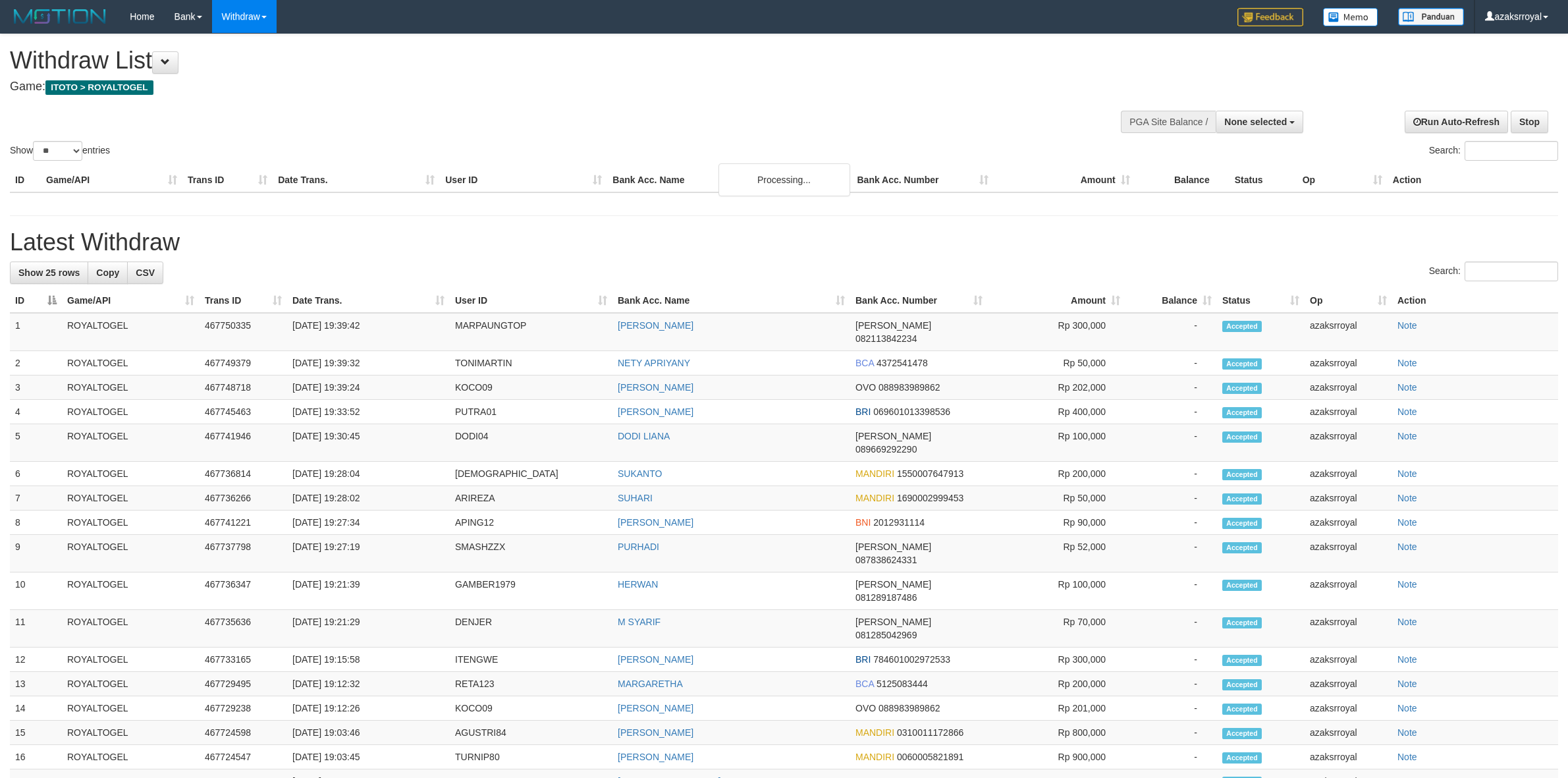
select select
select select "**"
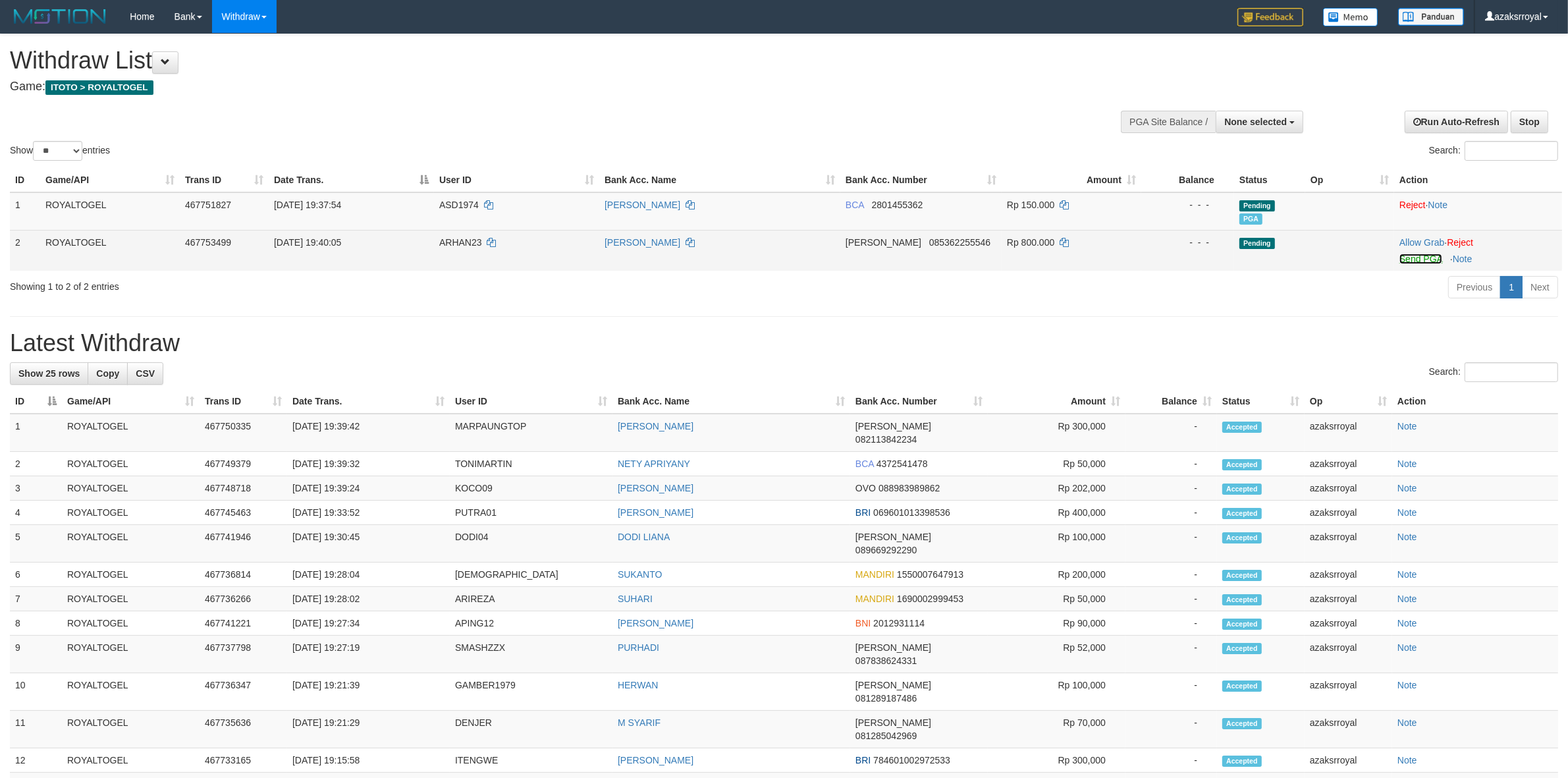
click at [1411, 259] on link "Send PGA" at bounding box center [1420, 258] width 43 height 11
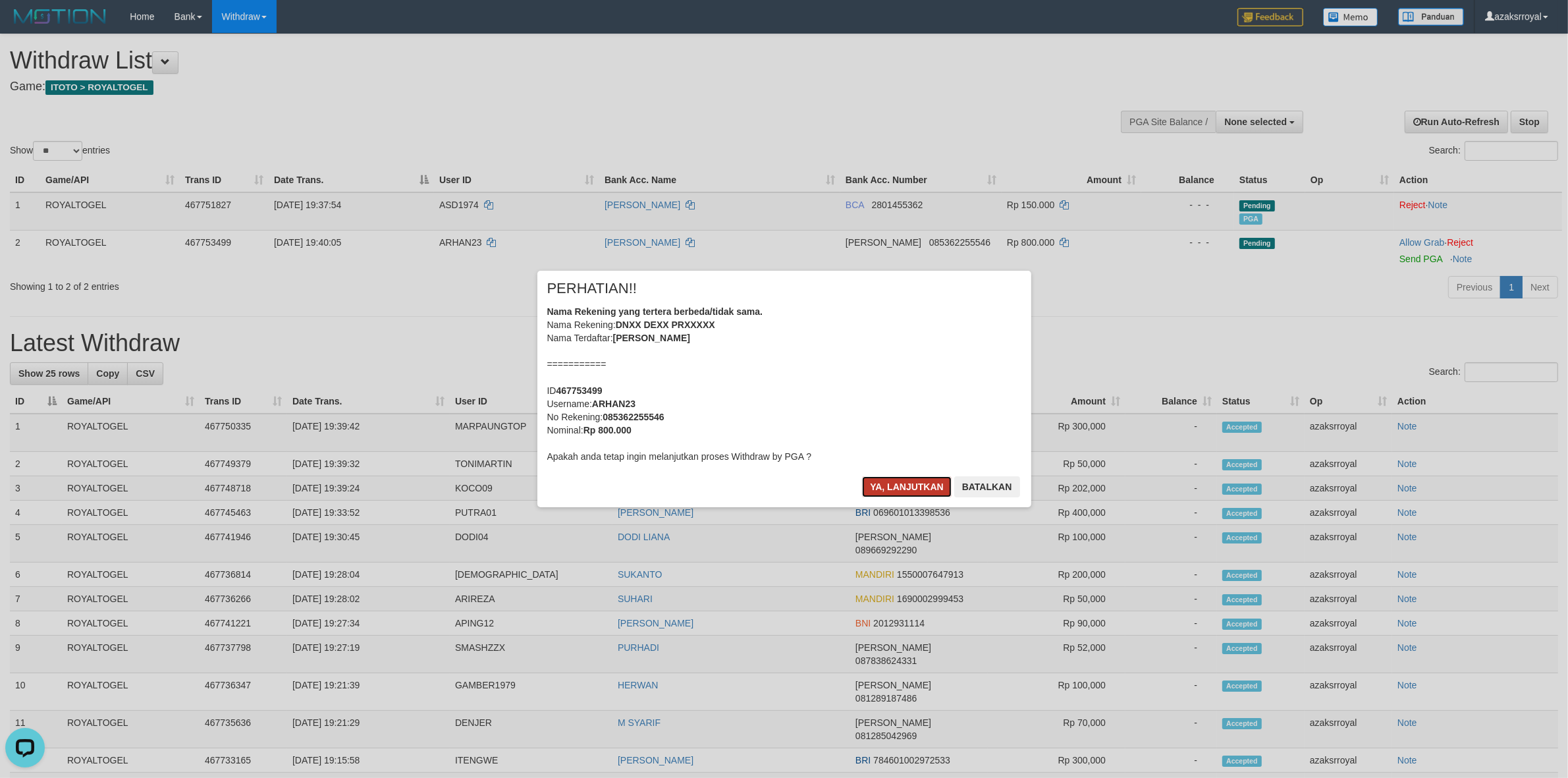
click at [889, 485] on button "Ya, lanjutkan" at bounding box center [906, 486] width 90 height 21
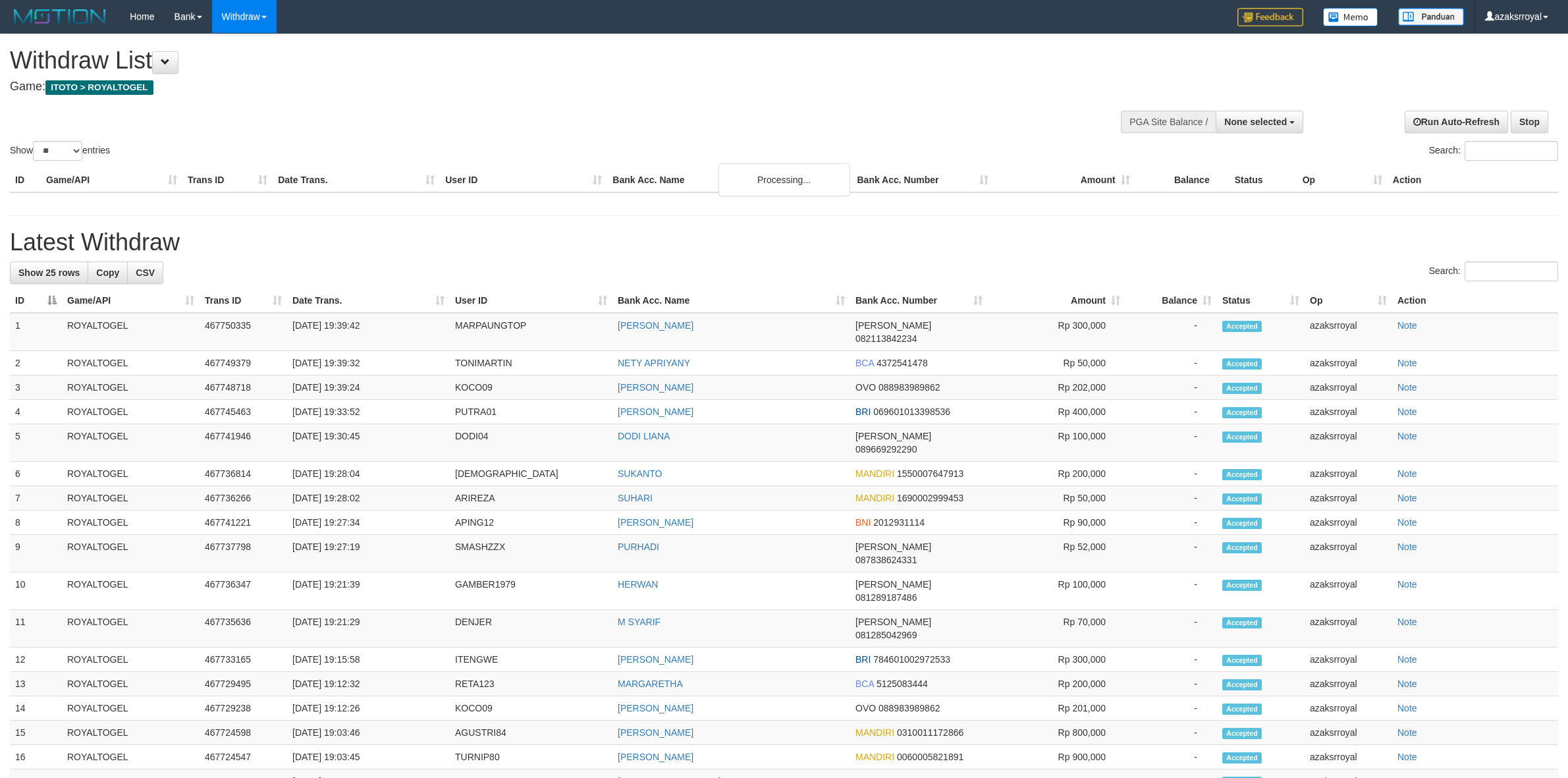
select select
select select "**"
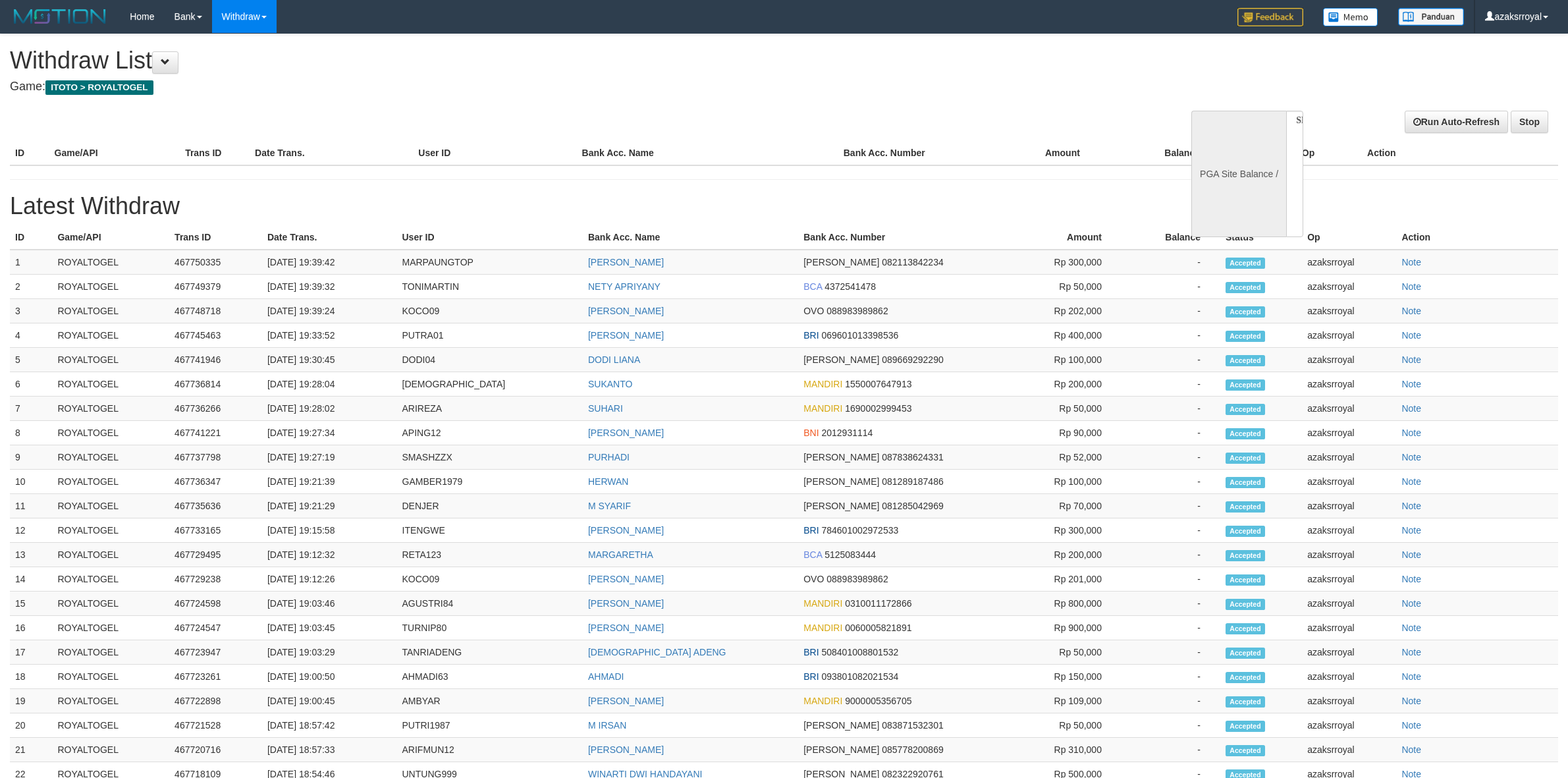
select select
select select "**"
select select
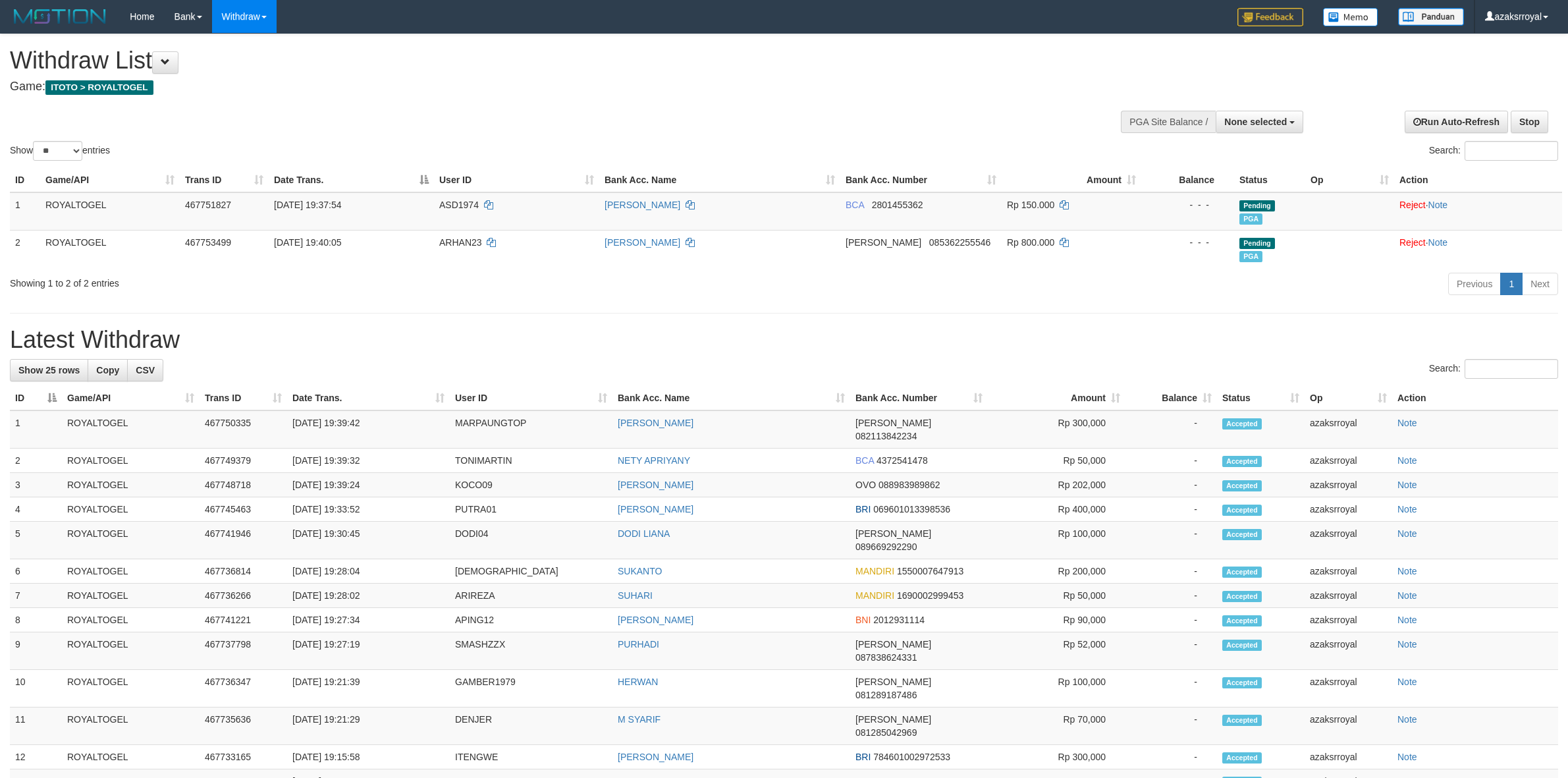
select select
select select "**"
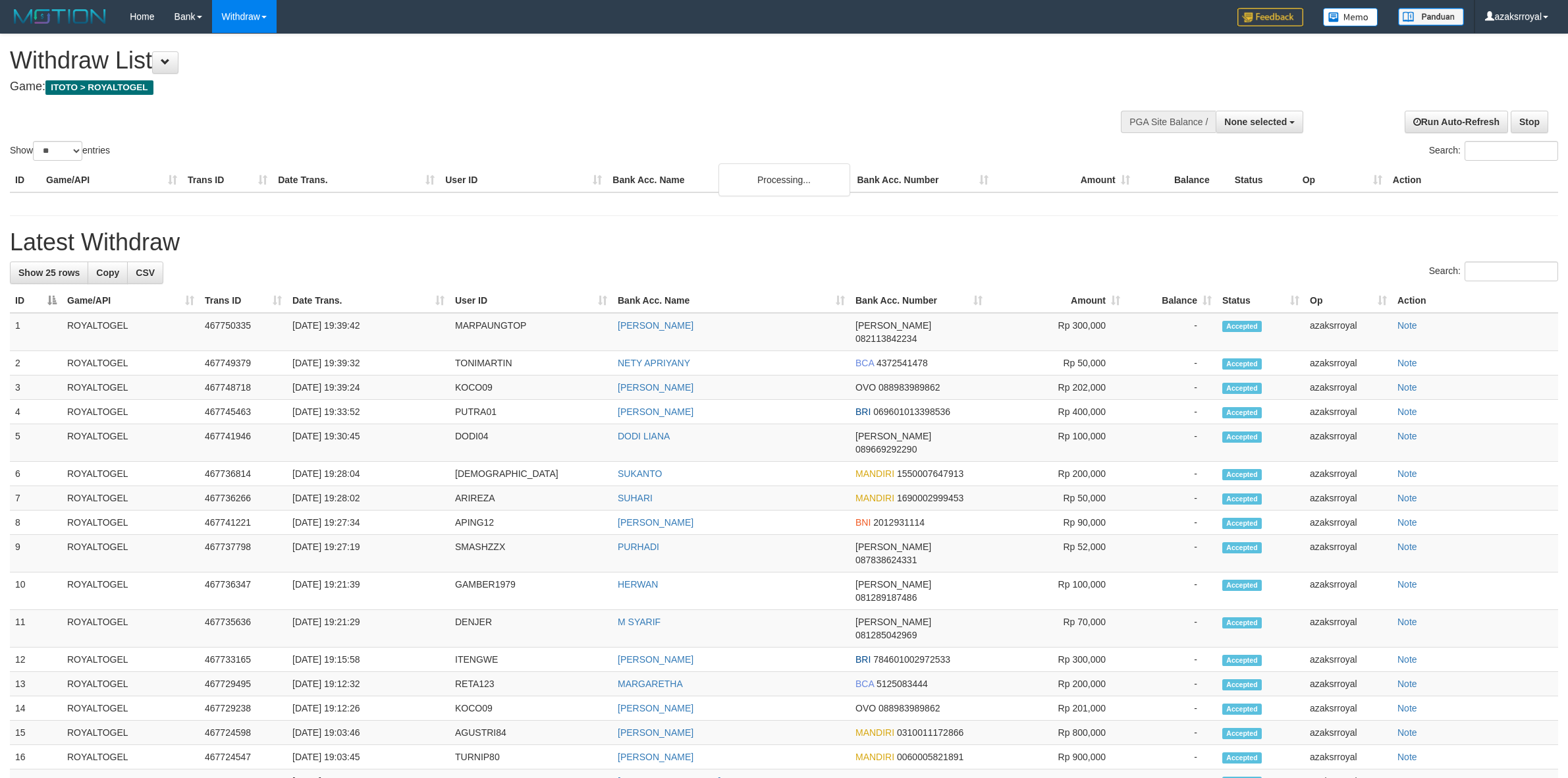
select select
select select "**"
select select
select select "**"
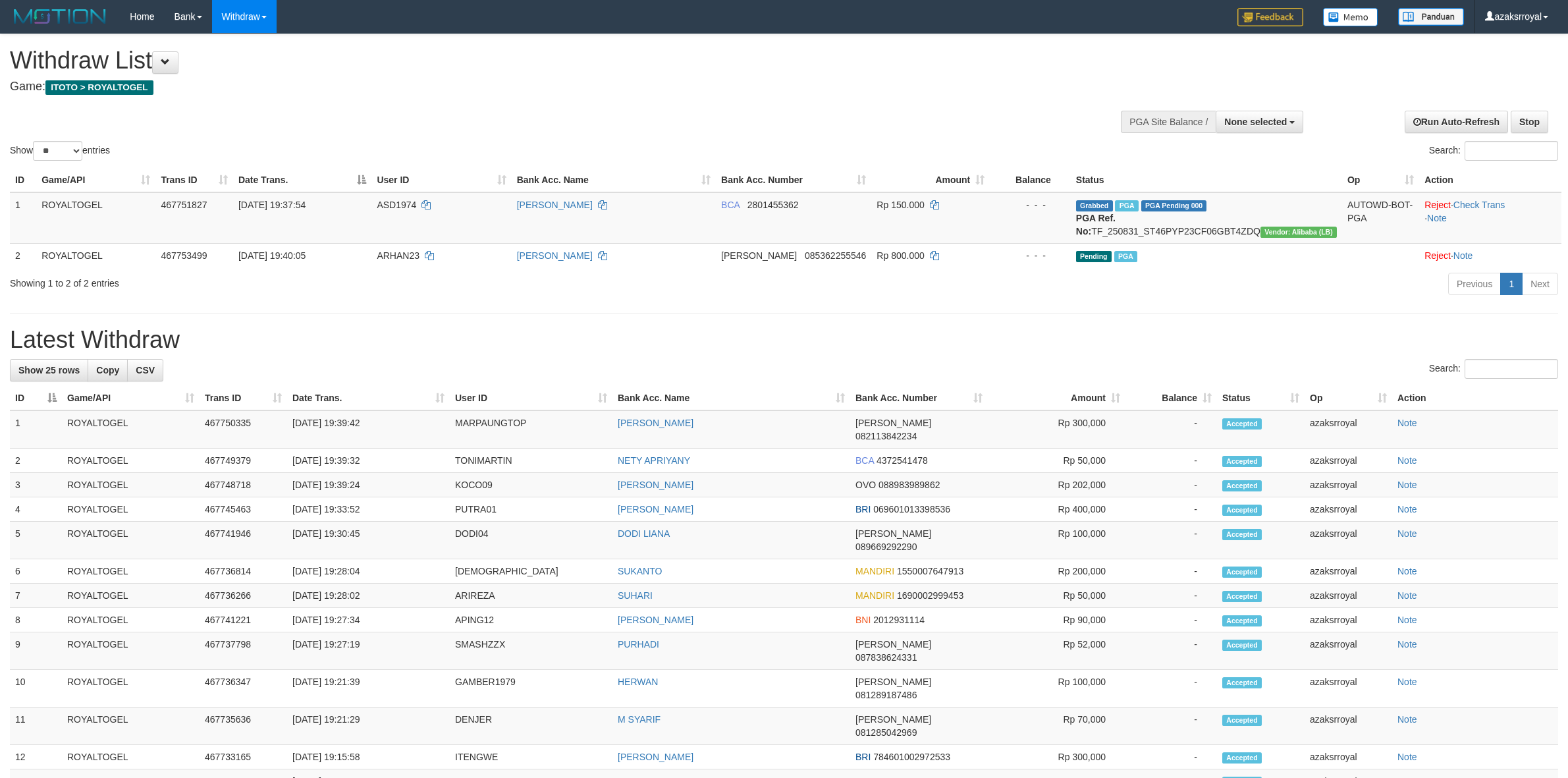
select select
select select "**"
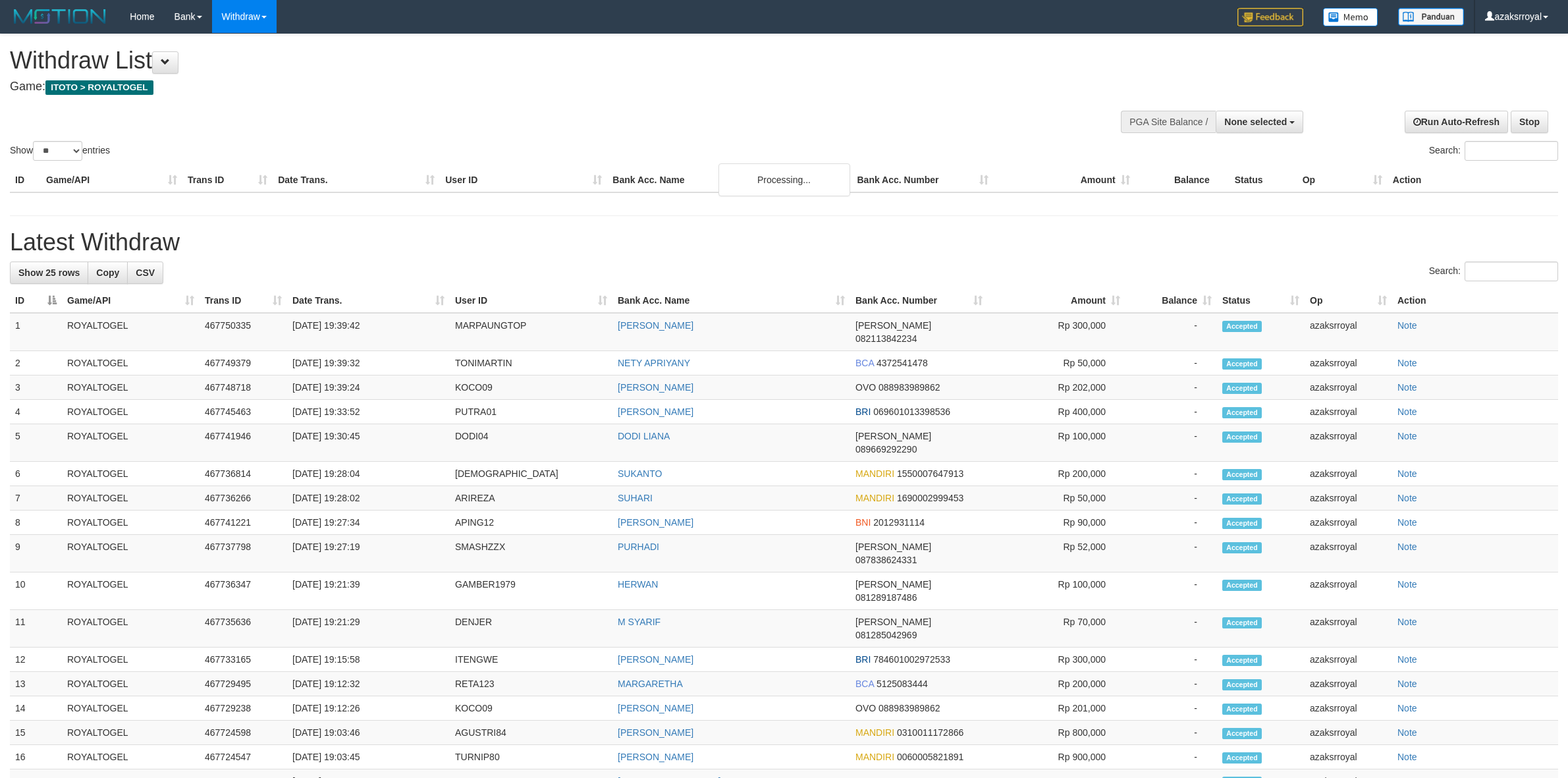
select select
select select "**"
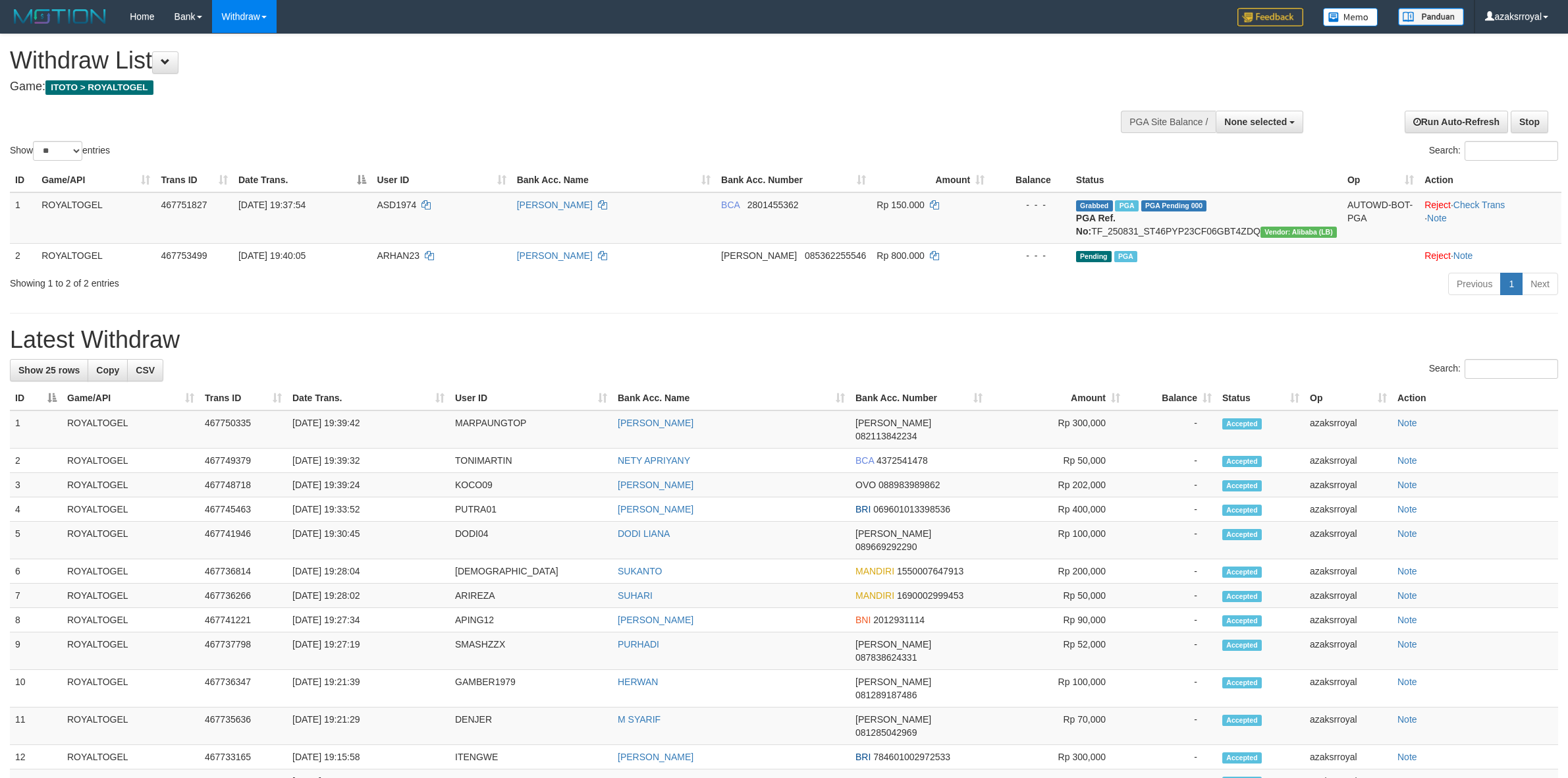
select select
select select "**"
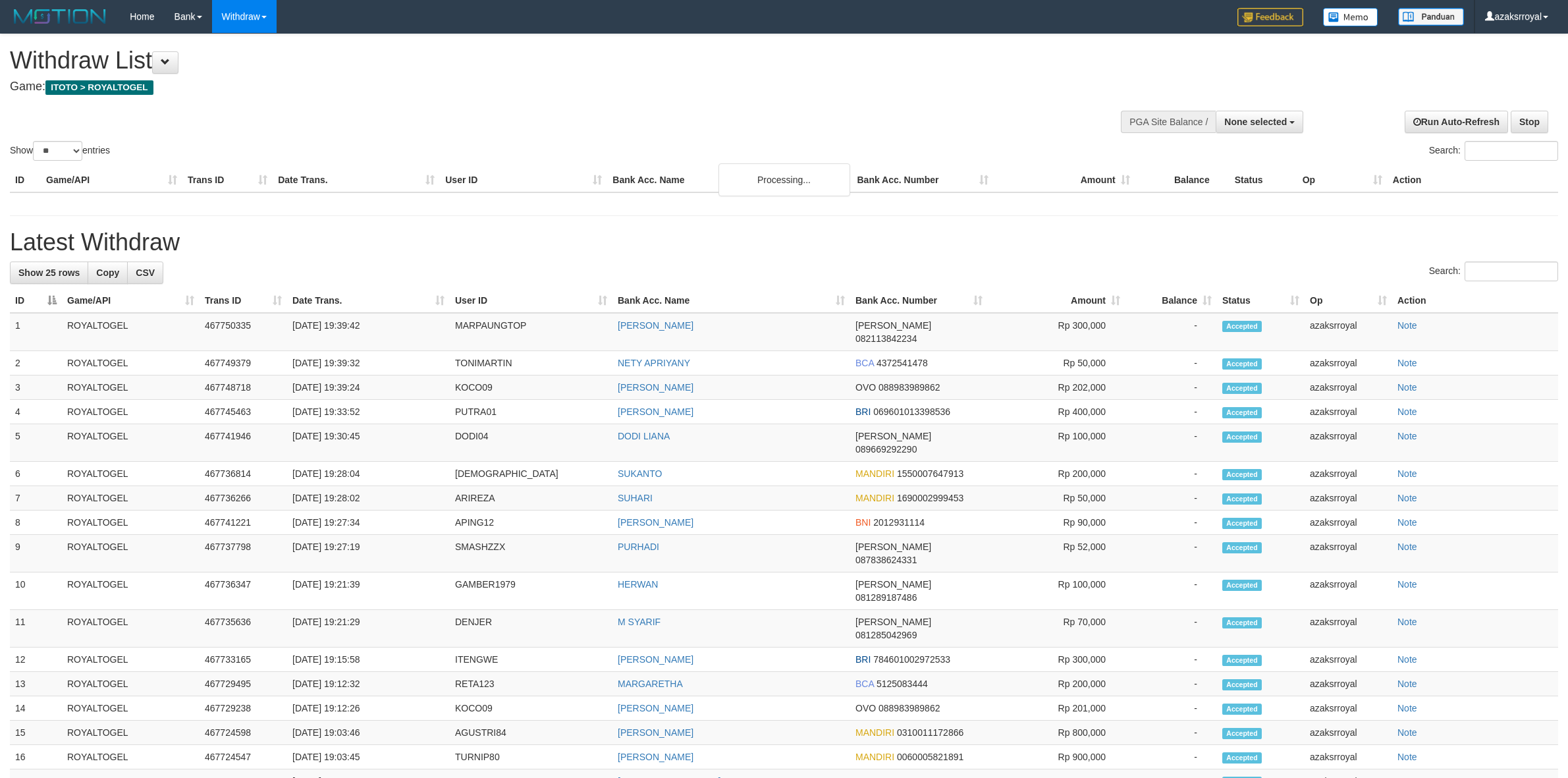
select select
select select "**"
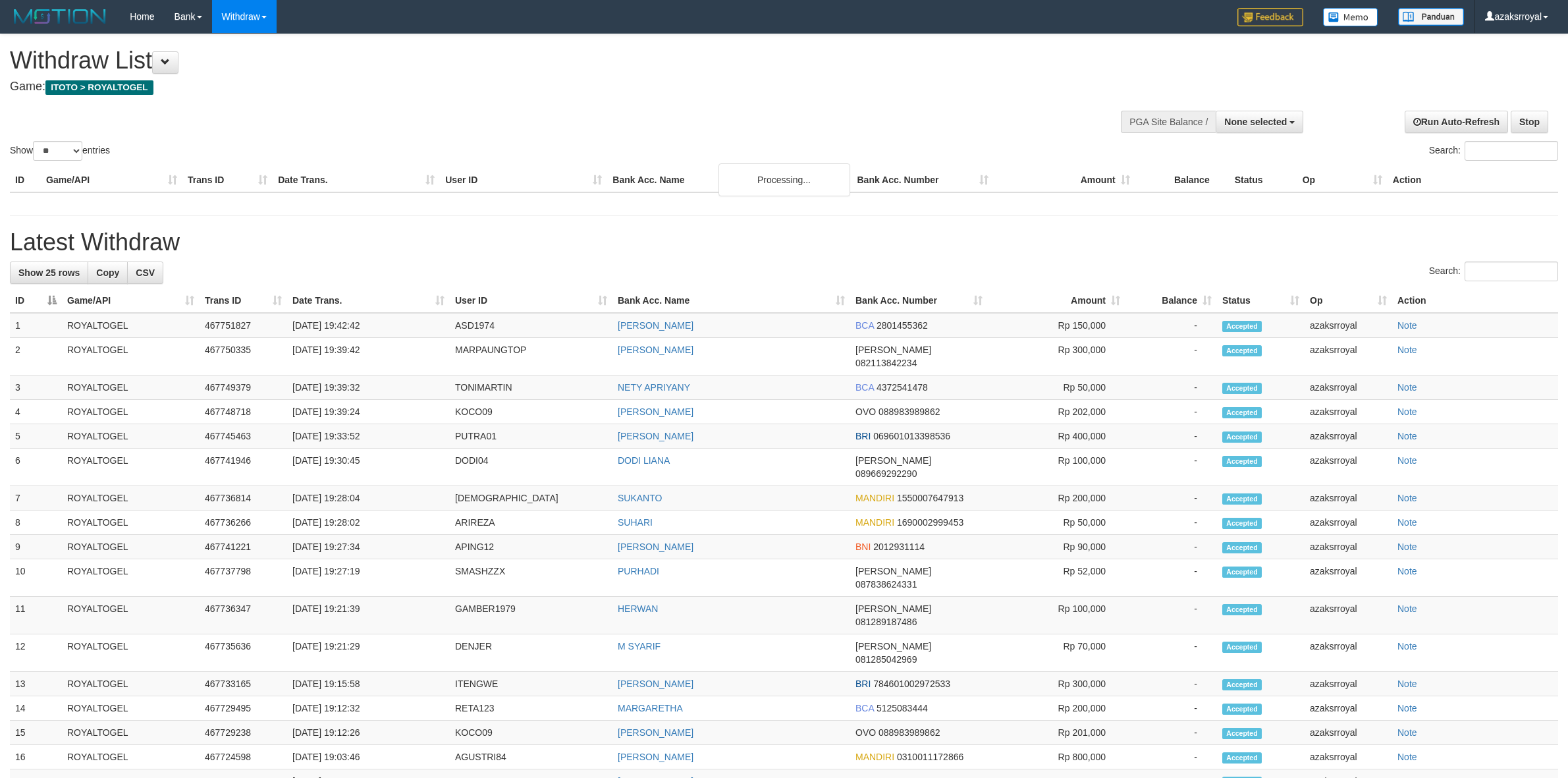
select select
select select "**"
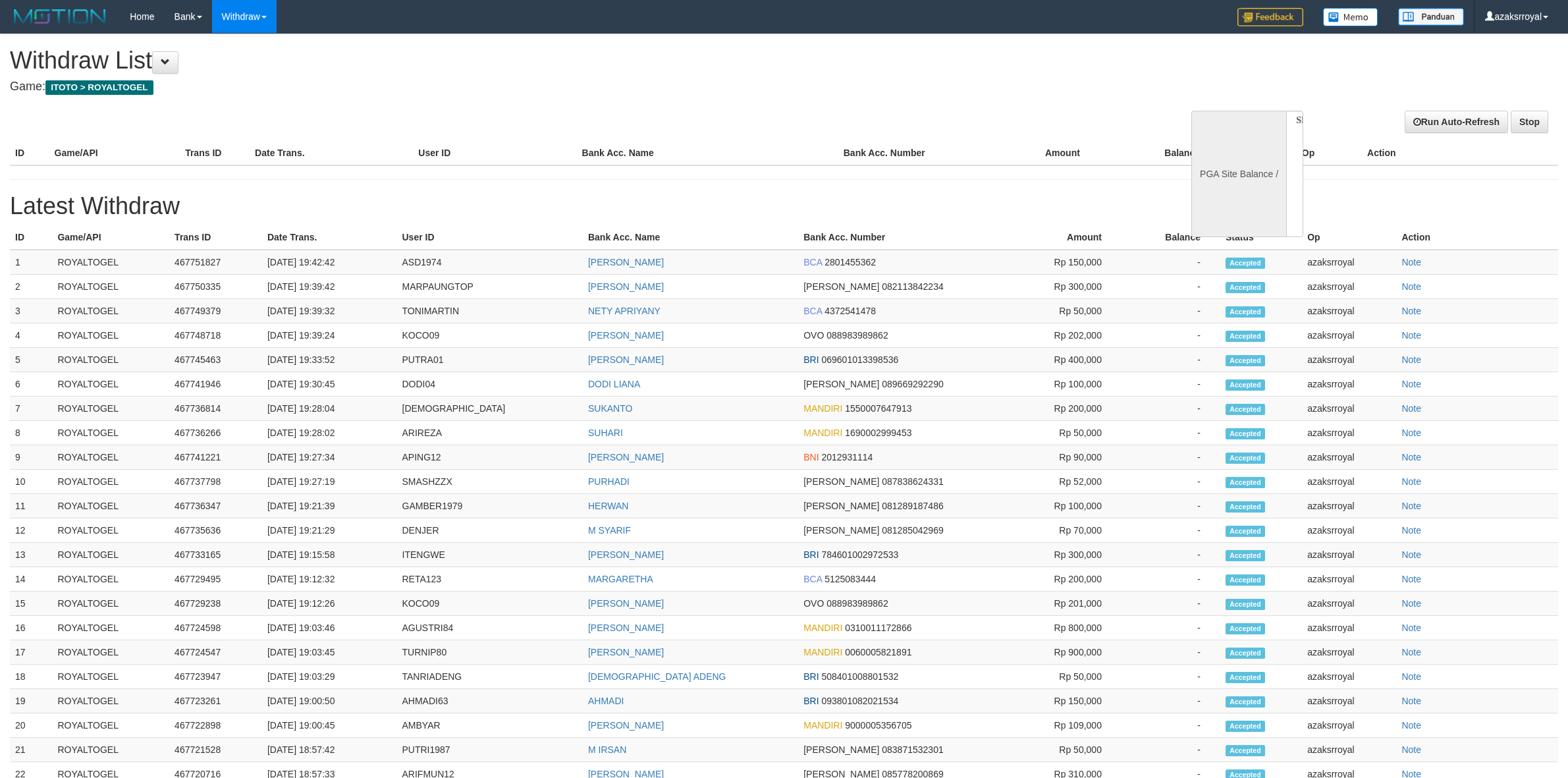
select select
select select "**"
select select
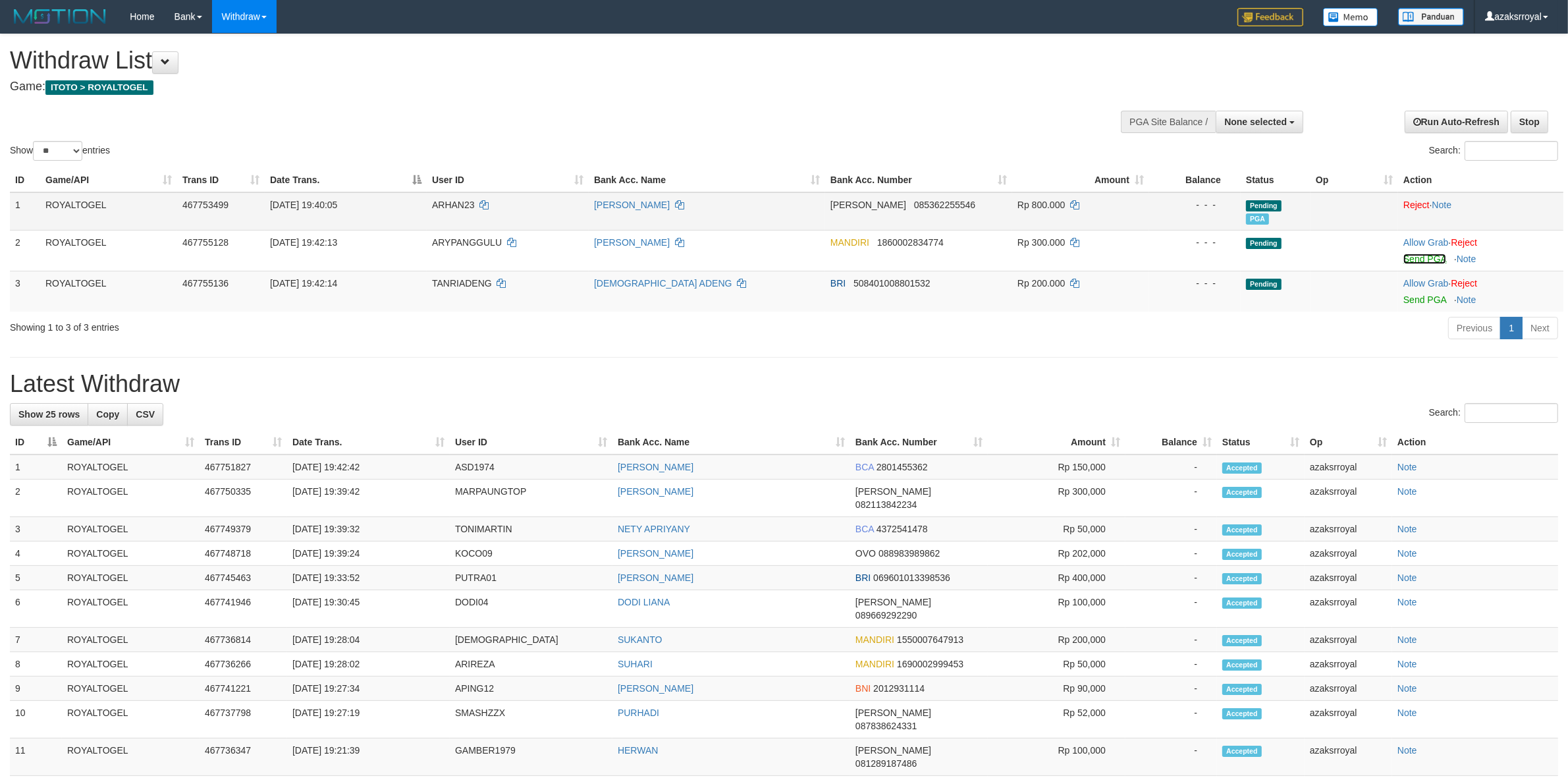
drag, startPoint x: 1426, startPoint y: 258, endPoint x: 856, endPoint y: 225, distance: 571.0
click at [1426, 258] on link "Send PGA" at bounding box center [1425, 258] width 43 height 11
drag, startPoint x: 1424, startPoint y: 294, endPoint x: 846, endPoint y: 225, distance: 582.1
click at [1424, 294] on link "Send PGA" at bounding box center [1425, 296] width 43 height 11
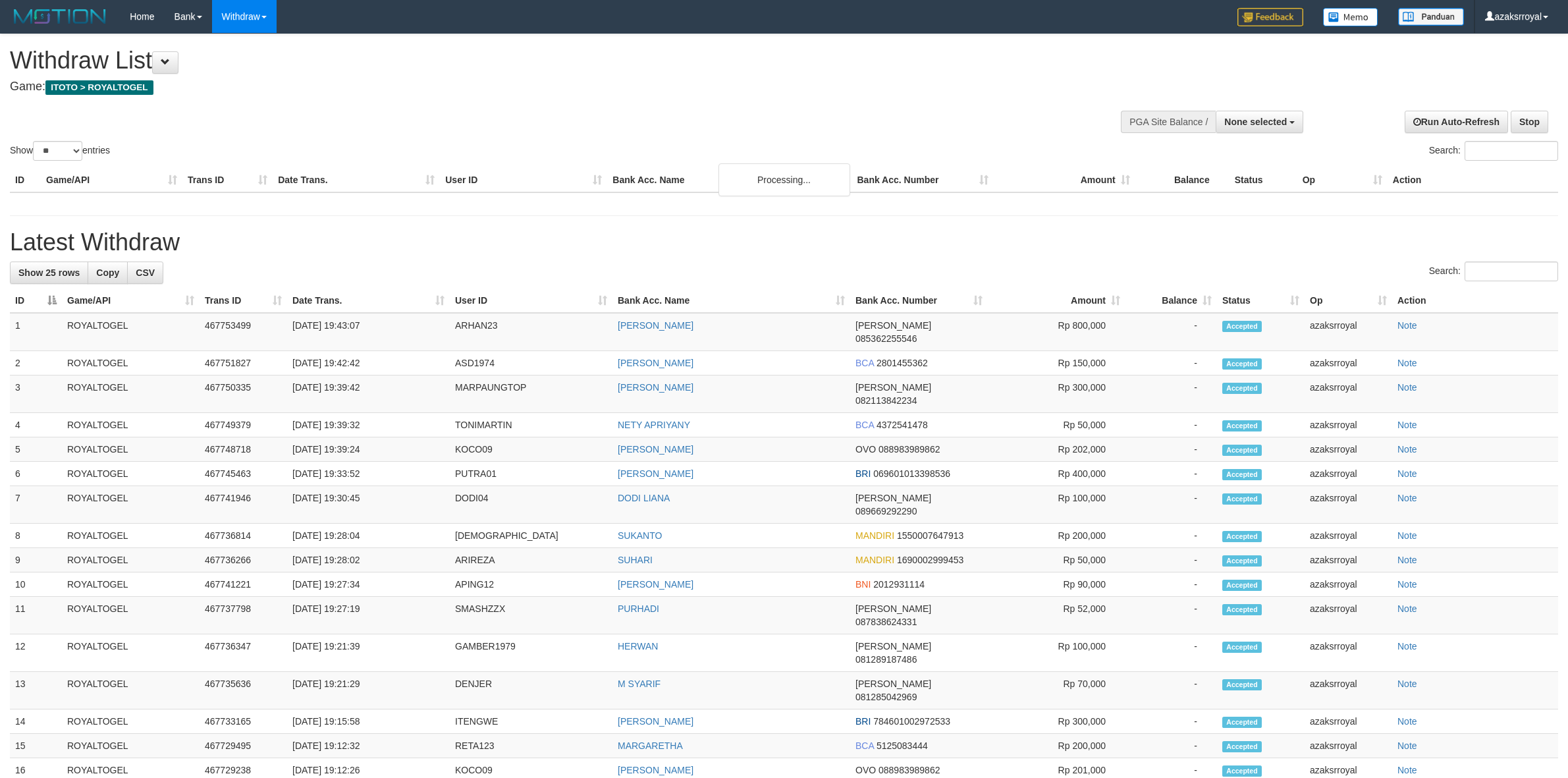
select select
select select "**"
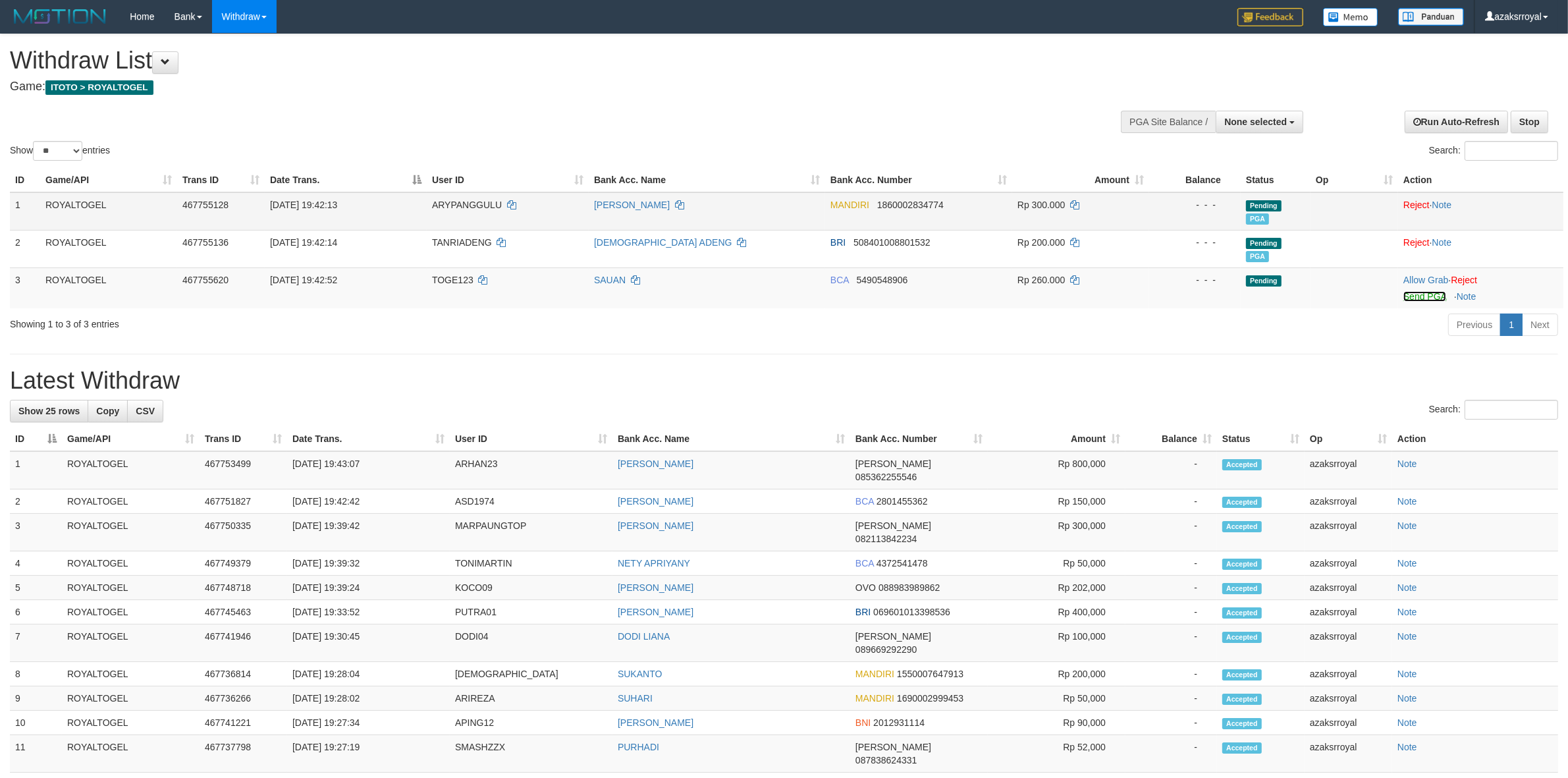
drag, startPoint x: 1420, startPoint y: 300, endPoint x: 856, endPoint y: 225, distance: 569.0
click at [1420, 300] on link "Send PGA" at bounding box center [1425, 296] width 43 height 11
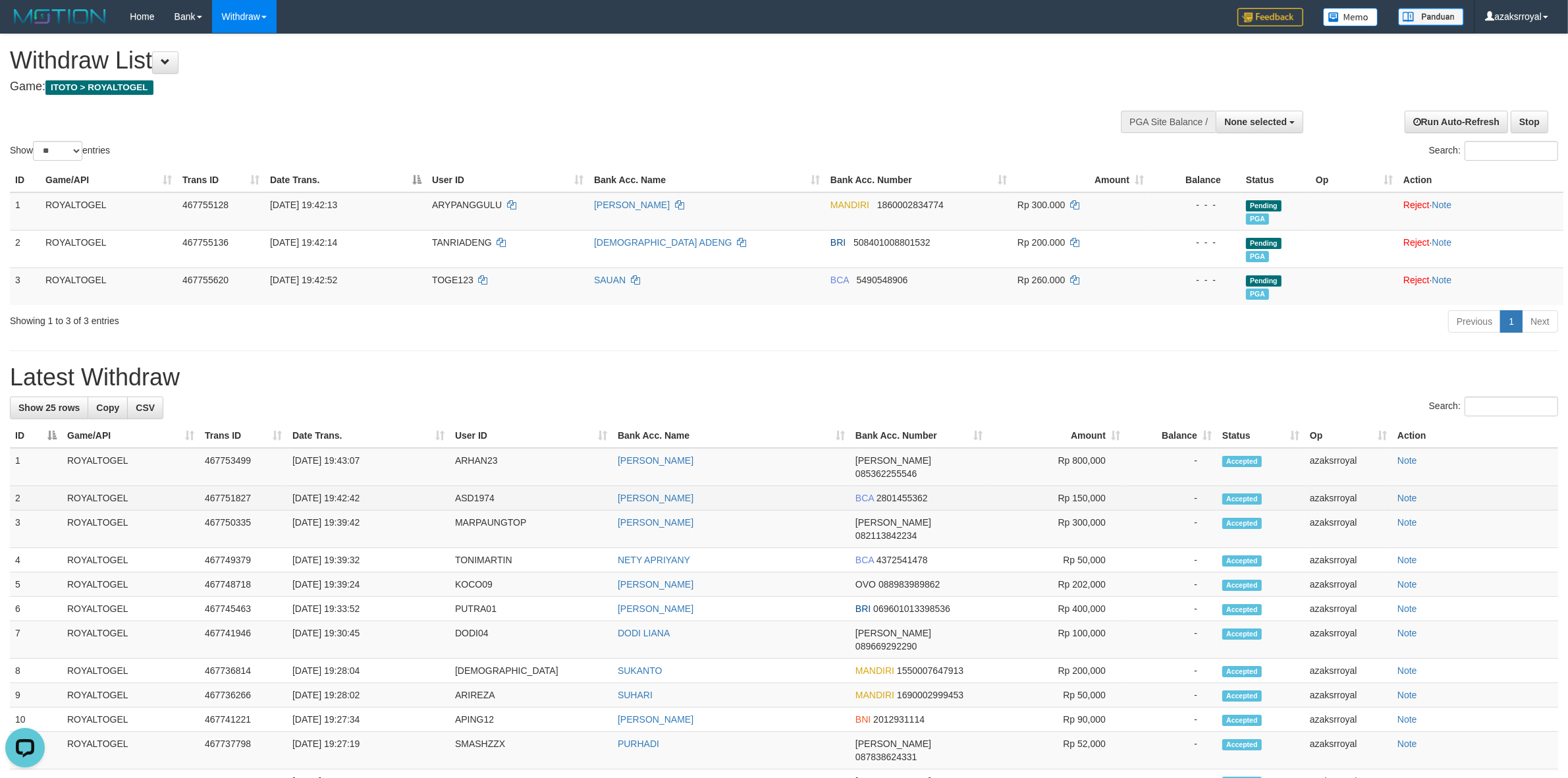
click at [349, 486] on td "[DATE] 19:42:42" at bounding box center [369, 498] width 162 height 25
drag, startPoint x: 349, startPoint y: 486, endPoint x: 379, endPoint y: 486, distance: 30.0
click at [379, 486] on td "[DATE] 19:42:42" at bounding box center [369, 498] width 162 height 25
click at [347, 486] on td "[DATE] 19:42:42" at bounding box center [369, 498] width 162 height 25
copy td "19:42:42"
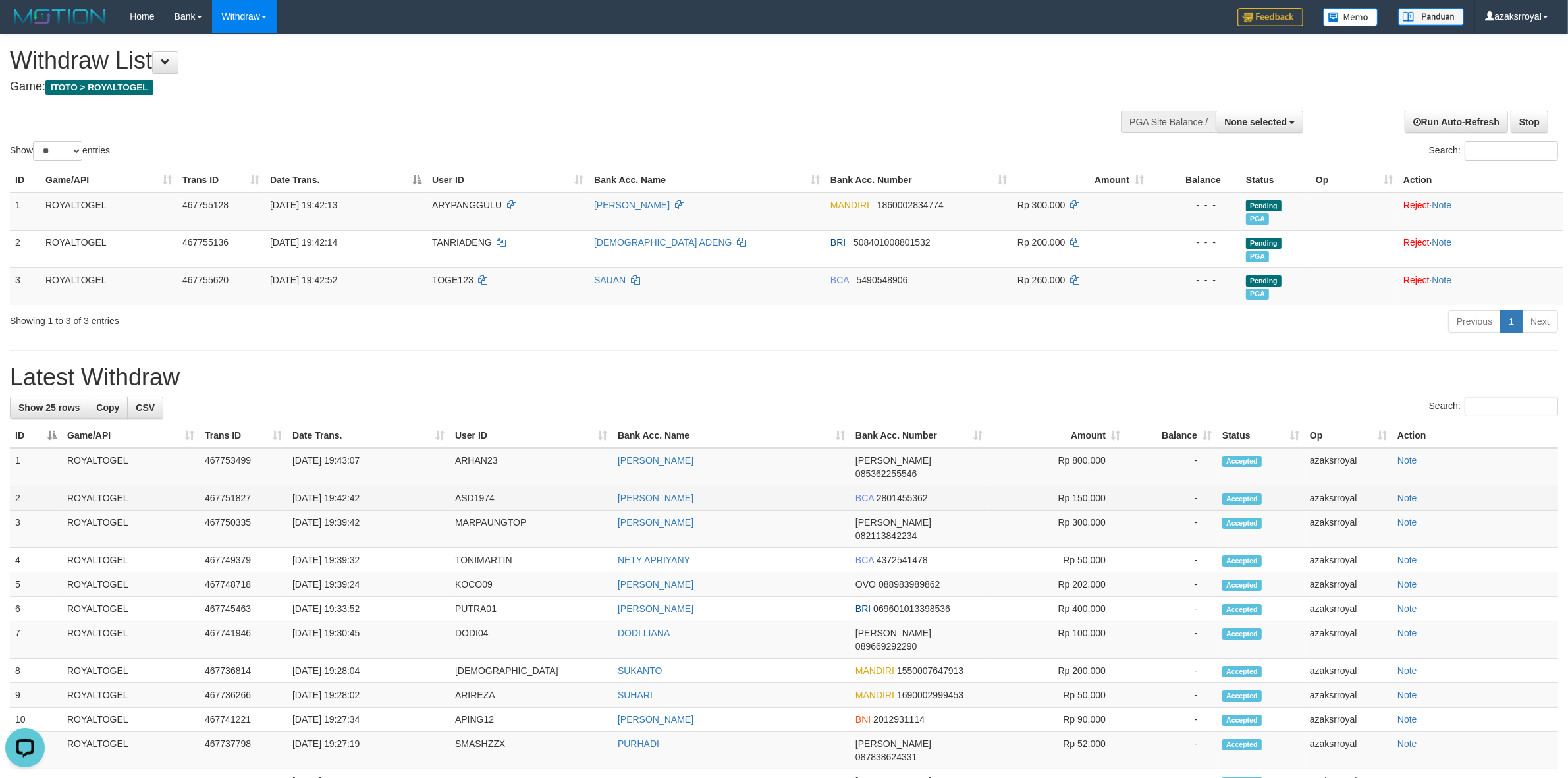
drag, startPoint x: 347, startPoint y: 484, endPoint x: 379, endPoint y: 485, distance: 32.0
click at [379, 486] on td "[DATE] 19:42:42" at bounding box center [369, 498] width 162 height 25
click at [347, 465] on td "[DATE] 19:43:07" at bounding box center [369, 467] width 162 height 38
copy td "19:43:07"
drag, startPoint x: 347, startPoint y: 465, endPoint x: 386, endPoint y: 465, distance: 39.0
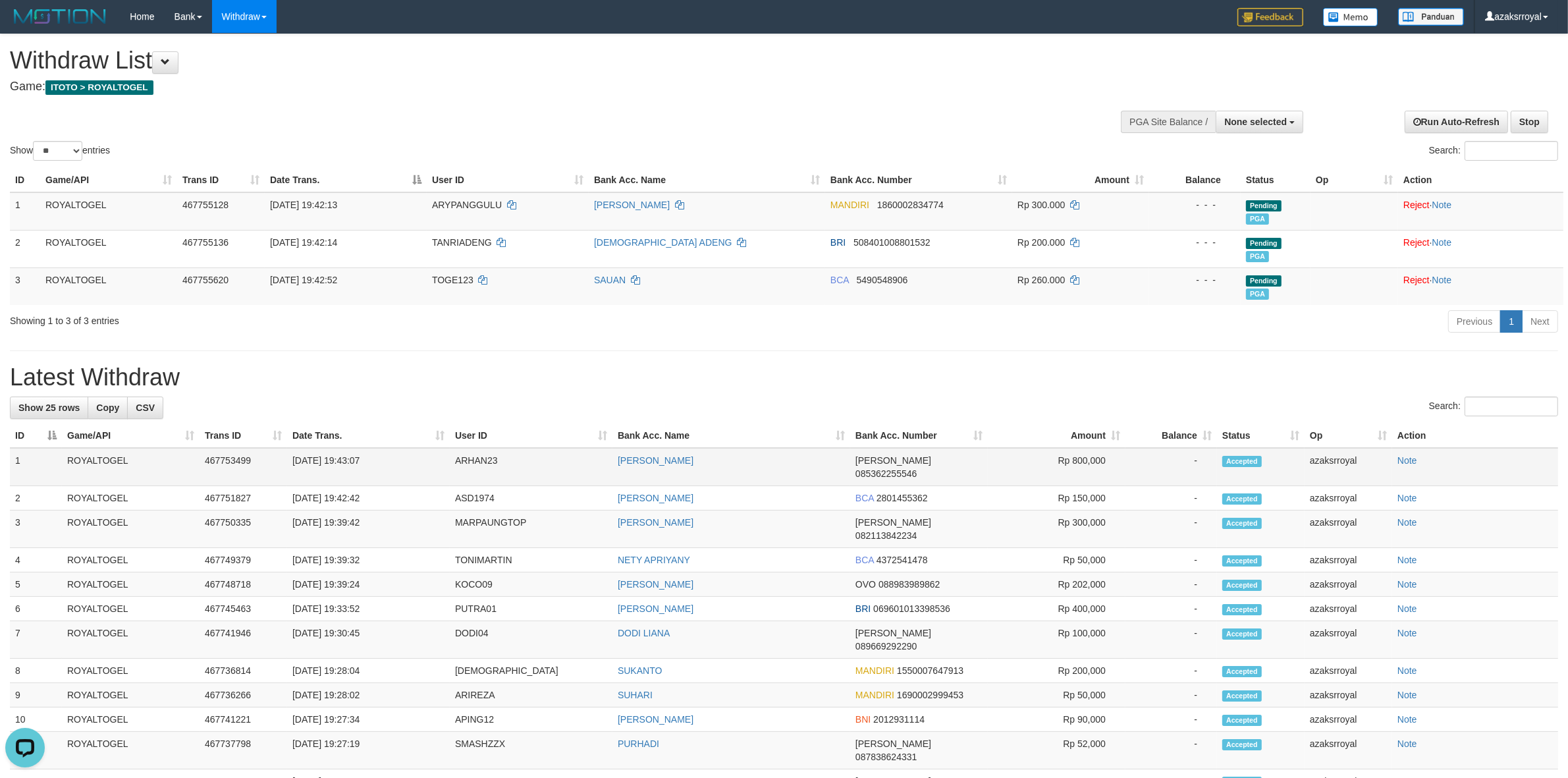
click at [386, 465] on td "[DATE] 19:43:07" at bounding box center [369, 467] width 162 height 38
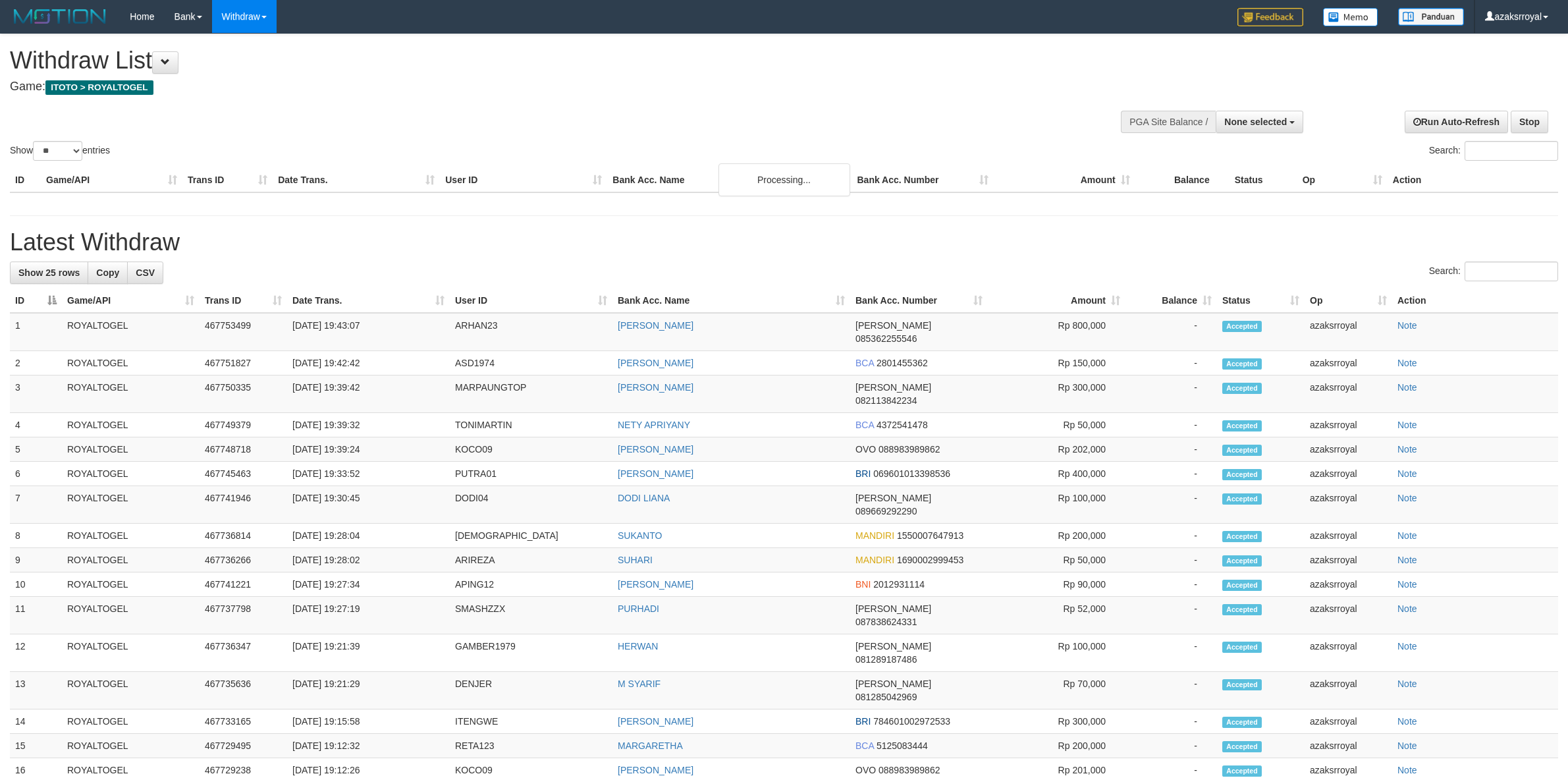
select select
select select "**"
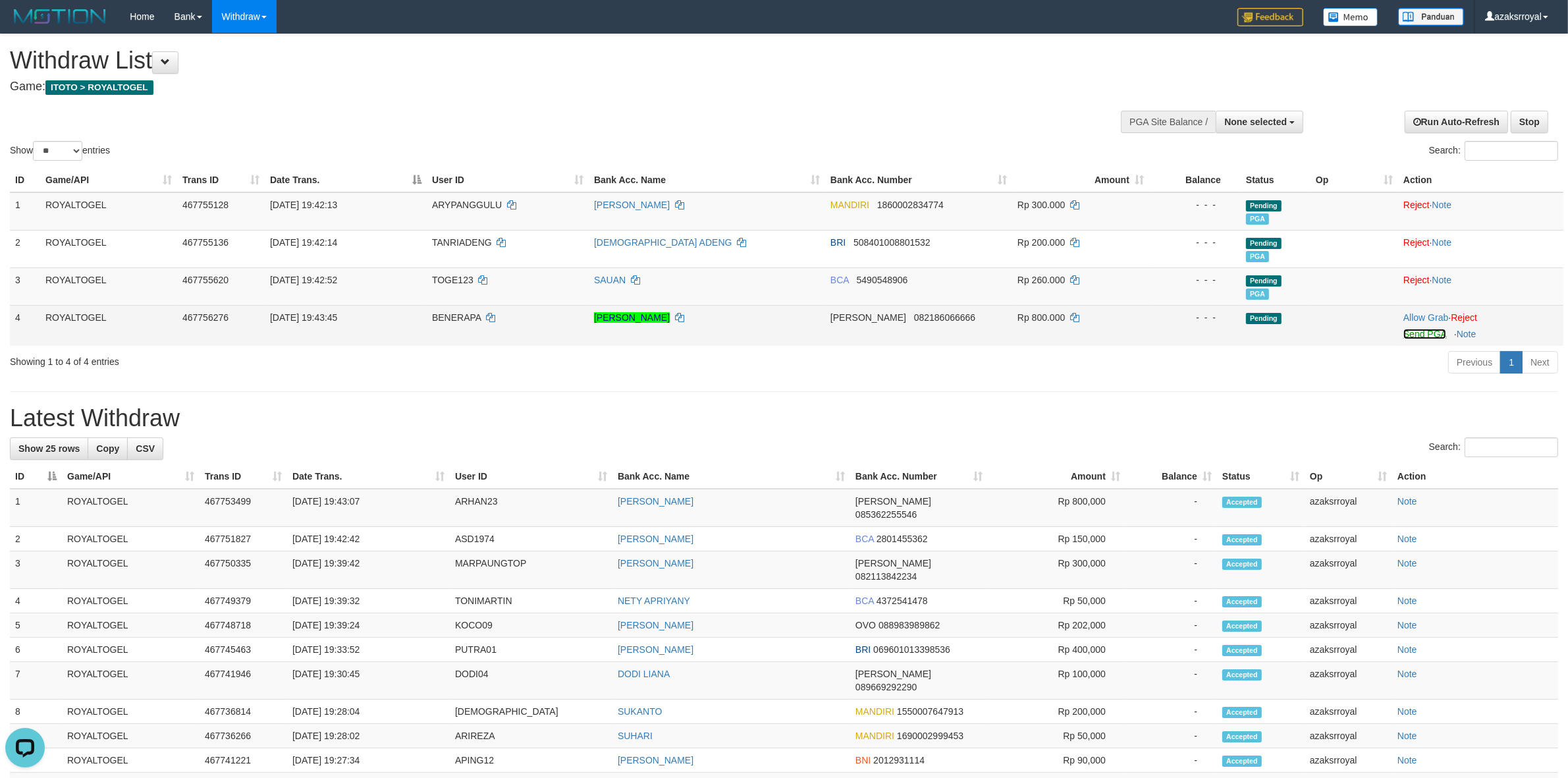
click at [1417, 335] on link "Send PGA" at bounding box center [1425, 333] width 43 height 11
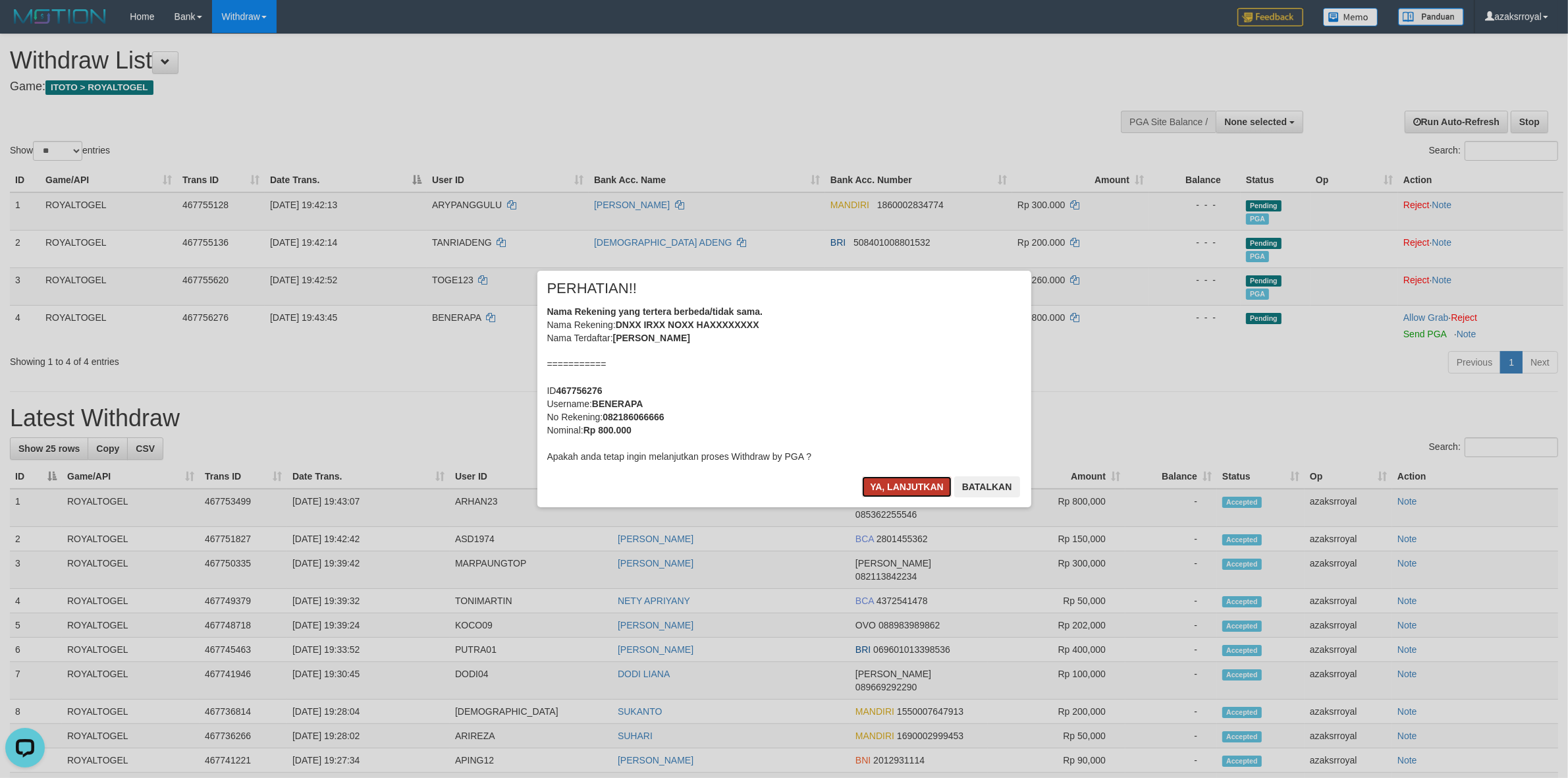
click at [895, 489] on button "Ya, lanjutkan" at bounding box center [906, 486] width 90 height 21
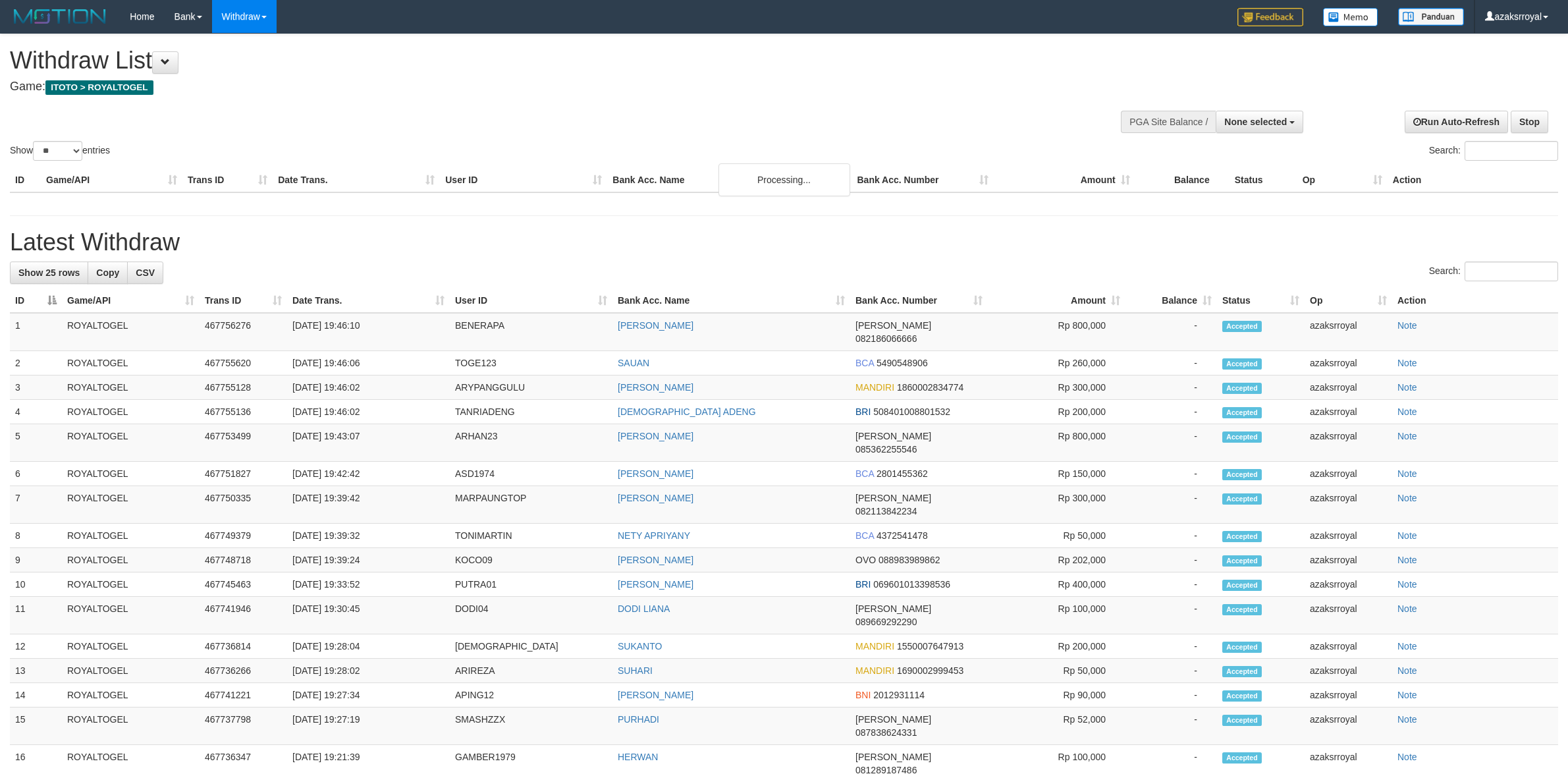
select select
select select "**"
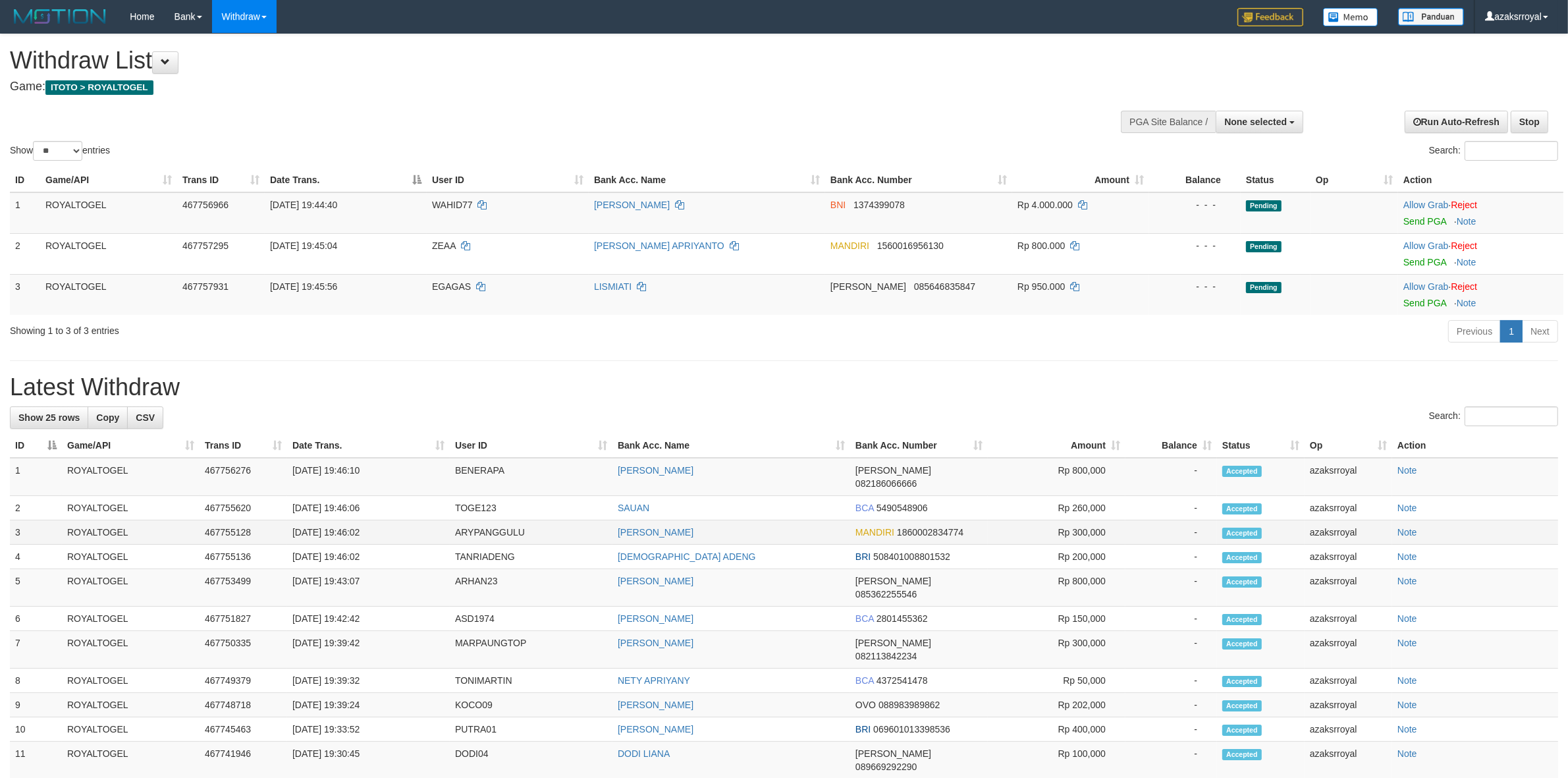
click at [345, 521] on td "[DATE] 19:46:02" at bounding box center [369, 532] width 162 height 25
copy td "19:46:02"
drag, startPoint x: 345, startPoint y: 521, endPoint x: 413, endPoint y: 494, distance: 73.2
click at [371, 521] on td "[DATE] 19:46:02" at bounding box center [369, 532] width 162 height 25
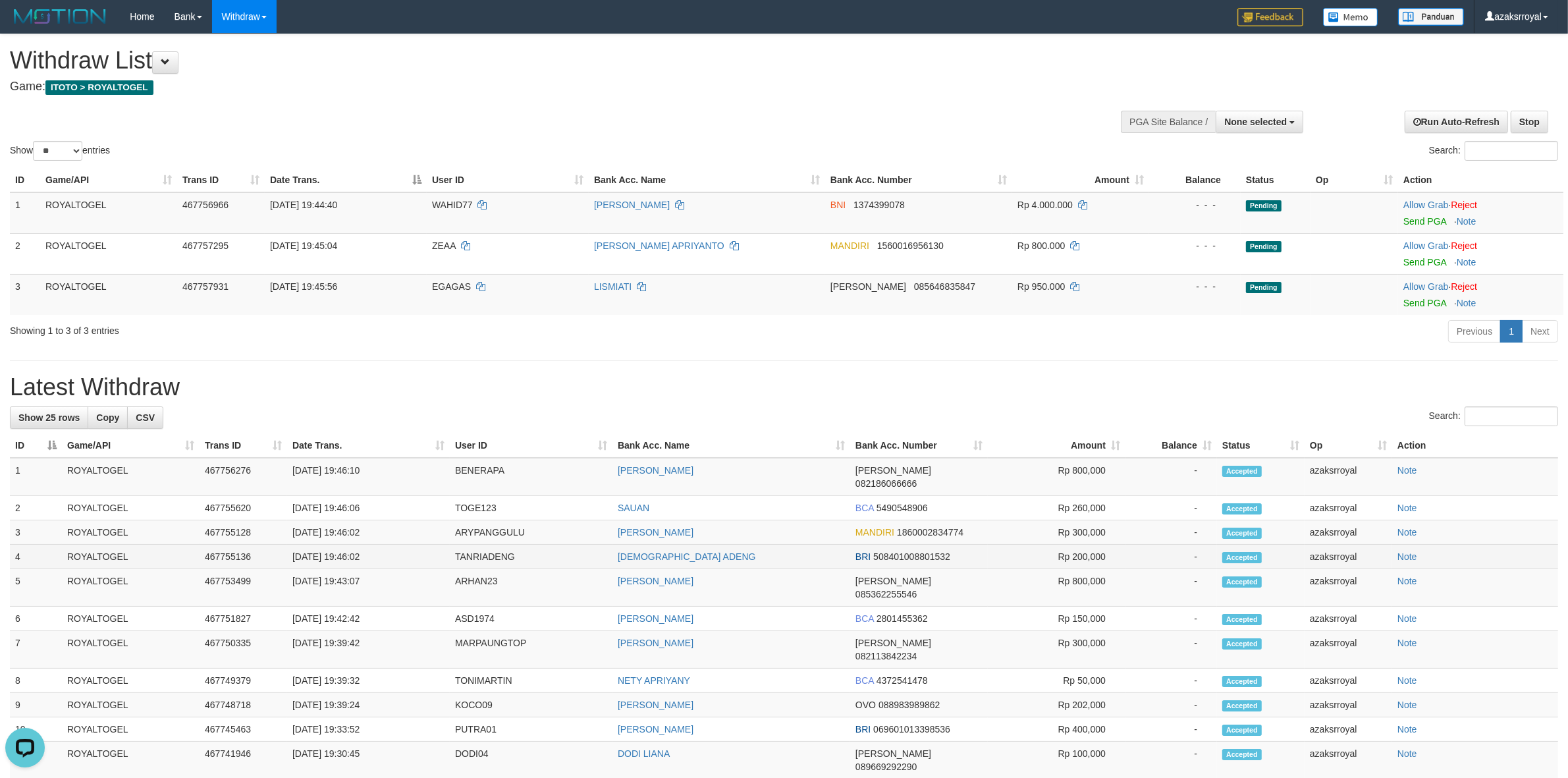
click at [342, 545] on td "[DATE] 19:46:02" at bounding box center [369, 556] width 162 height 25
copy td "19:46:02"
drag, startPoint x: 342, startPoint y: 545, endPoint x: 405, endPoint y: 534, distance: 64.0
click at [400, 544] on td "[DATE] 19:46:02" at bounding box center [369, 556] width 162 height 25
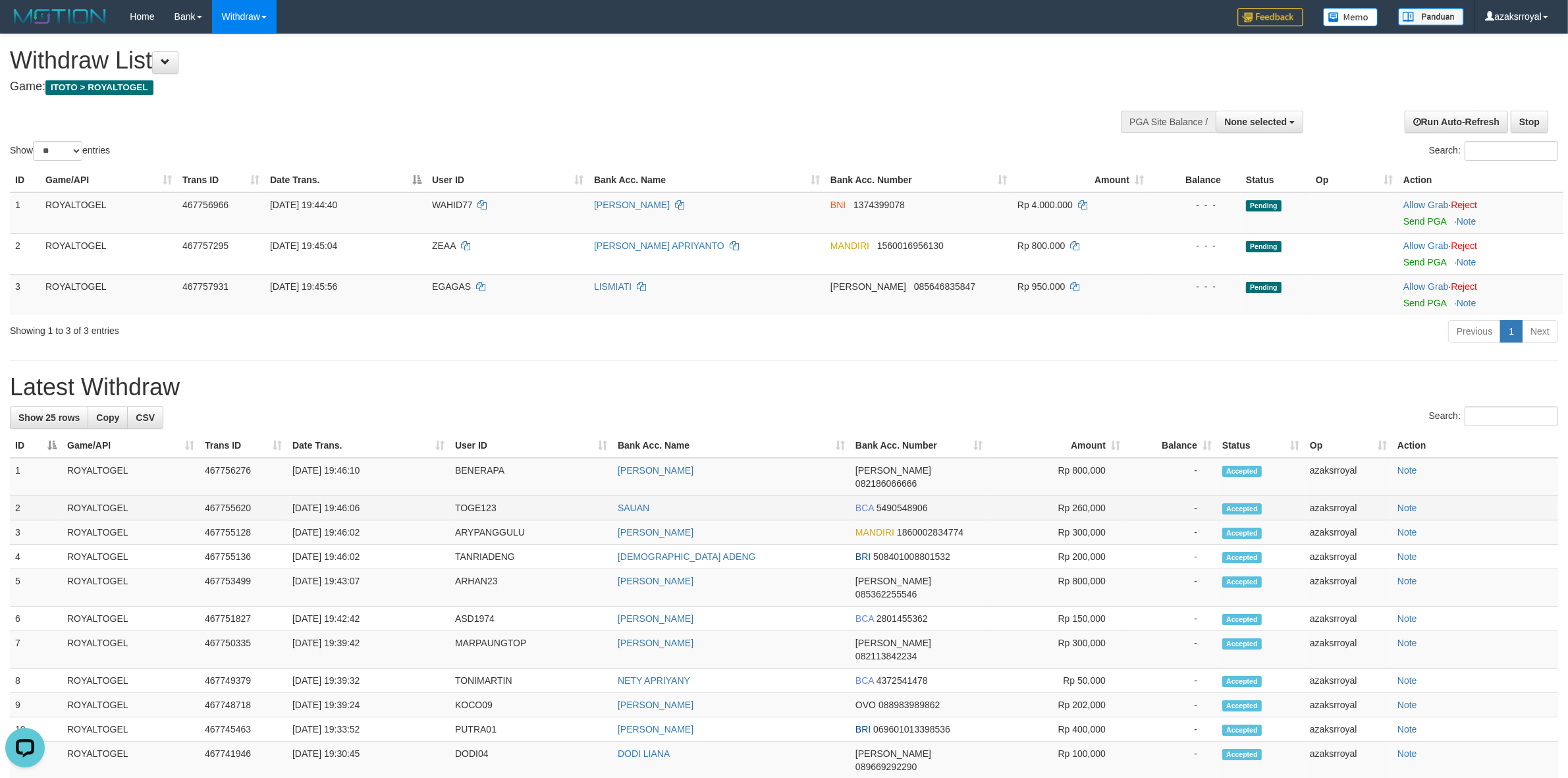
click at [343, 496] on td "[DATE] 19:46:06" at bounding box center [369, 508] width 162 height 25
copy td "19:46:06"
drag, startPoint x: 343, startPoint y: 493, endPoint x: 395, endPoint y: 492, distance: 52.0
click at [395, 496] on td "[DATE] 19:46:06" at bounding box center [369, 508] width 162 height 25
click at [347, 469] on td "[DATE] 19:46:10" at bounding box center [369, 477] width 162 height 38
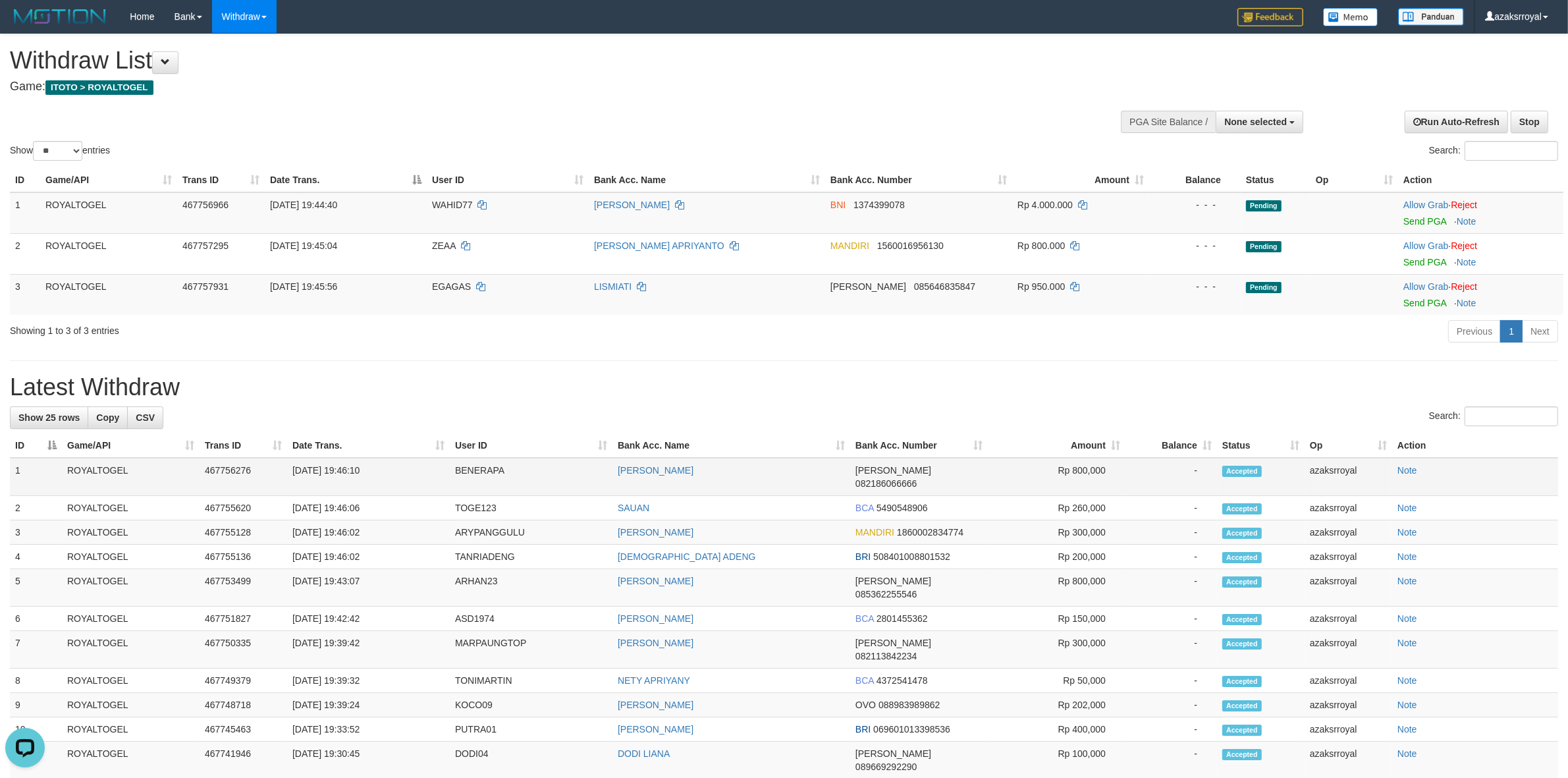
copy td "19:46:10"
drag, startPoint x: 347, startPoint y: 469, endPoint x: 405, endPoint y: 469, distance: 58.0
click at [400, 469] on td "[DATE] 19:46:10" at bounding box center [369, 477] width 162 height 38
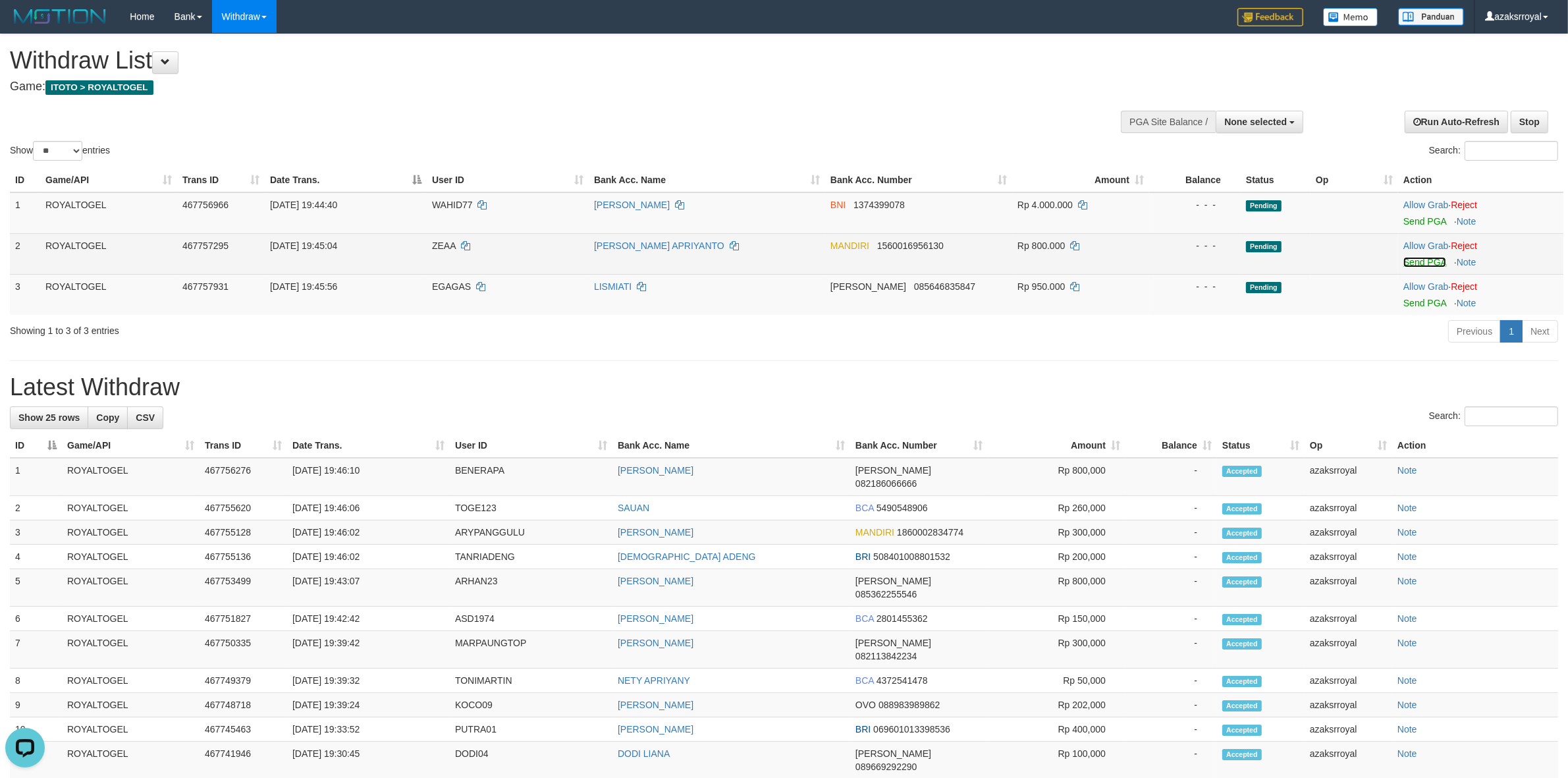
click at [1418, 259] on link "Send PGA" at bounding box center [1425, 262] width 43 height 11
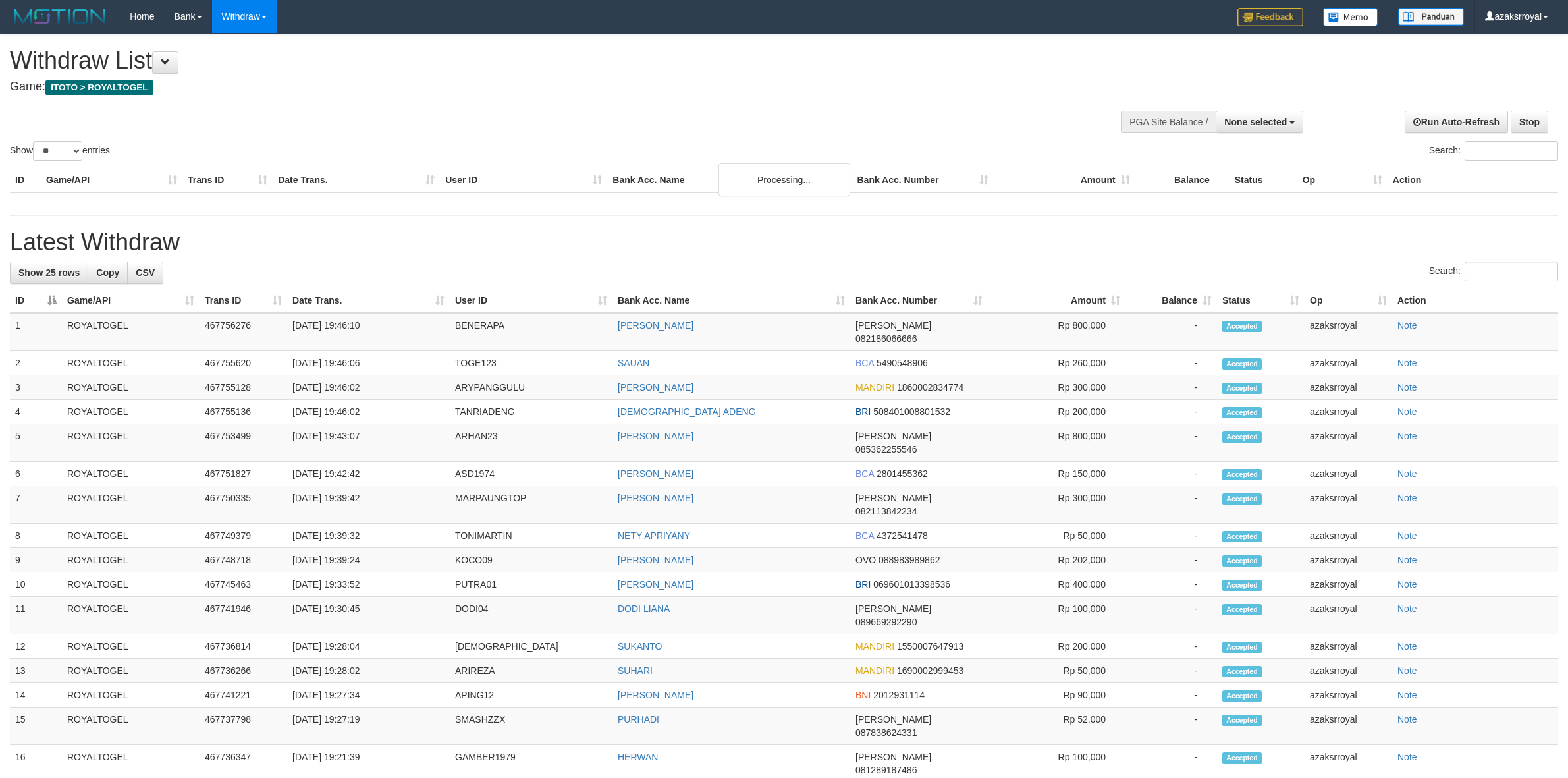
select select
select select "**"
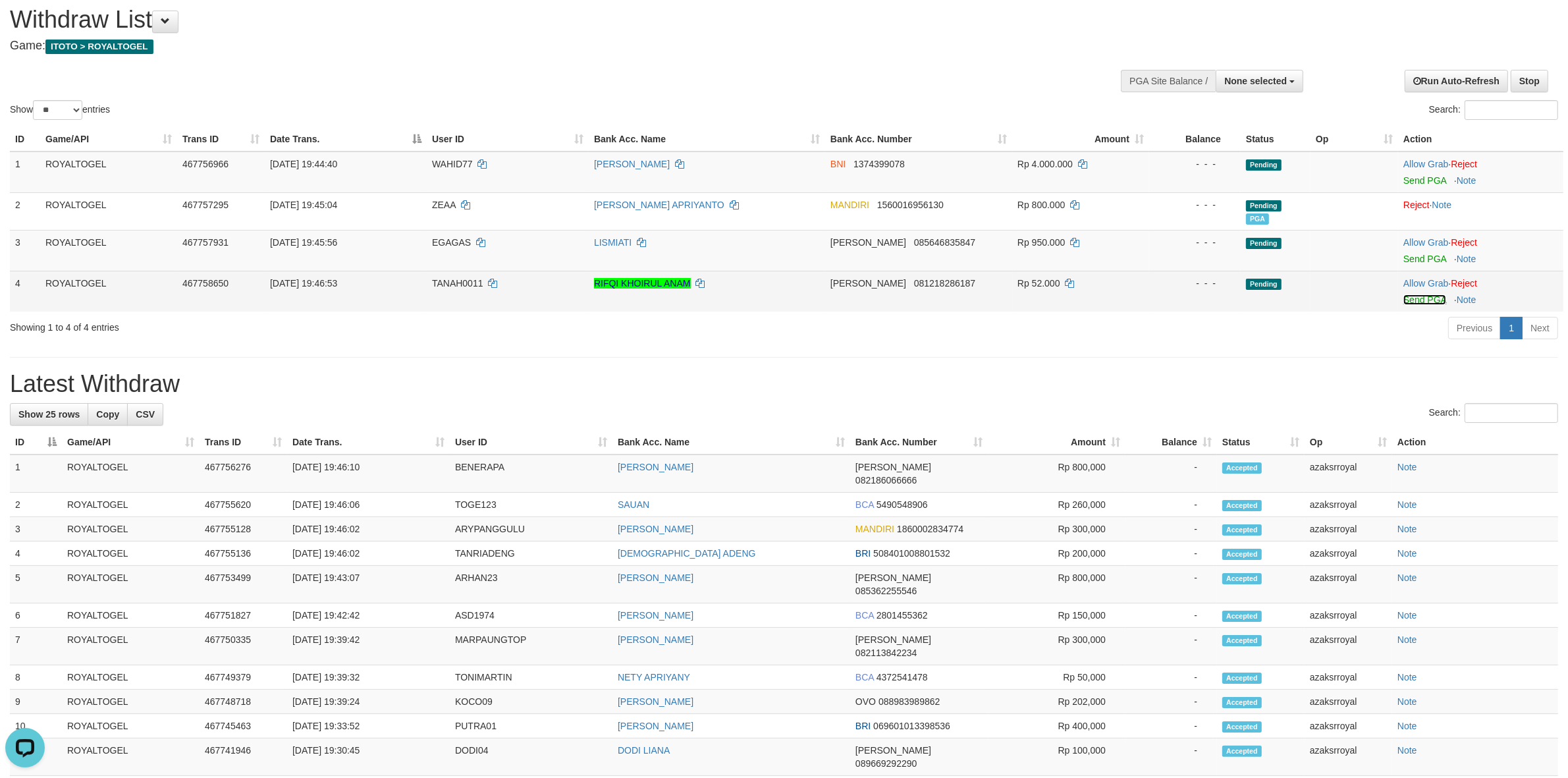
click at [1417, 297] on link "Send PGA" at bounding box center [1425, 299] width 43 height 11
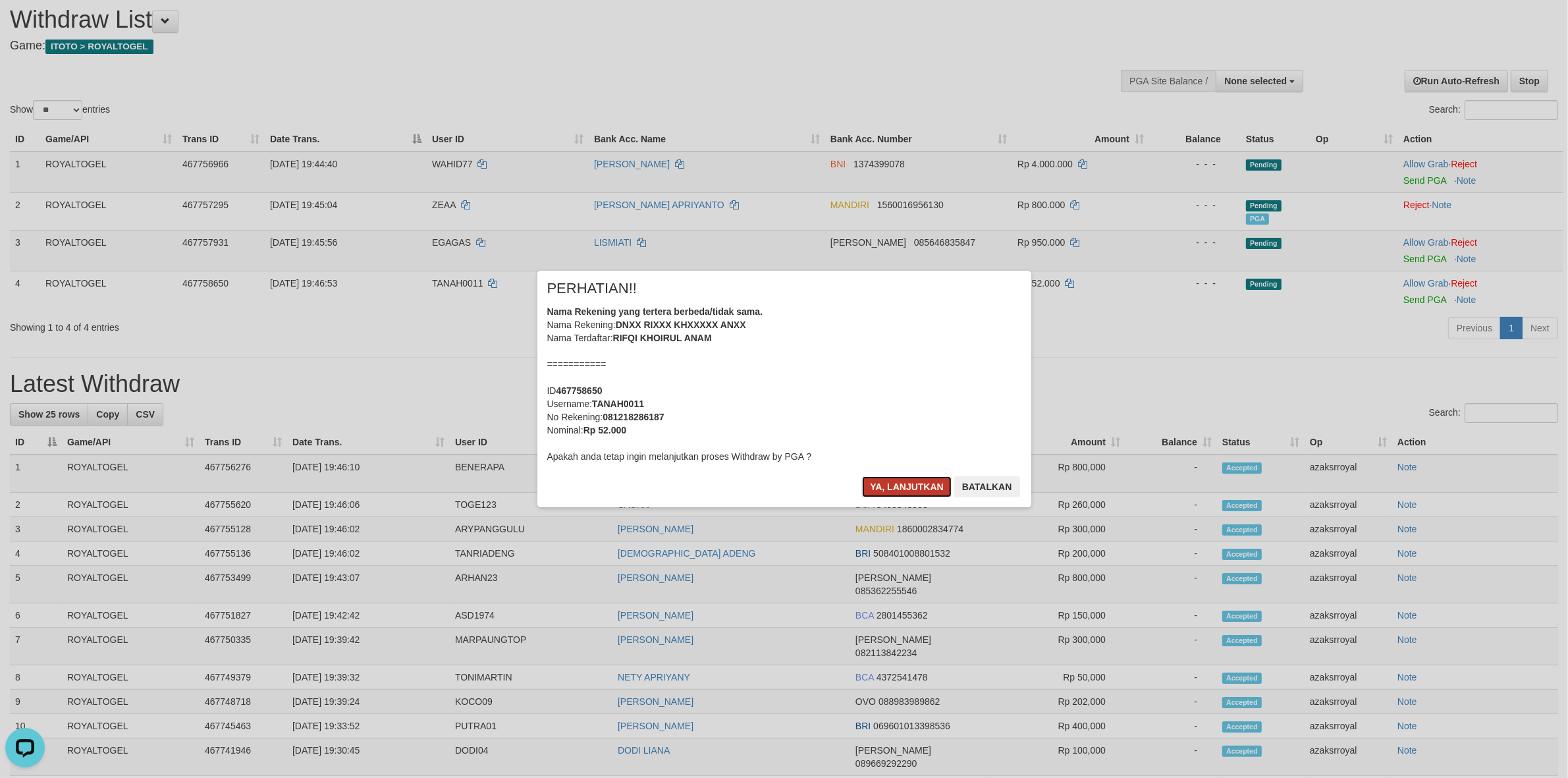
click at [902, 482] on button "Ya, lanjutkan" at bounding box center [906, 486] width 90 height 21
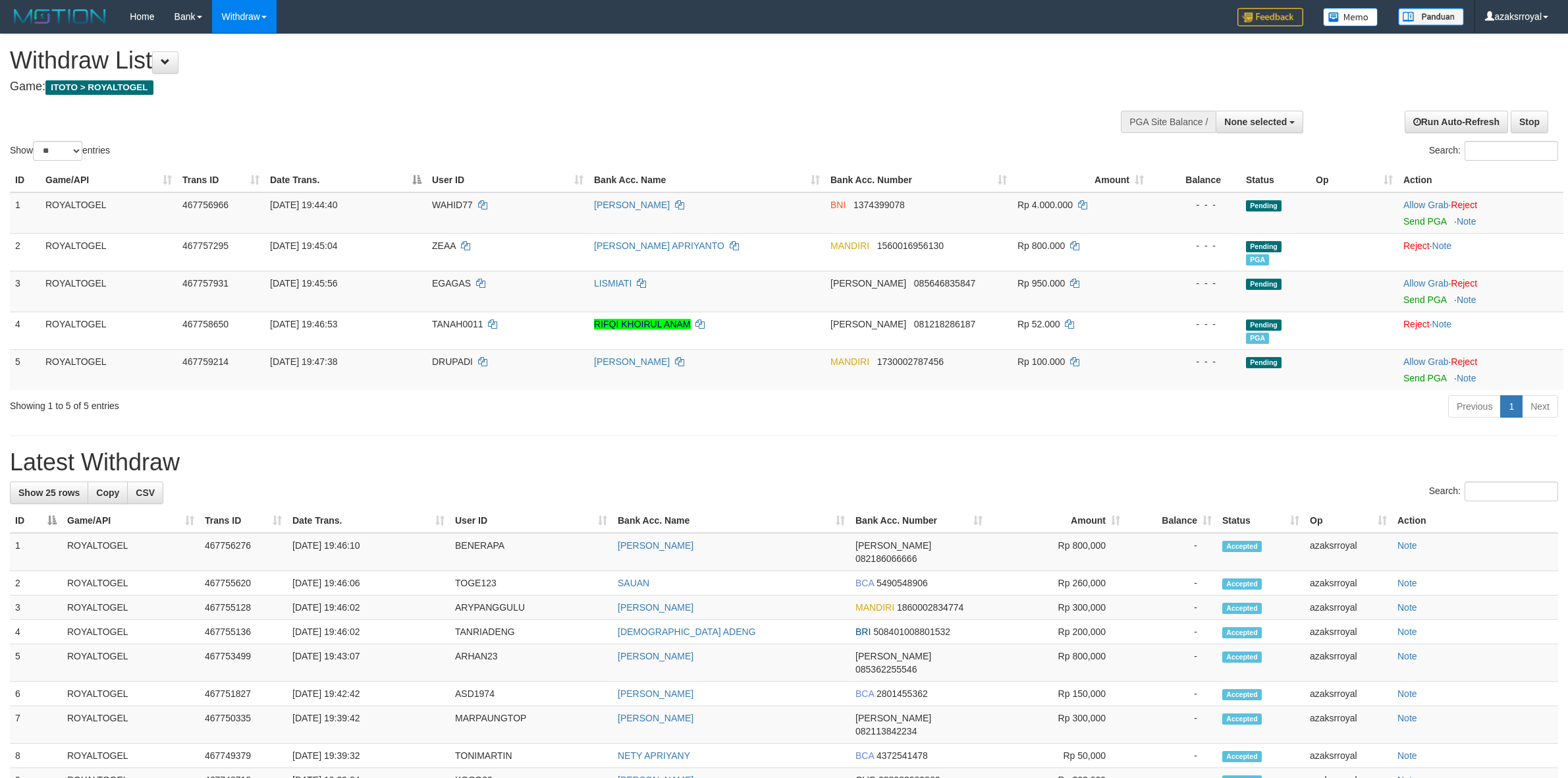
select select
select select "**"
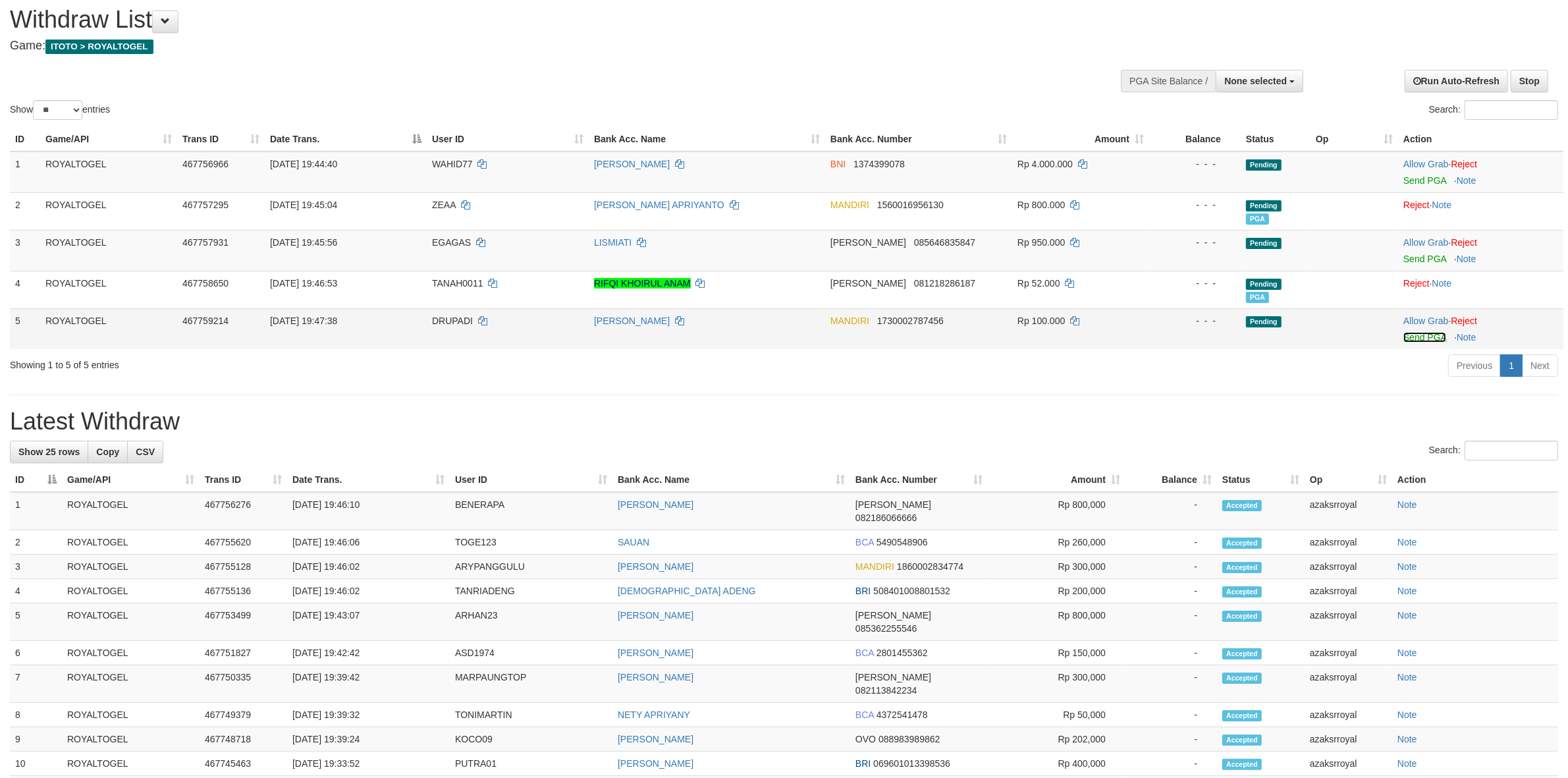
click at [1416, 337] on link "Send PGA" at bounding box center [1425, 337] width 43 height 11
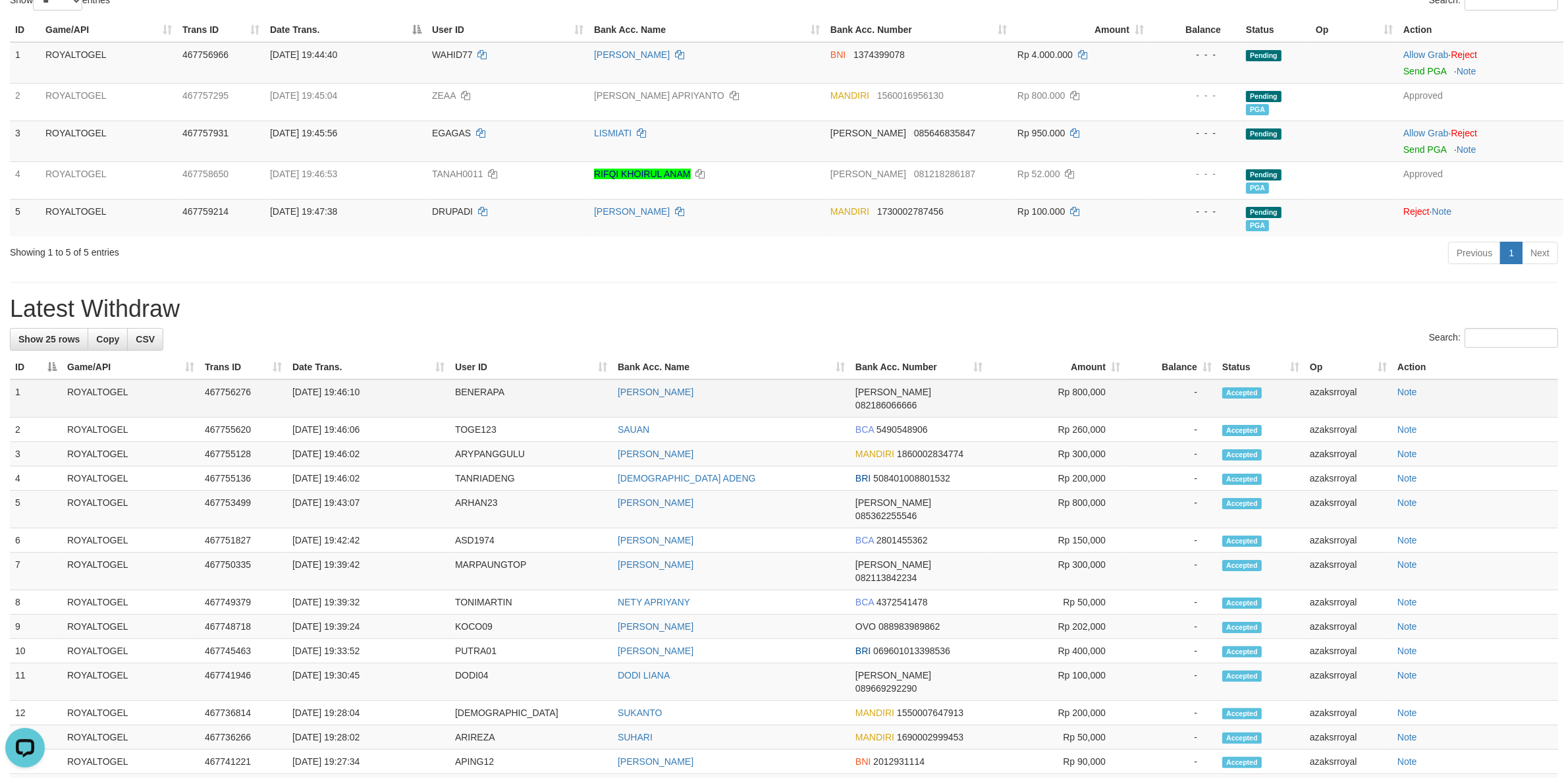
scroll to position [0, 0]
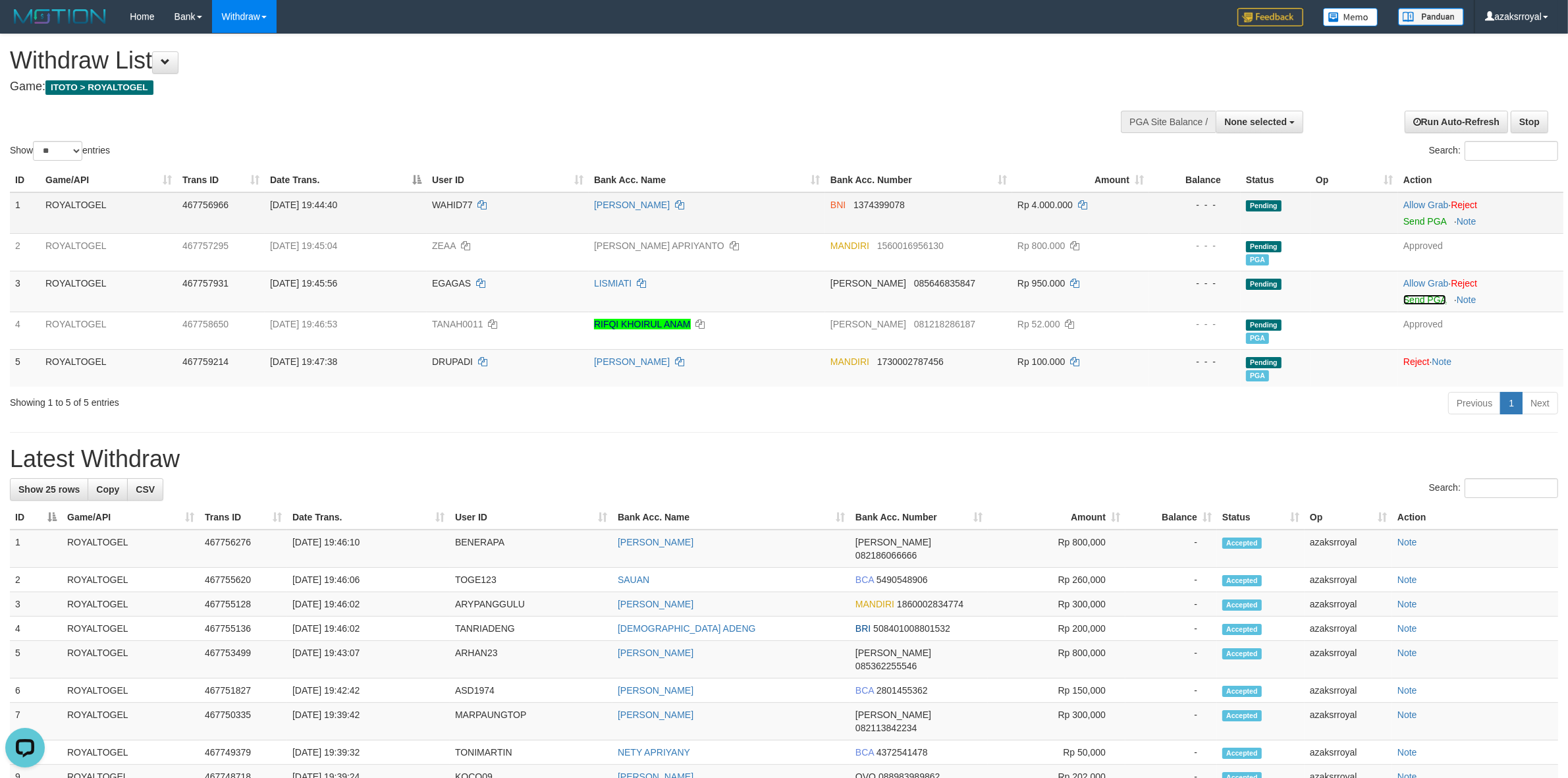
drag, startPoint x: 1423, startPoint y: 297, endPoint x: 854, endPoint y: 225, distance: 573.5
click at [1423, 297] on link "Send PGA" at bounding box center [1425, 299] width 43 height 11
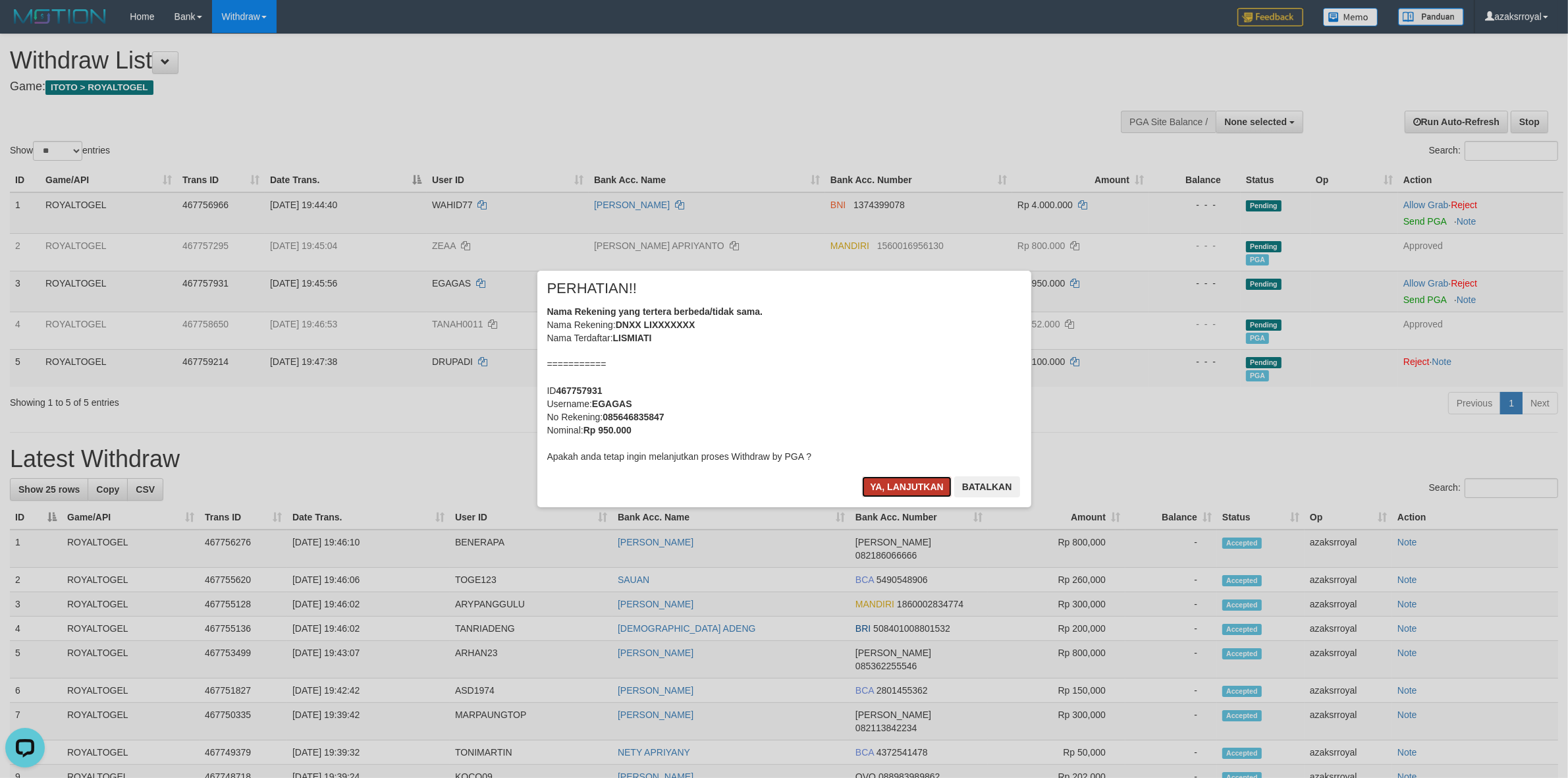
click at [892, 481] on button "Ya, lanjutkan" at bounding box center [906, 486] width 90 height 21
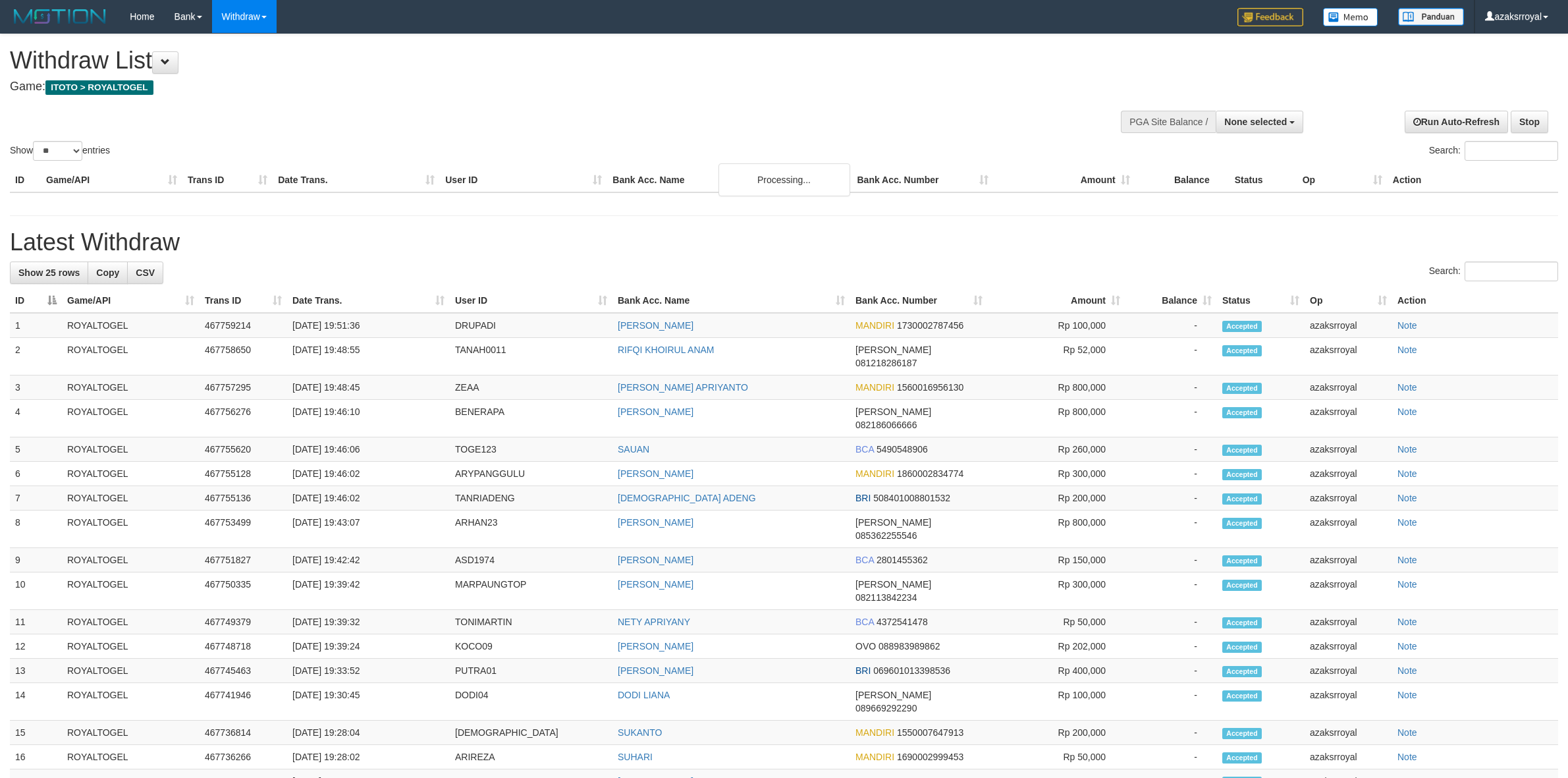
select select
select select "**"
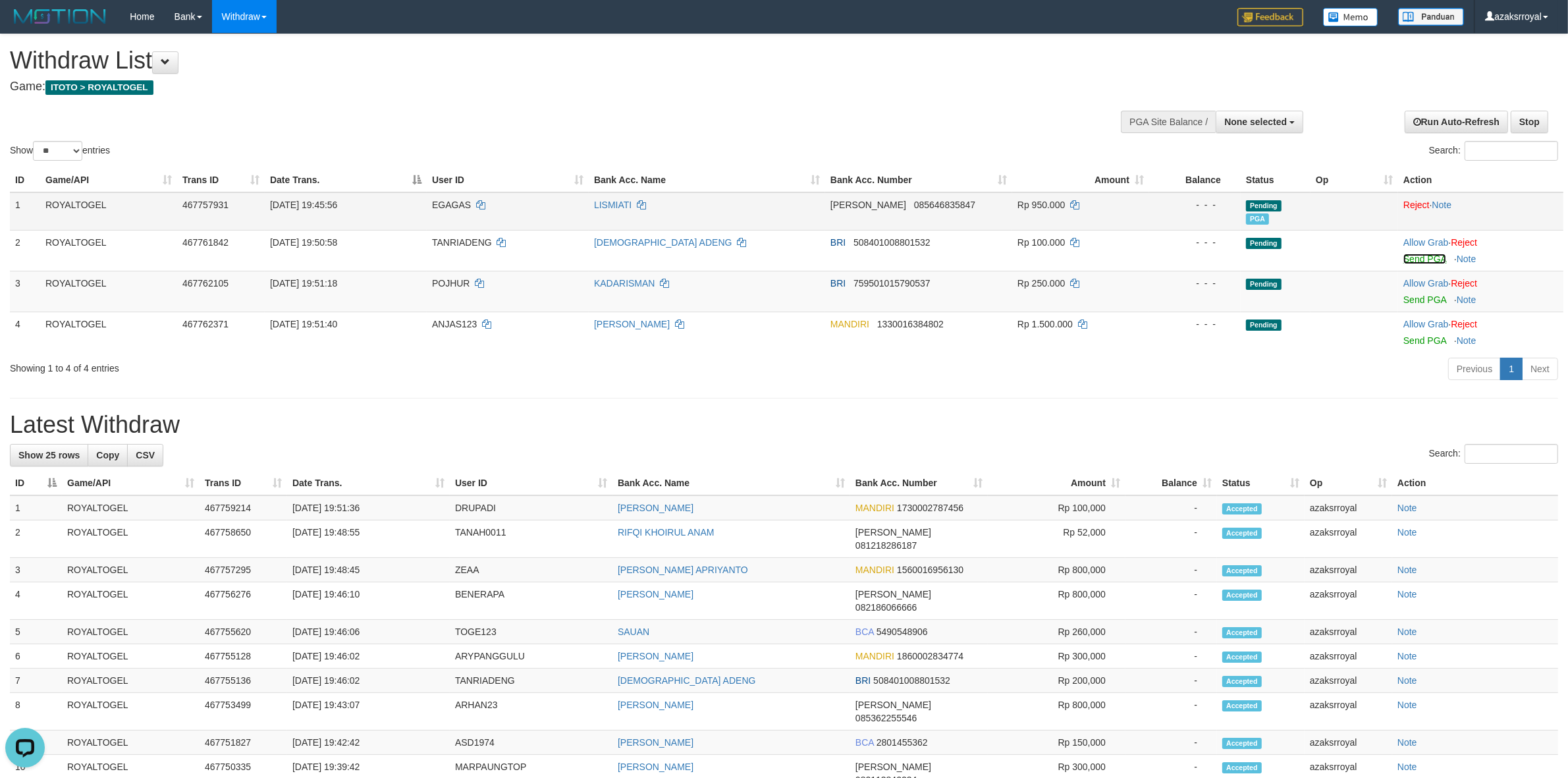
drag, startPoint x: 1428, startPoint y: 257, endPoint x: 878, endPoint y: 225, distance: 550.9
click at [1428, 257] on link "Send PGA" at bounding box center [1425, 258] width 43 height 11
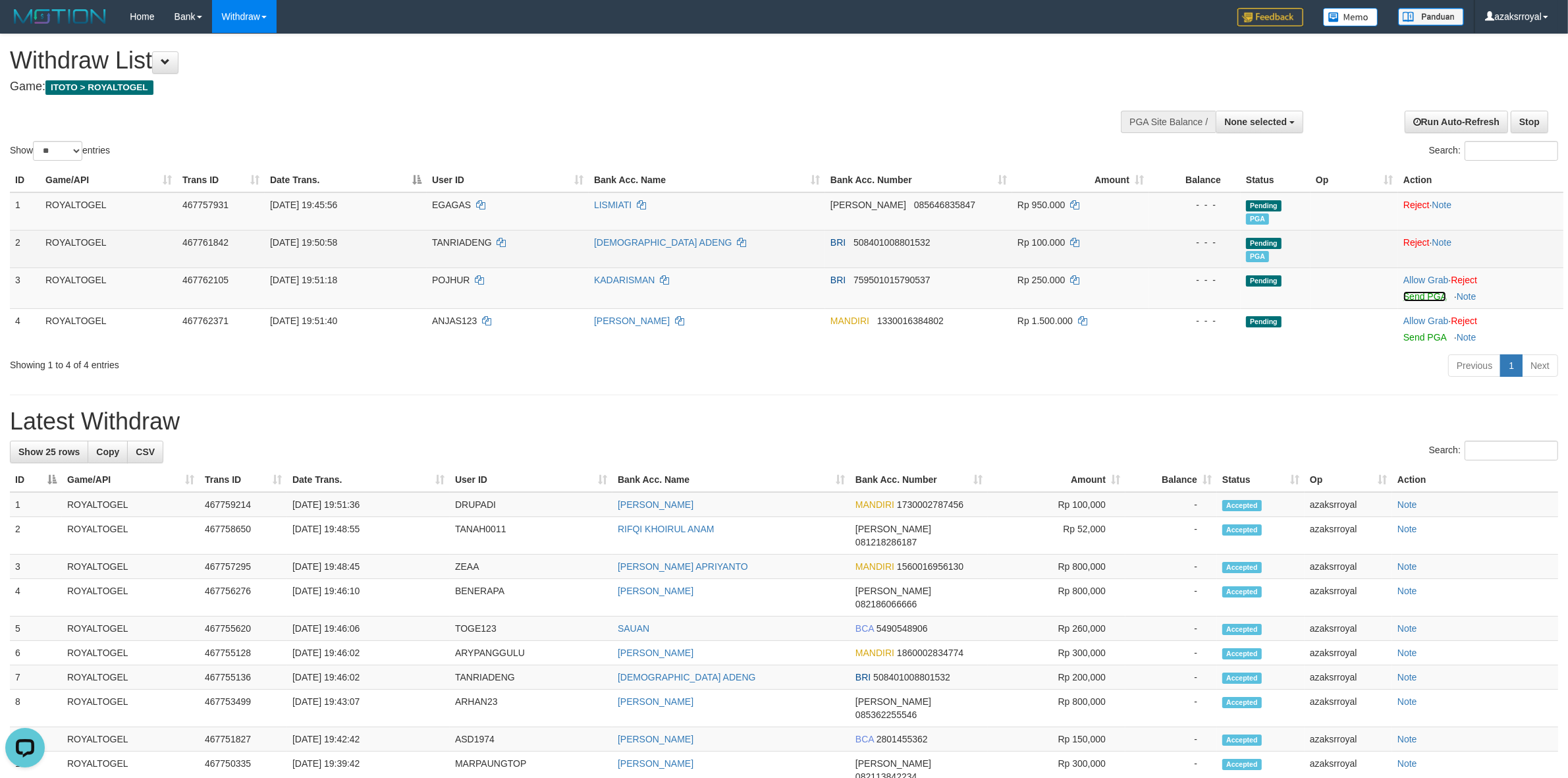
drag, startPoint x: 1428, startPoint y: 297, endPoint x: 853, endPoint y: 230, distance: 578.9
click at [1428, 297] on link "Send PGA" at bounding box center [1425, 296] width 43 height 11
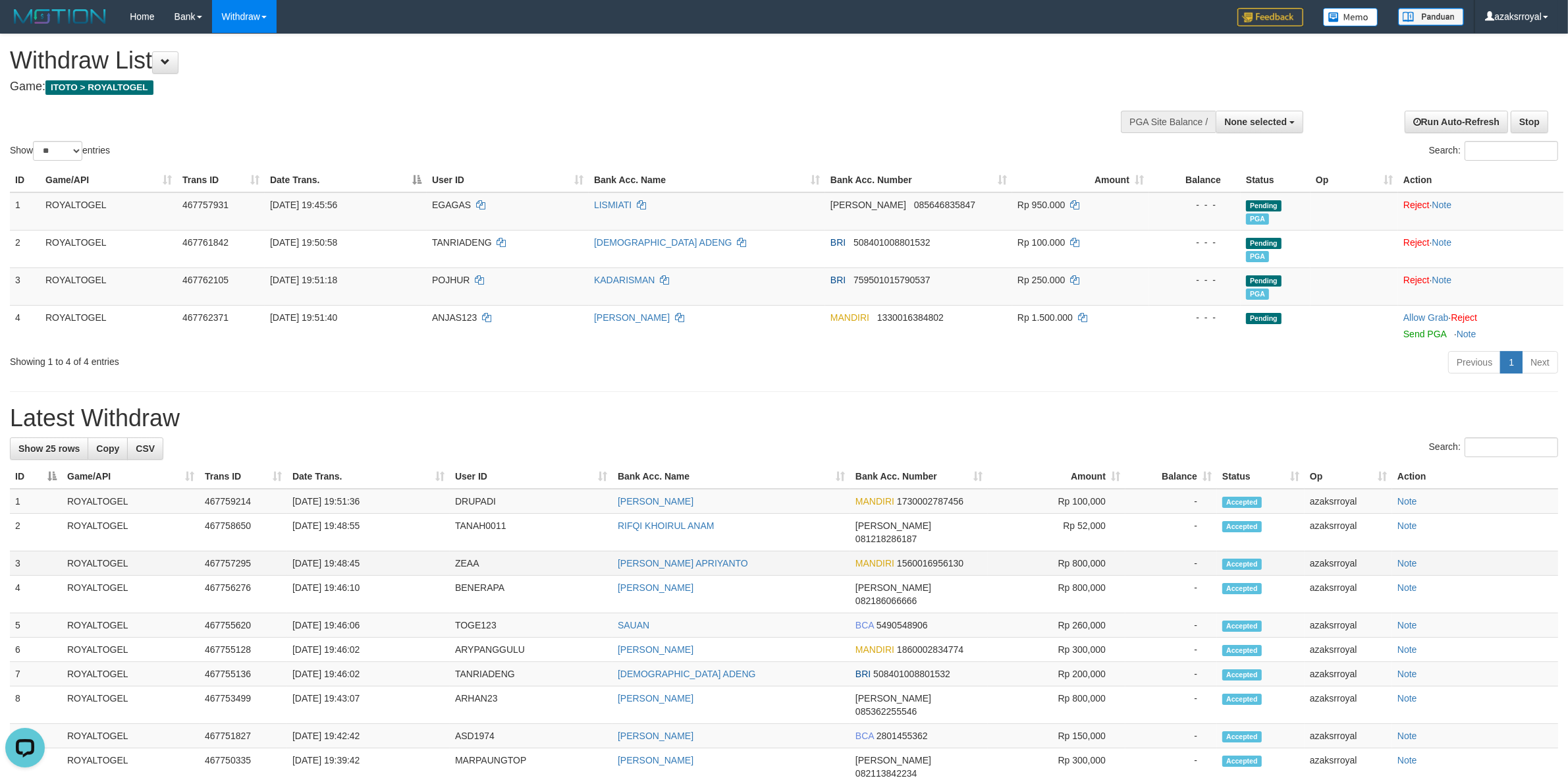
click at [344, 551] on td "[DATE] 19:48:45" at bounding box center [369, 563] width 162 height 25
copy td "19:48:45"
drag, startPoint x: 344, startPoint y: 549, endPoint x: 386, endPoint y: 549, distance: 42.0
click at [386, 551] on td "[DATE] 19:48:45" at bounding box center [369, 563] width 162 height 25
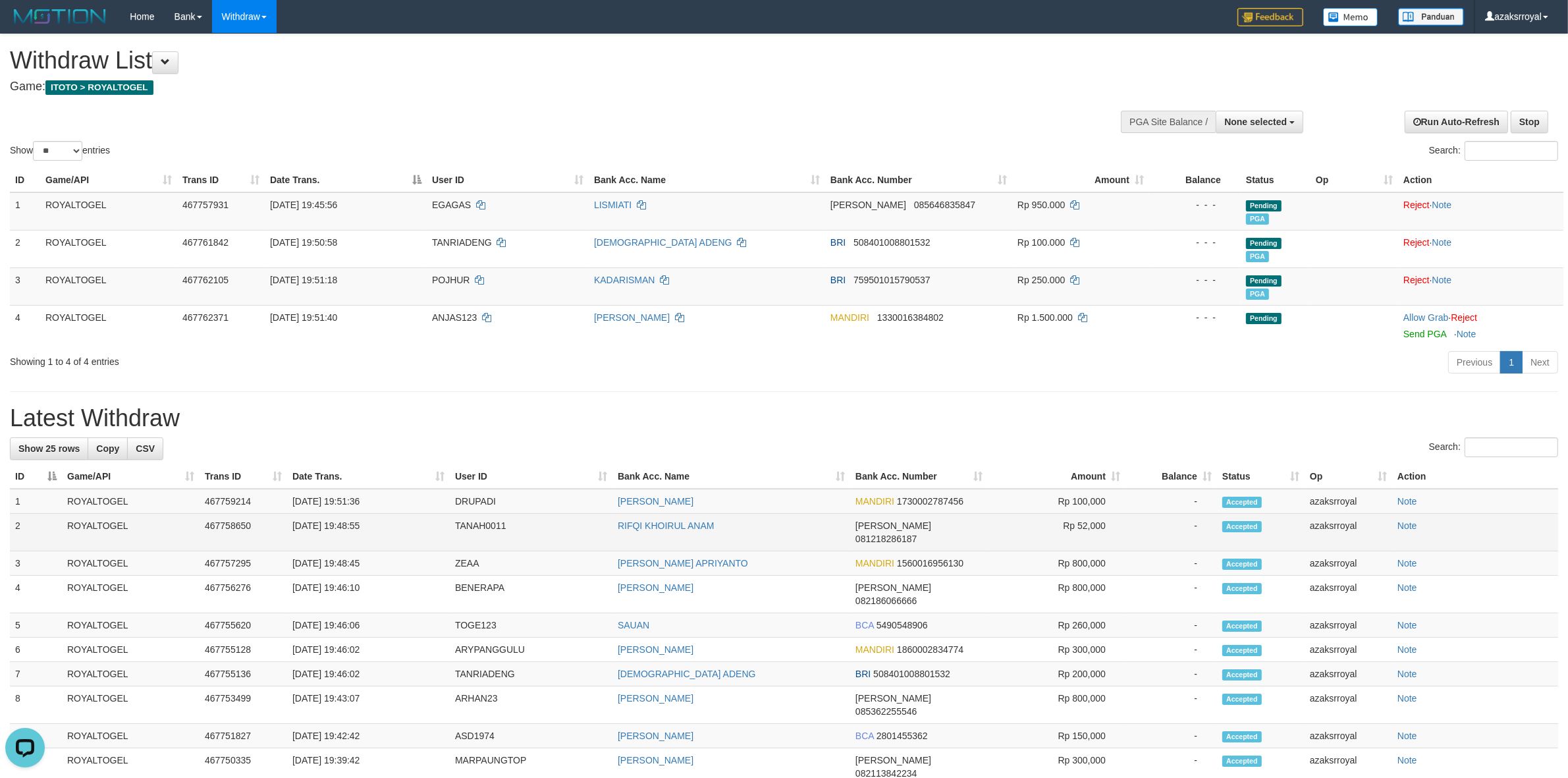
click at [349, 529] on td "[DATE] 19:48:55" at bounding box center [369, 532] width 162 height 37
click at [346, 524] on td "[DATE] 19:48:55" at bounding box center [369, 532] width 162 height 37
copy td "19:48:55"
drag, startPoint x: 346, startPoint y: 524, endPoint x: 393, endPoint y: 524, distance: 47.0
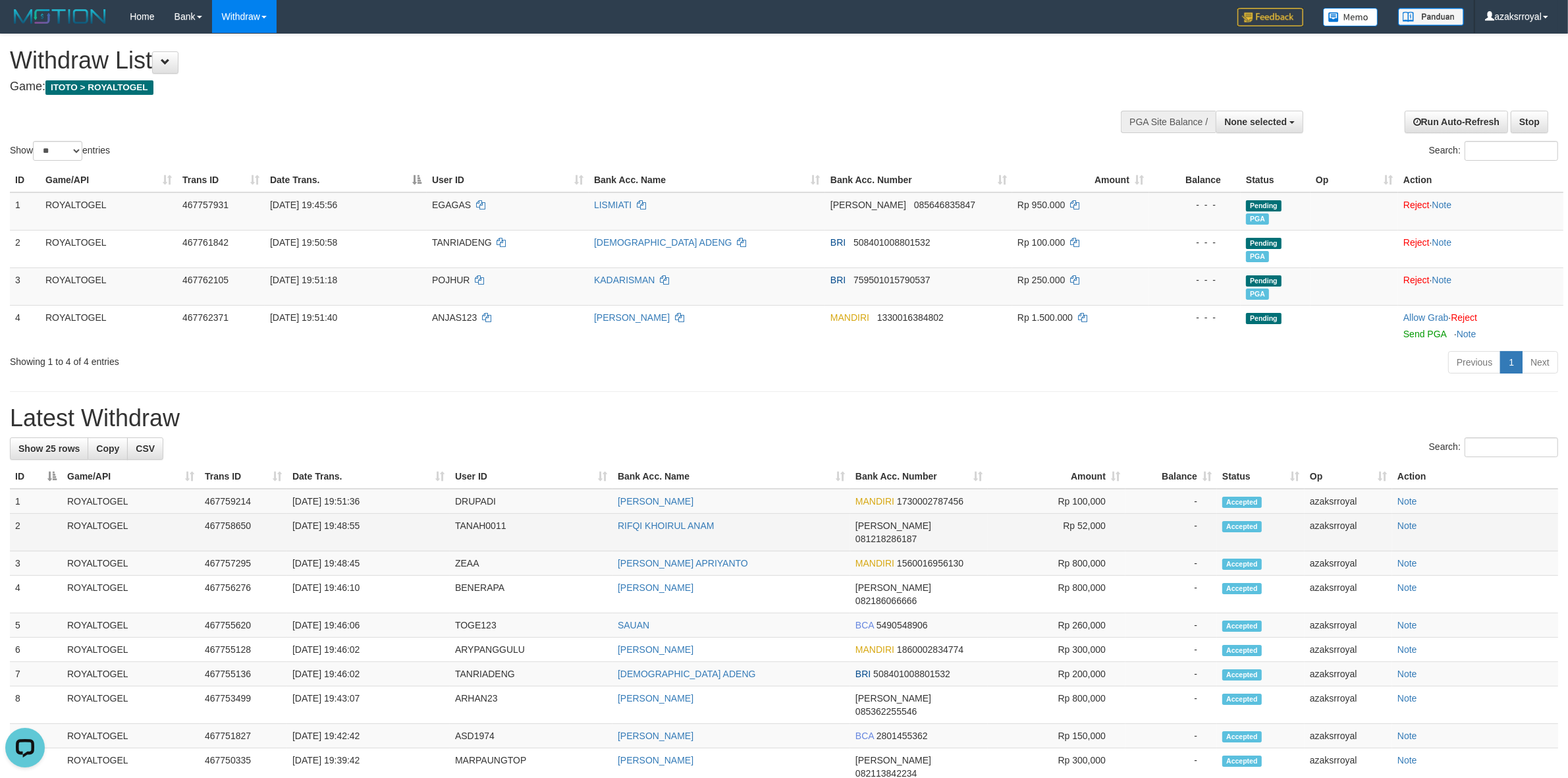
click at [393, 524] on td "[DATE] 19:48:55" at bounding box center [369, 532] width 162 height 37
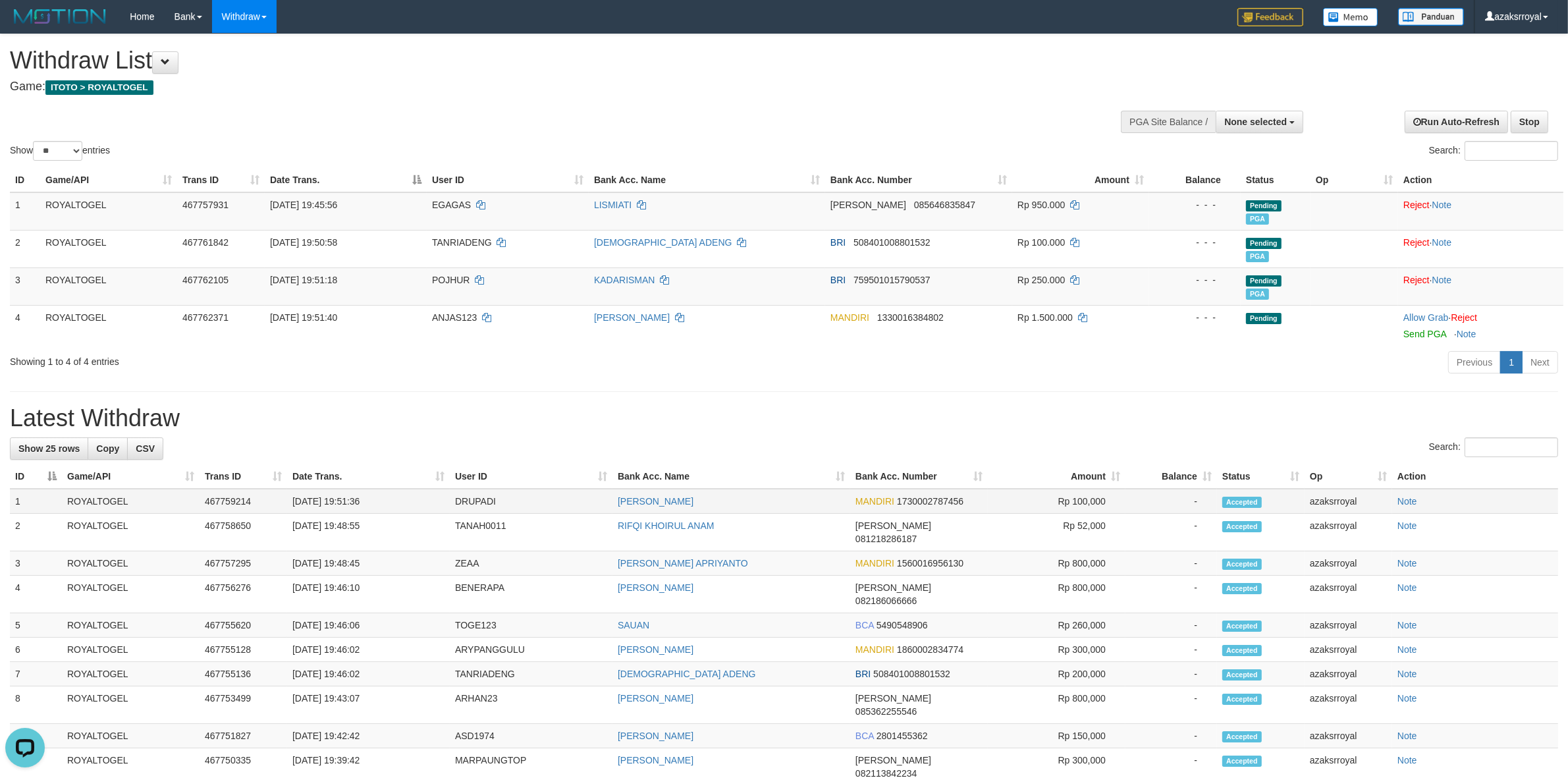
click at [345, 499] on td "[DATE] 19:51:36" at bounding box center [369, 501] width 162 height 25
copy td "19:51:36"
drag, startPoint x: 345, startPoint y: 499, endPoint x: 377, endPoint y: 488, distance: 33.8
click at [377, 498] on td "[DATE] 19:51:36" at bounding box center [369, 501] width 162 height 25
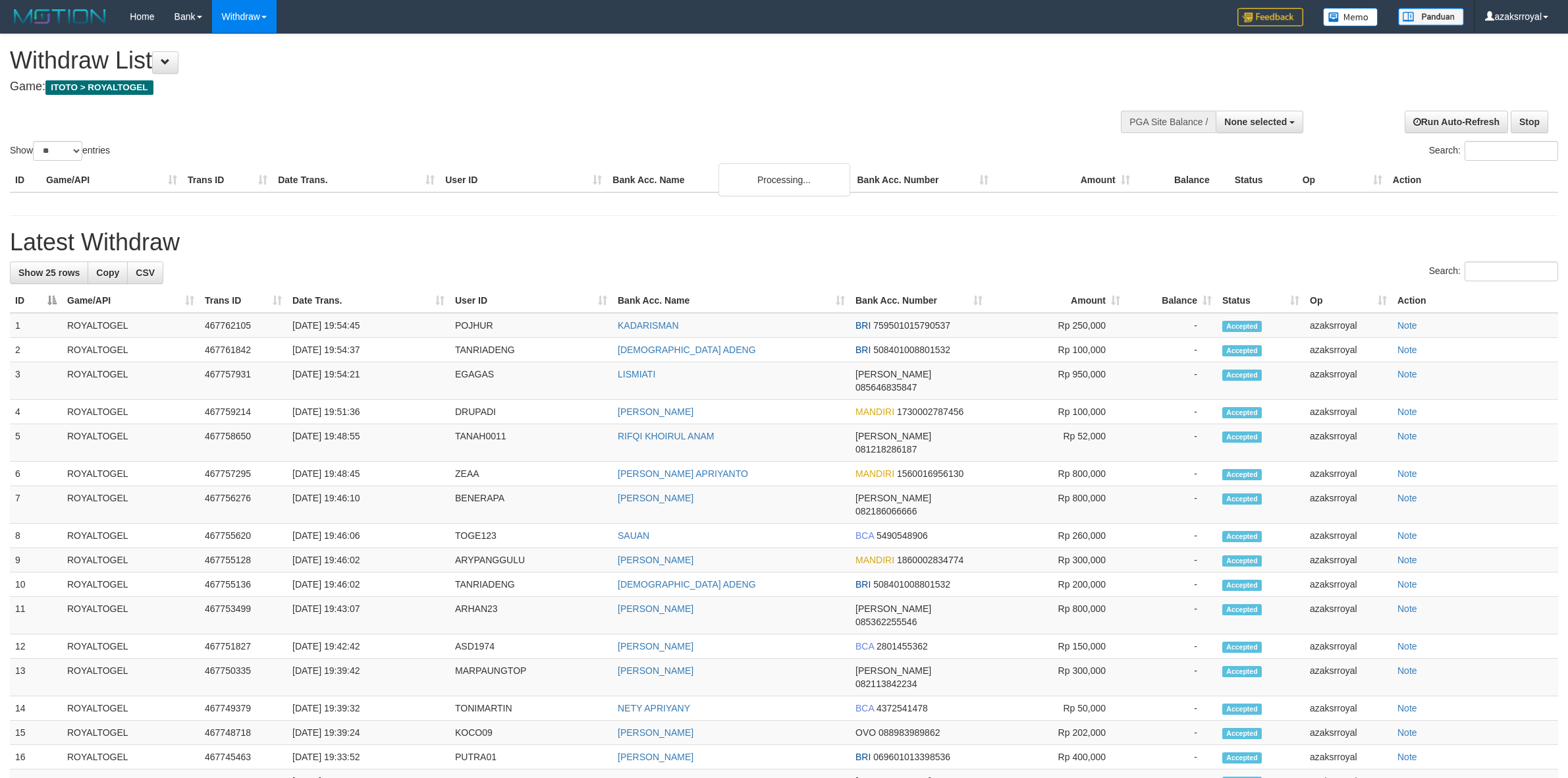
select select
select select "**"
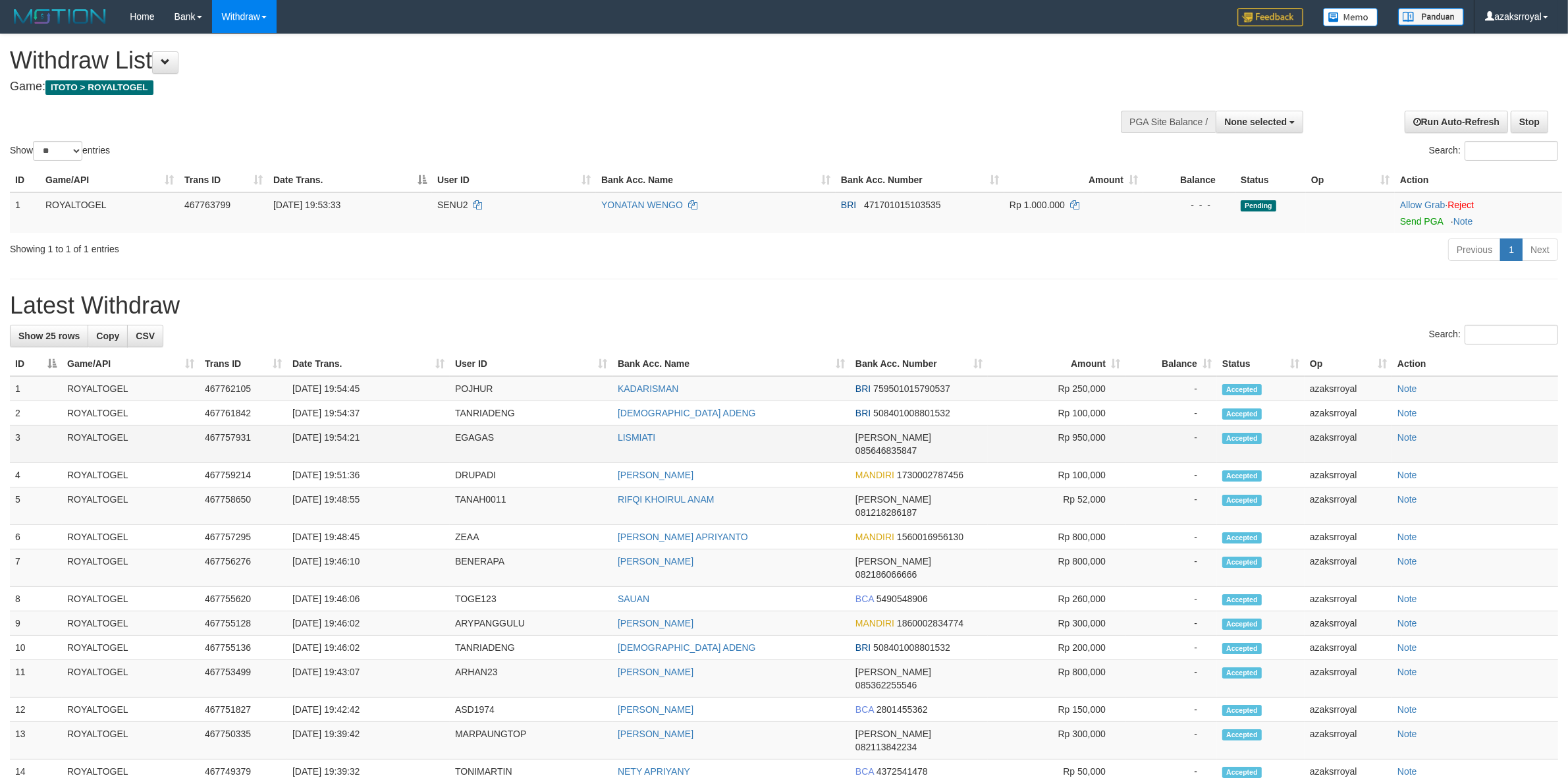
click at [347, 440] on td "[DATE] 19:54:21" at bounding box center [369, 444] width 162 height 37
copy td "19:54:21"
drag, startPoint x: 347, startPoint y: 440, endPoint x: 388, endPoint y: 440, distance: 41.0
click at [388, 440] on td "[DATE] 19:54:21" at bounding box center [369, 444] width 162 height 37
click at [347, 412] on td "[DATE] 19:54:37" at bounding box center [369, 413] width 162 height 25
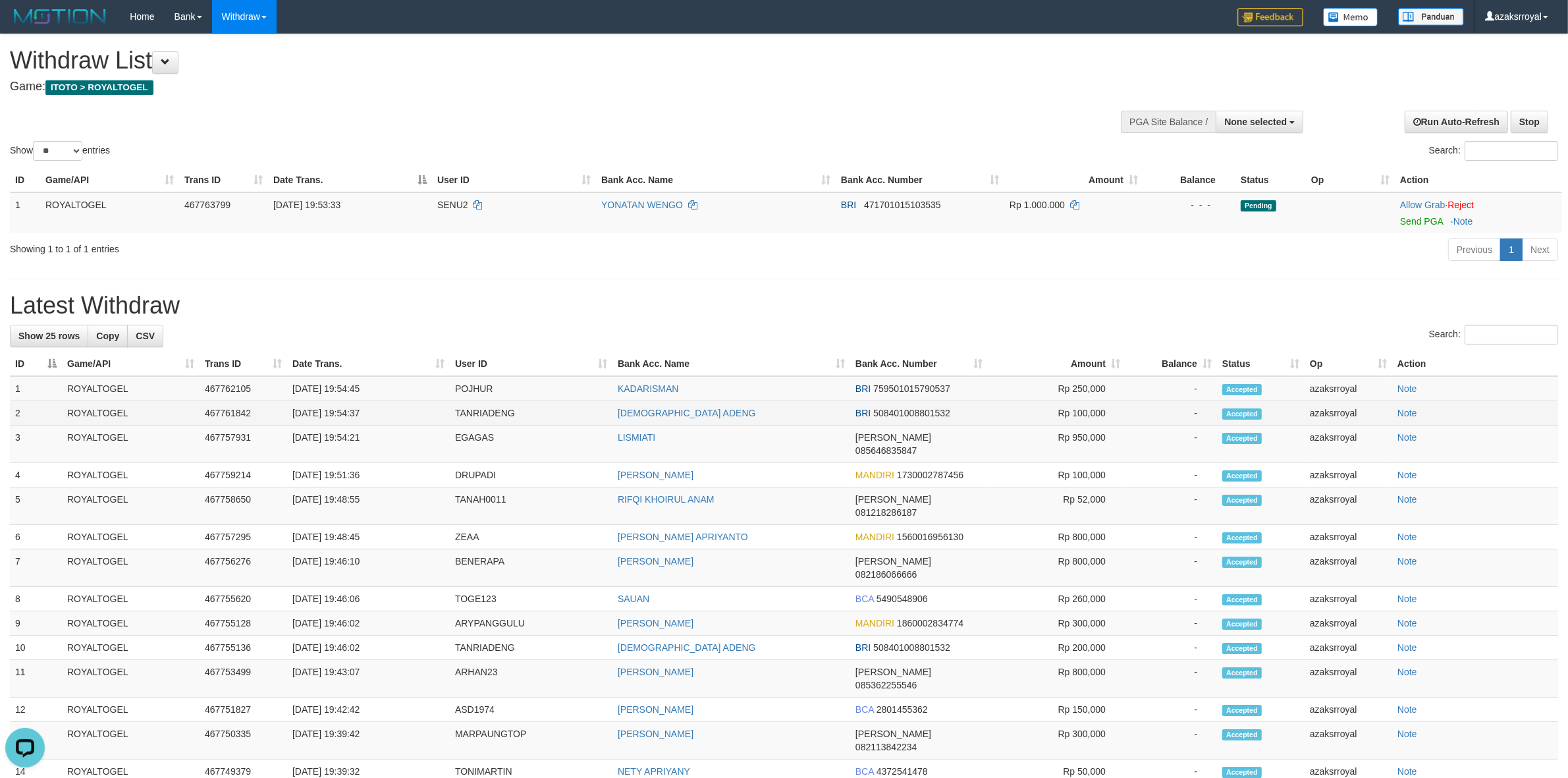
copy td "19:54:37"
drag, startPoint x: 347, startPoint y: 412, endPoint x: 386, endPoint y: 412, distance: 39.0
click at [386, 412] on td "[DATE] 19:54:37" at bounding box center [369, 413] width 162 height 25
click at [342, 387] on td "[DATE] 19:54:45" at bounding box center [369, 388] width 162 height 25
copy td "19:54:45"
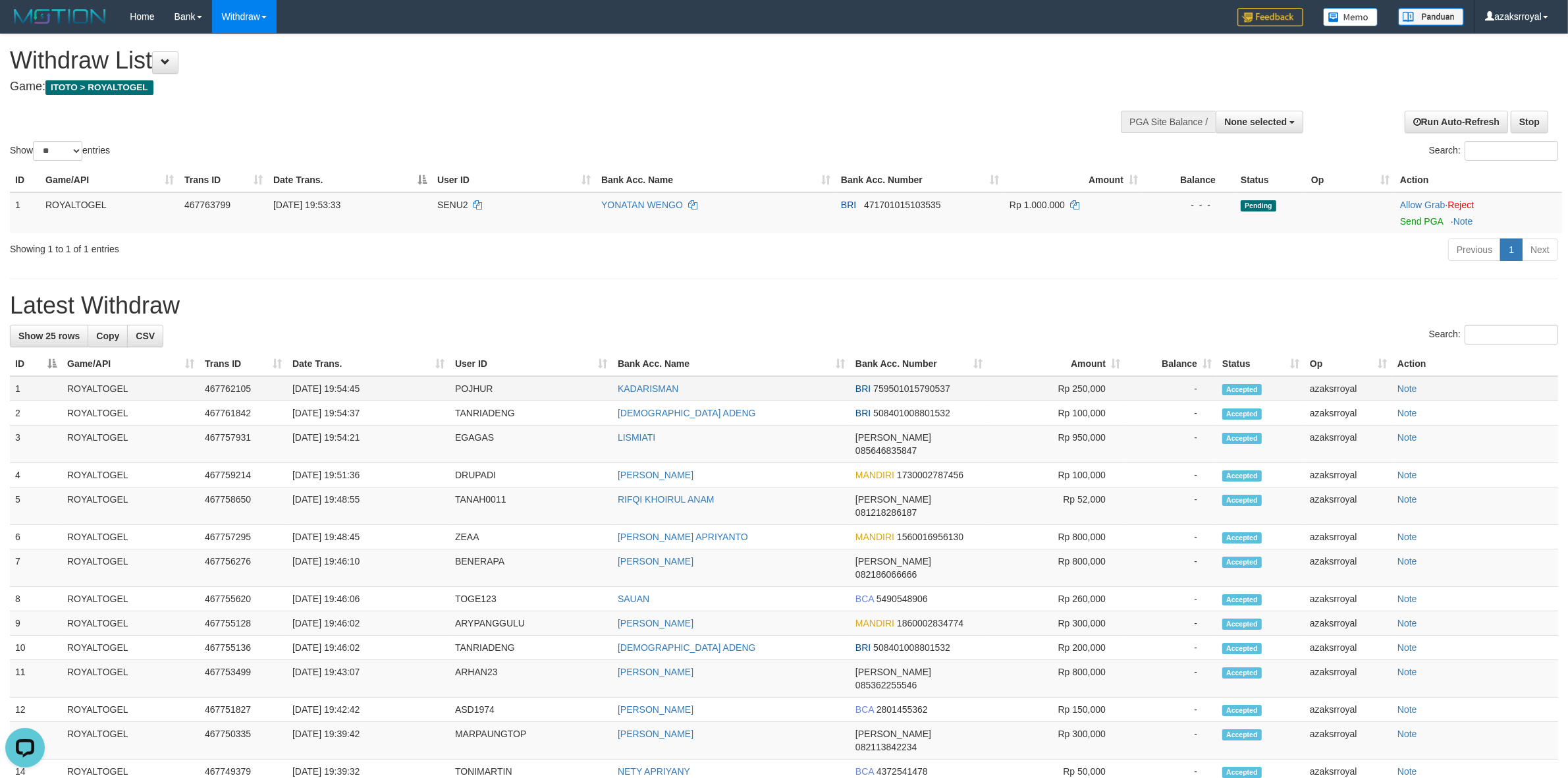
drag, startPoint x: 342, startPoint y: 387, endPoint x: 393, endPoint y: 388, distance: 51.0
click at [393, 388] on td "[DATE] 19:54:45" at bounding box center [369, 388] width 162 height 25
drag, startPoint x: 1424, startPoint y: 221, endPoint x: 866, endPoint y: 225, distance: 558.0
click at [1423, 221] on link "Send PGA" at bounding box center [1421, 221] width 43 height 11
click at [1262, 123] on span "None selected" at bounding box center [1255, 121] width 63 height 11
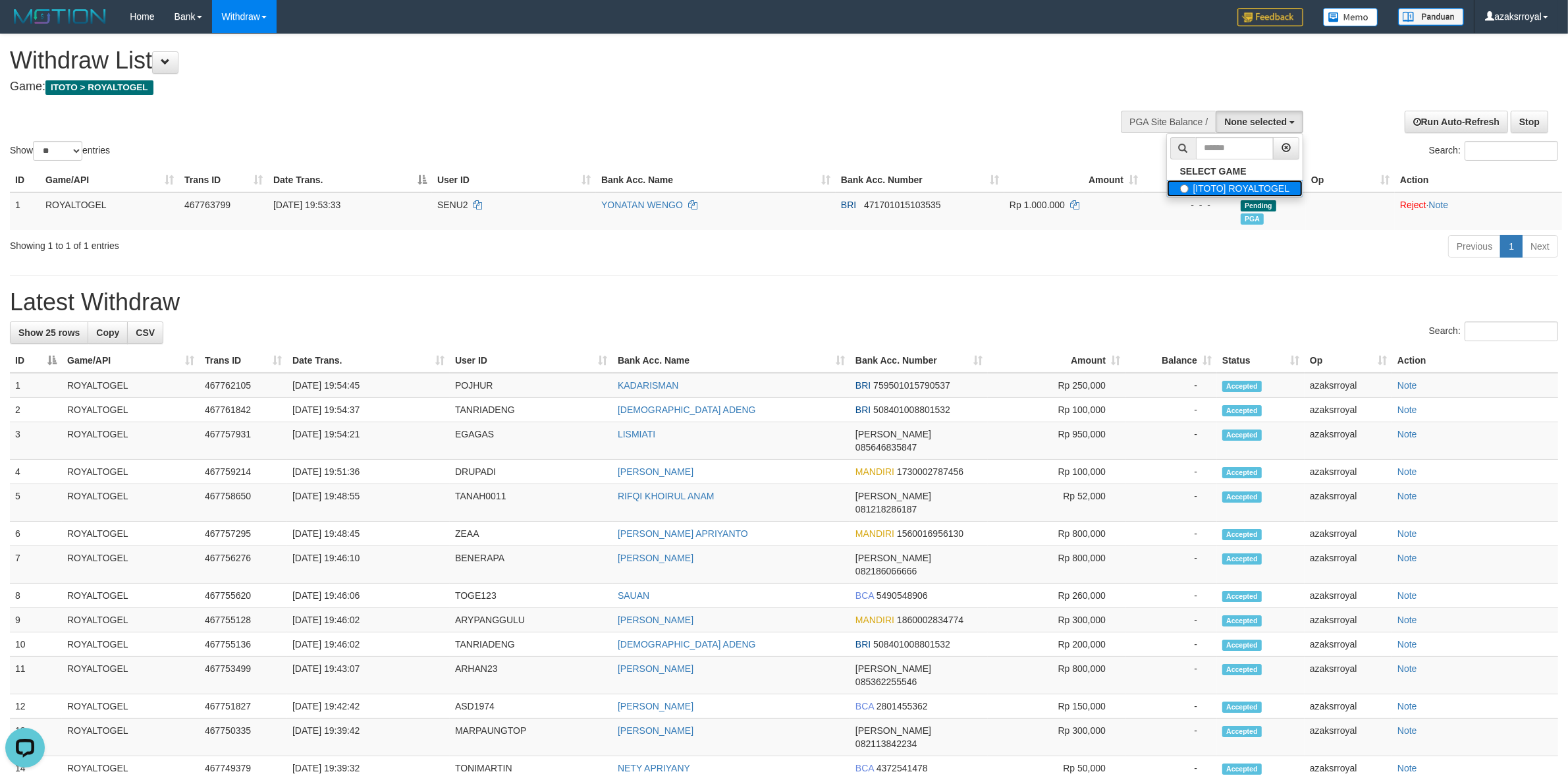
click at [1210, 188] on label "[ITOTO] ROYALTOGEL" at bounding box center [1235, 188] width 136 height 17
select select "***"
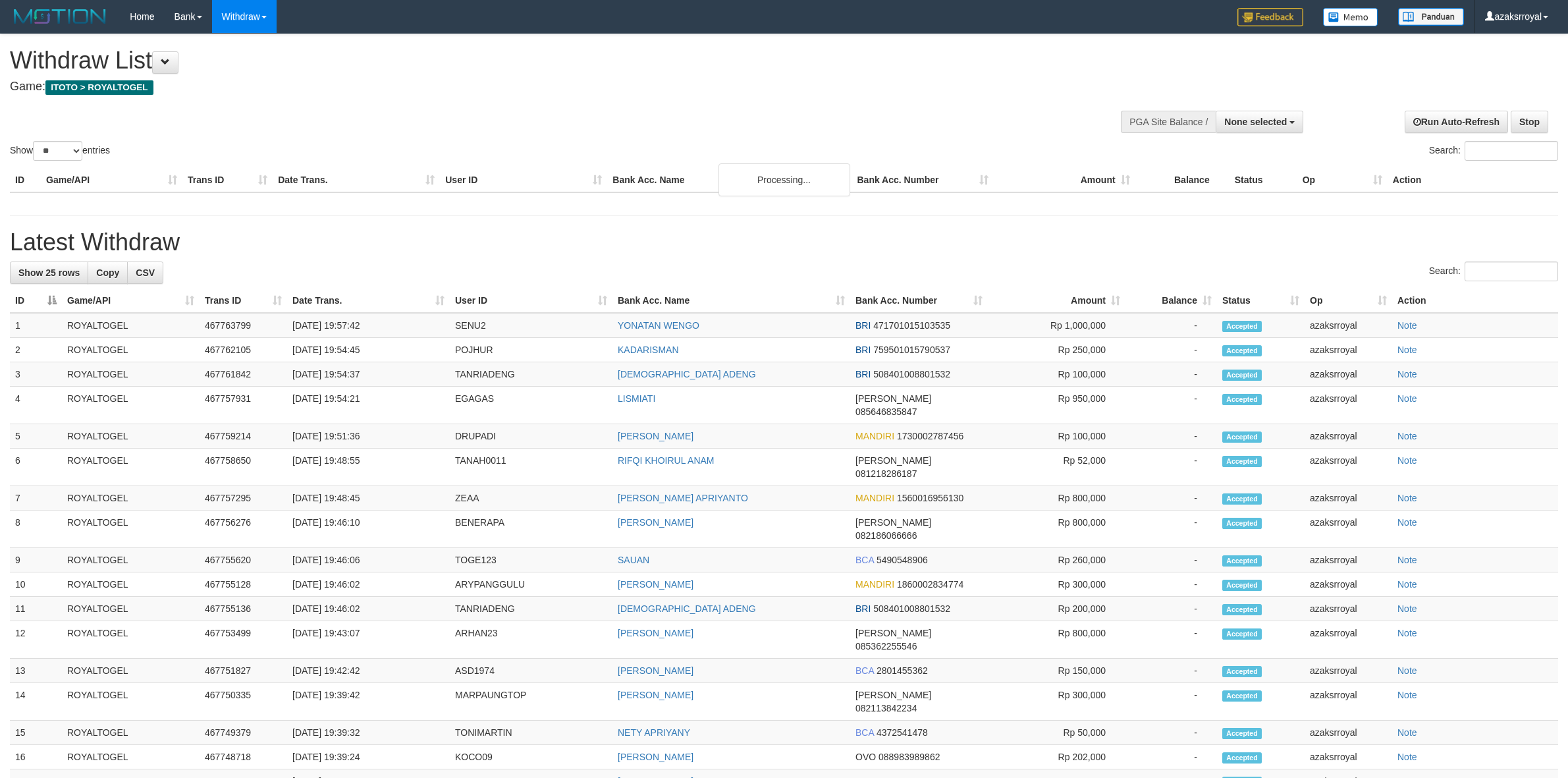
select select
select select "**"
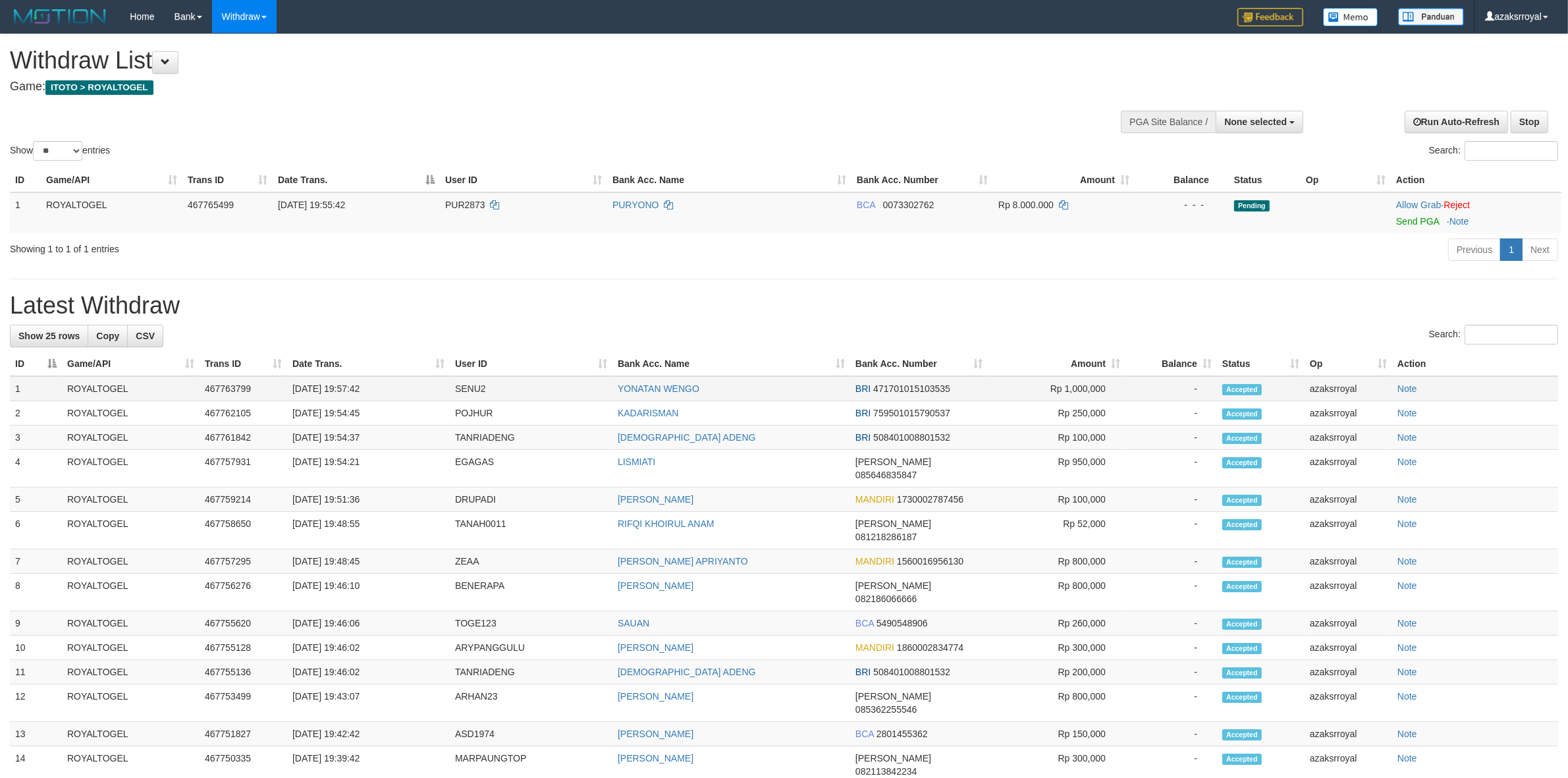
click at [343, 387] on td "[DATE] 19:57:42" at bounding box center [369, 388] width 162 height 25
copy td "19:57:42"
drag, startPoint x: 343, startPoint y: 387, endPoint x: 394, endPoint y: 387, distance: 51.0
click at [394, 387] on td "[DATE] 19:57:42" at bounding box center [369, 388] width 162 height 25
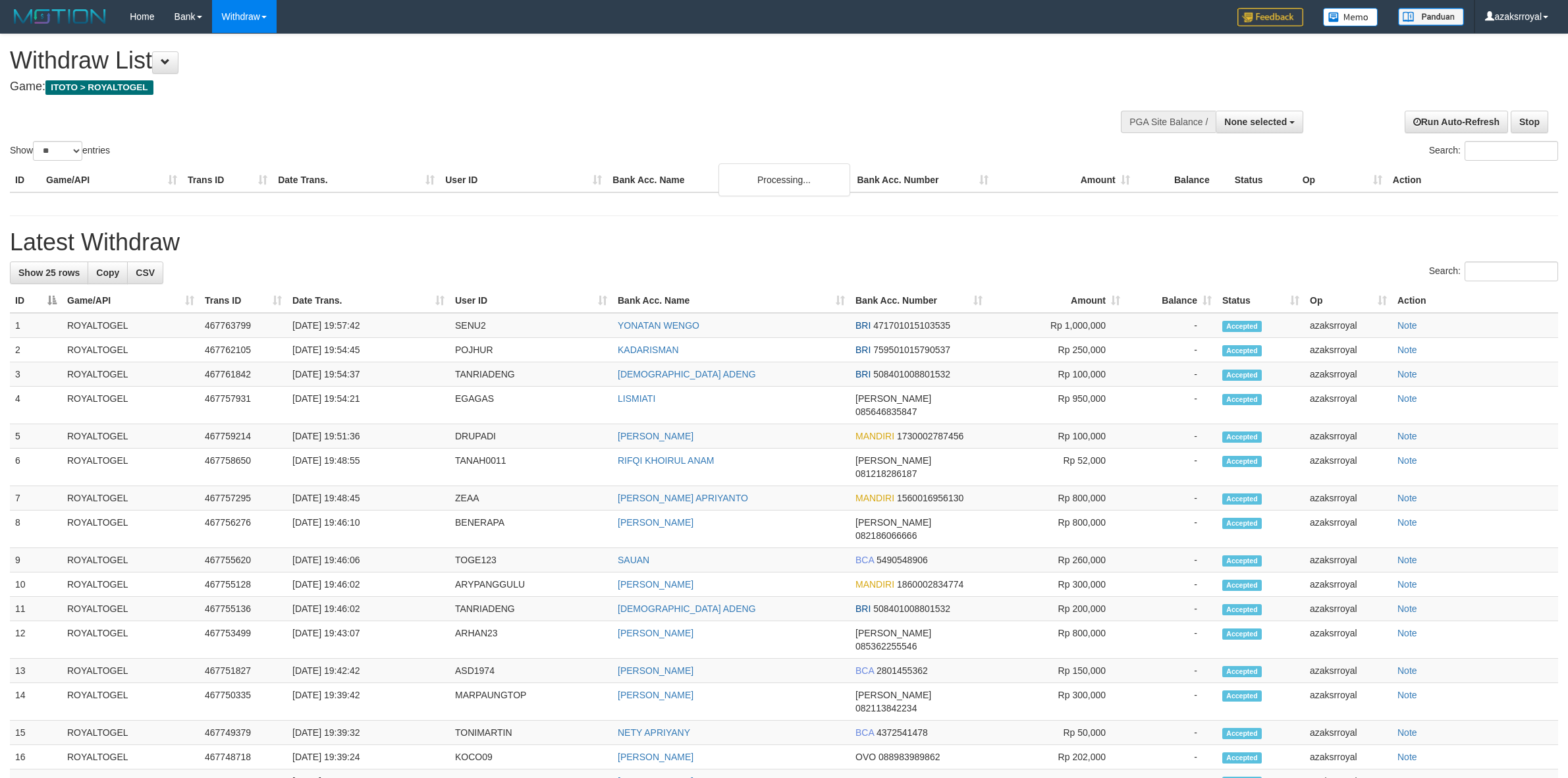
select select
select select "**"
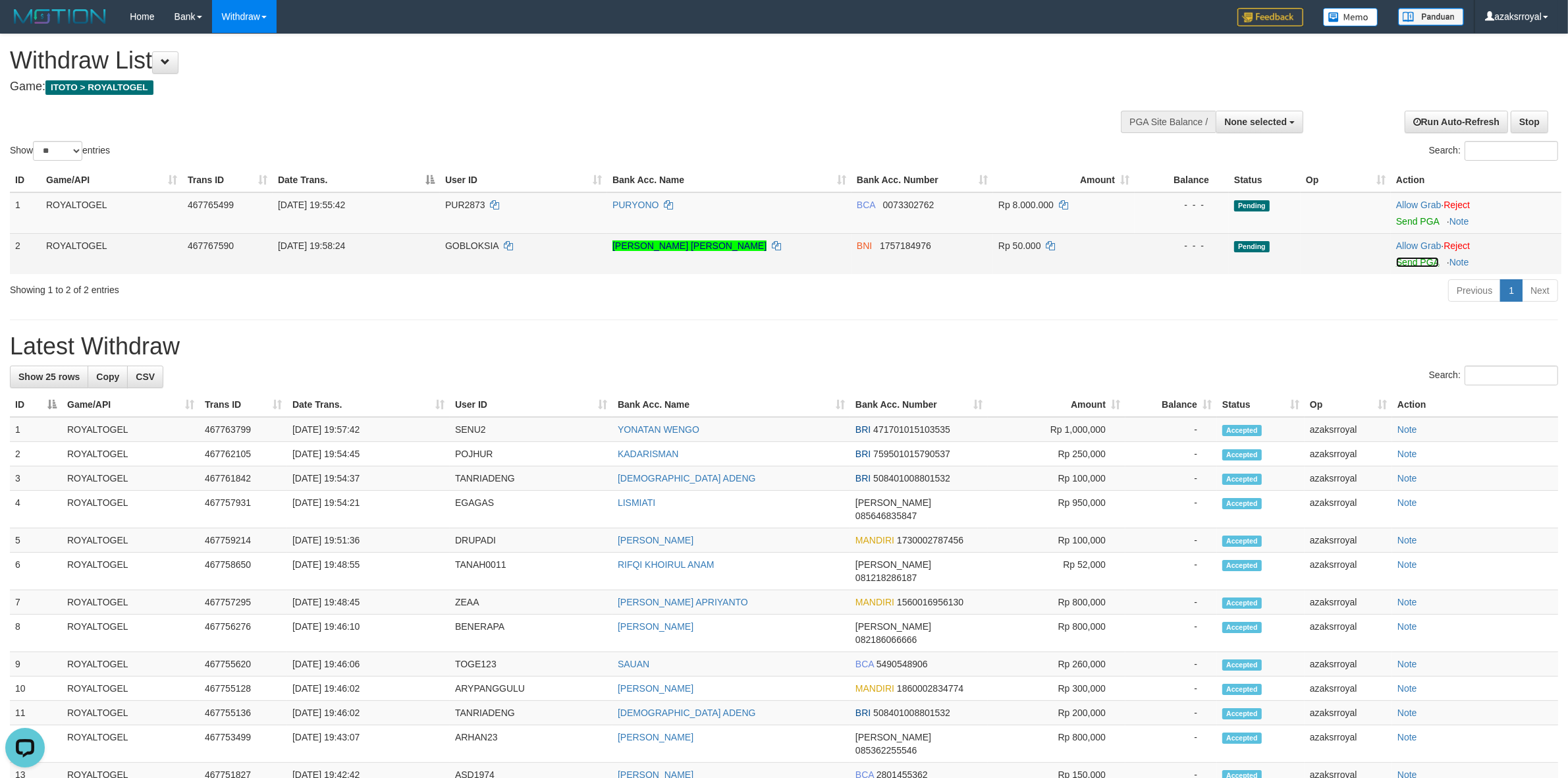
click at [1407, 262] on link "Send PGA" at bounding box center [1417, 262] width 43 height 11
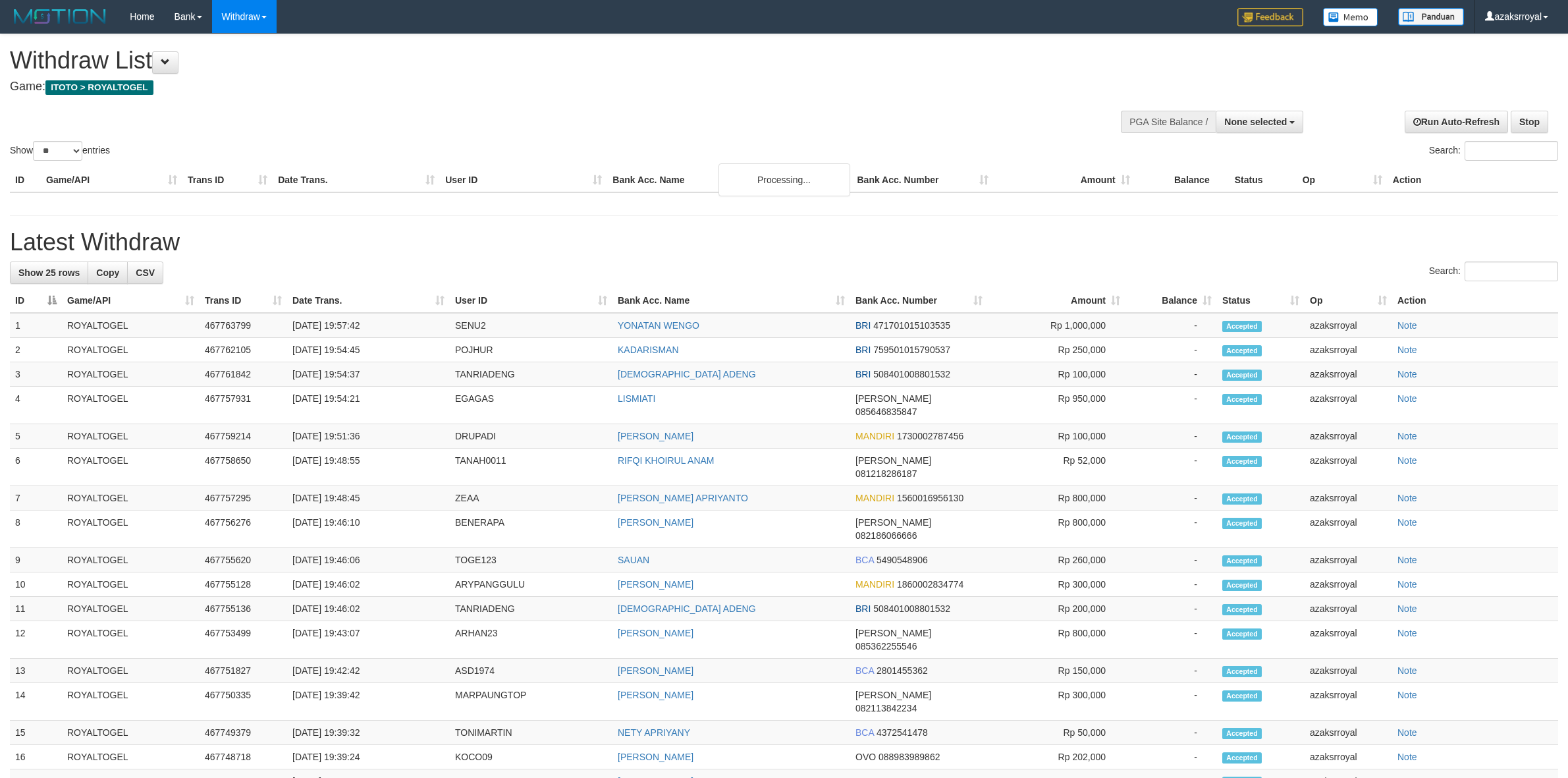
select select
select select "**"
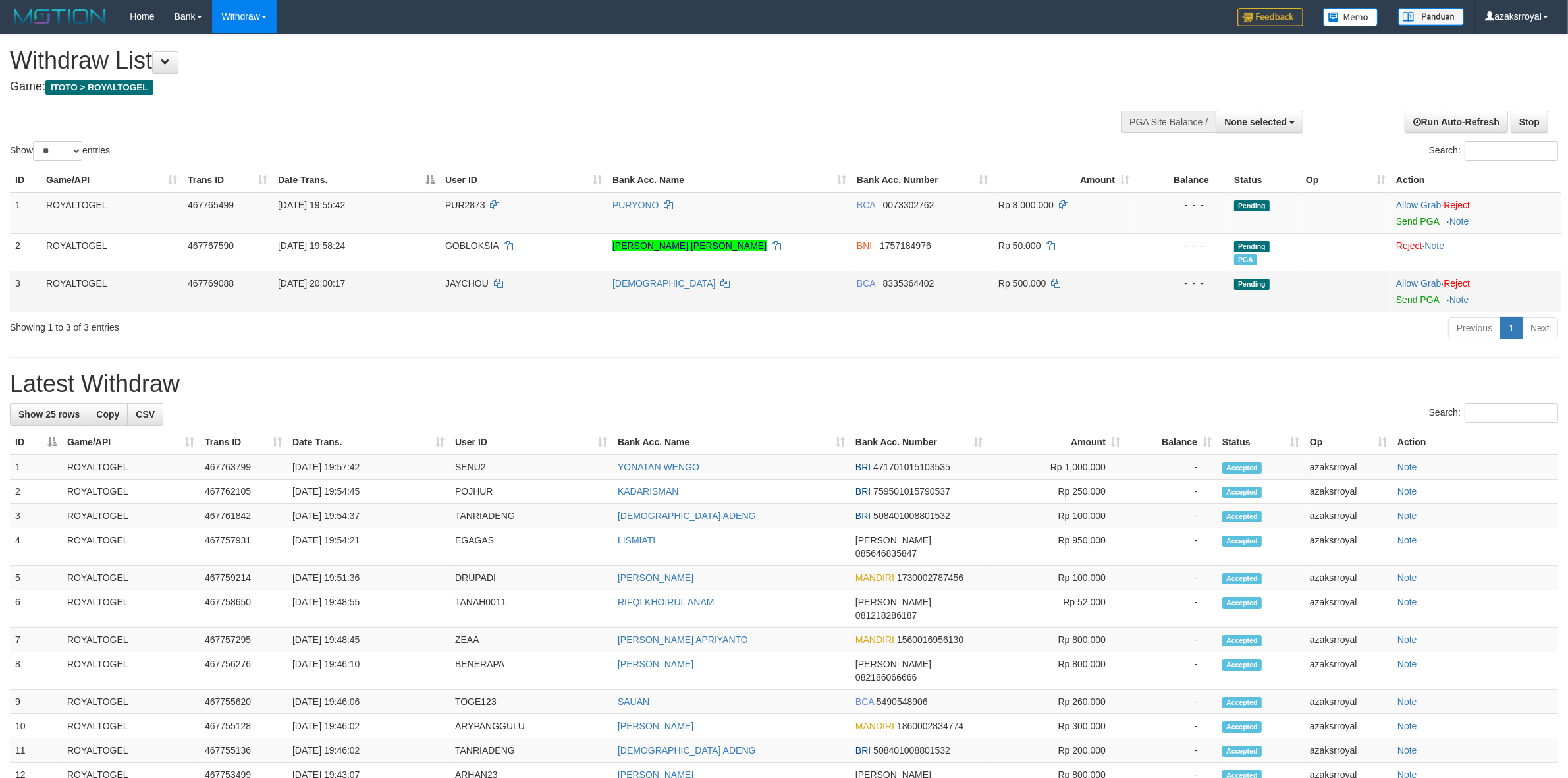
click at [1420, 304] on td "Allow Grab · Reject Send PGA · Note" at bounding box center [1476, 291] width 171 height 41
click at [1401, 301] on link "Send PGA" at bounding box center [1417, 299] width 43 height 11
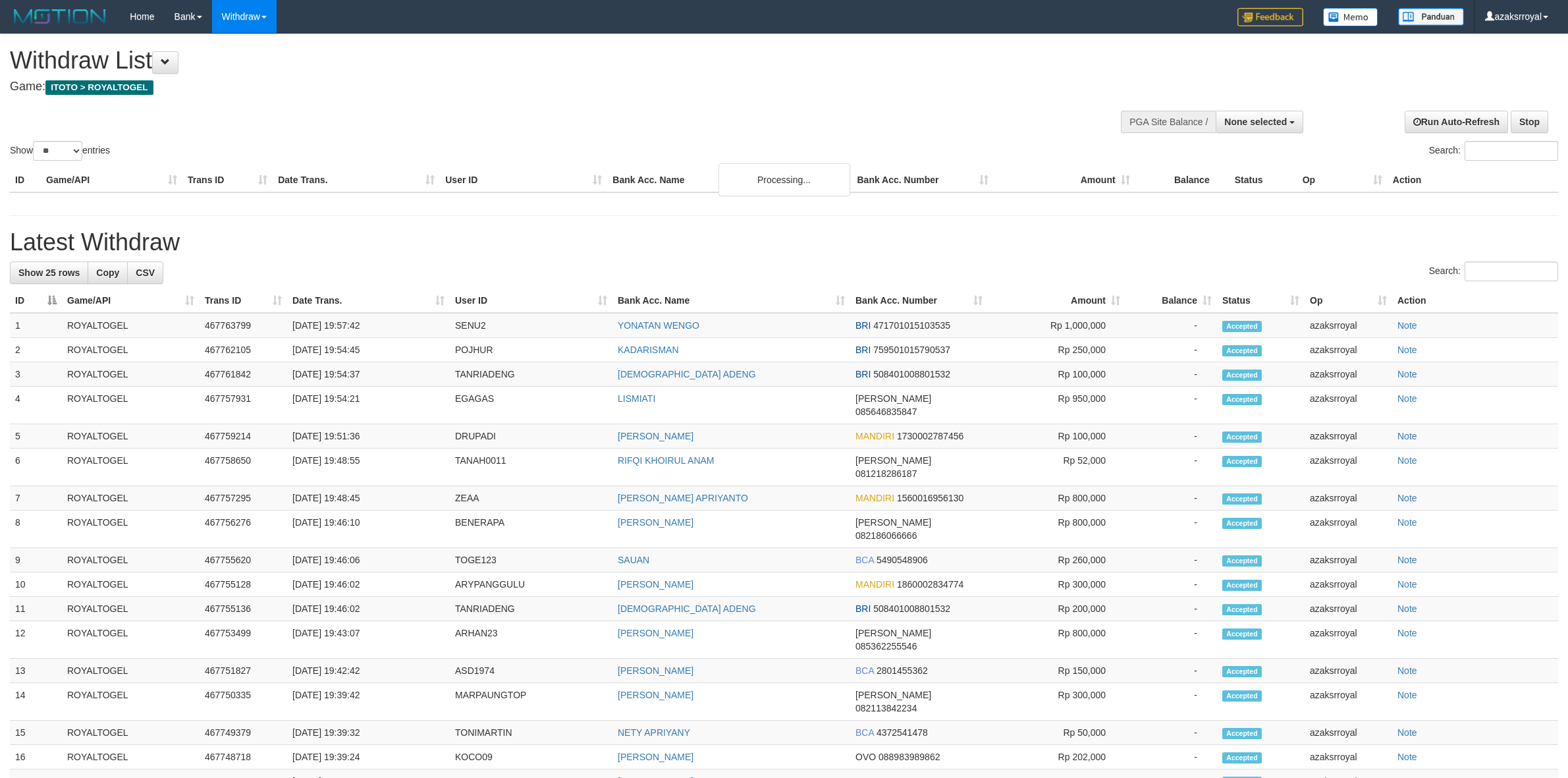
select select
select select "**"
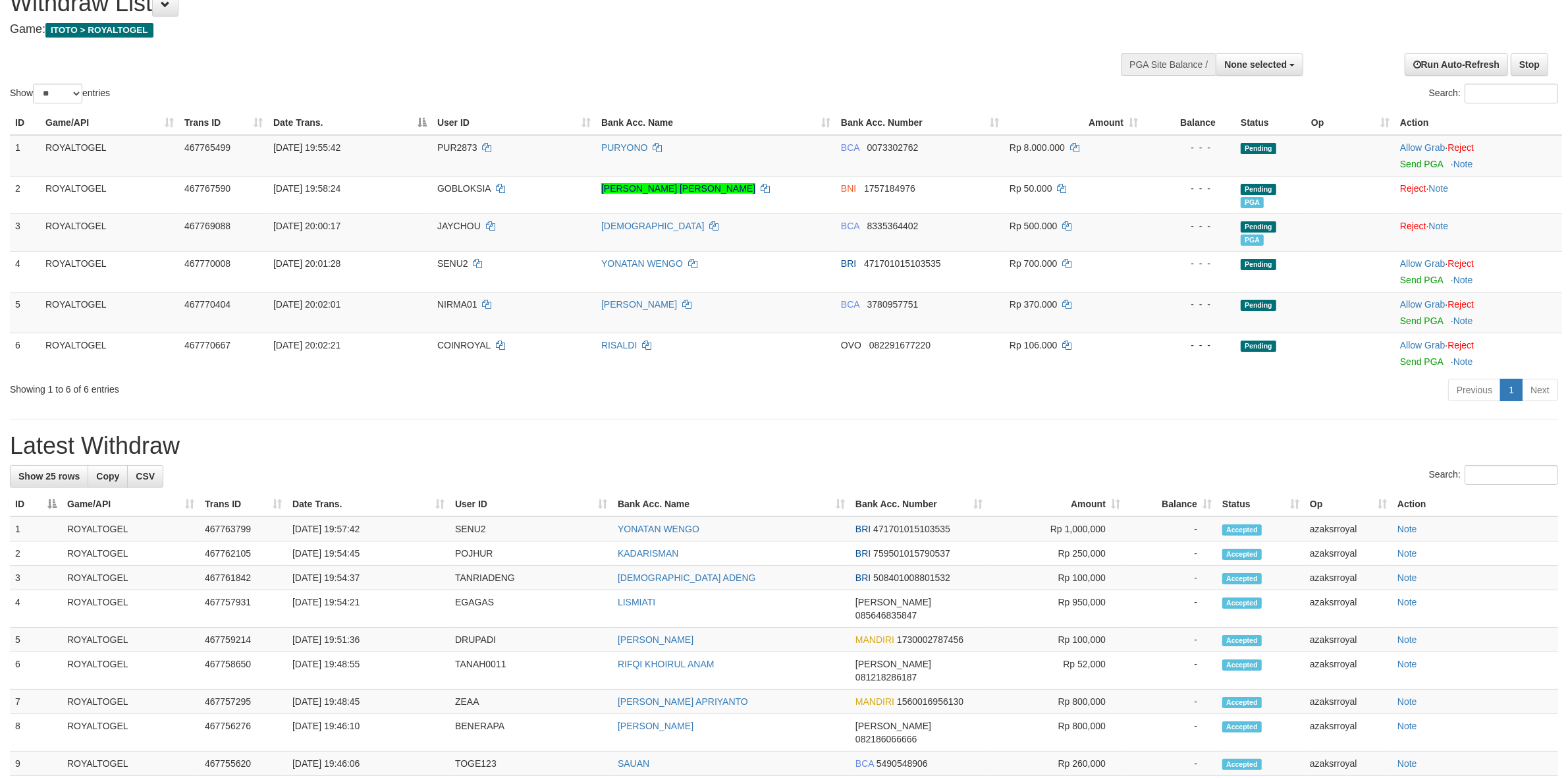
scroll to position [109, 0]
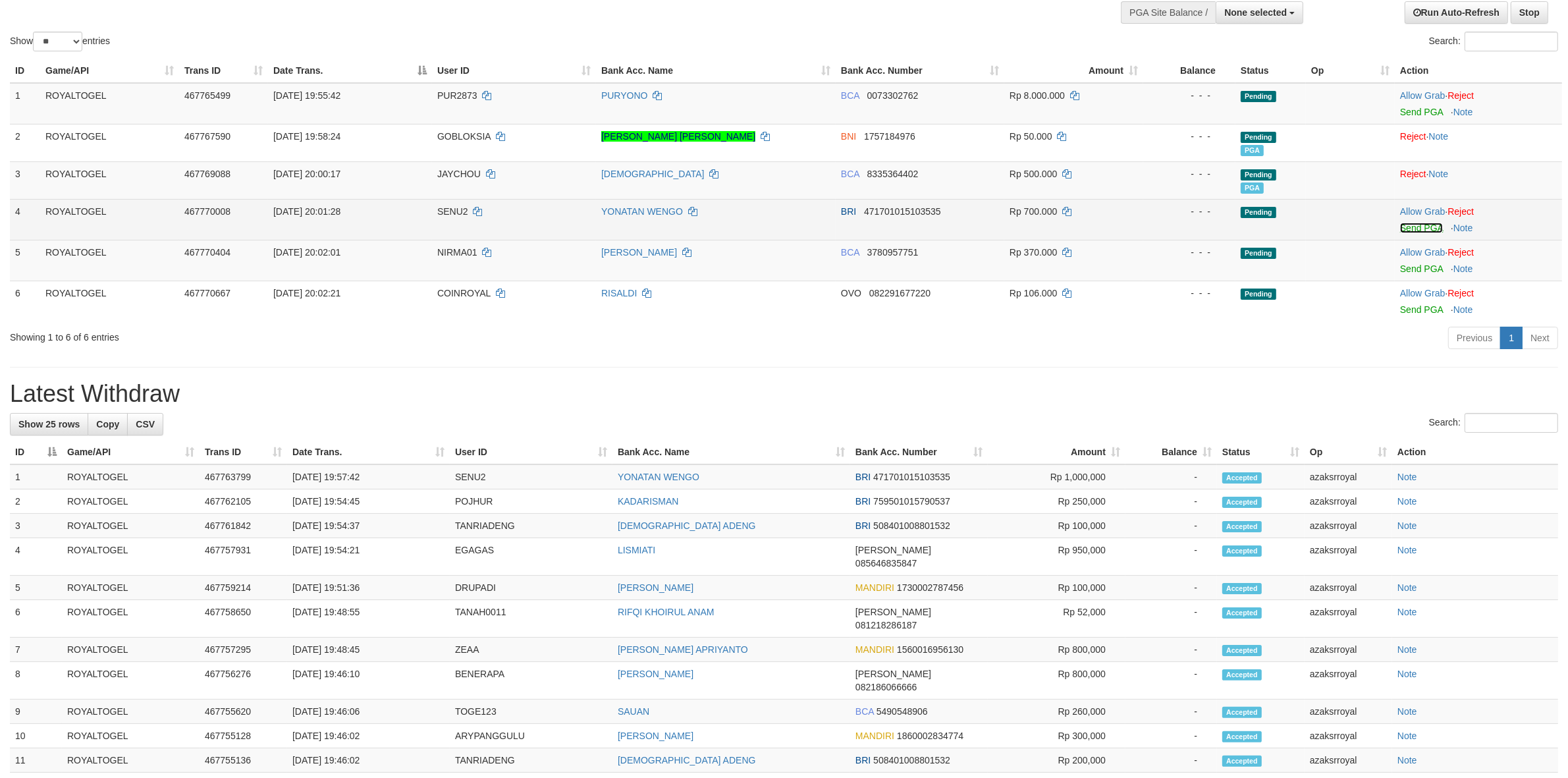
drag, startPoint x: 1411, startPoint y: 225, endPoint x: 848, endPoint y: 229, distance: 563.0
click at [1411, 225] on link "Send PGA" at bounding box center [1421, 227] width 43 height 11
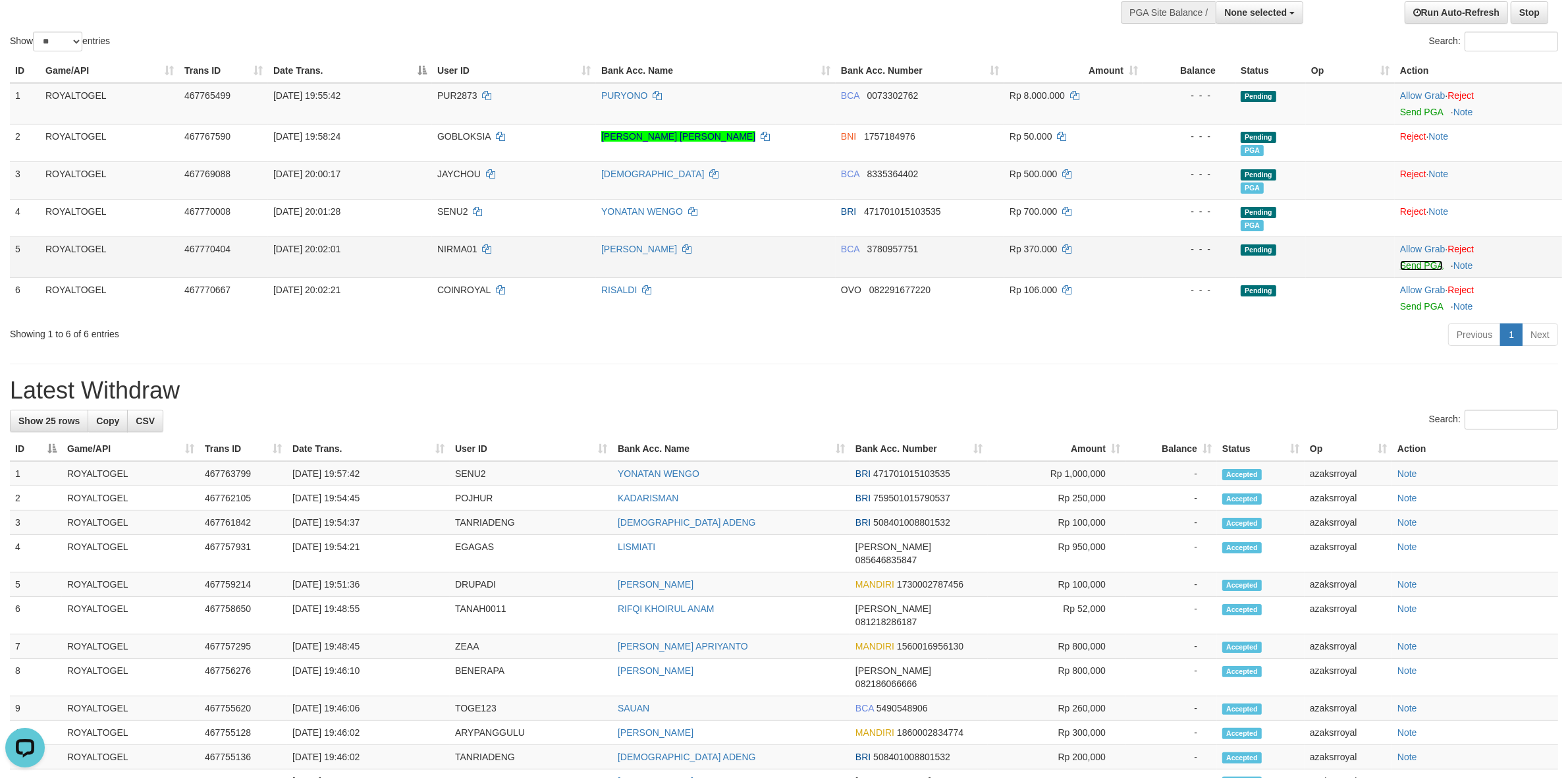
click at [1419, 268] on link "Send PGA" at bounding box center [1421, 265] width 43 height 11
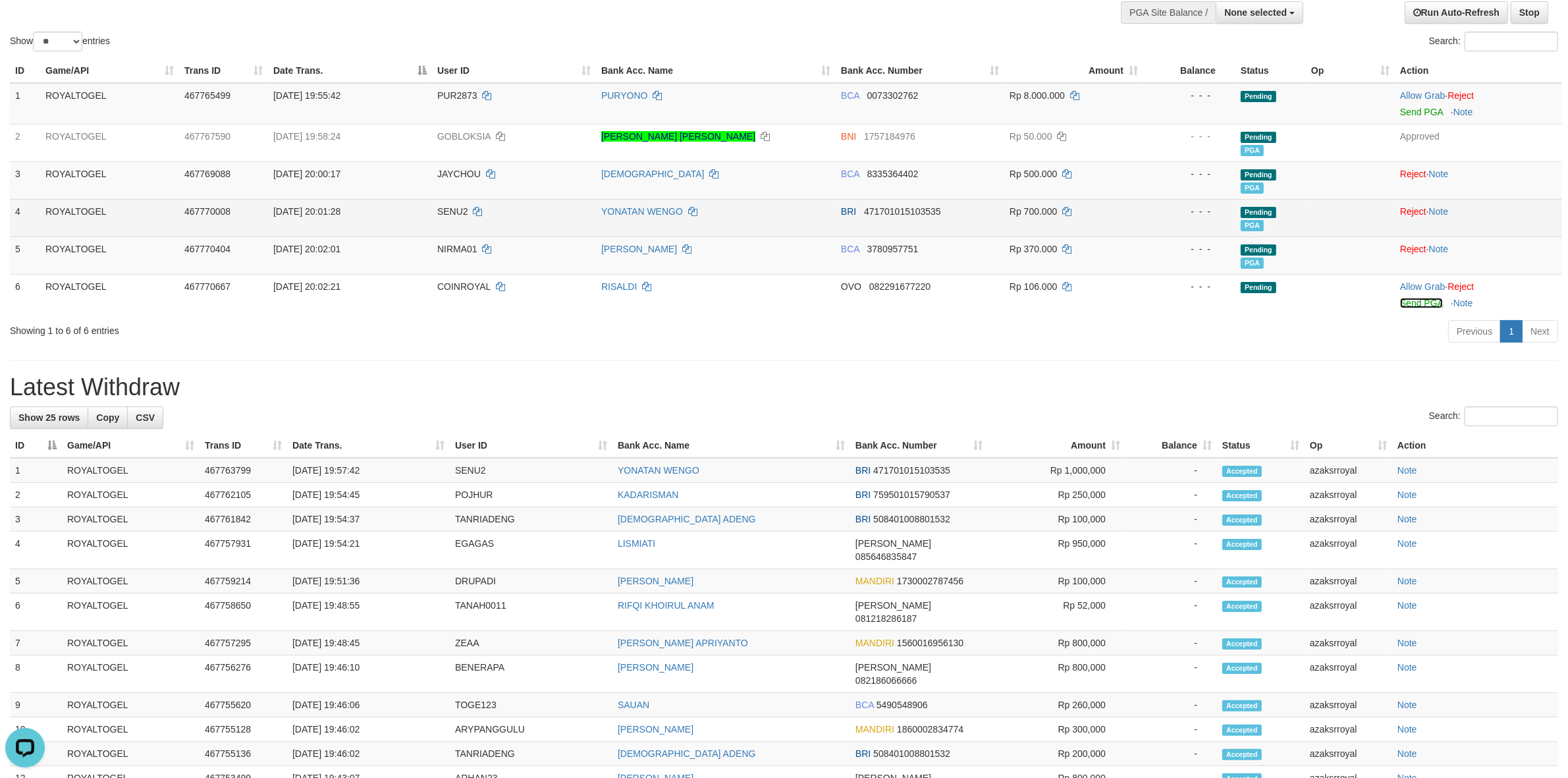
drag, startPoint x: 1414, startPoint y: 304, endPoint x: 854, endPoint y: 222, distance: 566.0
click at [1414, 304] on link "Send PGA" at bounding box center [1421, 303] width 43 height 11
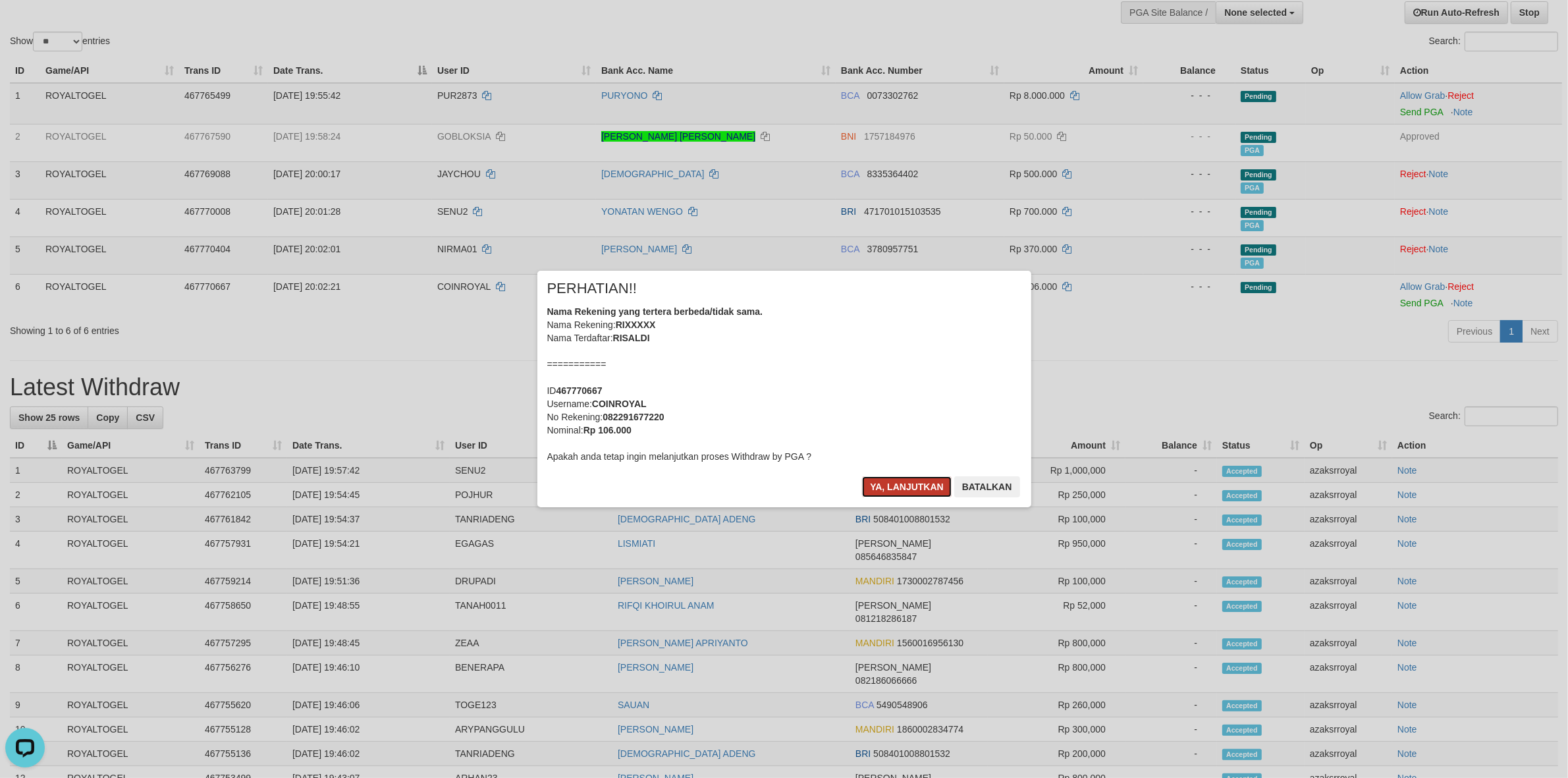
click at [896, 484] on button "Ya, lanjutkan" at bounding box center [906, 486] width 90 height 21
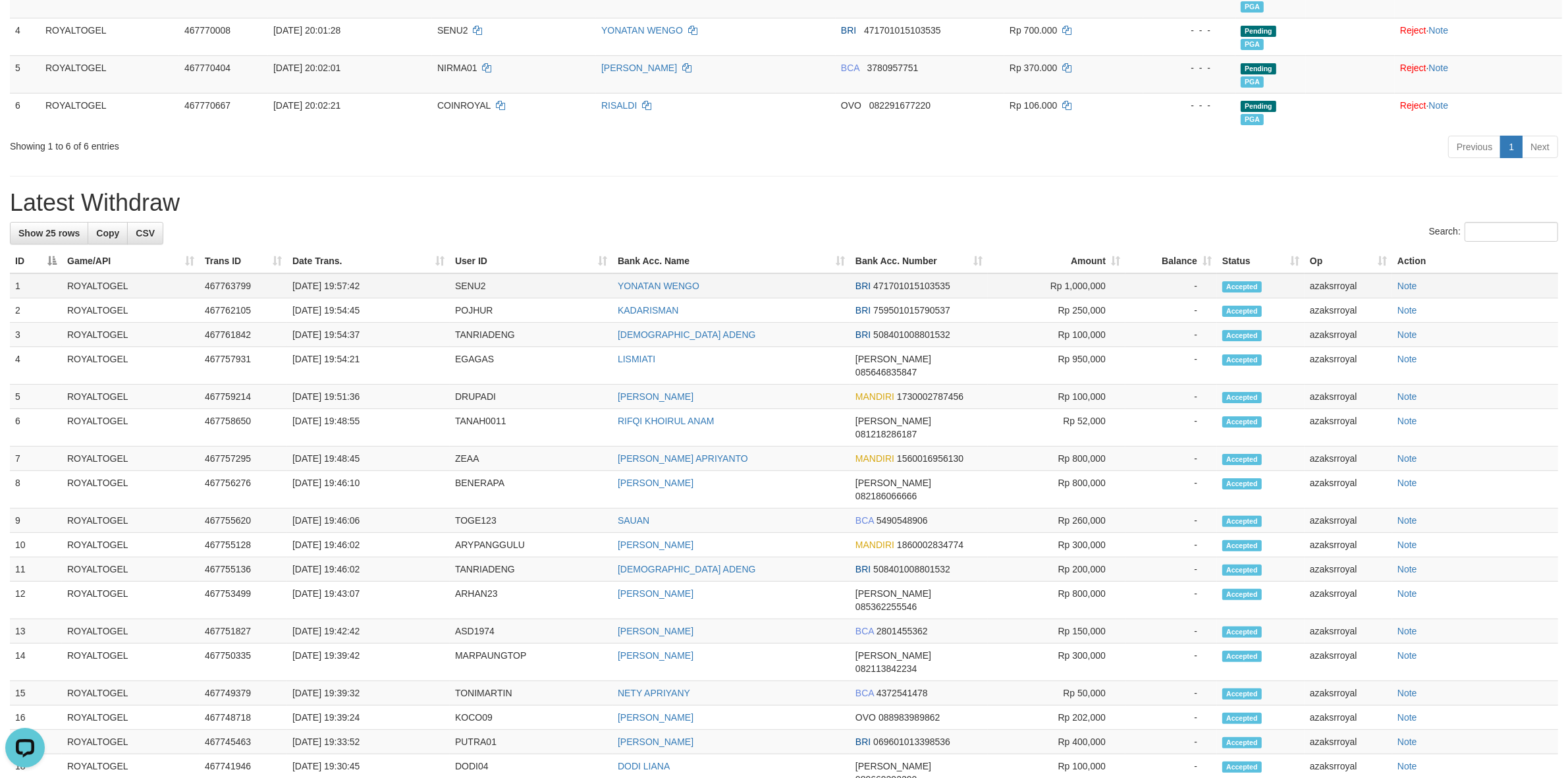
scroll to position [329, 0]
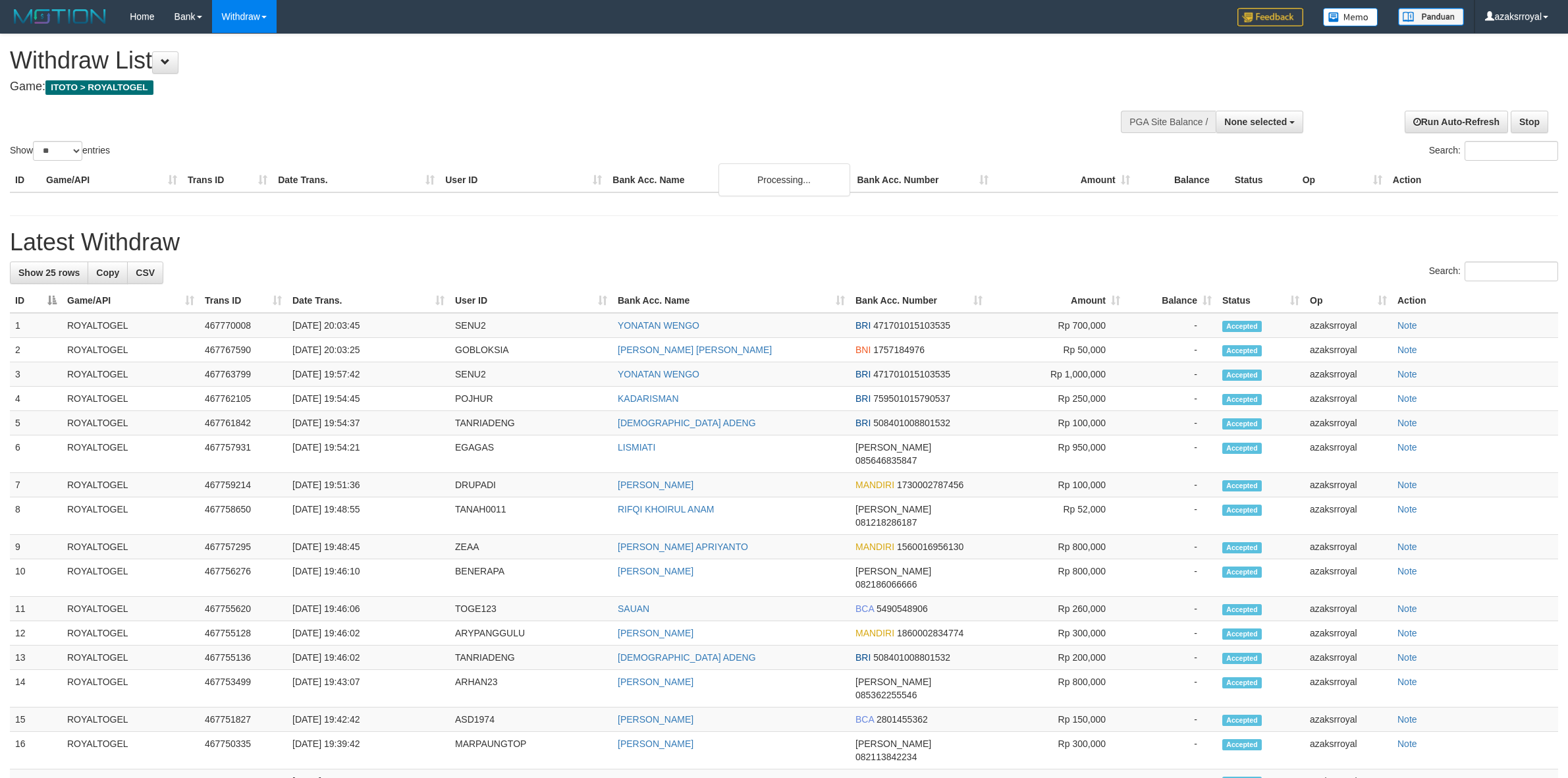
select select
select select "**"
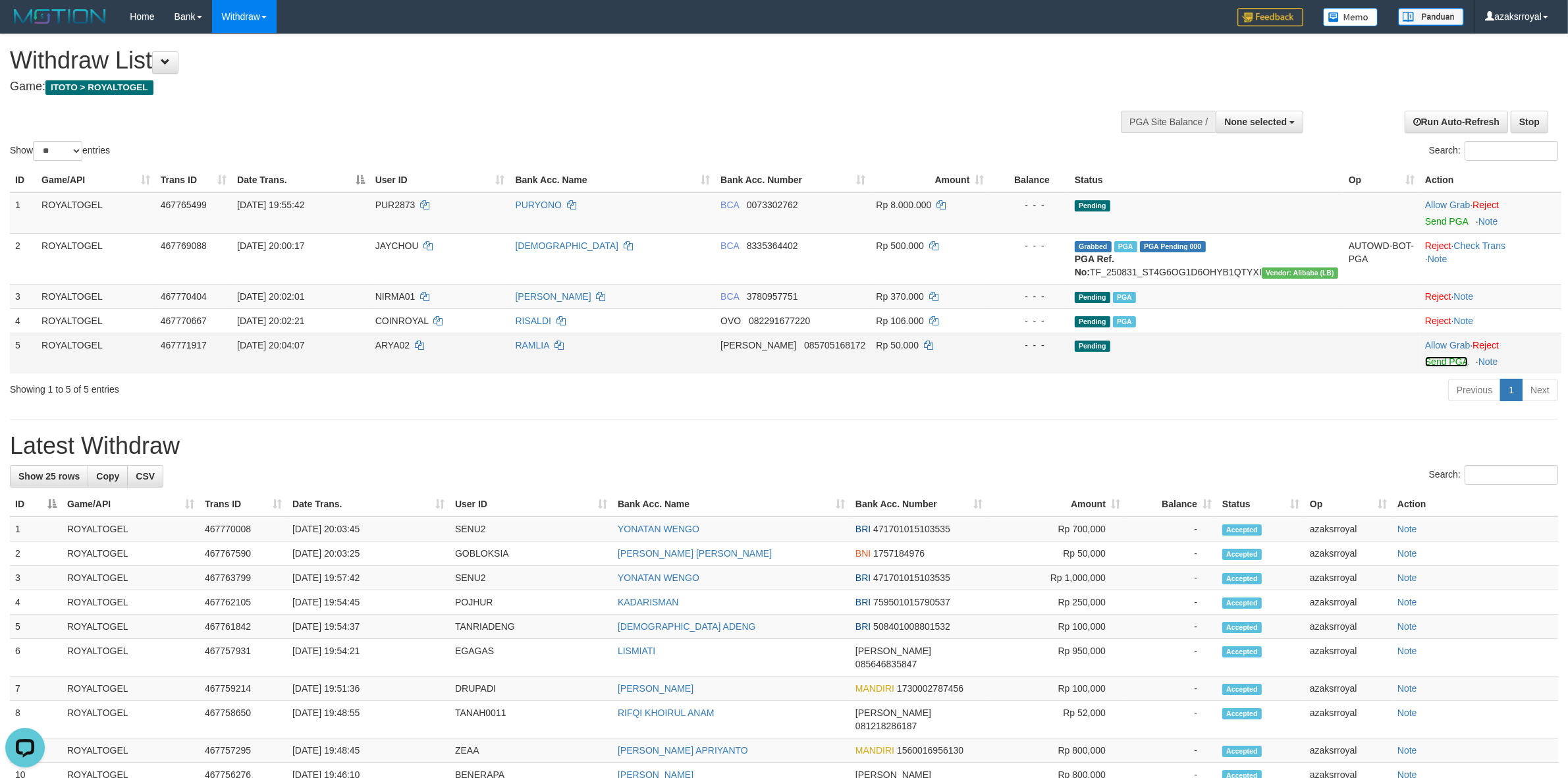
click at [1440, 357] on link "Send PGA" at bounding box center [1446, 361] width 43 height 11
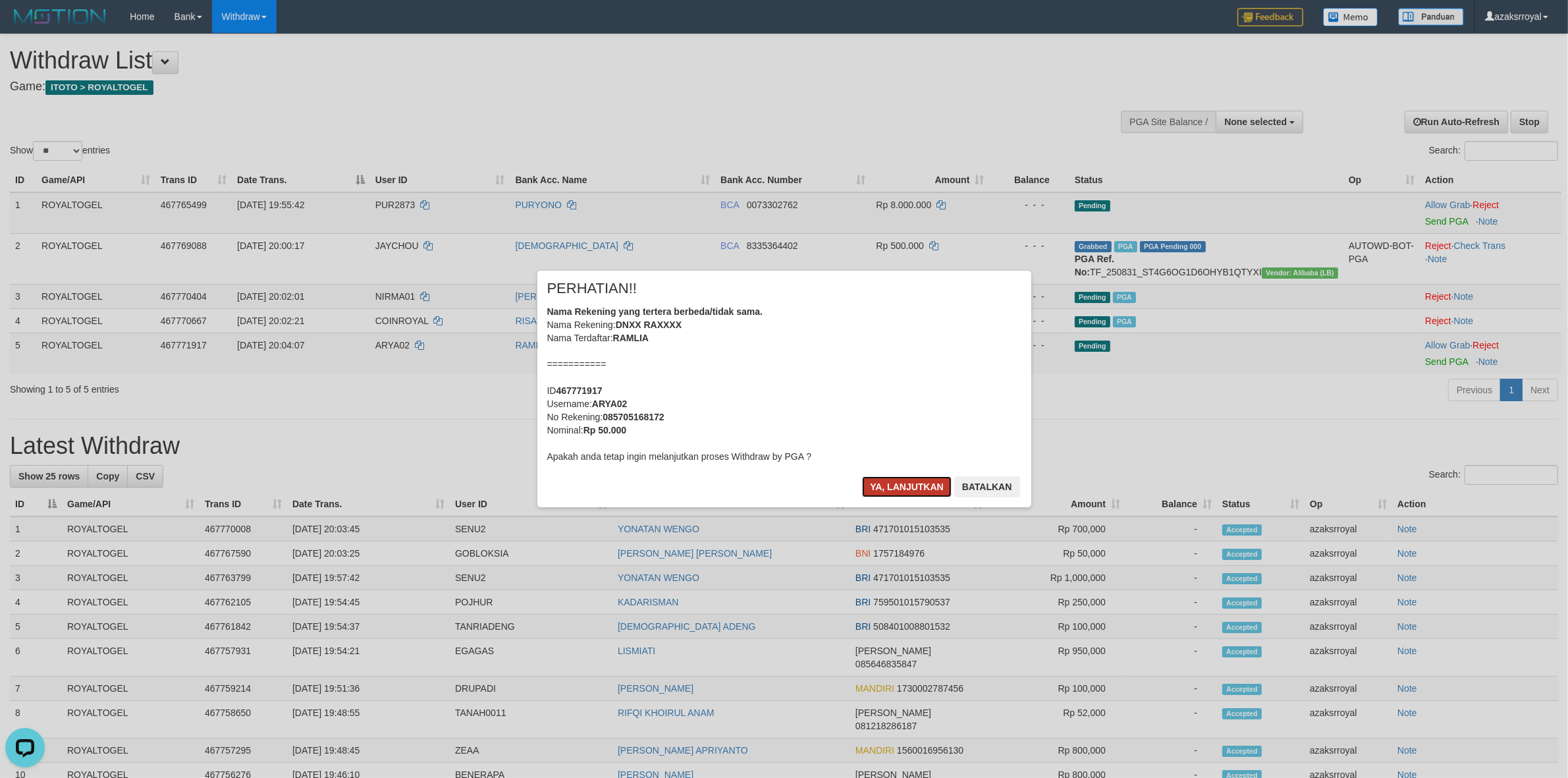
click at [899, 489] on button "Ya, lanjutkan" at bounding box center [906, 486] width 90 height 21
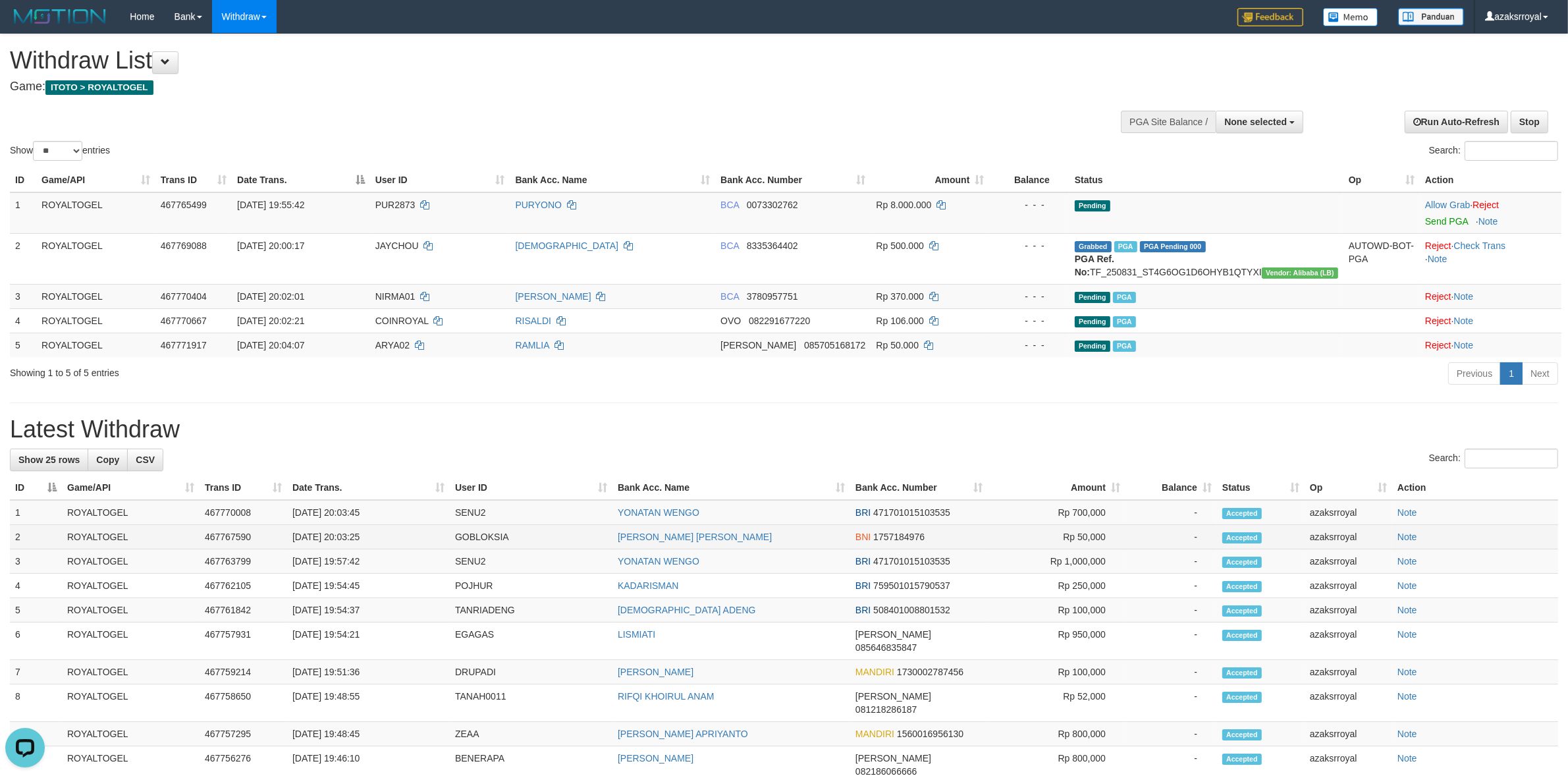
click at [345, 539] on td "[DATE] 20:03:25" at bounding box center [369, 537] width 162 height 25
copy td "20:03:25"
drag, startPoint x: 345, startPoint y: 539, endPoint x: 419, endPoint y: 538, distance: 74.0
click at [426, 541] on td "[DATE] 20:03:25" at bounding box center [369, 537] width 162 height 25
click at [343, 513] on td "[DATE] 20:03:45" at bounding box center [369, 512] width 162 height 25
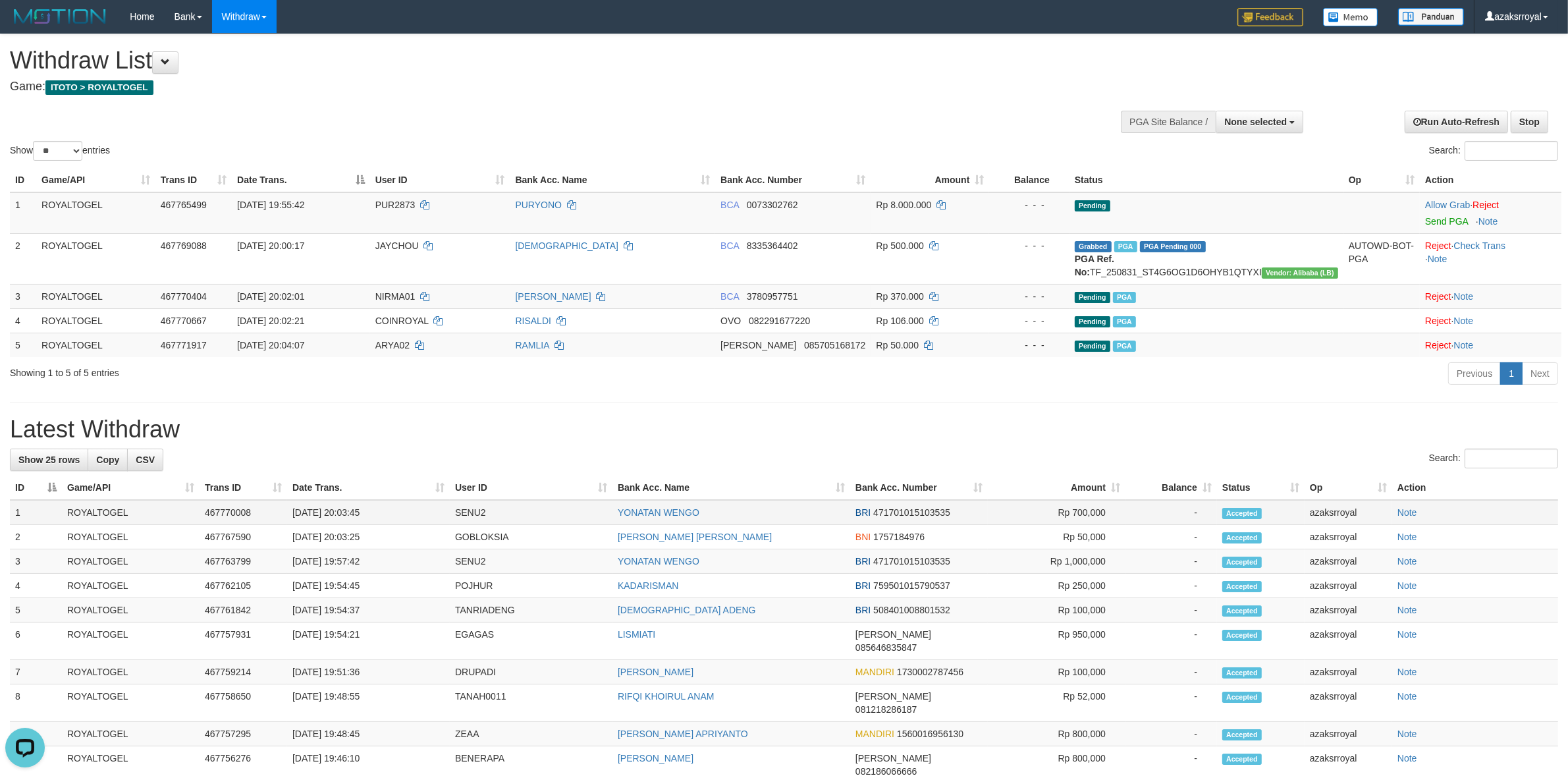
copy td "20:03:45"
drag, startPoint x: 343, startPoint y: 513, endPoint x: 383, endPoint y: 511, distance: 40.0
click at [383, 511] on td "[DATE] 20:03:45" at bounding box center [369, 512] width 162 height 25
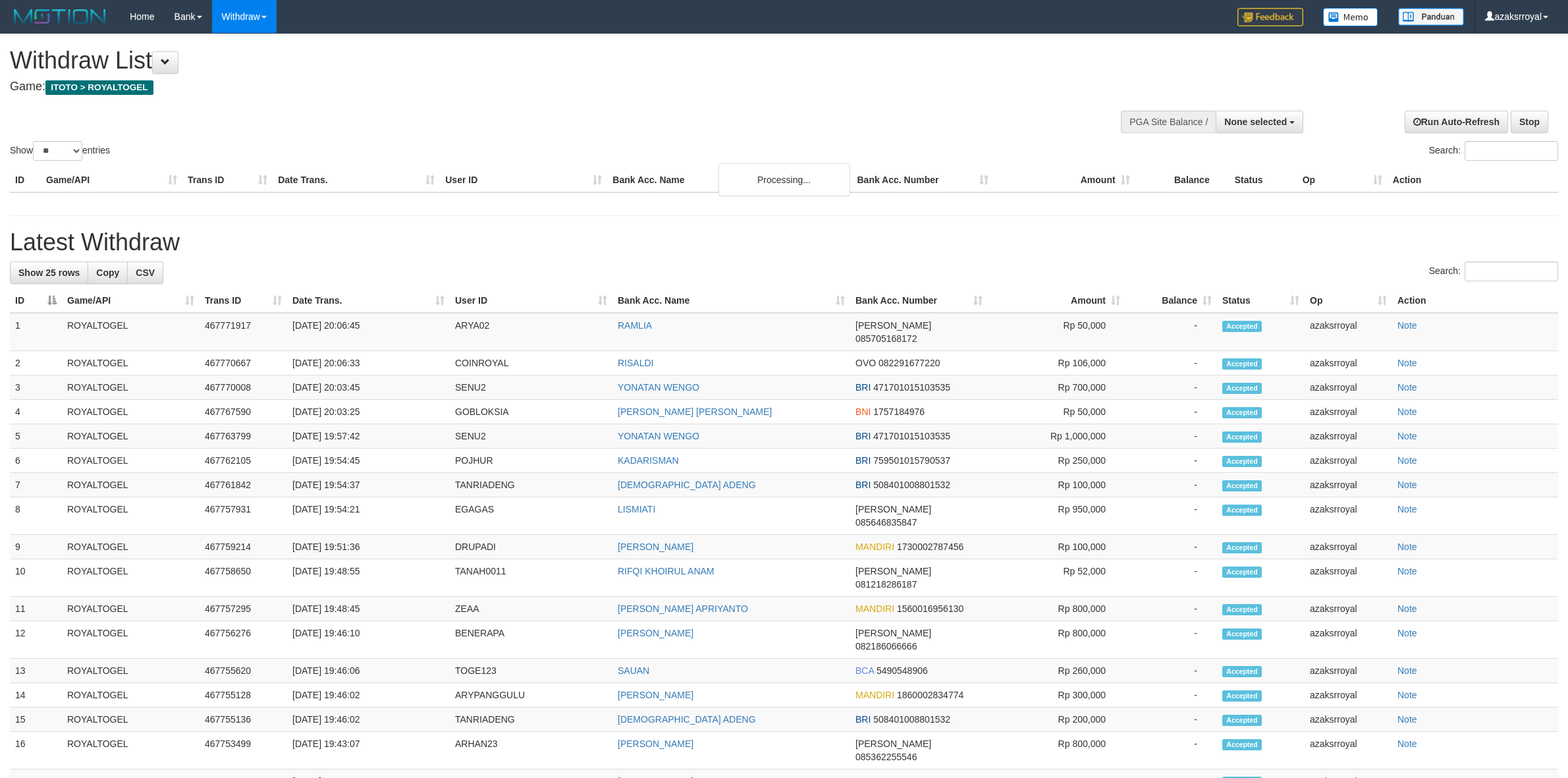
select select
select select "**"
select select
select select "**"
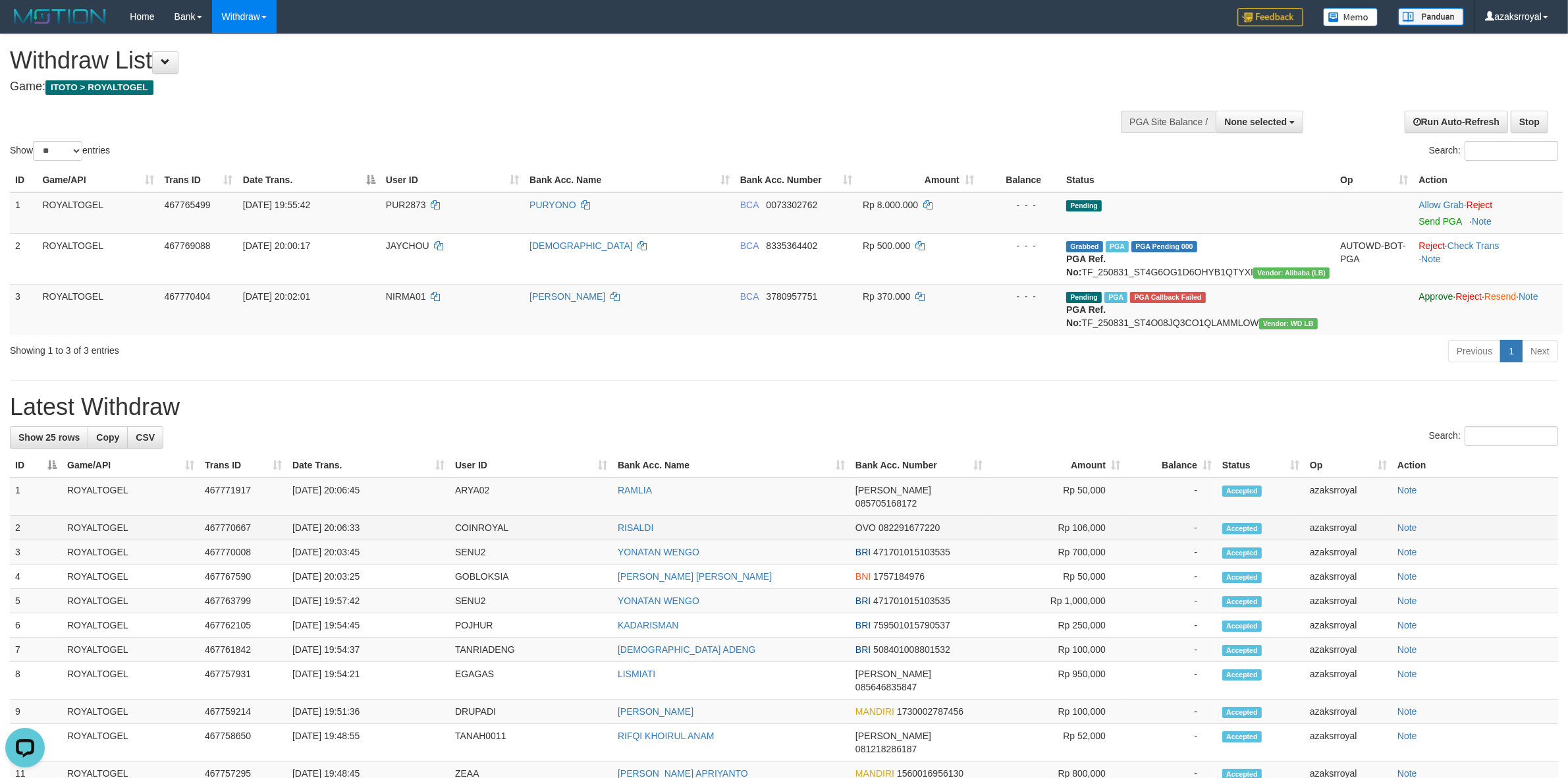
click at [347, 527] on td "[DATE] 20:06:33" at bounding box center [369, 527] width 162 height 25
copy td "20:06:33"
drag, startPoint x: 347, startPoint y: 527, endPoint x: 393, endPoint y: 527, distance: 46.0
click at [393, 527] on td "[DATE] 20:06:33" at bounding box center [369, 527] width 162 height 25
click at [341, 498] on td "[DATE] 20:06:45" at bounding box center [369, 496] width 162 height 38
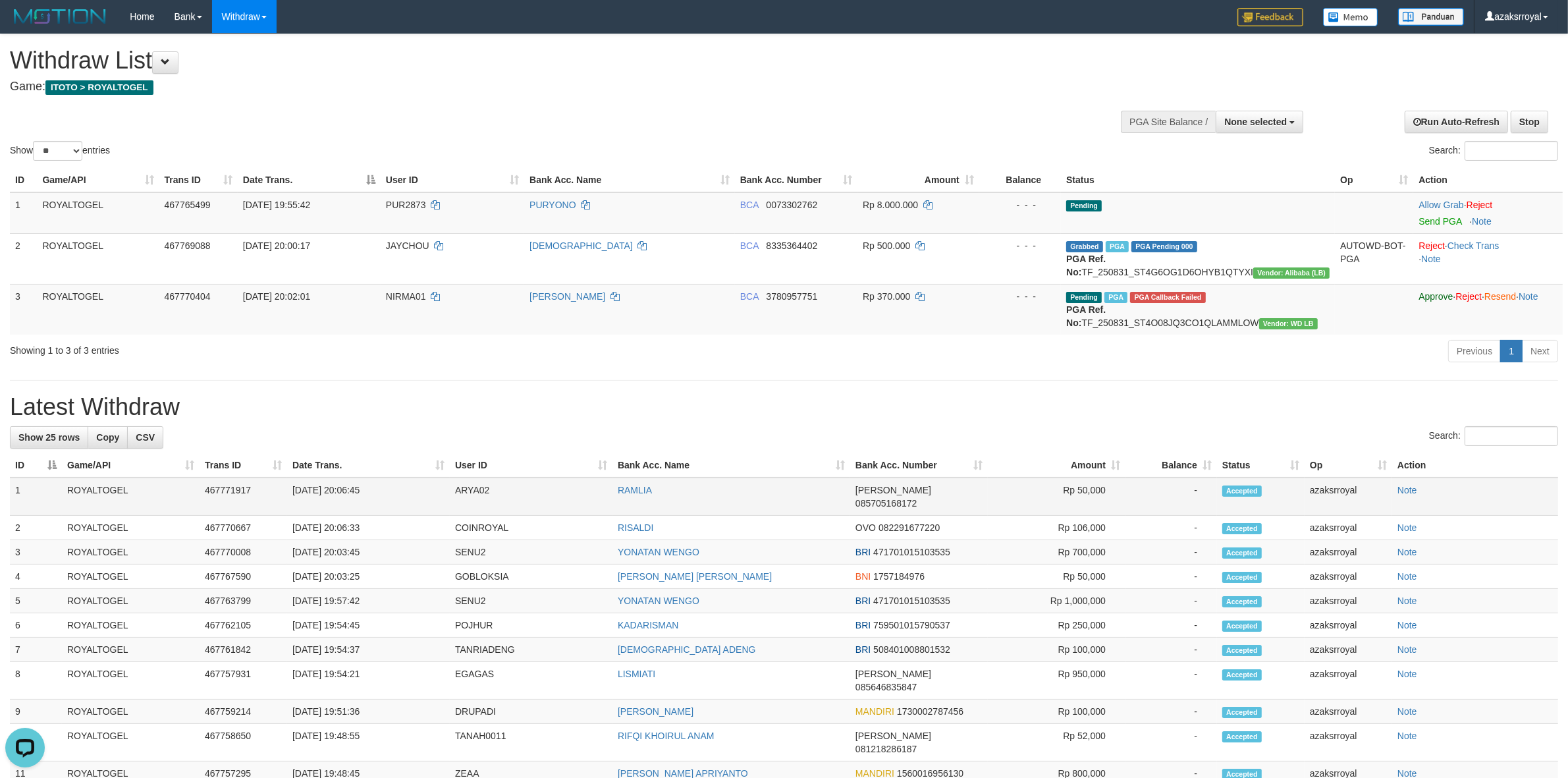
copy td "20:06:45"
drag, startPoint x: 341, startPoint y: 498, endPoint x: 386, endPoint y: 498, distance: 45.0
click at [386, 498] on td "[DATE] 20:06:45" at bounding box center [369, 496] width 162 height 38
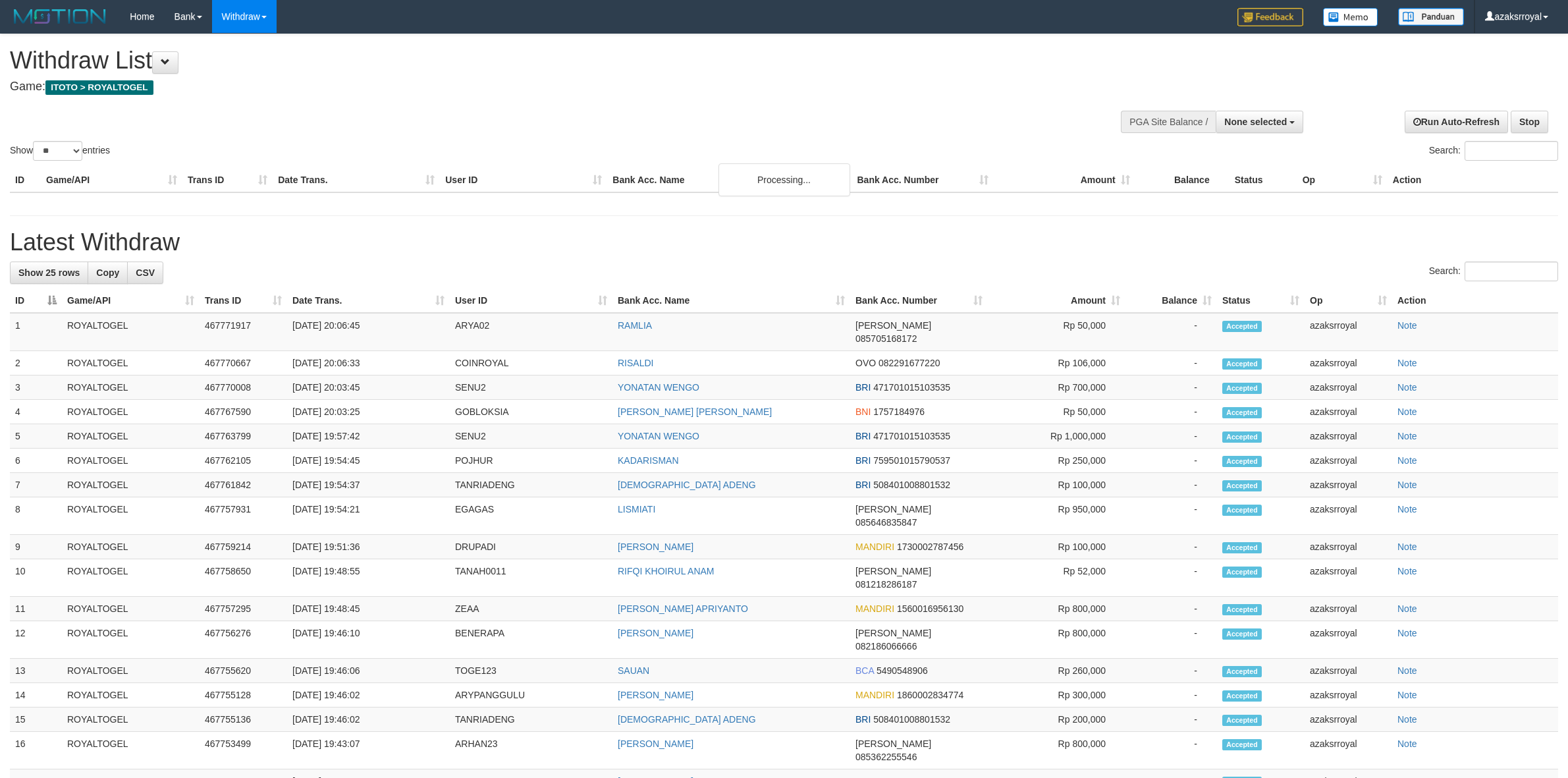
select select
select select "**"
select select
select select "**"
select select
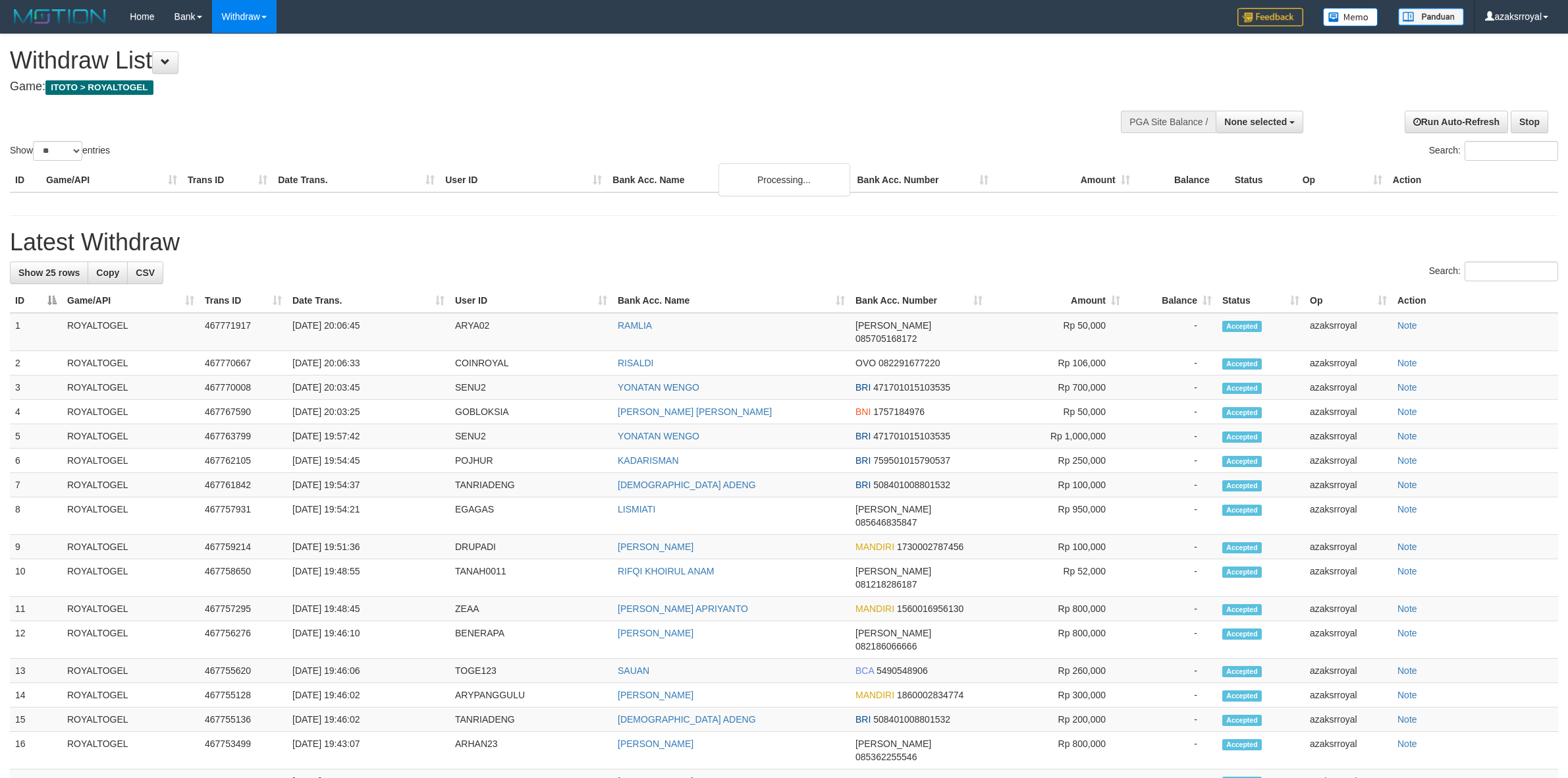
select select "**"
select select
select select "**"
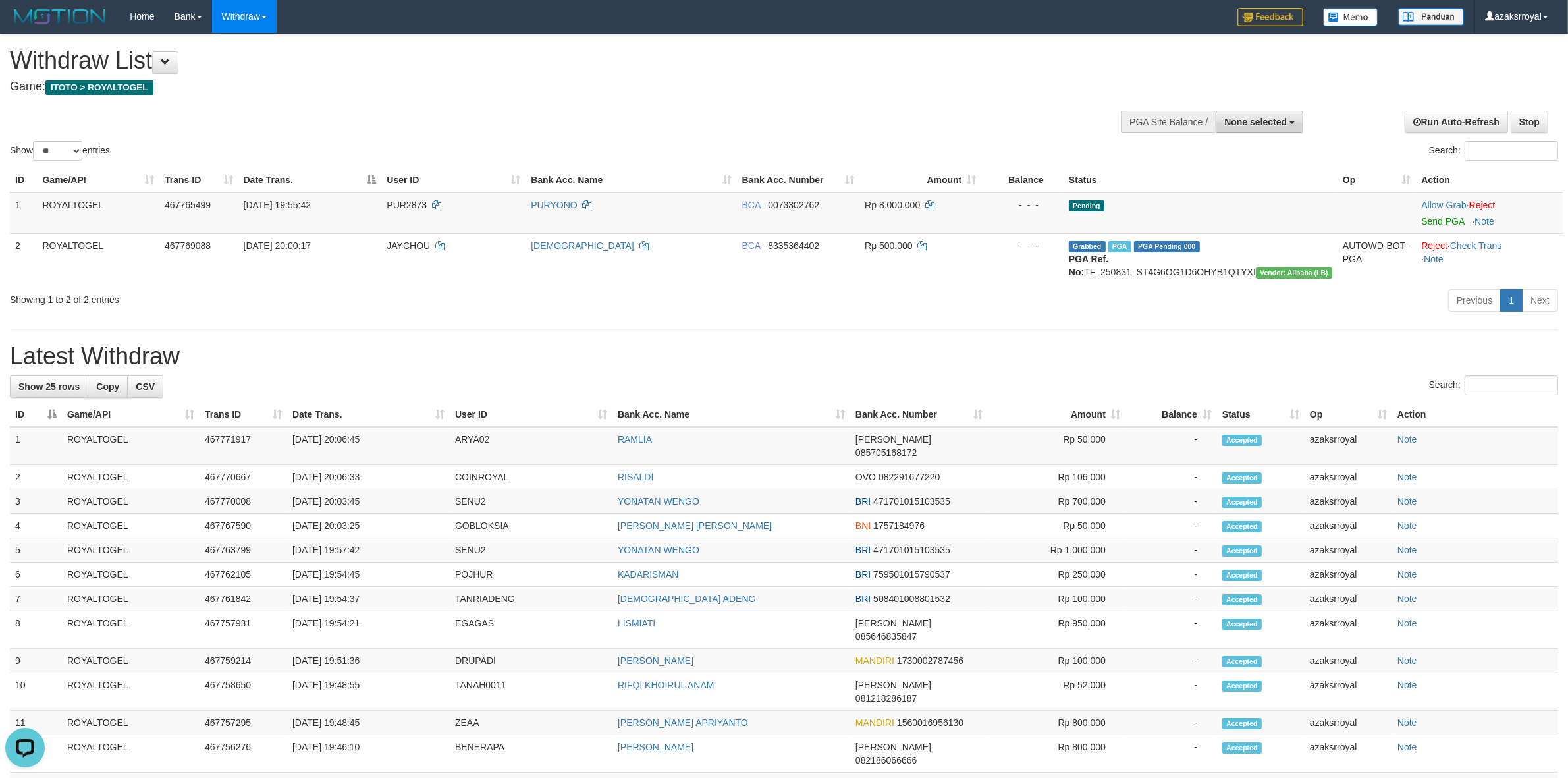
click at [1255, 121] on span "None selected" at bounding box center [1255, 121] width 63 height 11
drag, startPoint x: 1218, startPoint y: 190, endPoint x: 1143, endPoint y: 162, distance: 80.1
click at [1218, 190] on label "[ITOTO] ROYALTOGEL" at bounding box center [1235, 188] width 136 height 17
select select "***"
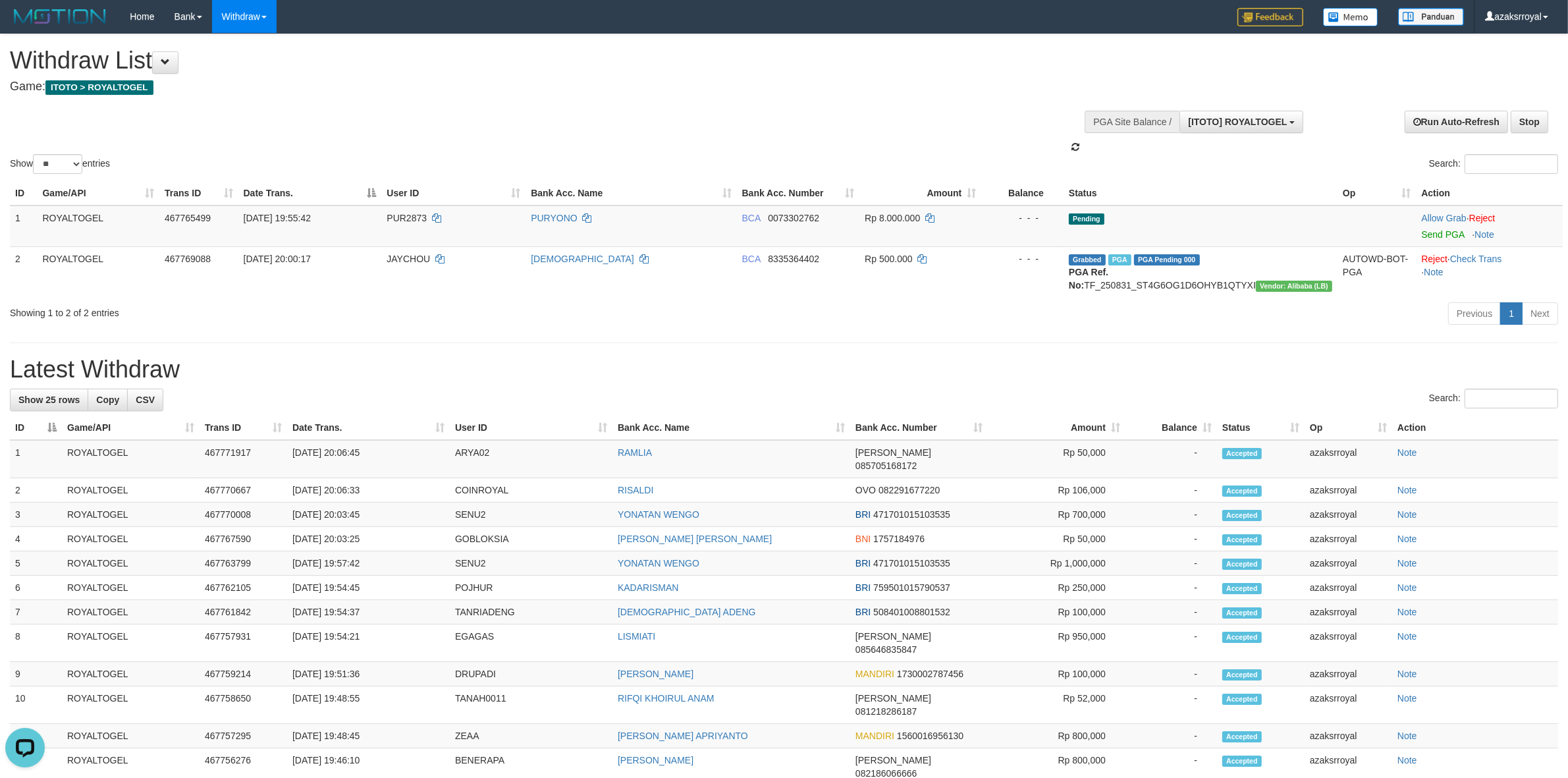
scroll to position [11, 0]
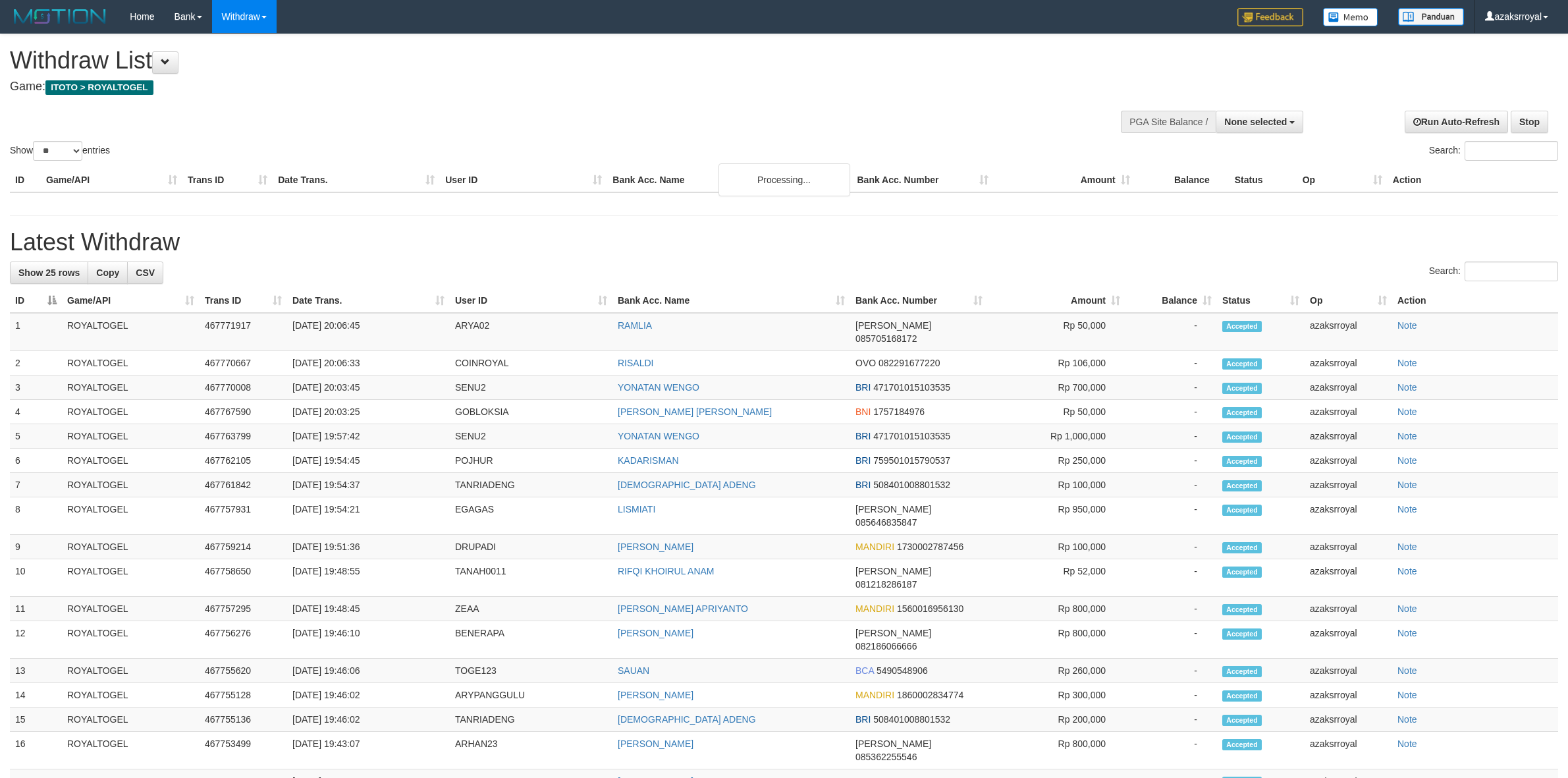
select select
select select "**"
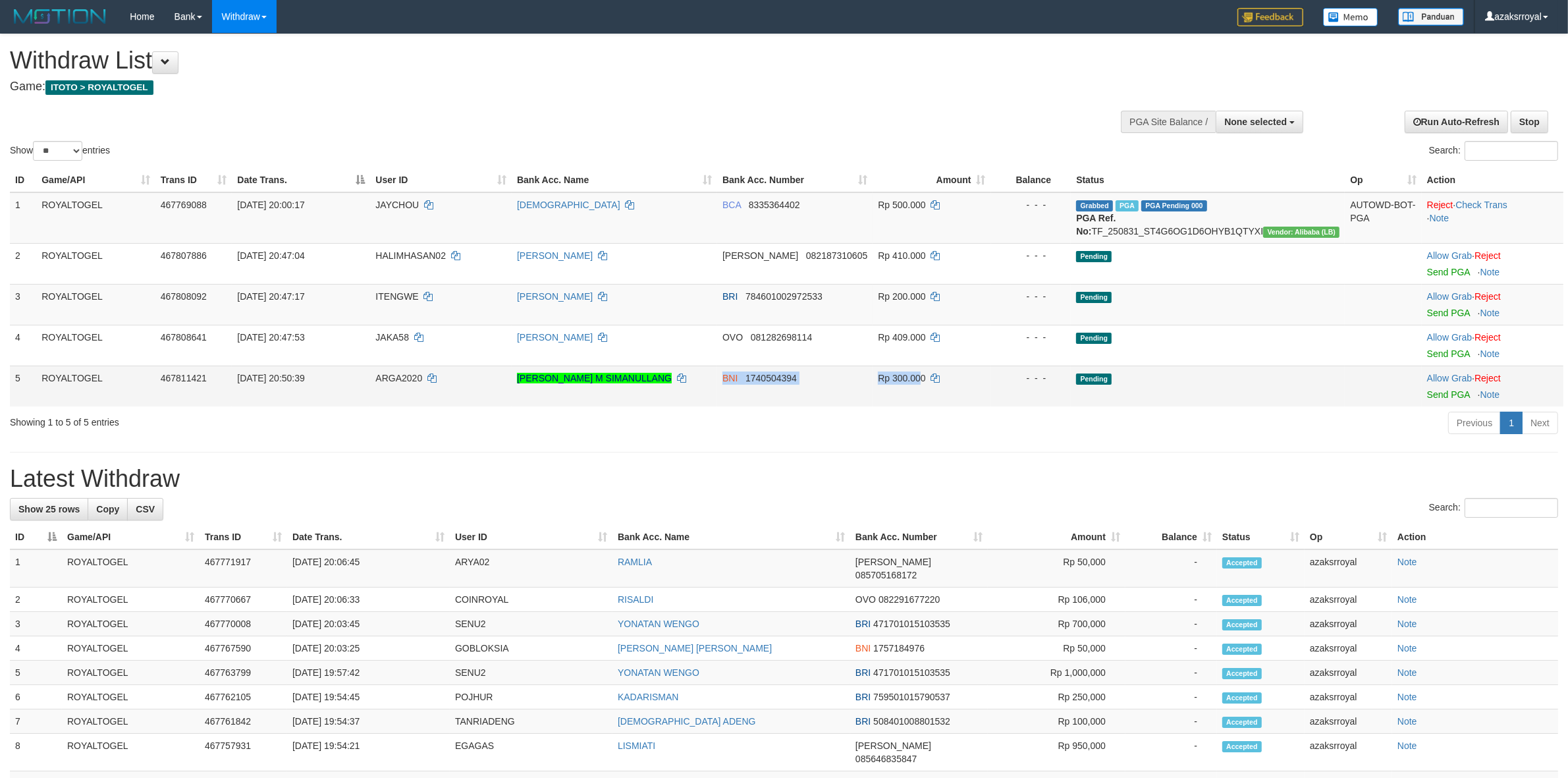
drag, startPoint x: 725, startPoint y: 377, endPoint x: 937, endPoint y: 376, distance: 212.0
click at [937, 376] on tr "5 ROYALTOGEL 467811421 31/08/2025 20:50:39 ARGA2020 RINTO HARTONO M SIMANULLANG…" at bounding box center [786, 386] width 1553 height 41
click at [1435, 395] on link "Send PGA" at bounding box center [1448, 394] width 43 height 11
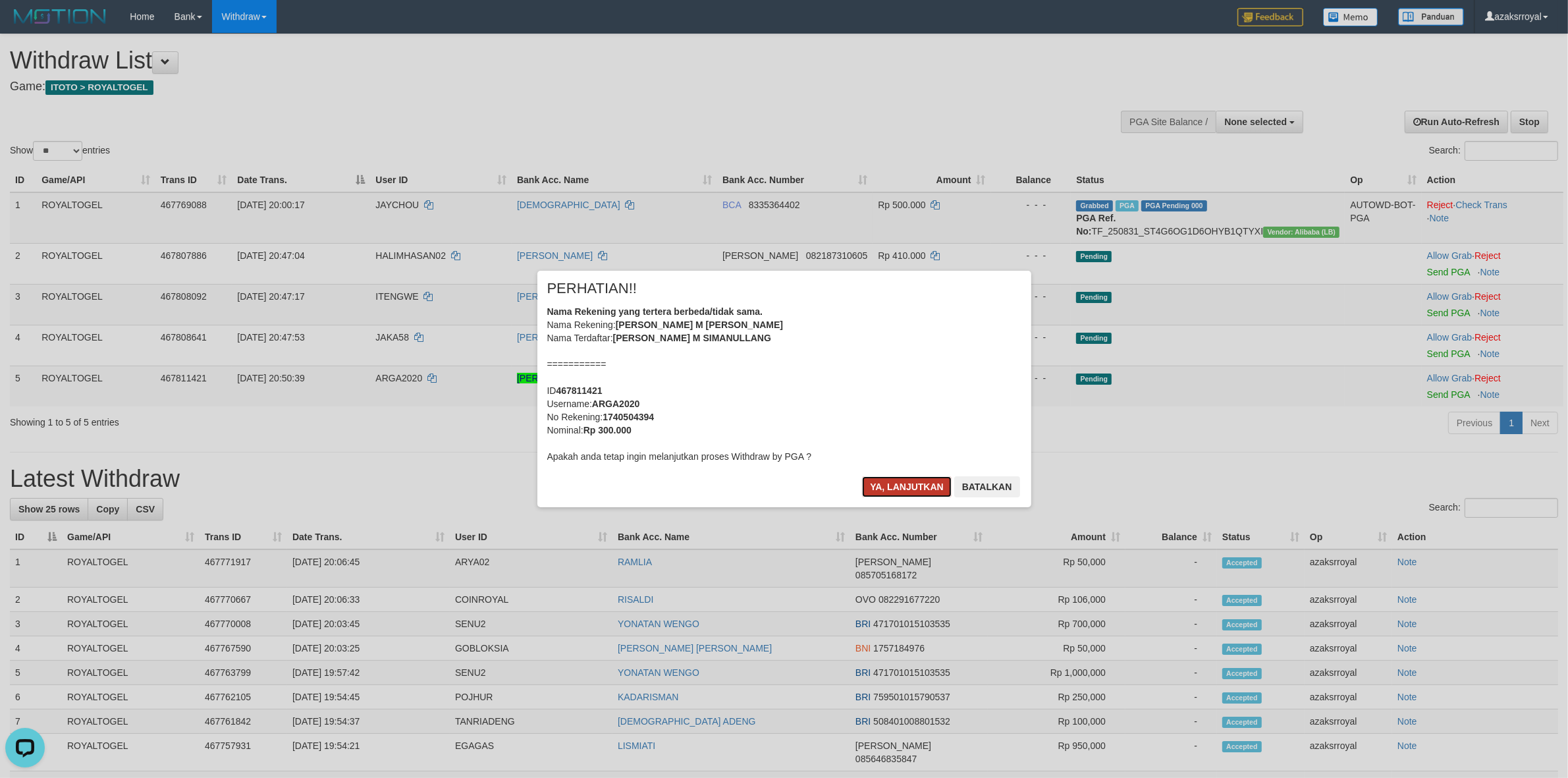
click at [902, 477] on button "Ya, lanjutkan" at bounding box center [906, 486] width 90 height 21
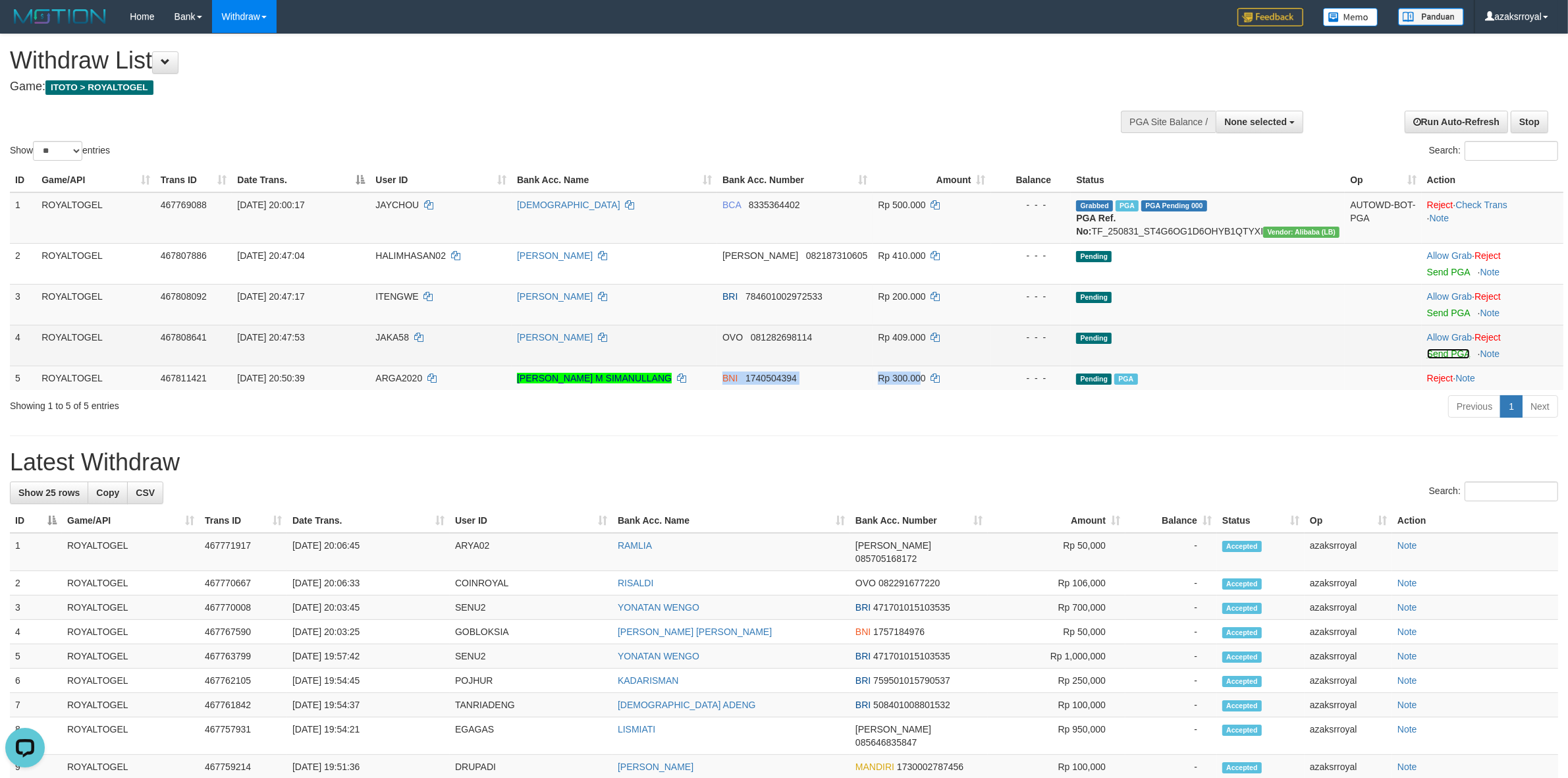
click at [1434, 353] on link "Send PGA" at bounding box center [1448, 353] width 43 height 11
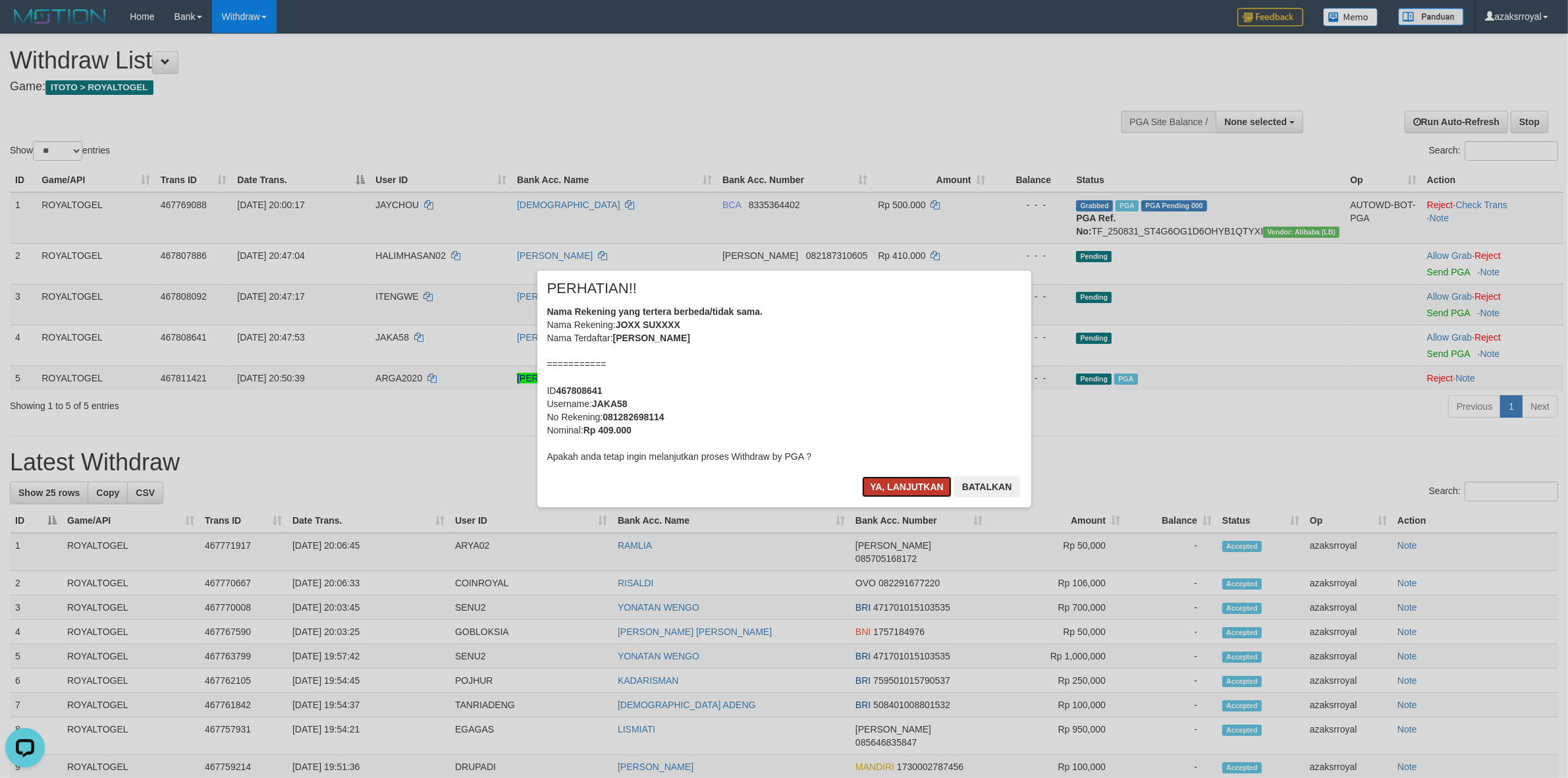
click at [874, 481] on button "Ya, lanjutkan" at bounding box center [906, 486] width 90 height 21
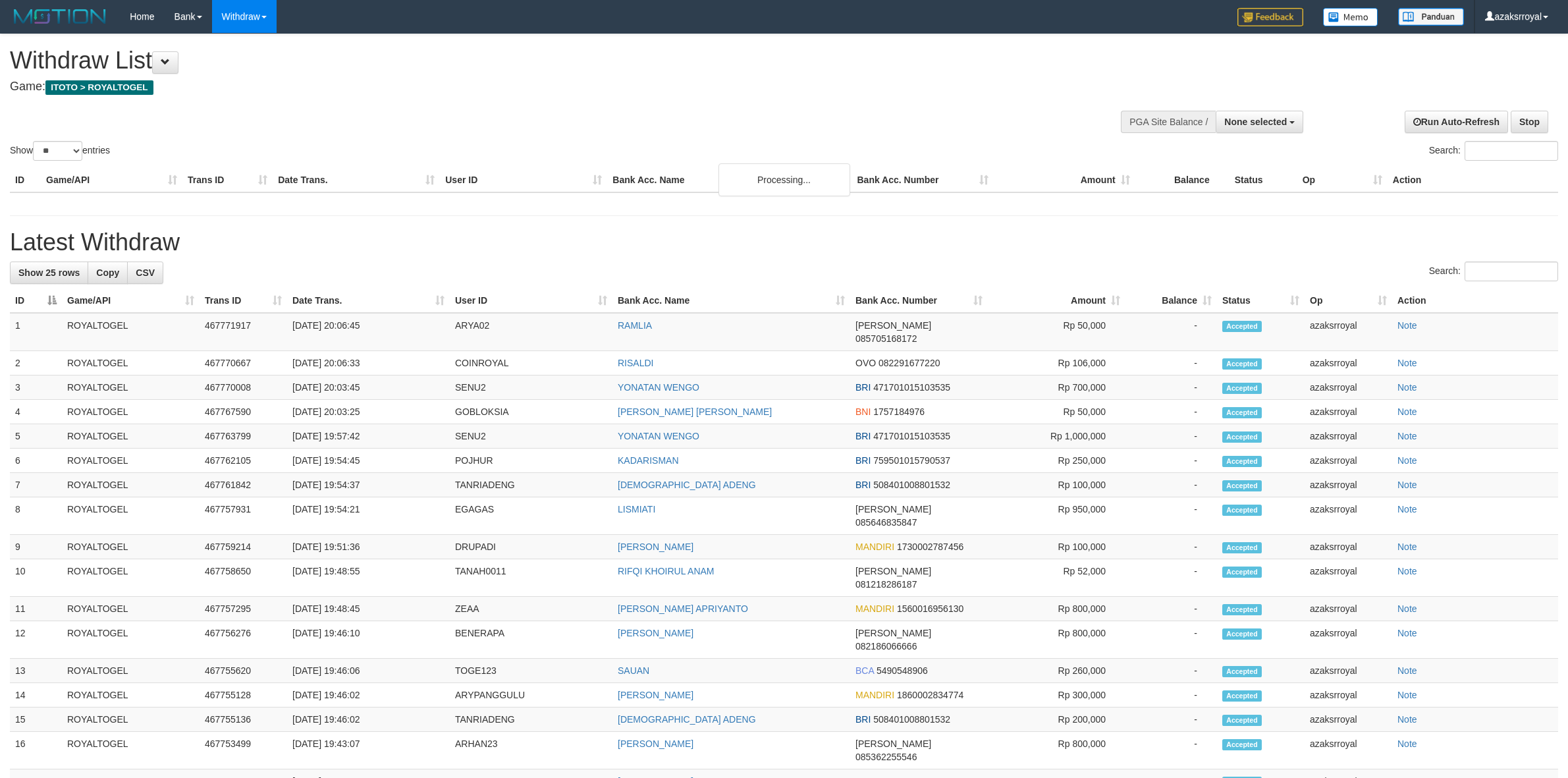
select select
select select "**"
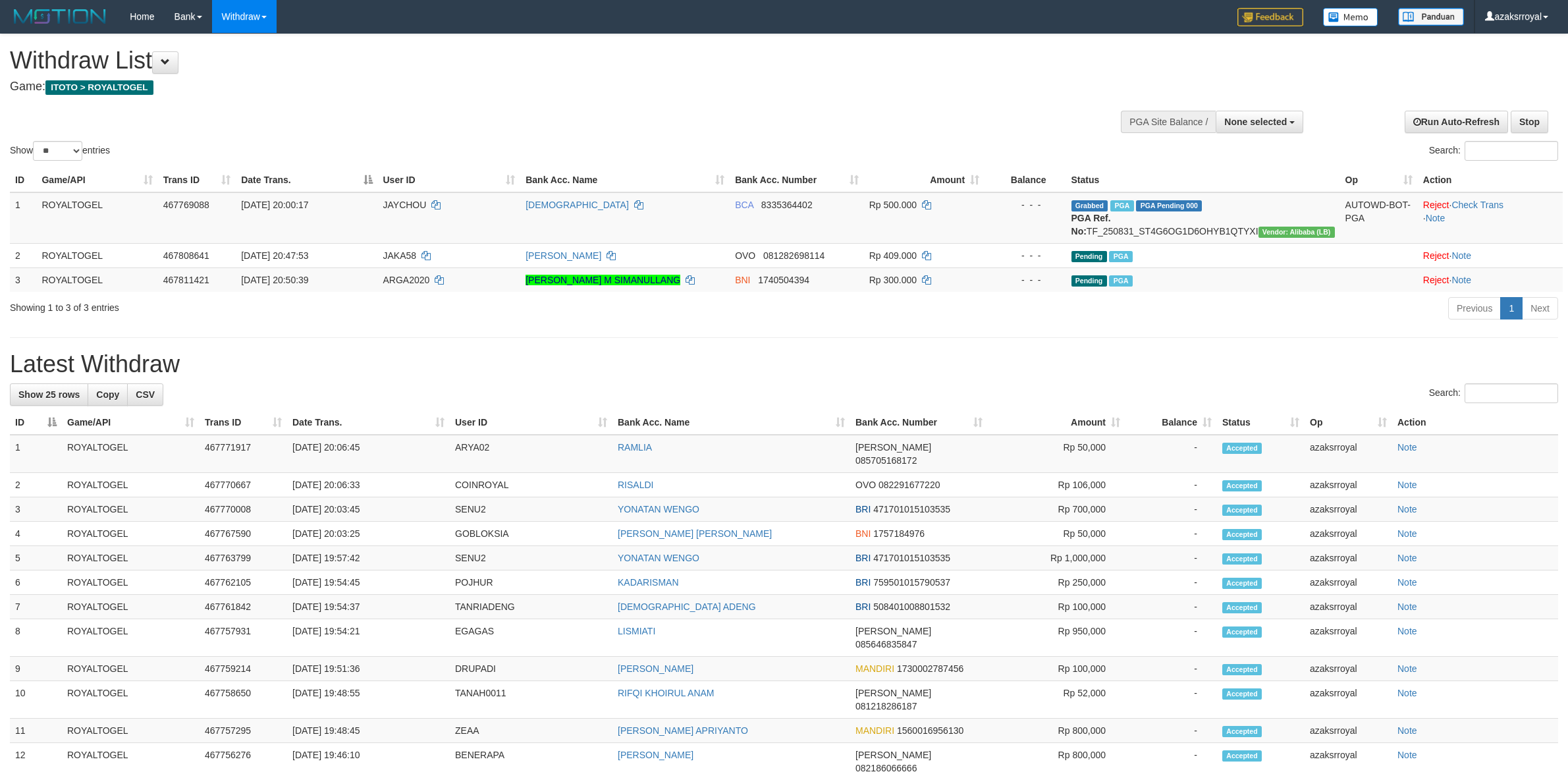
select select
select select "**"
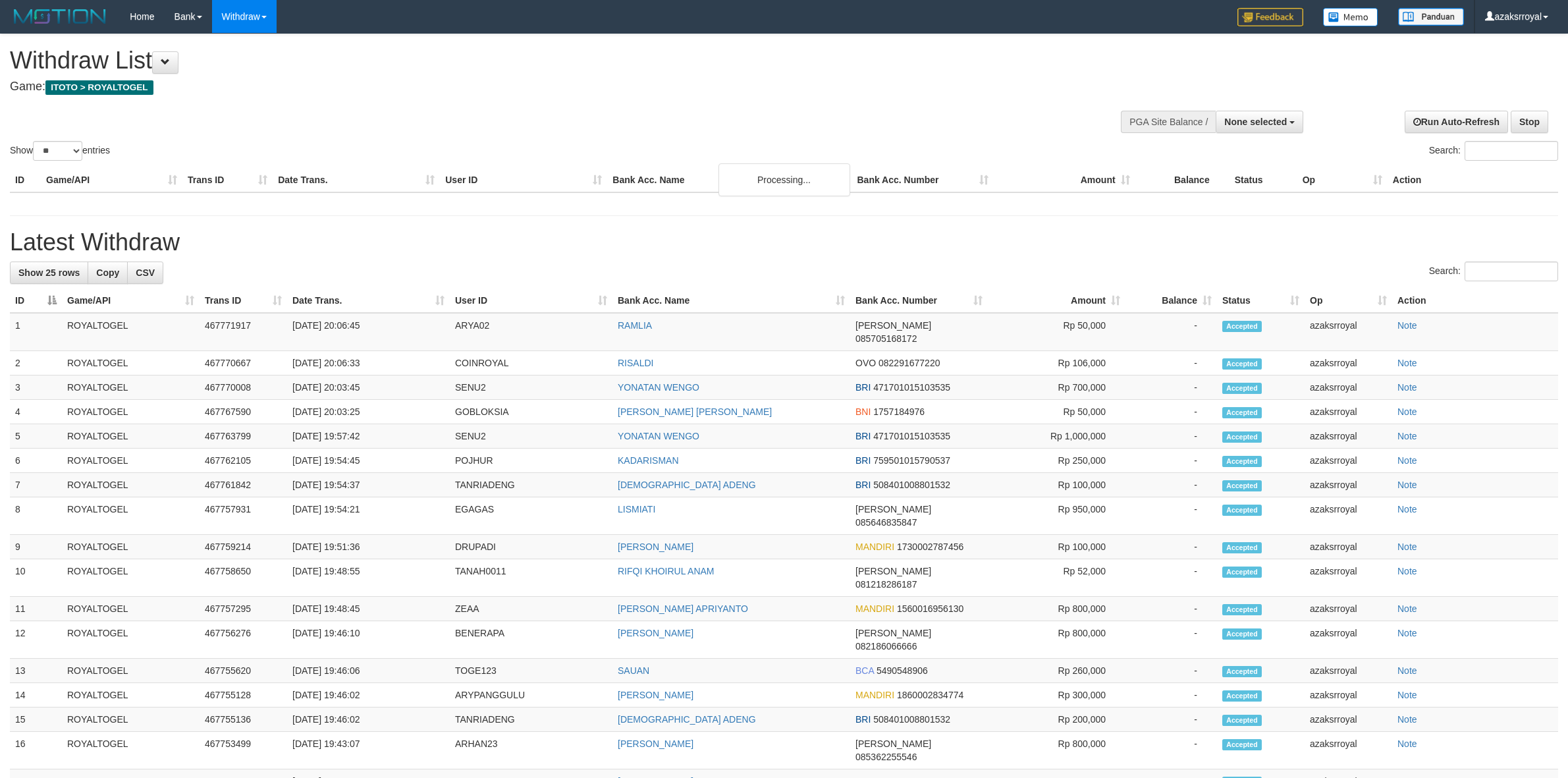
select select
select select "**"
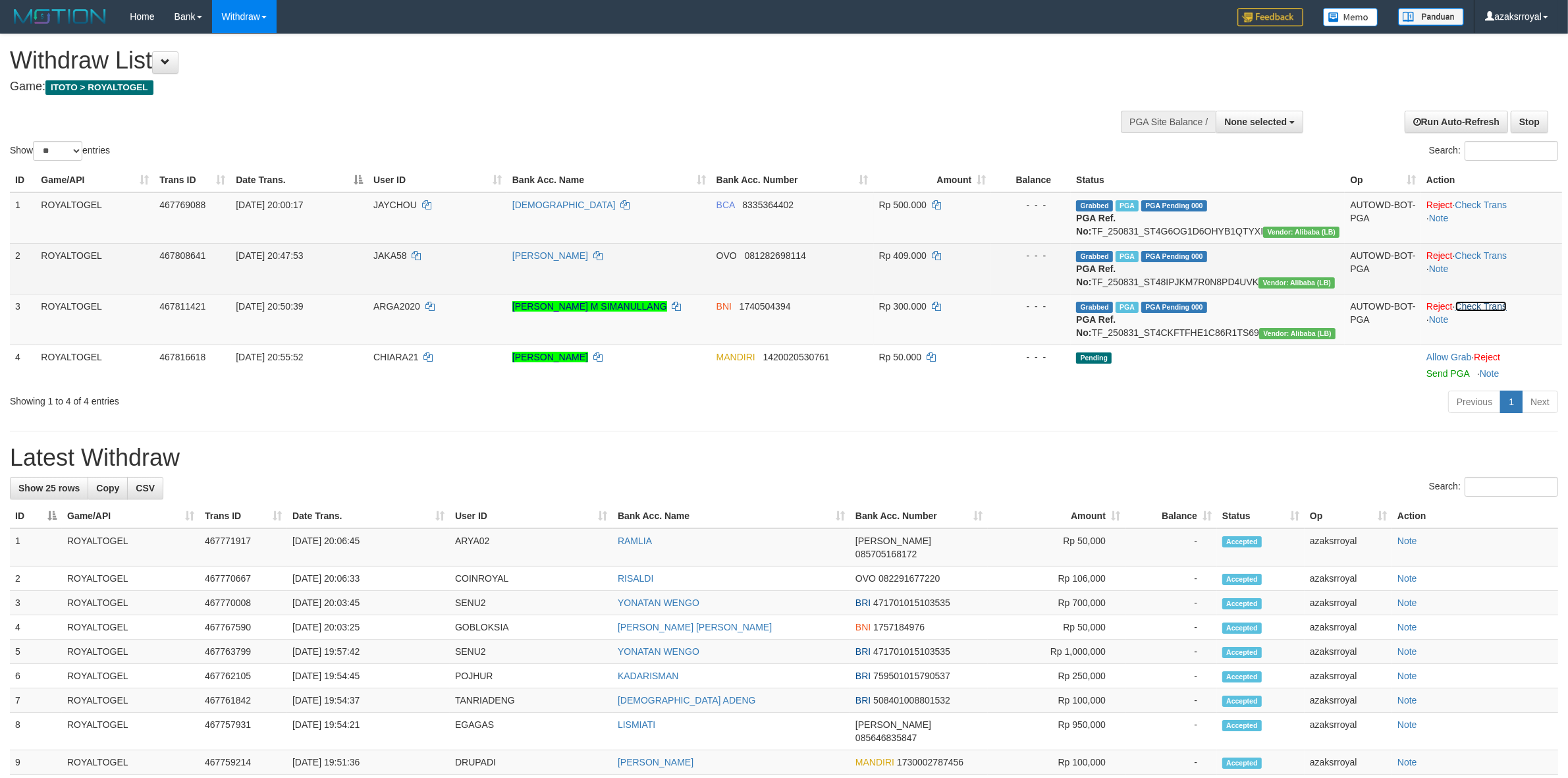
drag, startPoint x: 1489, startPoint y: 318, endPoint x: 1487, endPoint y: 280, distance: 38.1
click at [1488, 311] on link "Check Trans" at bounding box center [1481, 306] width 52 height 11
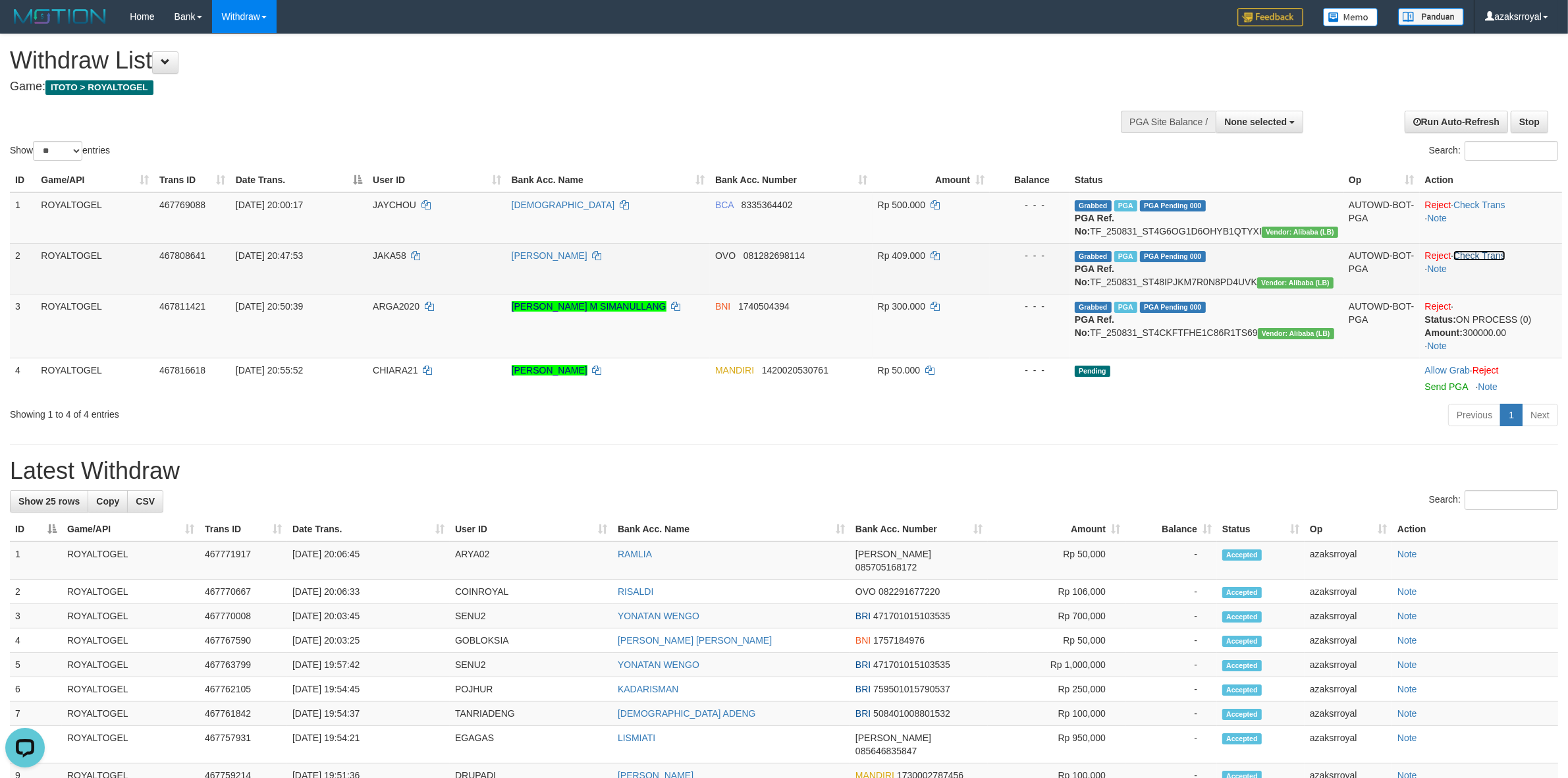
click at [1495, 261] on link "Check Trans" at bounding box center [1479, 255] width 52 height 11
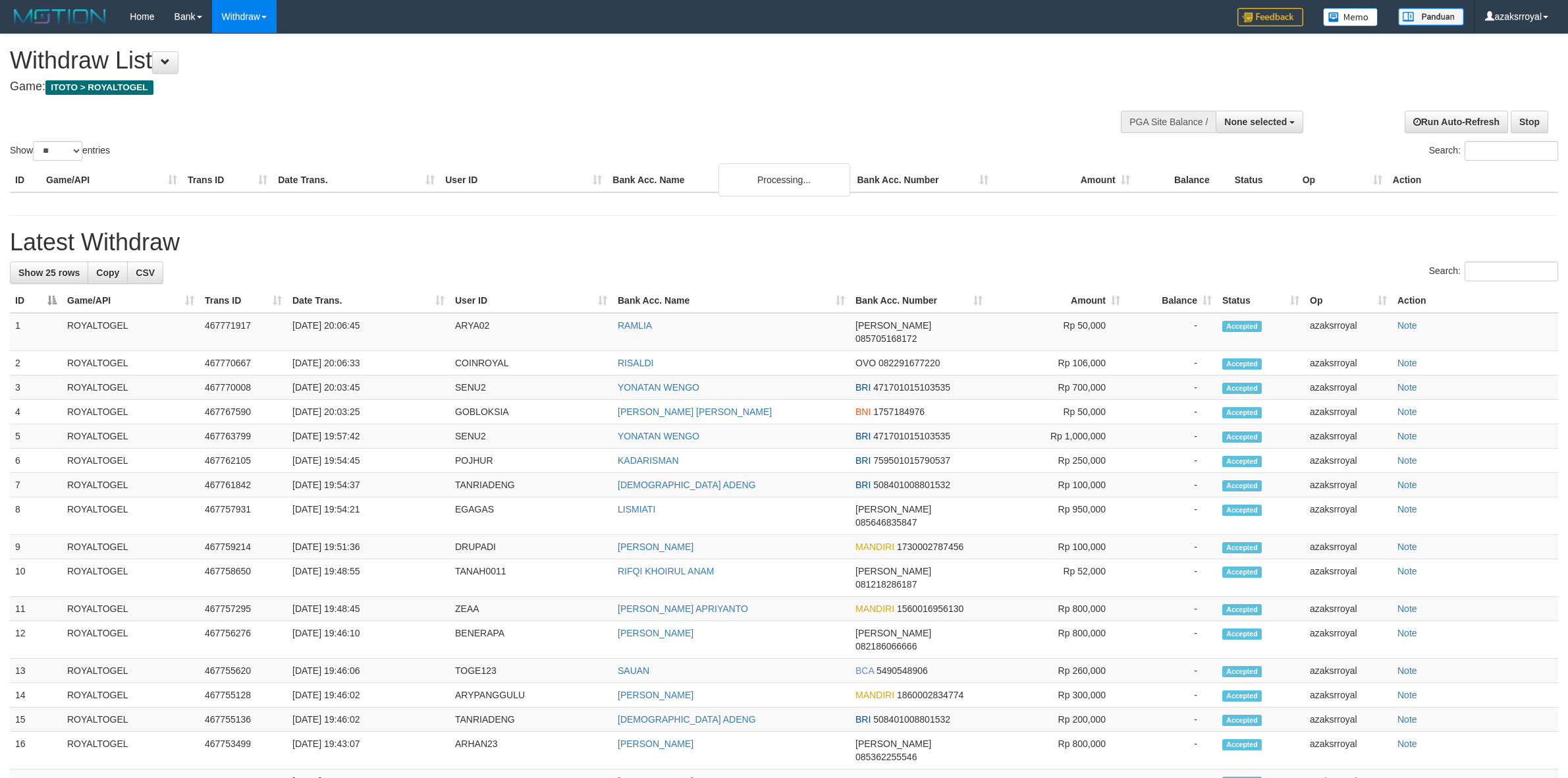
select select
select select "**"
select select
select select "**"
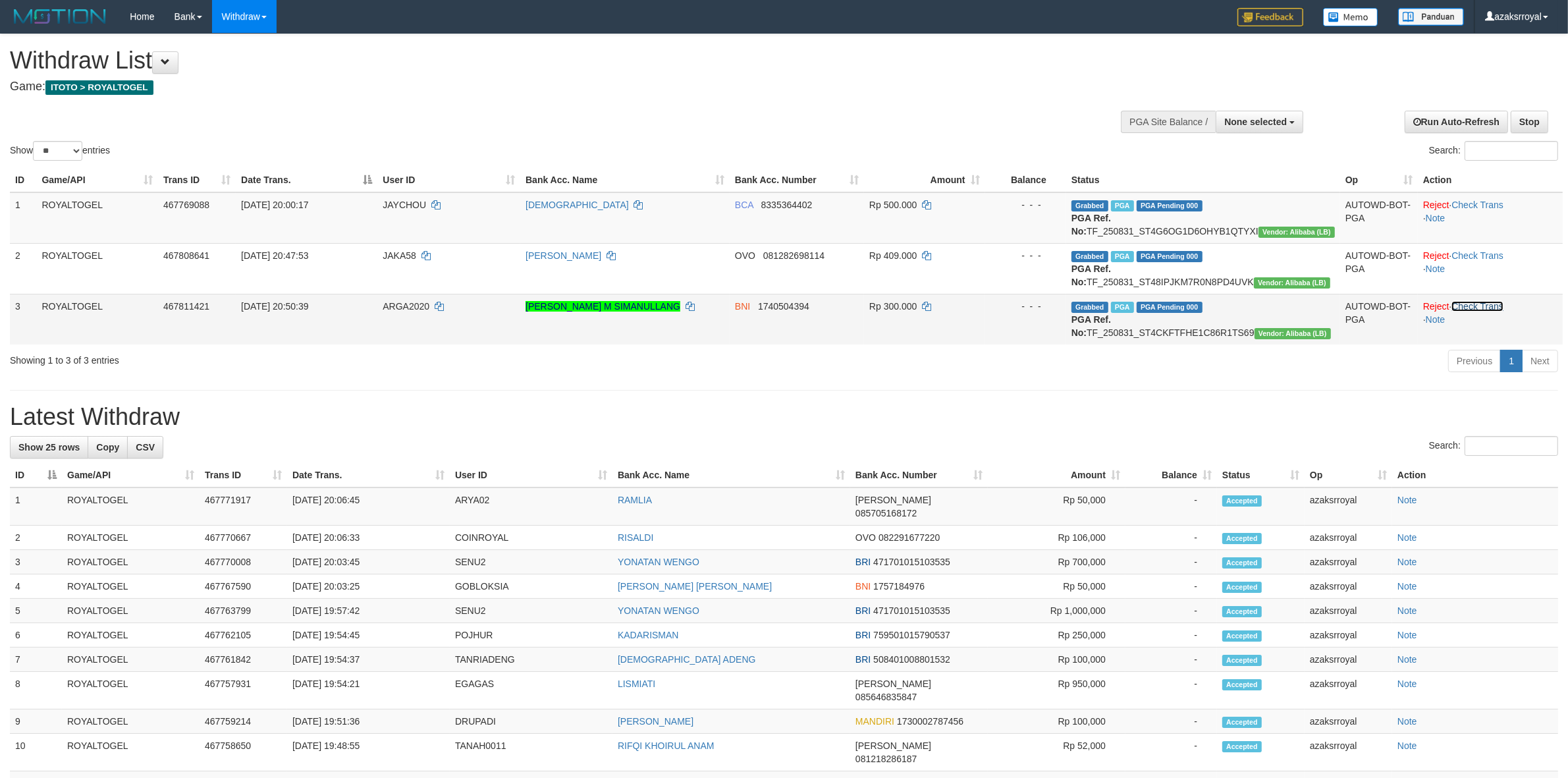
click at [1480, 301] on link "Check Trans" at bounding box center [1478, 306] width 52 height 11
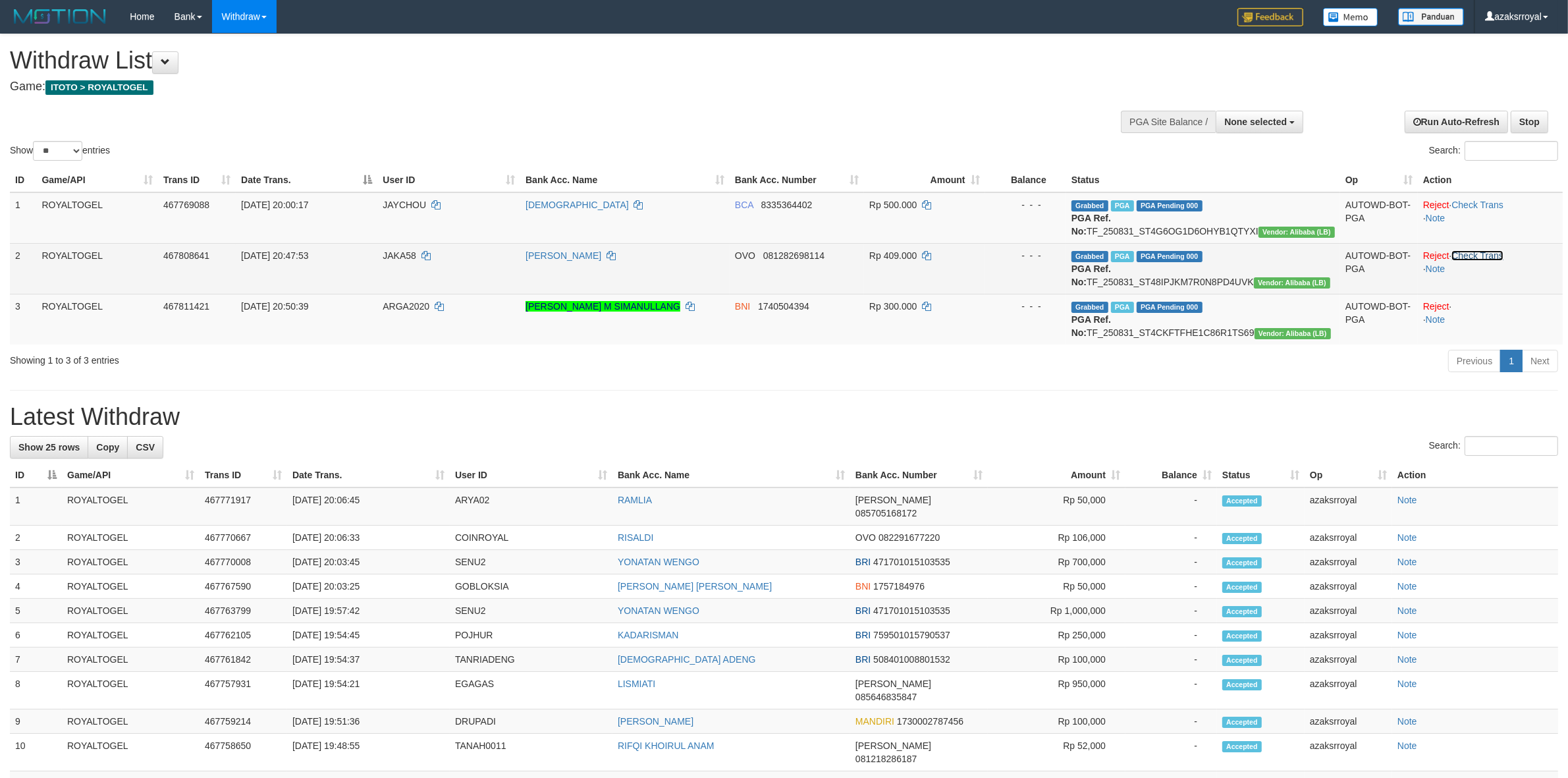
click at [1479, 259] on link "Check Trans" at bounding box center [1478, 255] width 52 height 11
